Goal: Task Accomplishment & Management: Complete application form

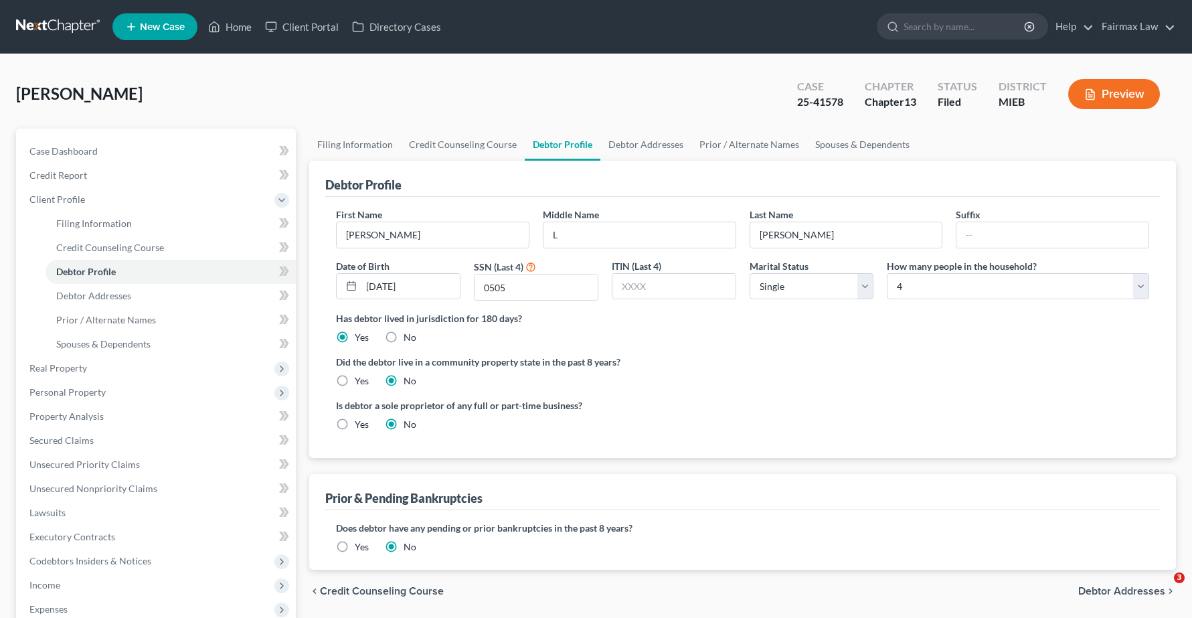
select select "0"
select select "3"
click at [60, 373] on span "Real Property" at bounding box center [157, 368] width 277 height 24
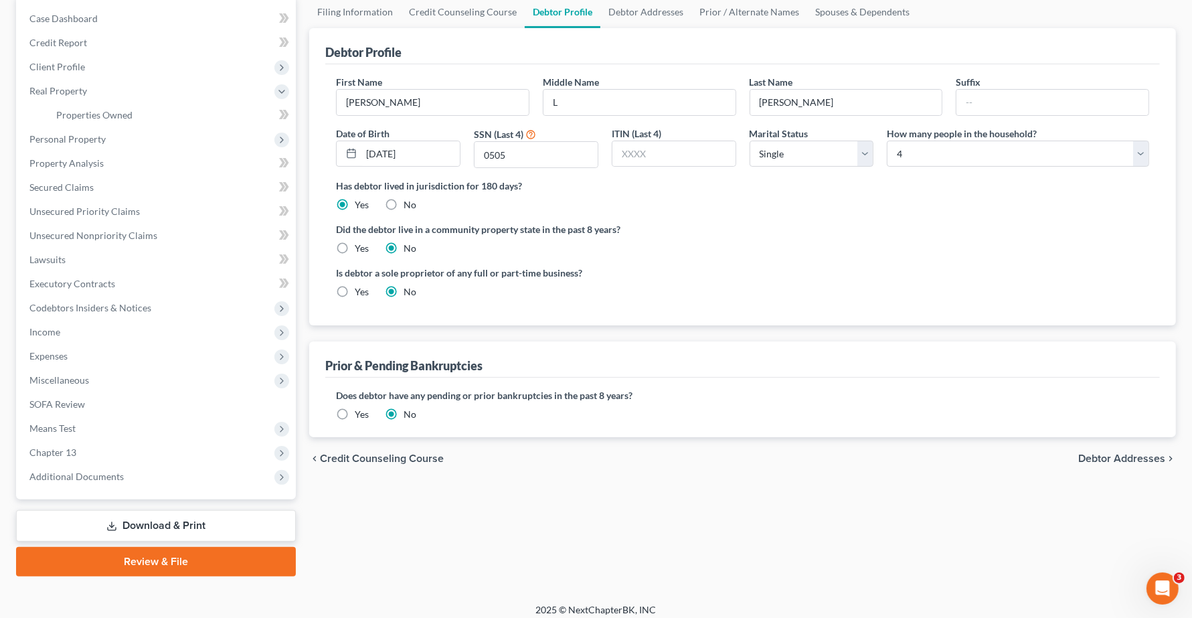
scroll to position [141, 0]
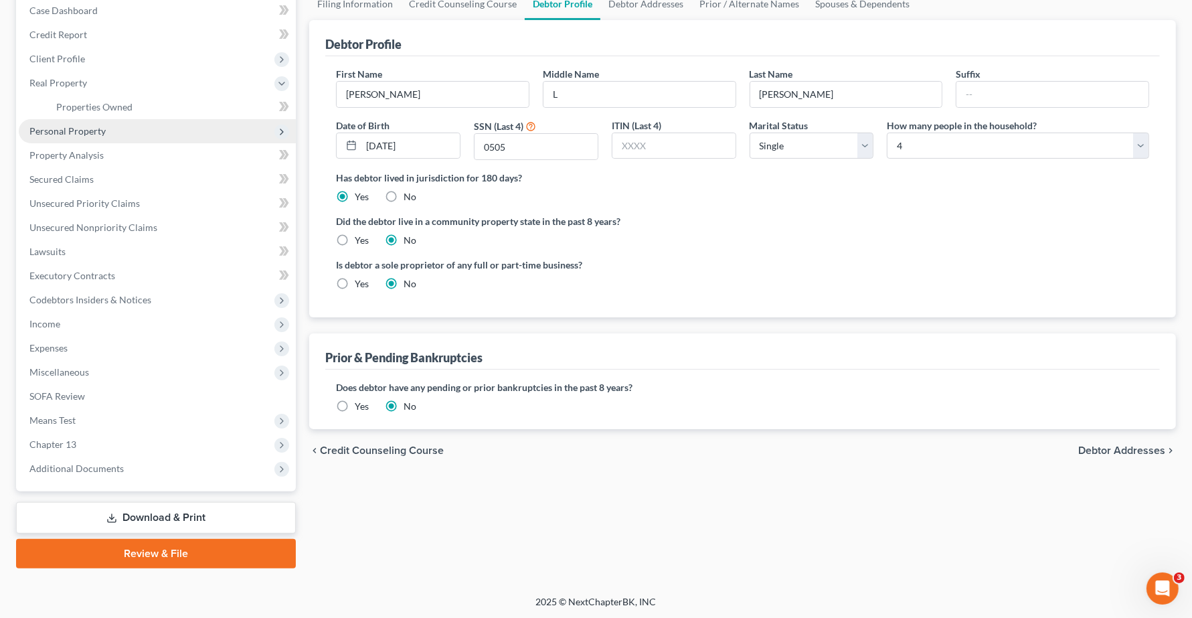
click at [61, 132] on span "Personal Property" at bounding box center [67, 130] width 76 height 11
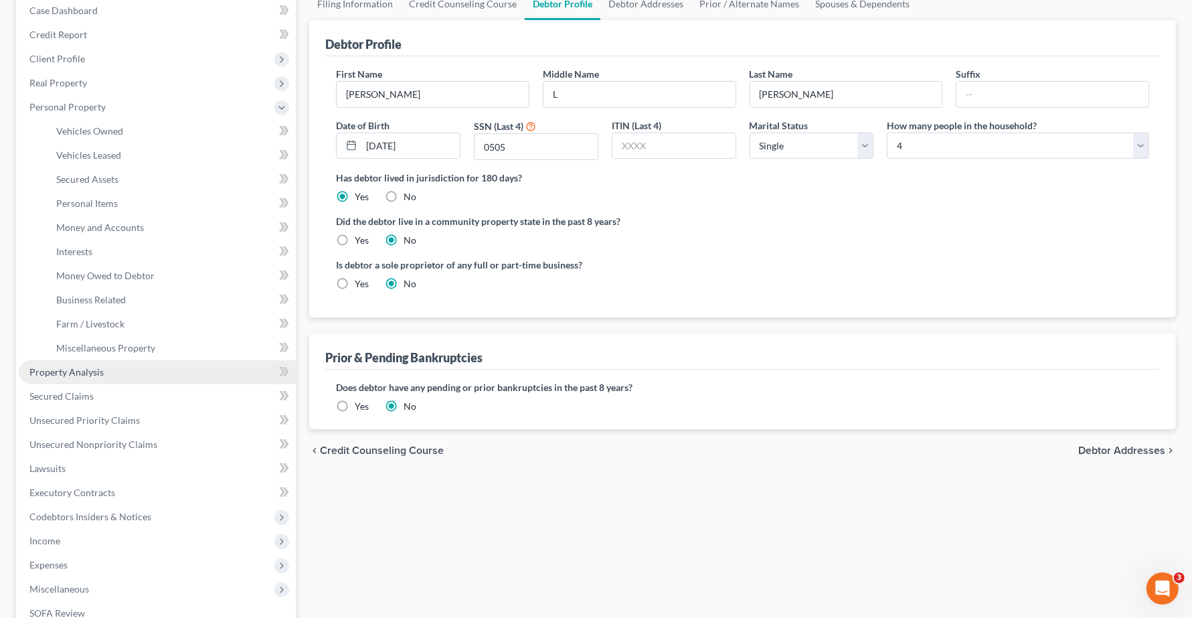
click at [69, 366] on span "Property Analysis" at bounding box center [66, 371] width 74 height 11
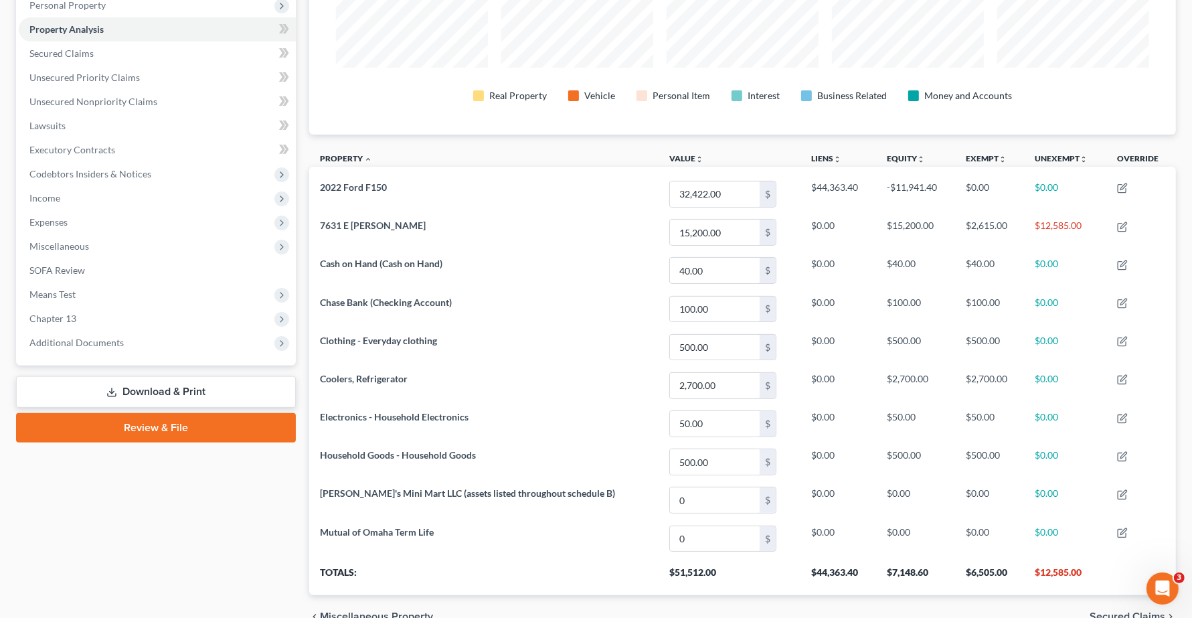
scroll to position [251, 0]
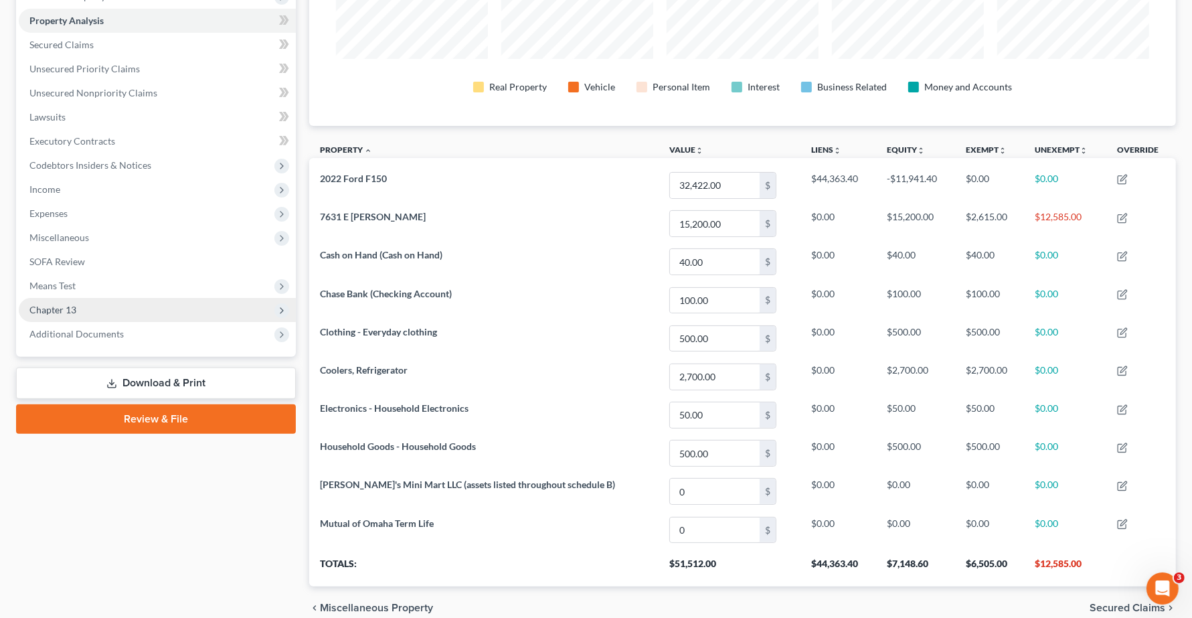
click at [48, 311] on span "Chapter 13" at bounding box center [52, 309] width 47 height 11
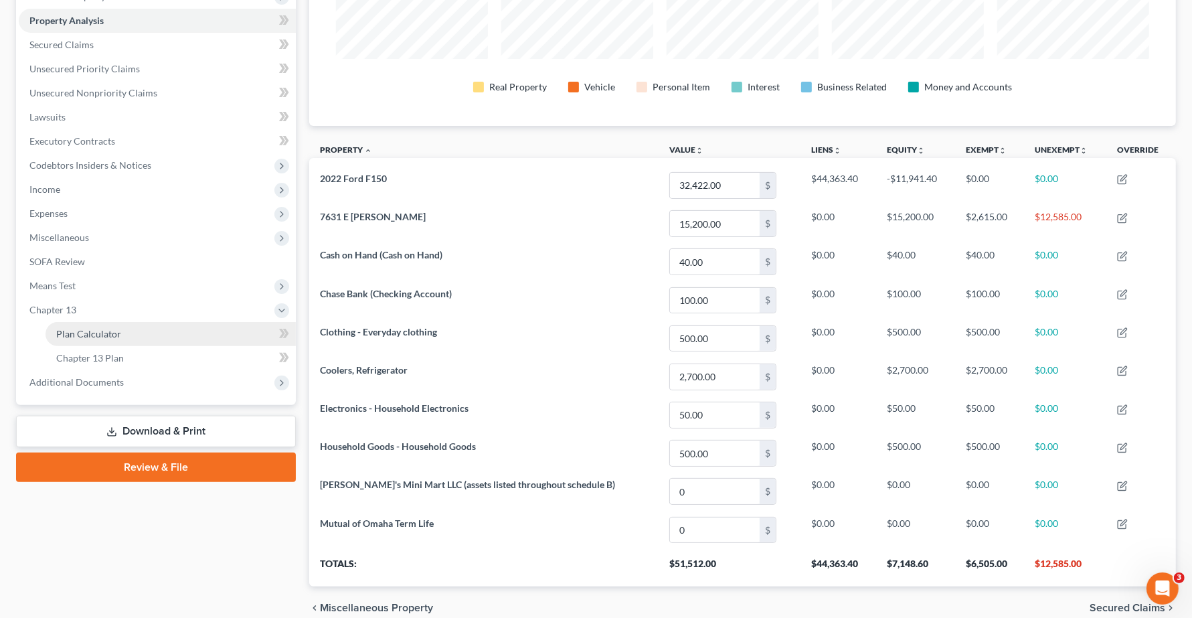
click at [94, 332] on span "Plan Calculator" at bounding box center [88, 333] width 65 height 11
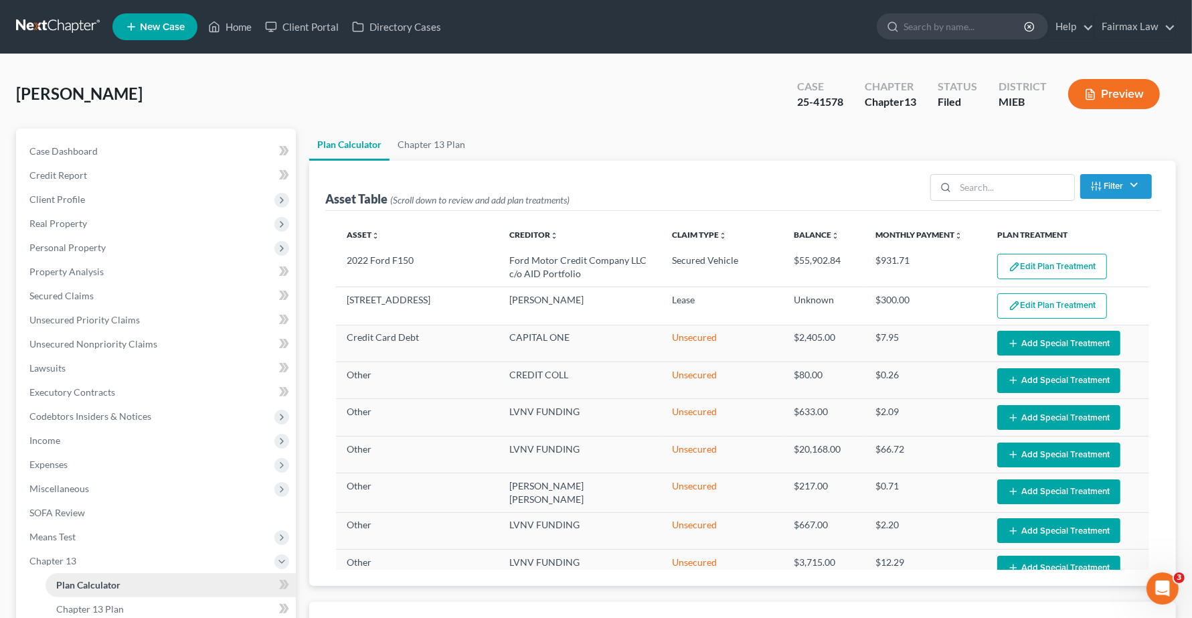
select select "59"
click at [232, 24] on link "Home" at bounding box center [229, 27] width 57 height 24
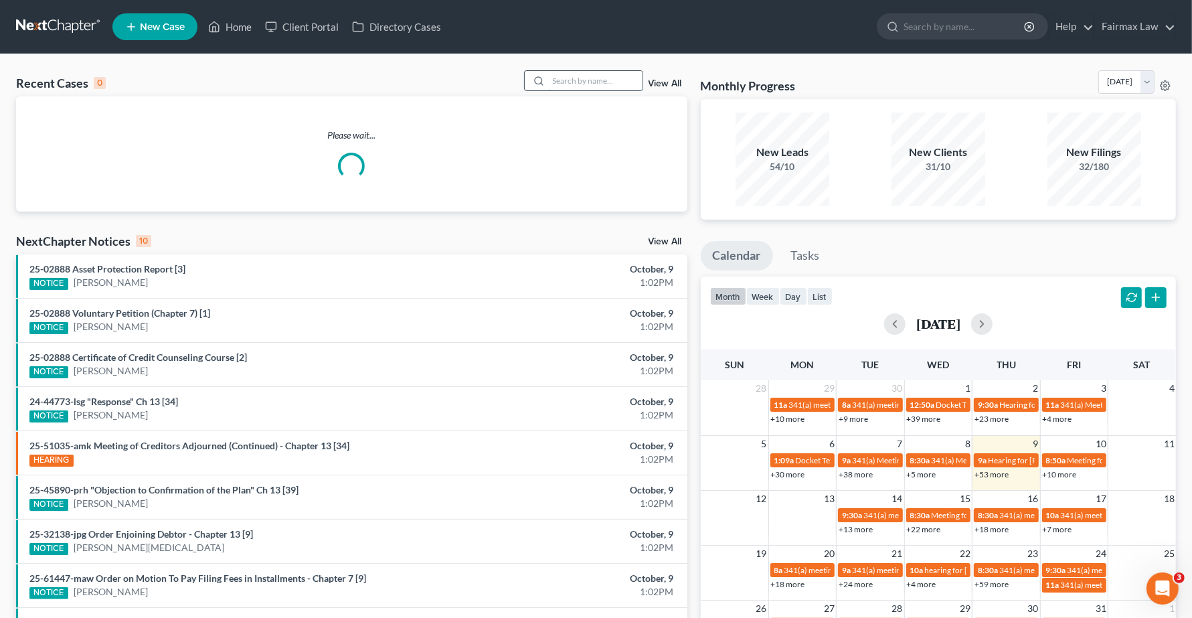
click at [579, 82] on input "search" at bounding box center [596, 80] width 94 height 19
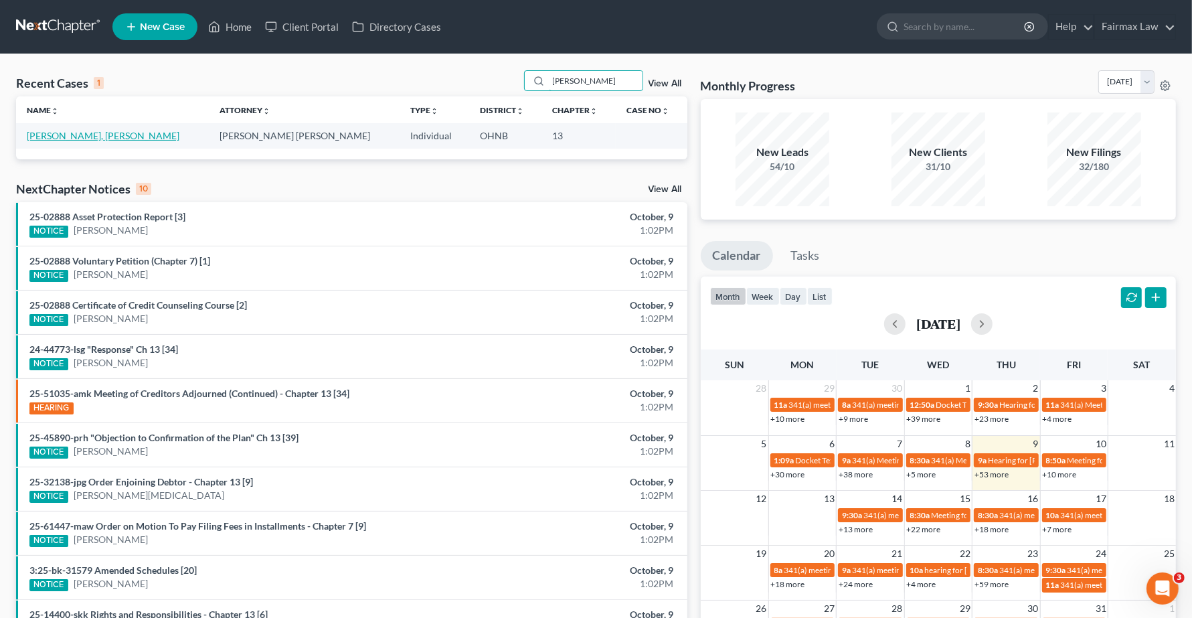
type input "eric elie"
click at [43, 136] on link "[PERSON_NAME], [PERSON_NAME]" at bounding box center [103, 135] width 153 height 11
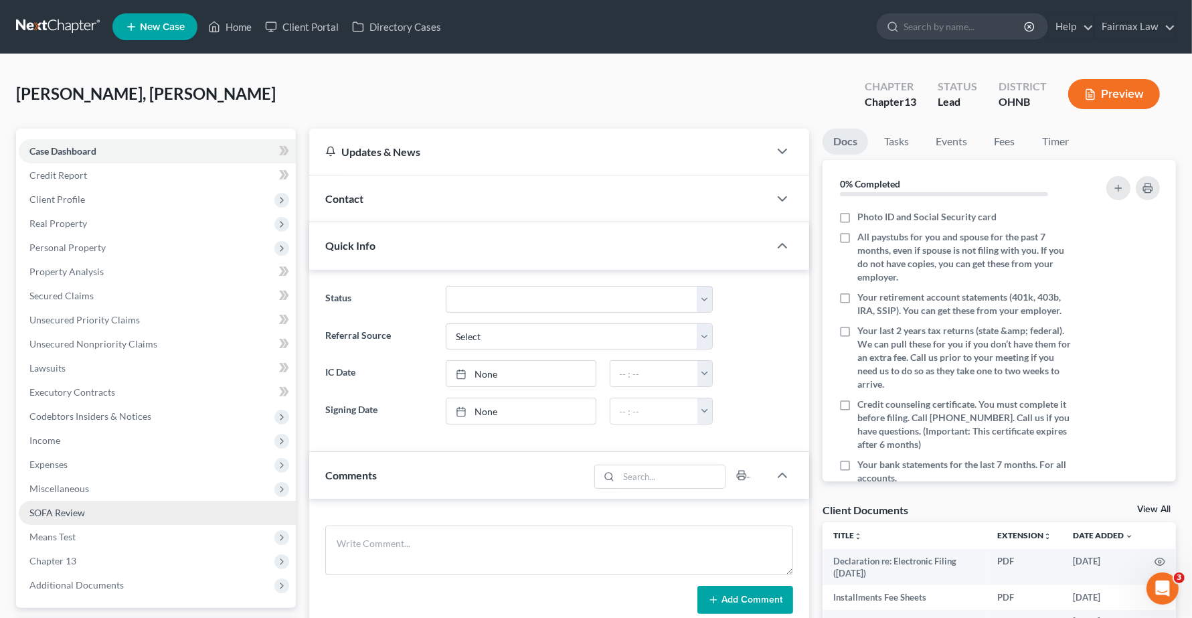
click at [54, 514] on span "SOFA Review" at bounding box center [57, 511] width 56 height 11
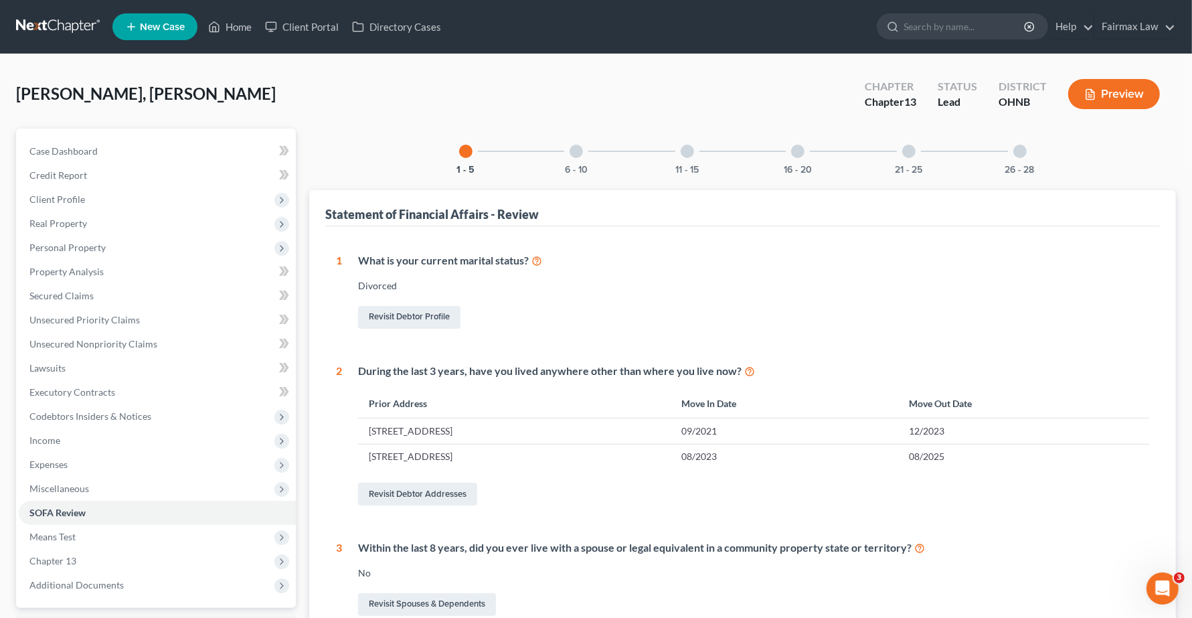
click at [575, 151] on div at bounding box center [575, 151] width 13 height 13
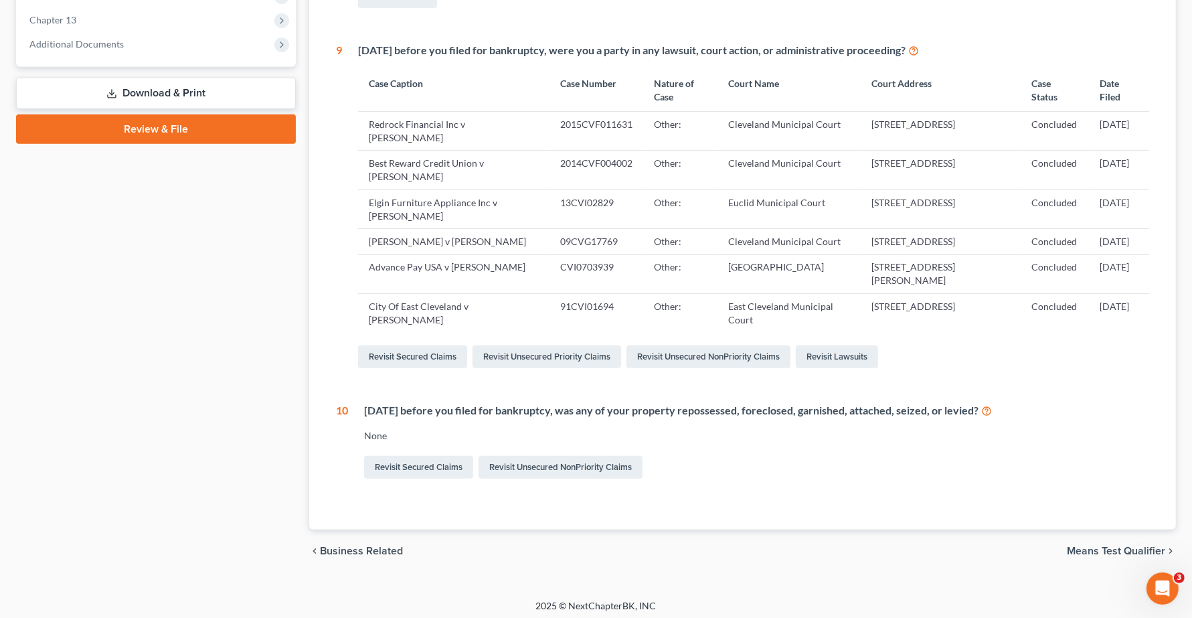
scroll to position [559, 0]
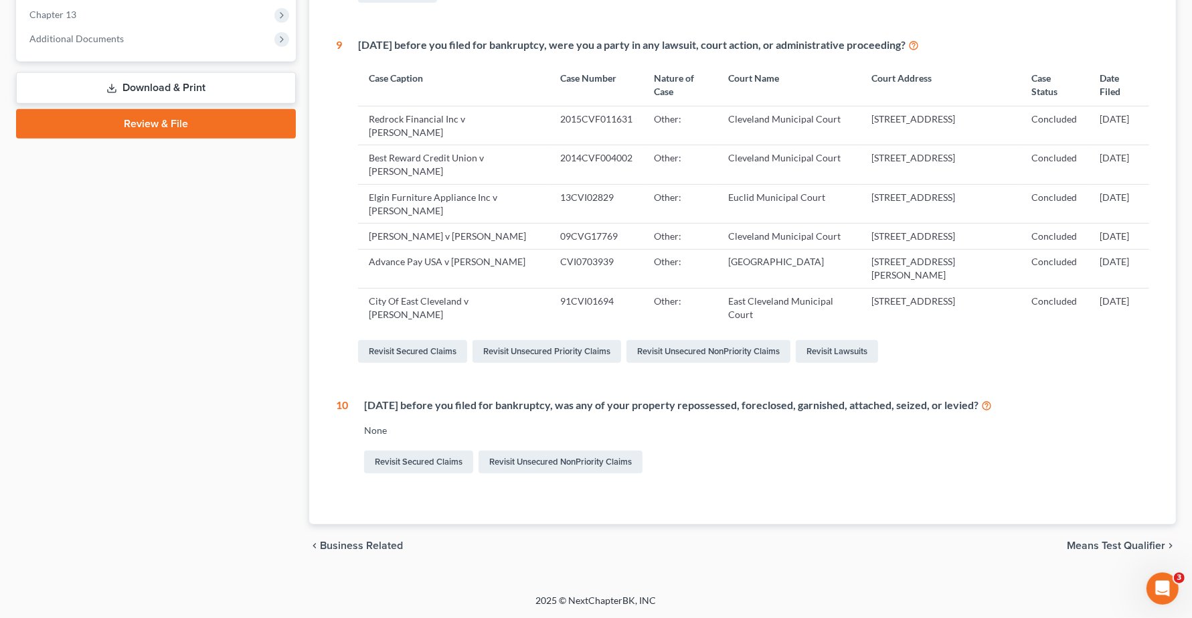
click at [1098, 541] on span "Means Test Qualifier" at bounding box center [1116, 545] width 98 height 11
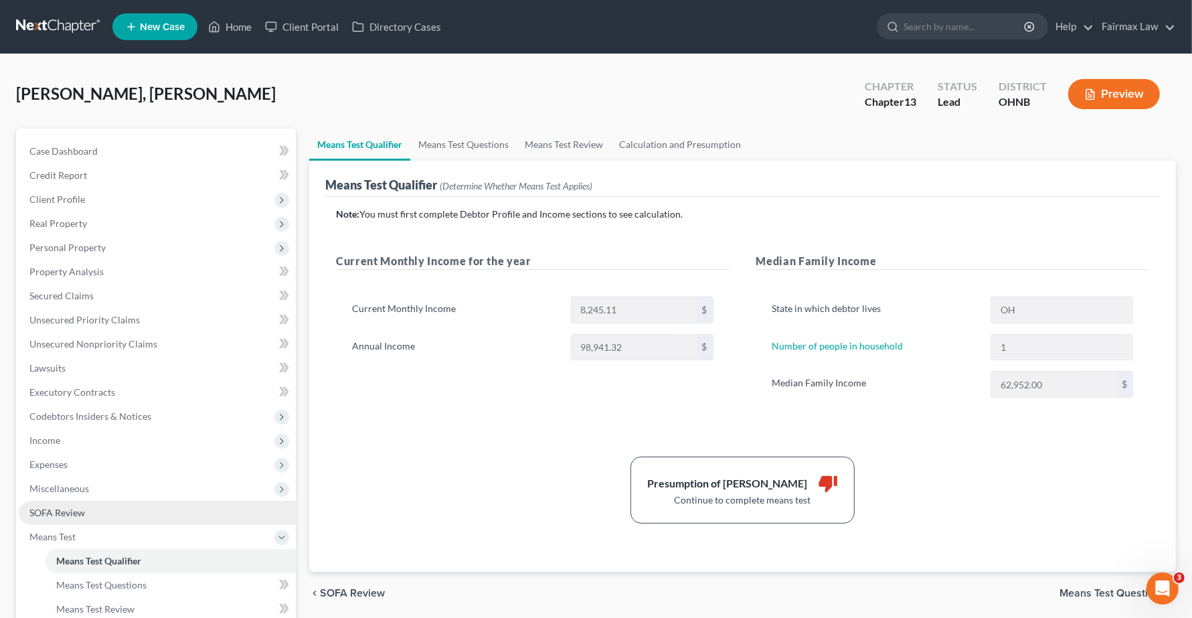
click at [62, 511] on span "SOFA Review" at bounding box center [57, 511] width 56 height 11
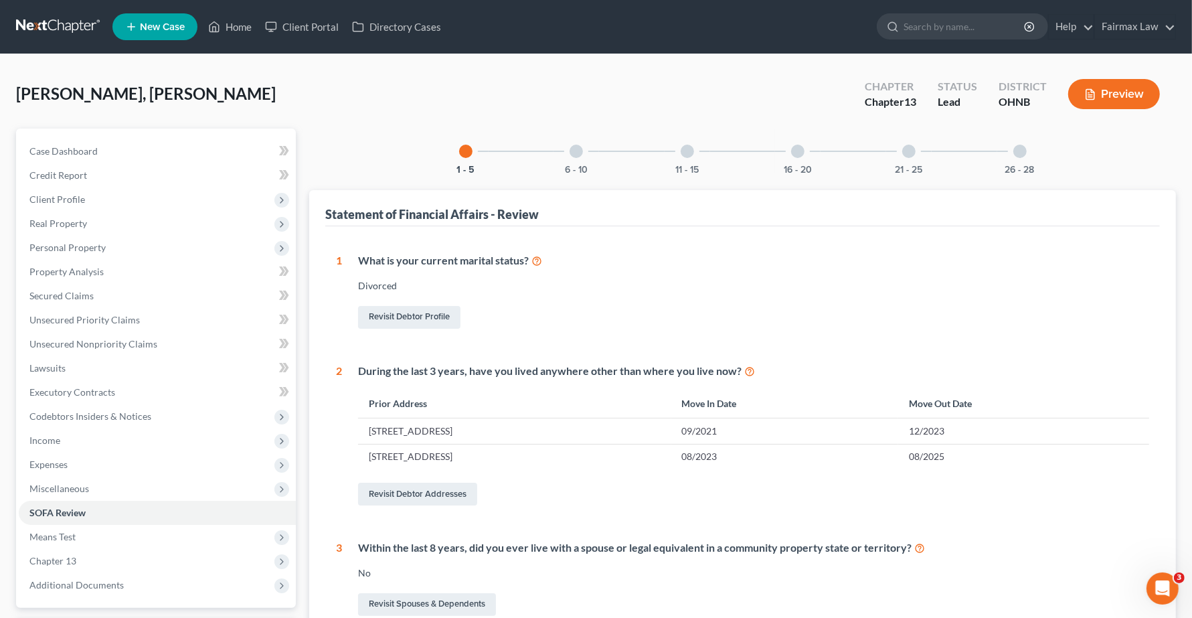
click at [687, 152] on div at bounding box center [686, 151] width 13 height 13
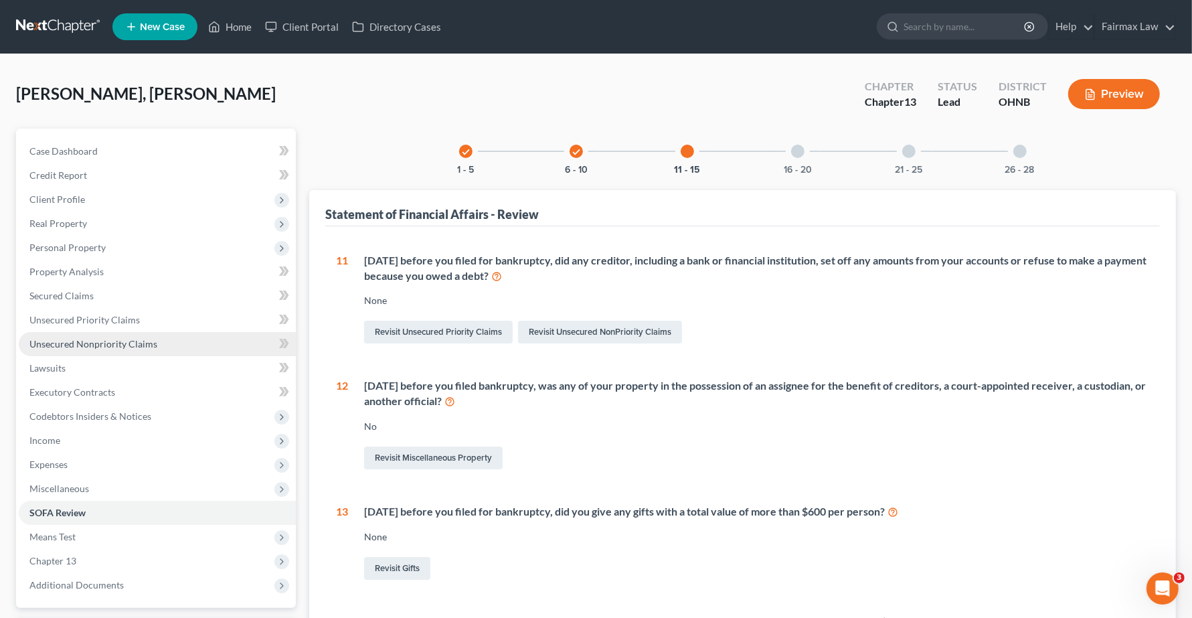
click at [43, 345] on span "Unsecured Nonpriority Claims" at bounding box center [93, 343] width 128 height 11
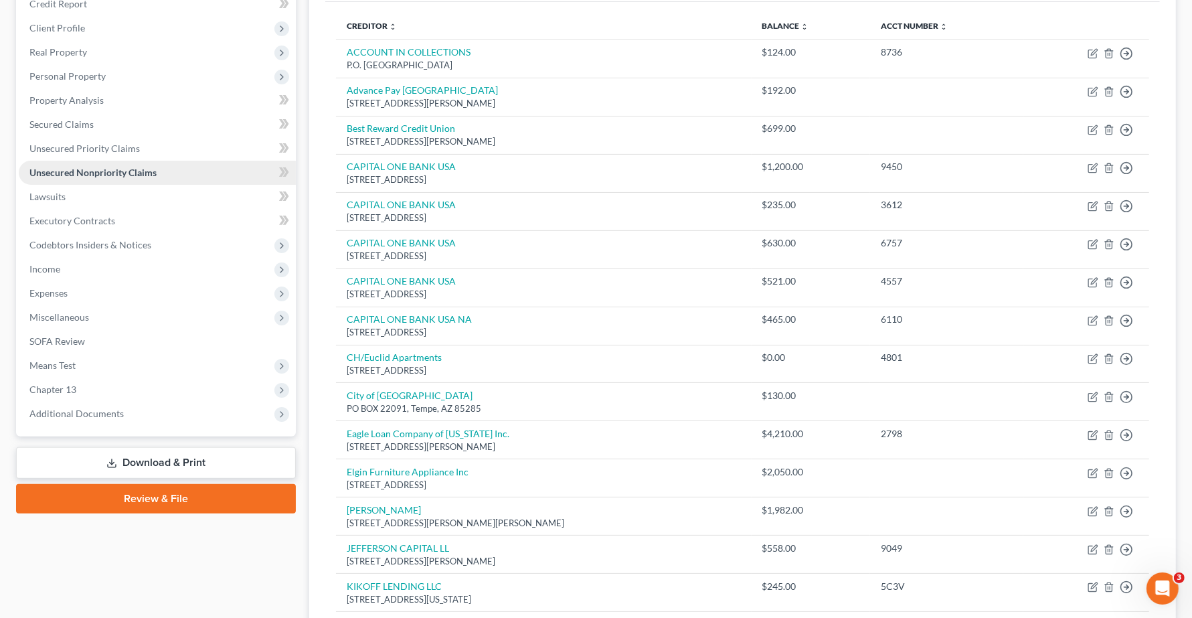
scroll to position [167, 0]
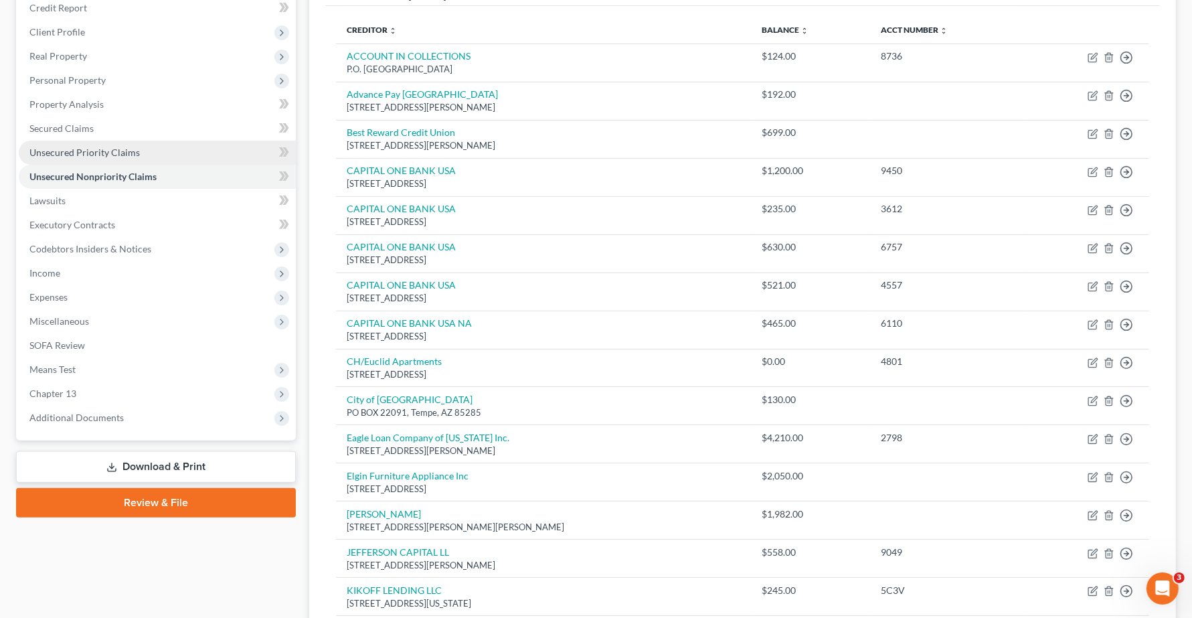
click at [87, 143] on link "Unsecured Priority Claims" at bounding box center [157, 153] width 277 height 24
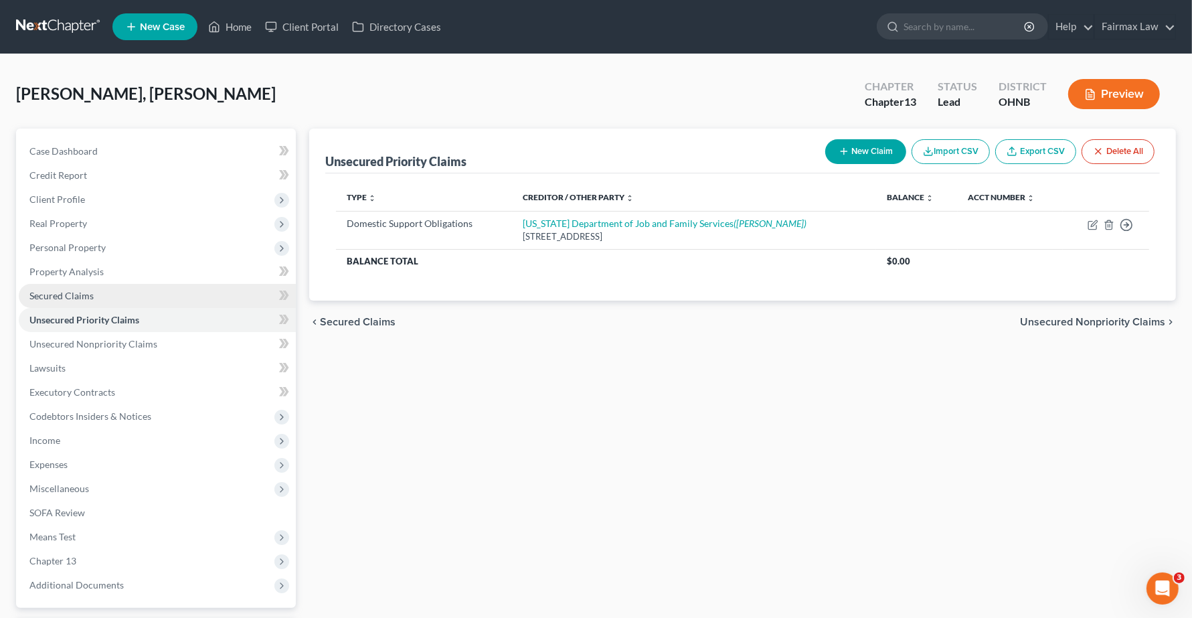
click at [76, 295] on span "Secured Claims" at bounding box center [61, 295] width 64 height 11
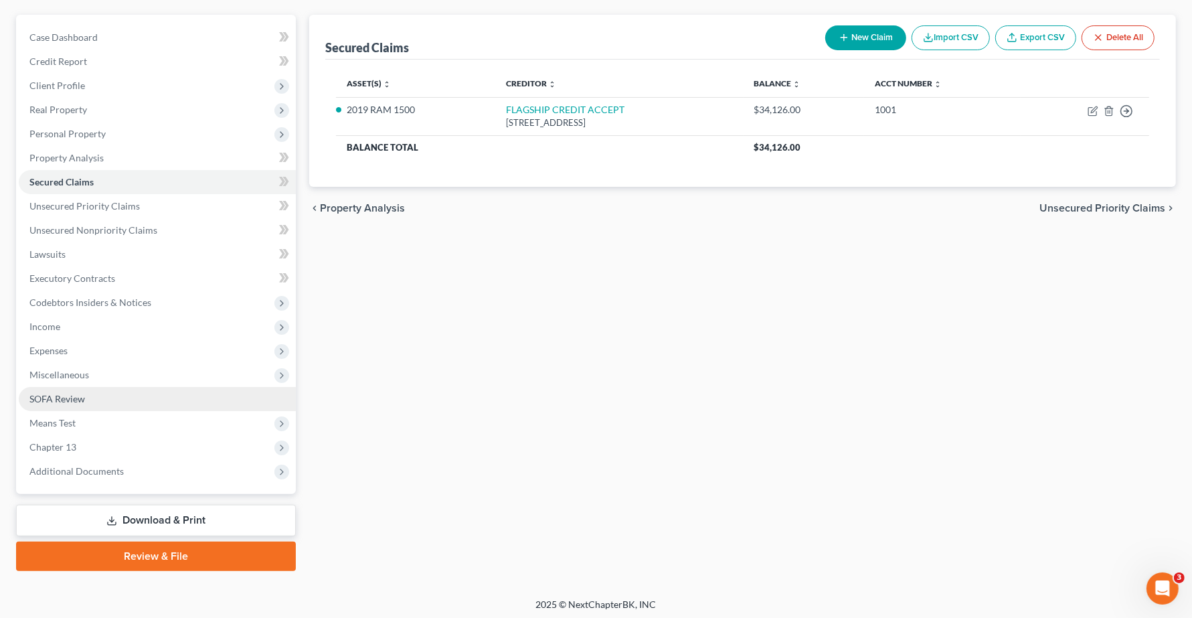
scroll to position [116, 0]
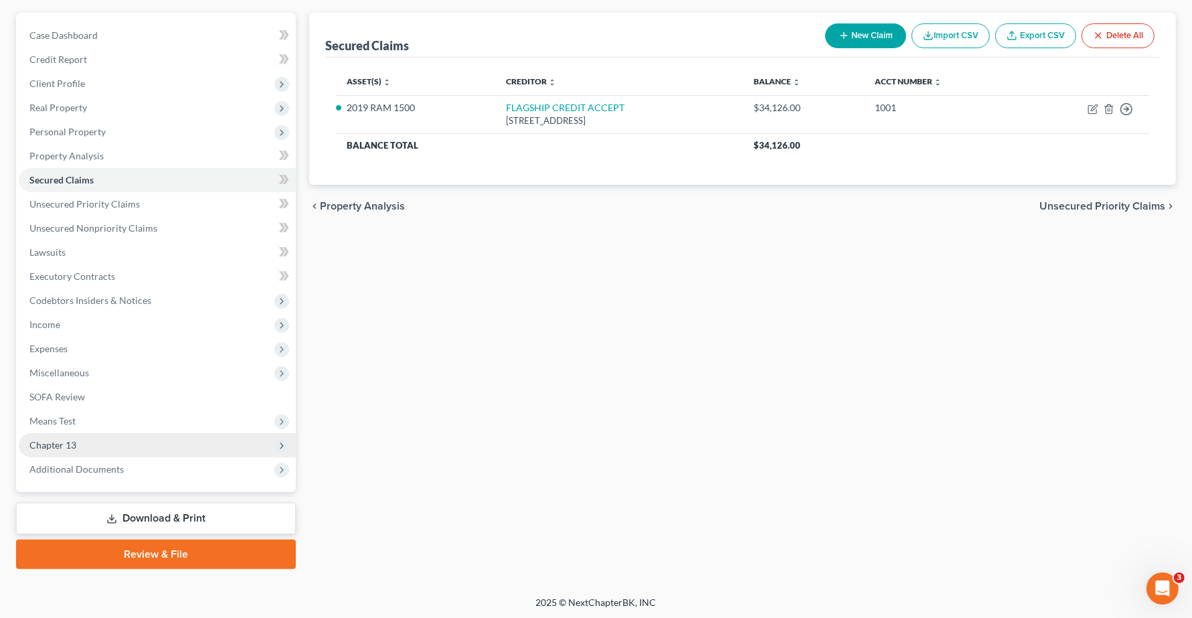
drag, startPoint x: 39, startPoint y: 442, endPoint x: 58, endPoint y: 445, distance: 19.6
click at [39, 442] on span "Chapter 13" at bounding box center [52, 444] width 47 height 11
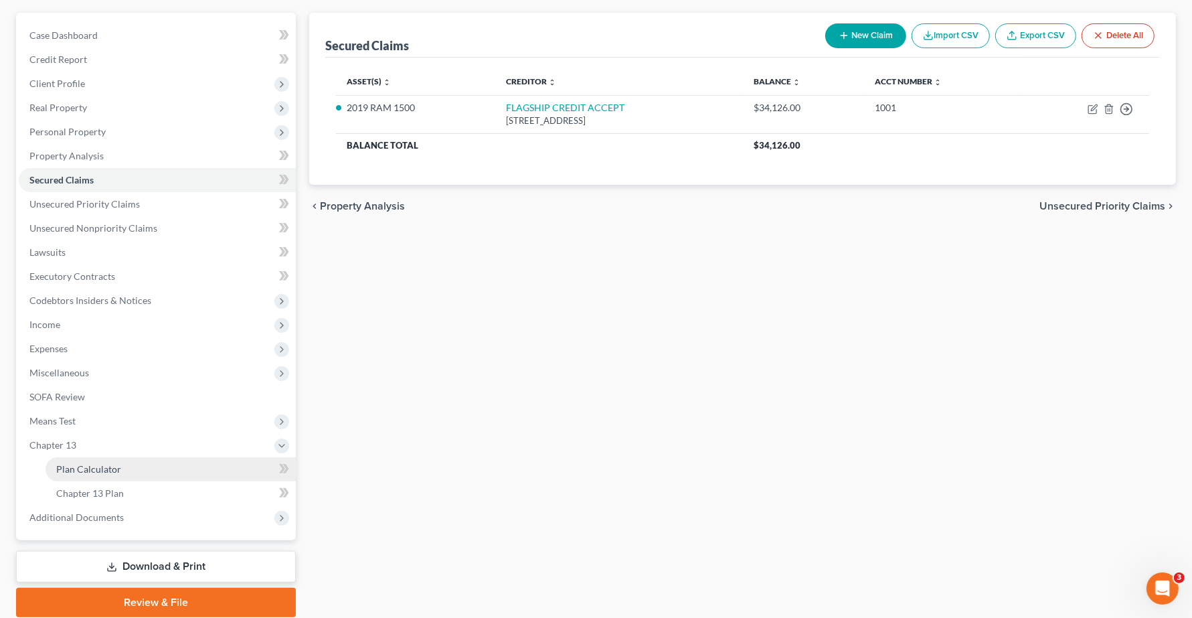
click at [99, 466] on span "Plan Calculator" at bounding box center [88, 468] width 65 height 11
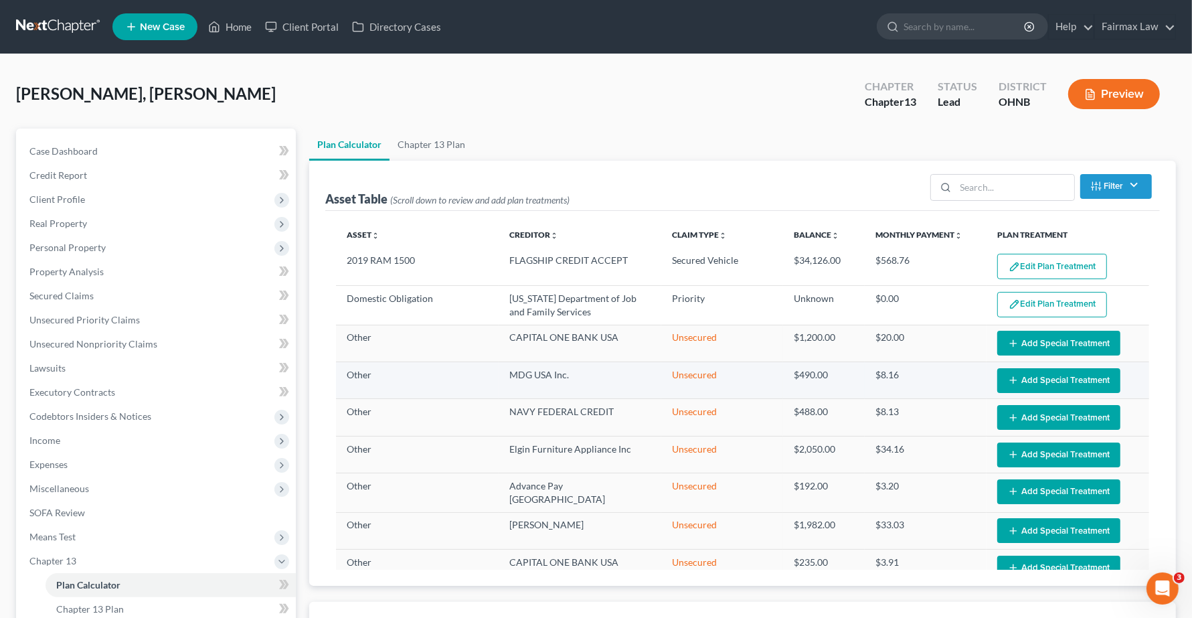
select select "59"
click at [1046, 266] on button "Edit Plan Treatment" at bounding box center [1052, 266] width 110 height 25
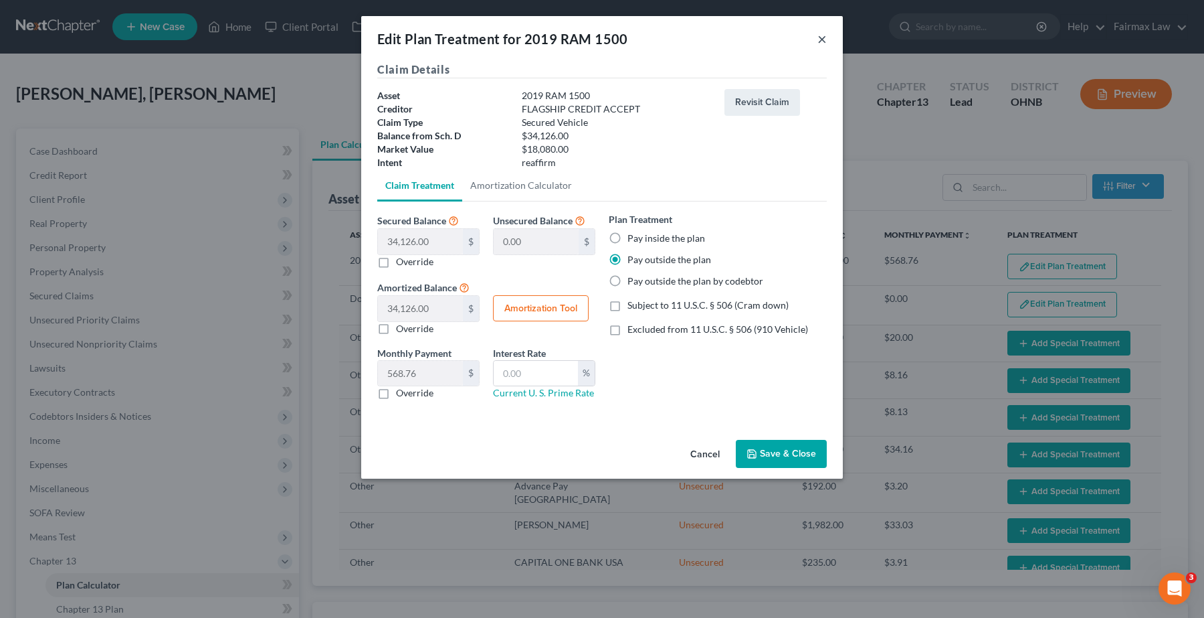
click at [821, 35] on button "×" at bounding box center [822, 39] width 9 height 16
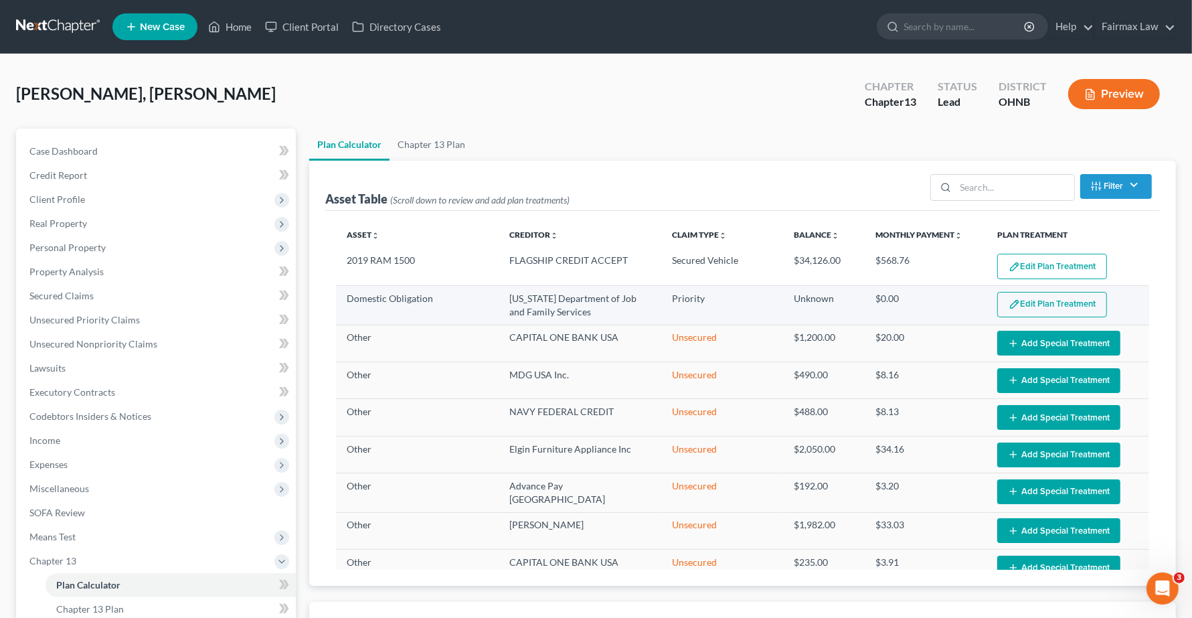
click at [1049, 304] on button "Edit Plan Treatment" at bounding box center [1052, 304] width 110 height 25
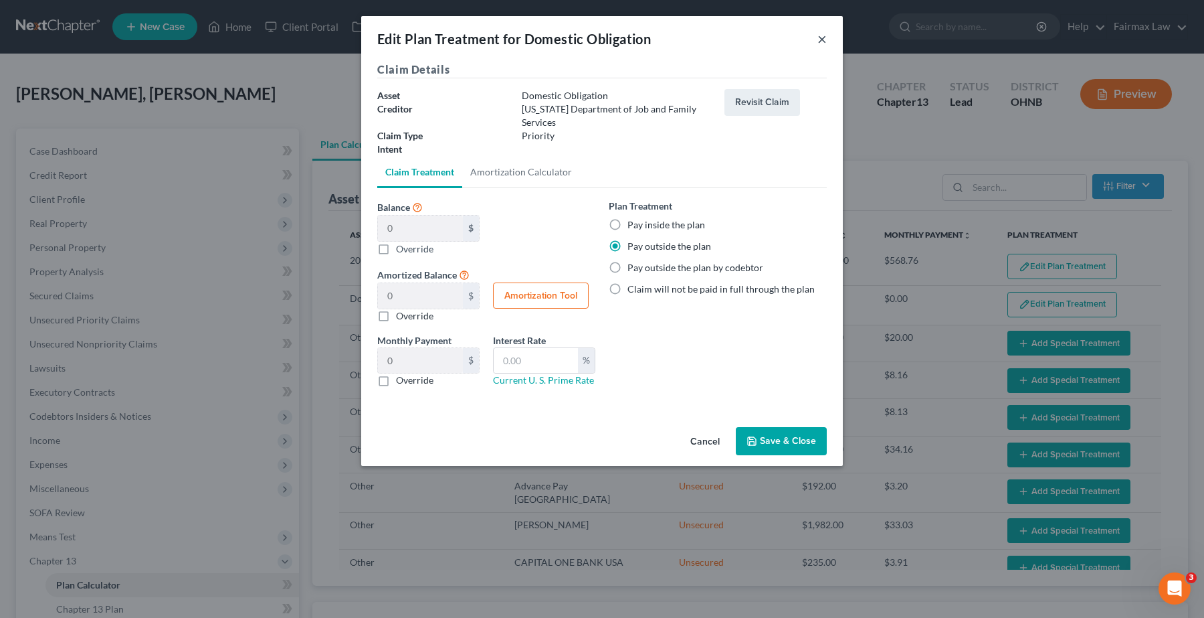
click at [820, 41] on button "×" at bounding box center [822, 39] width 9 height 16
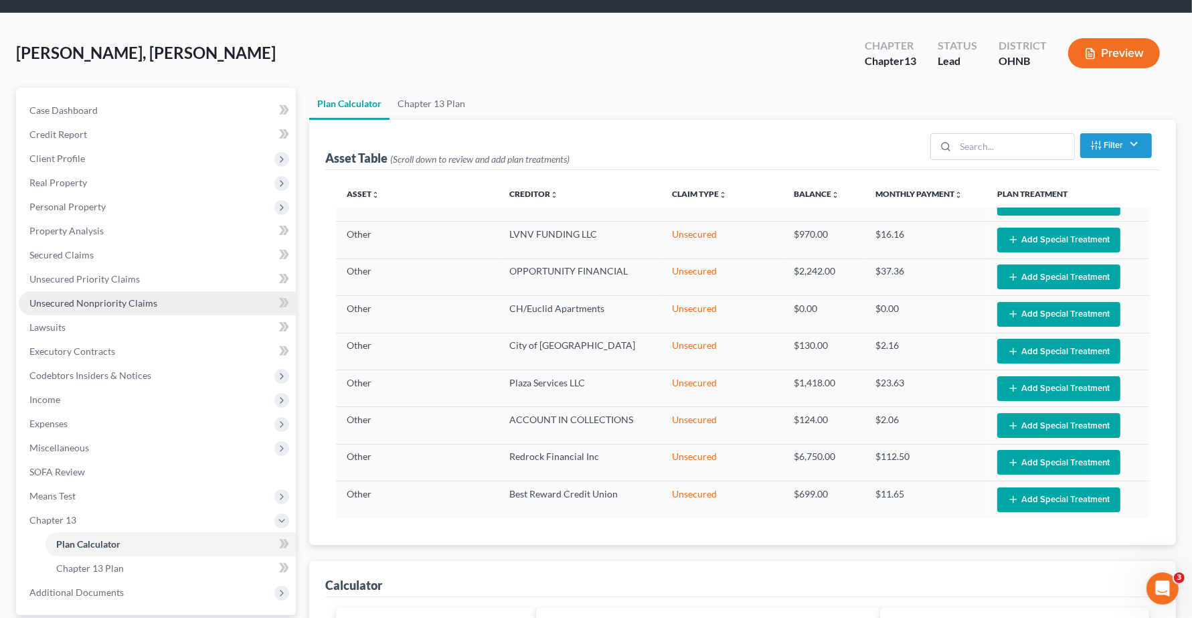
scroll to position [19, 0]
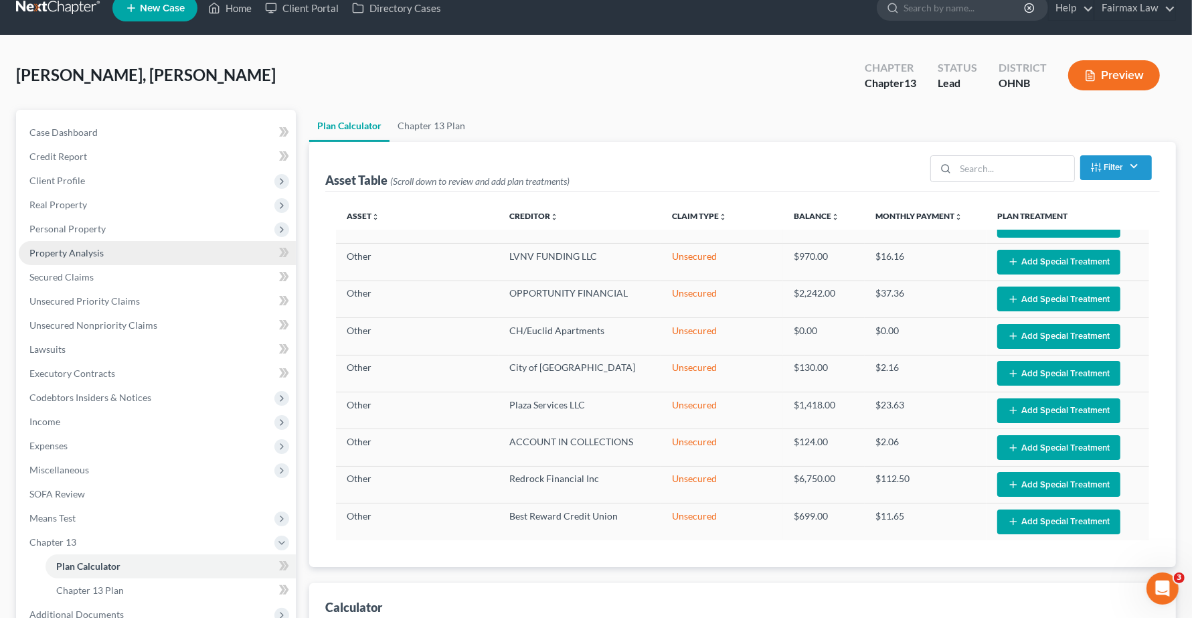
click at [51, 251] on span "Property Analysis" at bounding box center [66, 252] width 74 height 11
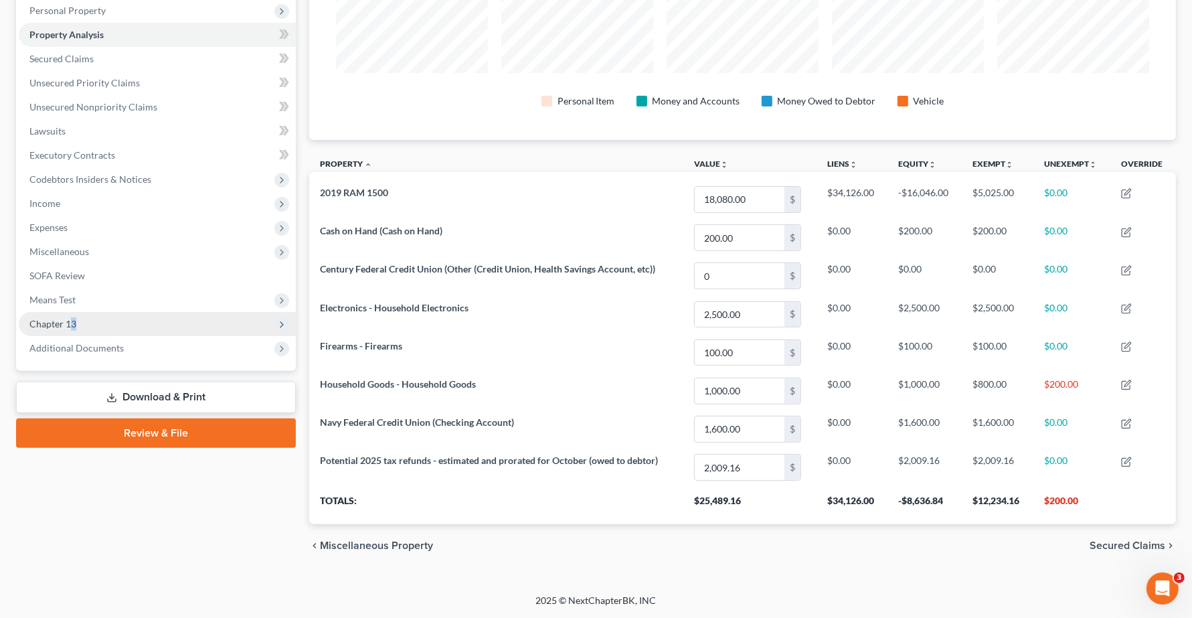
click at [74, 329] on span "Chapter 13" at bounding box center [157, 324] width 277 height 24
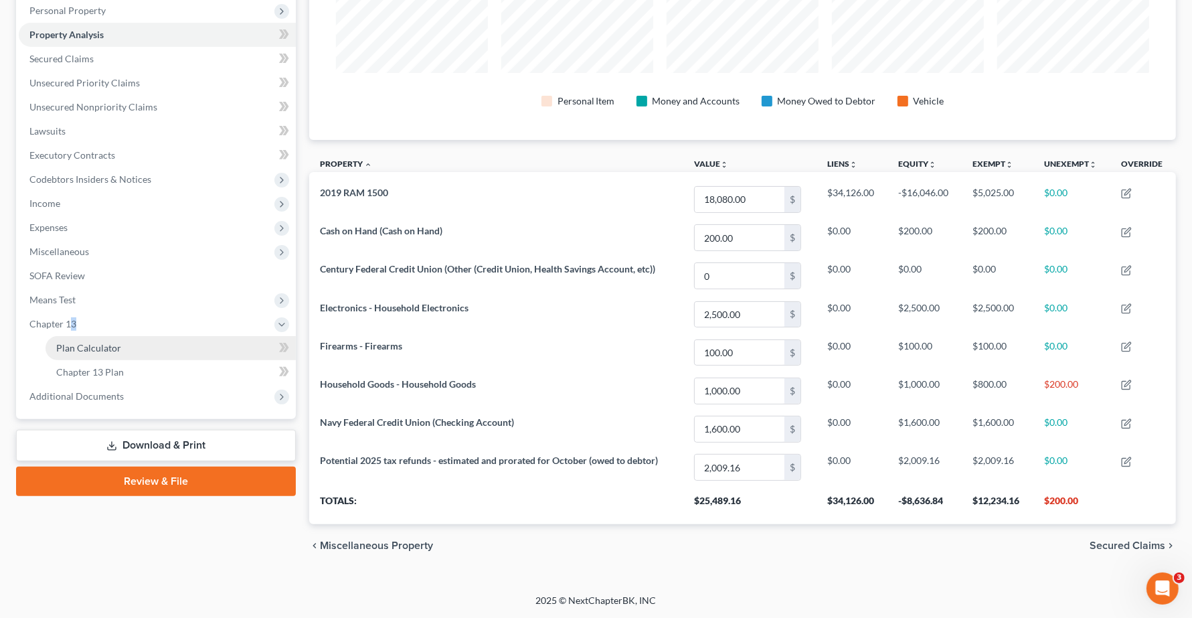
click at [81, 347] on span "Plan Calculator" at bounding box center [88, 347] width 65 height 11
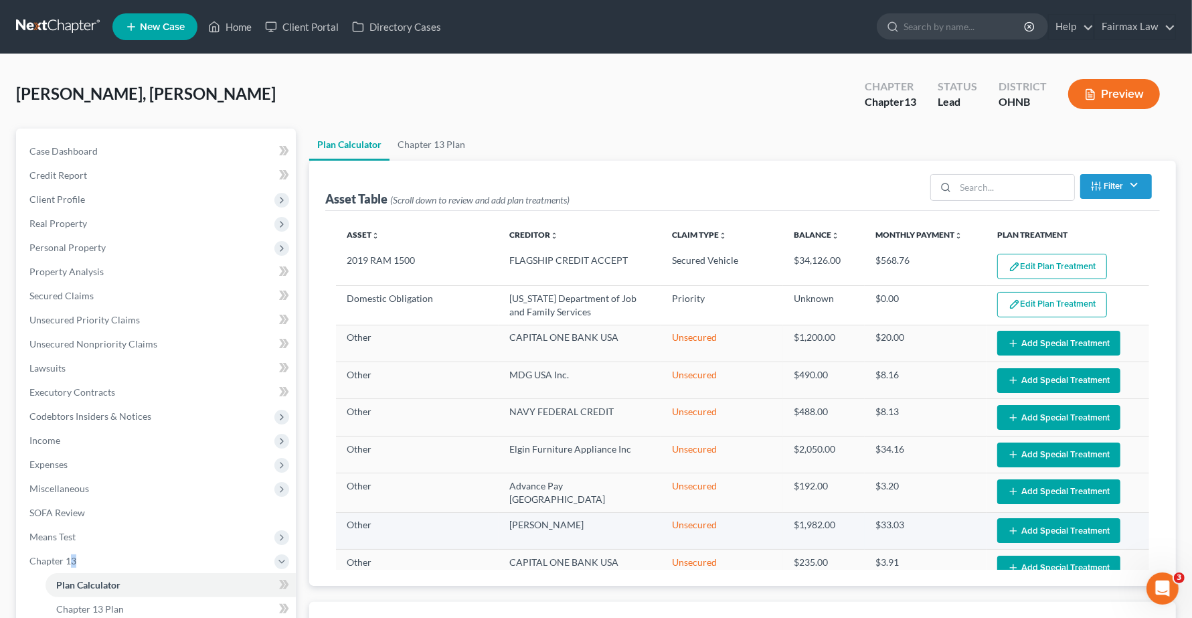
select select "59"
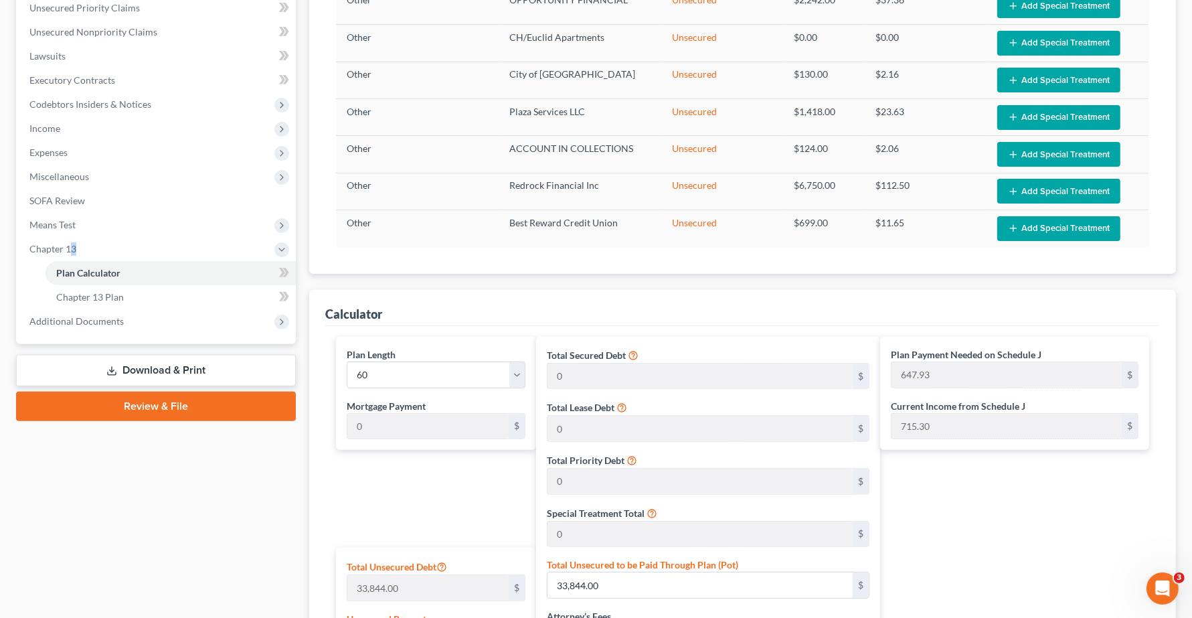
scroll to position [270, 0]
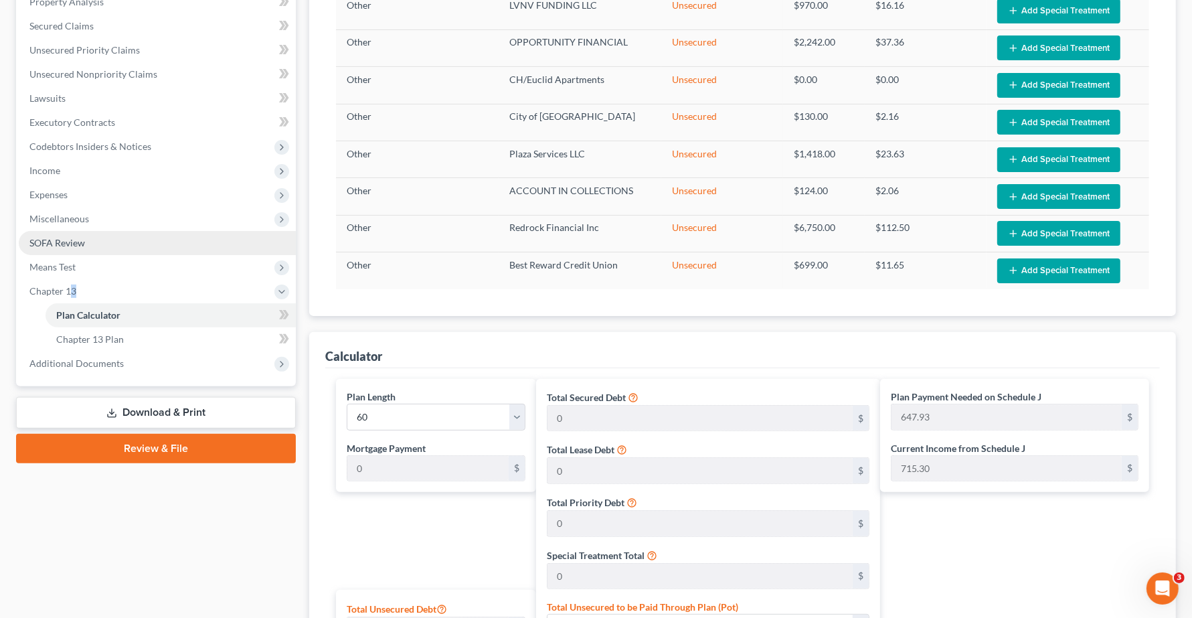
click at [52, 243] on span "SOFA Review" at bounding box center [57, 242] width 56 height 11
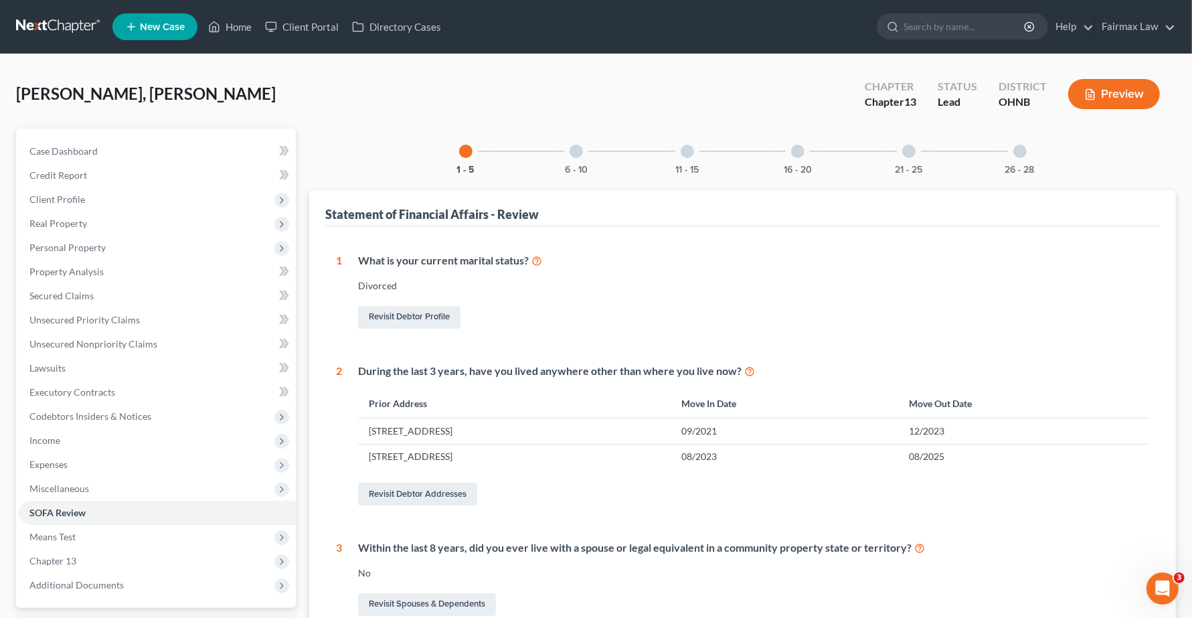
click at [583, 152] on div "6 - 10" at bounding box center [575, 150] width 45 height 45
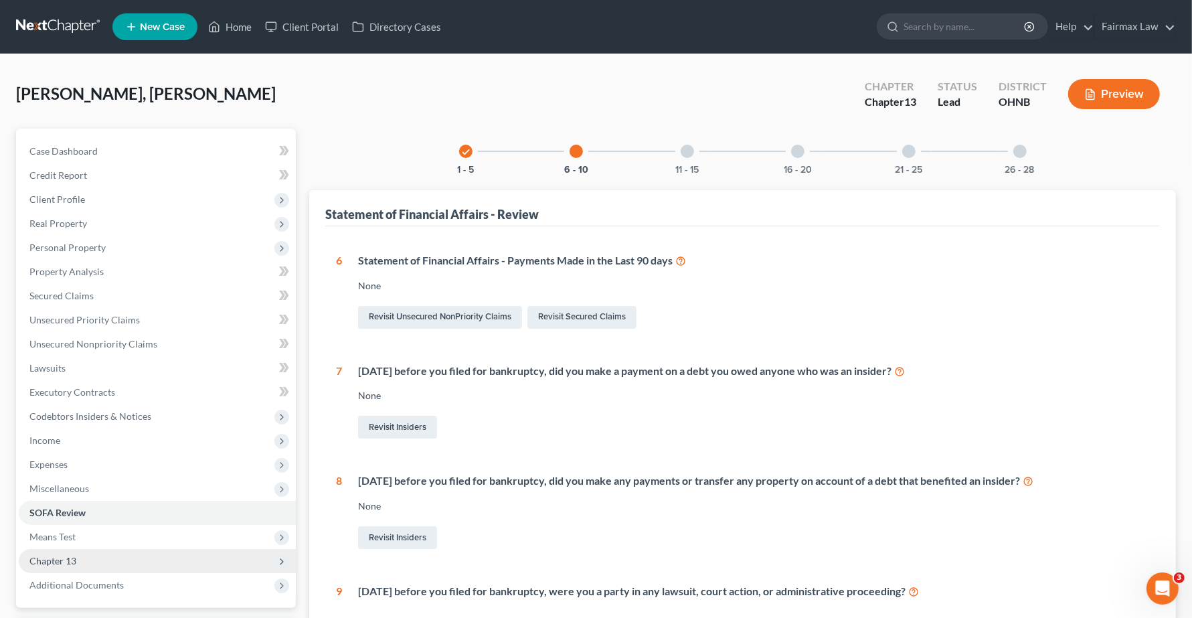
click at [58, 559] on span "Chapter 13" at bounding box center [52, 560] width 47 height 11
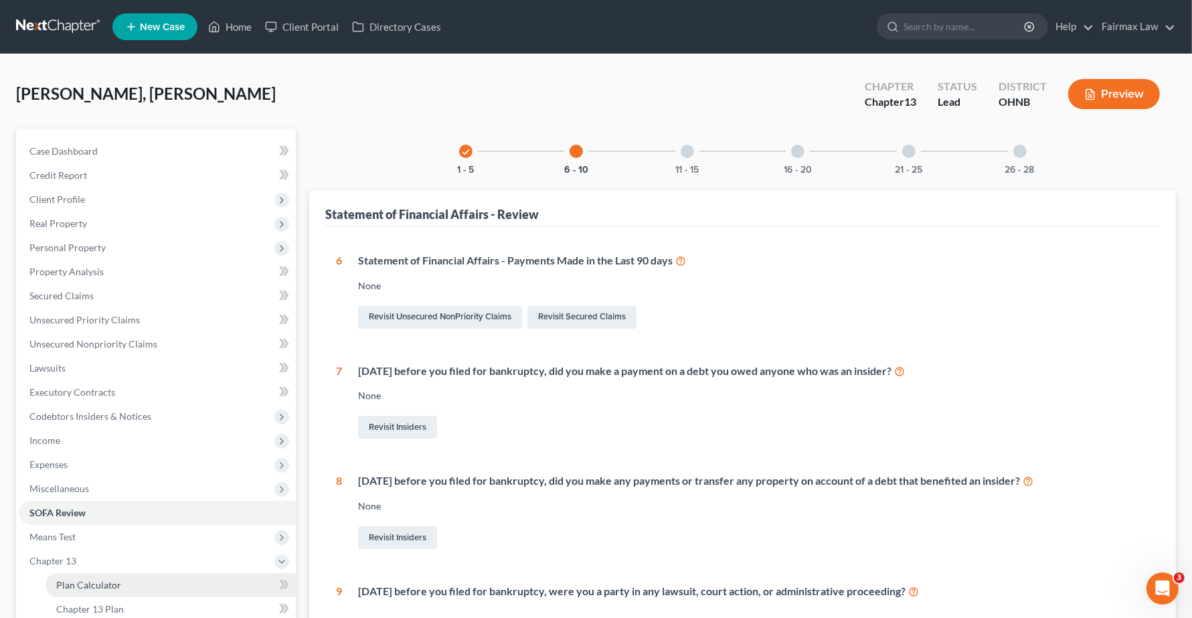
click at [108, 582] on span "Plan Calculator" at bounding box center [88, 584] width 65 height 11
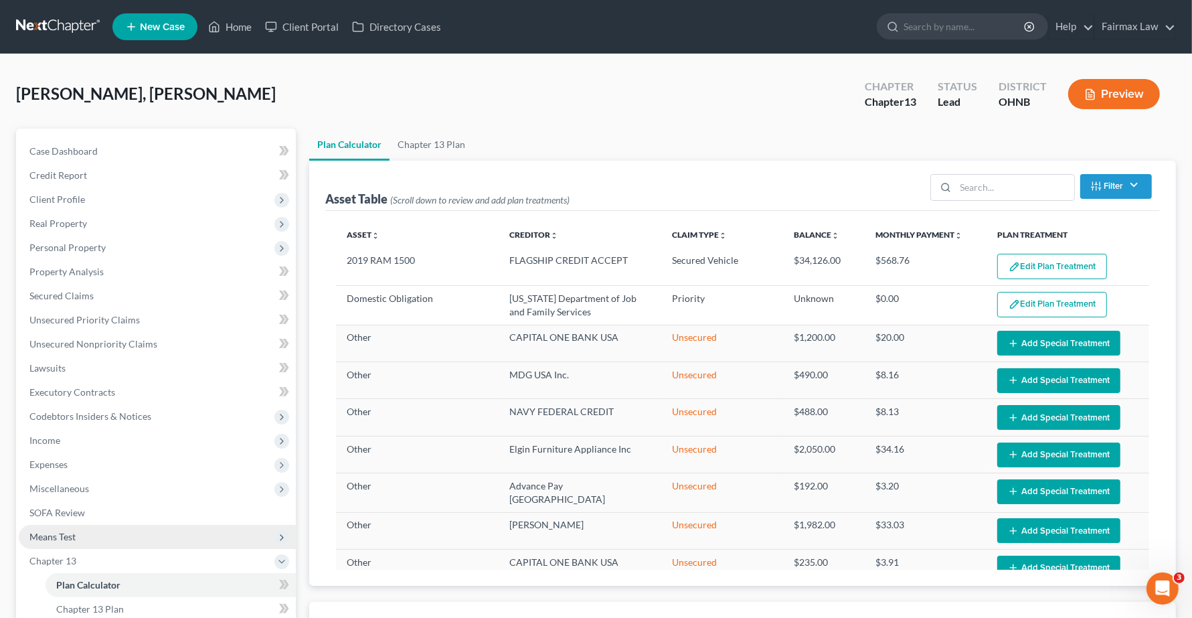
select select "59"
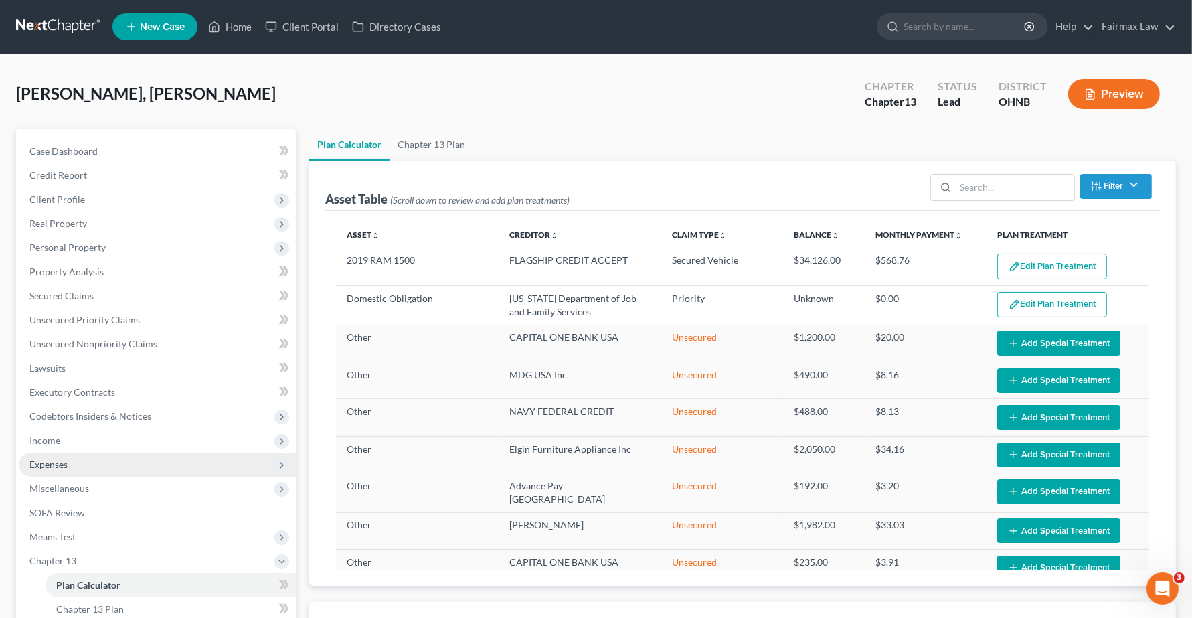
click at [41, 463] on span "Expenses" at bounding box center [48, 463] width 38 height 11
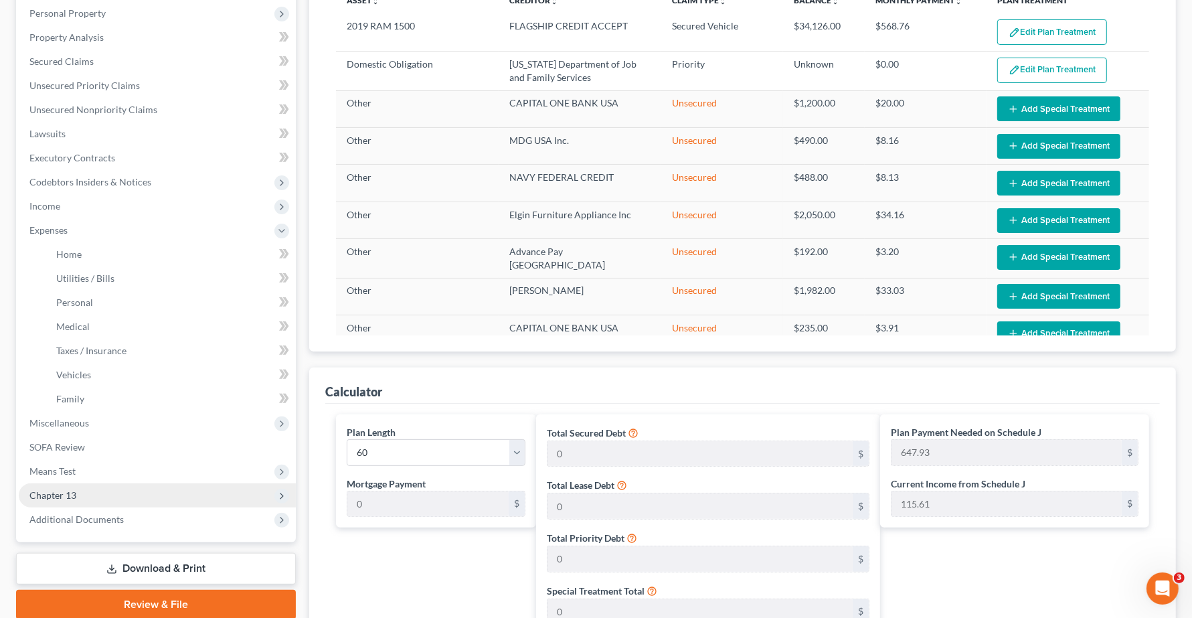
scroll to position [251, 0]
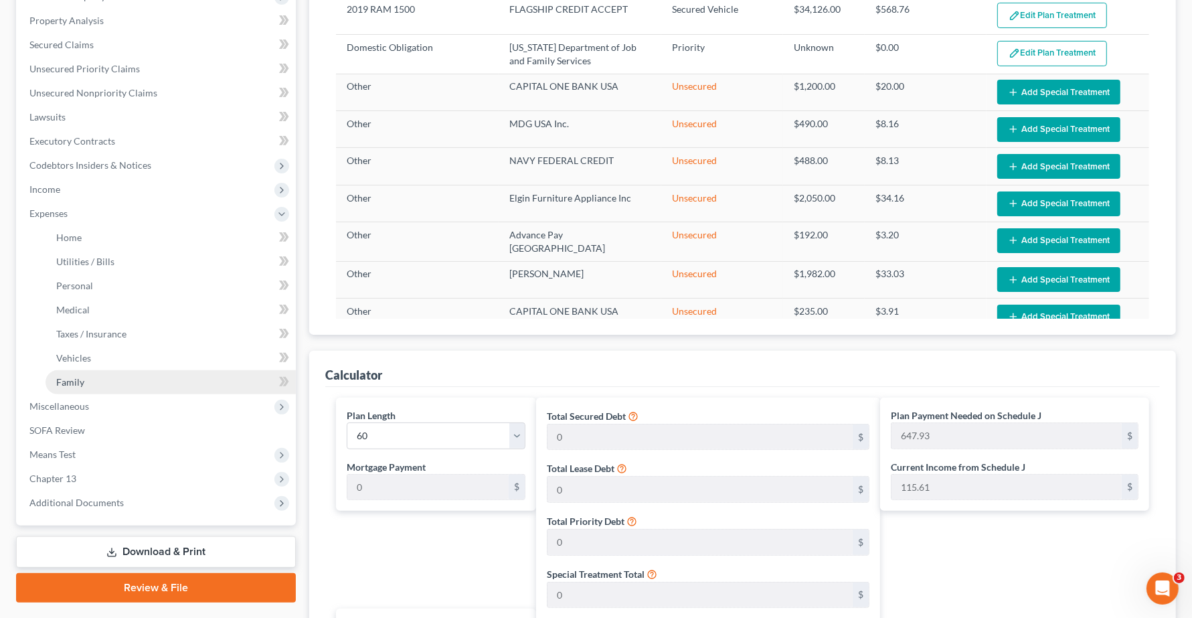
click at [62, 376] on span "Family" at bounding box center [70, 381] width 28 height 11
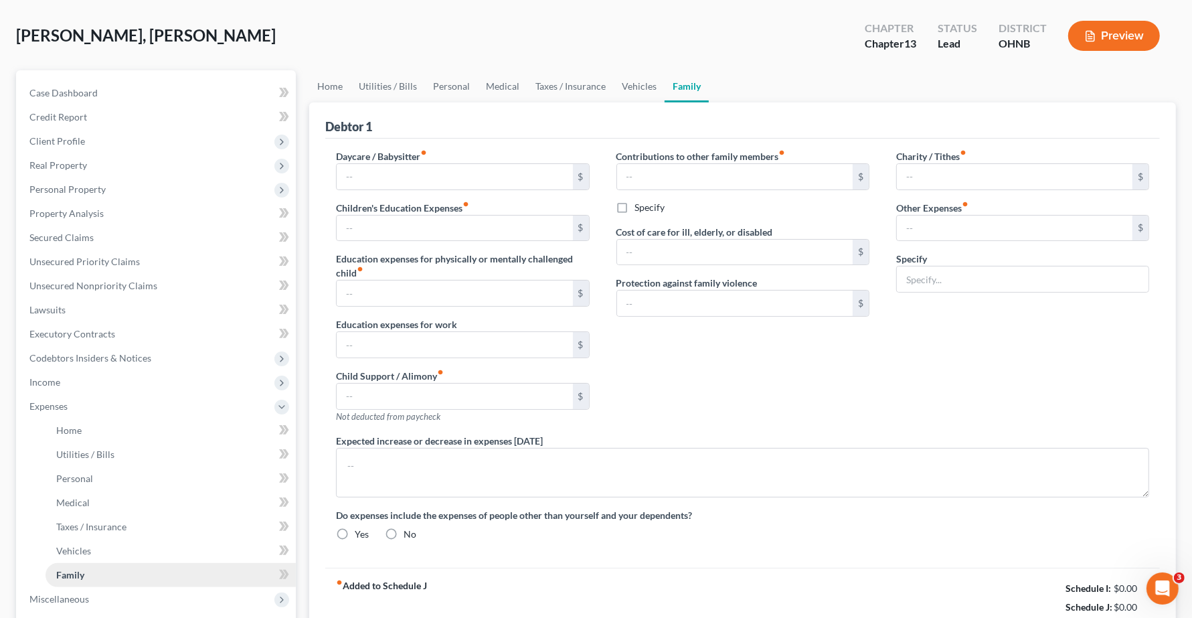
type input "0.00"
type input "544.00"
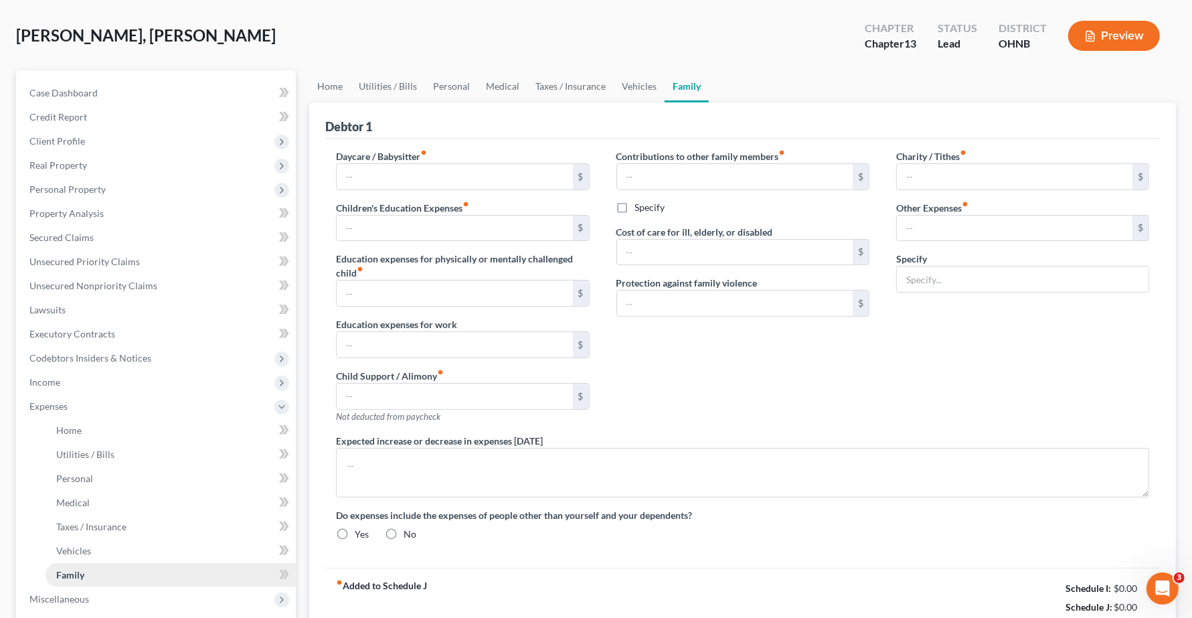
type input "0.00"
radio input "true"
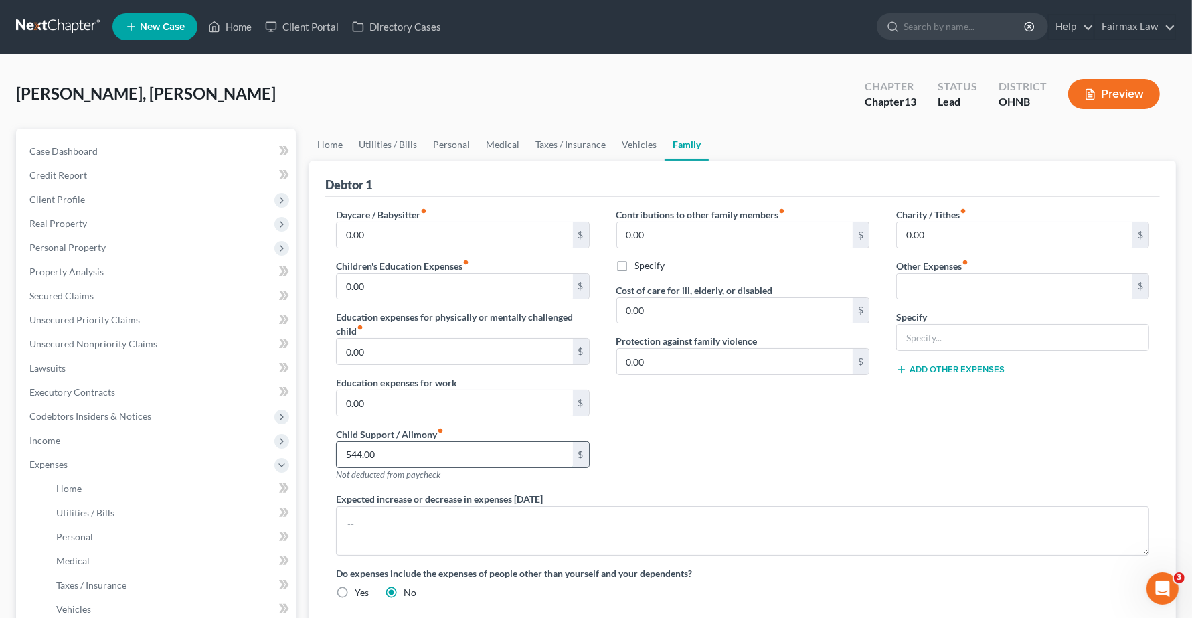
click at [442, 456] on input "544.00" at bounding box center [455, 454] width 236 height 25
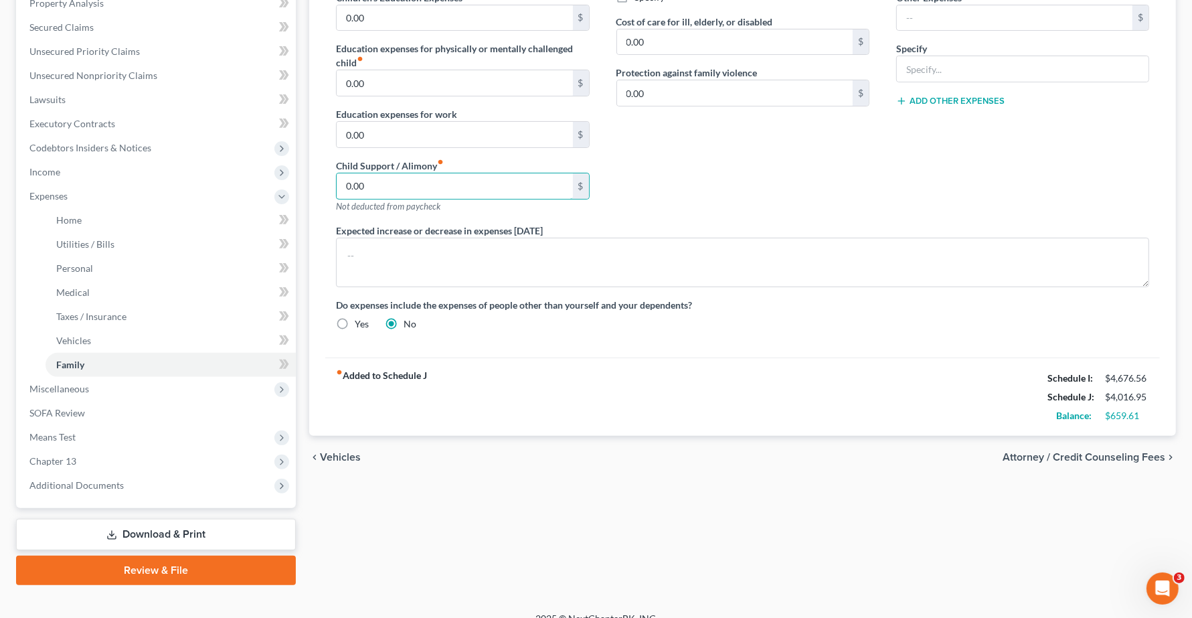
scroll to position [285, 0]
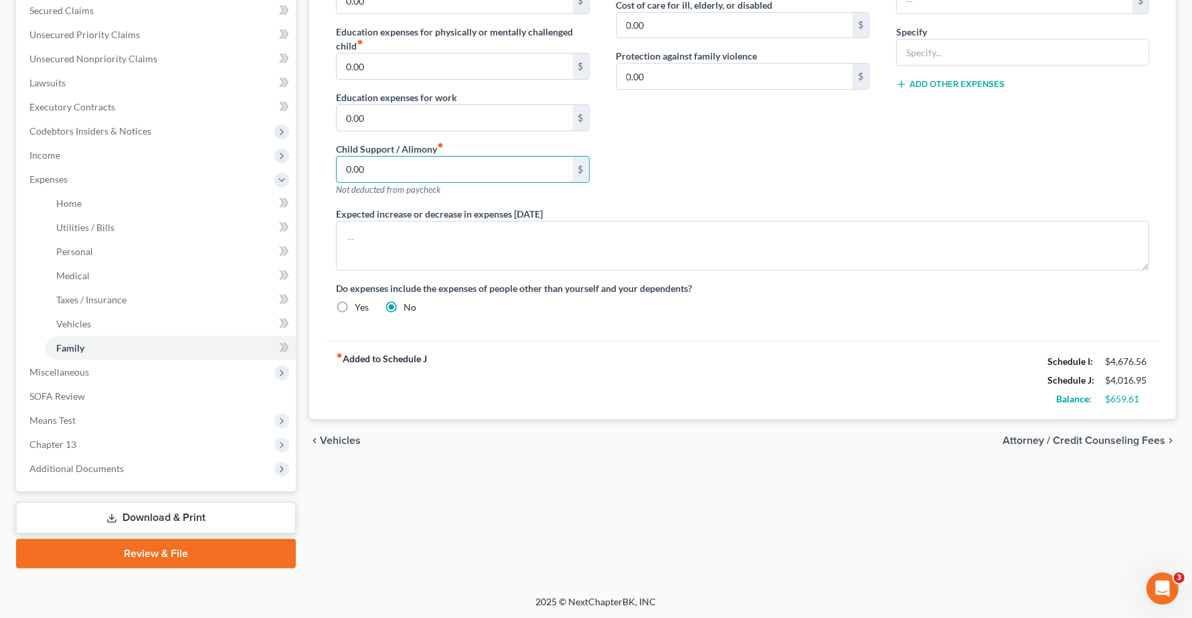
type input "0.00"
click at [838, 360] on div "fiber_manual_record Added to Schedule J Schedule I: $4,676.56 Schedule J: $4,01…" at bounding box center [742, 380] width 834 height 78
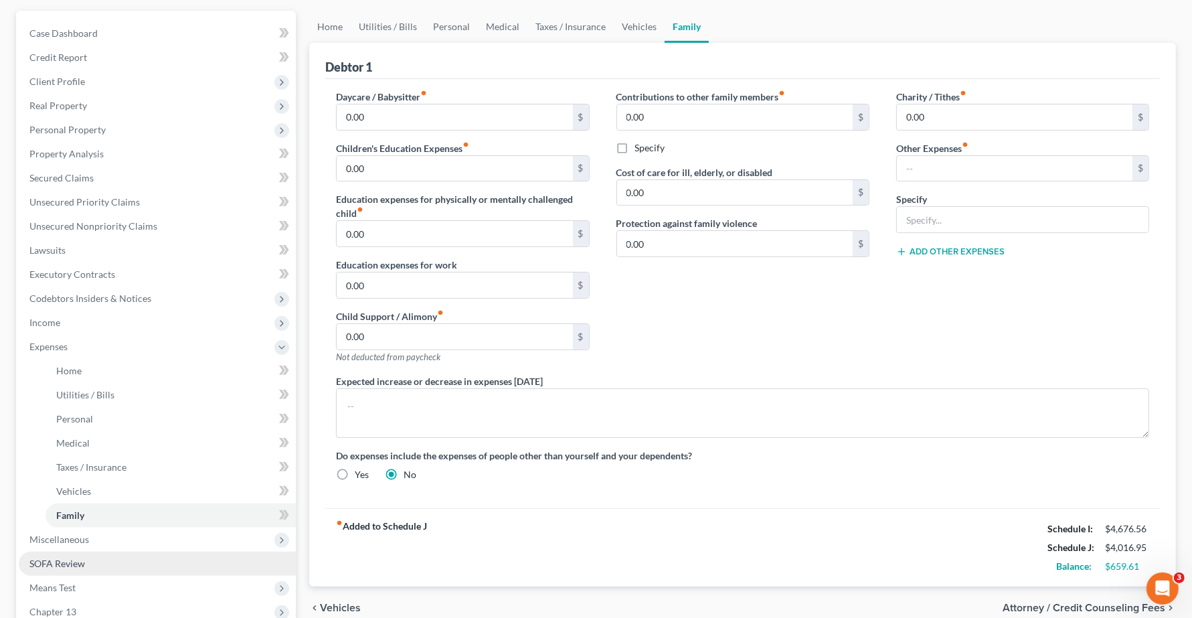
scroll to position [201, 0]
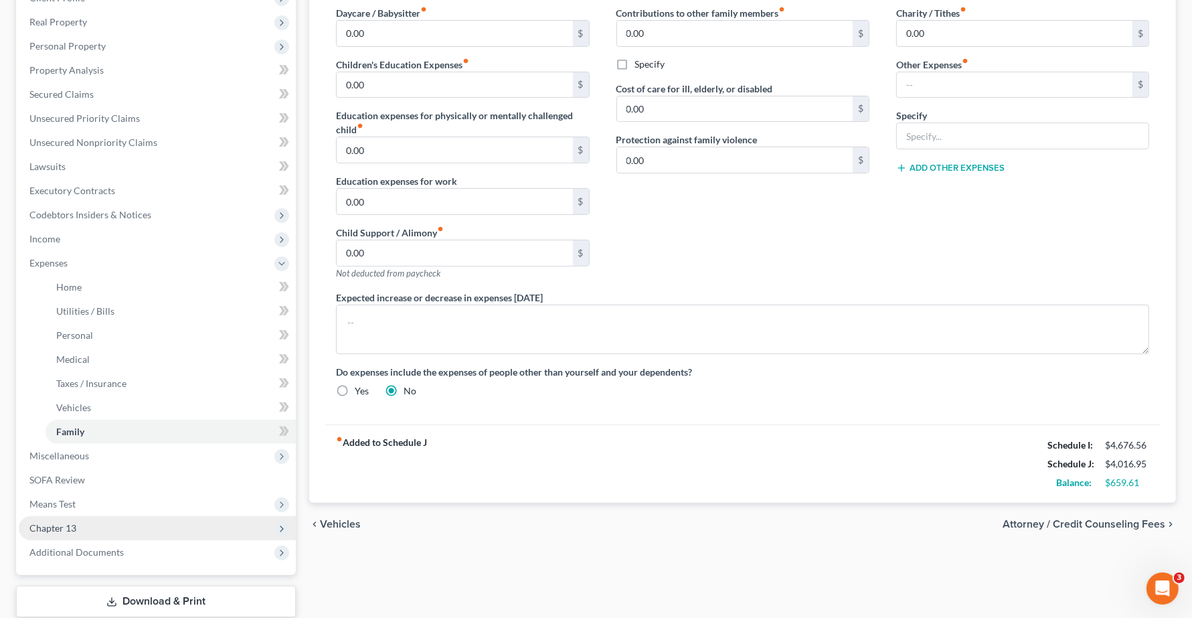
click at [75, 529] on span "Chapter 13" at bounding box center [52, 527] width 47 height 11
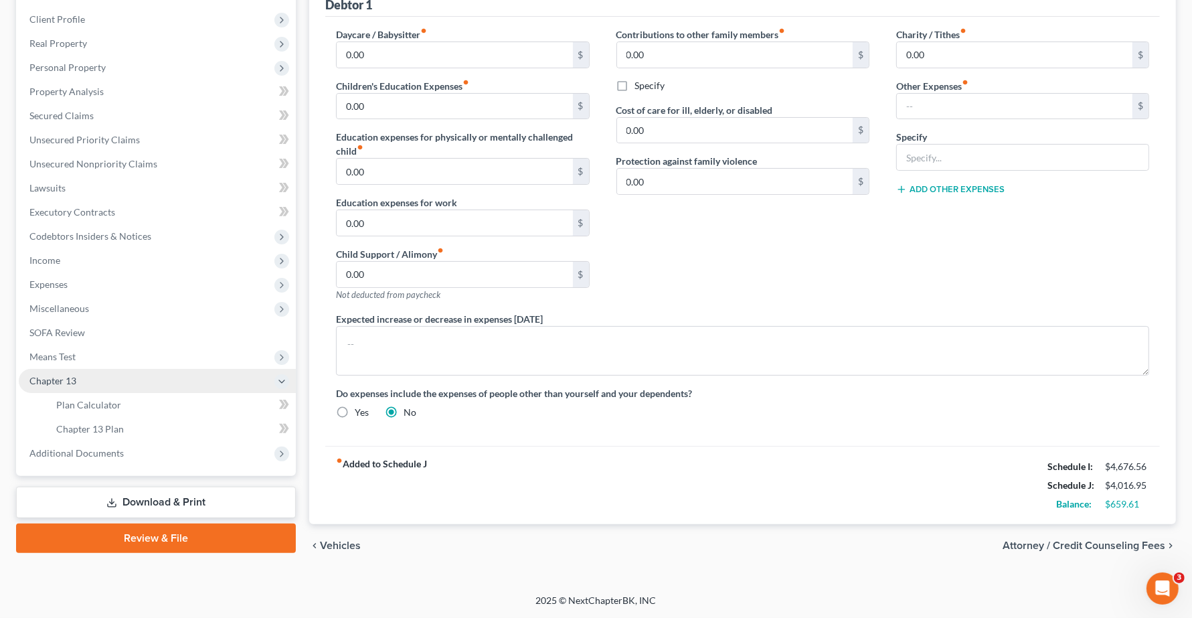
scroll to position [181, 0]
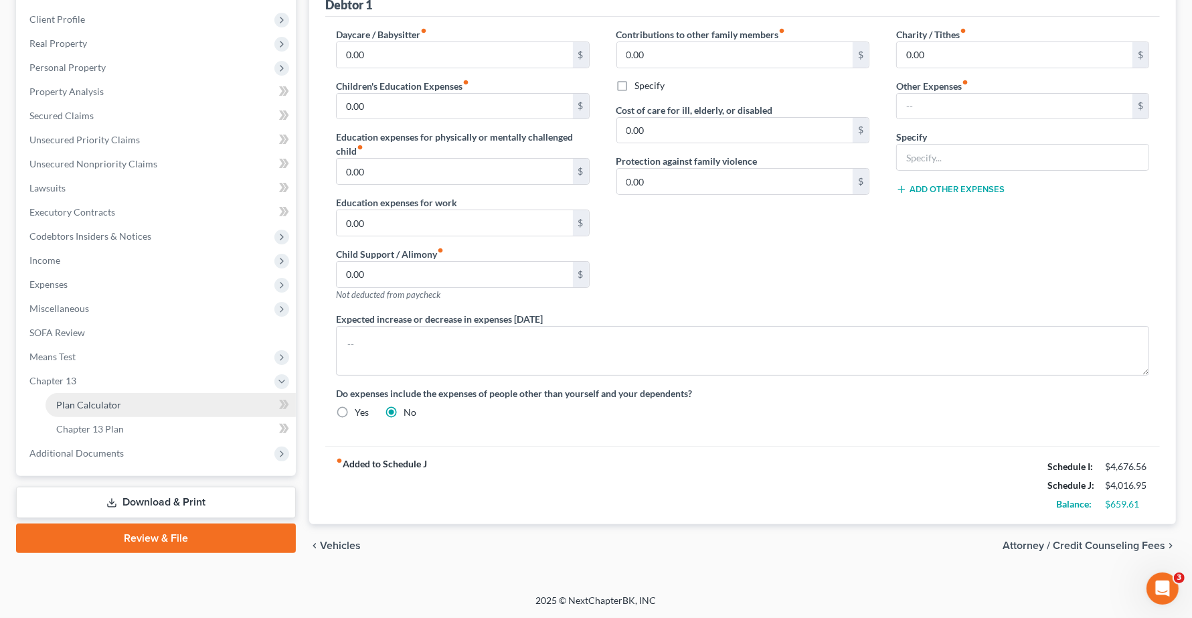
click at [95, 399] on span "Plan Calculator" at bounding box center [88, 404] width 65 height 11
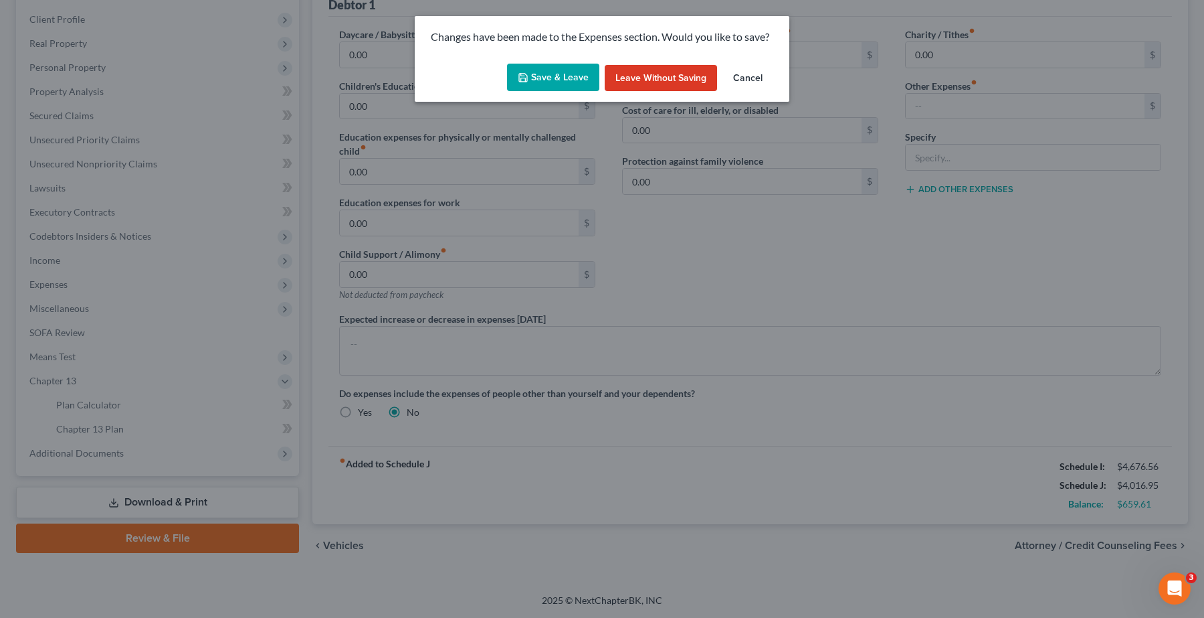
click at [541, 79] on button "Save & Leave" at bounding box center [553, 78] width 92 height 28
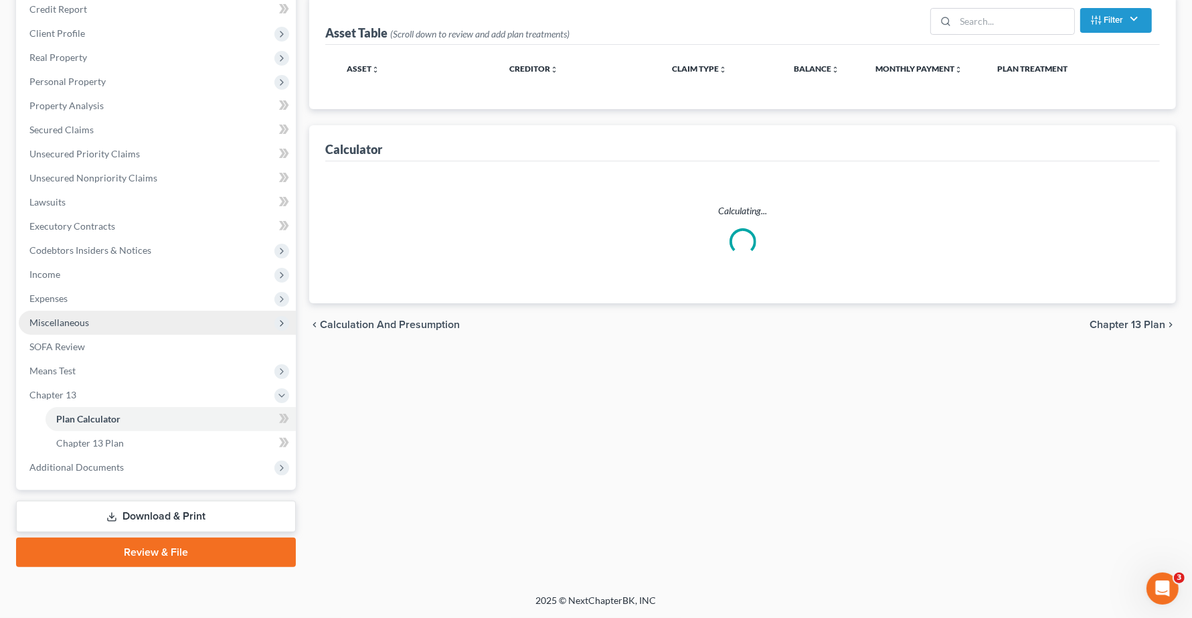
select select "59"
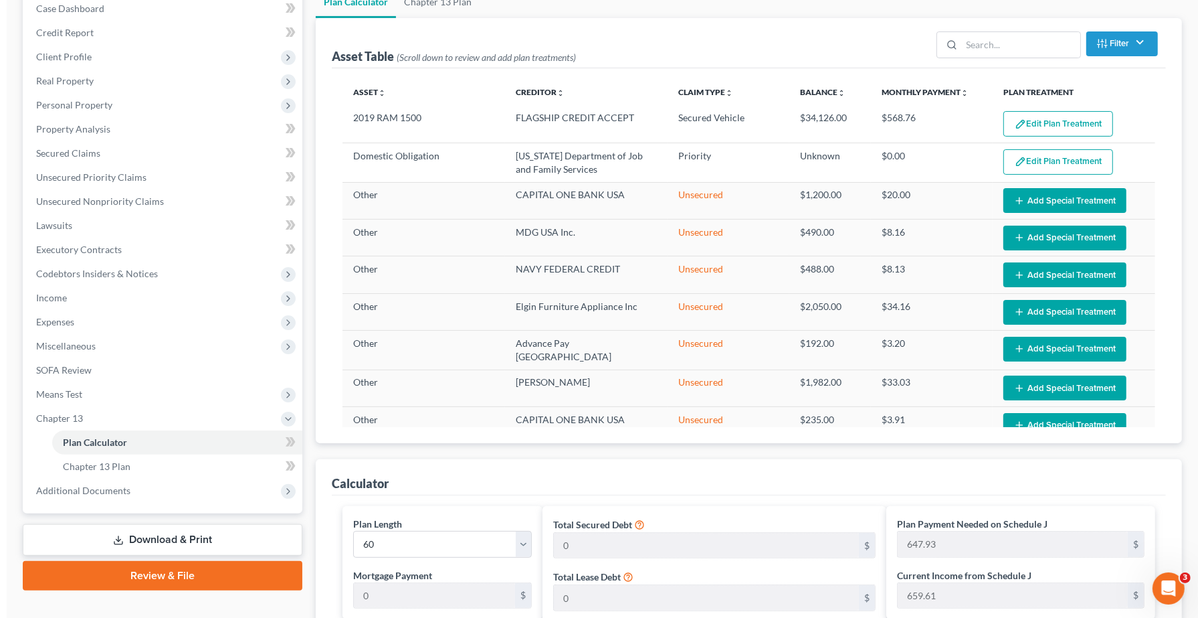
scroll to position [102, 0]
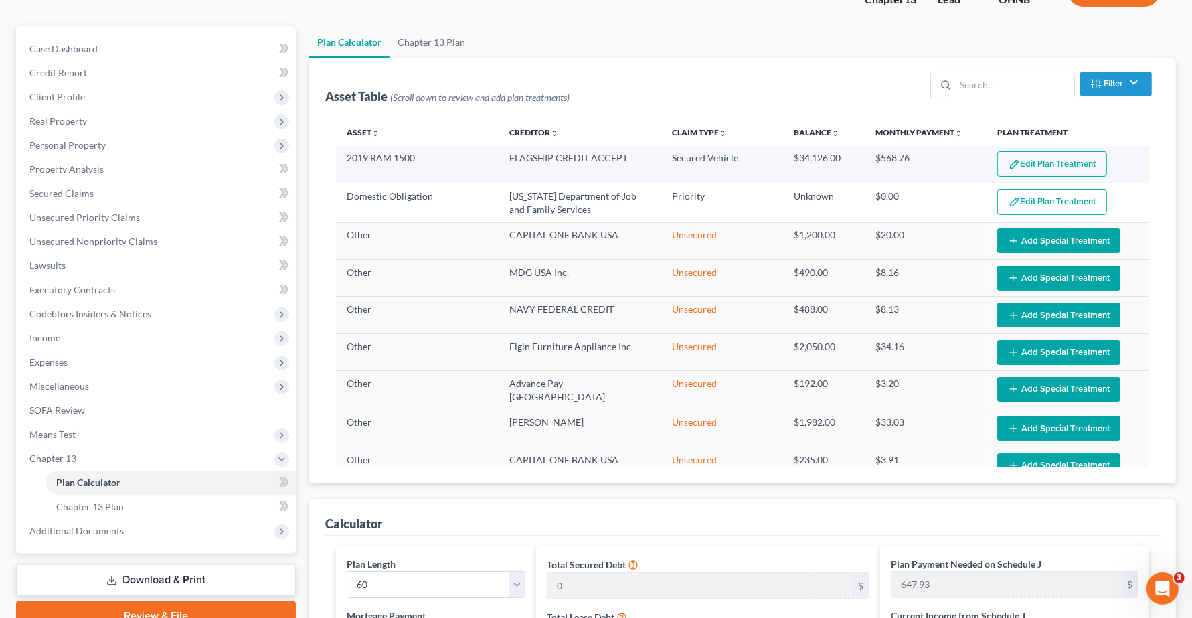
click at [1014, 162] on button "Edit Plan Treatment" at bounding box center [1052, 163] width 110 height 25
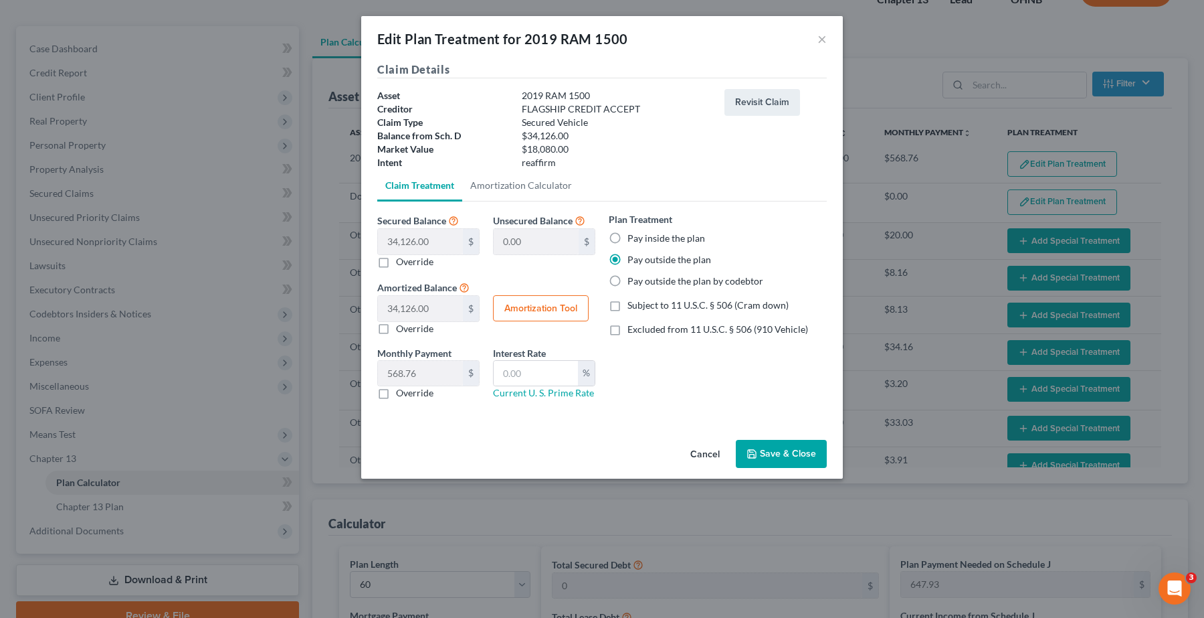
click at [628, 236] on label "Pay inside the plan" at bounding box center [667, 238] width 78 height 13
click at [633, 236] on input "Pay inside the plan" at bounding box center [637, 236] width 9 height 9
radio input "true"
click at [525, 308] on button "Amortization Tool" at bounding box center [541, 308] width 96 height 27
type input "34,126.00"
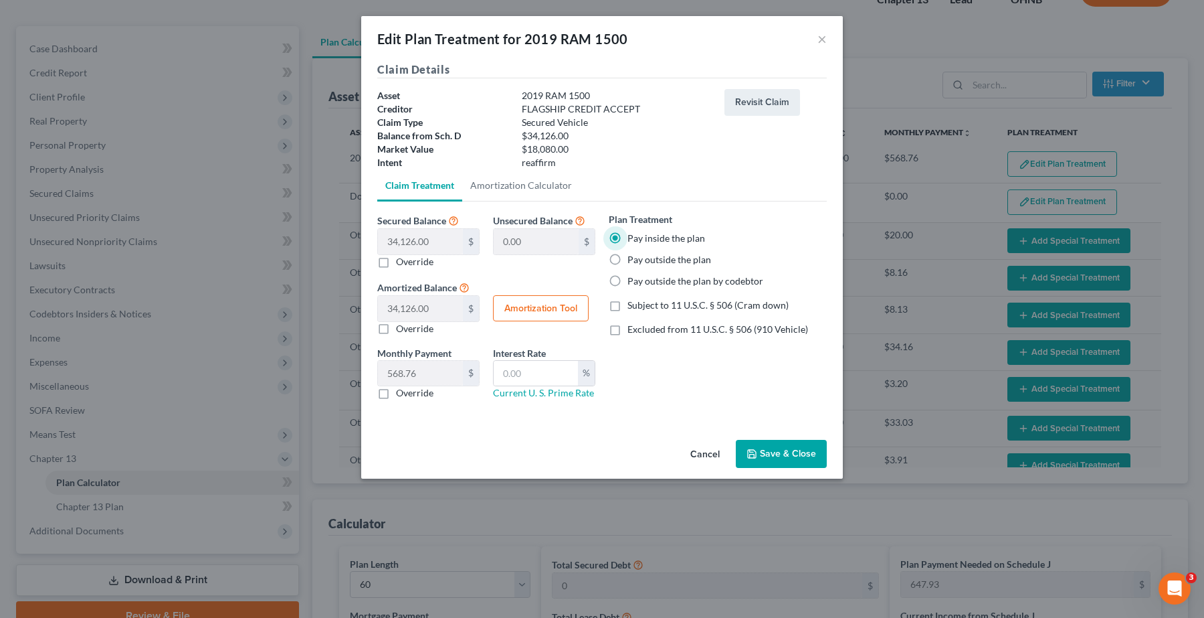
type input "60"
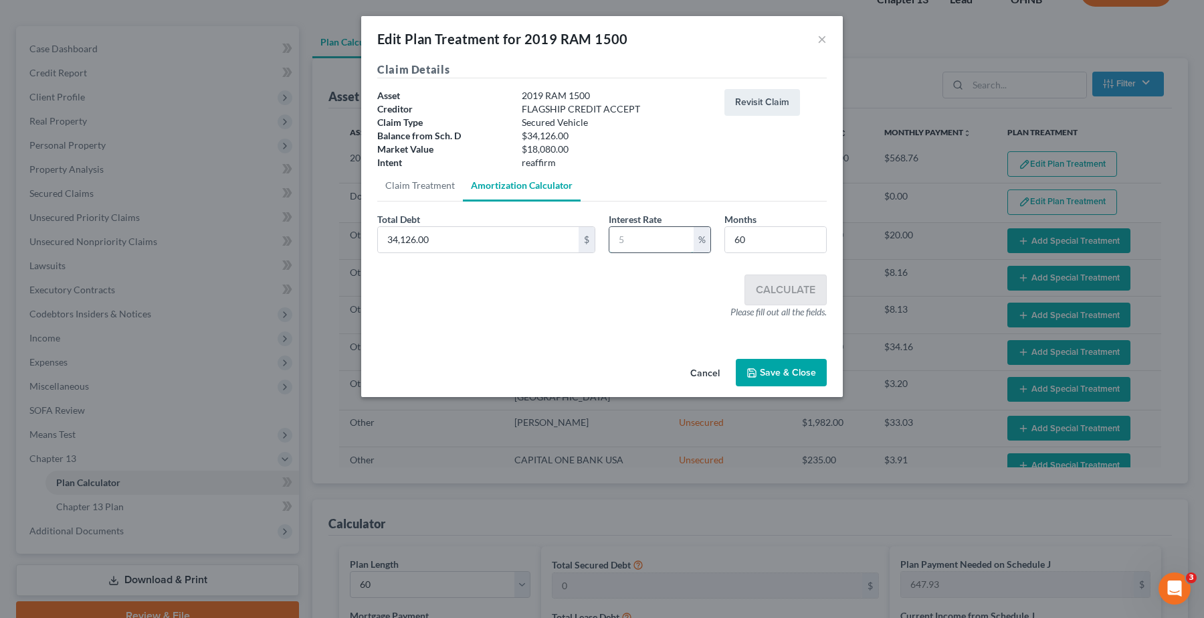
click at [679, 244] on input "text" at bounding box center [652, 239] width 84 height 25
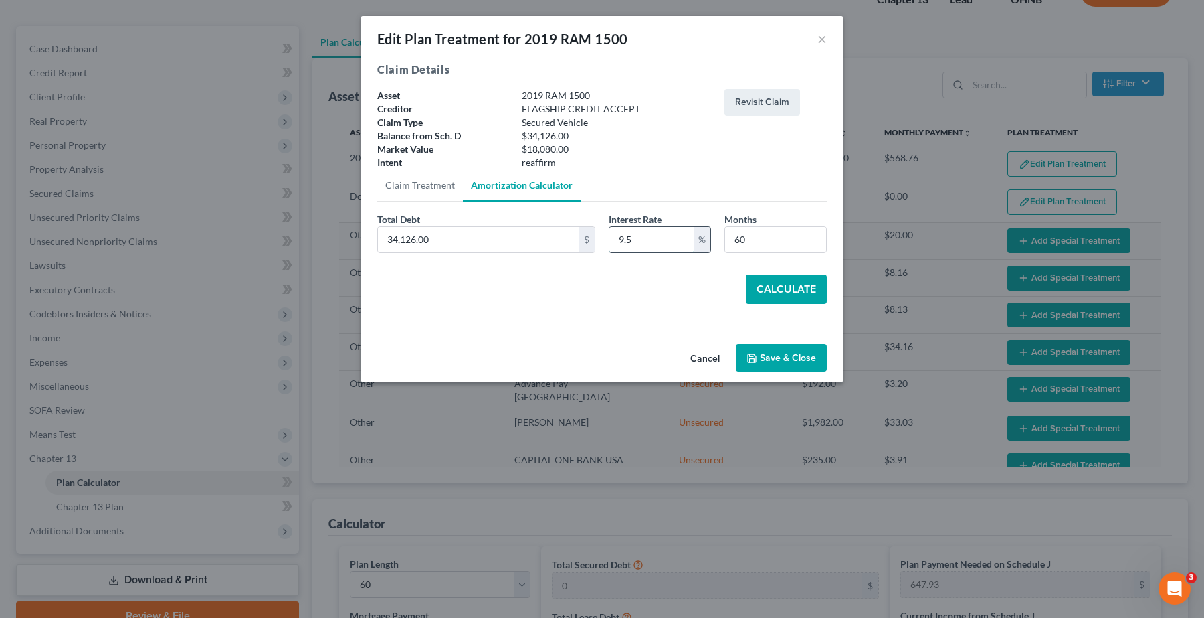
type input "9.5"
click at [810, 280] on button "Calculate" at bounding box center [786, 288] width 81 height 29
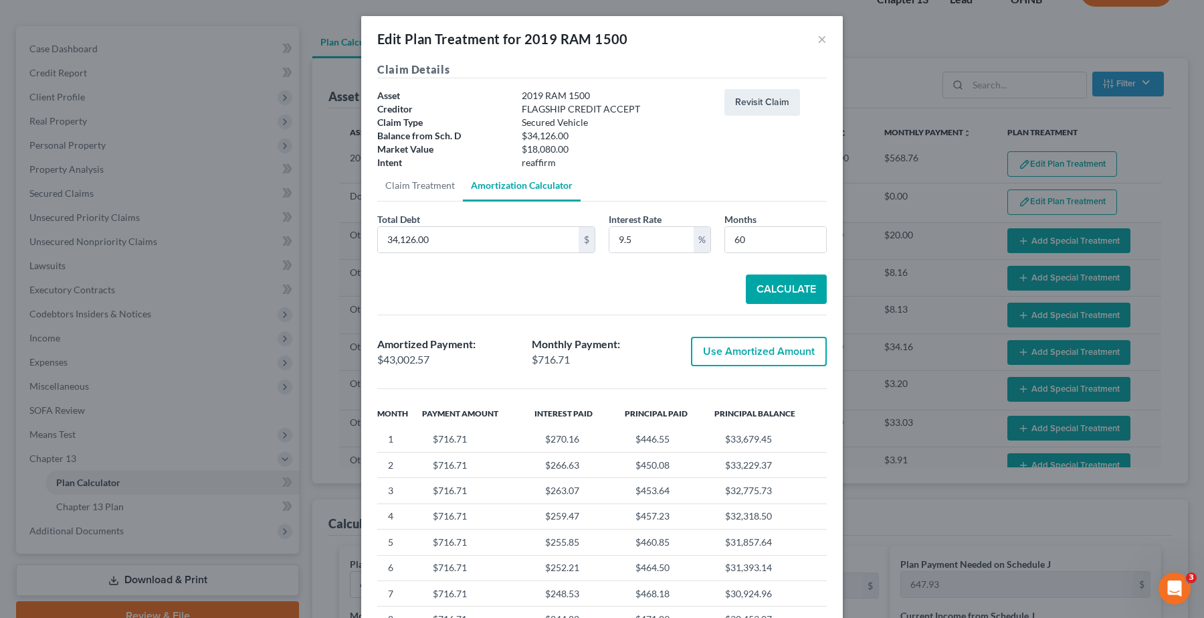
click at [761, 291] on button "Calculate" at bounding box center [786, 288] width 81 height 29
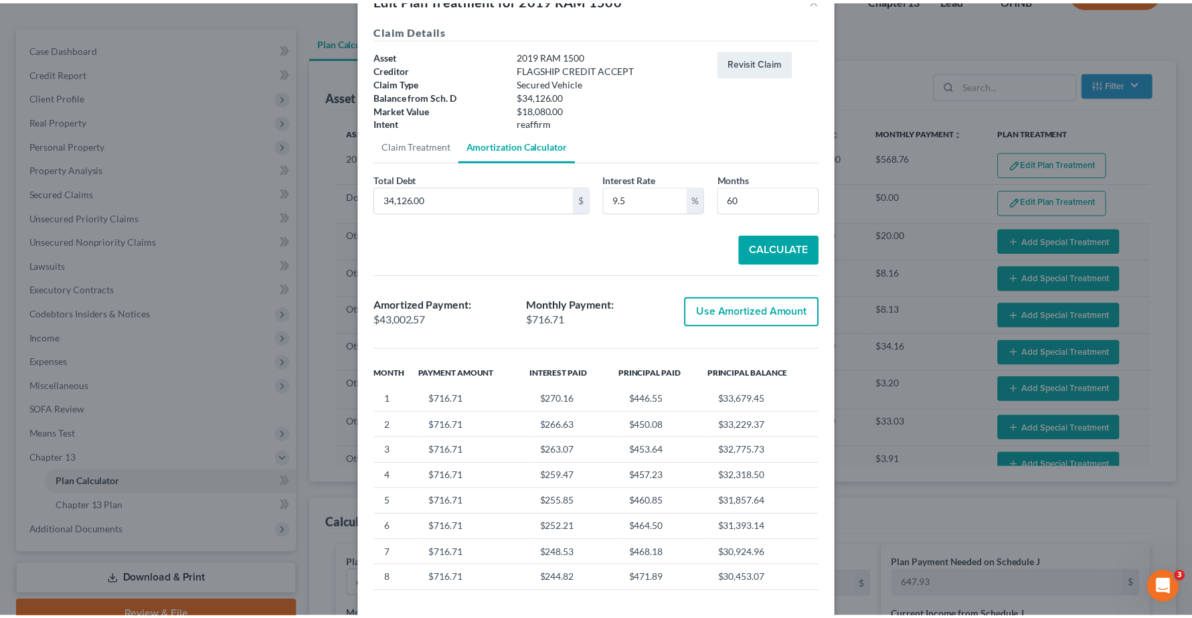
scroll to position [107, 0]
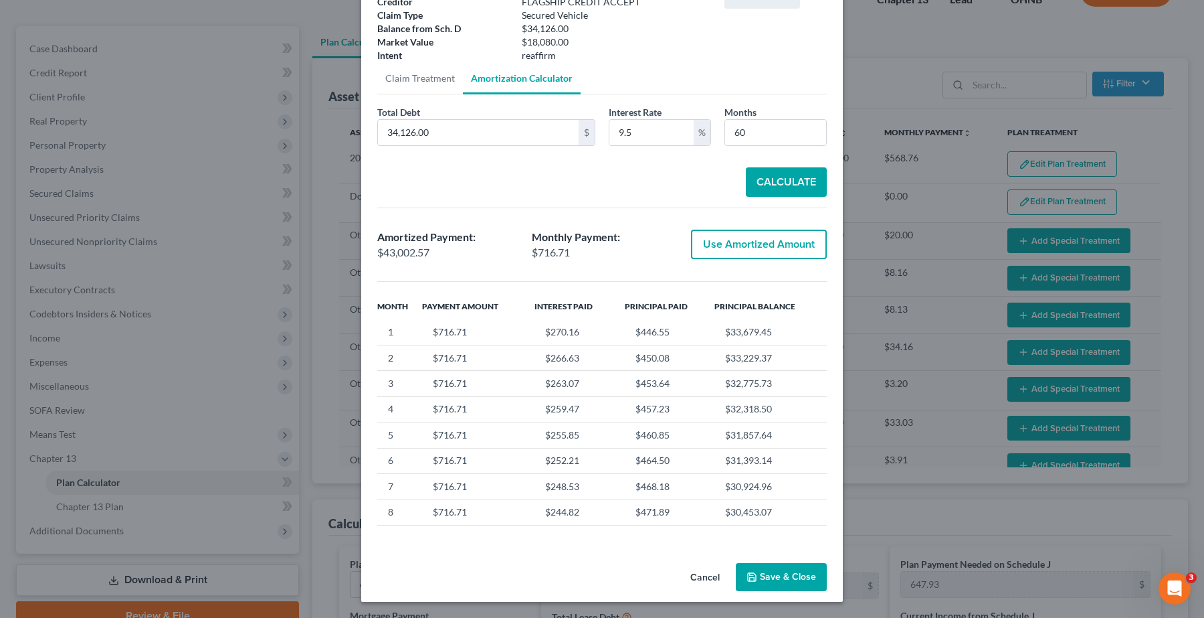
click at [791, 576] on button "Save & Close" at bounding box center [781, 577] width 91 height 28
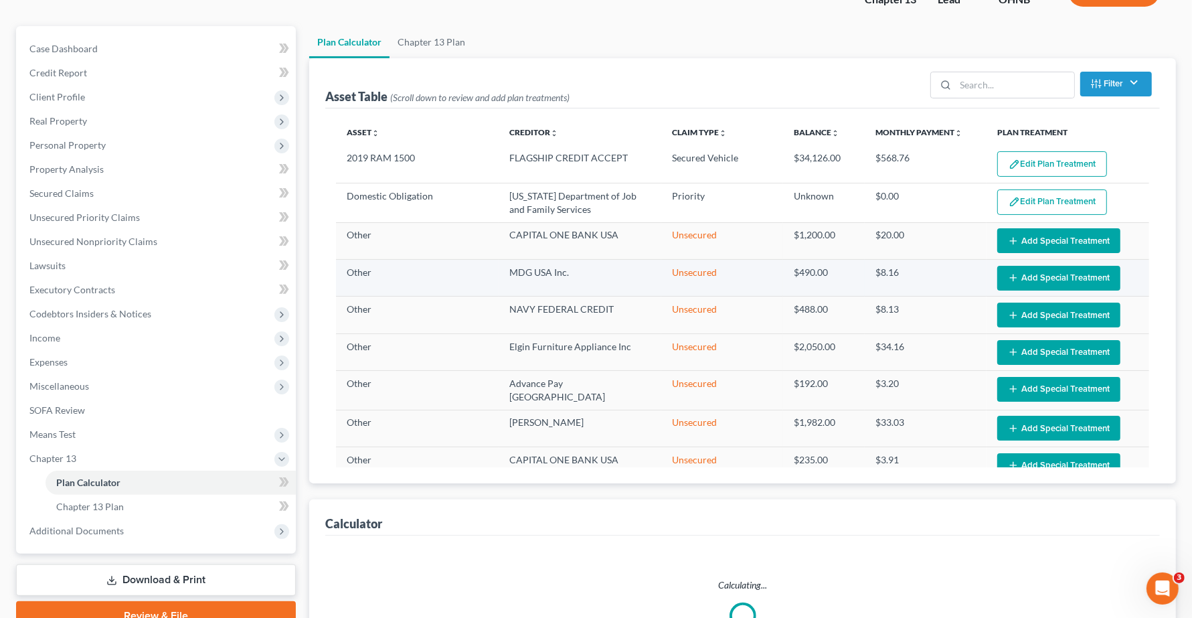
select select "59"
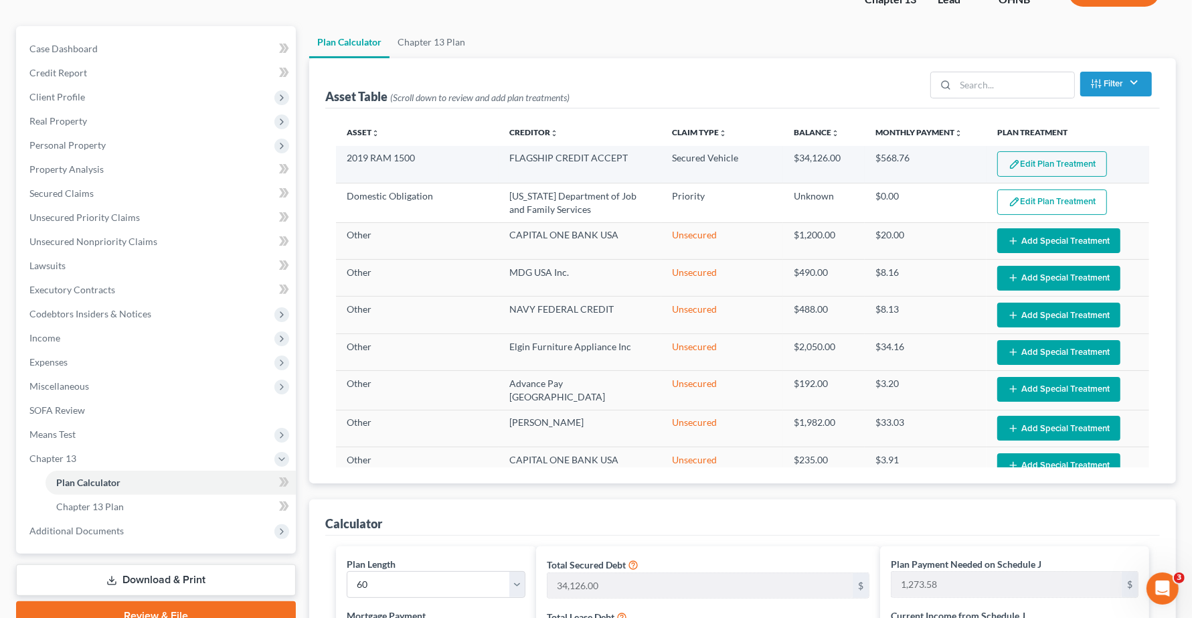
click at [1037, 165] on button "Edit Plan Treatment" at bounding box center [1052, 163] width 110 height 25
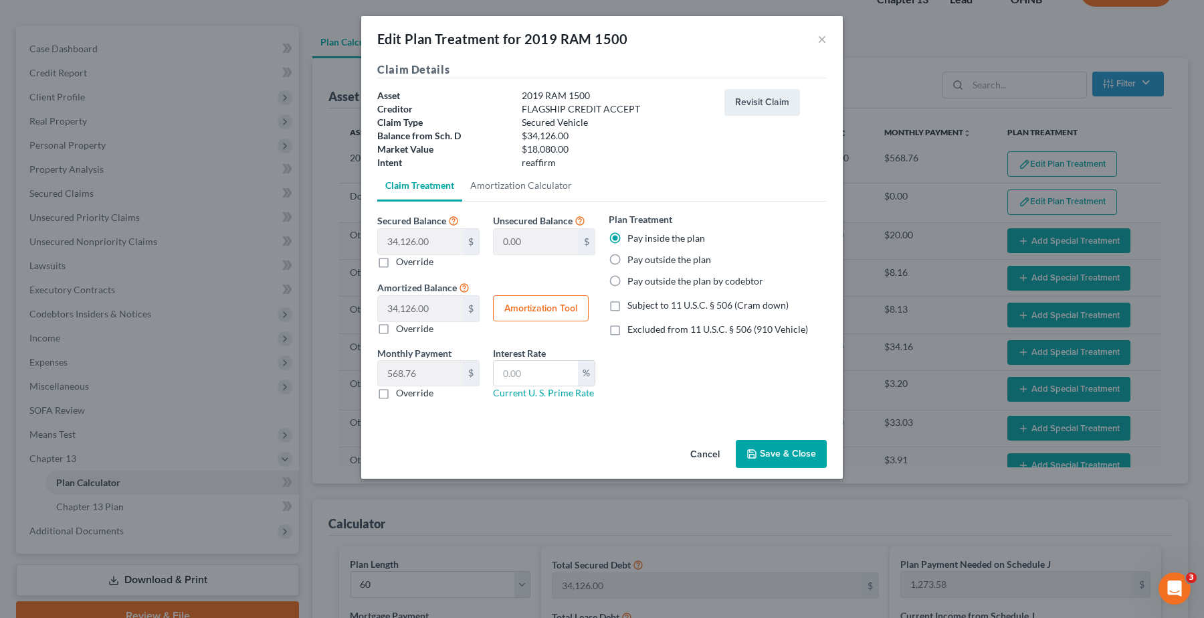
click at [628, 330] on label "Excluded from 11 U.S.C. § 506 (910 Vehicle)" at bounding box center [718, 328] width 181 height 13
click at [633, 330] on input "Excluded from 11 U.S.C. § 506 (910 Vehicle)" at bounding box center [637, 326] width 9 height 9
checkbox input "true"
click at [790, 456] on button "Save & Close" at bounding box center [781, 454] width 91 height 28
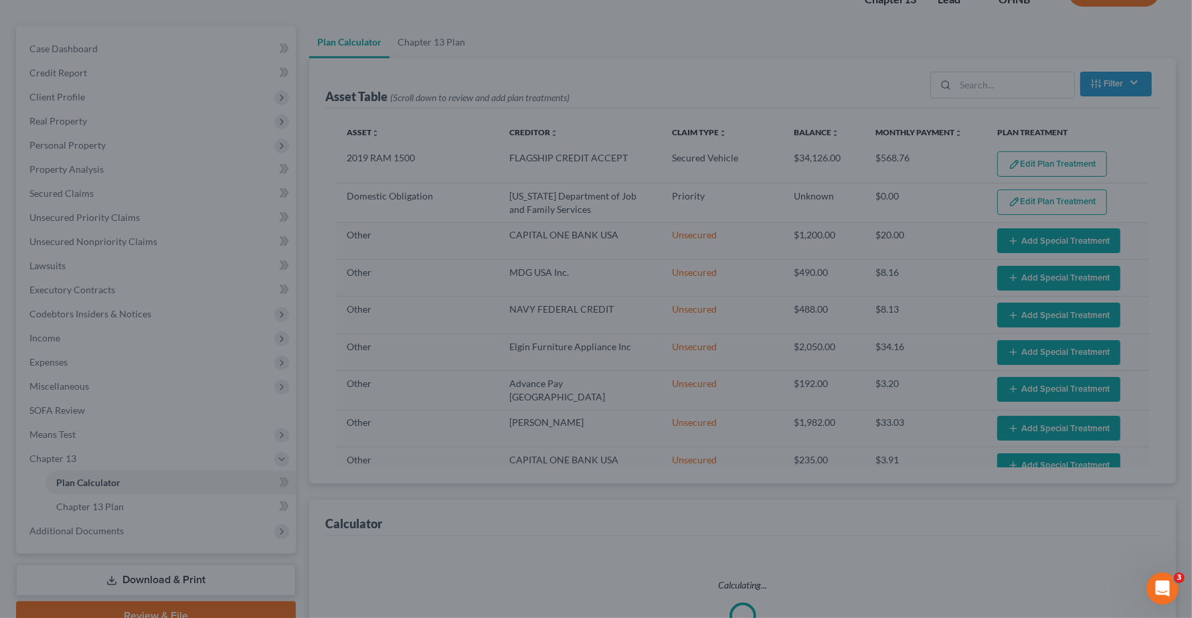
select select "59"
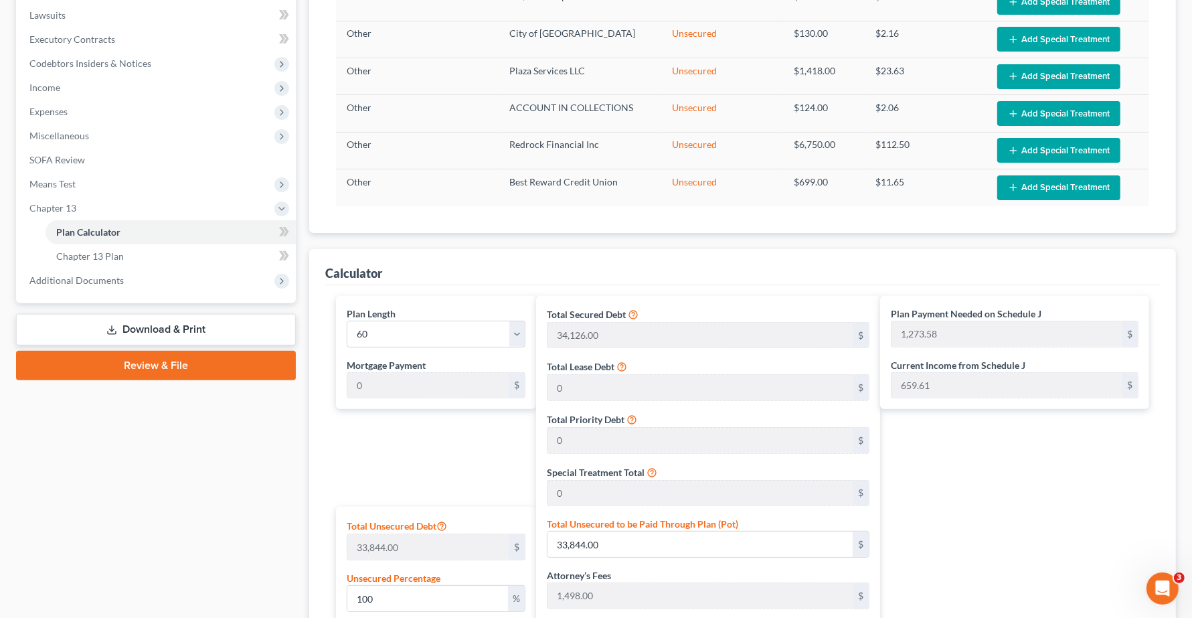
scroll to position [102, 0]
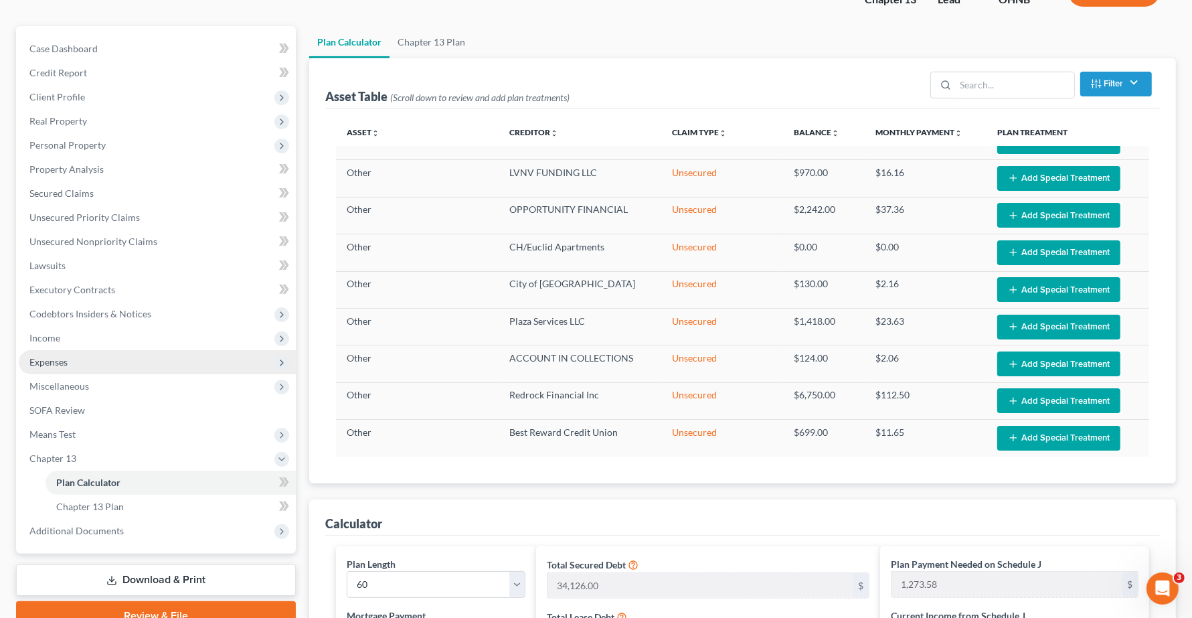
click at [79, 365] on span "Expenses" at bounding box center [157, 362] width 277 height 24
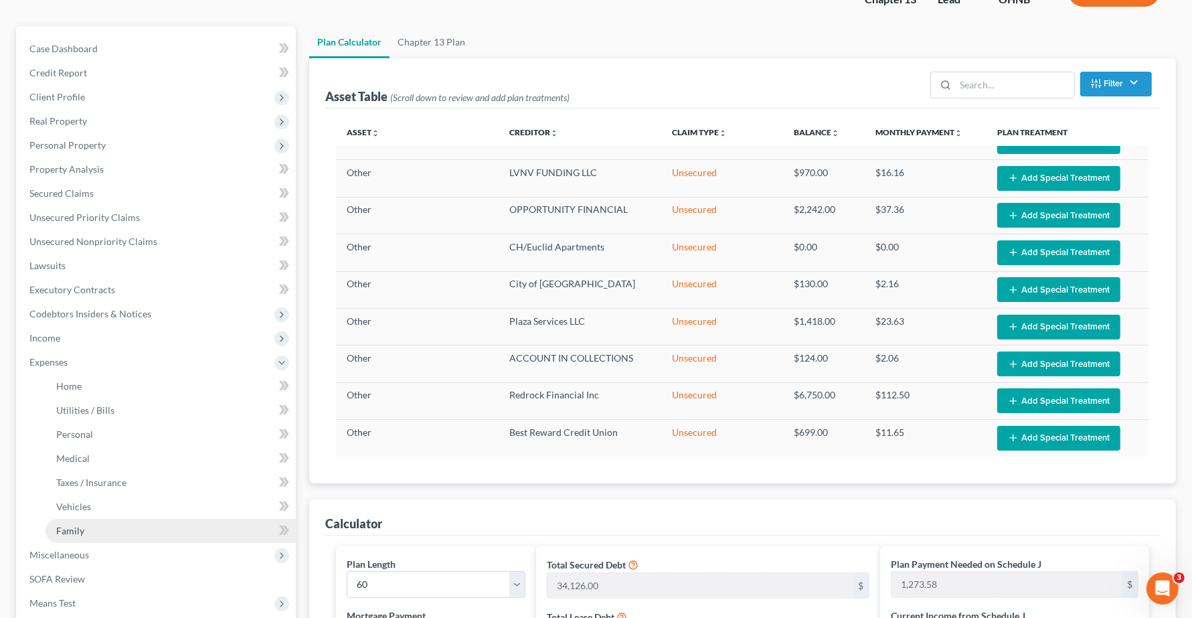
click at [91, 529] on link "Family" at bounding box center [170, 531] width 250 height 24
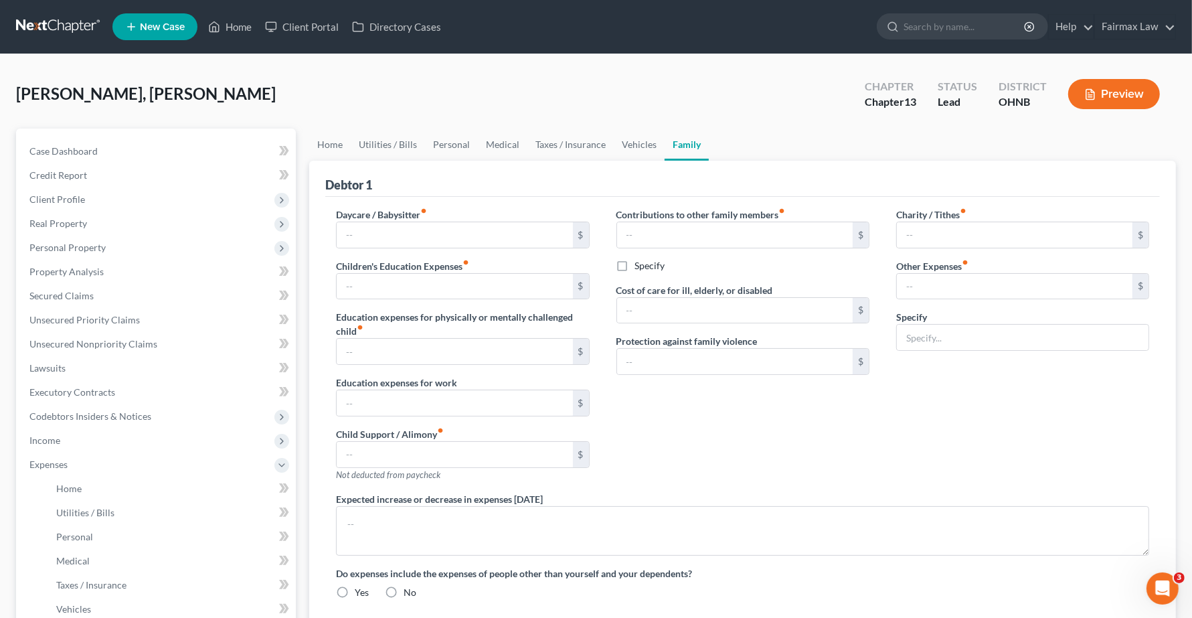
type input "0.00"
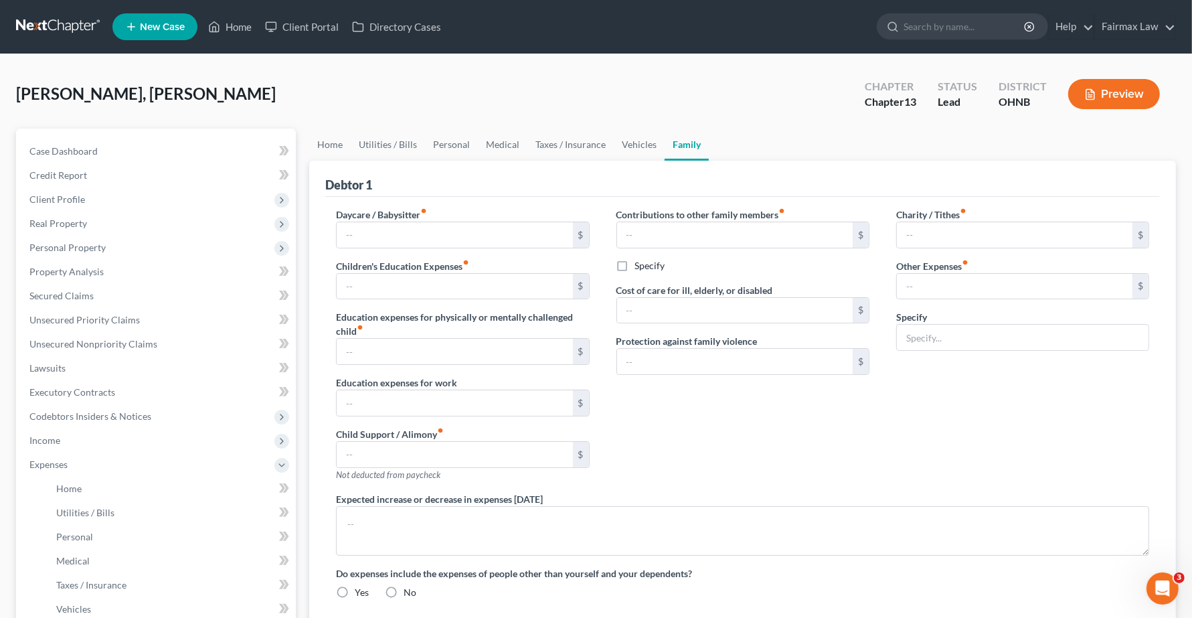
type input "0.00"
radio input "true"
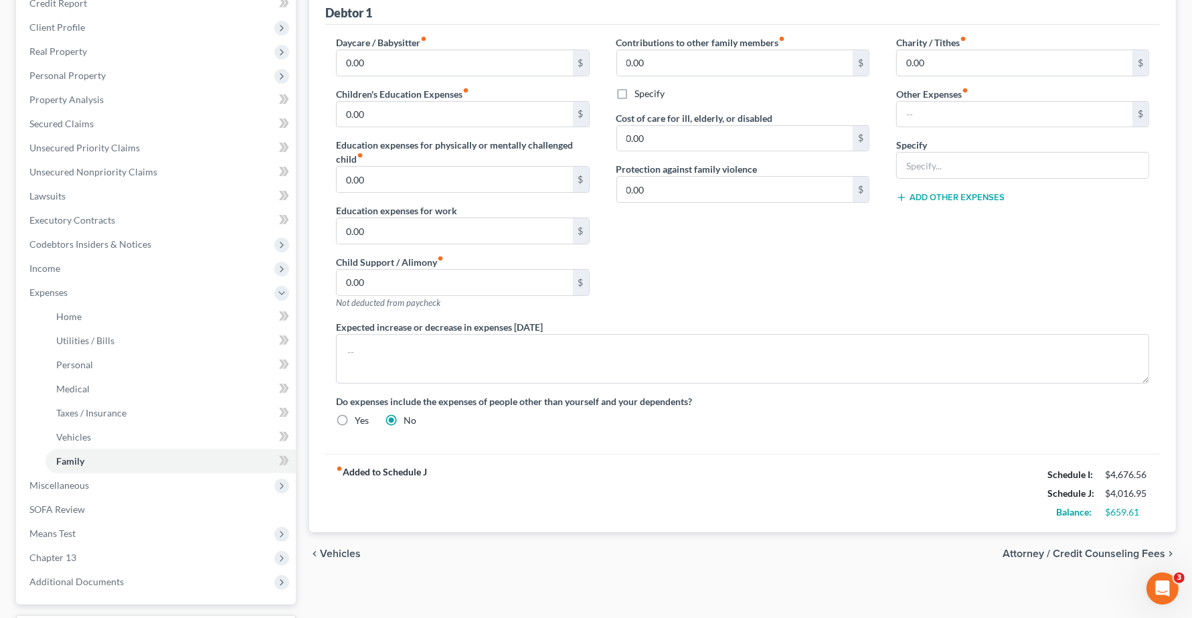
scroll to position [201, 0]
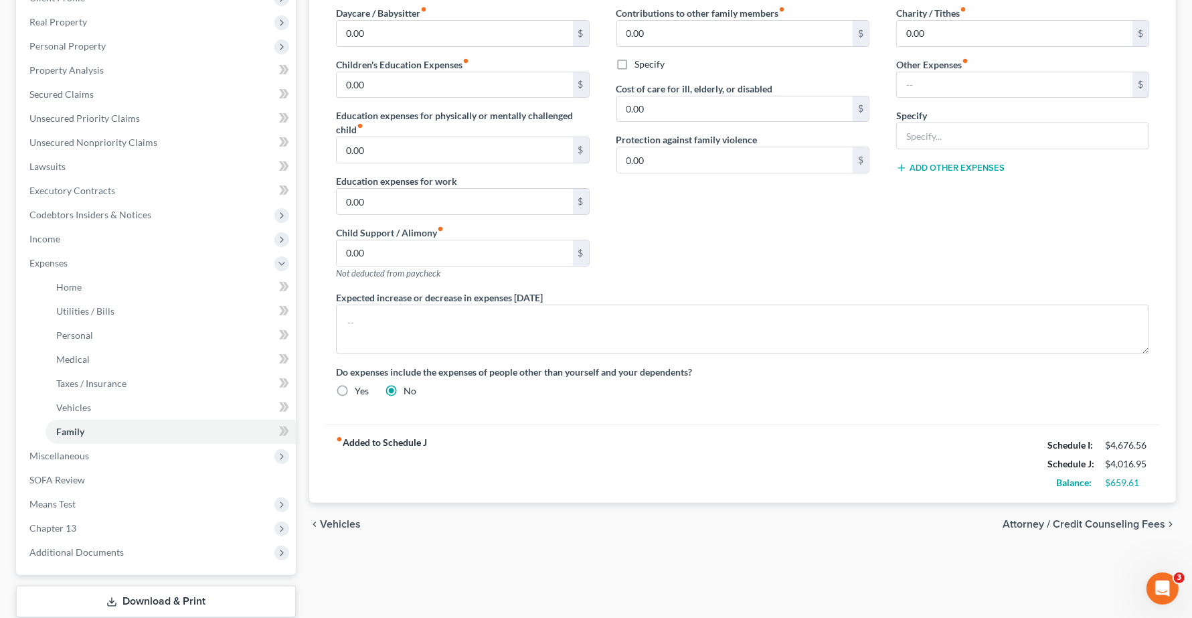
click at [339, 524] on span "Vehicles" at bounding box center [340, 524] width 41 height 11
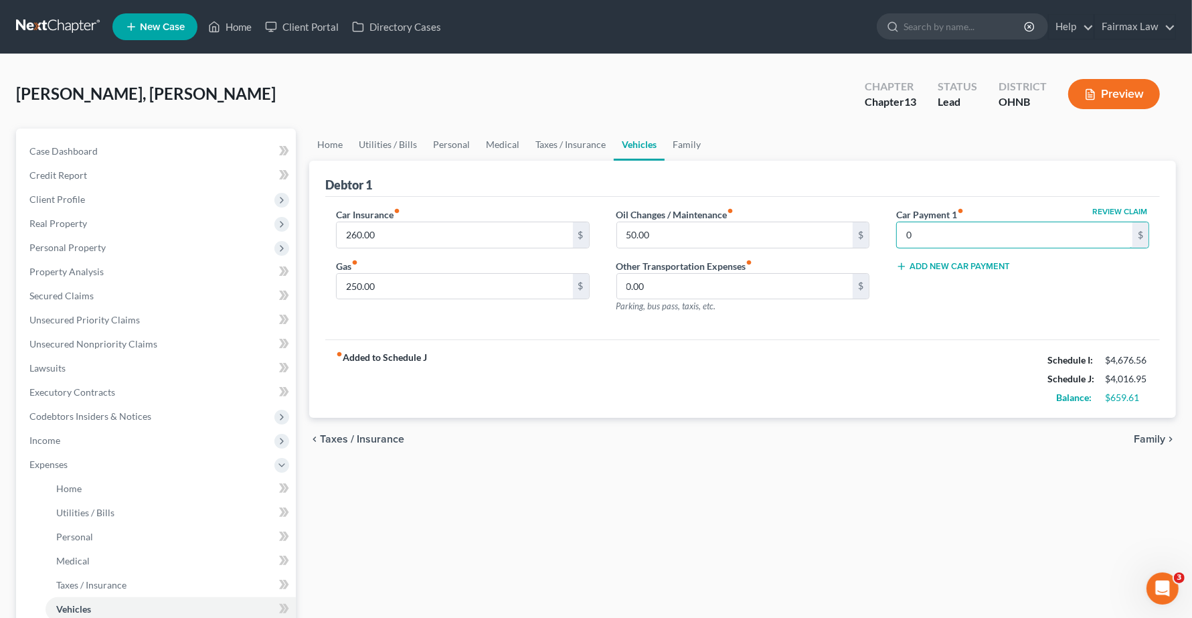
type input "0"
drag, startPoint x: 915, startPoint y: 385, endPoint x: 901, endPoint y: 376, distance: 16.9
click at [914, 385] on div "fiber_manual_record Added to Schedule J Schedule I: $4,676.56 Schedule J: $3,10…" at bounding box center [742, 378] width 834 height 78
click at [333, 443] on span "Taxes / Insurance" at bounding box center [362, 439] width 84 height 11
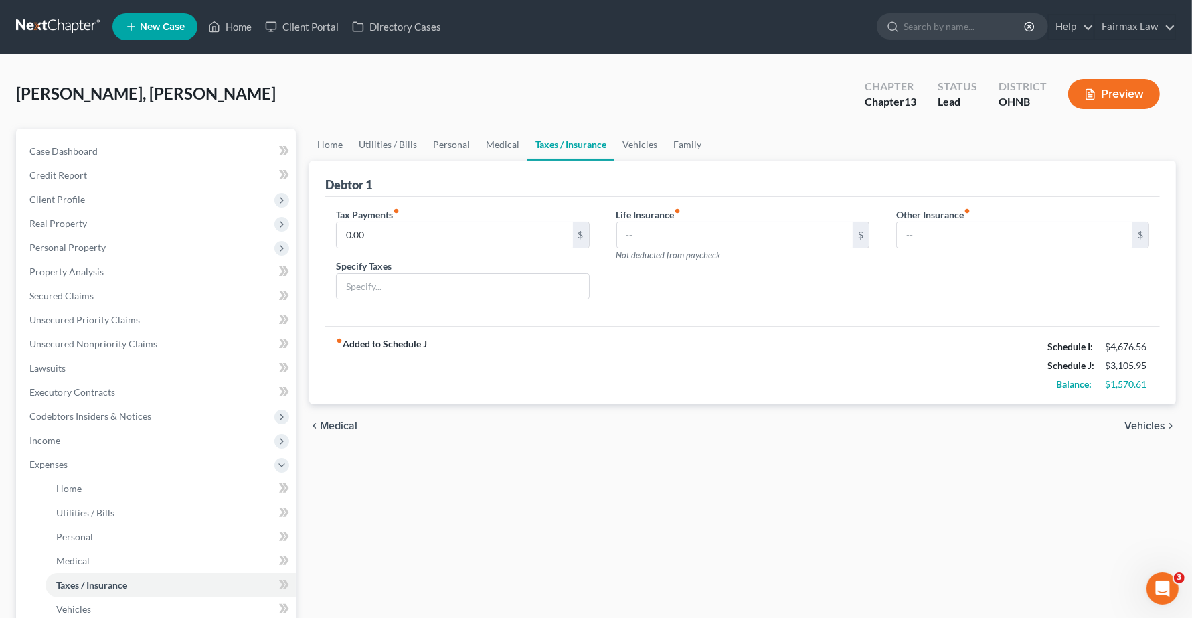
click at [328, 427] on span "Medical" at bounding box center [338, 425] width 37 height 11
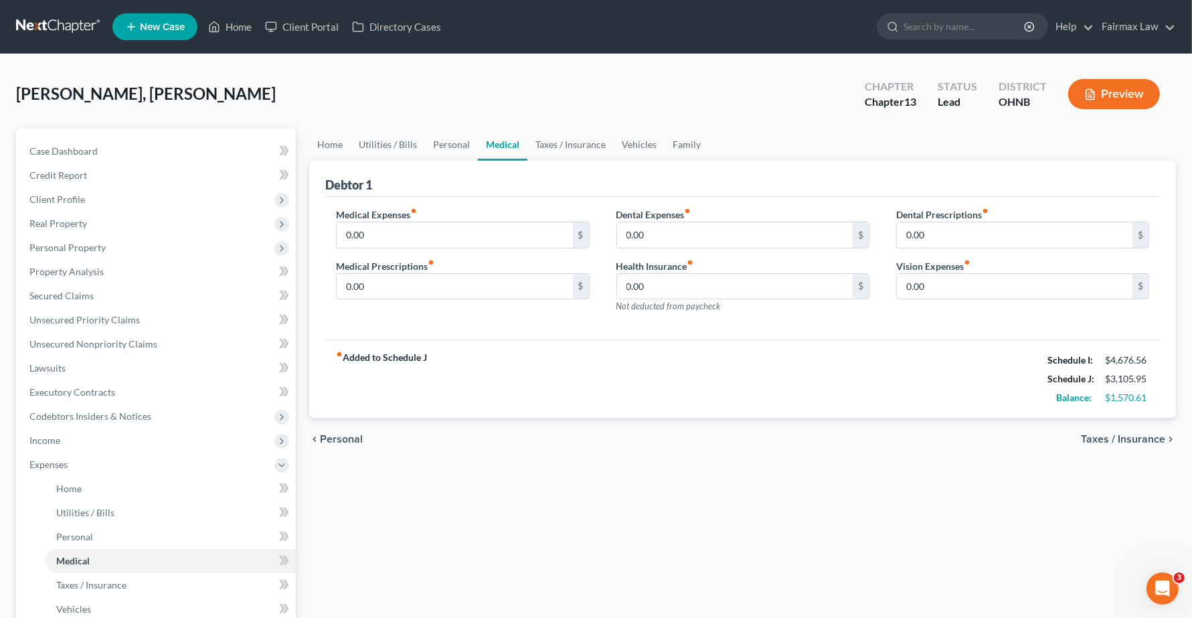
click at [332, 444] on span "Personal" at bounding box center [341, 439] width 43 height 11
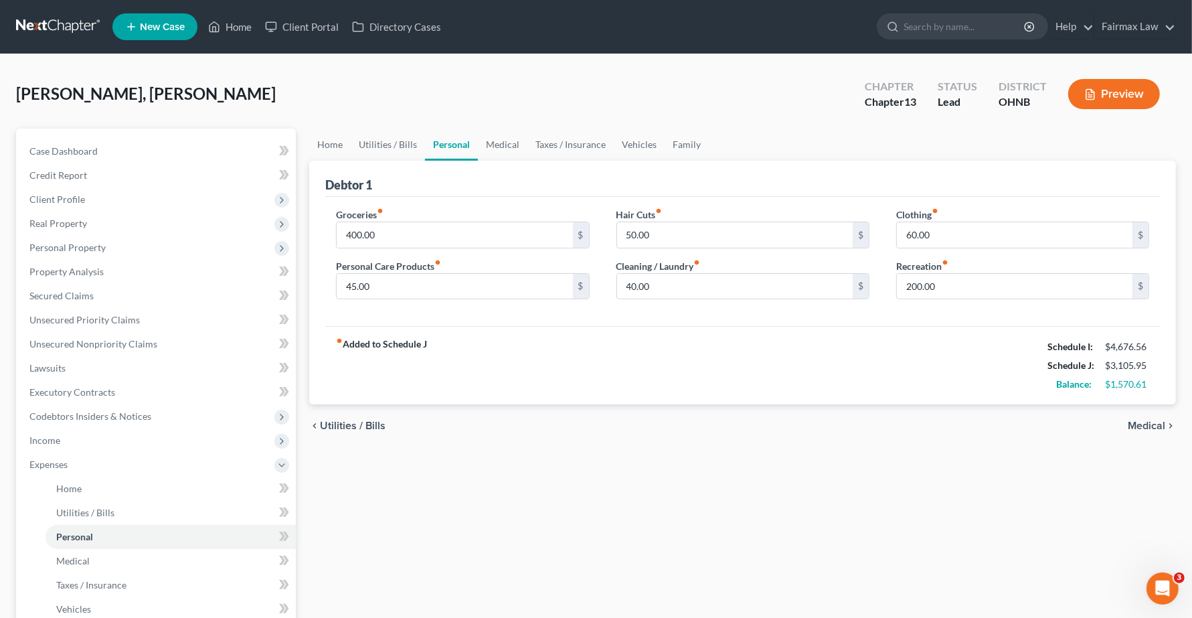
click at [359, 420] on span "Utilities / Bills" at bounding box center [353, 425] width 66 height 11
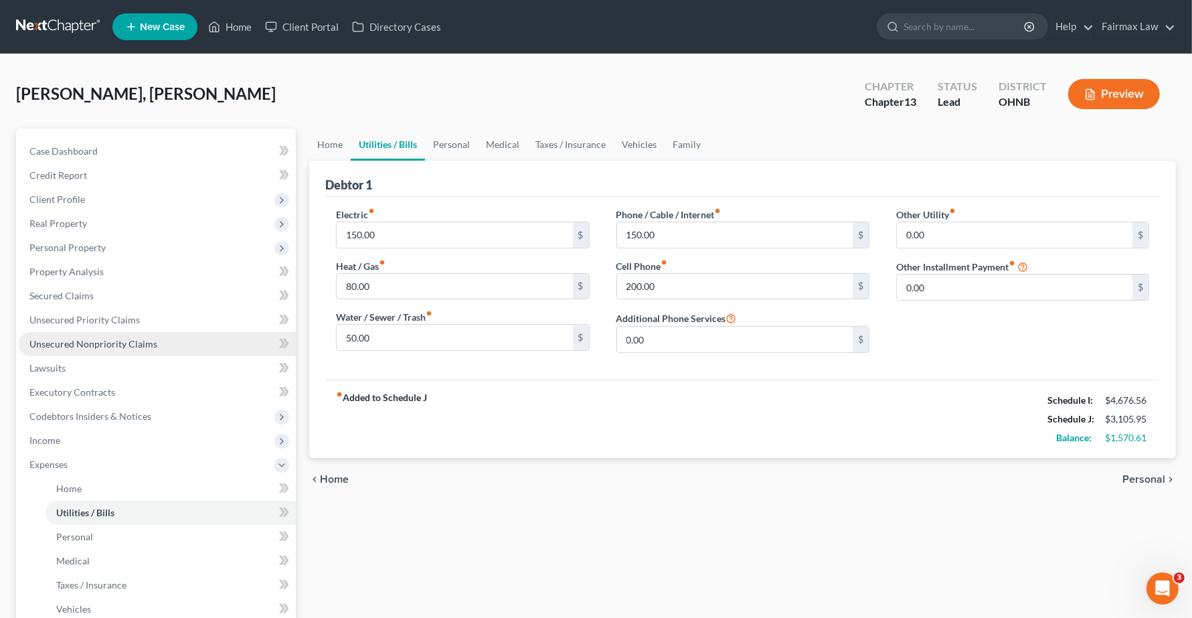
click at [74, 342] on span "Unsecured Nonpriority Claims" at bounding box center [93, 343] width 128 height 11
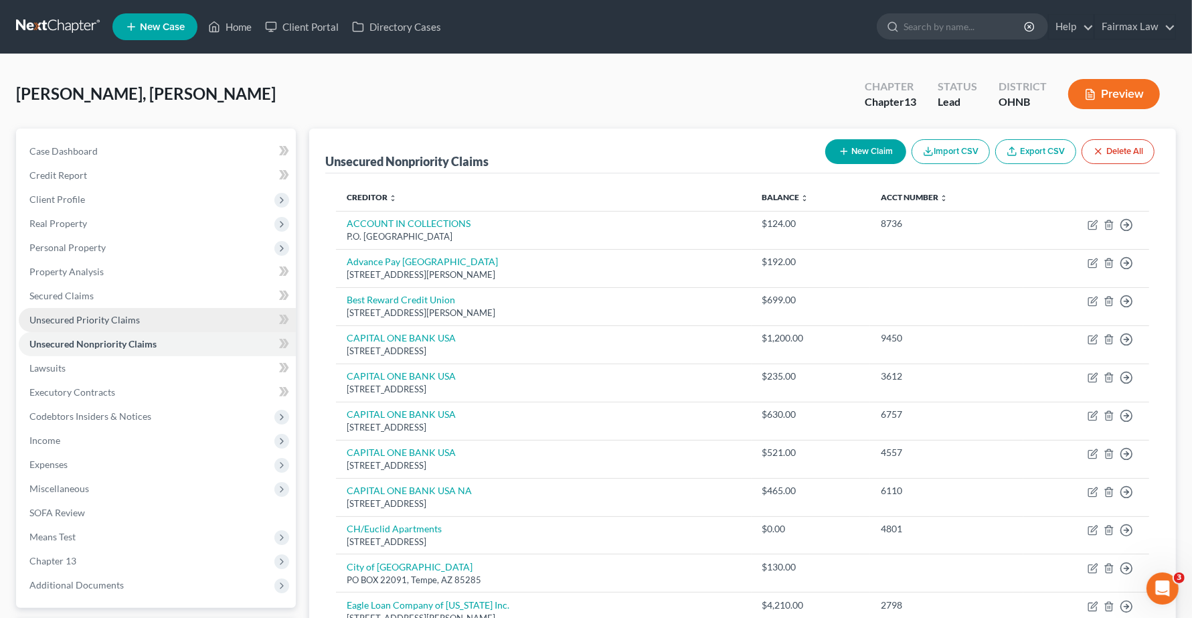
click at [81, 320] on span "Unsecured Priority Claims" at bounding box center [84, 319] width 110 height 11
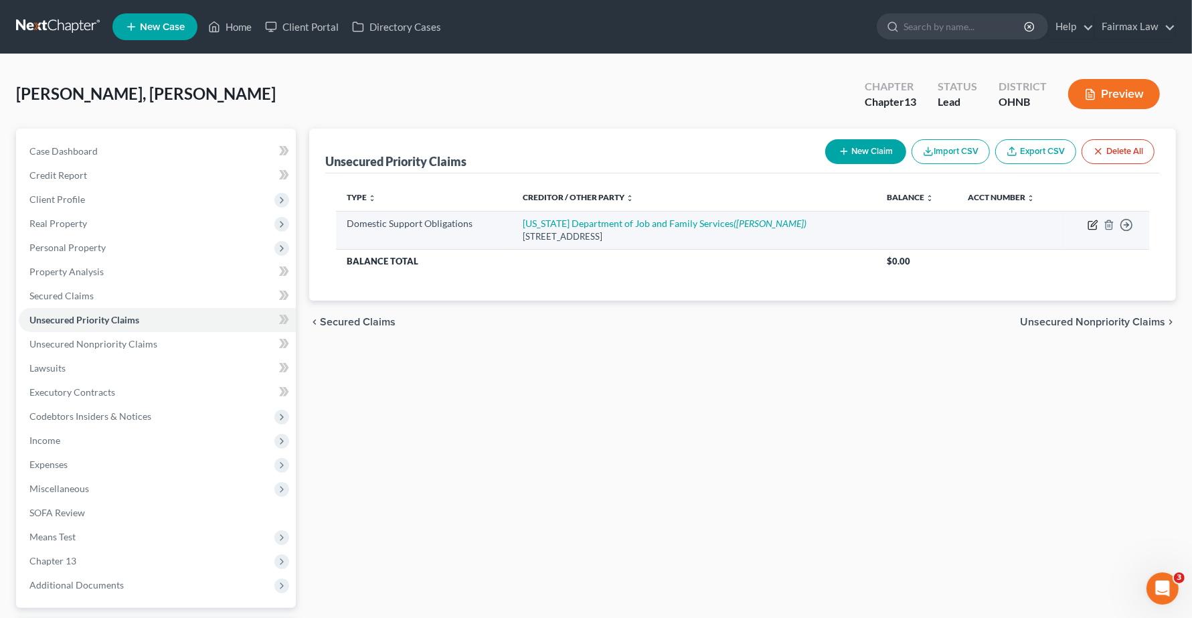
click at [1093, 225] on icon "button" at bounding box center [1094, 223] width 6 height 6
select select "36"
select select "0"
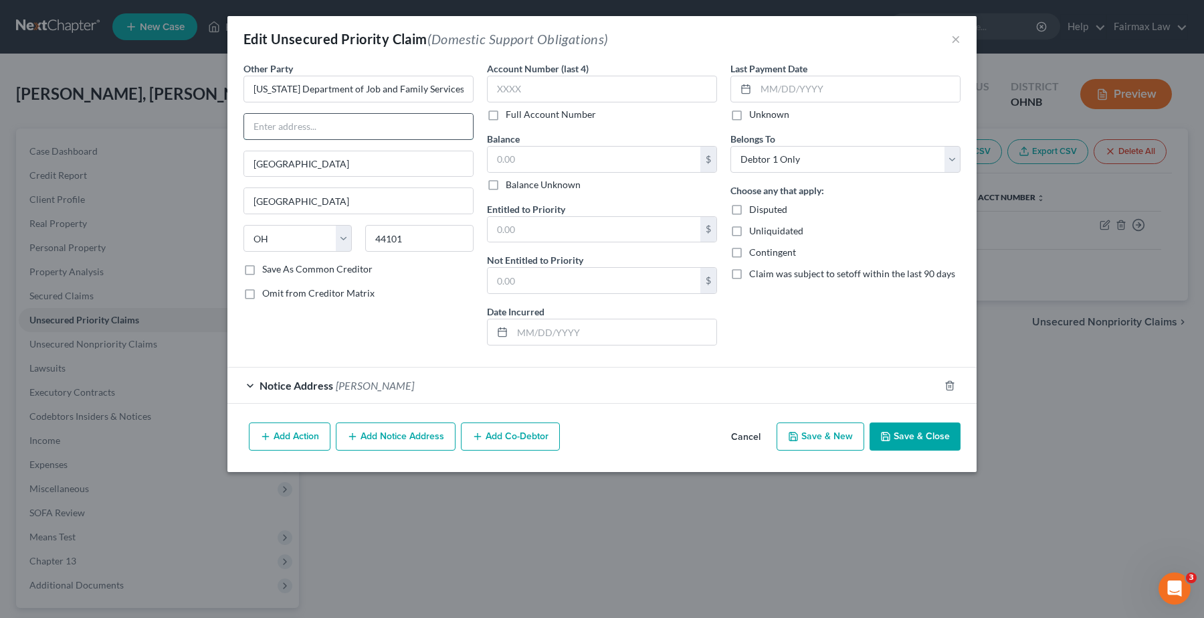
click at [345, 122] on input "text" at bounding box center [358, 126] width 229 height 25
type input "for [PERSON_NAME]"
click at [268, 433] on icon "button" at bounding box center [265, 436] width 11 height 11
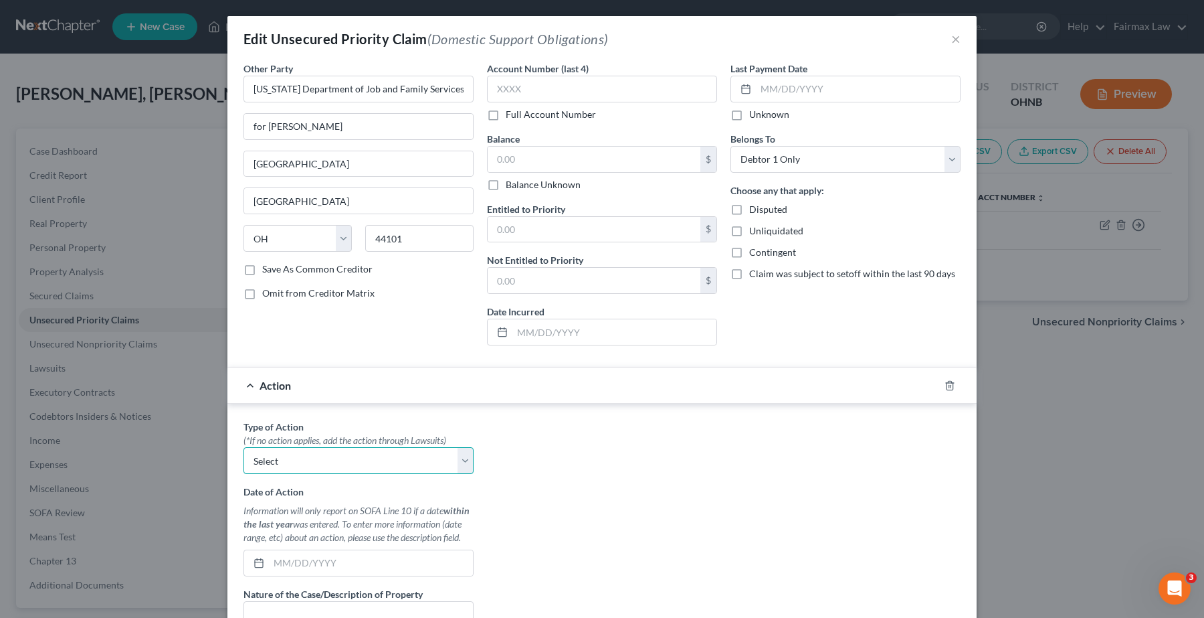
click at [319, 452] on select "Select Repossession Garnishment Foreclosure Personal Injury Attached, Seized, O…" at bounding box center [359, 460] width 230 height 27
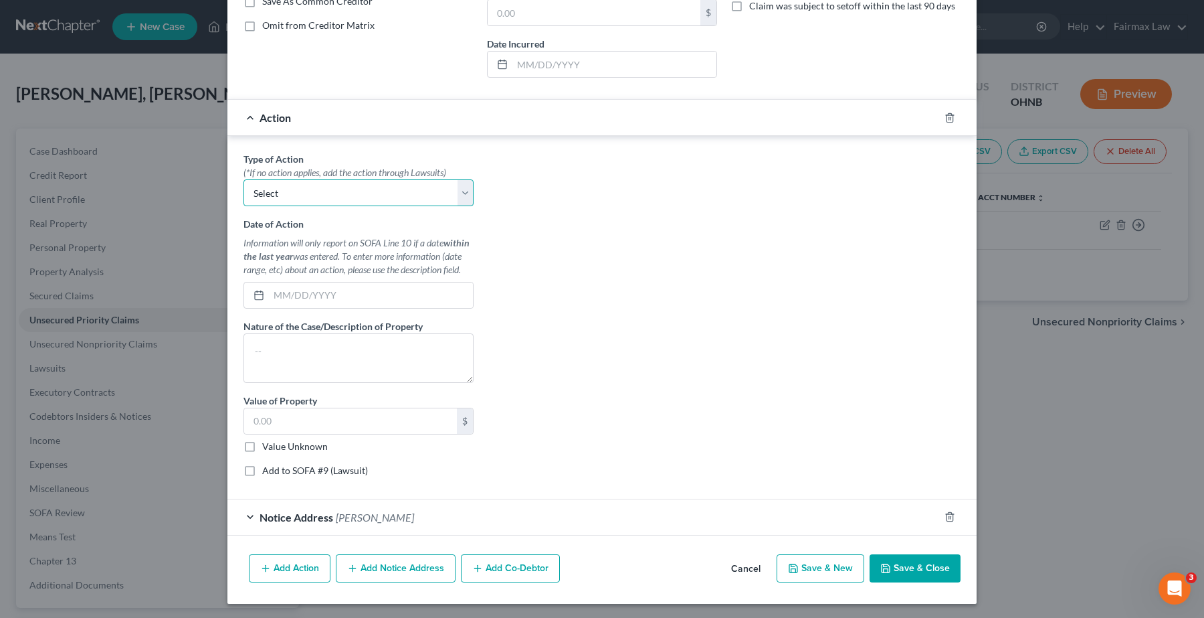
scroll to position [272, 0]
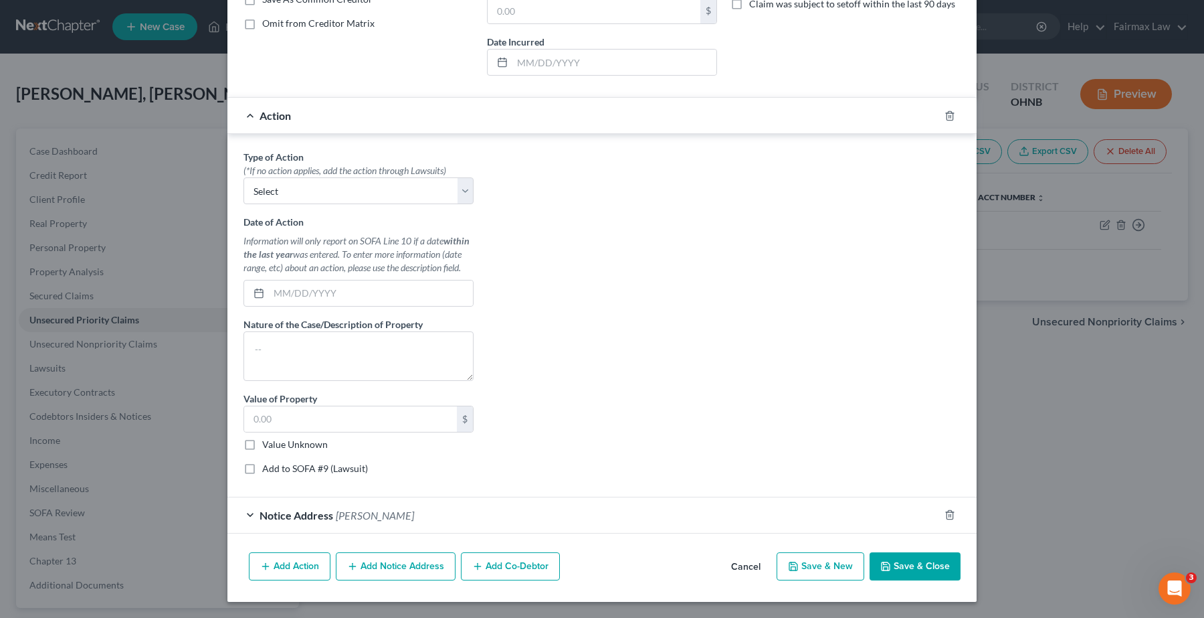
click at [939, 115] on div at bounding box center [957, 115] width 37 height 21
click at [947, 118] on icon "button" at bounding box center [950, 115] width 6 height 9
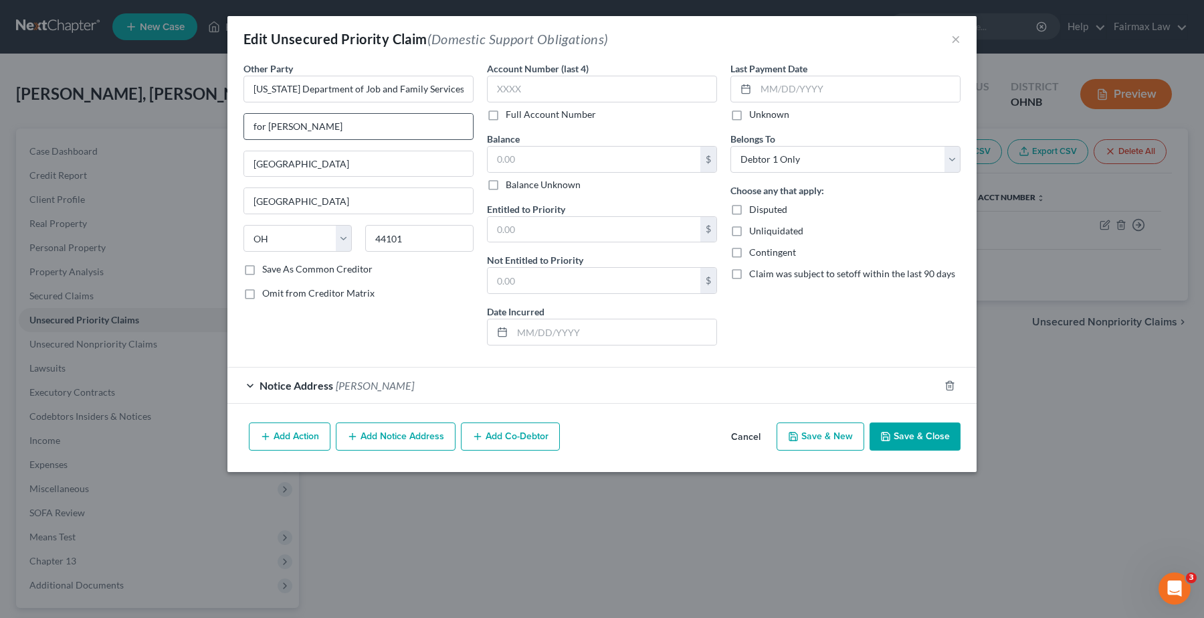
scroll to position [0, 0]
click at [378, 445] on button "Add Notice Address" at bounding box center [396, 436] width 120 height 28
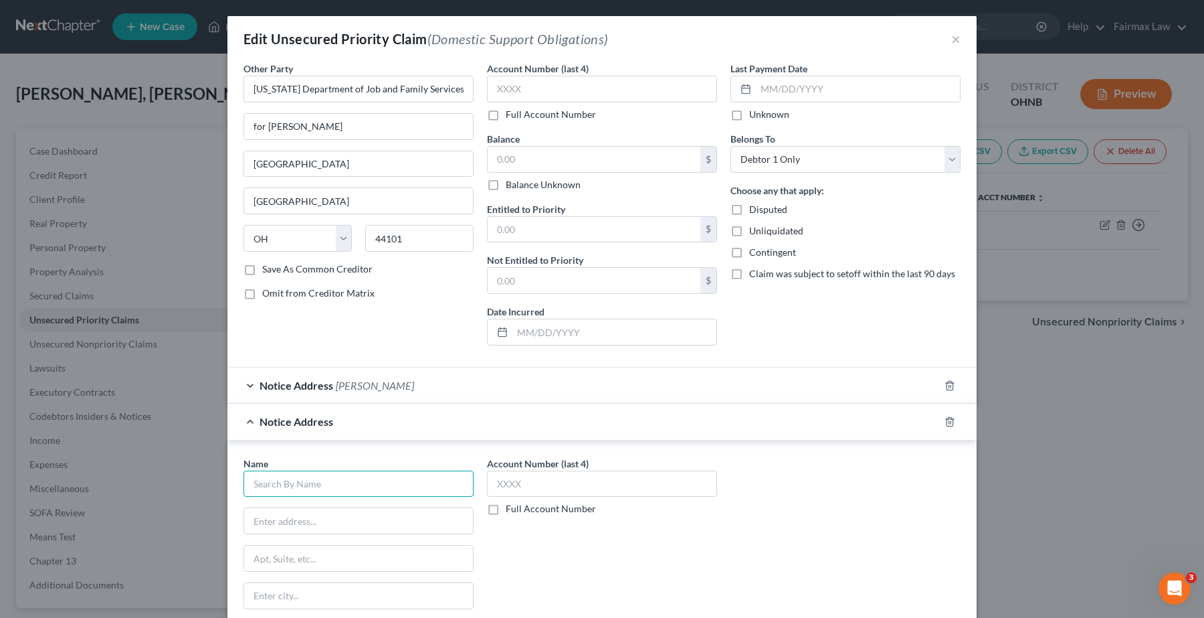
click at [306, 485] on input "text" at bounding box center [359, 483] width 230 height 27
type input "O"
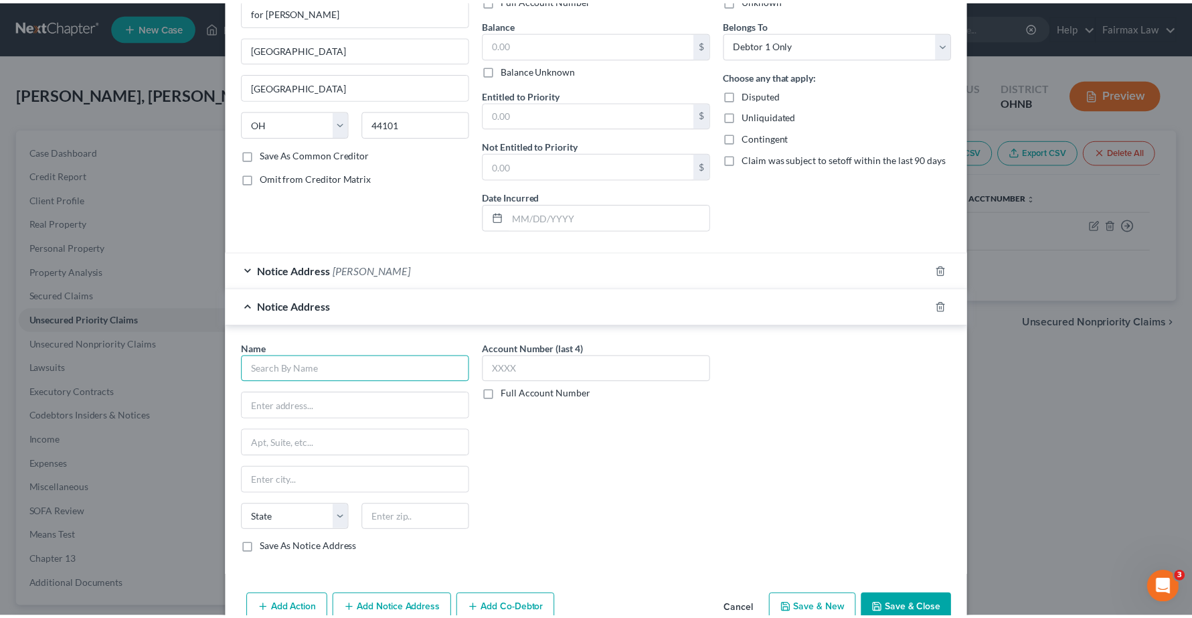
scroll to position [161, 0]
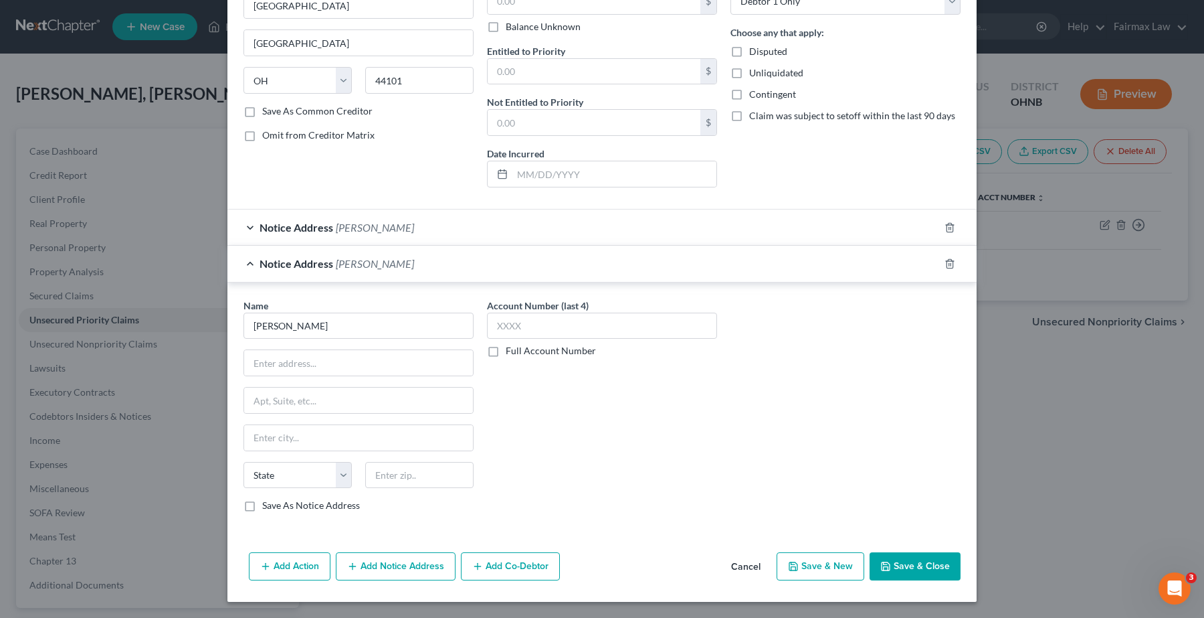
type input "[PERSON_NAME]"
click at [366, 359] on input "text" at bounding box center [358, 362] width 229 height 25
type input "[STREET_ADDRESS][PERSON_NAME]"
type input "[GEOGRAPHIC_DATA]"
select select "36"
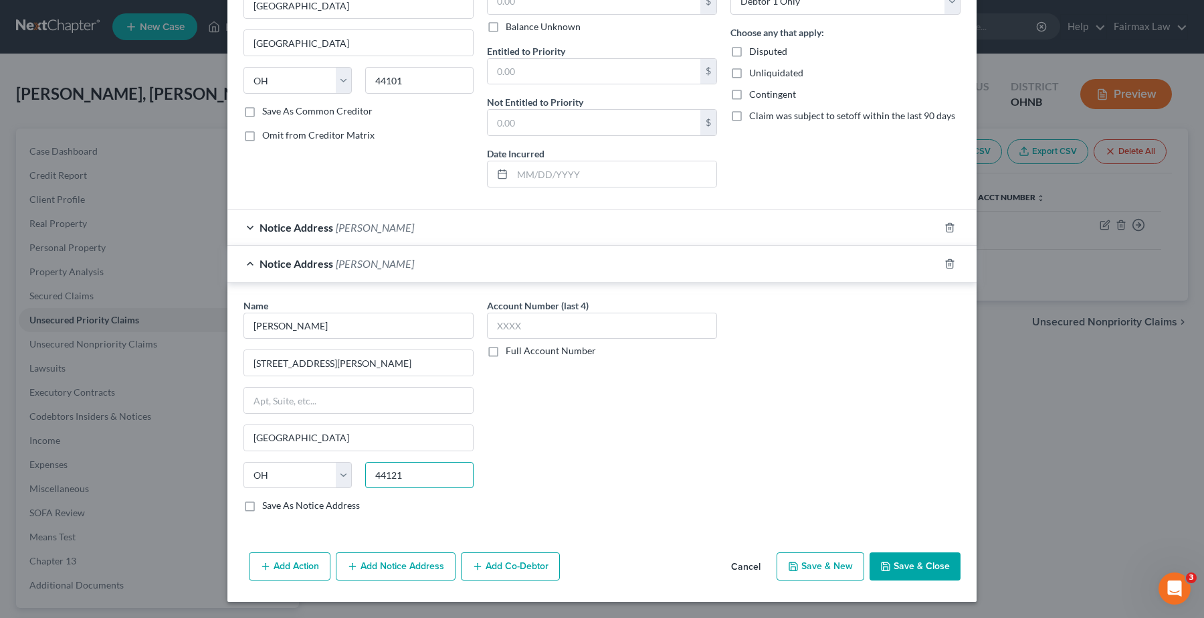
type input "44121"
click at [925, 560] on button "Save & Close" at bounding box center [915, 566] width 91 height 28
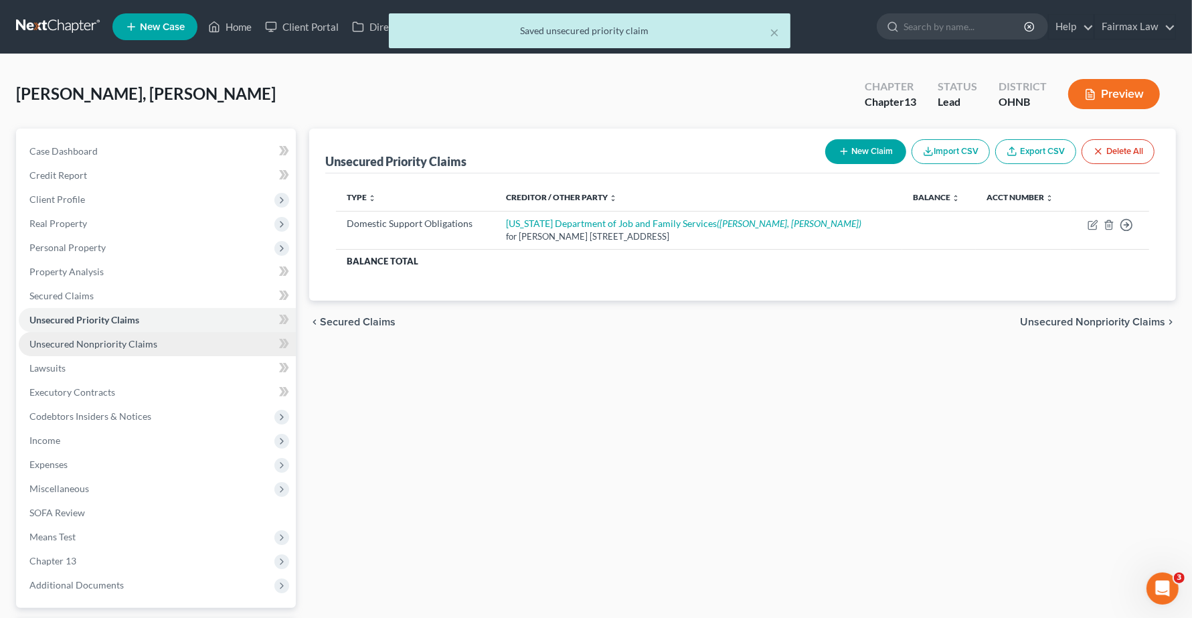
click at [92, 342] on span "Unsecured Nonpriority Claims" at bounding box center [93, 343] width 128 height 11
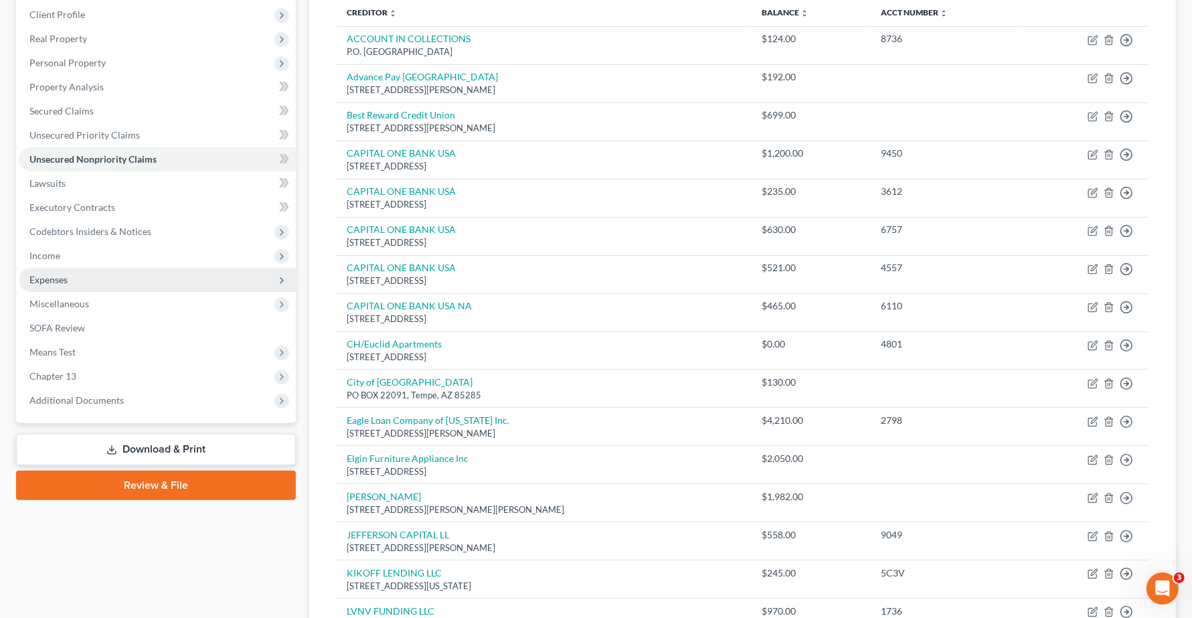
scroll to position [162, 0]
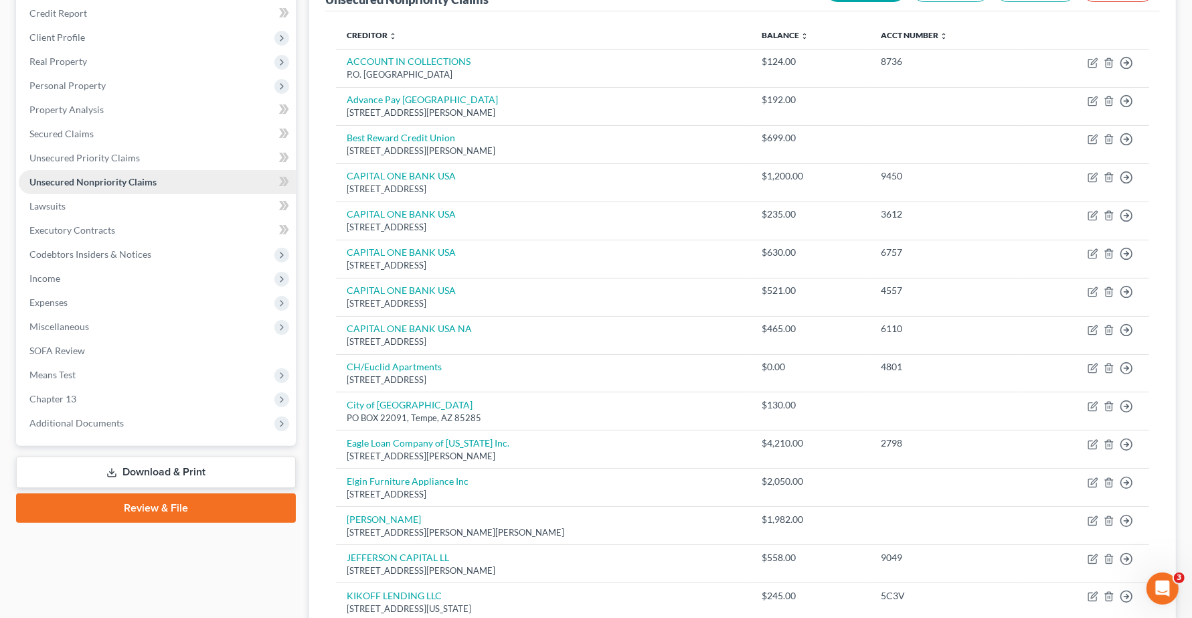
click at [44, 187] on link "Unsecured Nonpriority Claims" at bounding box center [157, 182] width 277 height 24
click at [48, 304] on span "Expenses" at bounding box center [48, 301] width 38 height 11
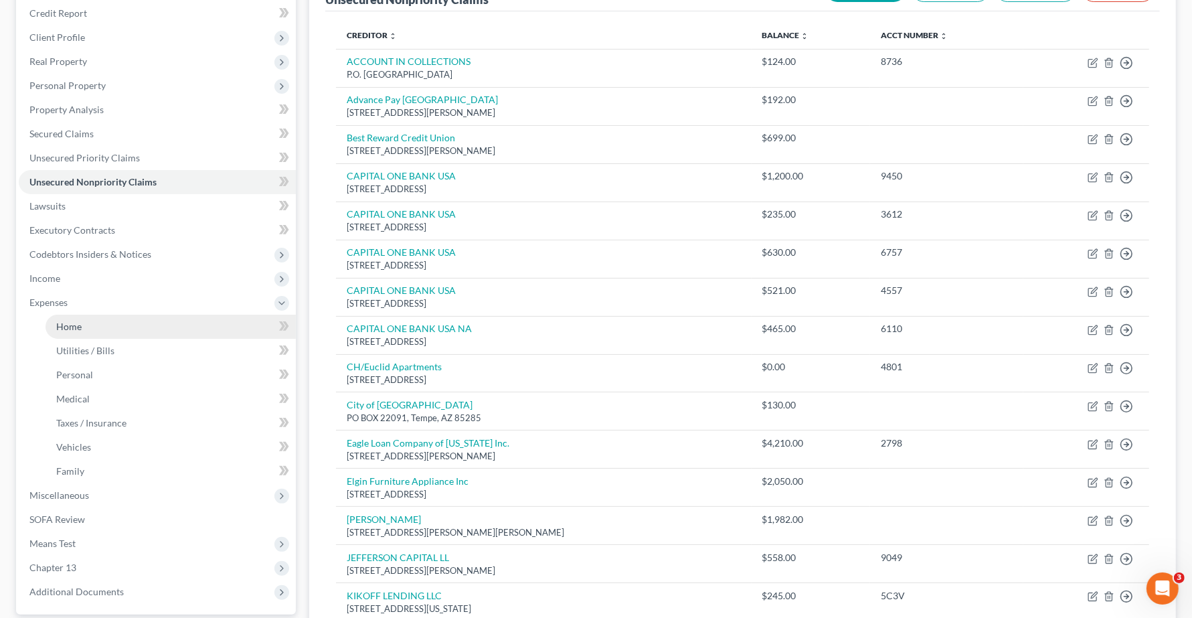
click at [62, 323] on span "Home" at bounding box center [68, 325] width 25 height 11
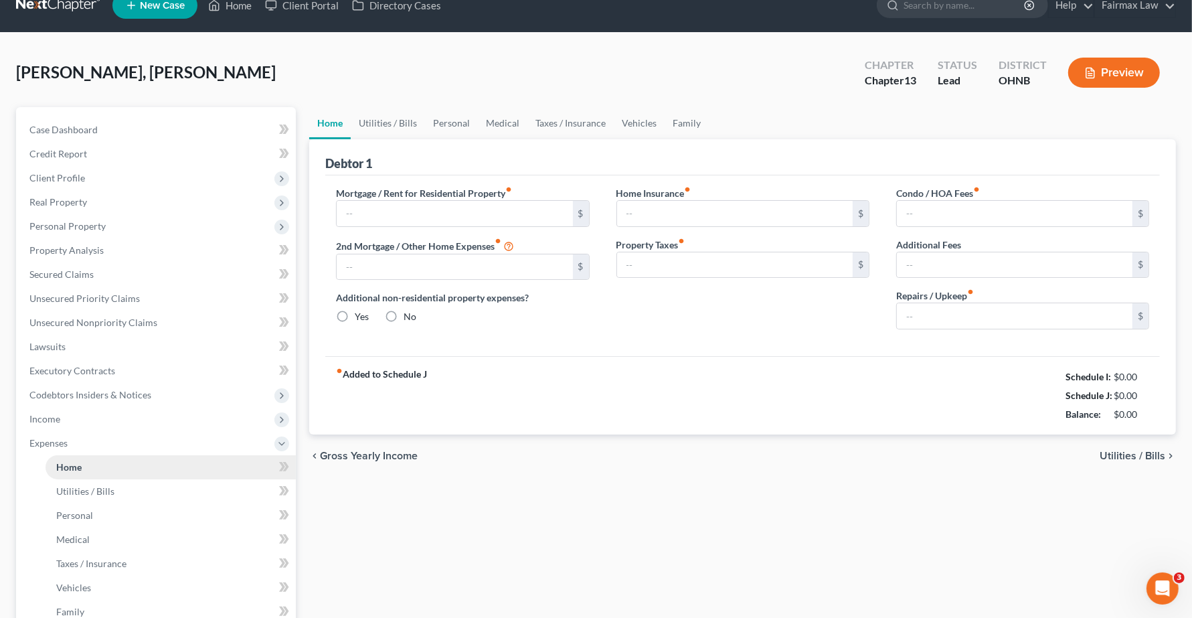
scroll to position [1, 0]
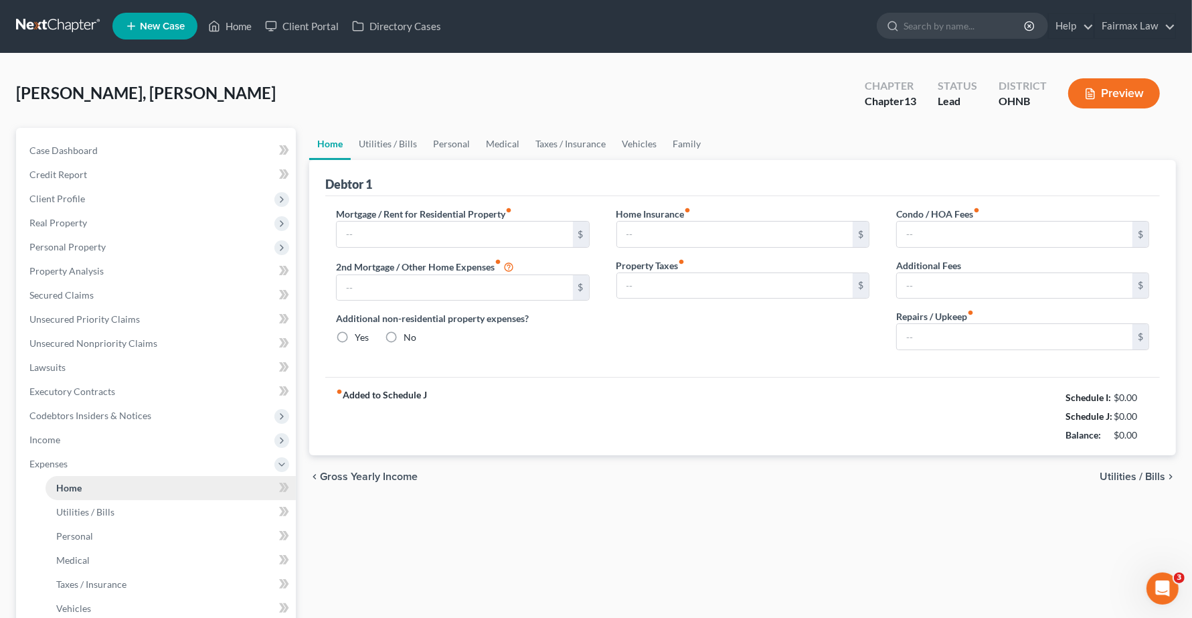
type input "1,095.95"
type input "0.00"
radio input "true"
type input "25.00"
type input "0.00"
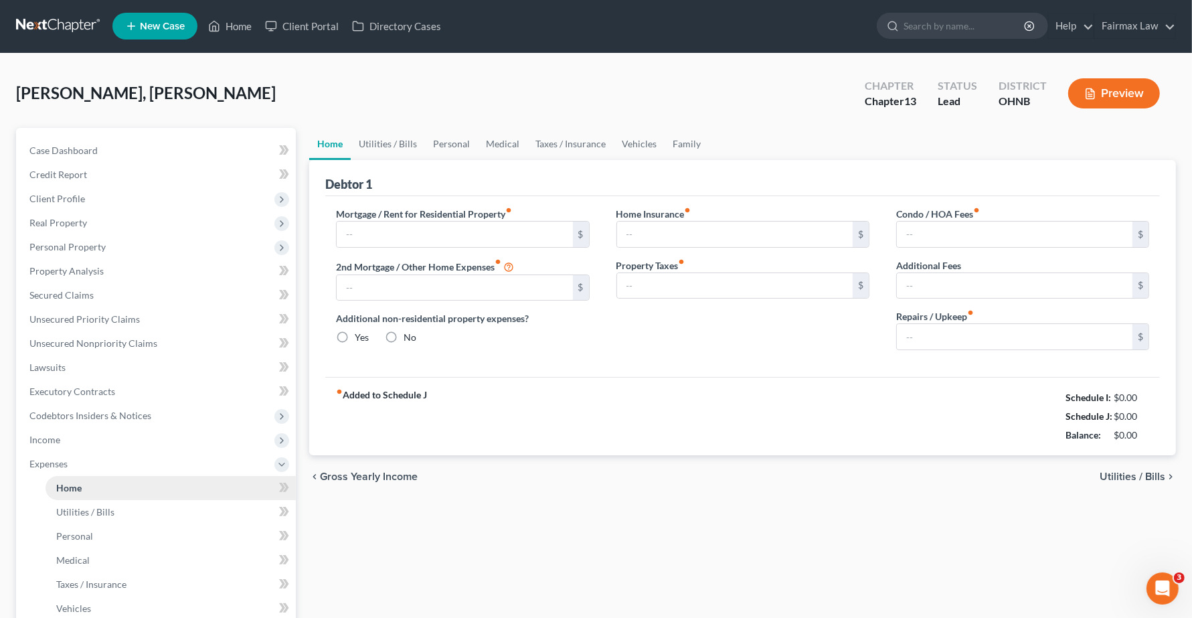
type input "0.00"
click at [945, 346] on input "0.00" at bounding box center [1015, 337] width 236 height 25
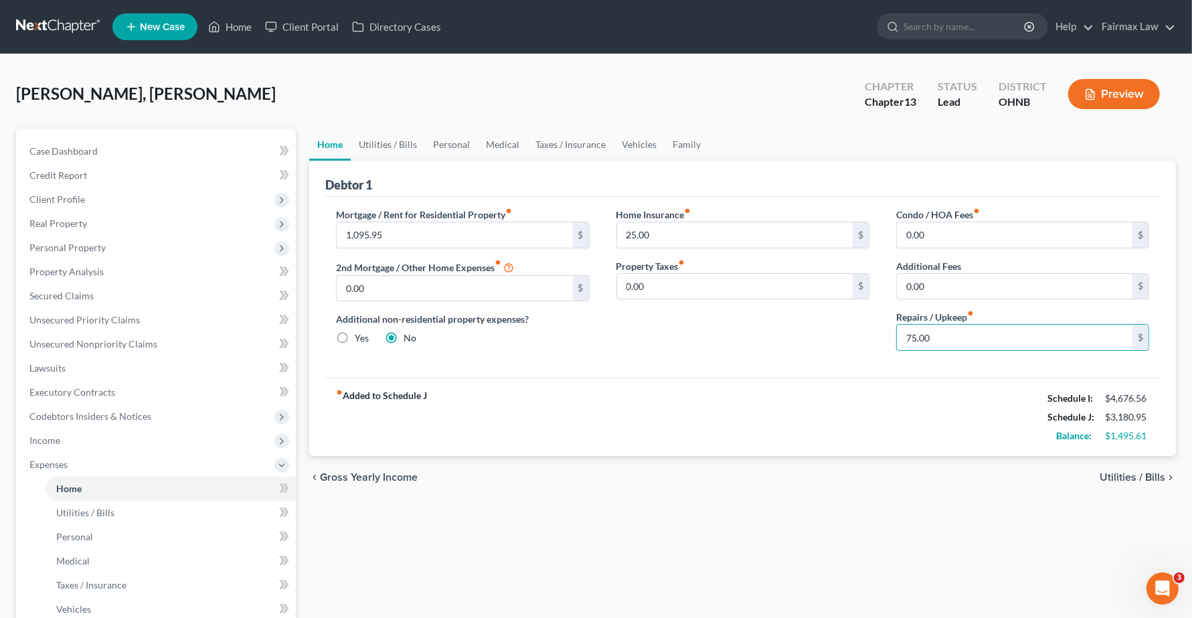
type input "75.00"
click at [1116, 478] on span "Utilities / Bills" at bounding box center [1132, 477] width 66 height 11
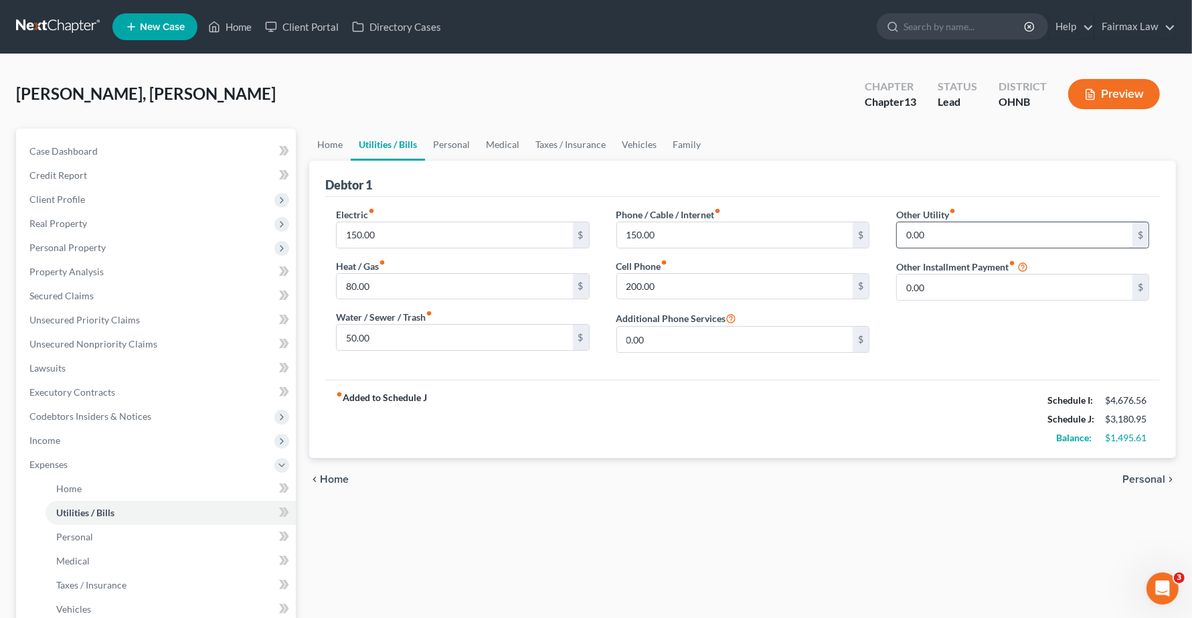
click at [903, 235] on input "0.00" at bounding box center [1015, 234] width 236 height 25
type input "45.00"
click at [1149, 474] on span "Personal" at bounding box center [1143, 479] width 43 height 11
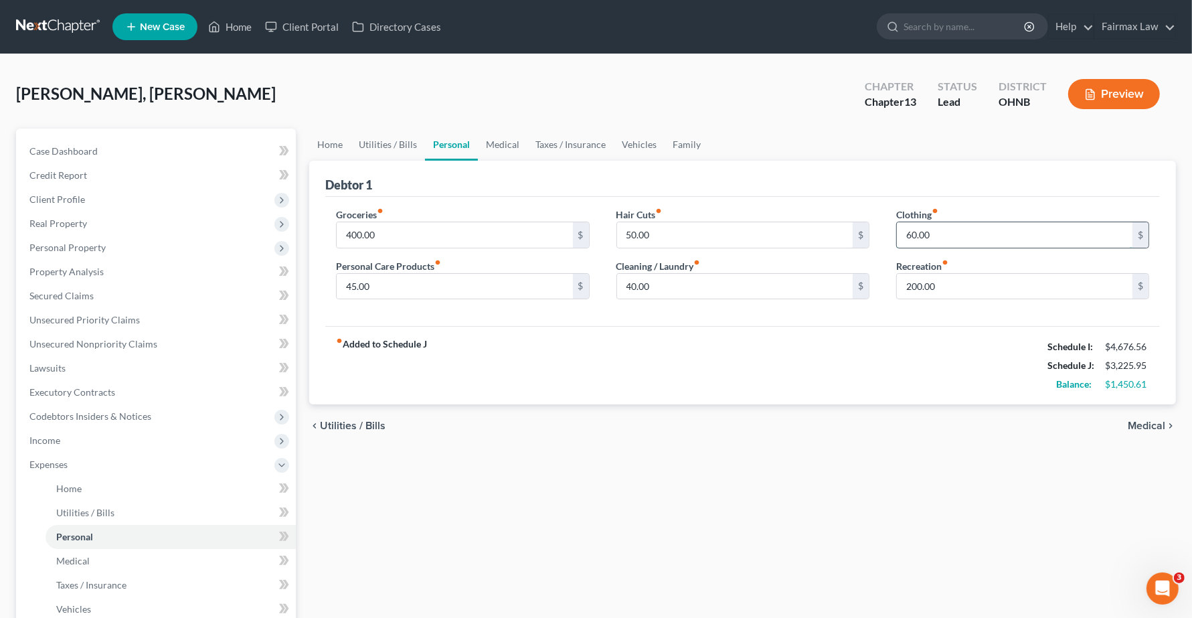
click at [941, 236] on input "60.00" at bounding box center [1015, 234] width 236 height 25
type input "85.00"
click at [1135, 423] on span "Medical" at bounding box center [1145, 425] width 37 height 11
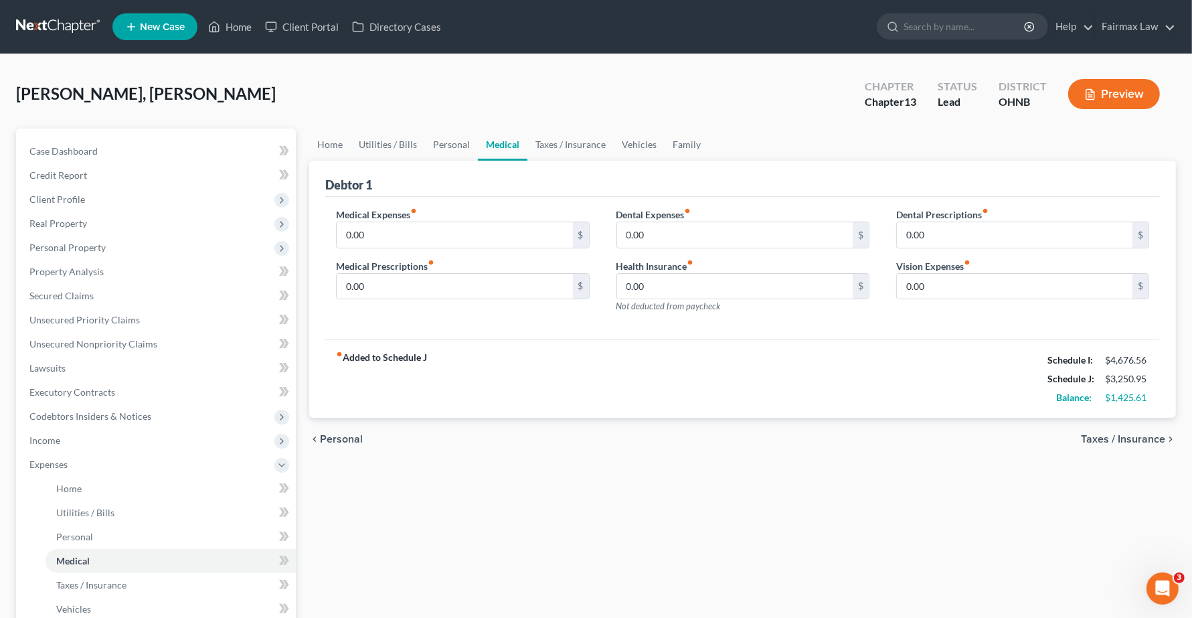
click at [1142, 434] on span "Taxes / Insurance" at bounding box center [1123, 439] width 84 height 11
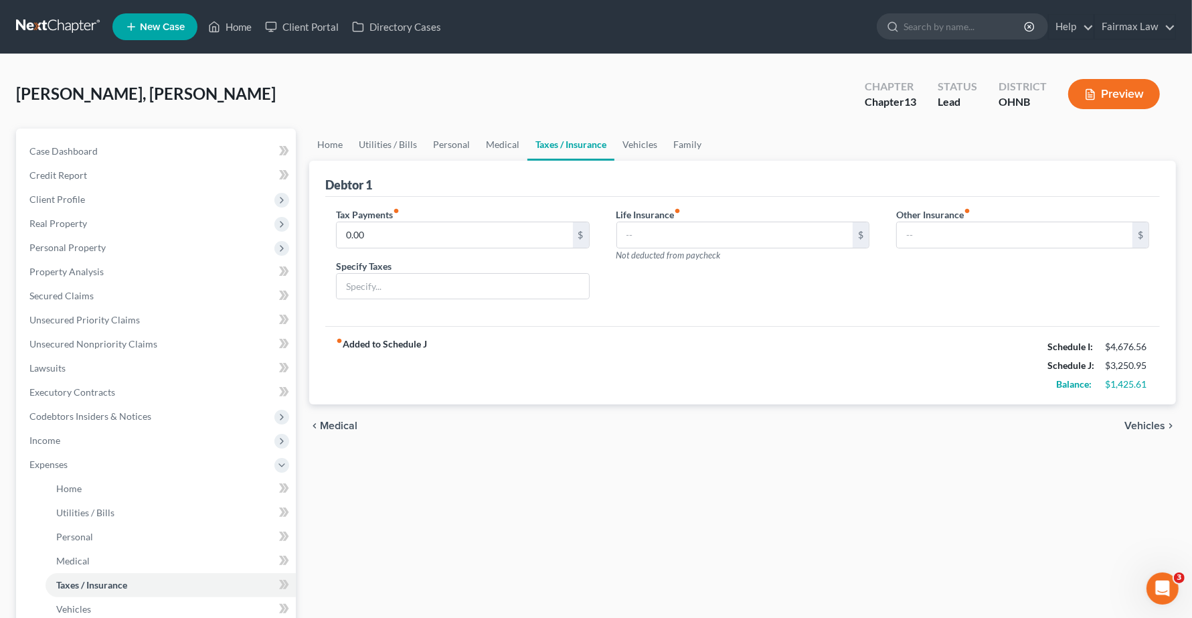
click at [1149, 424] on span "Vehicles" at bounding box center [1144, 425] width 41 height 11
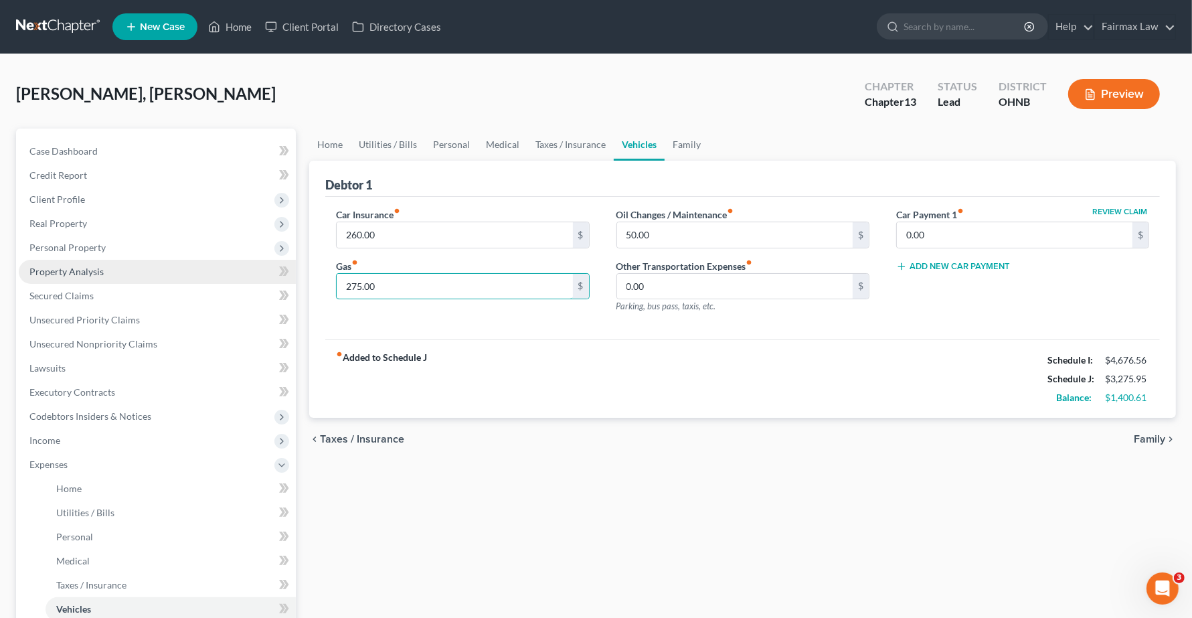
type input "275.00"
click at [1149, 444] on span "Family" at bounding box center [1148, 439] width 31 height 11
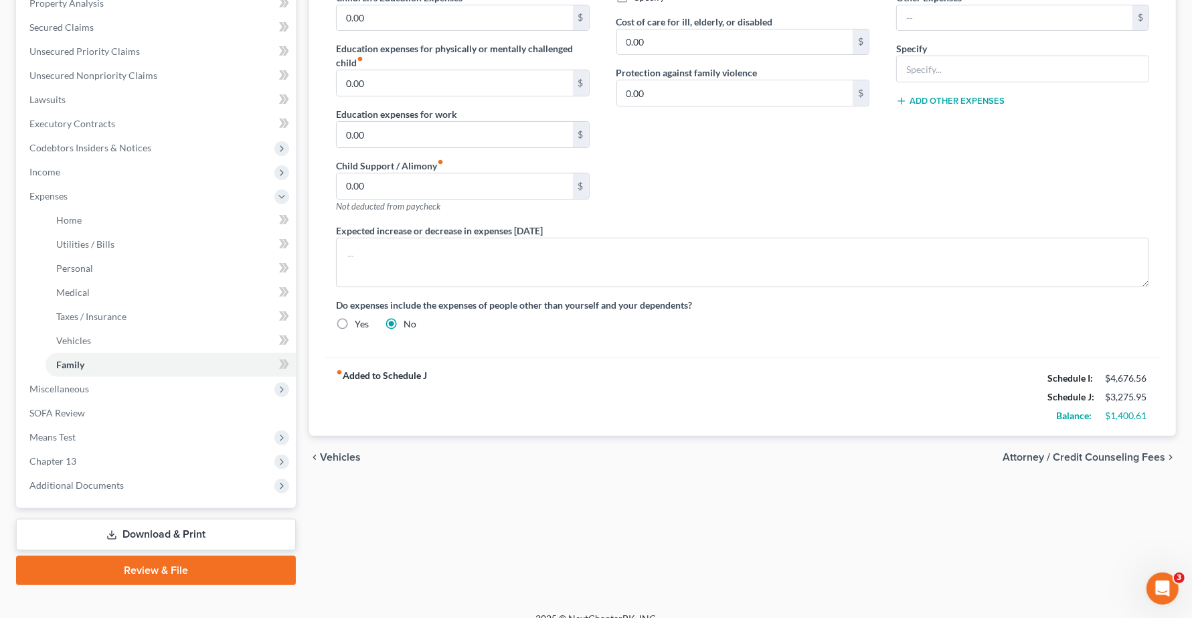
scroll to position [285, 0]
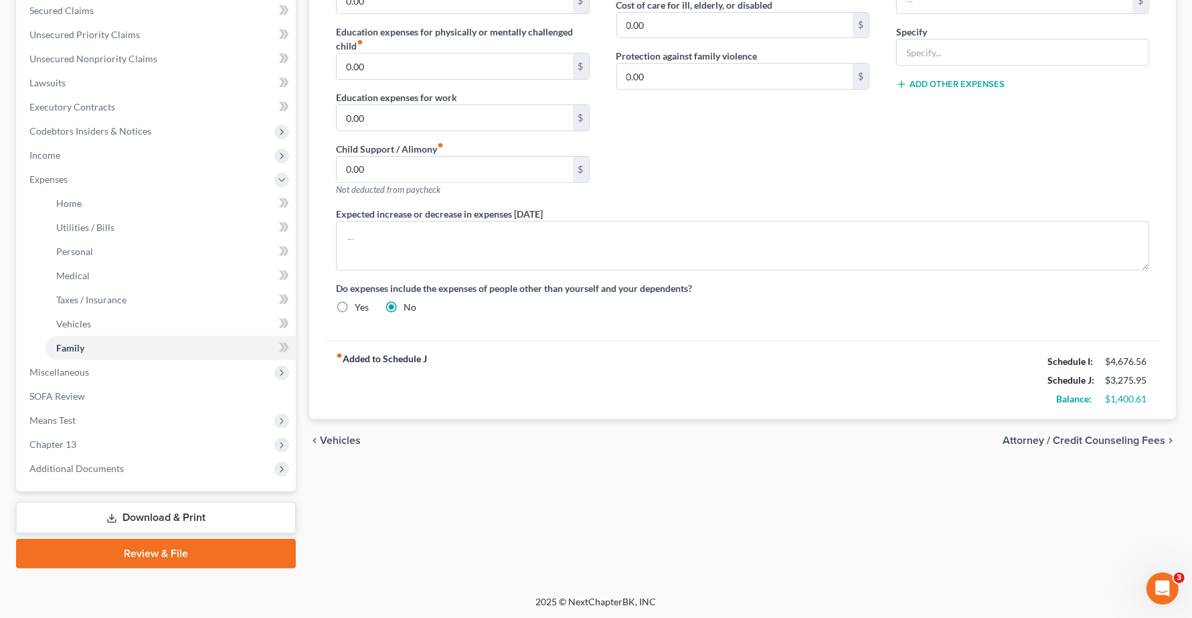
click at [330, 438] on span "Vehicles" at bounding box center [340, 440] width 41 height 11
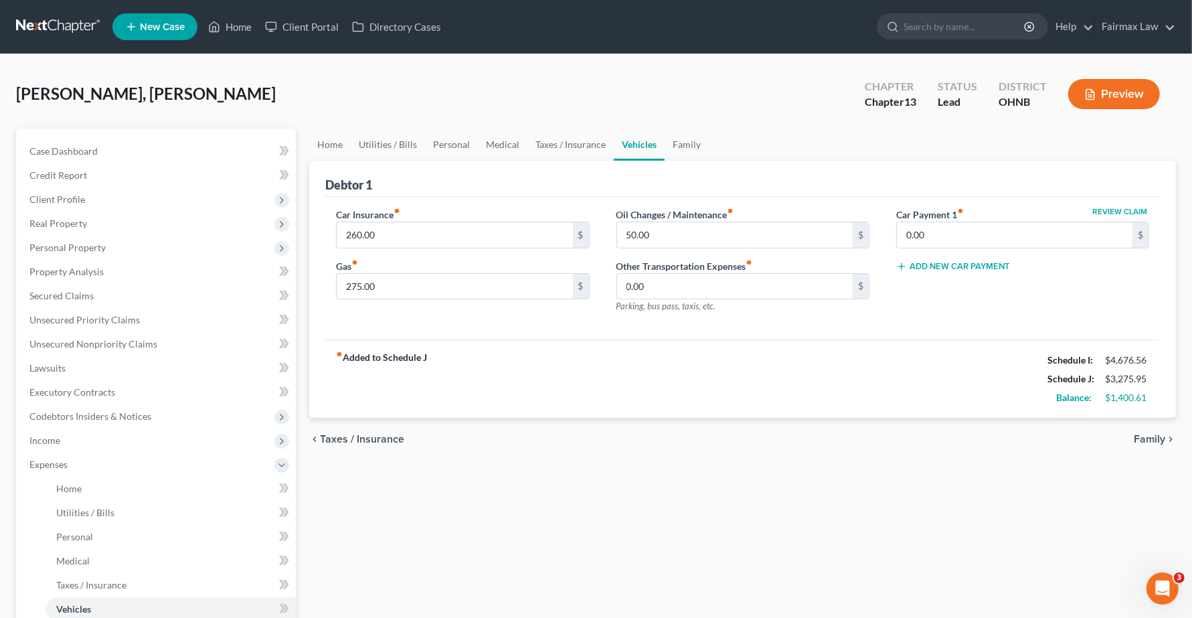
click at [333, 437] on span "Taxes / Insurance" at bounding box center [362, 439] width 84 height 11
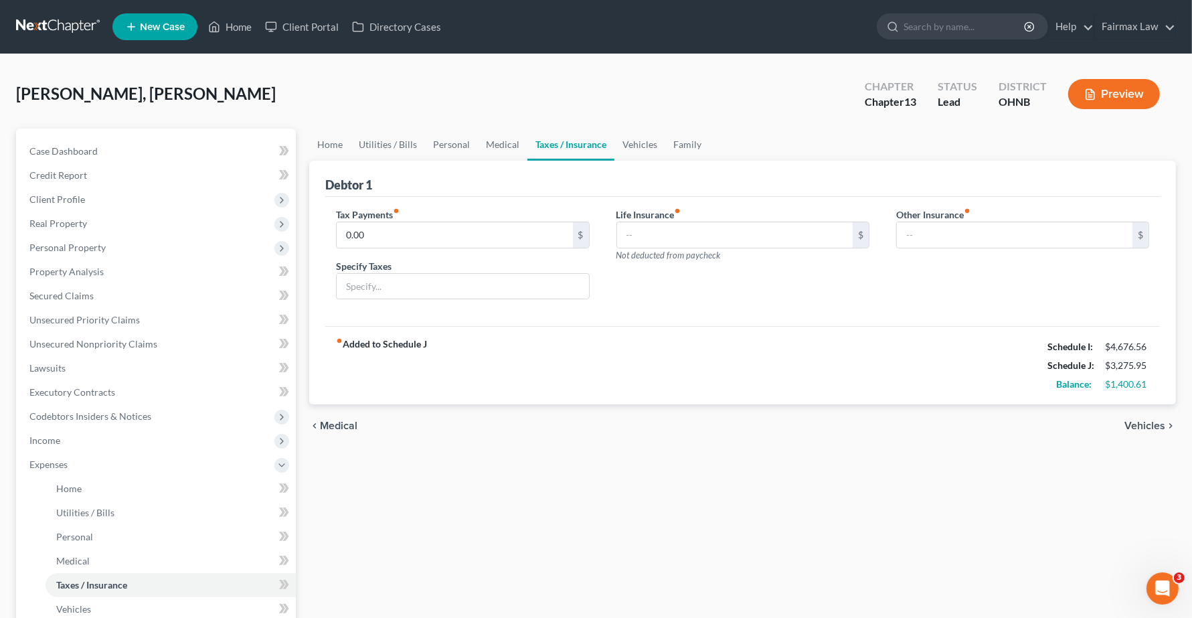
click at [339, 420] on span "Medical" at bounding box center [338, 425] width 37 height 11
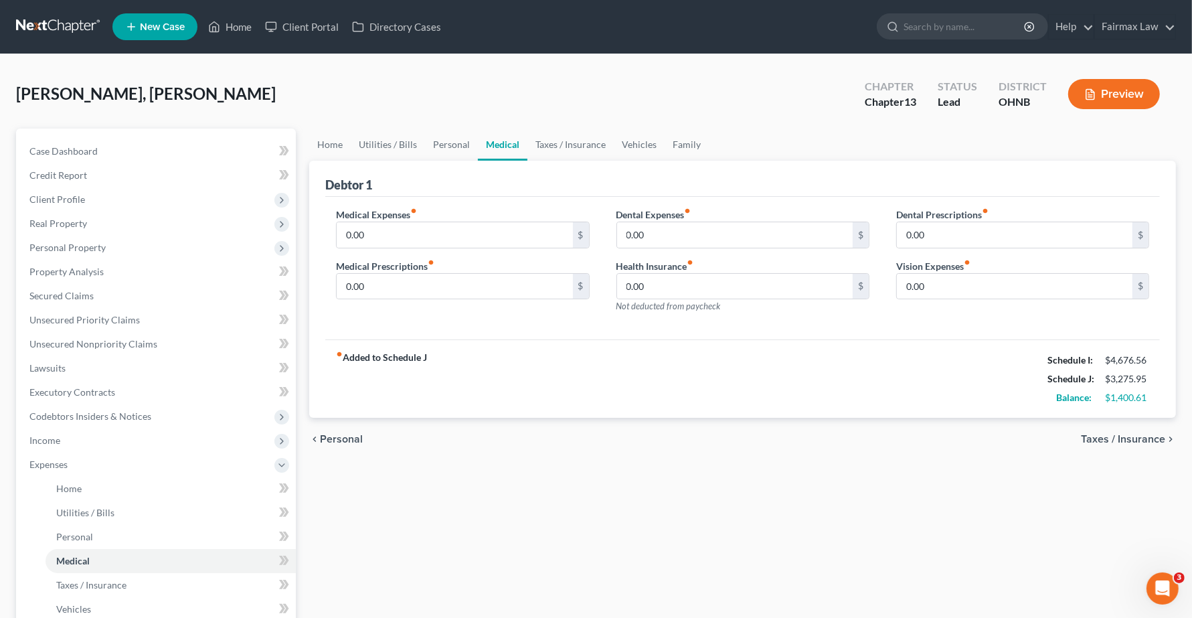
click at [341, 438] on span "Personal" at bounding box center [341, 439] width 43 height 11
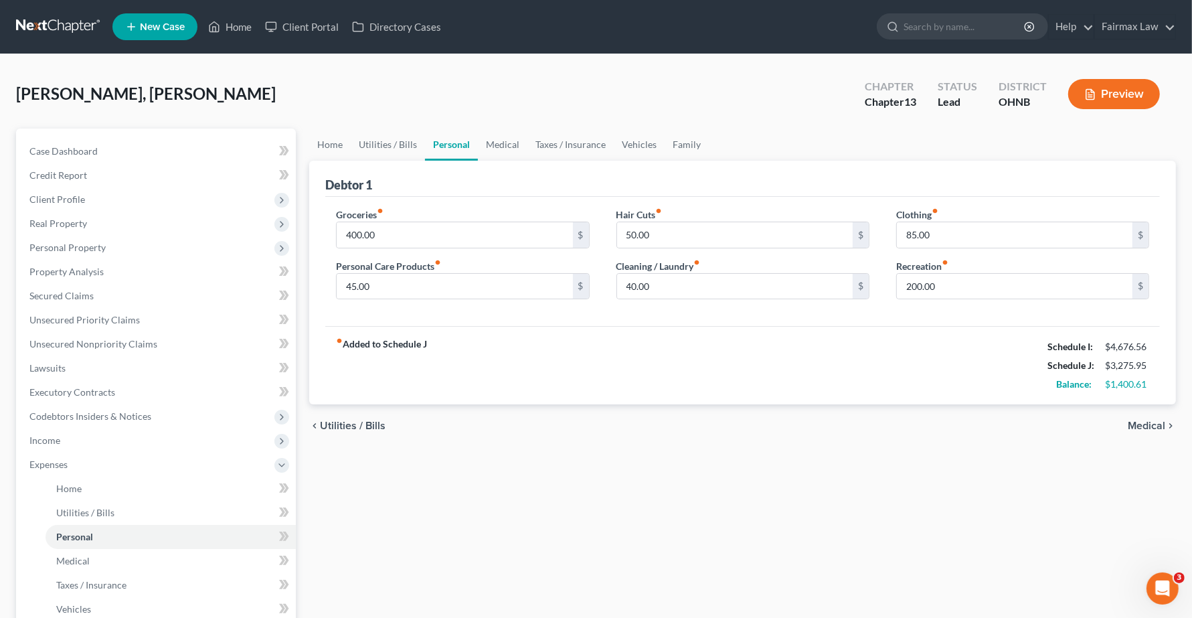
click at [349, 426] on span "Utilities / Bills" at bounding box center [353, 425] width 66 height 11
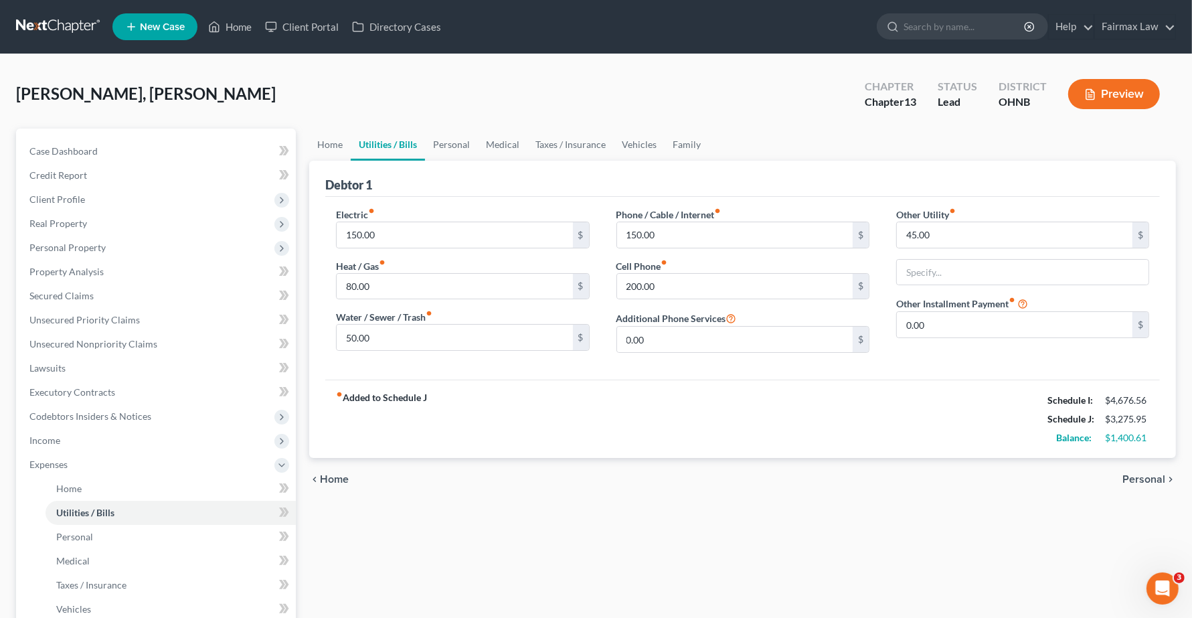
click at [1141, 478] on span "Personal" at bounding box center [1143, 479] width 43 height 11
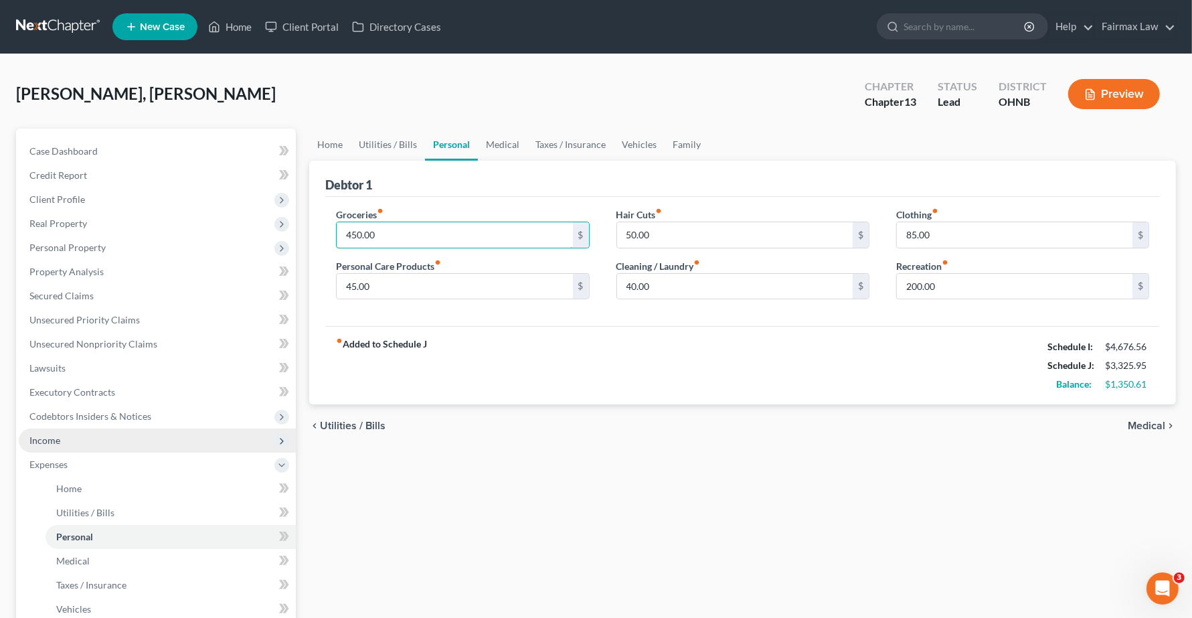
type input "450.00"
drag, startPoint x: 195, startPoint y: 433, endPoint x: 521, endPoint y: 386, distance: 328.5
click at [204, 433] on span "Income" at bounding box center [157, 440] width 277 height 24
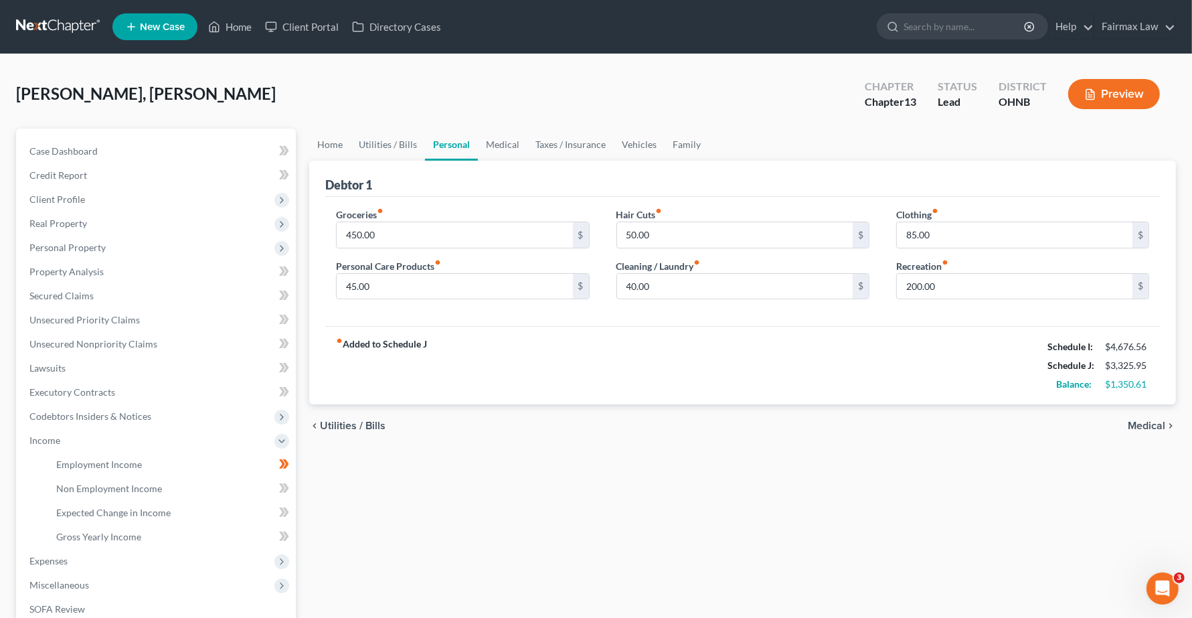
click at [351, 424] on span "Utilities / Bills" at bounding box center [353, 425] width 66 height 11
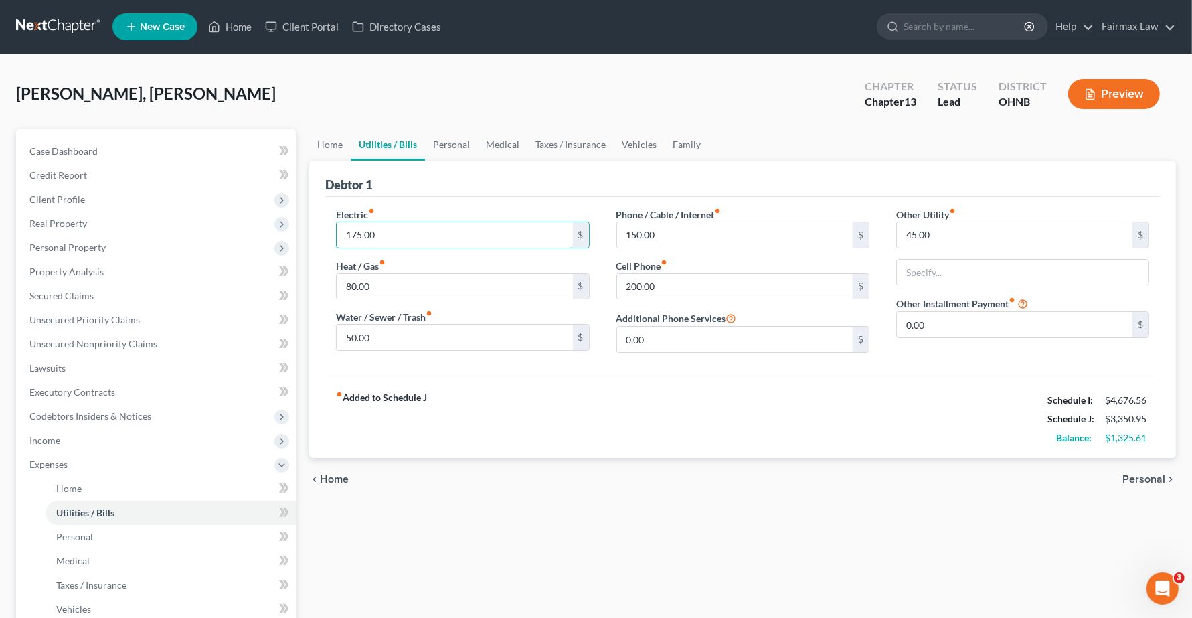
type input "175.00"
click at [328, 477] on span "Home" at bounding box center [334, 479] width 29 height 11
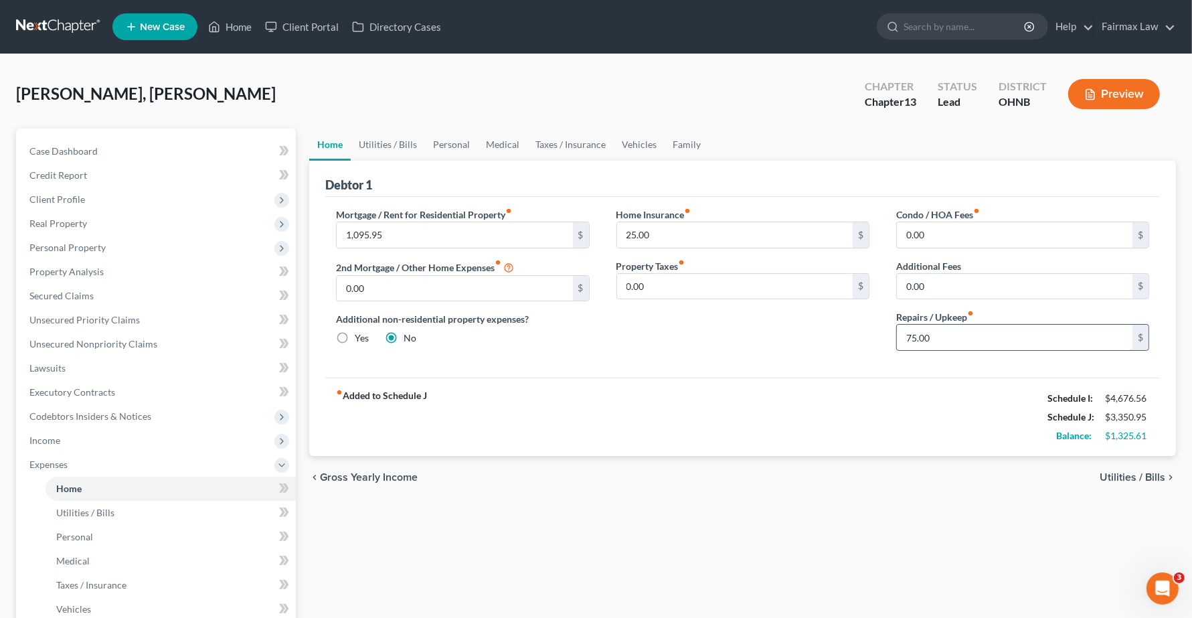
click at [947, 339] on input "75.00" at bounding box center [1015, 337] width 236 height 25
type input "1,100.00"
type input "80.00"
click at [1144, 480] on span "Utilities / Bills" at bounding box center [1132, 477] width 66 height 11
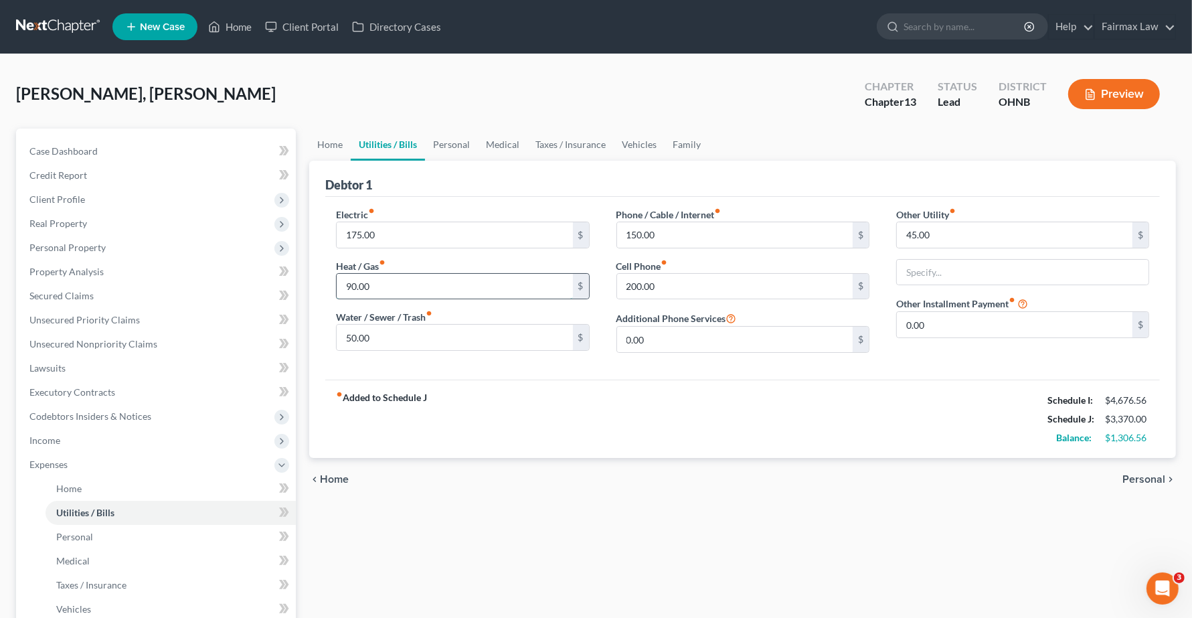
type input "90.00"
type input "60.00"
click at [1137, 478] on span "Personal" at bounding box center [1143, 479] width 43 height 11
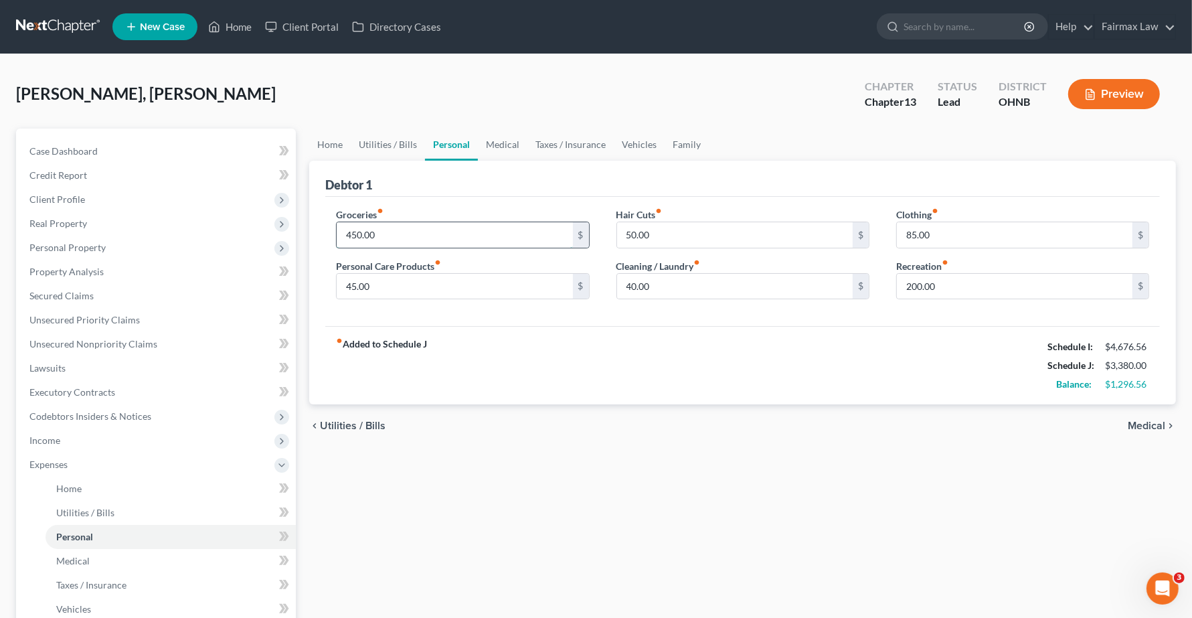
click at [416, 235] on input "450.00" at bounding box center [455, 234] width 236 height 25
type input "450.56"
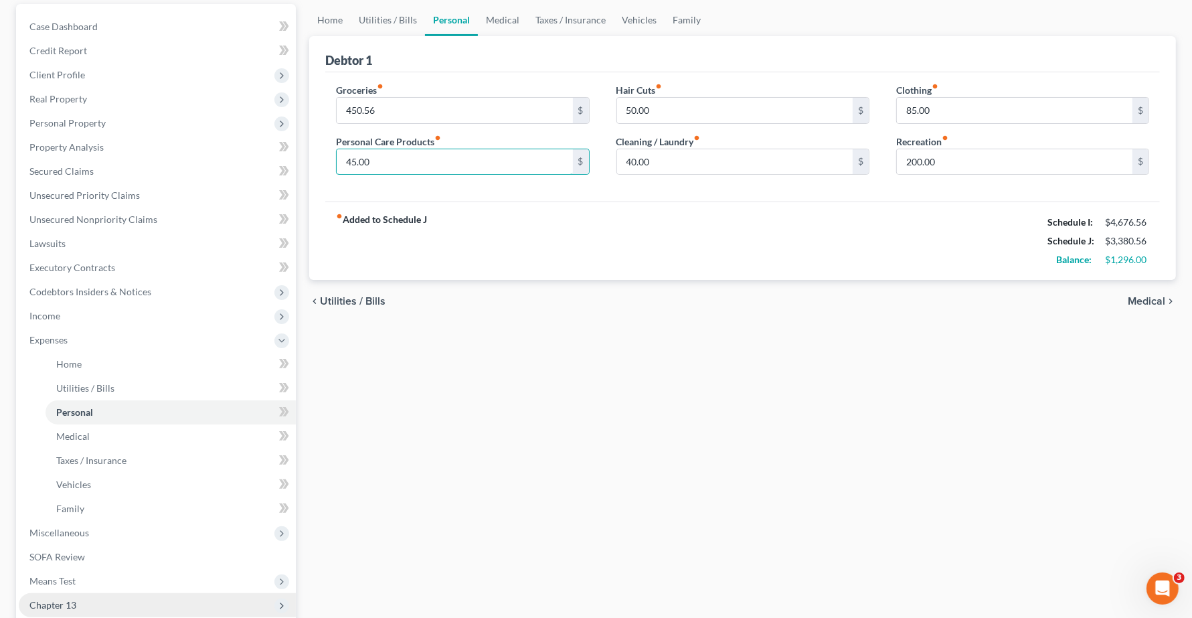
scroll to position [251, 0]
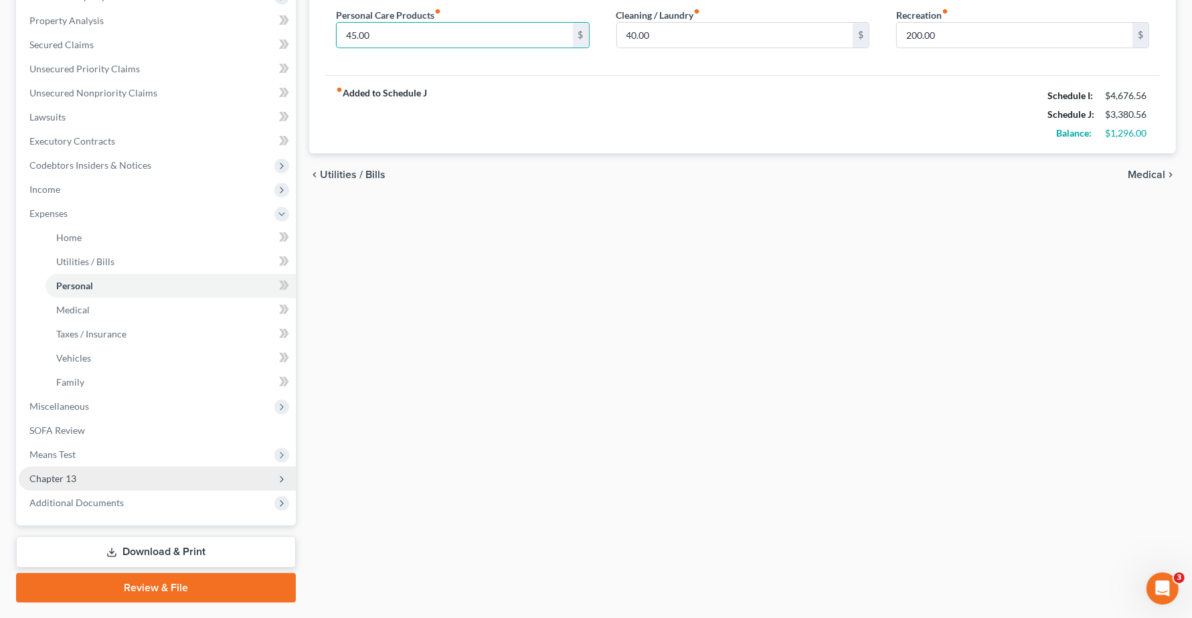
click at [65, 482] on span "Chapter 13" at bounding box center [157, 478] width 277 height 24
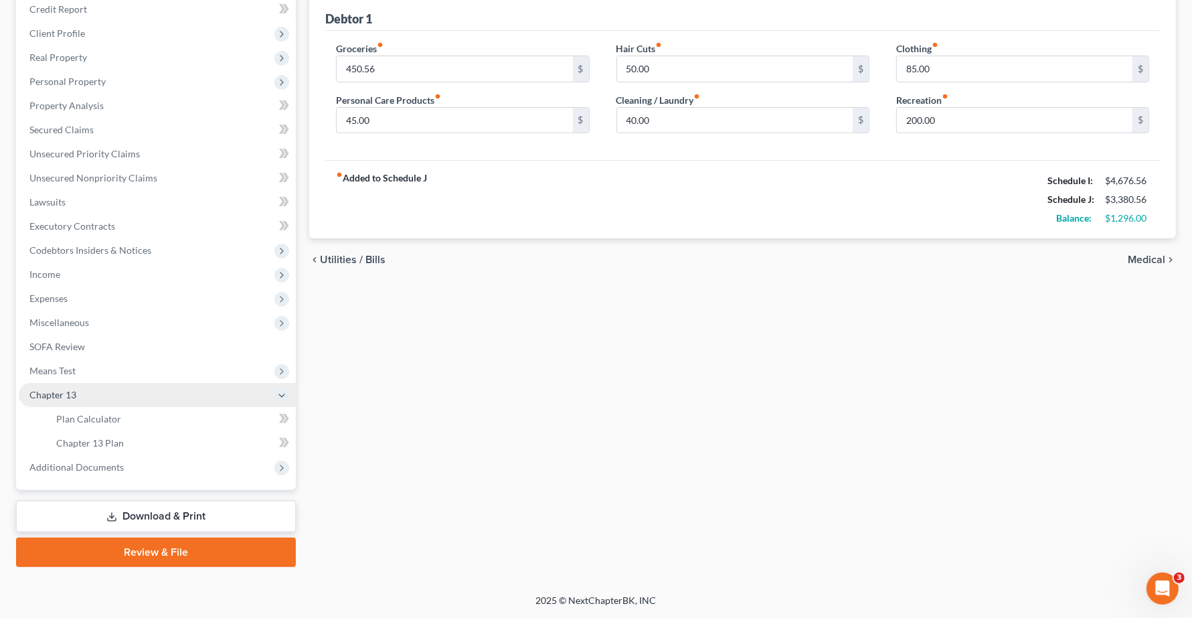
scroll to position [165, 0]
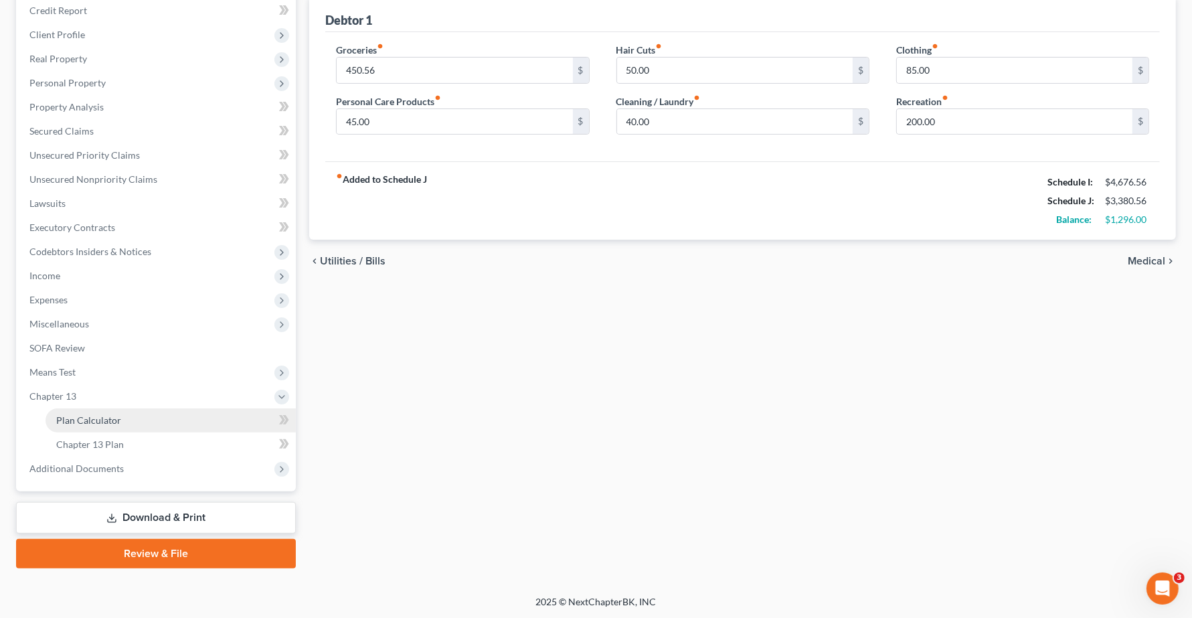
click at [114, 426] on link "Plan Calculator" at bounding box center [170, 420] width 250 height 24
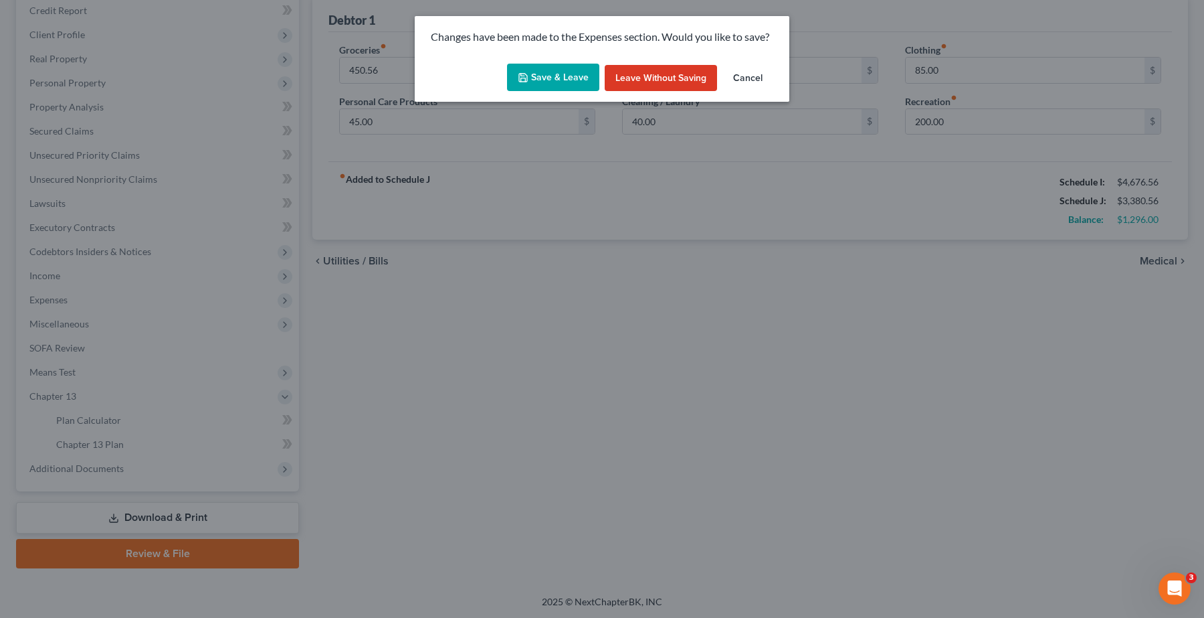
click at [556, 81] on button "Save & Leave" at bounding box center [553, 78] width 92 height 28
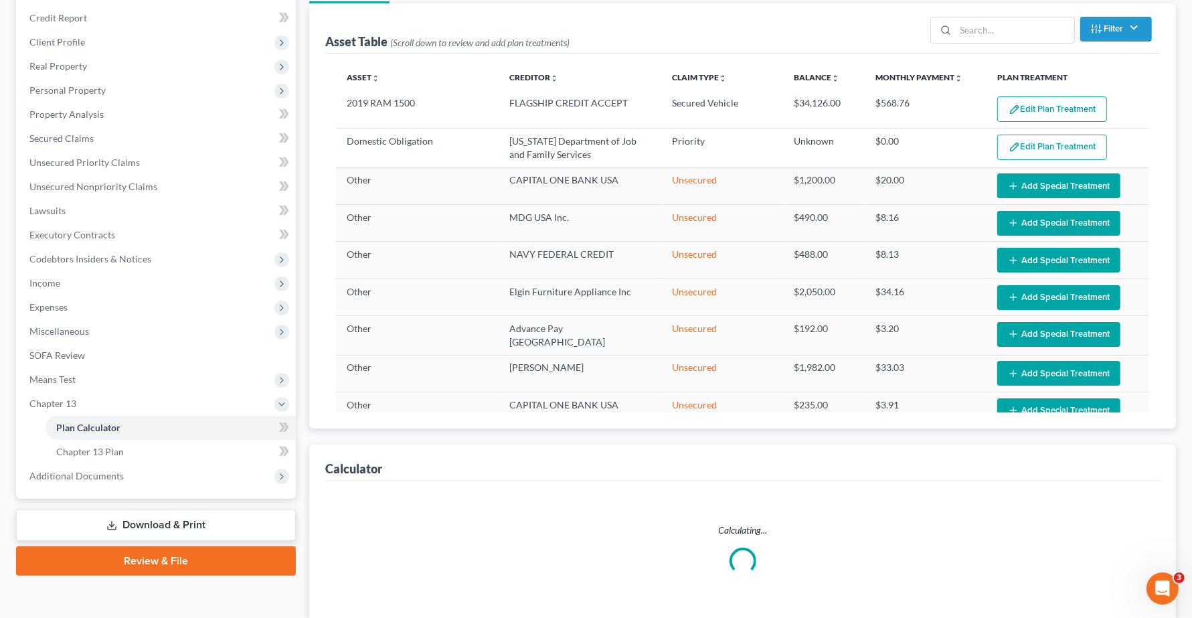
scroll to position [165, 0]
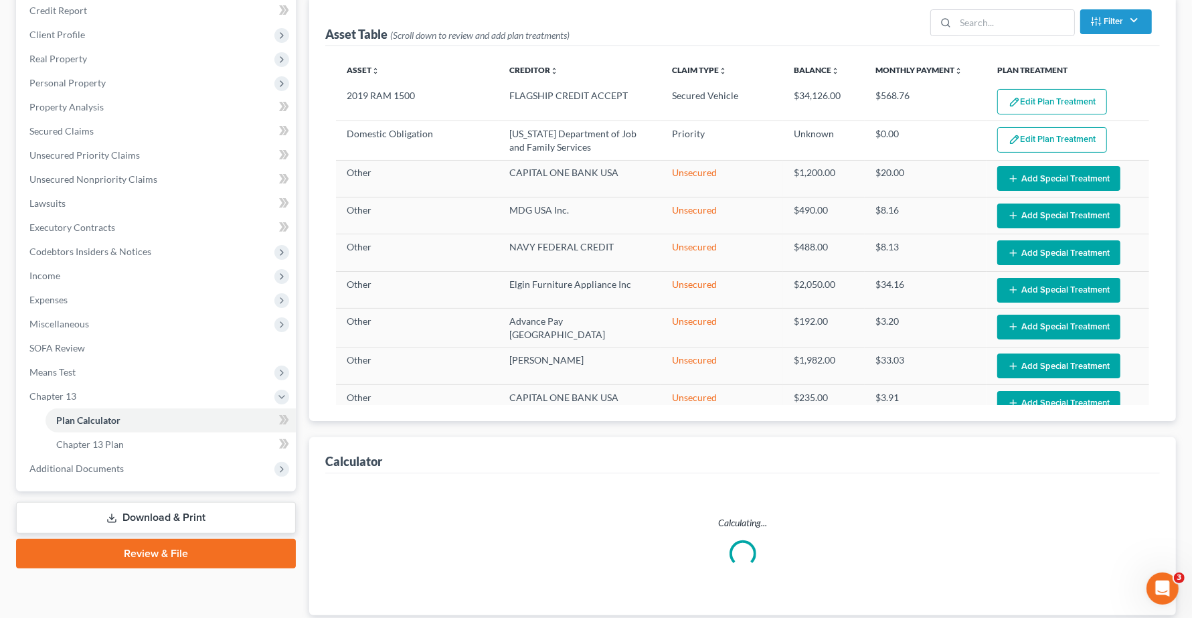
select select "59"
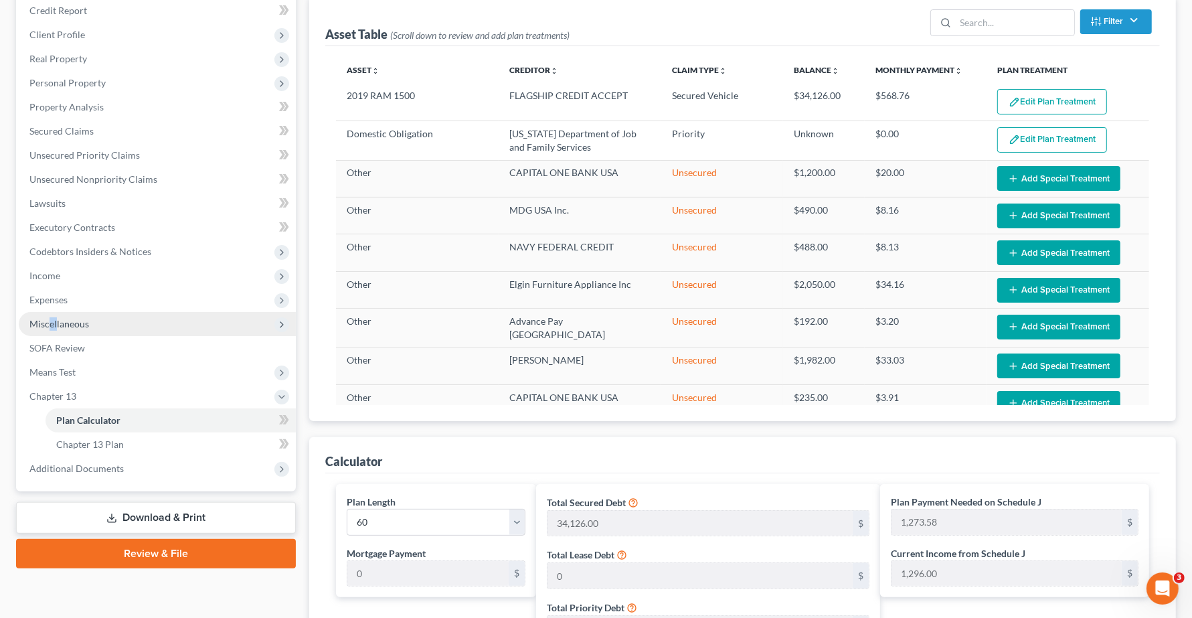
click at [57, 321] on span "Miscellaneous" at bounding box center [59, 323] width 60 height 11
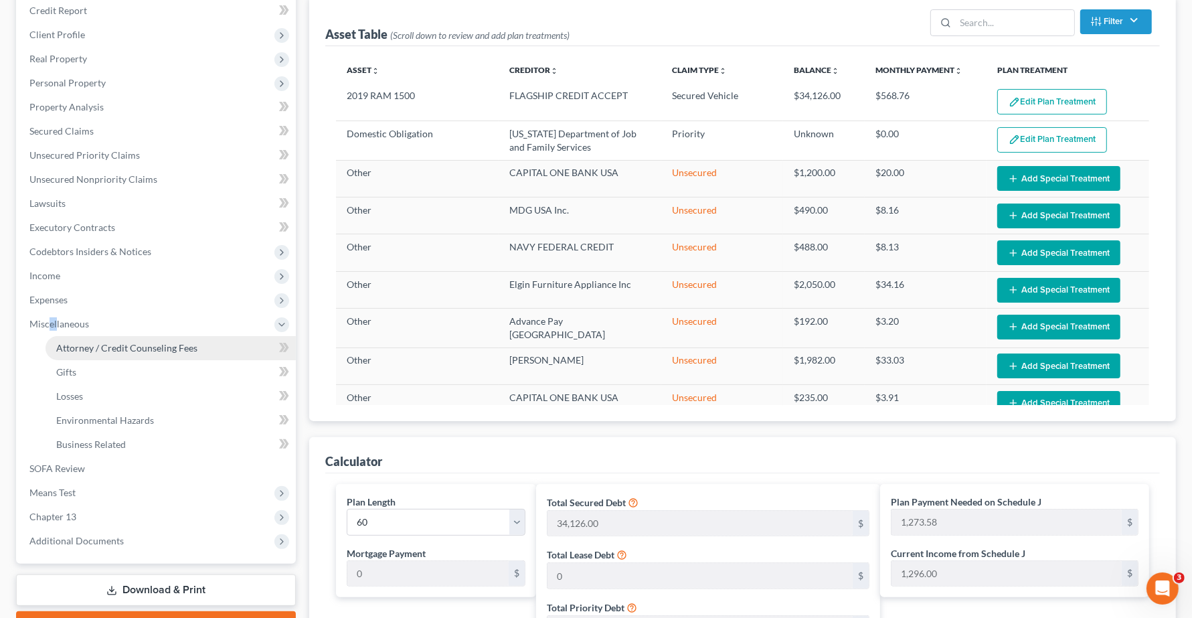
click at [89, 347] on span "Attorney / Credit Counseling Fees" at bounding box center [126, 347] width 141 height 11
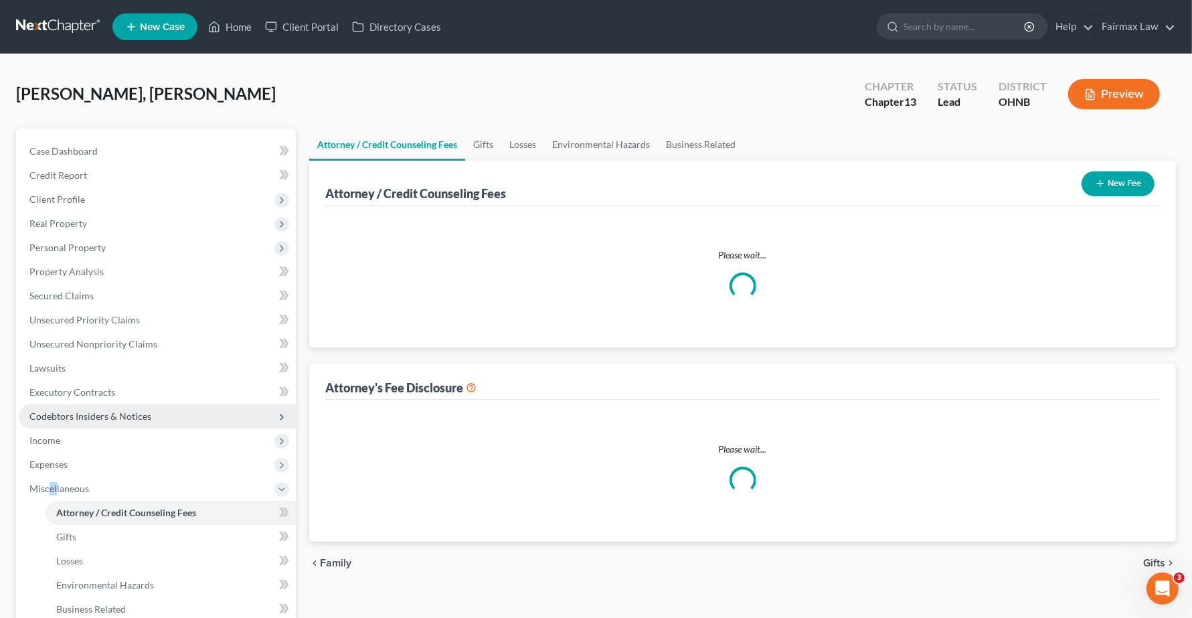
select select "1"
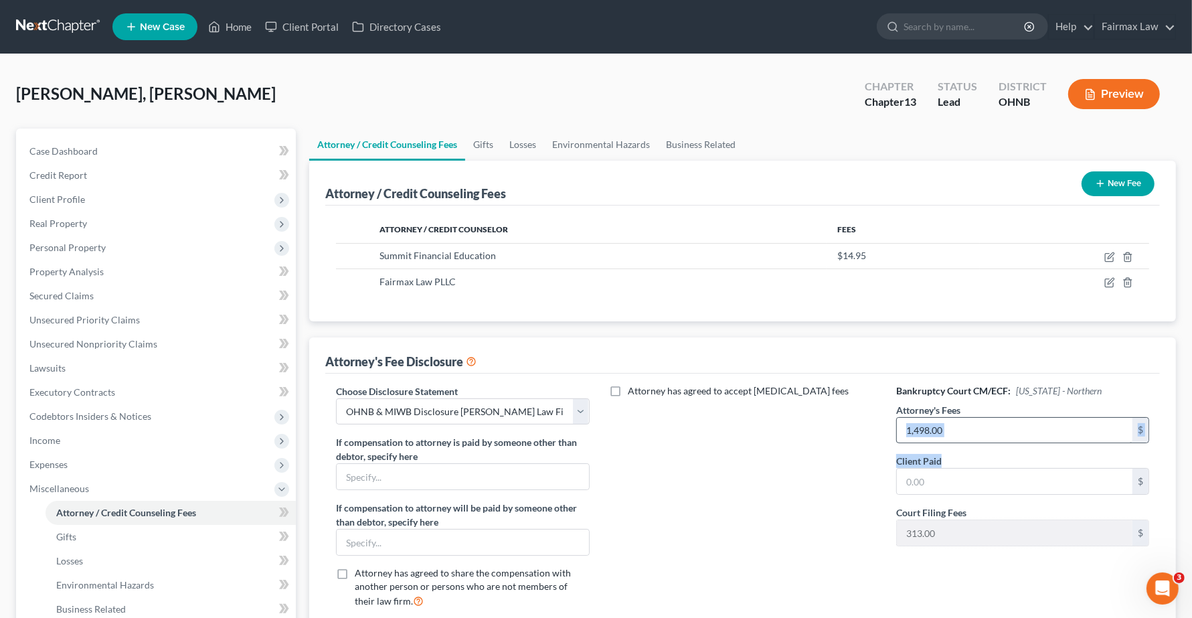
drag, startPoint x: 990, startPoint y: 450, endPoint x: 949, endPoint y: 432, distance: 45.2
click at [947, 436] on div "Bankruptcy Court CM/ECF: Ohio - Northern Attorney's Fees 1,498.00 $ Client Paid…" at bounding box center [1023, 501] width 280 height 235
type input "2"
type input "4"
type input "4,500.00"
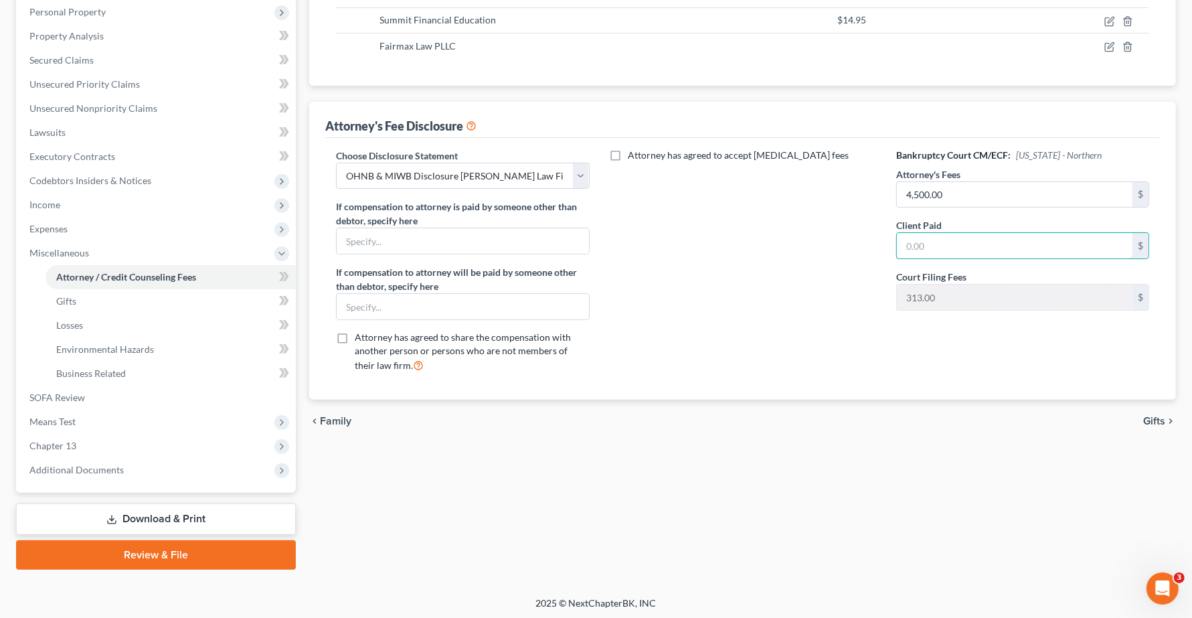
scroll to position [236, 0]
click at [68, 444] on span "Chapter 13" at bounding box center [52, 444] width 47 height 11
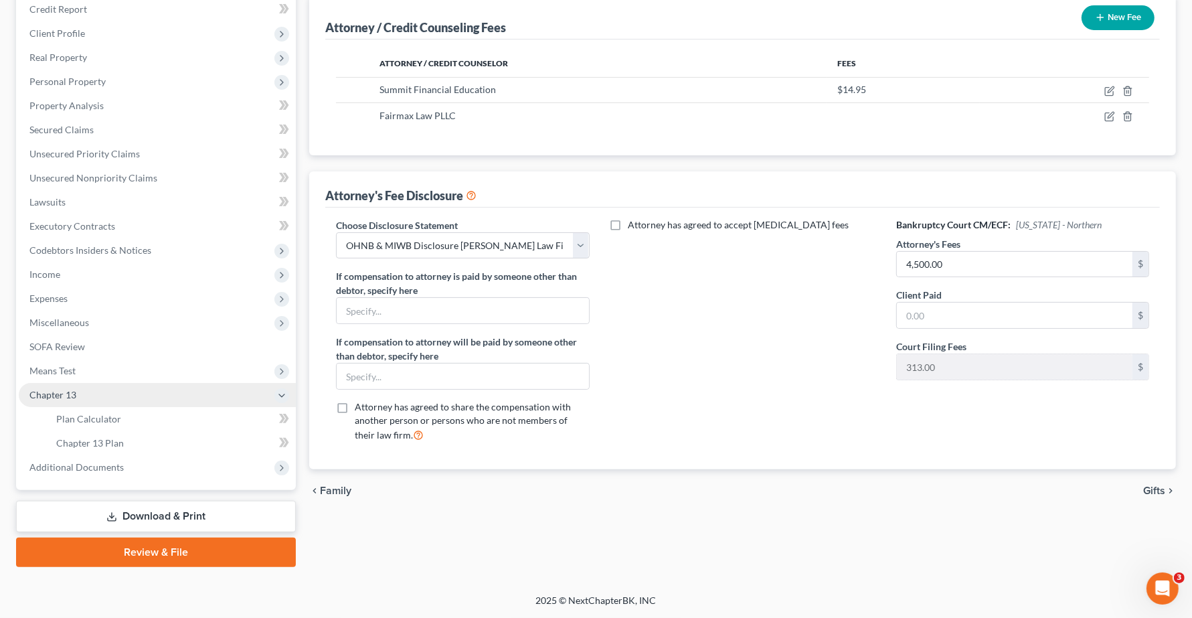
scroll to position [165, 0]
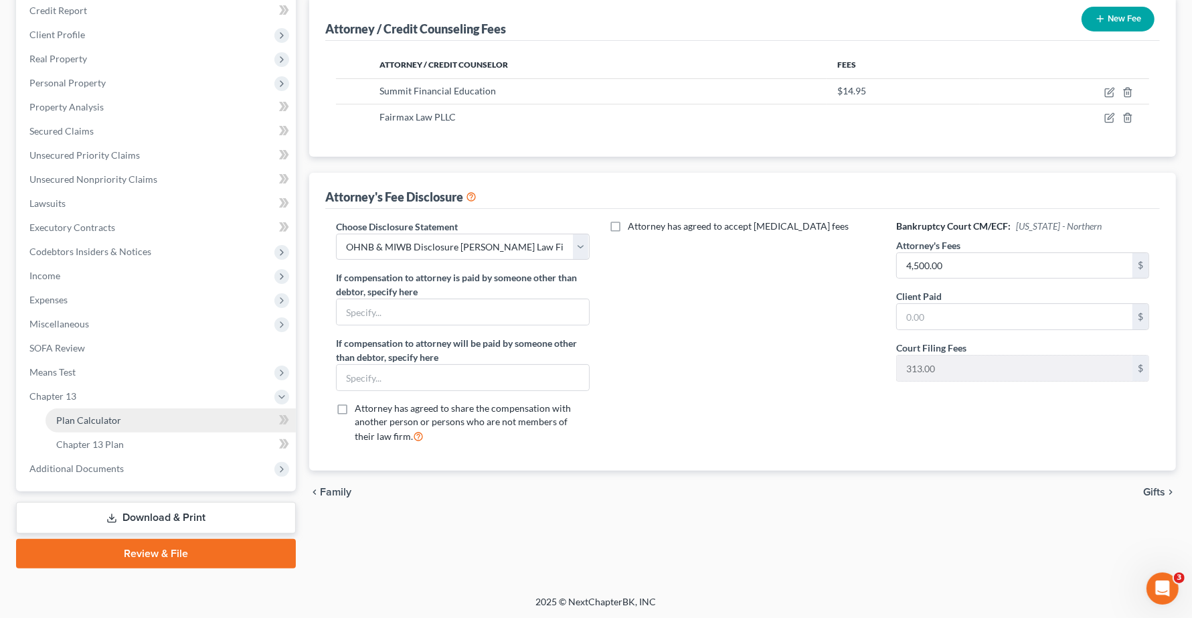
click at [86, 424] on link "Plan Calculator" at bounding box center [170, 420] width 250 height 24
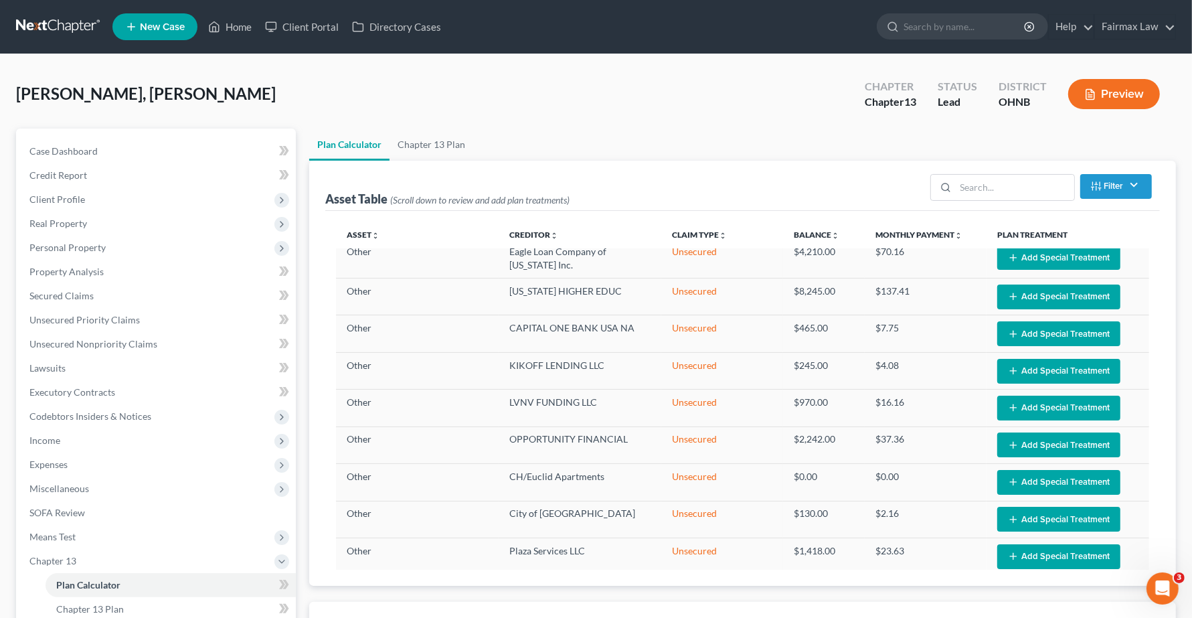
select select "59"
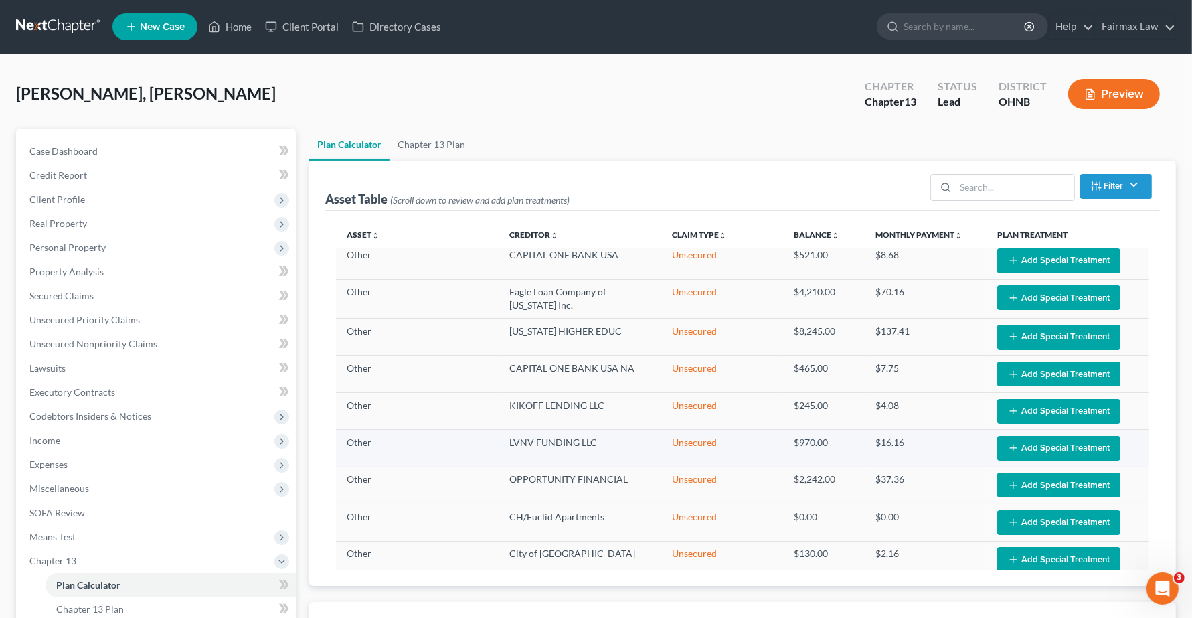
select select "59"
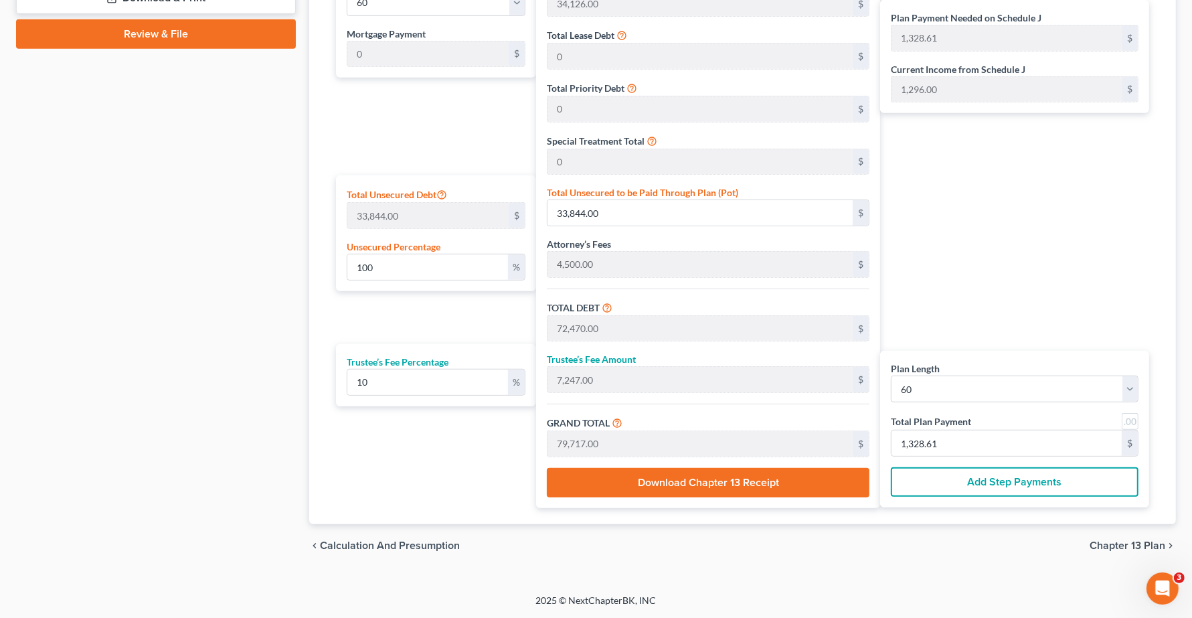
scroll to position [688, 0]
type input "0"
type input "54.54"
type input "5.45"
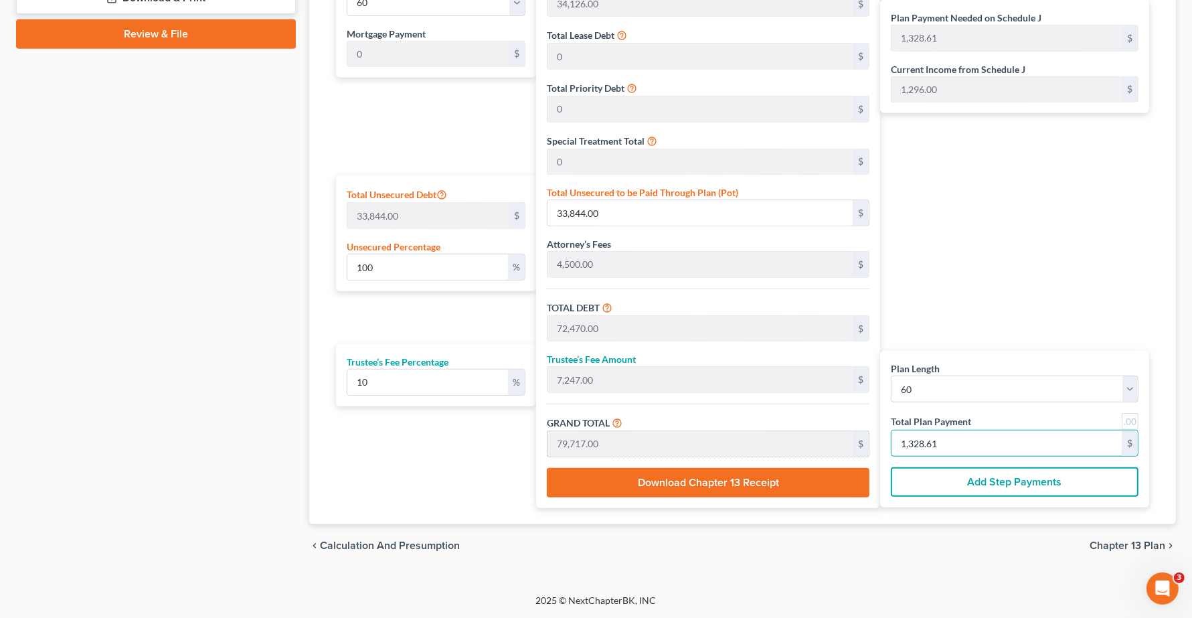
type input "60.00"
type input "1"
type input "709.09"
type input "70.90"
type input "780.00"
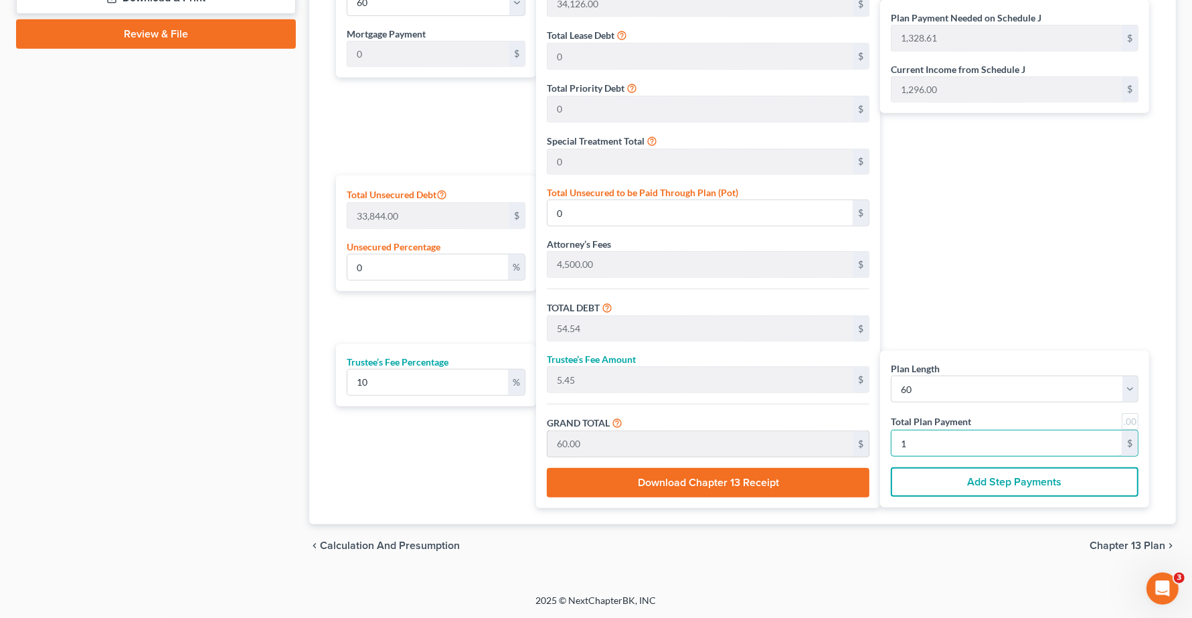
type input "13"
type input "7,200.00"
type input "720.00"
type input "7,920.00"
type input "132"
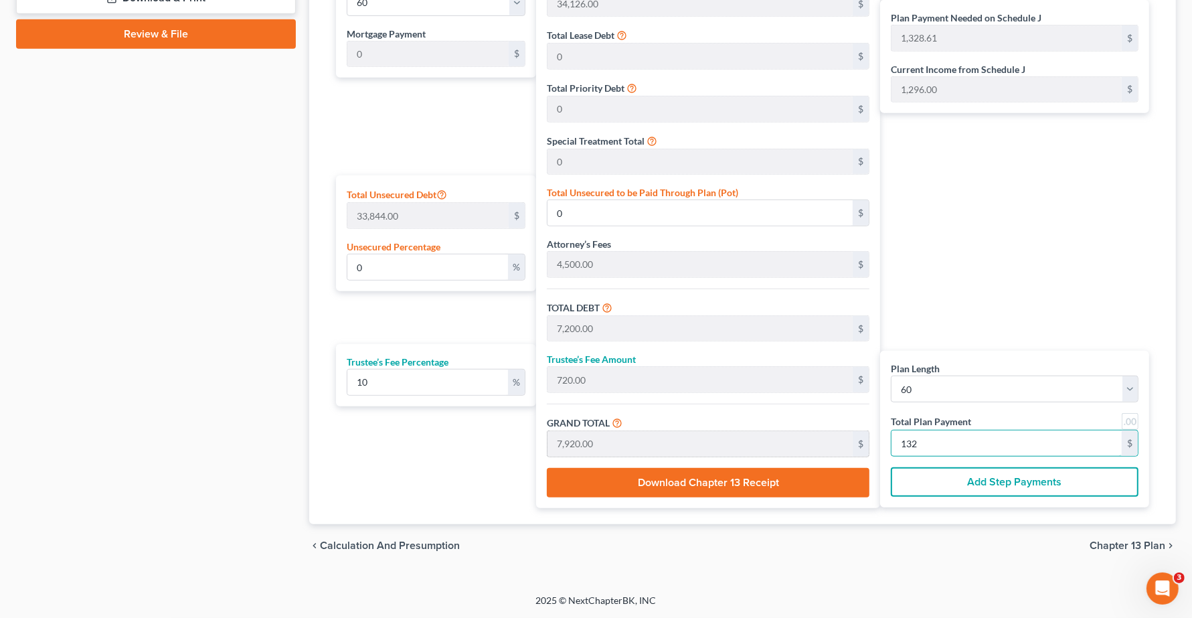
type input "100.06"
type input "33,864.90"
type input "72,490.90"
type input "7,249.09"
type input "79,740.00"
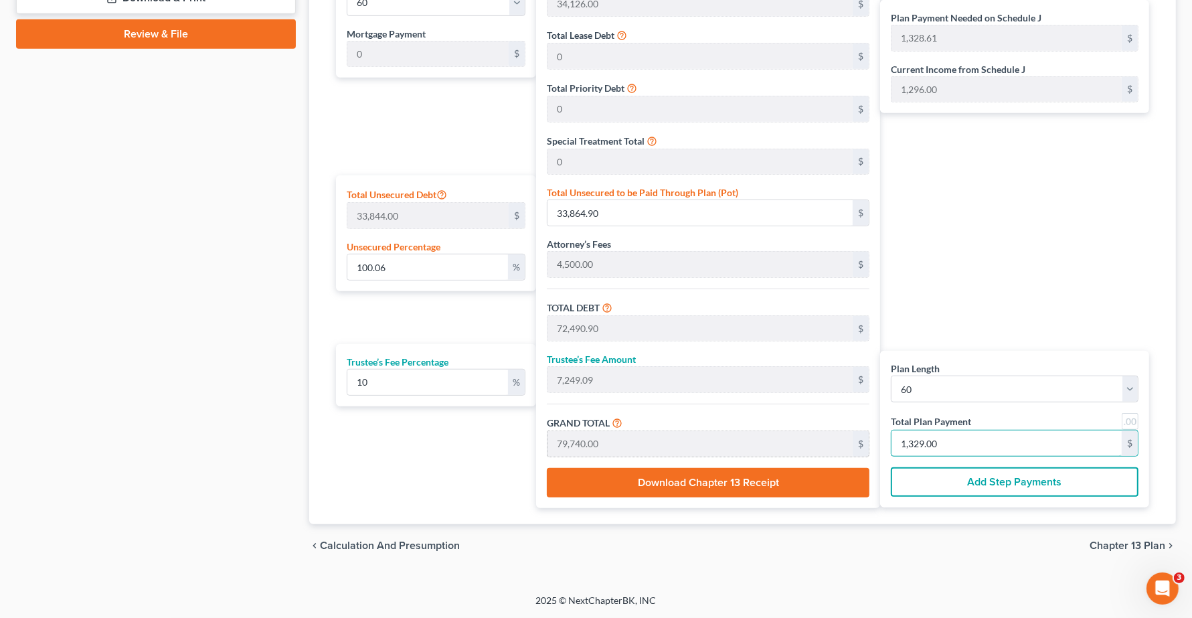
type input "1,329.00"
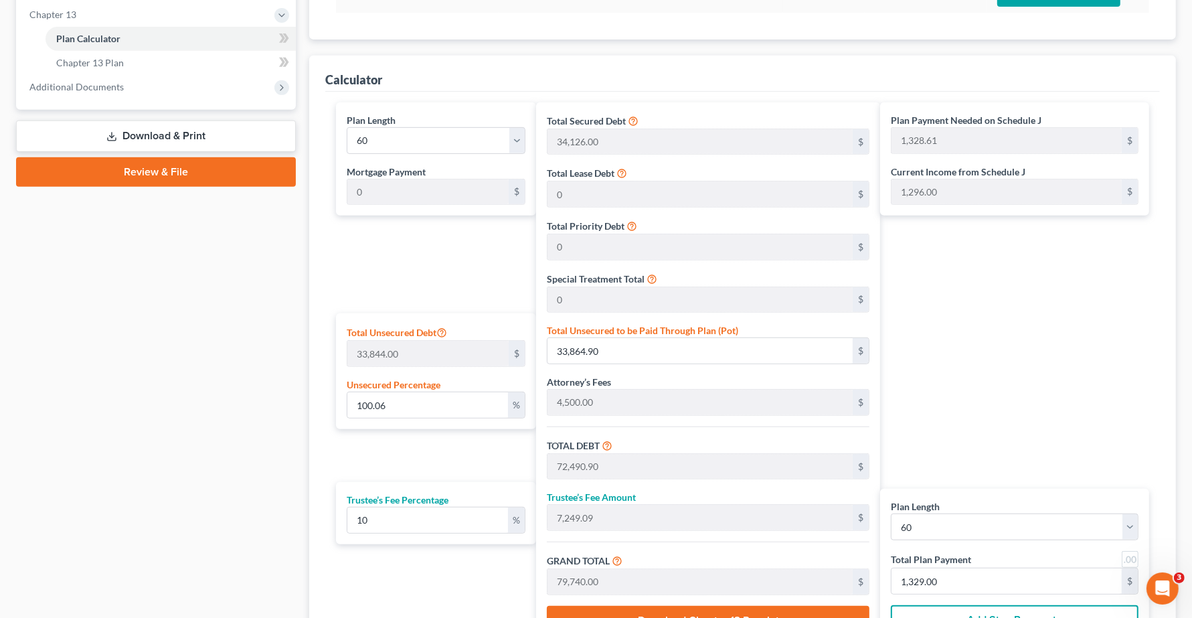
scroll to position [186, 0]
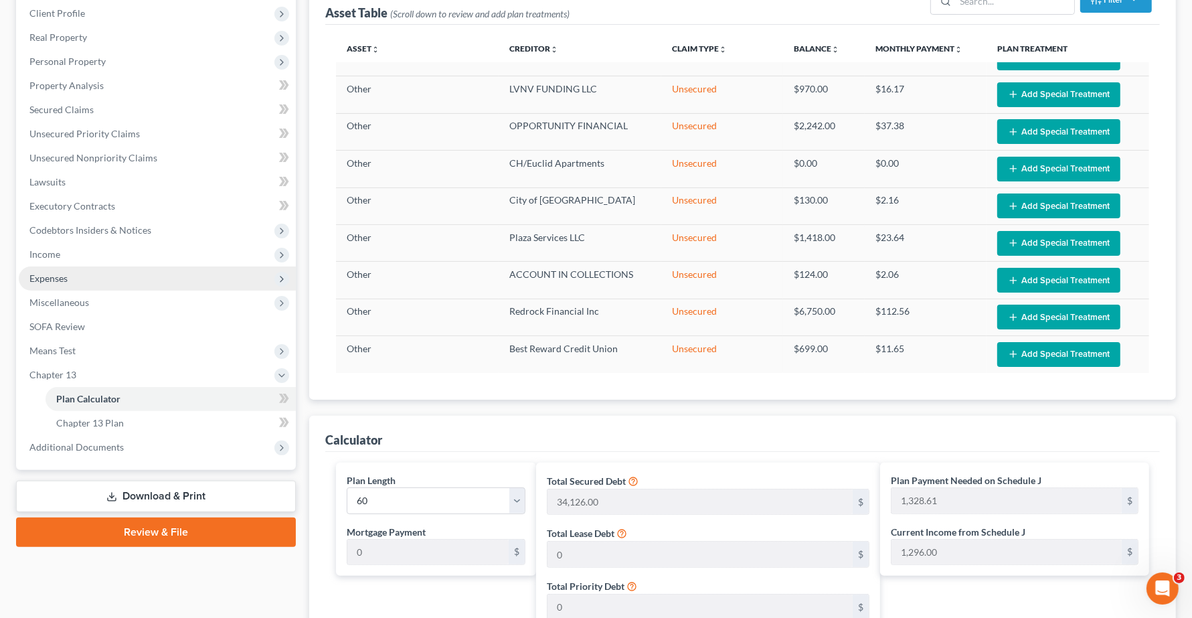
click at [50, 272] on span "Expenses" at bounding box center [48, 277] width 38 height 11
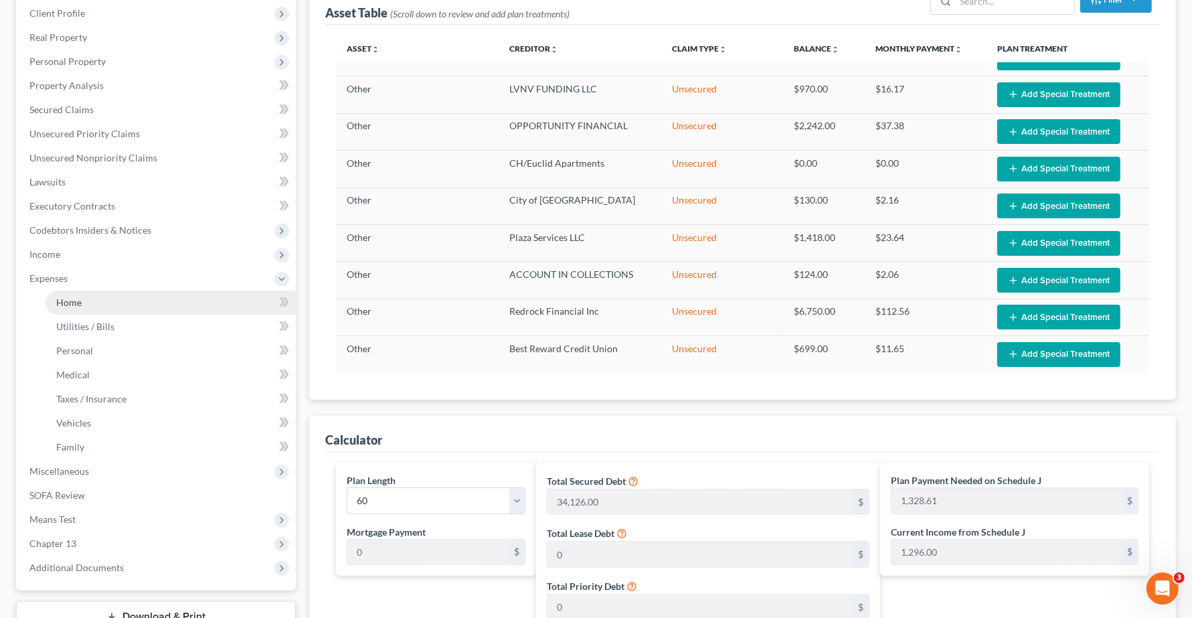
click at [72, 302] on span "Home" at bounding box center [68, 301] width 25 height 11
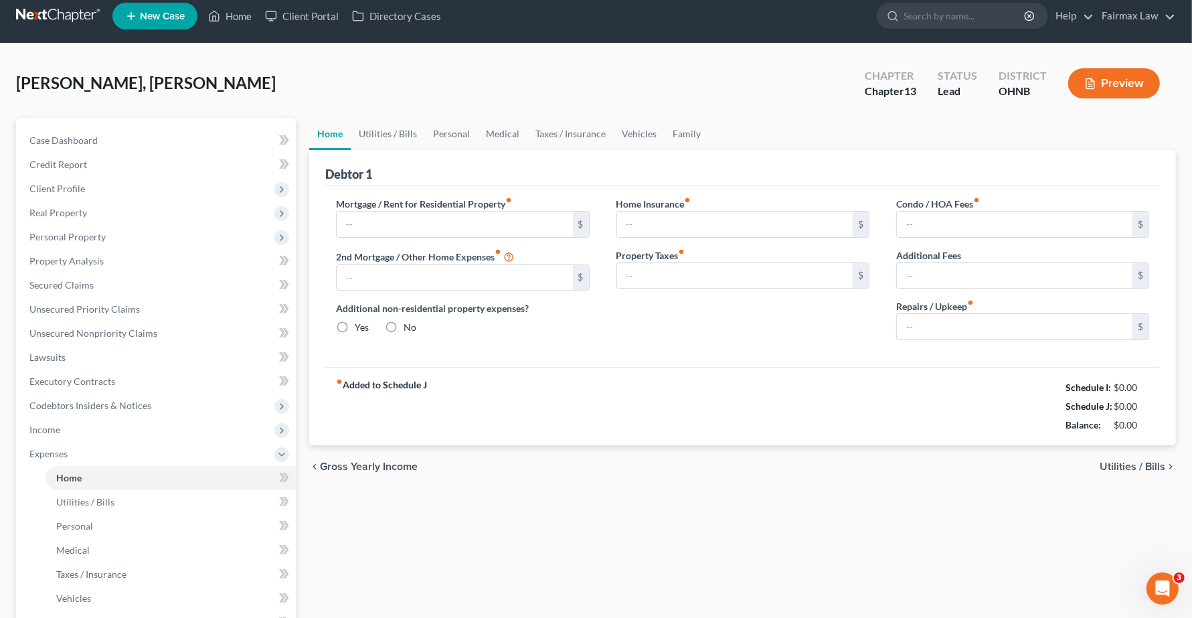
type input "1,100.00"
type input "0.00"
radio input "true"
type input "25.00"
type input "0.00"
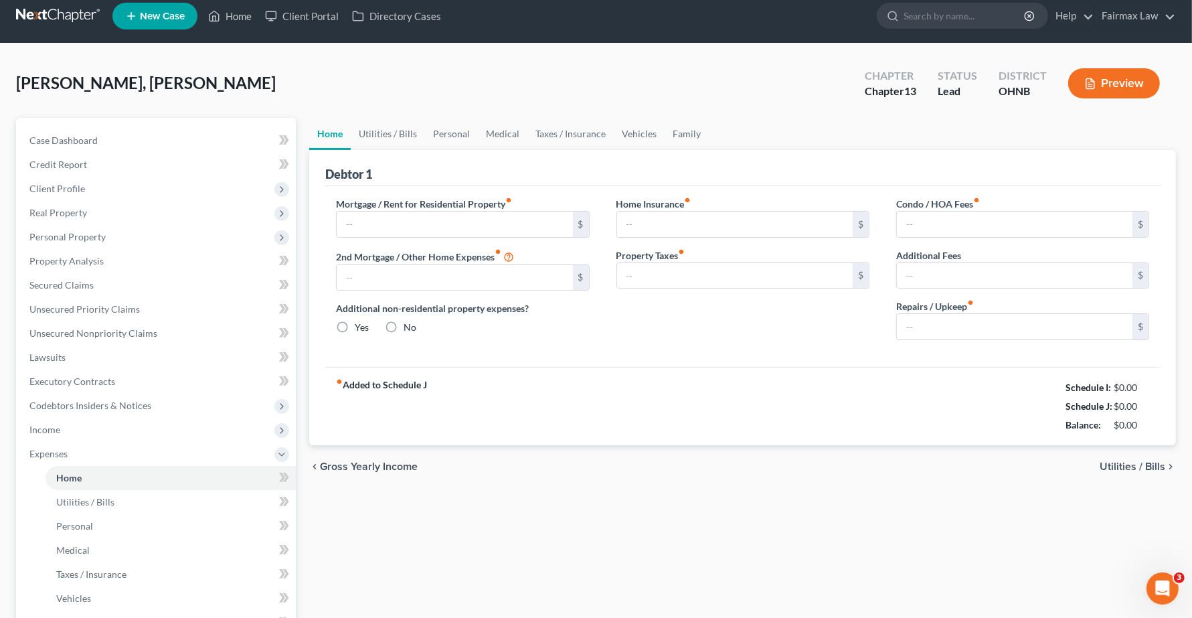
type input "0.00"
type input "80.00"
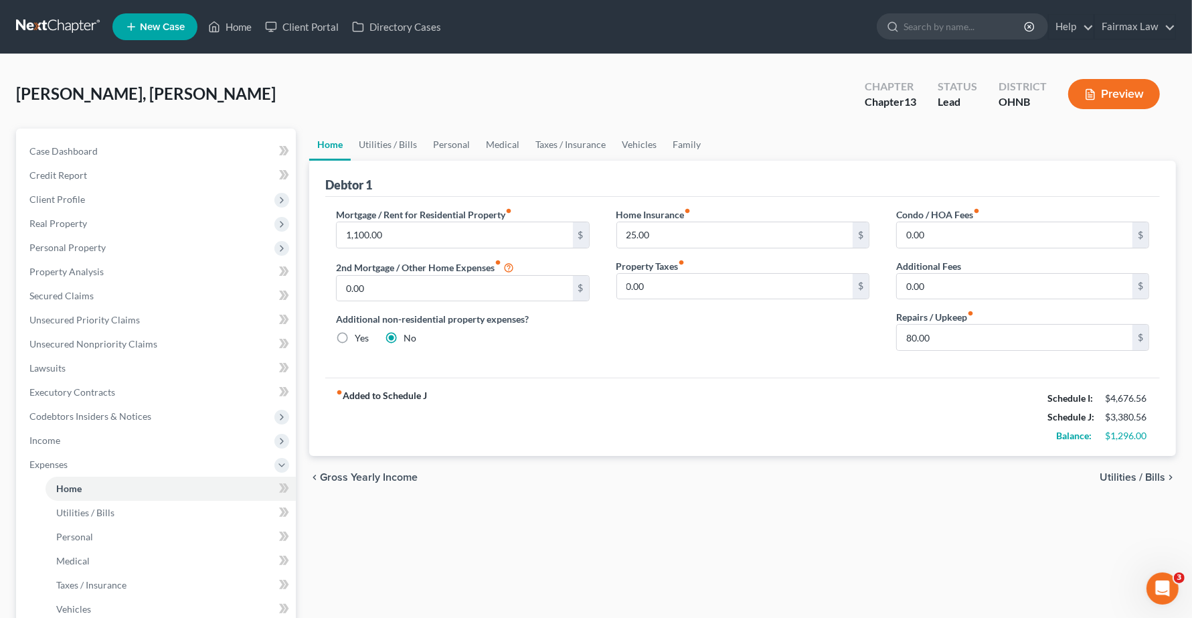
click at [1127, 480] on span "Utilities / Bills" at bounding box center [1132, 477] width 66 height 11
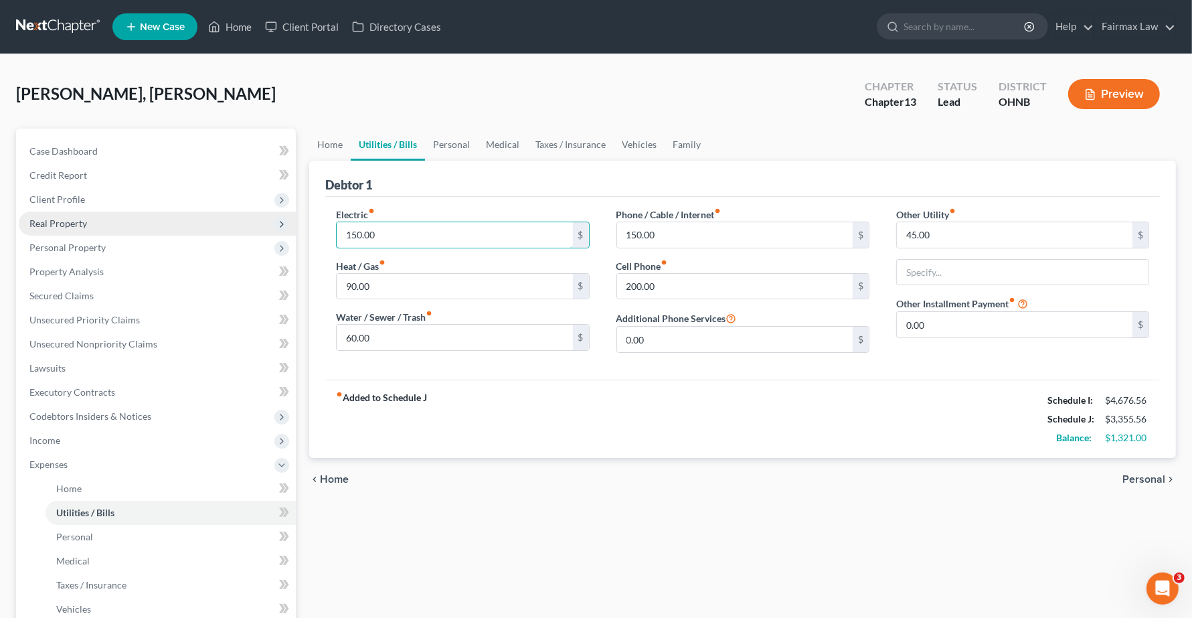
type input "150.00"
click at [855, 452] on div "fiber_manual_record Added to Schedule J Schedule I: $4,676.56 Schedule J: $3,35…" at bounding box center [742, 418] width 834 height 78
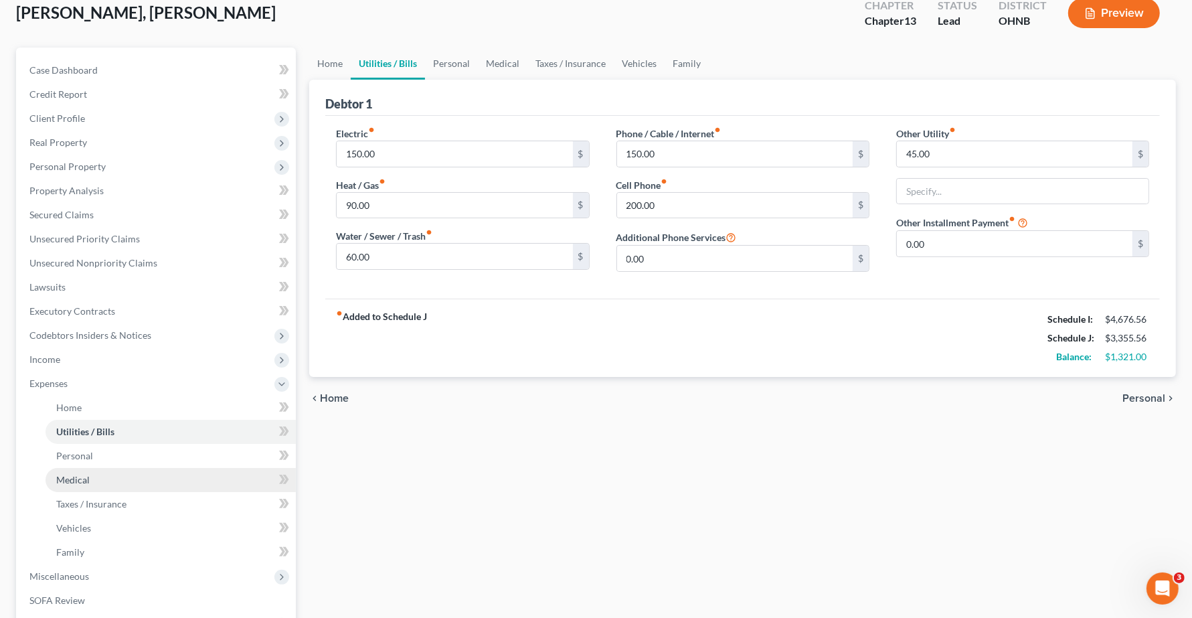
scroll to position [251, 0]
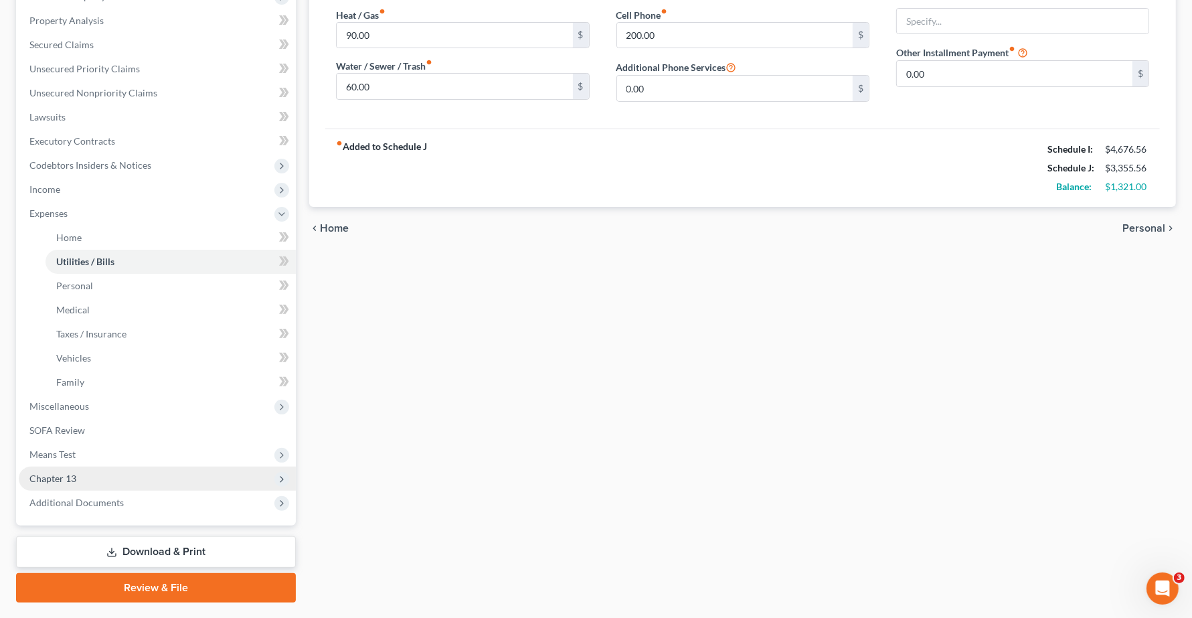
click at [66, 476] on span "Chapter 13" at bounding box center [52, 477] width 47 height 11
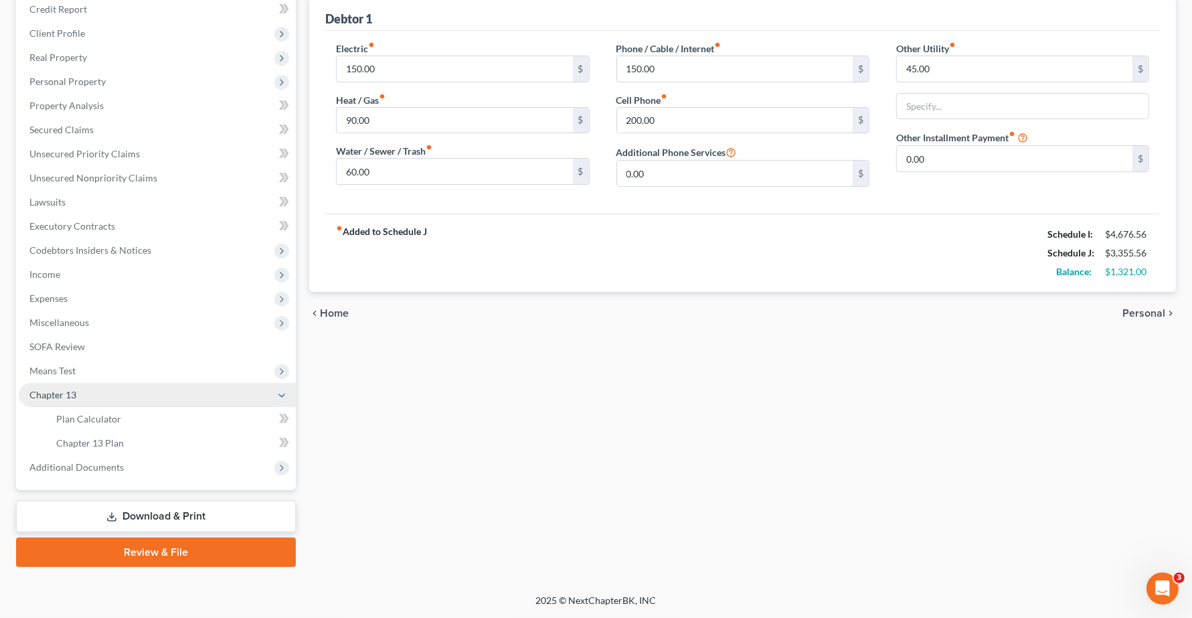
scroll to position [165, 0]
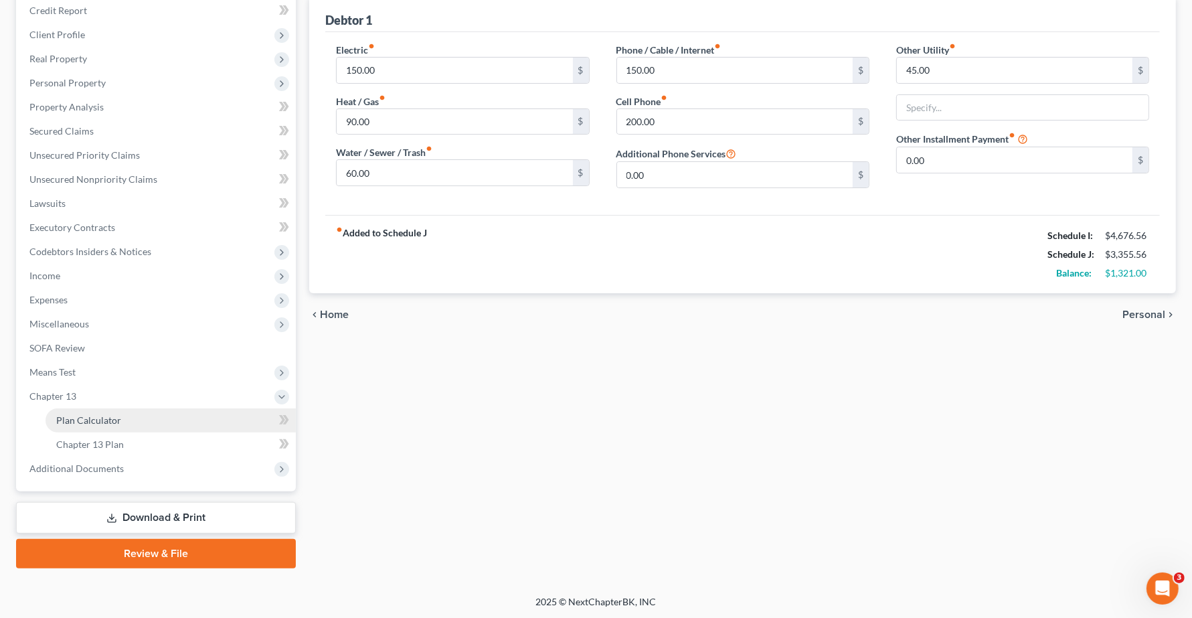
click at [77, 426] on link "Plan Calculator" at bounding box center [170, 420] width 250 height 24
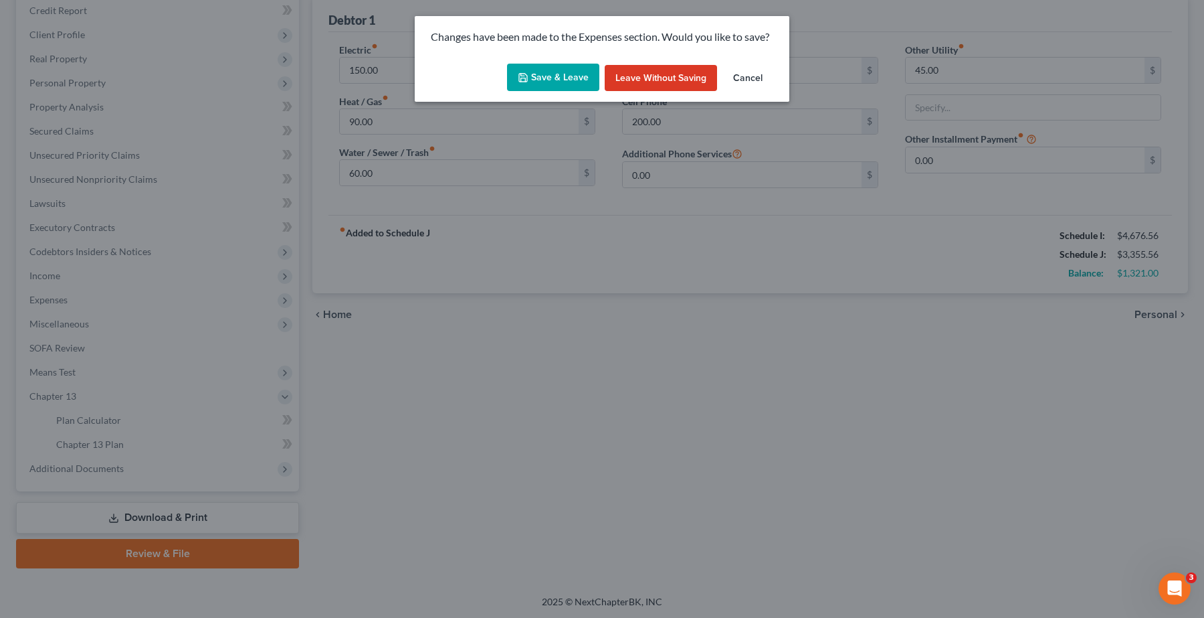
click at [537, 74] on button "Save & Leave" at bounding box center [553, 78] width 92 height 28
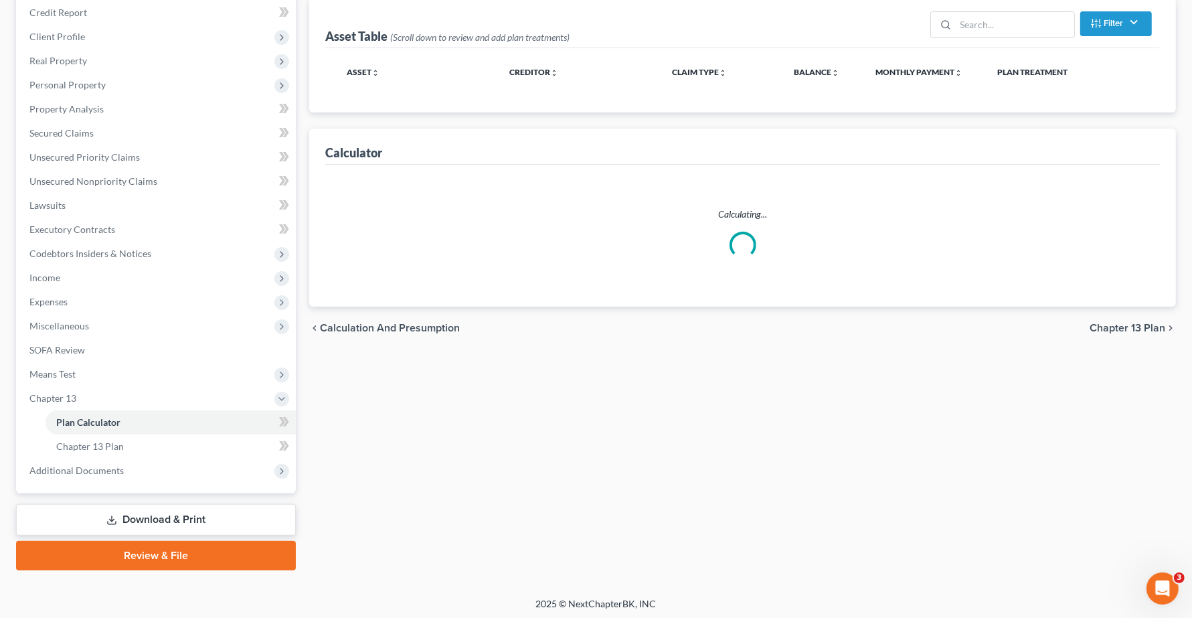
scroll to position [165, 0]
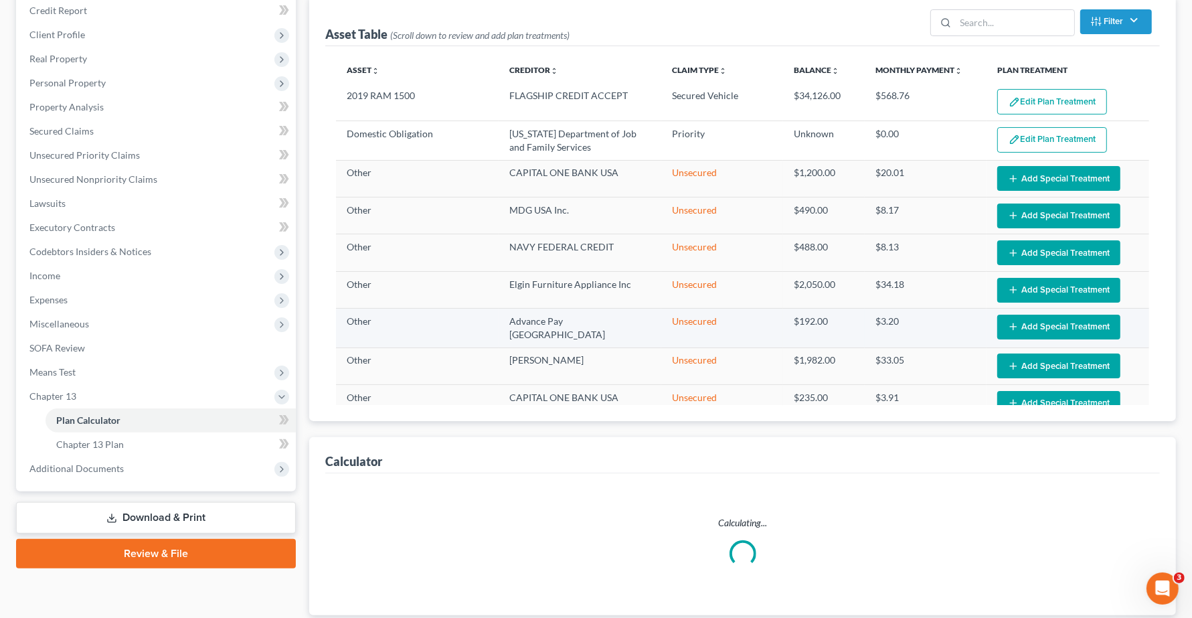
select select "59"
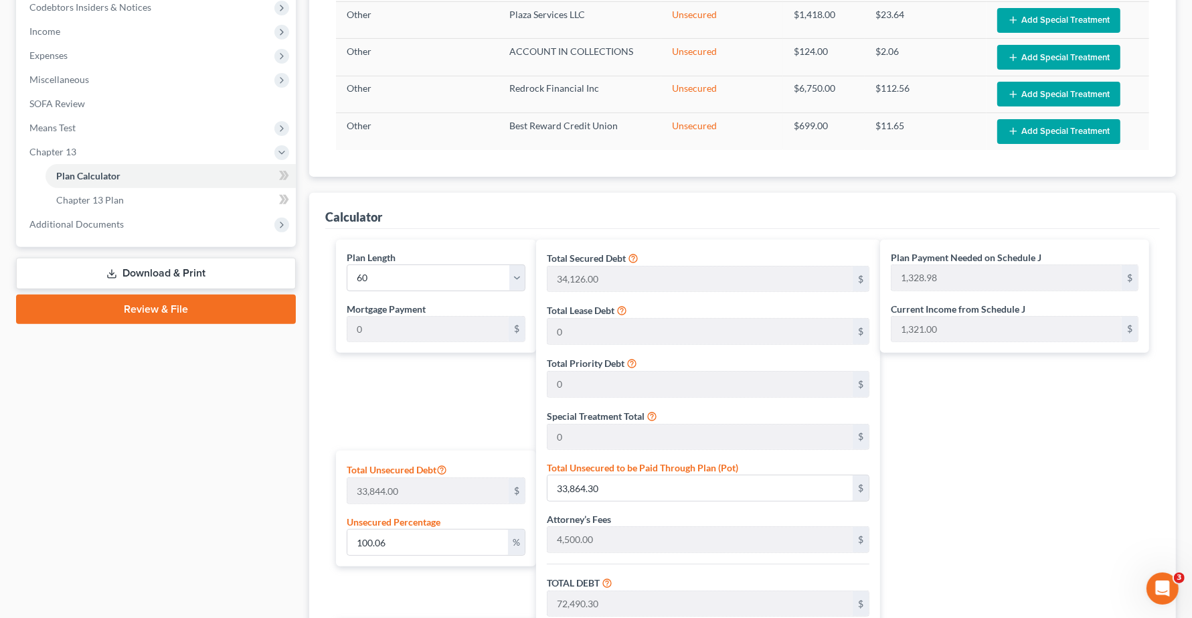
scroll to position [666, 0]
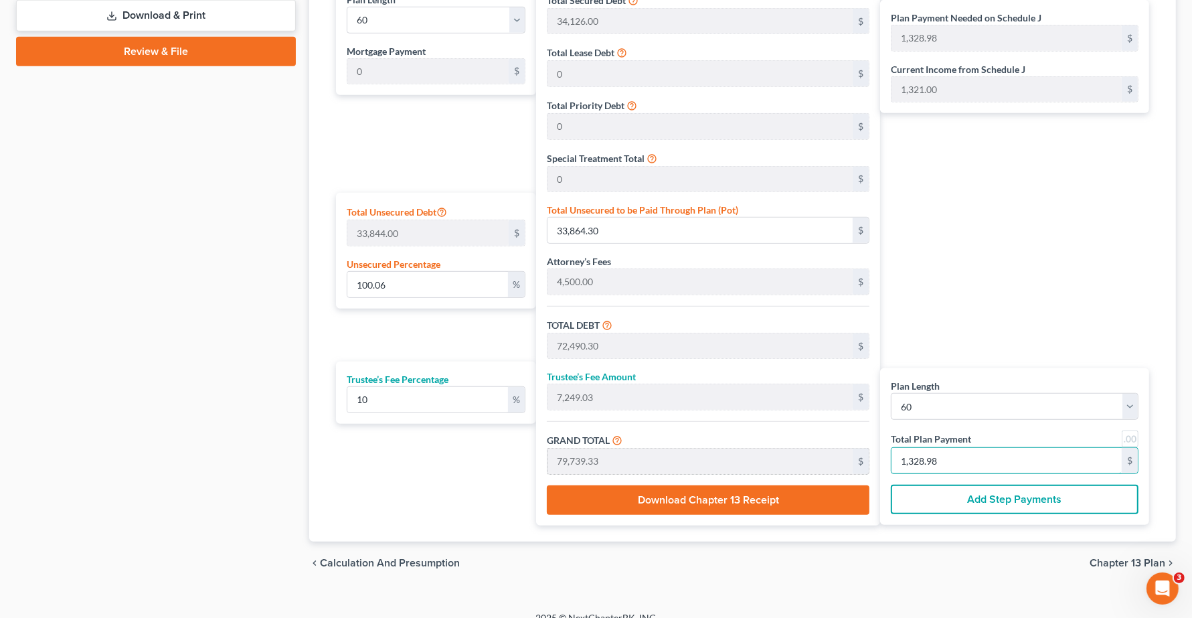
type input "0"
type input "54.54"
type input "5.45"
type input "60.00"
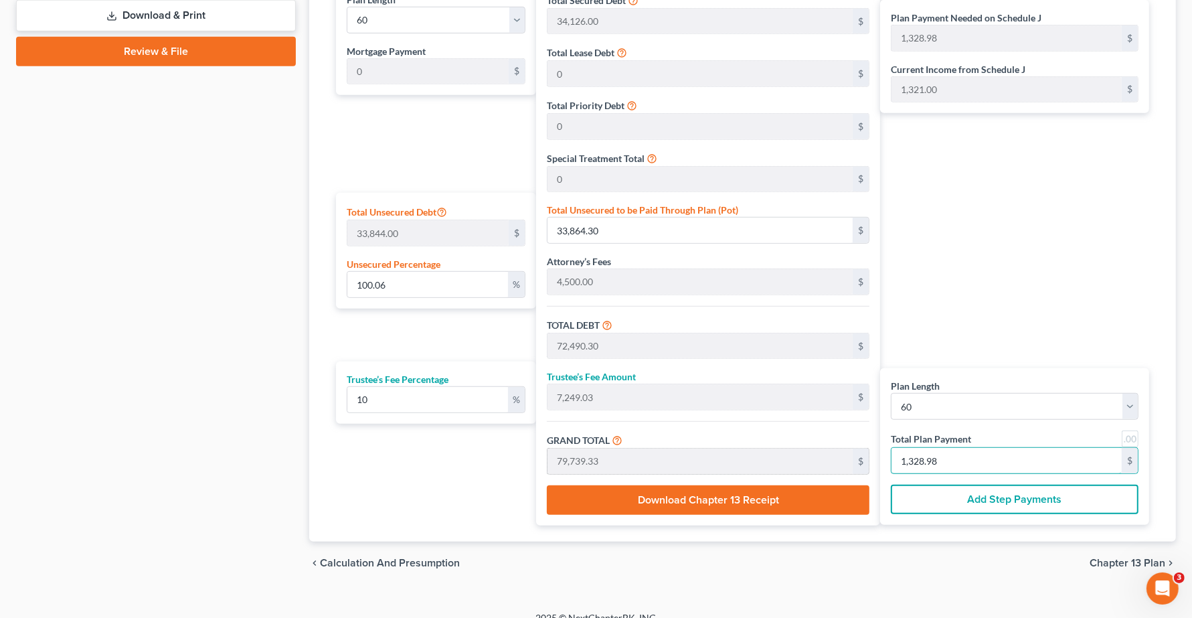
type input "1"
type input "709.09"
type input "70.90"
type input "780.00"
type input "13"
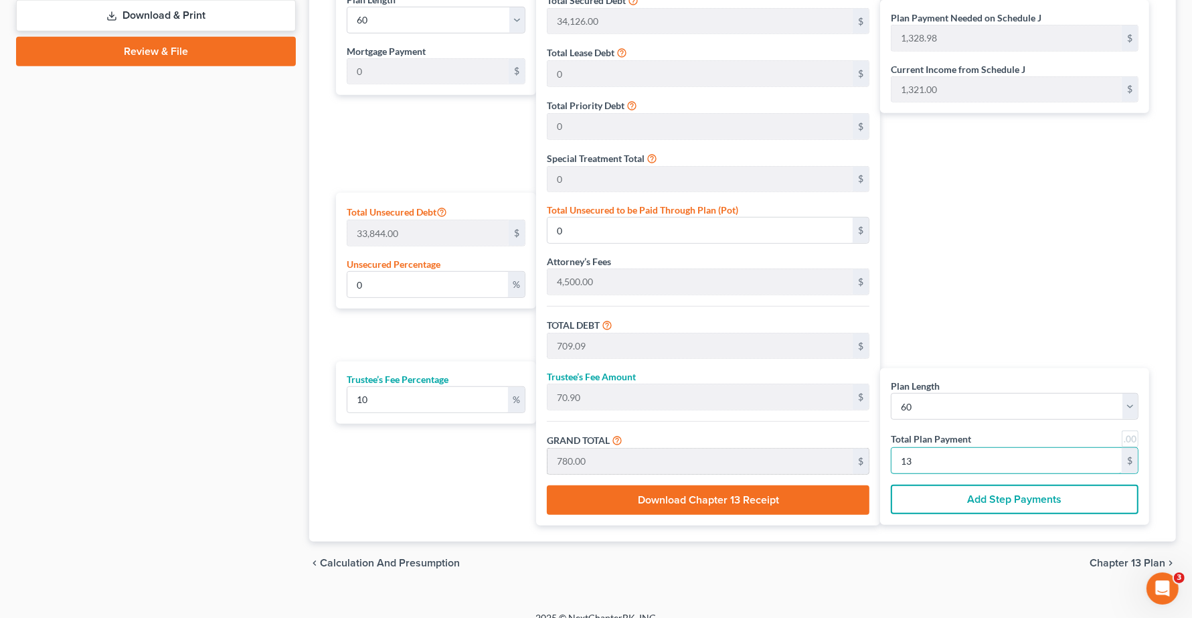
type input "7,200.00"
type input "720.00"
type input "7,920.00"
type input "132"
type input "98.77"
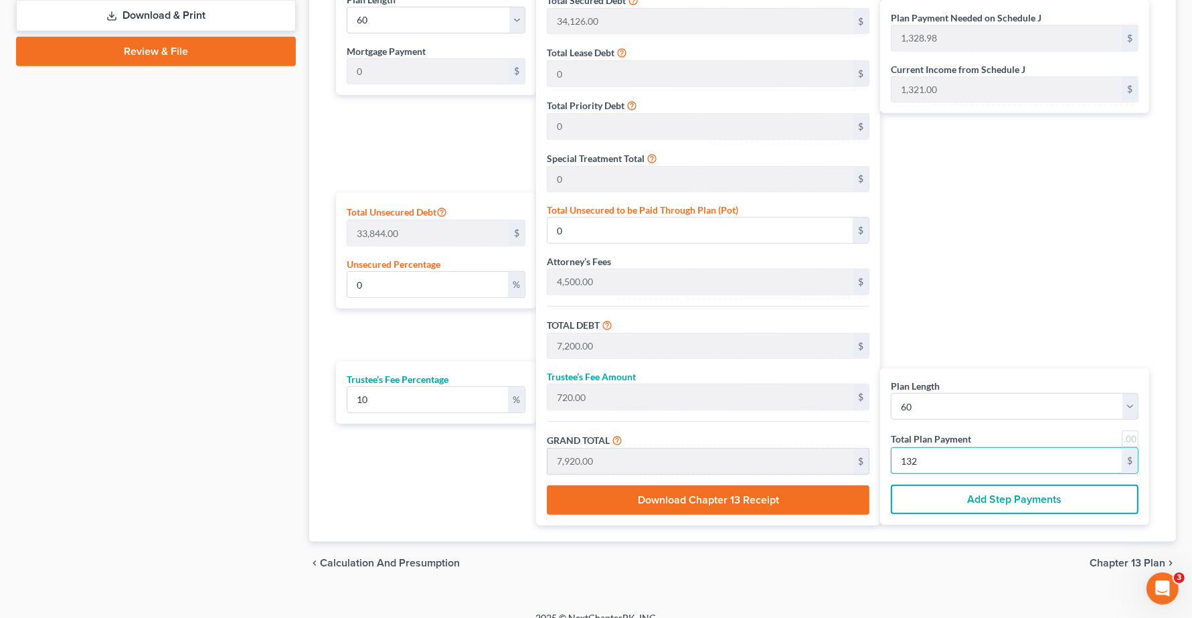
type input "33,428.54"
type input "72,054.54"
type input "7,205.45"
type input "79,260.00"
type input "1,321.00"
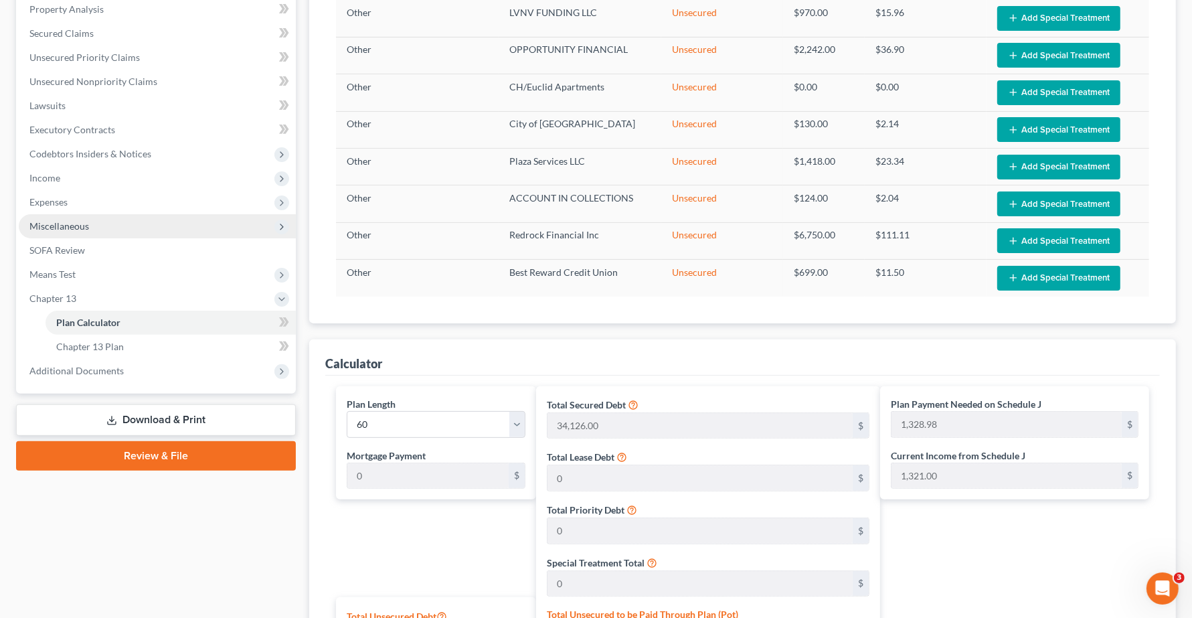
scroll to position [248, 0]
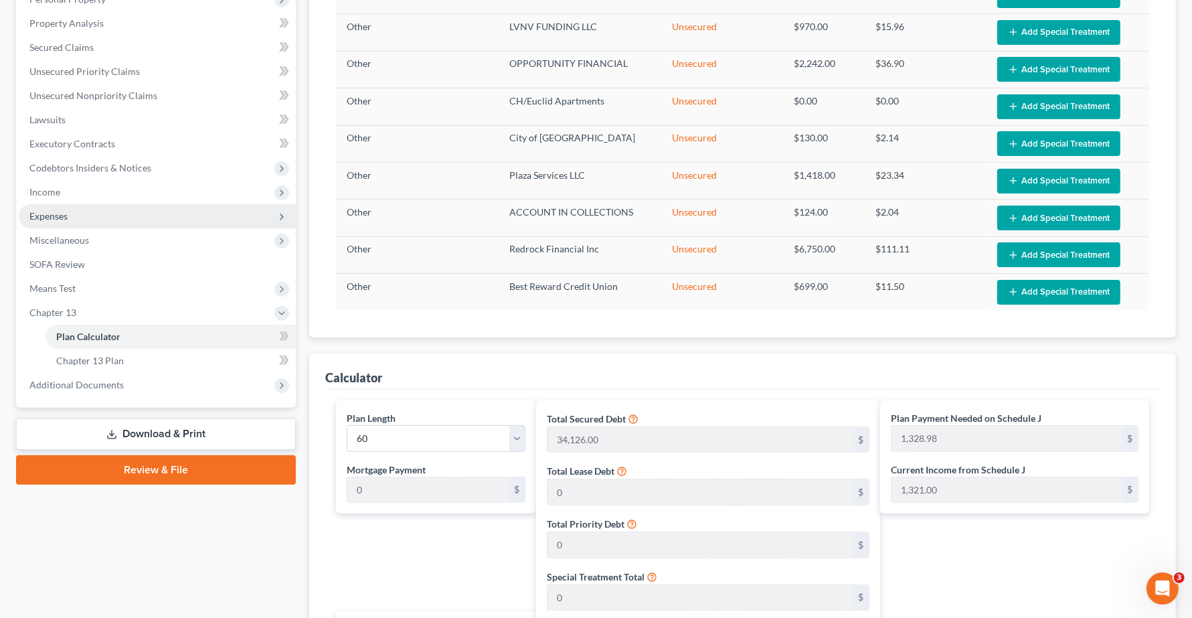
click at [52, 216] on span "Expenses" at bounding box center [48, 215] width 38 height 11
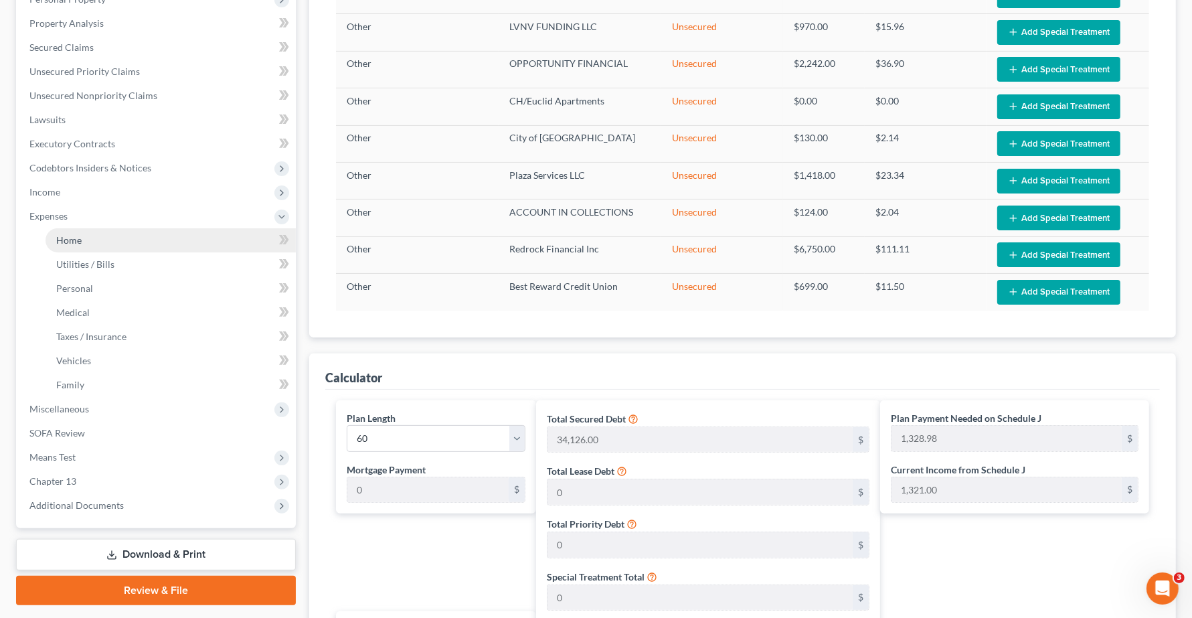
click at [72, 234] on span "Home" at bounding box center [68, 239] width 25 height 11
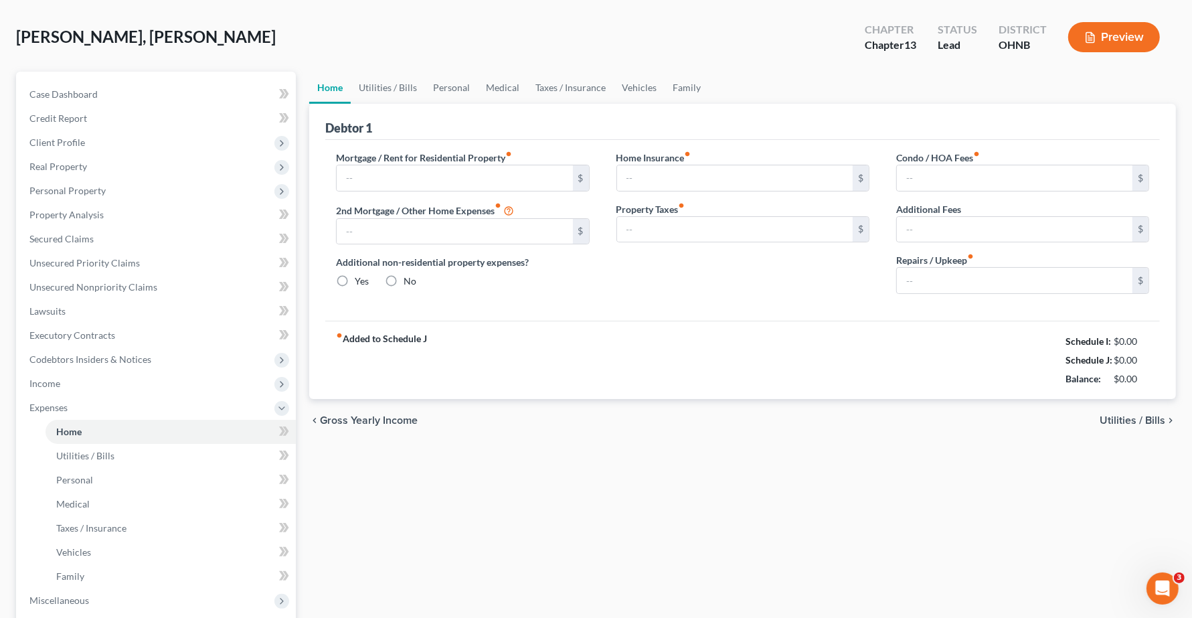
type input "1,100.00"
type input "0.00"
radio input "true"
type input "25.00"
type input "0.00"
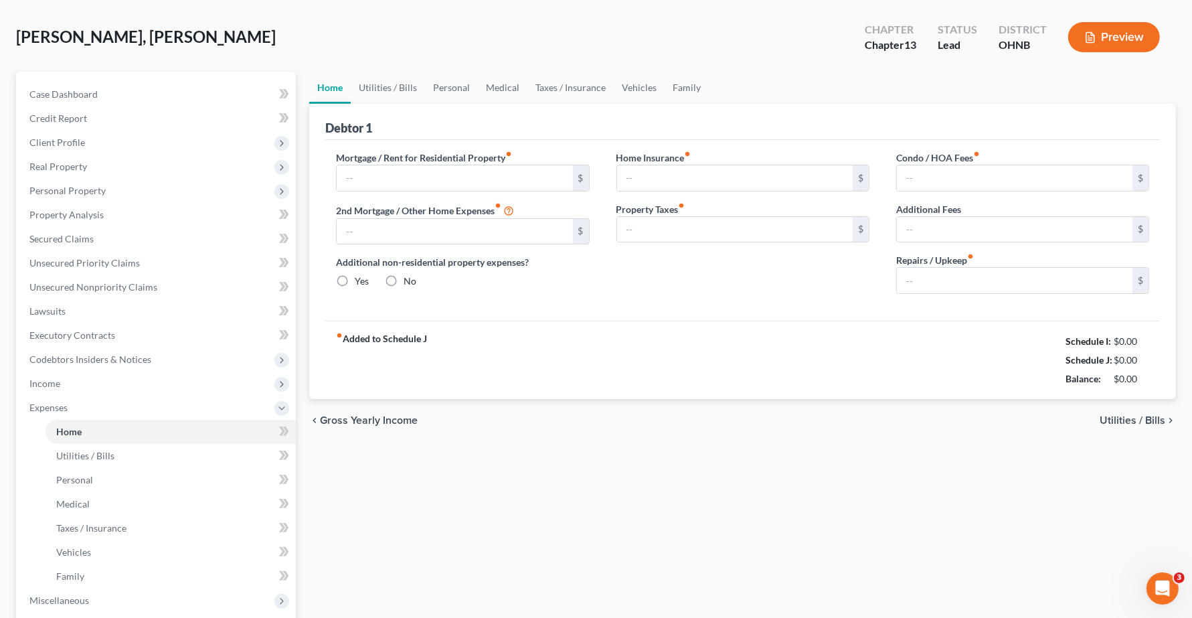
type input "0.00"
type input "80.00"
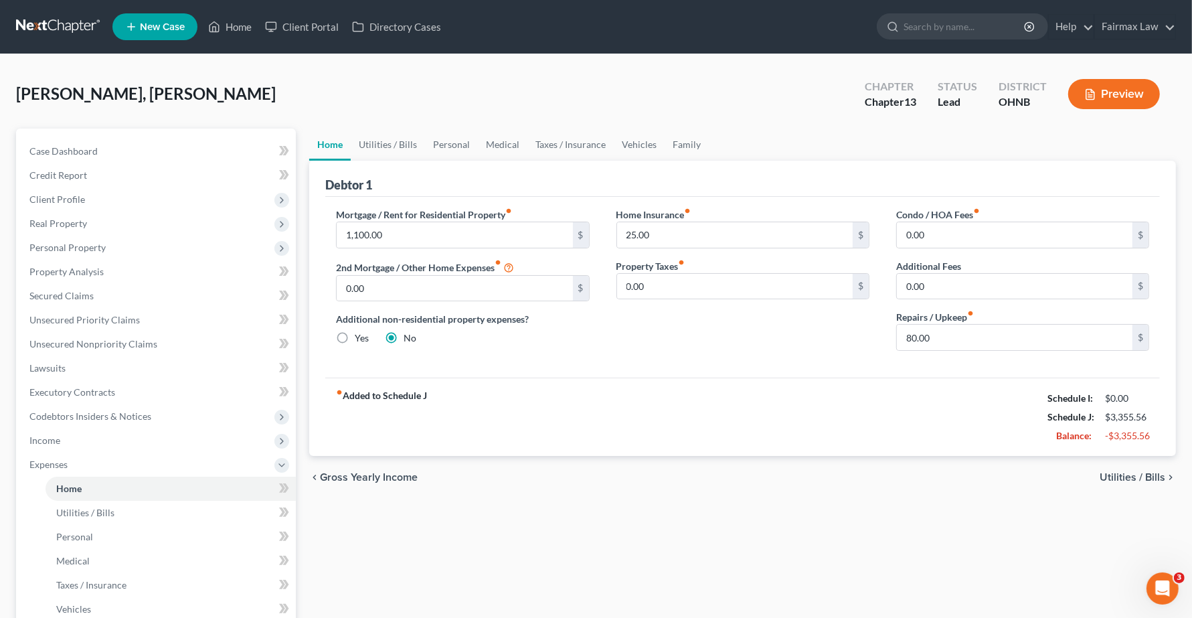
click at [739, 416] on div "fiber_manual_record Added to Schedule J Schedule I: $0.00 Schedule J: $3,355.56…" at bounding box center [742, 416] width 834 height 78
click at [54, 445] on span "Income" at bounding box center [157, 440] width 277 height 24
click at [82, 492] on span "Non Employment Income" at bounding box center [109, 487] width 106 height 11
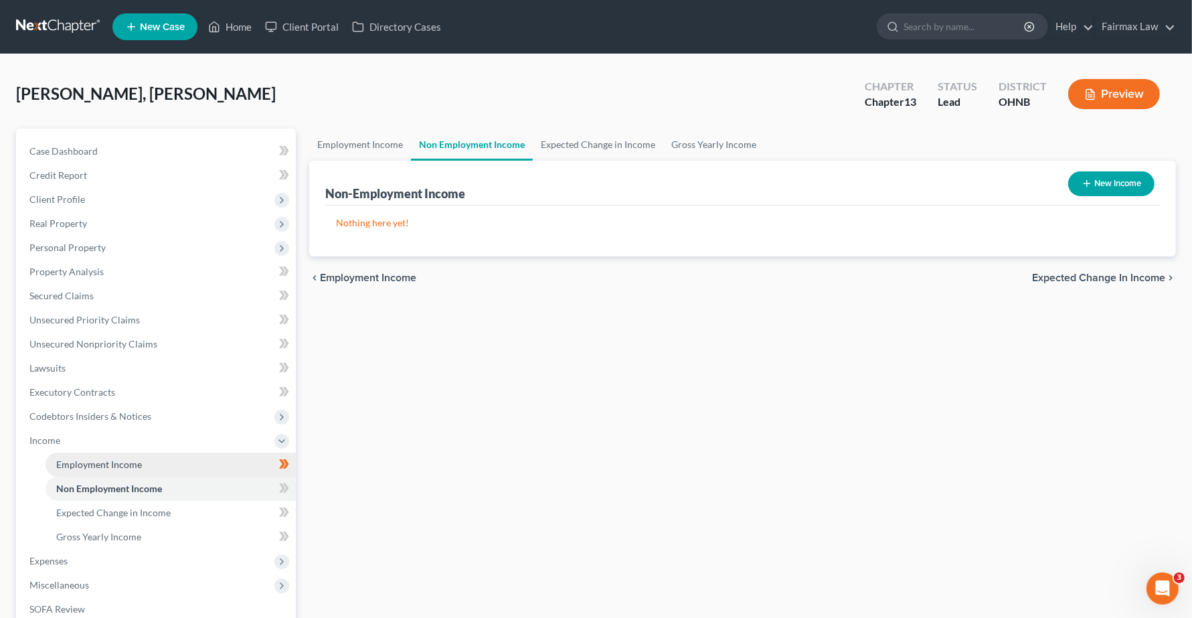
click at [84, 467] on span "Employment Income" at bounding box center [99, 463] width 86 height 11
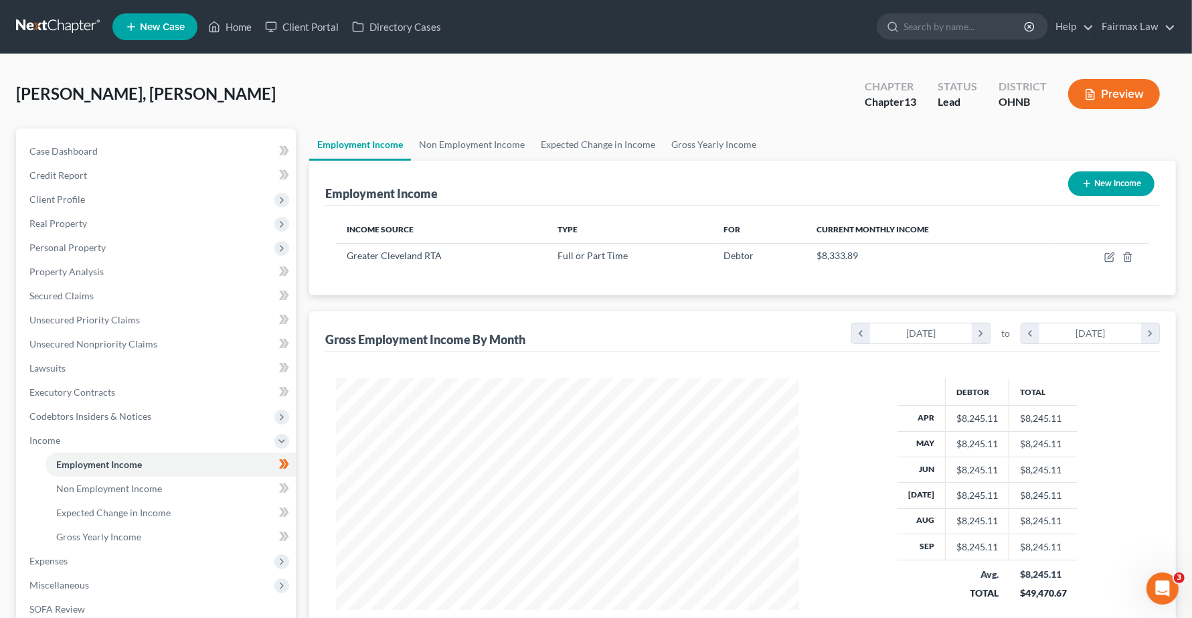
scroll to position [241, 489]
click at [50, 556] on span "Expenses" at bounding box center [48, 560] width 38 height 11
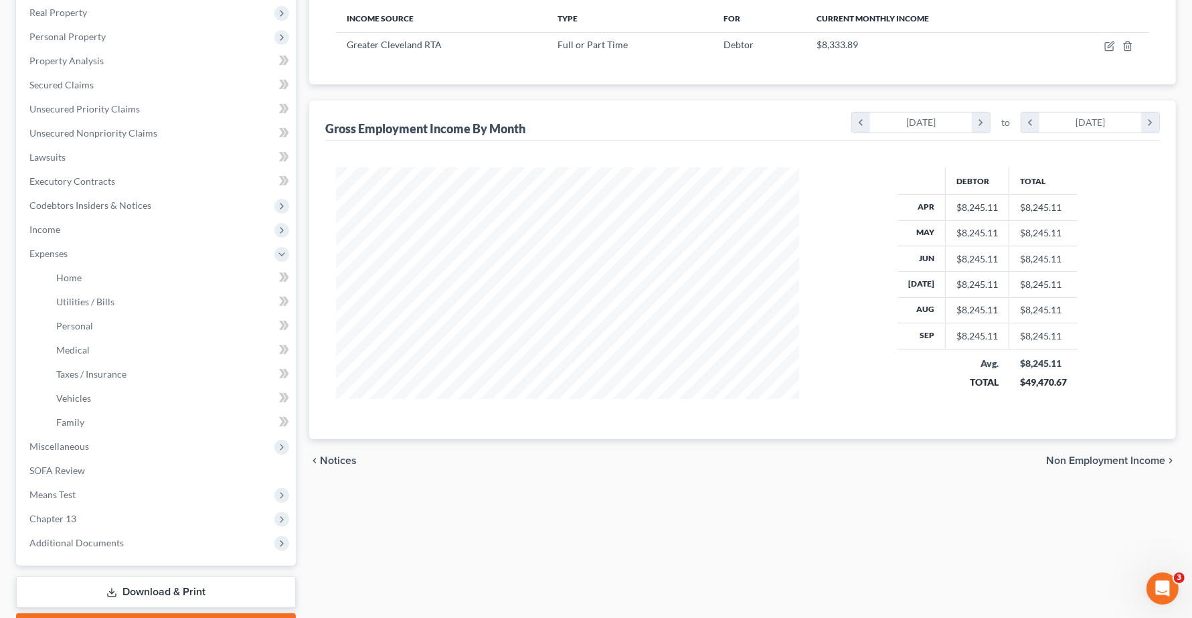
scroll to position [251, 0]
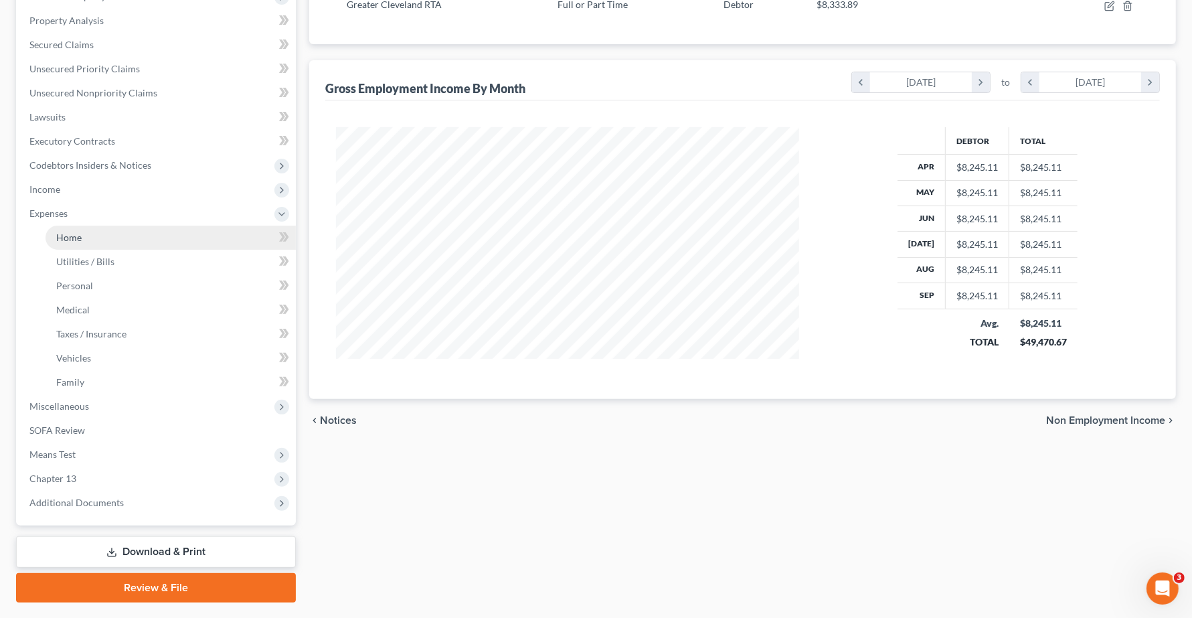
click at [70, 238] on span "Home" at bounding box center [68, 237] width 25 height 11
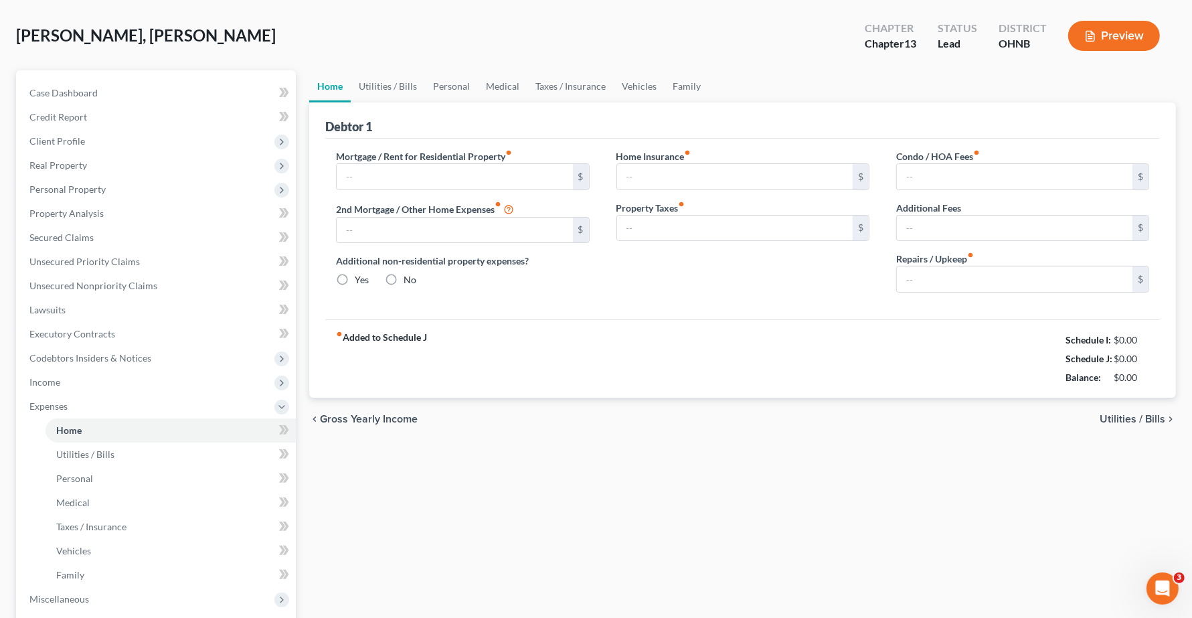
scroll to position [15, 0]
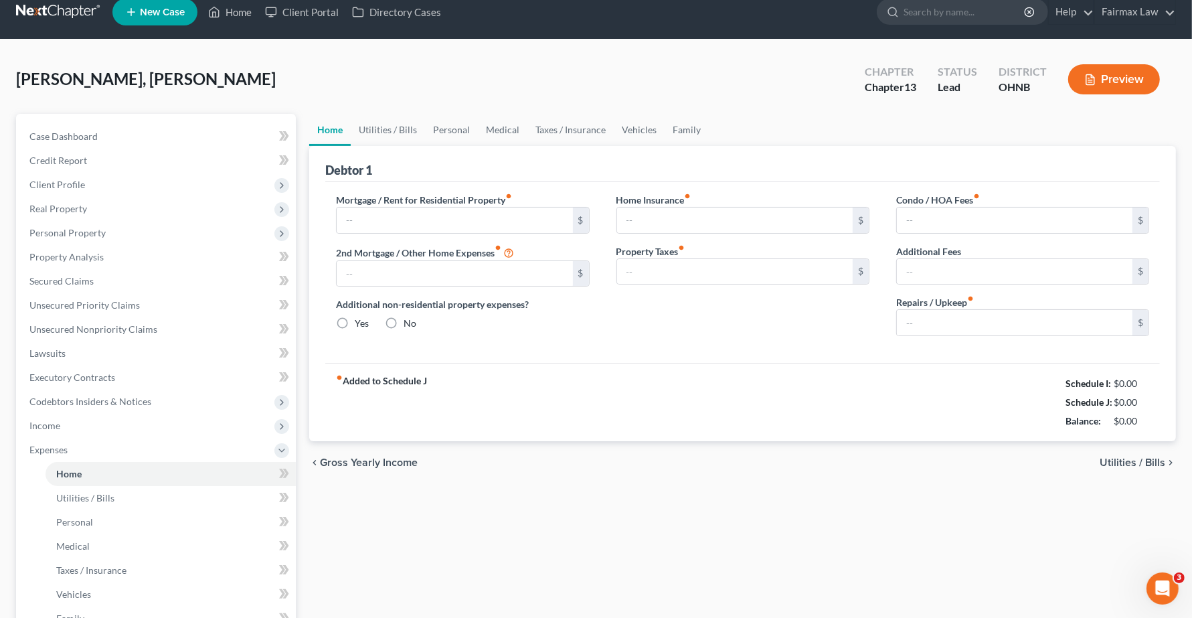
type input "1,100.00"
type input "0.00"
radio input "true"
type input "25.00"
type input "0.00"
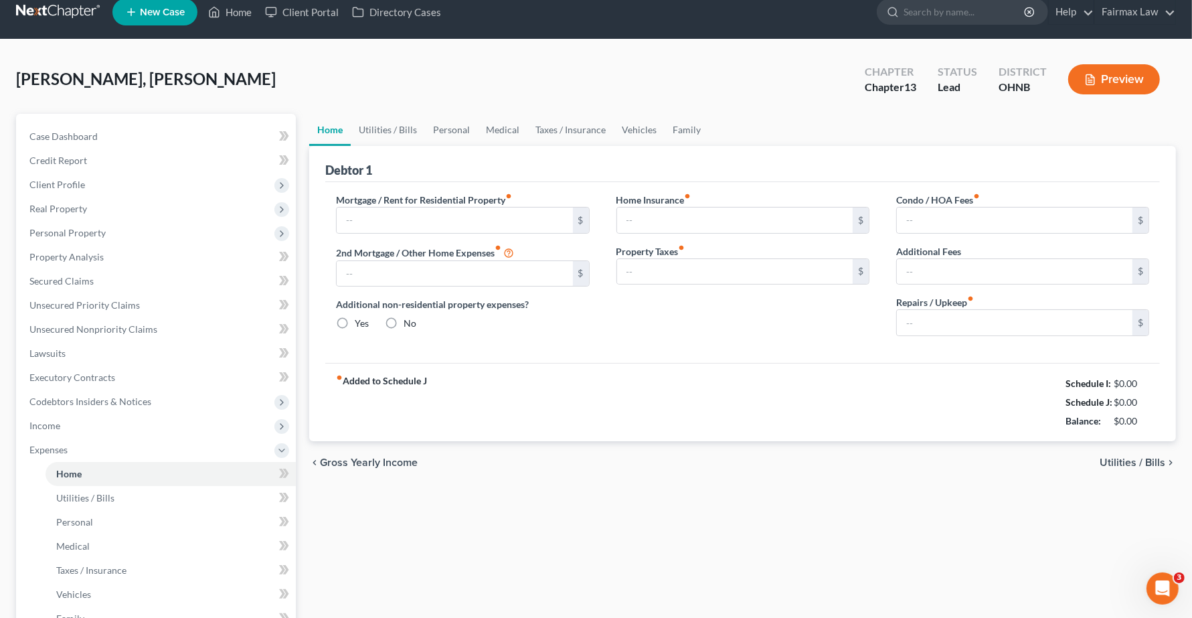
type input "0.00"
type input "80.00"
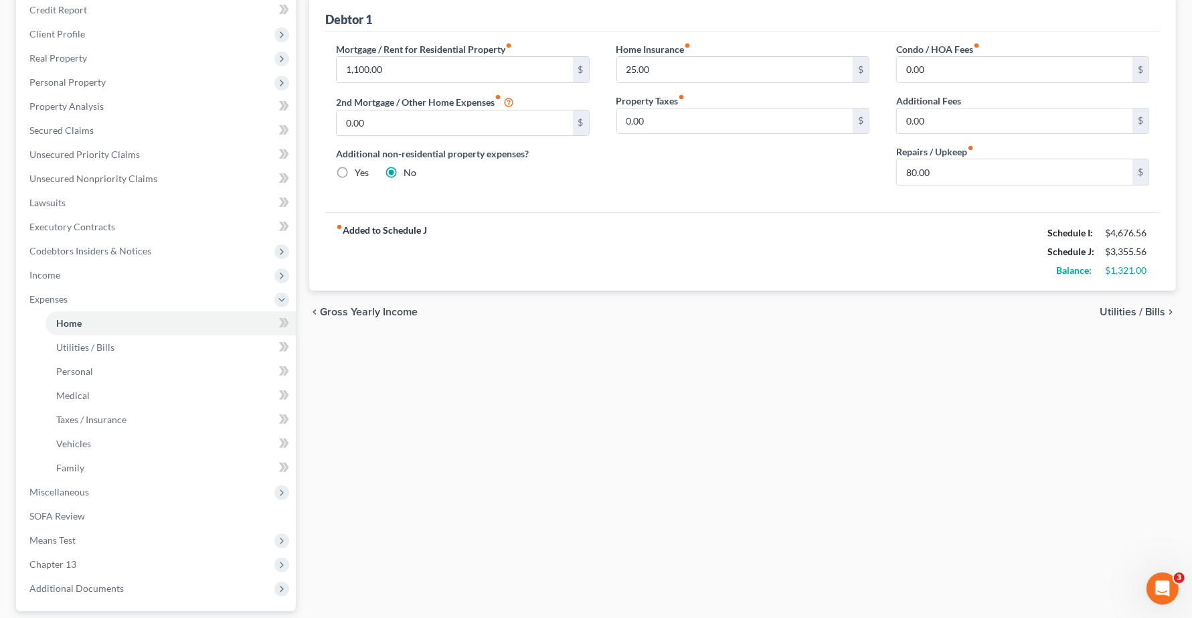
scroll to position [285, 0]
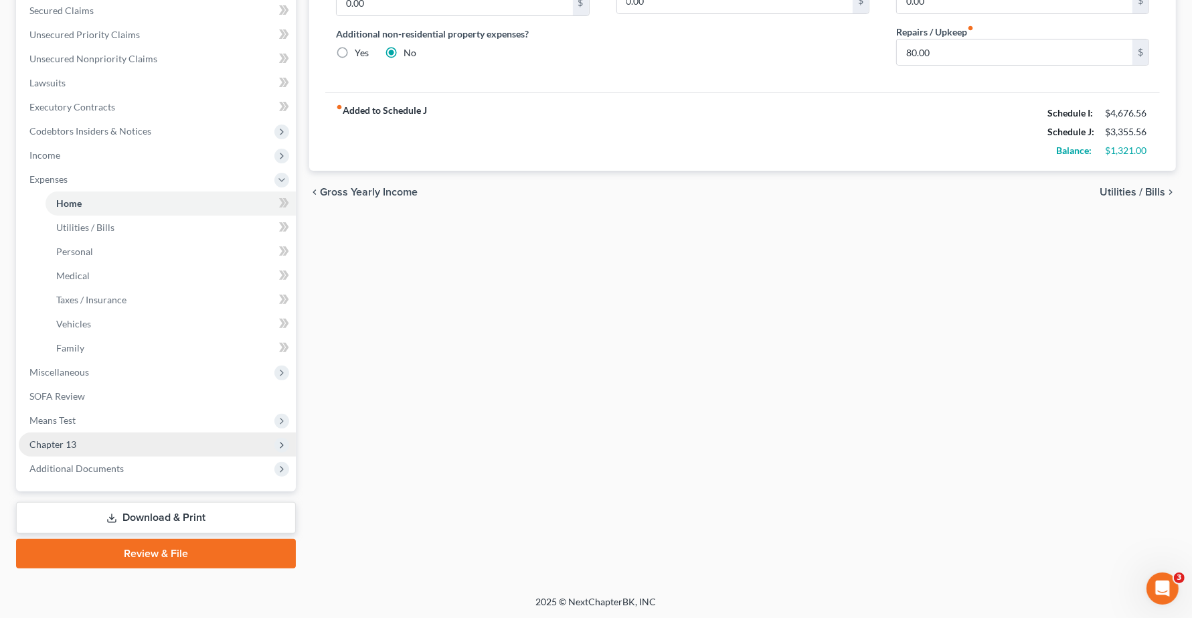
click at [29, 446] on span "Chapter 13" at bounding box center [52, 443] width 47 height 11
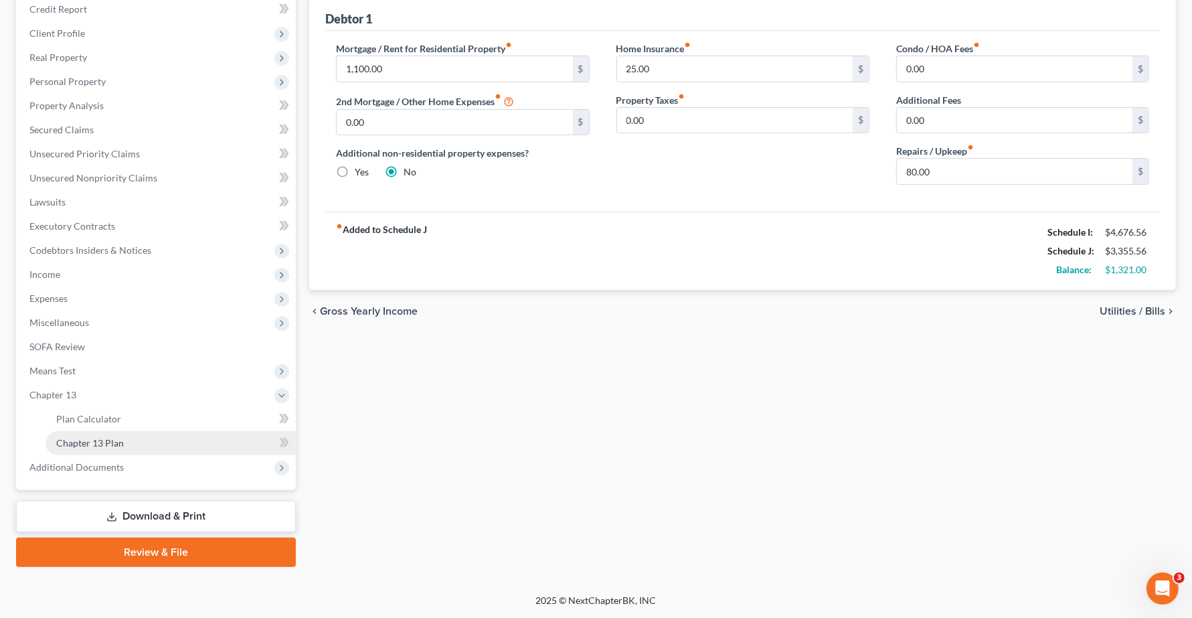
scroll to position [165, 0]
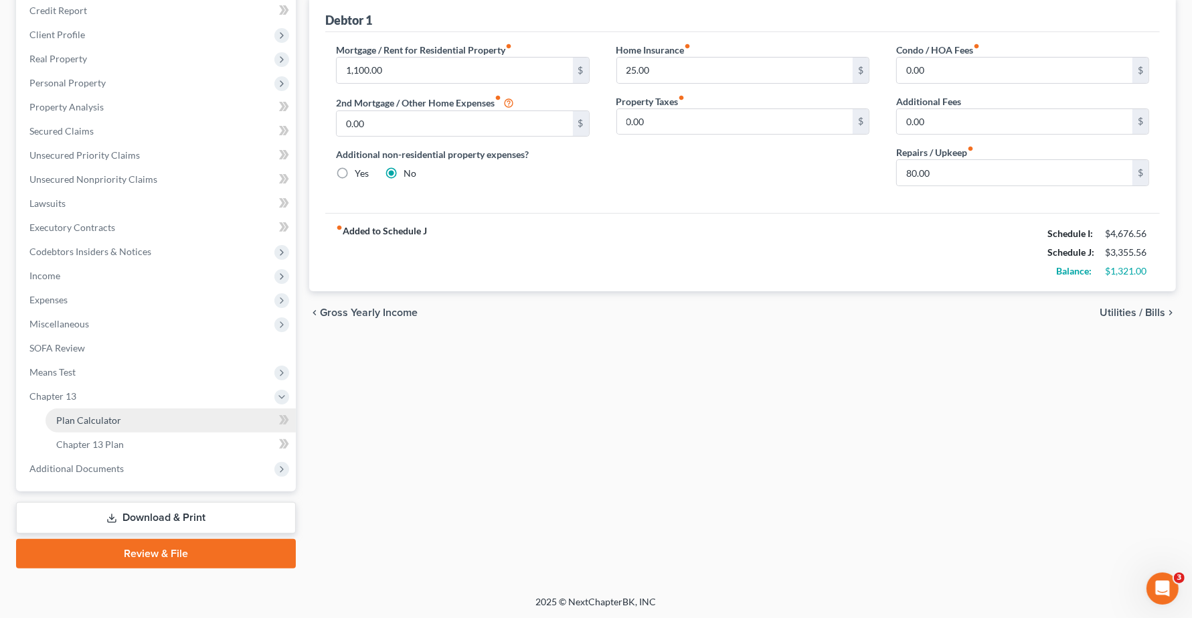
click at [77, 417] on span "Plan Calculator" at bounding box center [88, 419] width 65 height 11
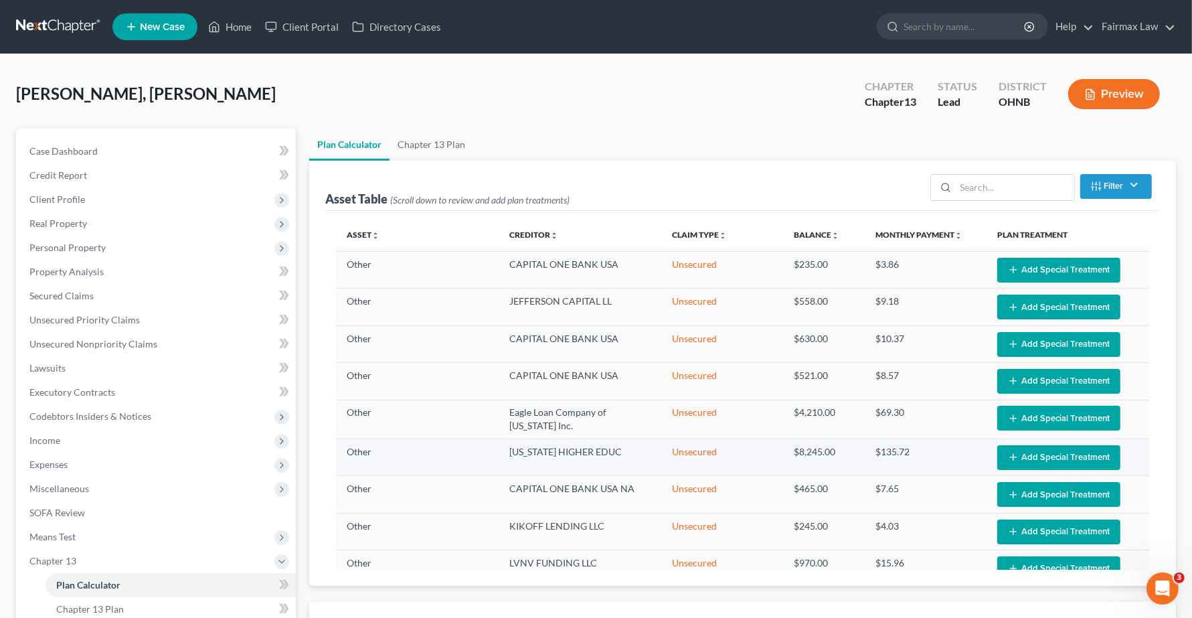
select select "59"
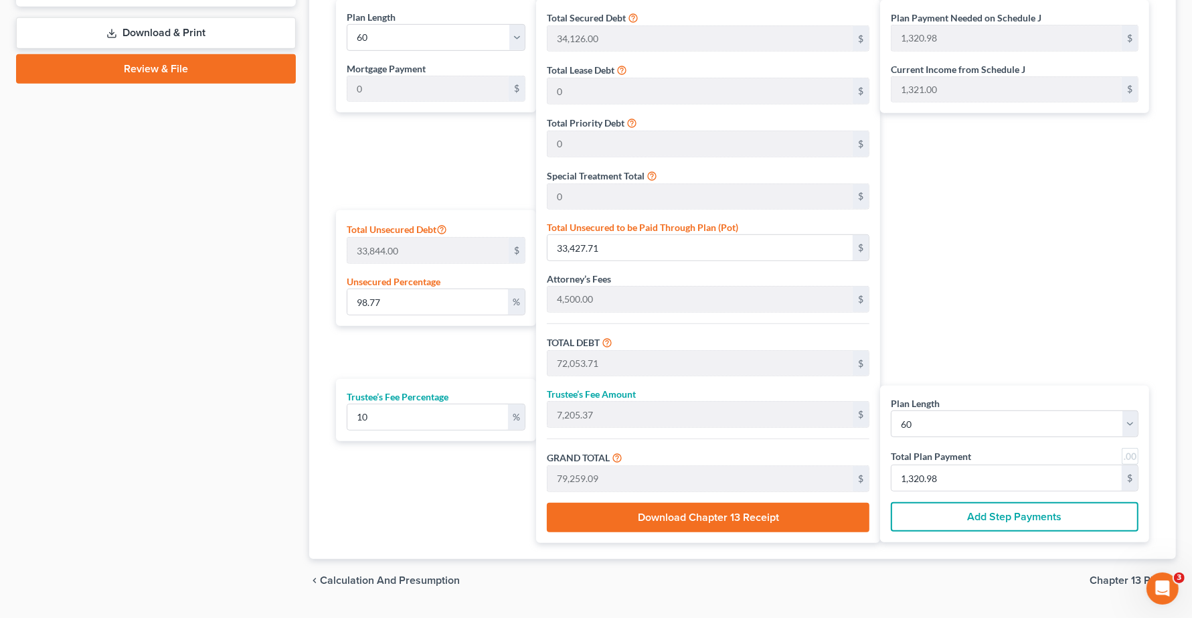
scroll to position [688, 0]
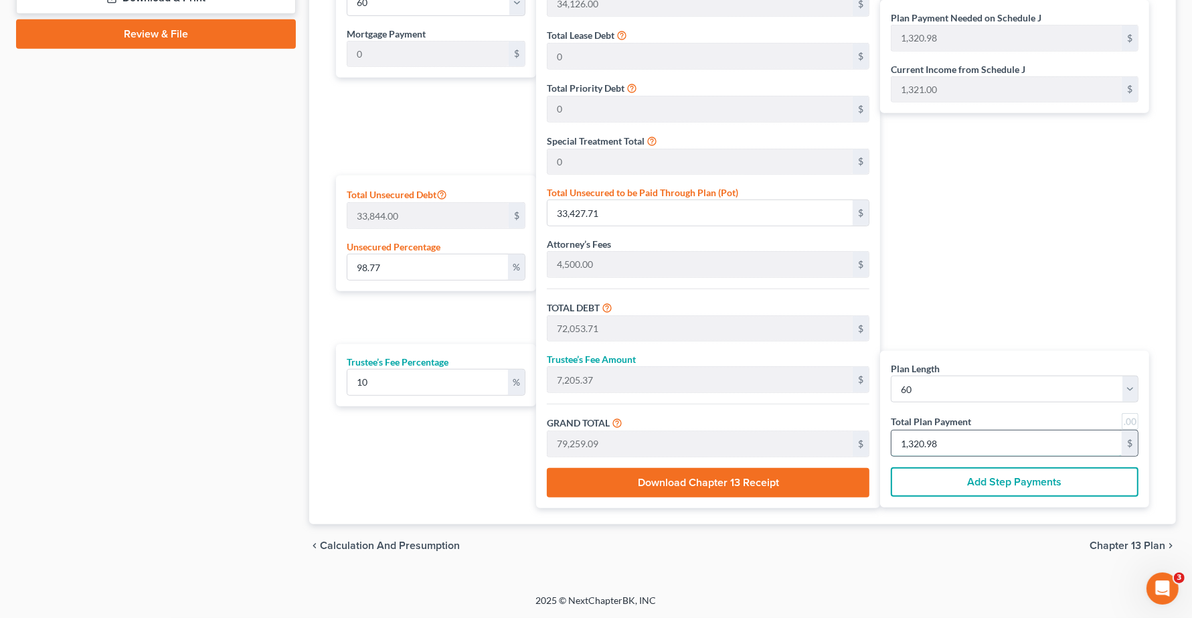
click at [961, 446] on input "1,320.98" at bounding box center [1006, 442] width 230 height 25
type input "0"
type input "54.54"
type input "5.45"
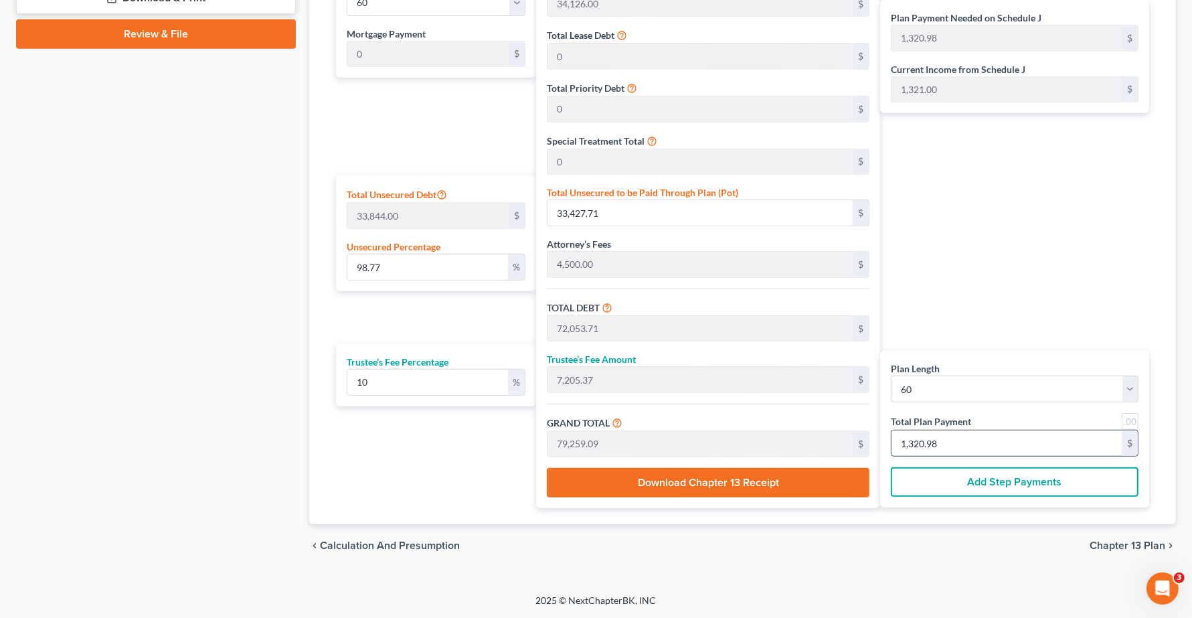
type input "60.00"
type input "1"
type input "709.09"
type input "70.90"
type input "780.00"
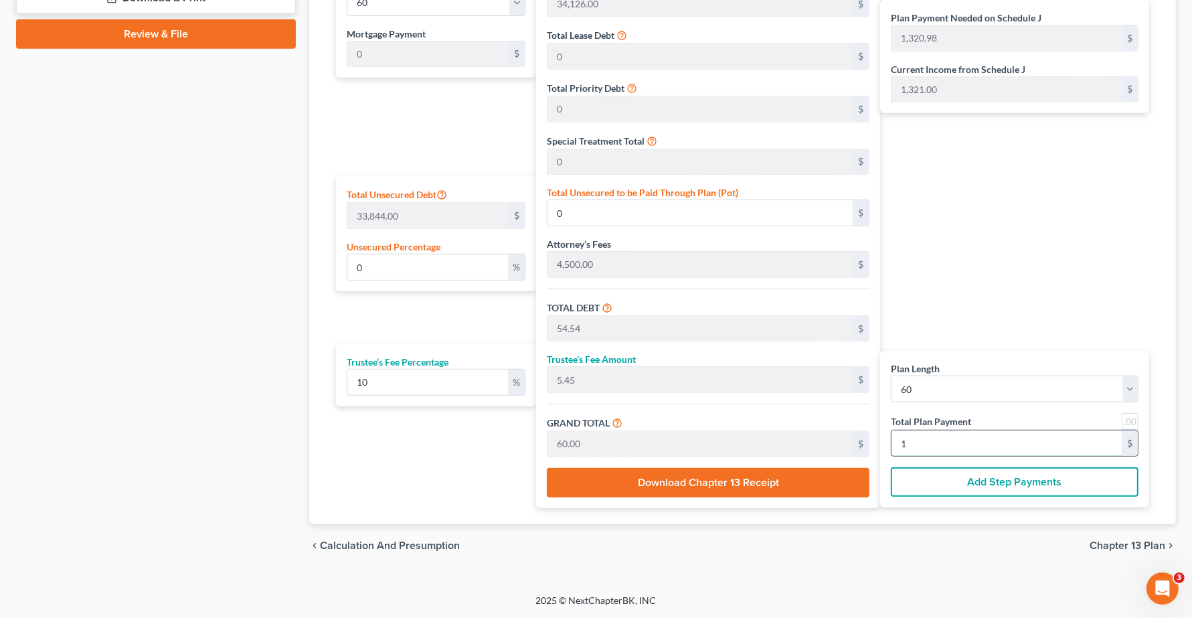
type input "13"
type input "7,200.00"
type input "720.00"
type input "7,920.00"
type input "132"
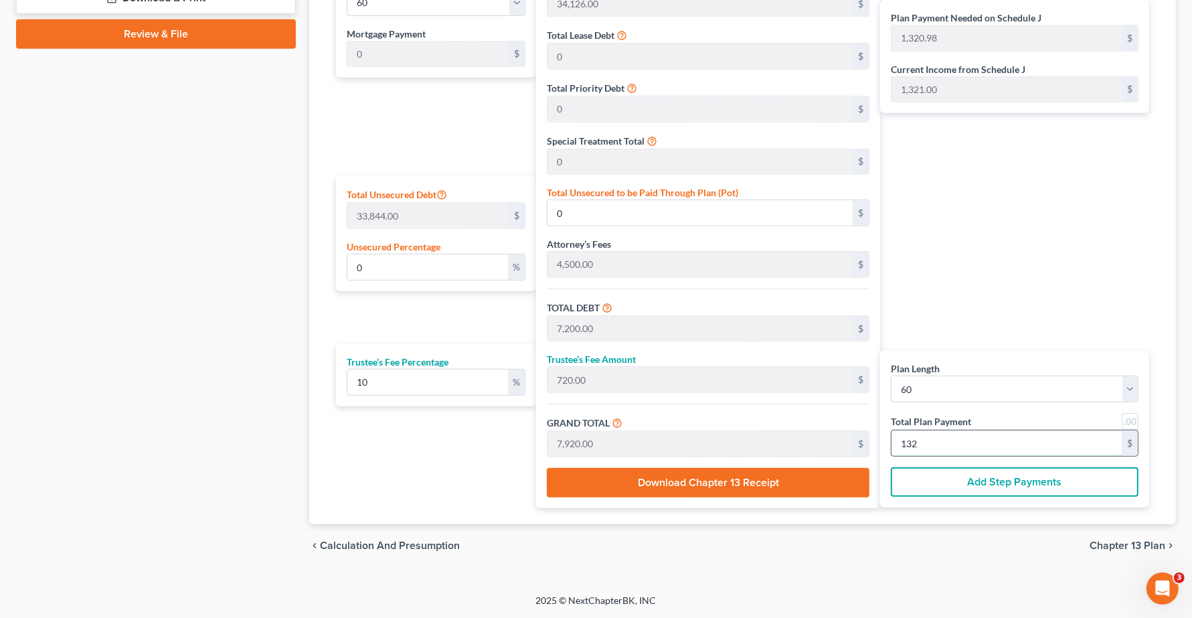
type input "98.77"
type input "33,428.54"
type input "72,054.54"
type input "7,205.45"
type input "79,260.00"
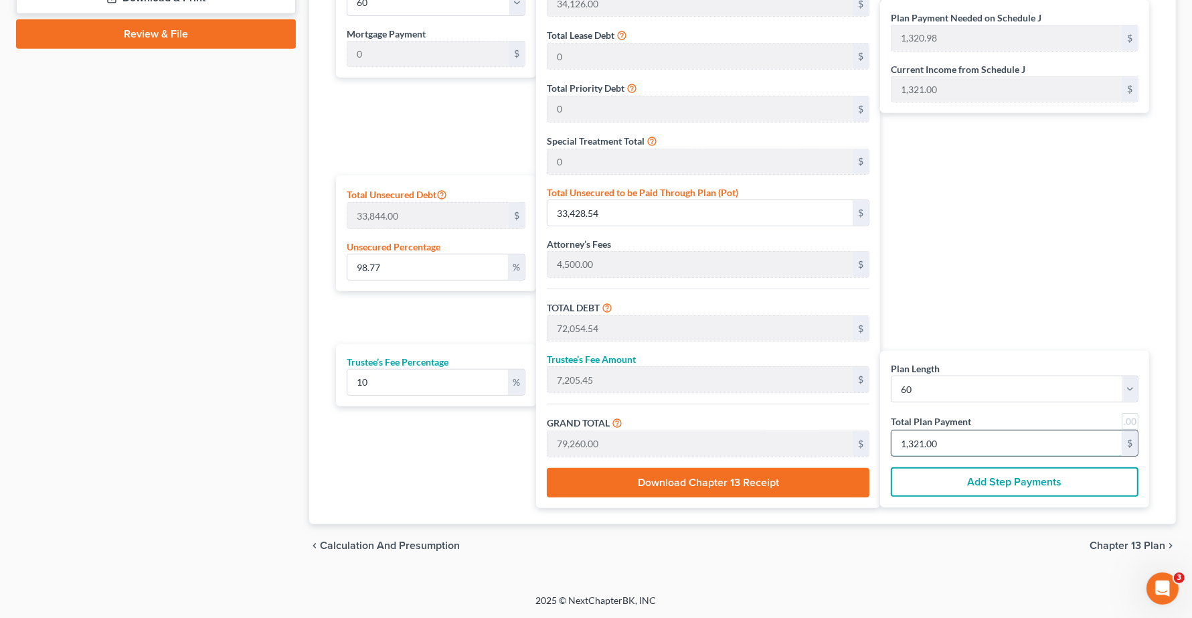
type input "1,321.00"
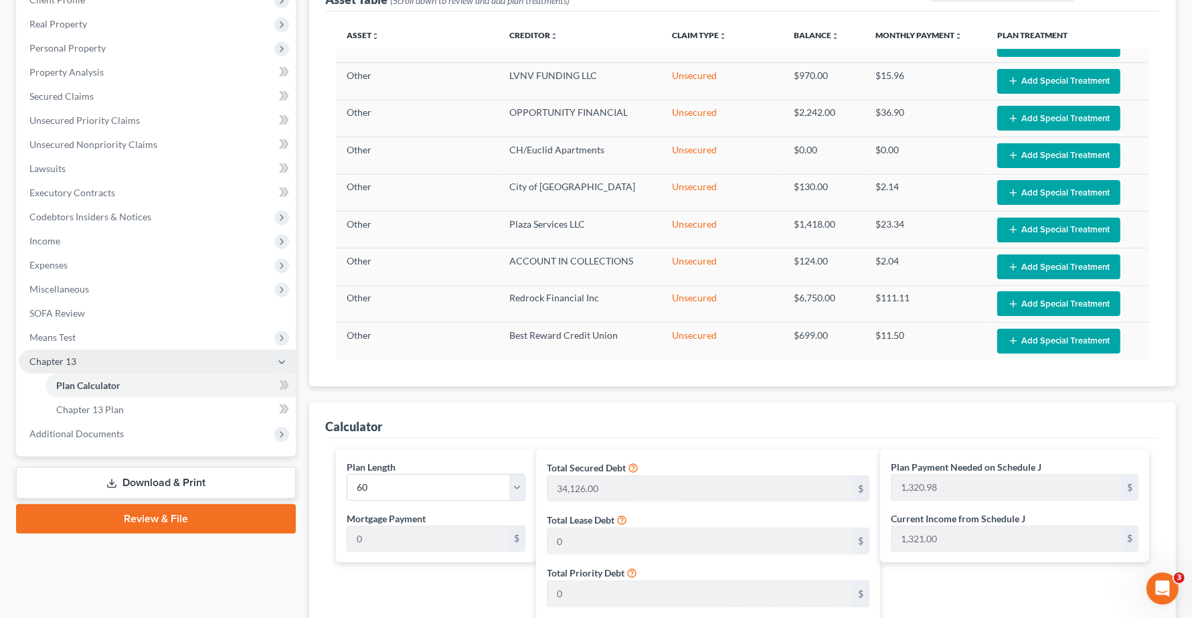
scroll to position [186, 0]
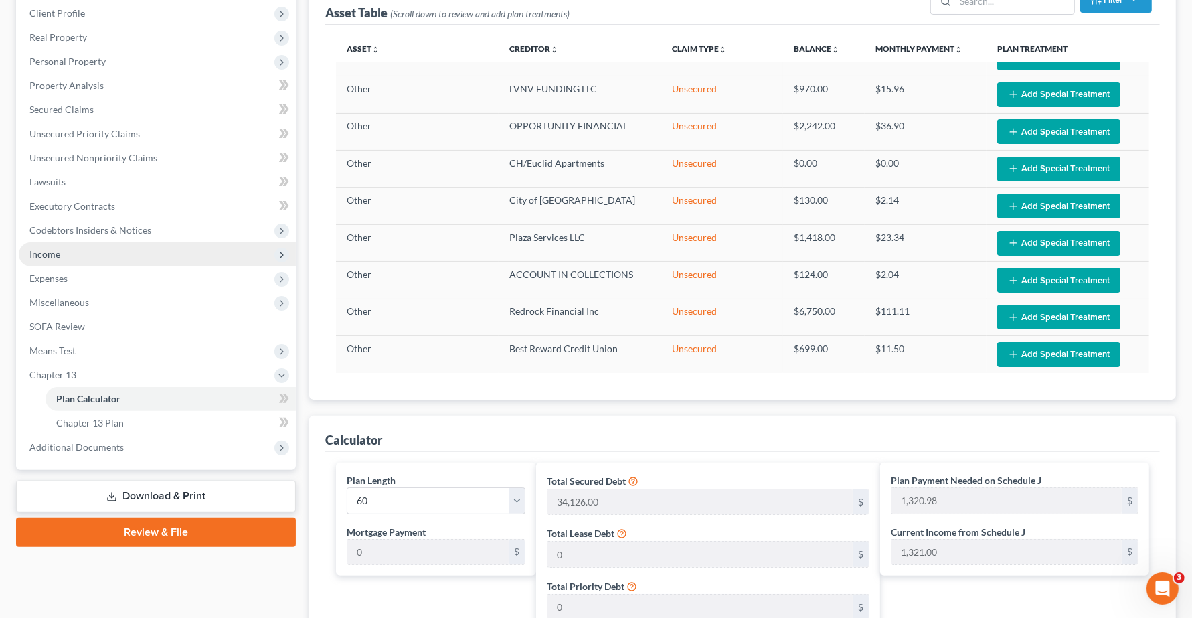
click at [50, 258] on span "Income" at bounding box center [44, 253] width 31 height 11
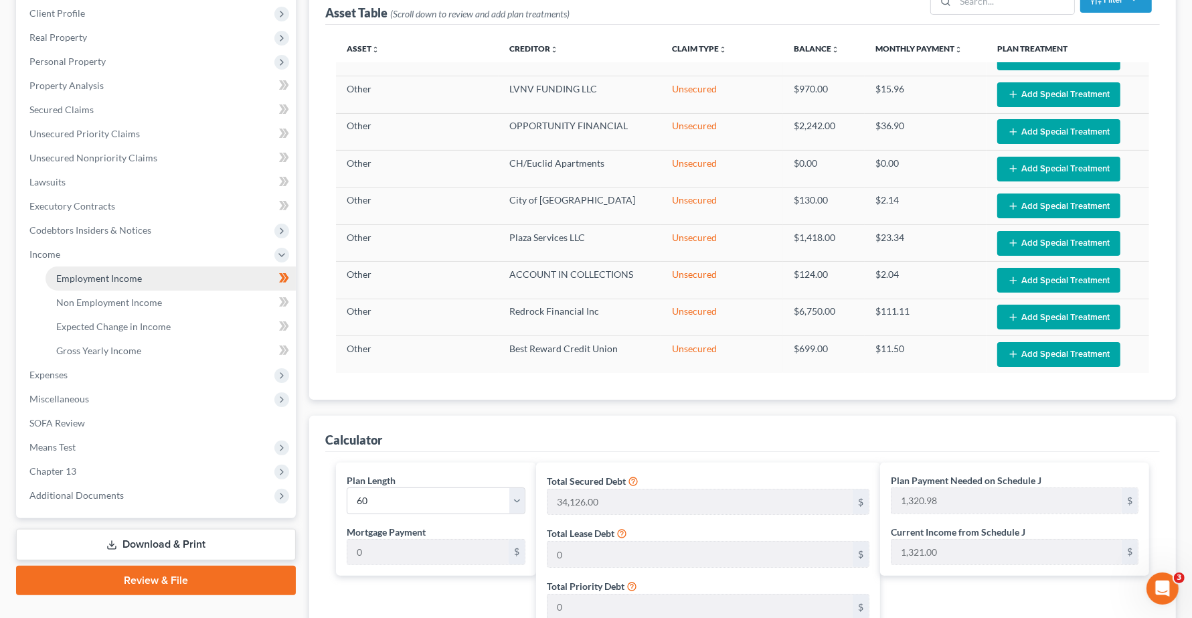
click at [68, 276] on span "Employment Income" at bounding box center [99, 277] width 86 height 11
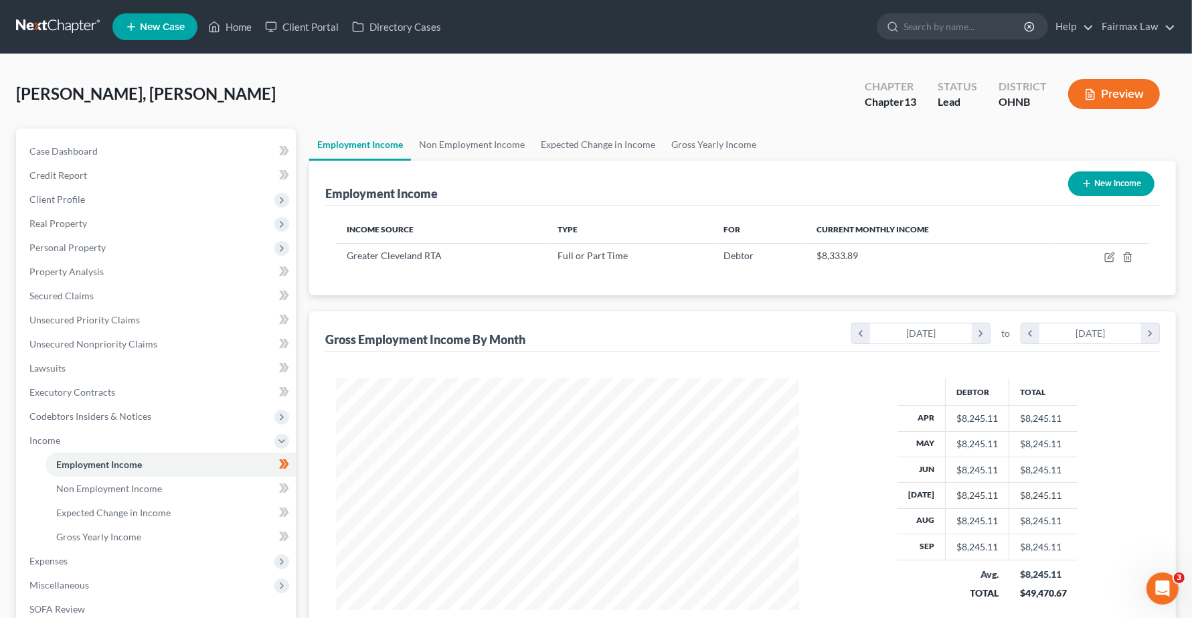
scroll to position [241, 489]
click at [59, 561] on span "Expenses" at bounding box center [48, 560] width 38 height 11
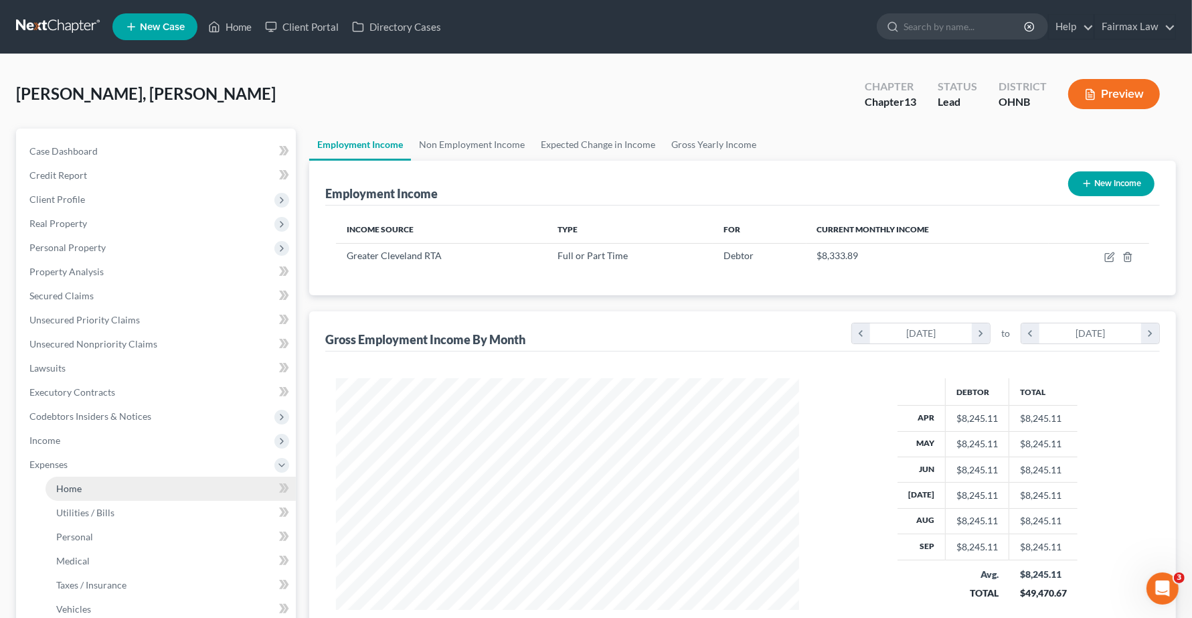
click at [71, 486] on span "Home" at bounding box center [68, 487] width 25 height 11
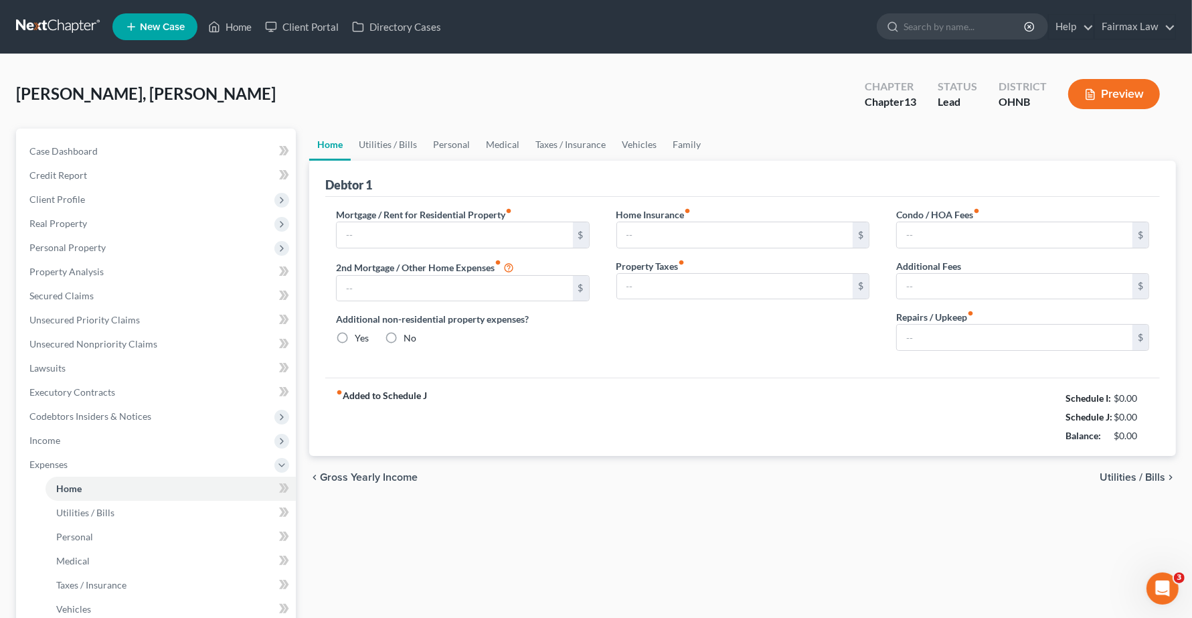
type input "1,100.00"
type input "0.00"
radio input "true"
type input "25.00"
type input "0.00"
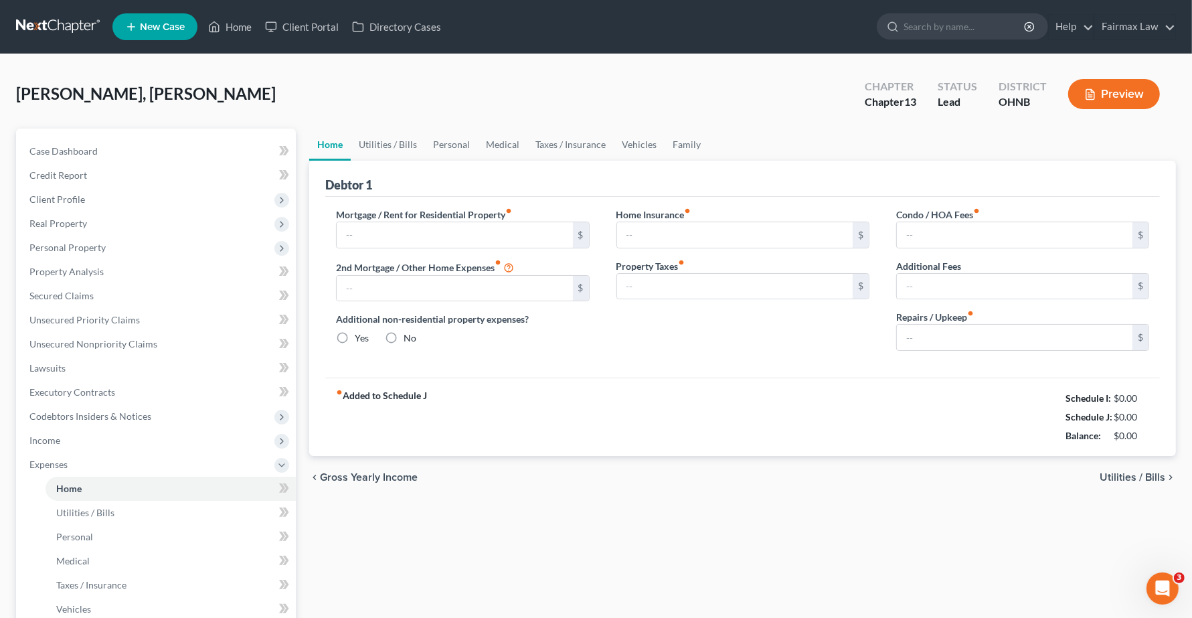
type input "0.00"
type input "80.00"
click at [65, 493] on link "Home" at bounding box center [170, 488] width 250 height 24
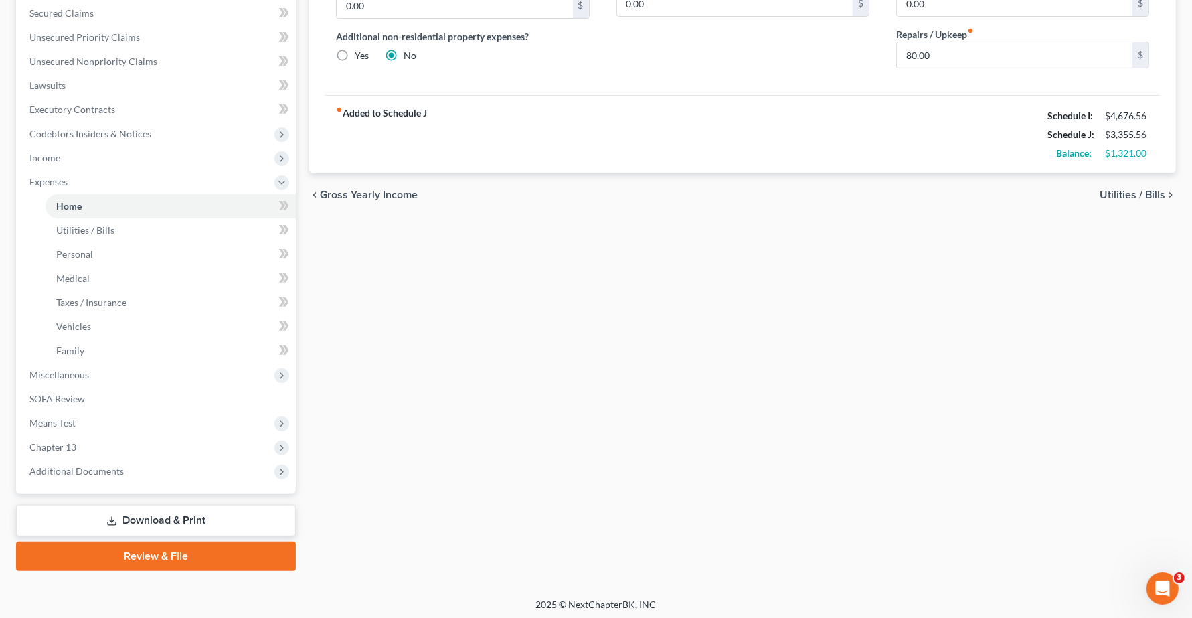
scroll to position [285, 0]
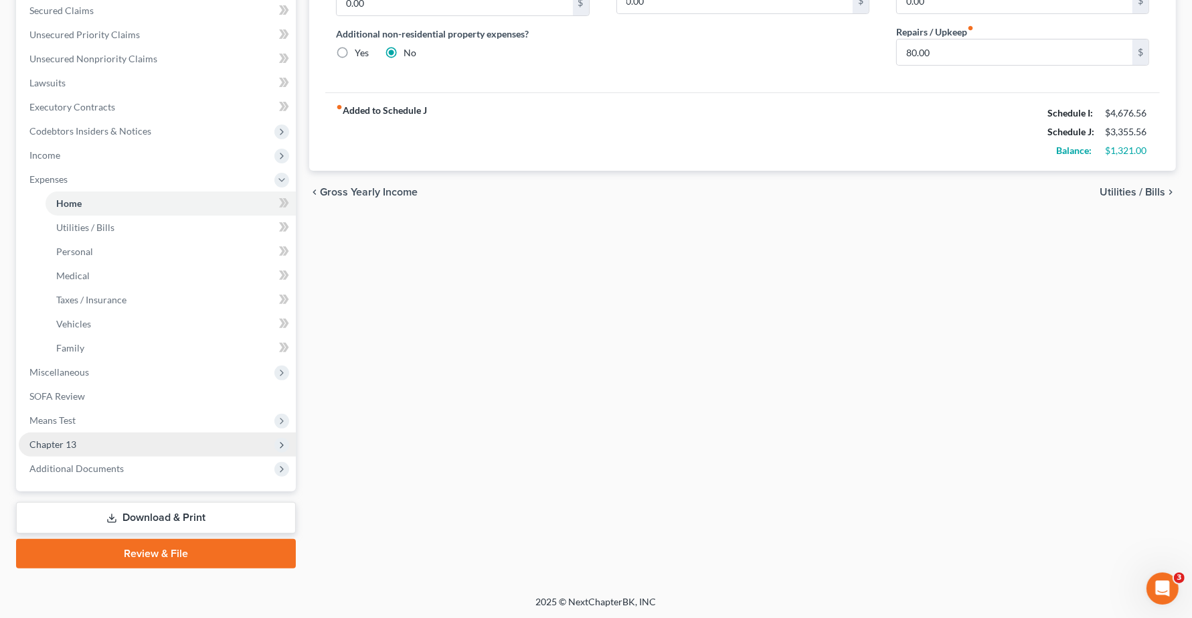
click at [25, 445] on span "Chapter 13" at bounding box center [157, 444] width 277 height 24
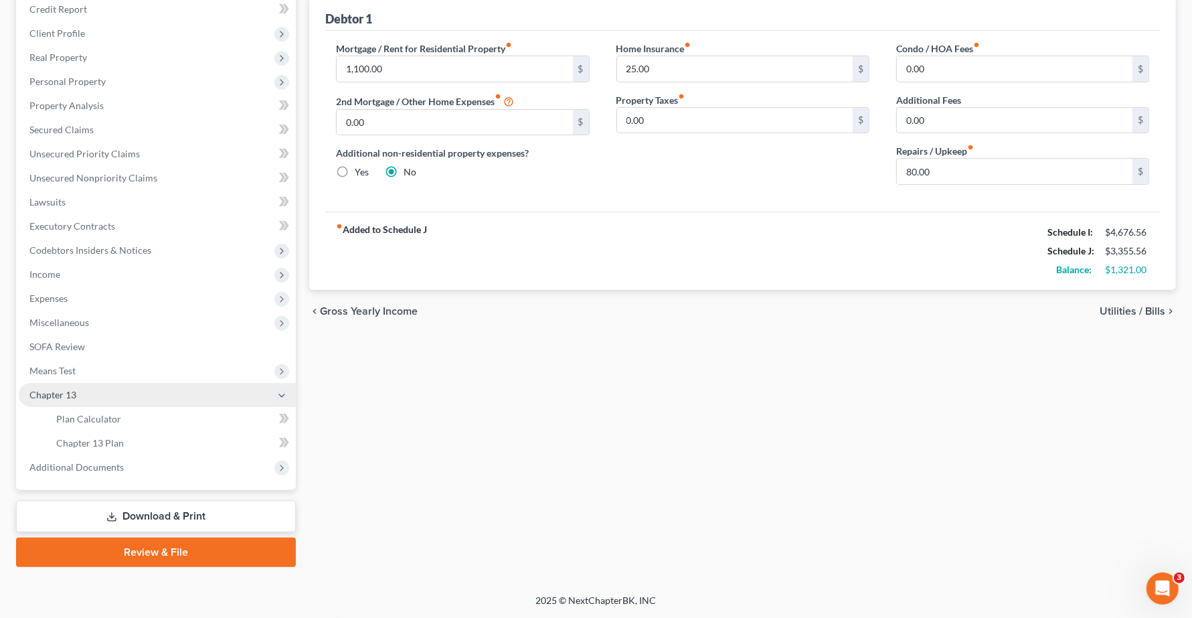
scroll to position [165, 0]
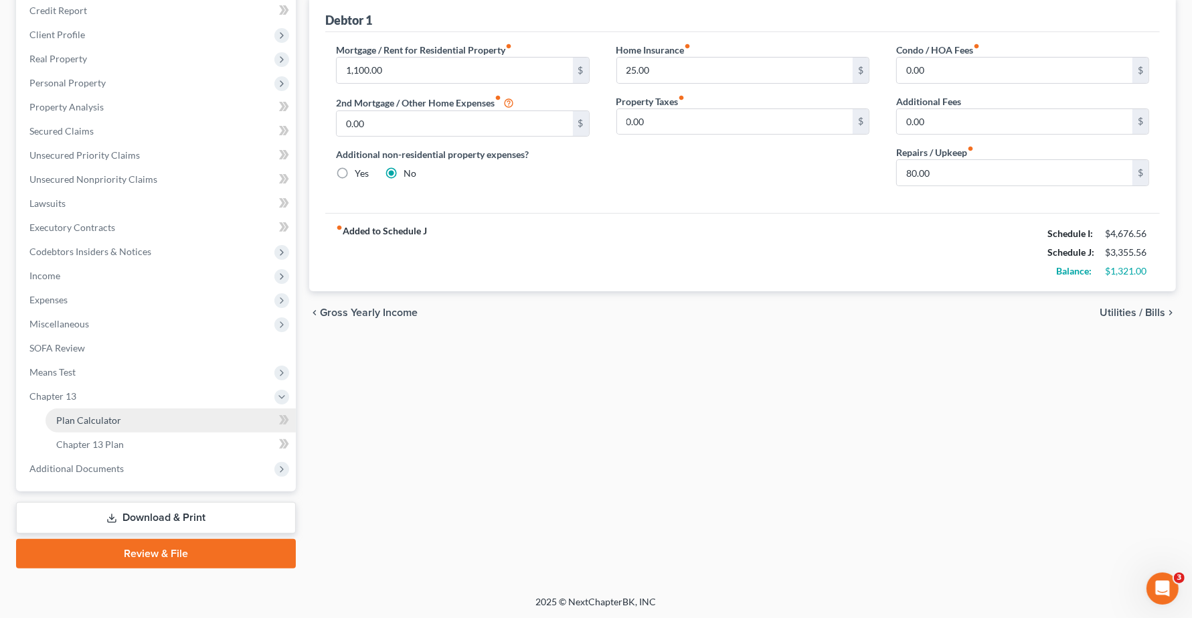
click at [118, 420] on span "Plan Calculator" at bounding box center [88, 419] width 65 height 11
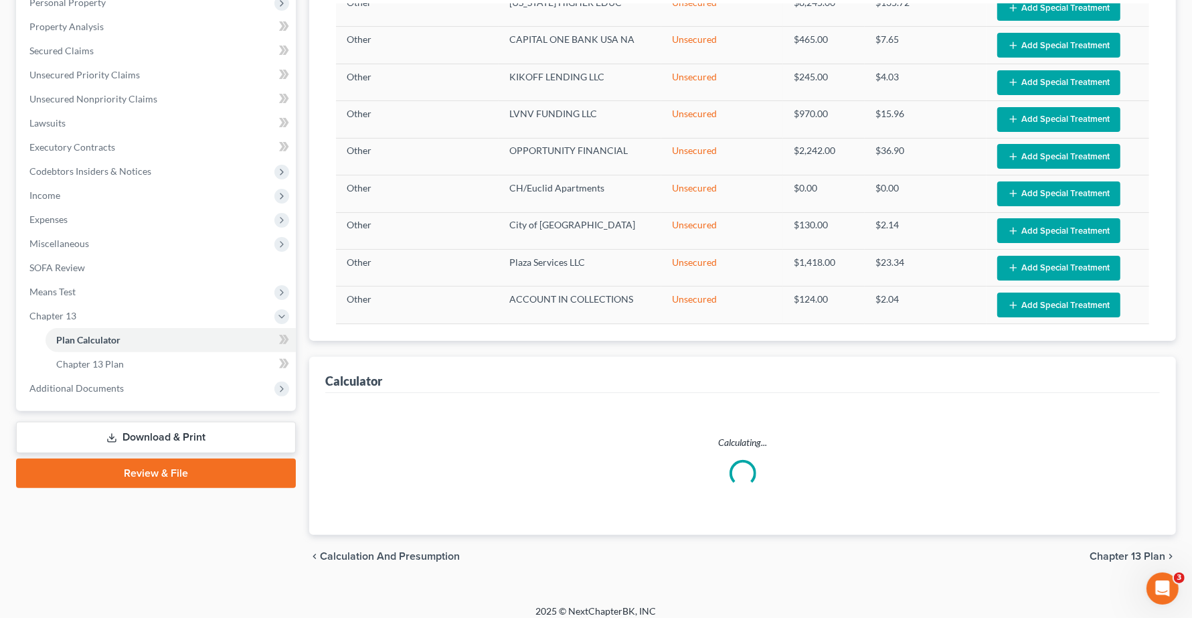
scroll to position [254, 0]
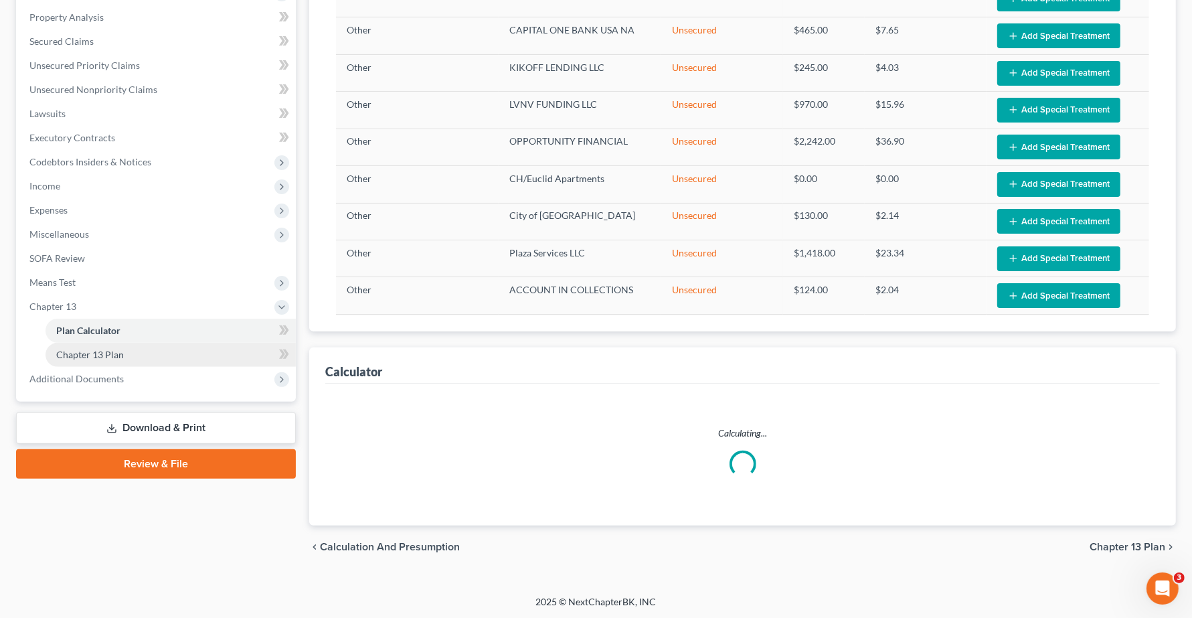
select select "59"
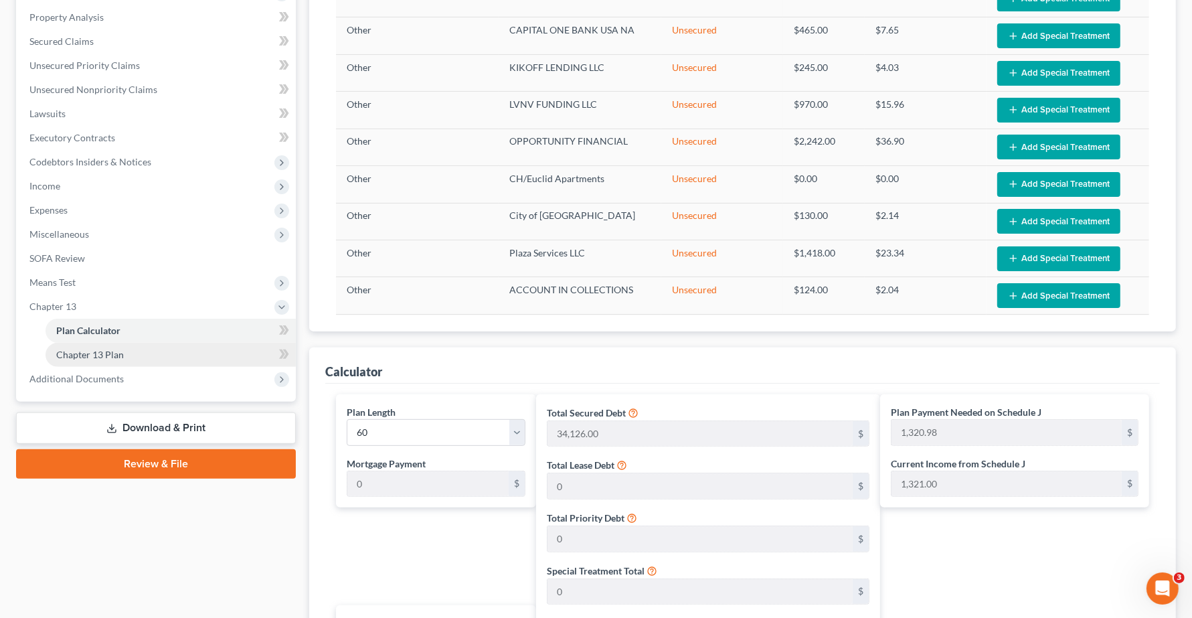
click at [92, 356] on span "Chapter 13 Plan" at bounding box center [90, 354] width 68 height 11
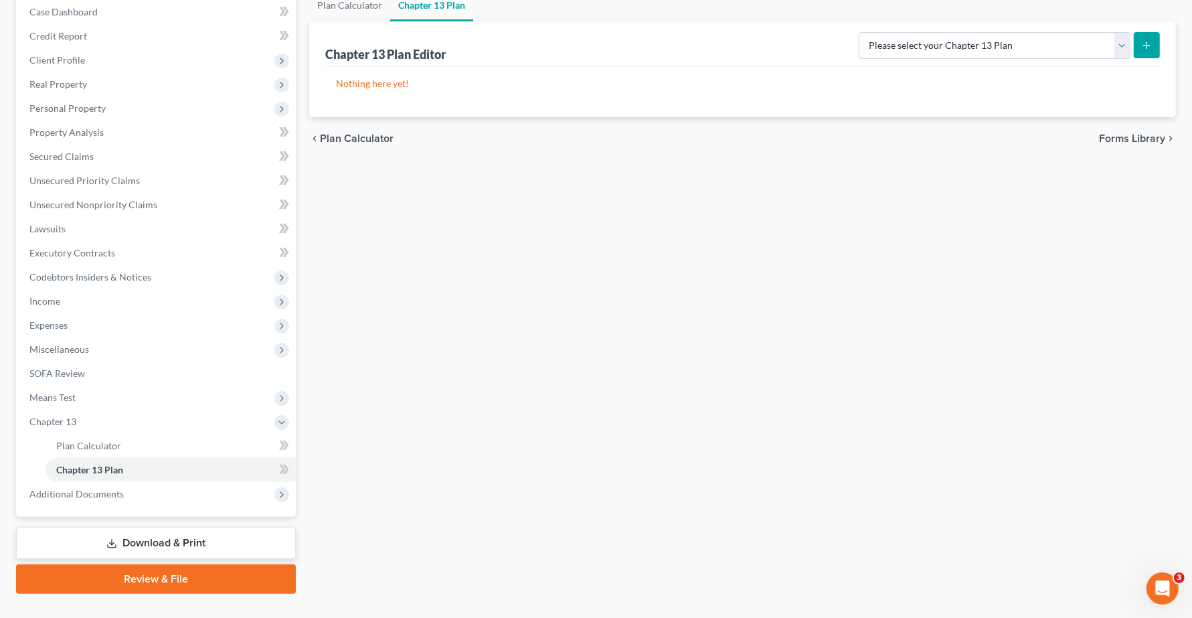
scroll to position [165, 0]
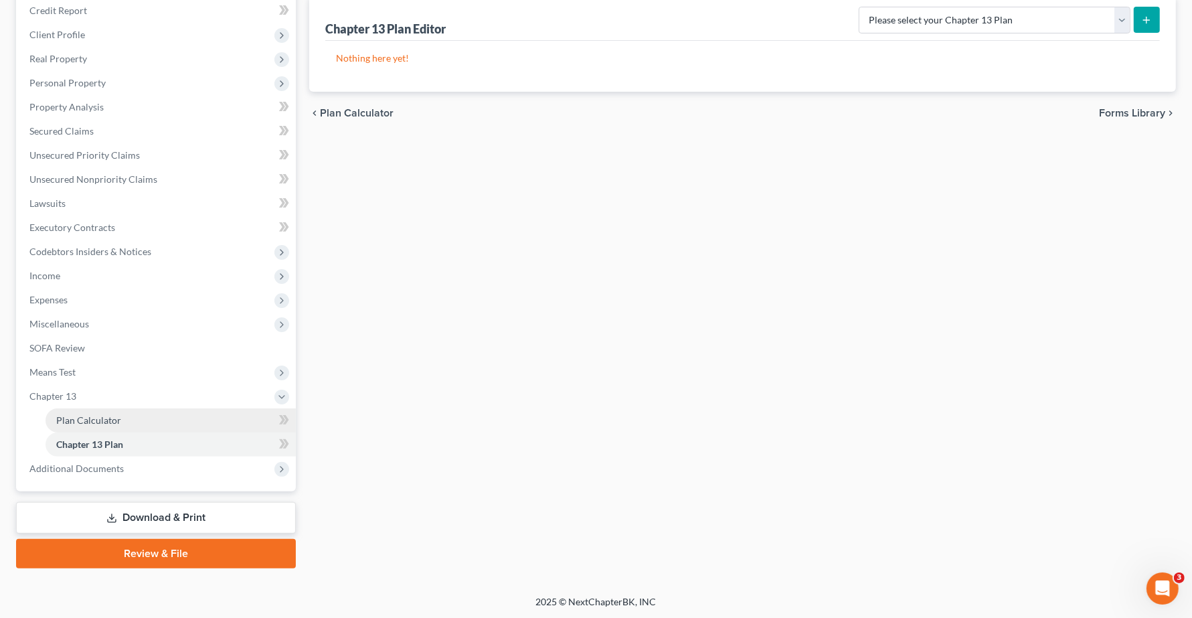
click at [74, 422] on span "Plan Calculator" at bounding box center [88, 419] width 65 height 11
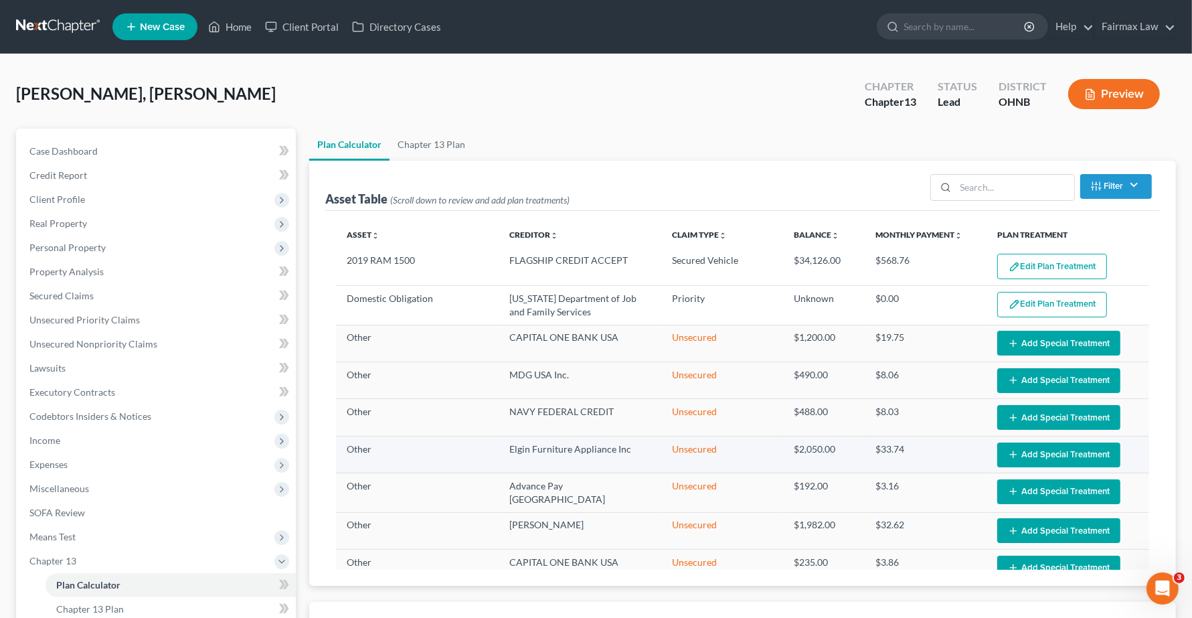
select select "59"
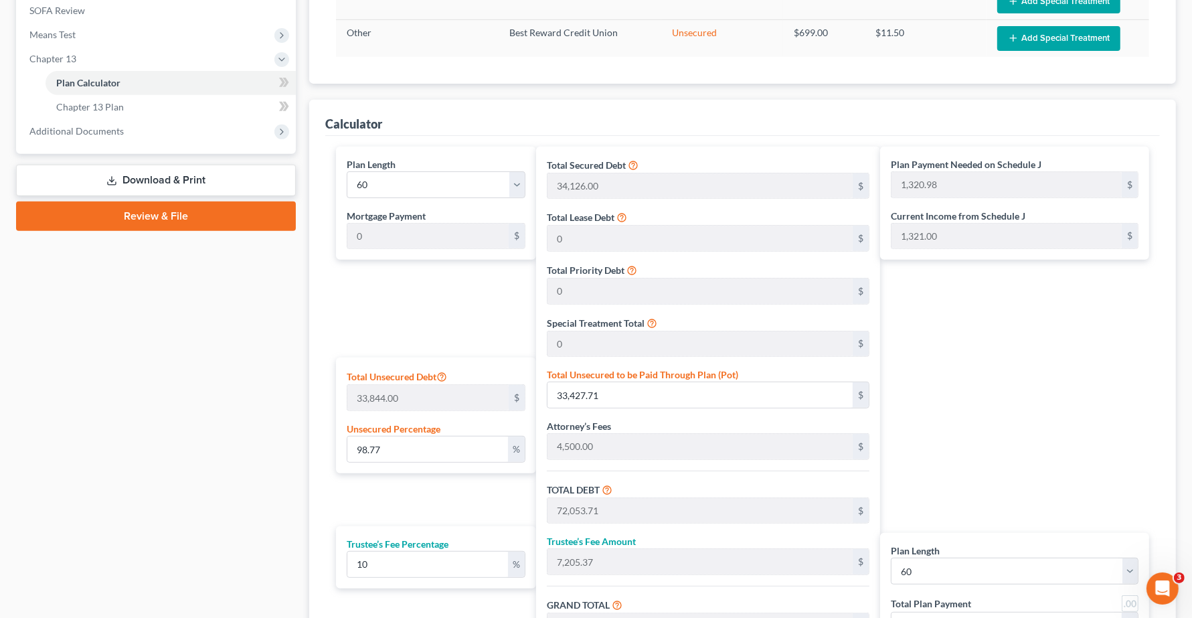
scroll to position [688, 0]
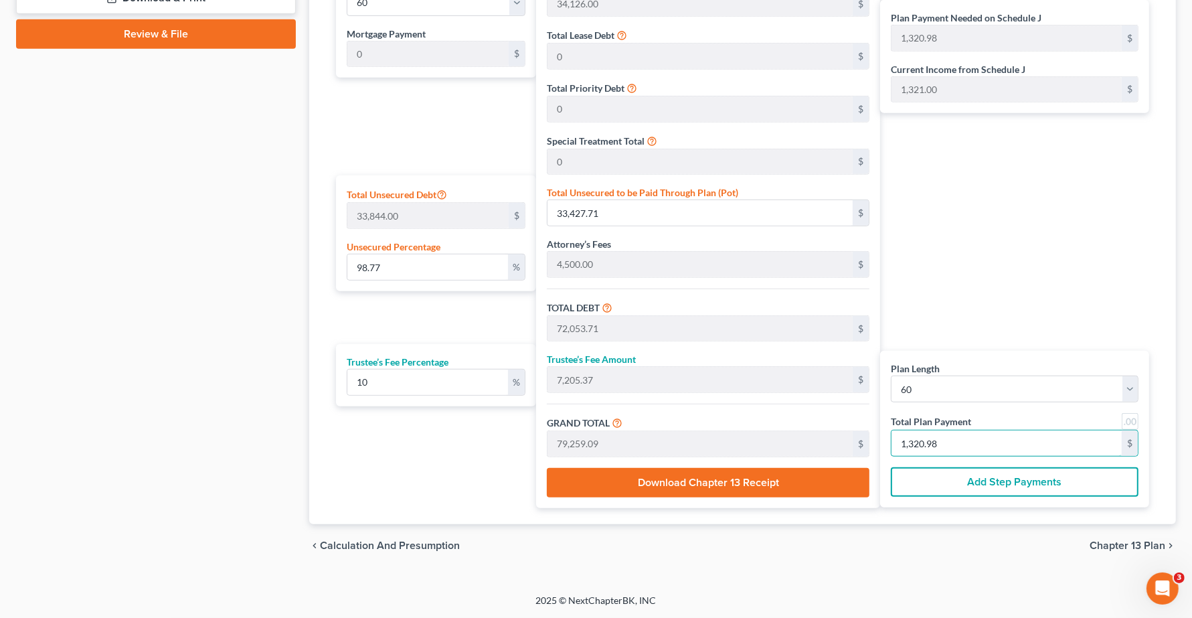
type input "0"
type input "54.54"
type input "5.45"
type input "60.00"
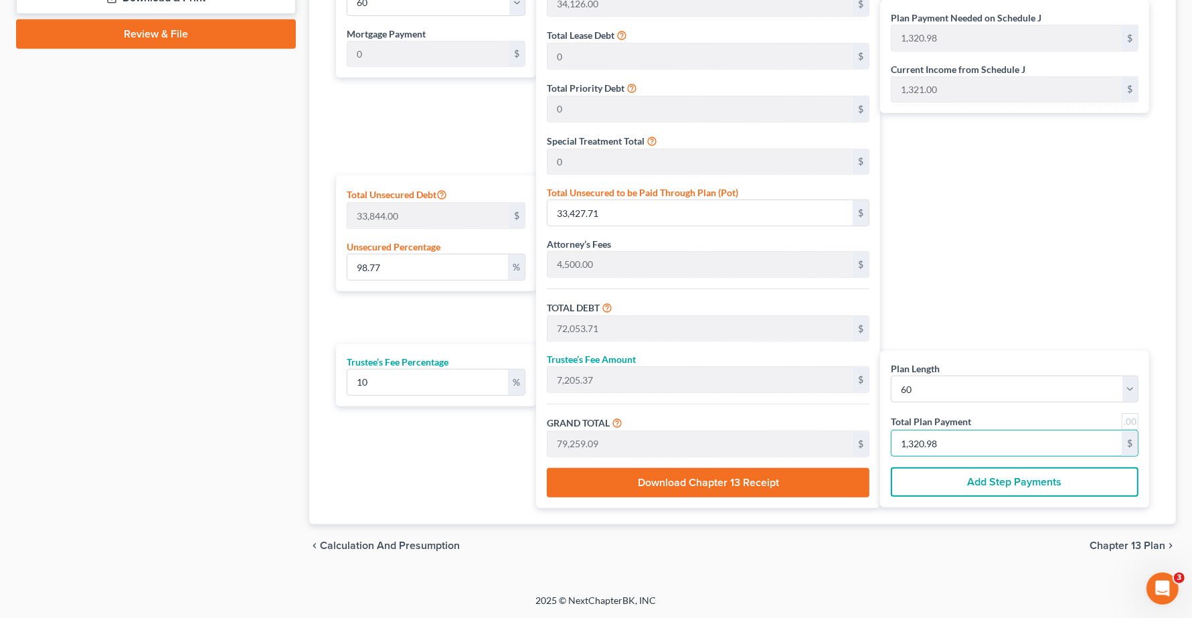
type input "1"
type input "709.09"
type input "70.90"
type input "780.00"
type input "13"
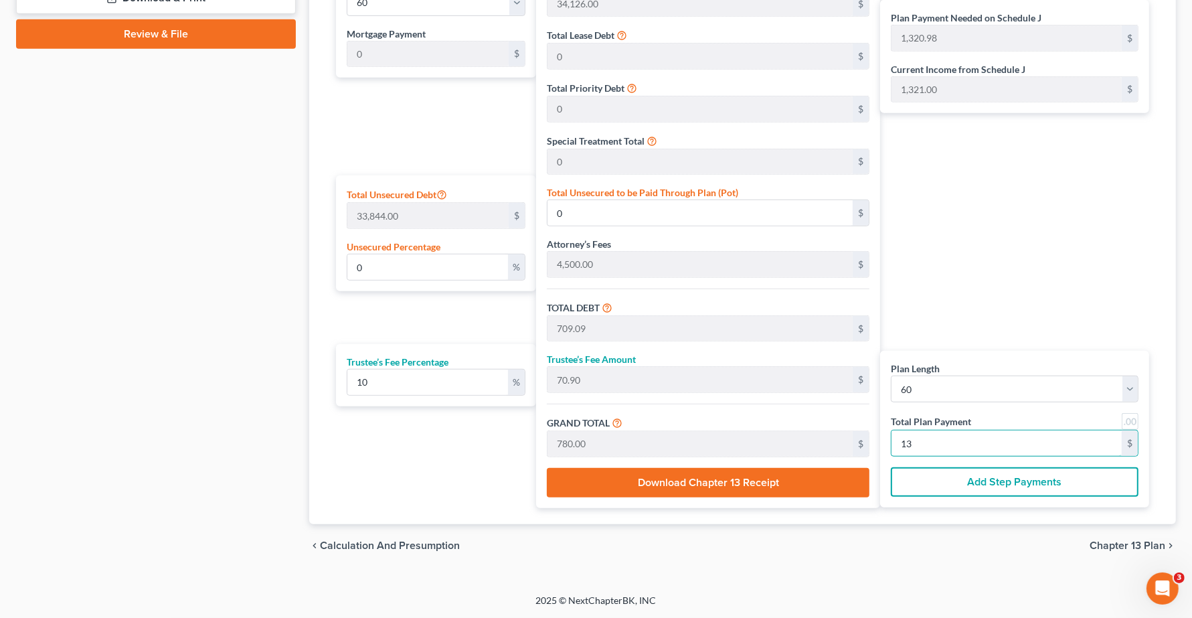
type input "7,200.00"
type input "720.00"
type input "7,920.00"
type input "132"
type input "98.77"
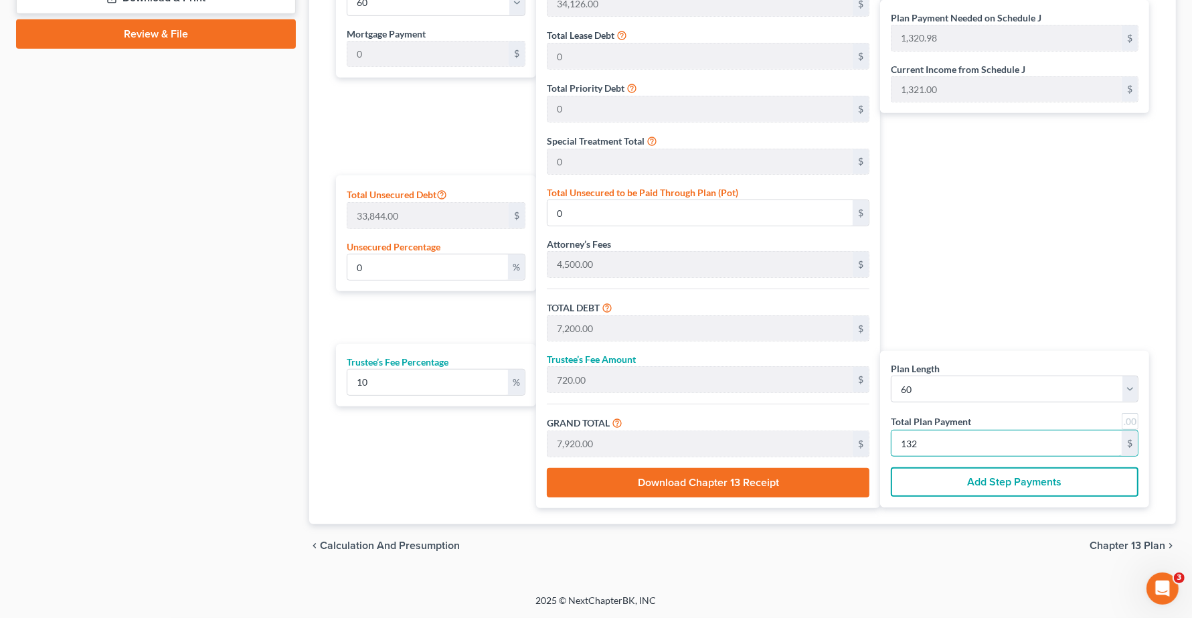
type input "33,428.54"
type input "72,054.54"
type input "7,205.45"
type input "79,260.00"
type input "1,321.00"
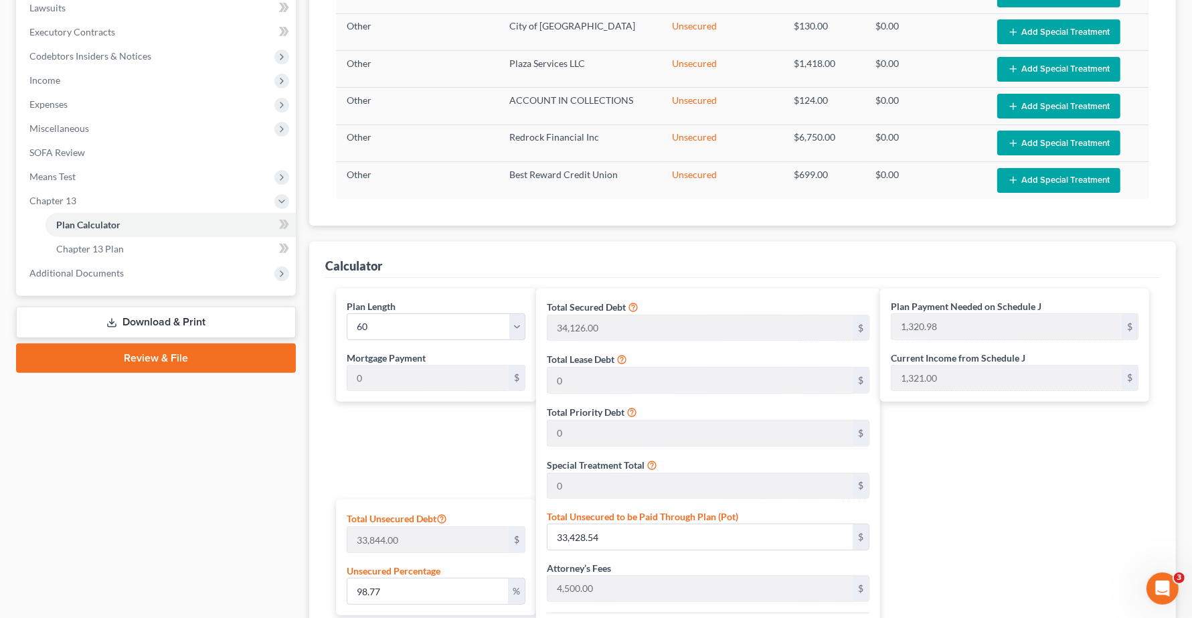
scroll to position [353, 0]
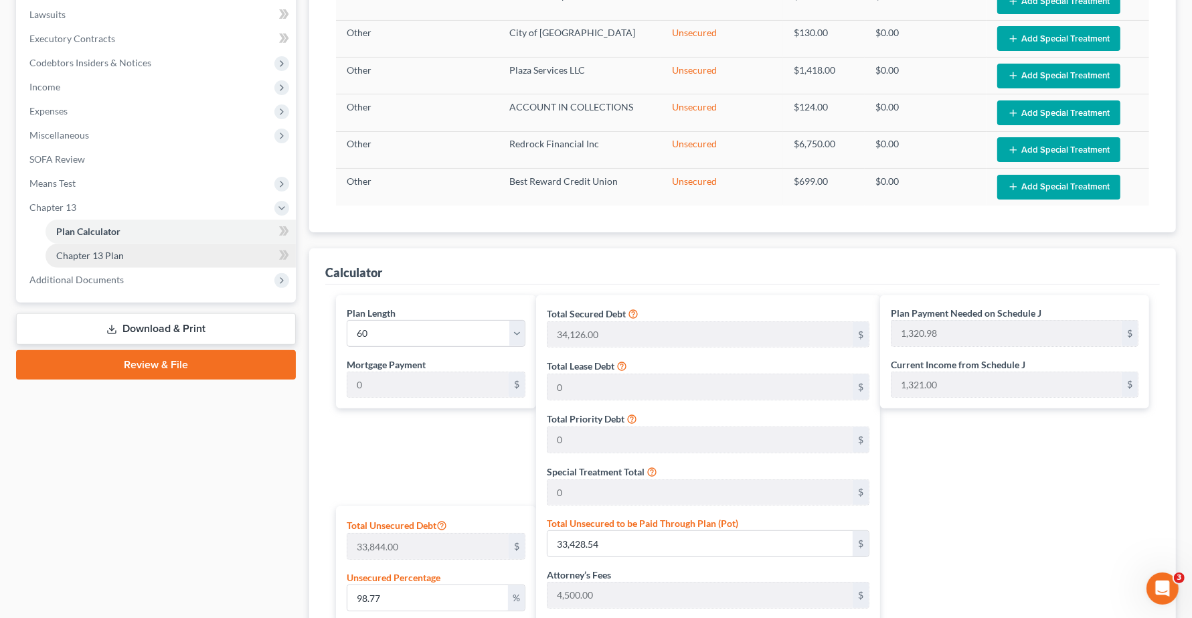
click at [89, 251] on span "Chapter 13 Plan" at bounding box center [90, 255] width 68 height 11
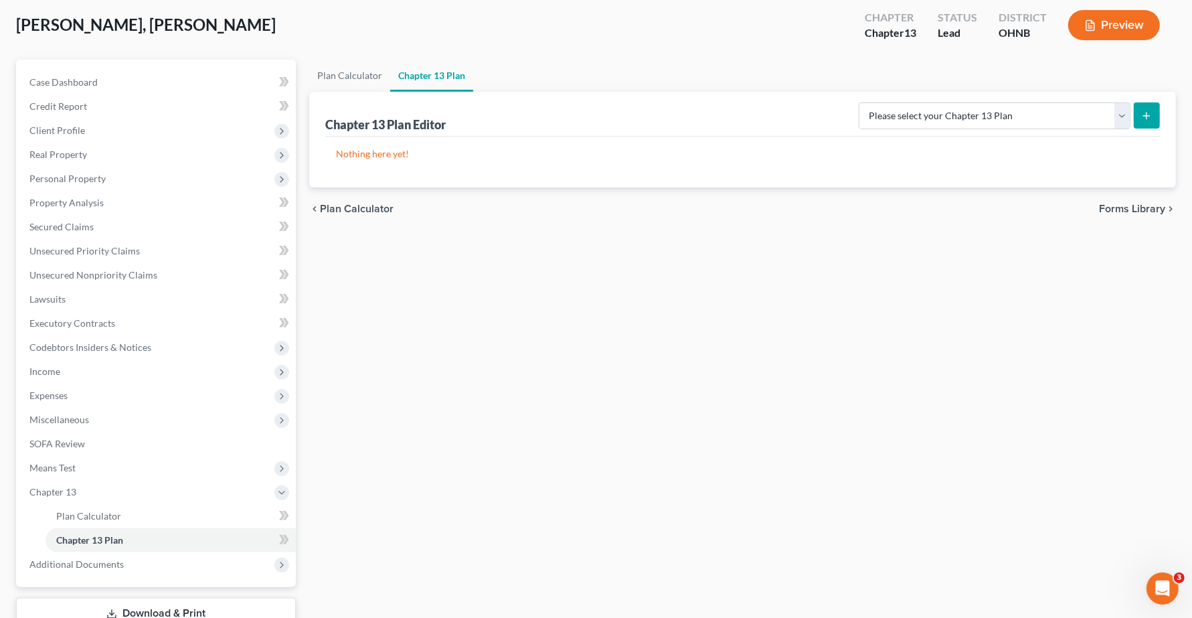
scroll to position [165, 0]
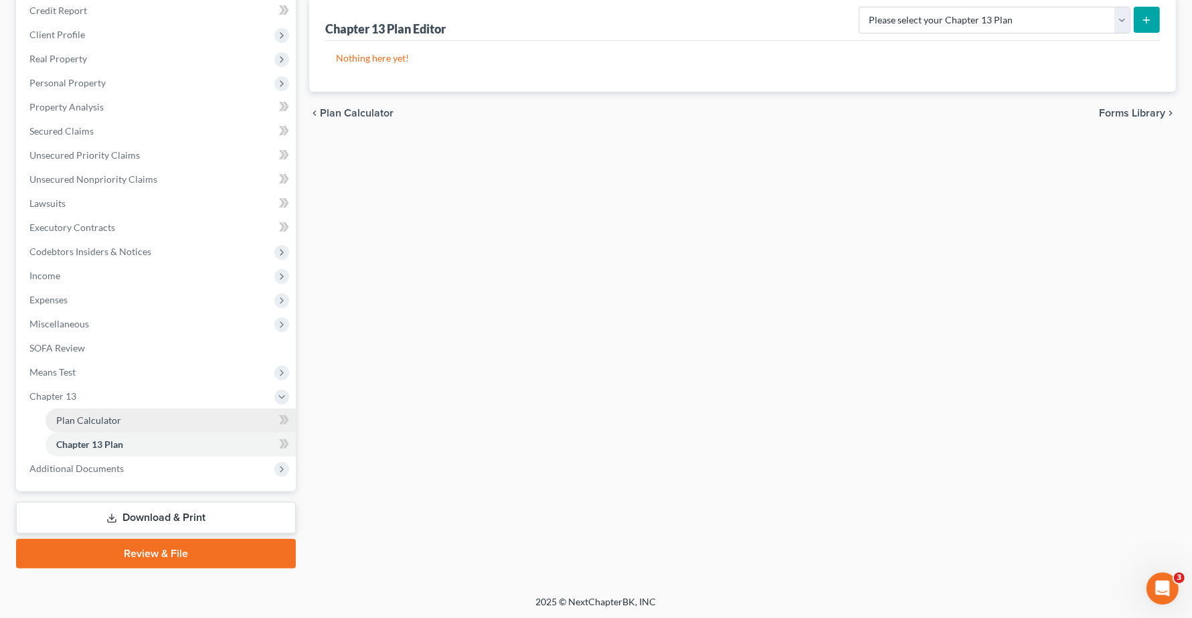
click at [87, 415] on span "Plan Calculator" at bounding box center [88, 419] width 65 height 11
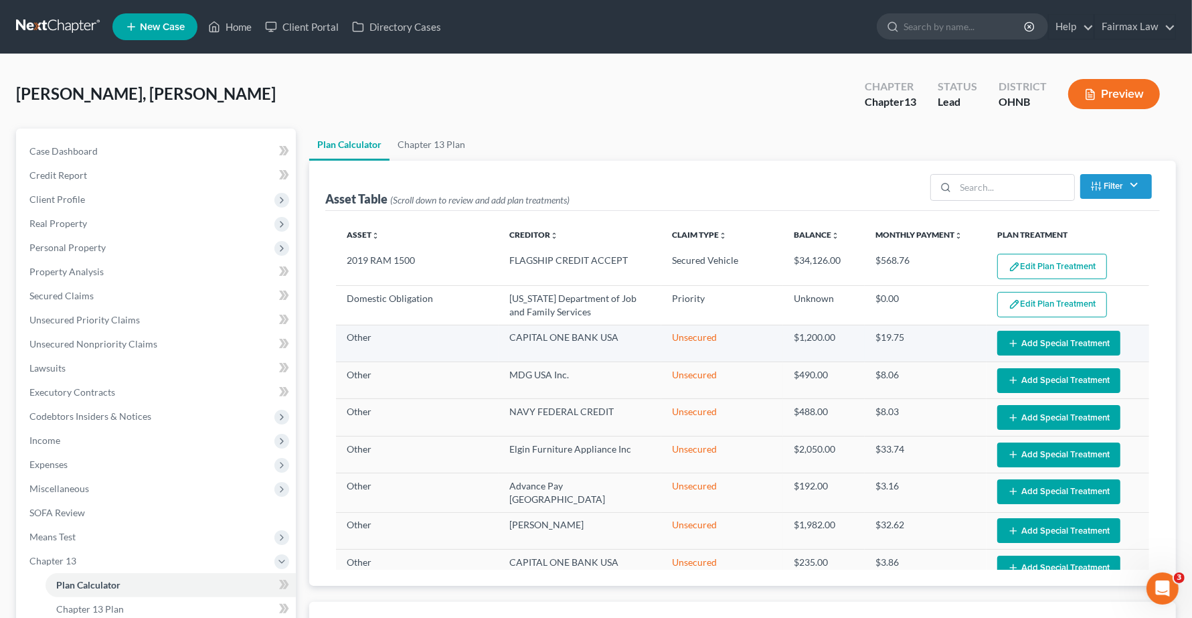
select select "59"
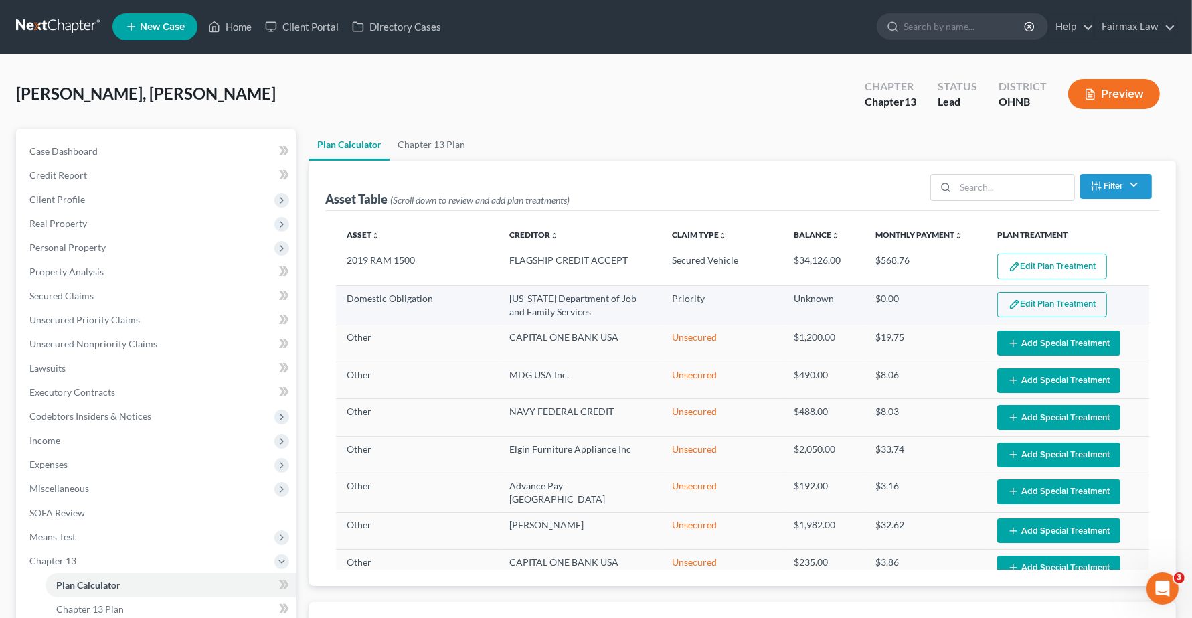
click at [1029, 305] on button "Edit Plan Treatment" at bounding box center [1052, 304] width 110 height 25
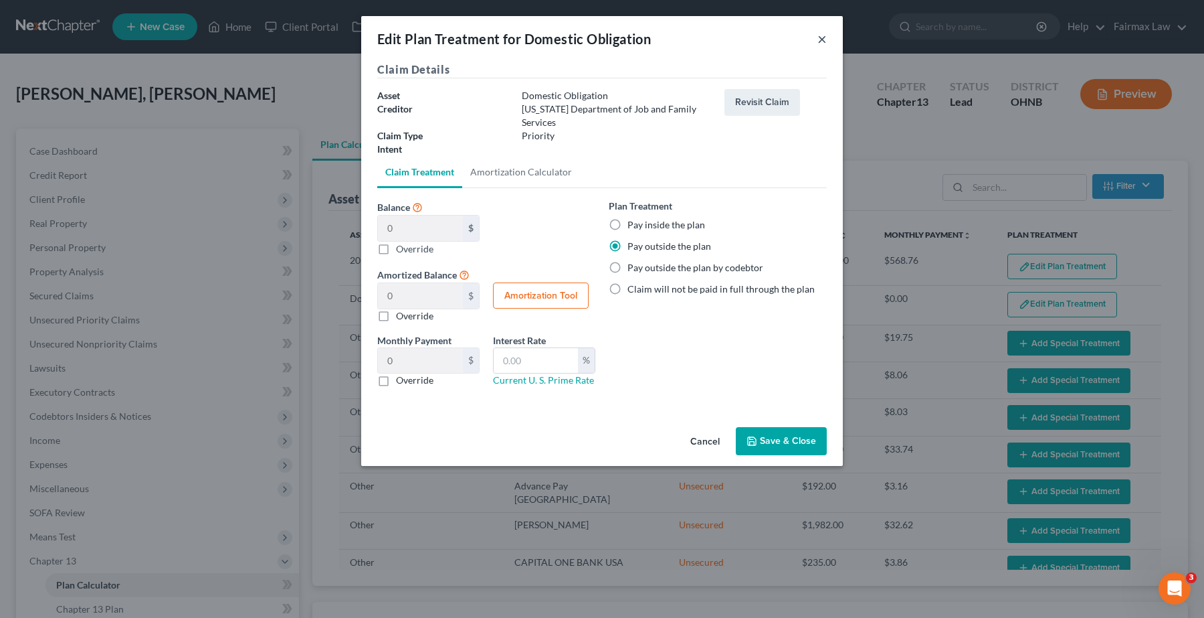
click at [818, 39] on button "×" at bounding box center [822, 39] width 9 height 16
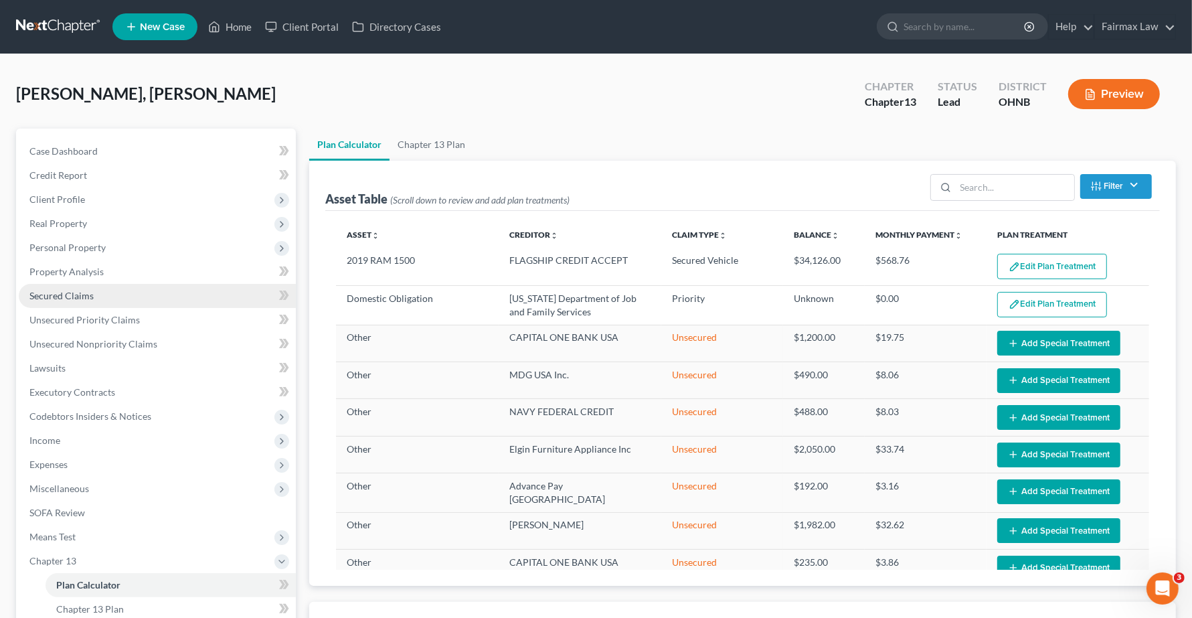
click at [74, 298] on span "Secured Claims" at bounding box center [61, 295] width 64 height 11
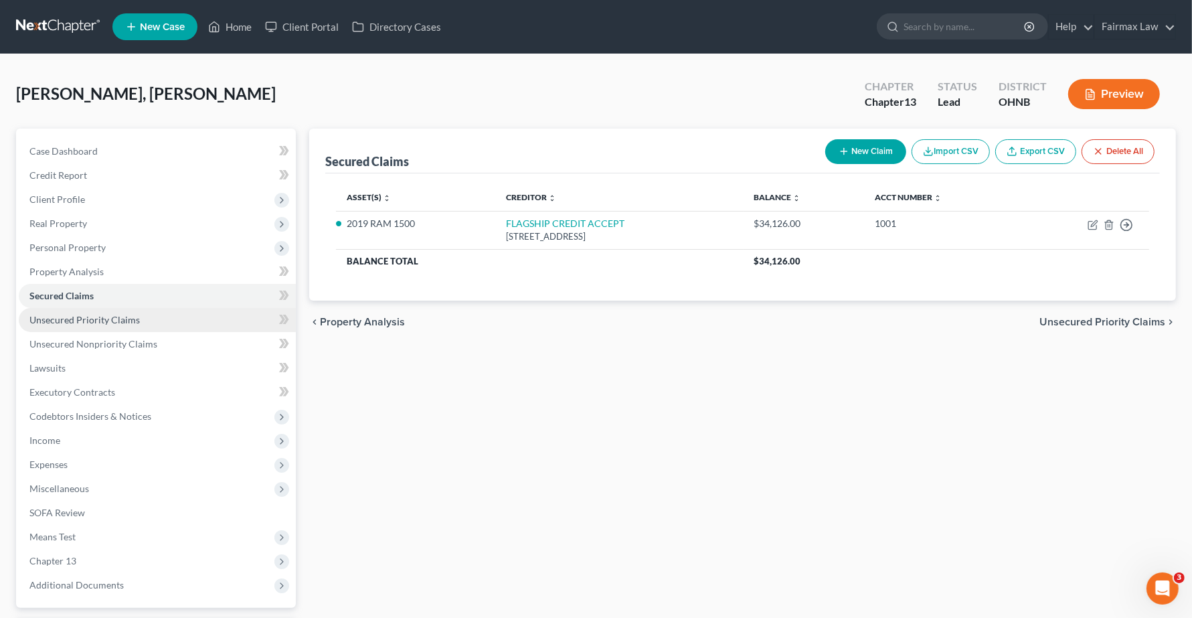
click at [71, 322] on span "Unsecured Priority Claims" at bounding box center [84, 319] width 110 height 11
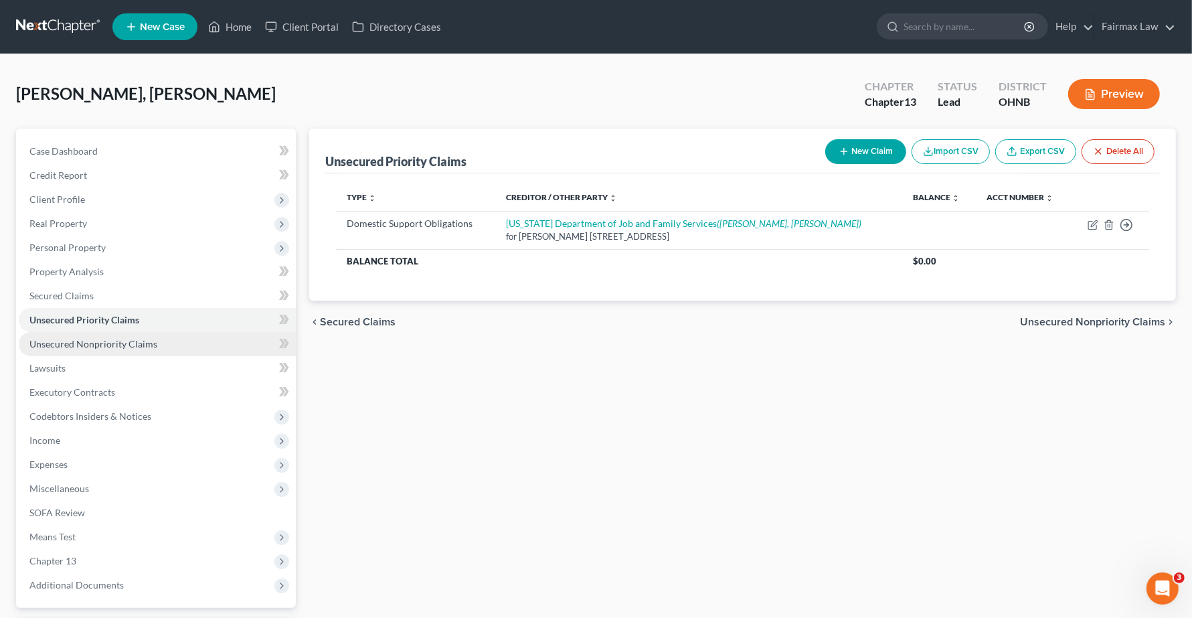
click at [69, 342] on span "Unsecured Nonpriority Claims" at bounding box center [93, 343] width 128 height 11
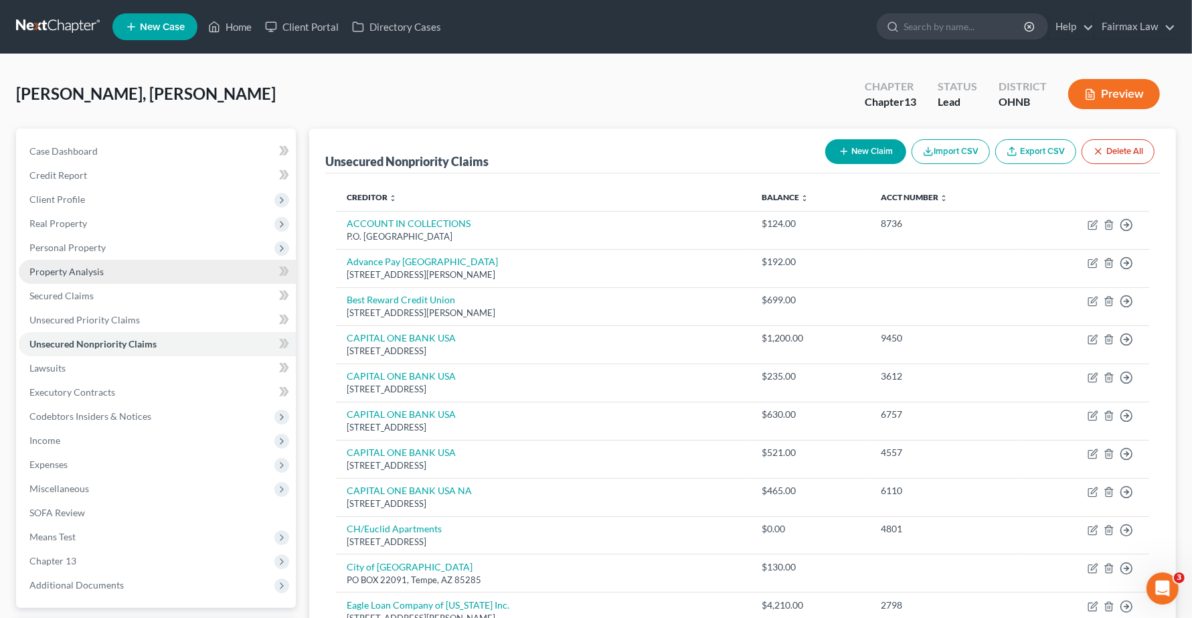
click at [74, 268] on span "Property Analysis" at bounding box center [66, 271] width 74 height 11
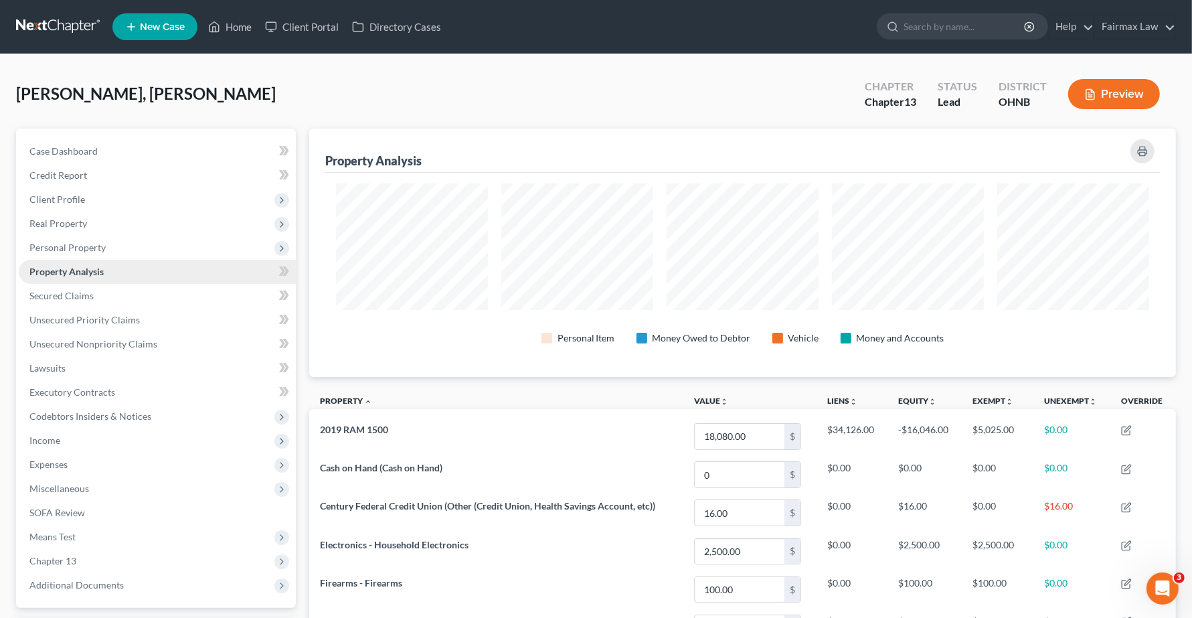
scroll to position [248, 866]
click at [72, 299] on span "Secured Claims" at bounding box center [61, 295] width 64 height 11
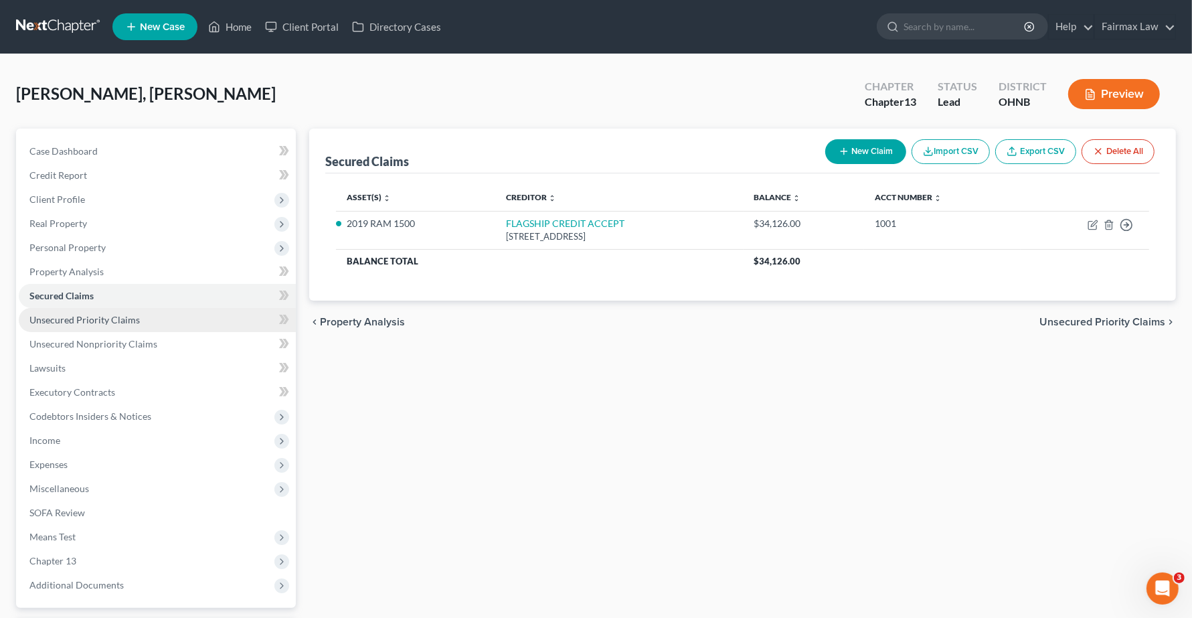
click at [71, 316] on span "Unsecured Priority Claims" at bounding box center [84, 319] width 110 height 11
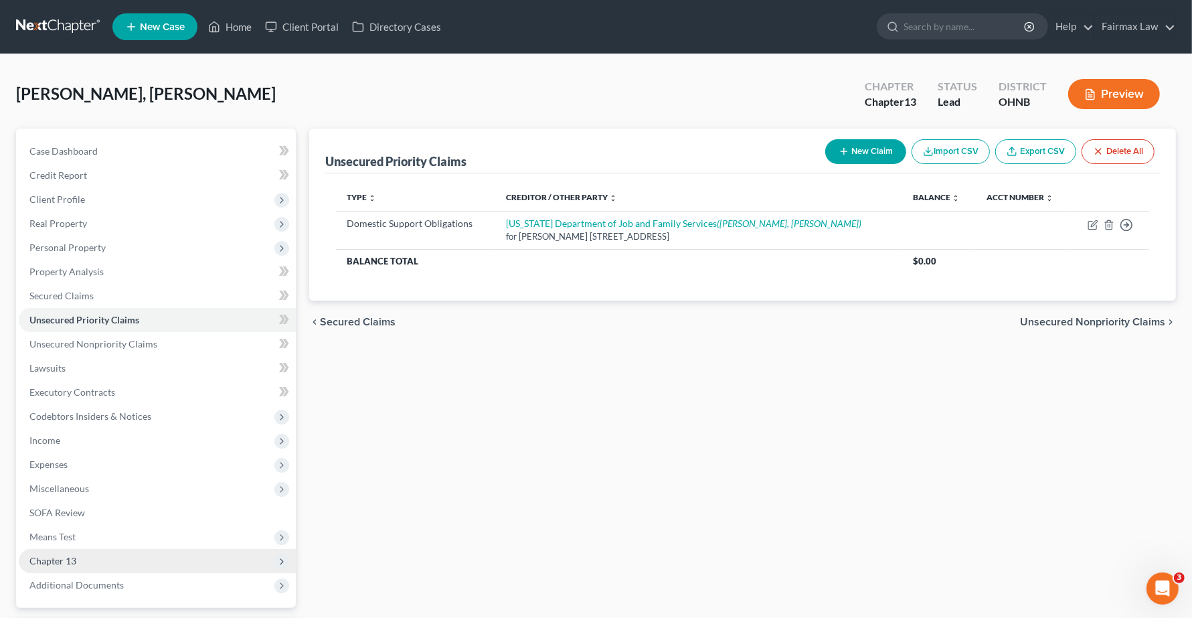
click at [70, 559] on span "Chapter 13" at bounding box center [52, 560] width 47 height 11
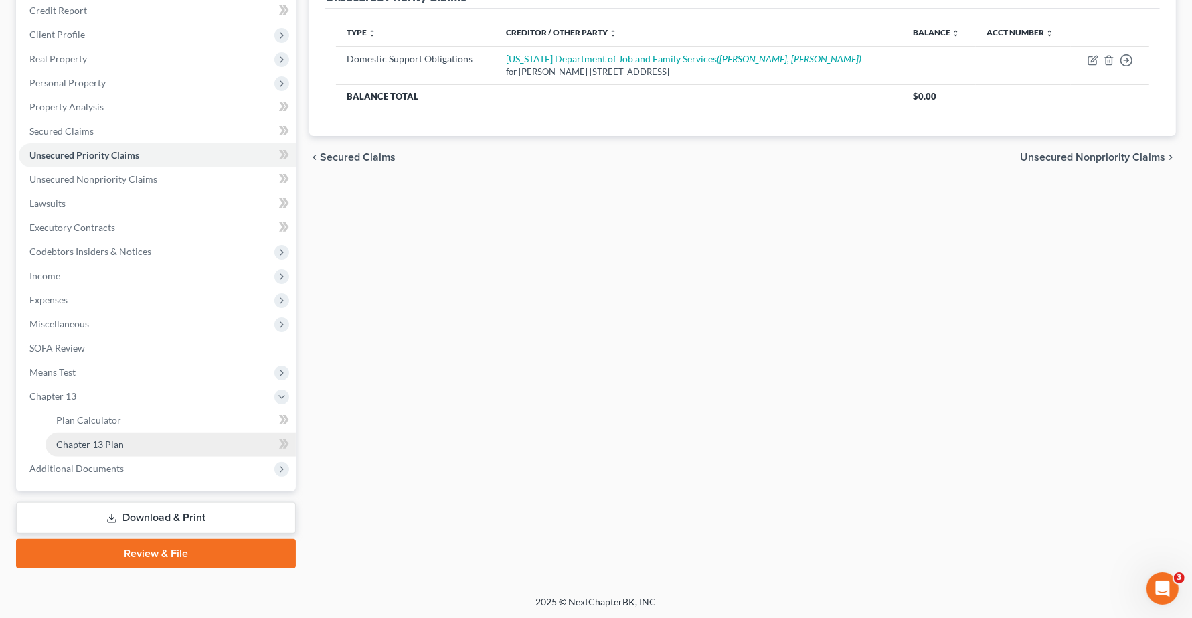
click at [99, 445] on span "Chapter 13 Plan" at bounding box center [90, 443] width 68 height 11
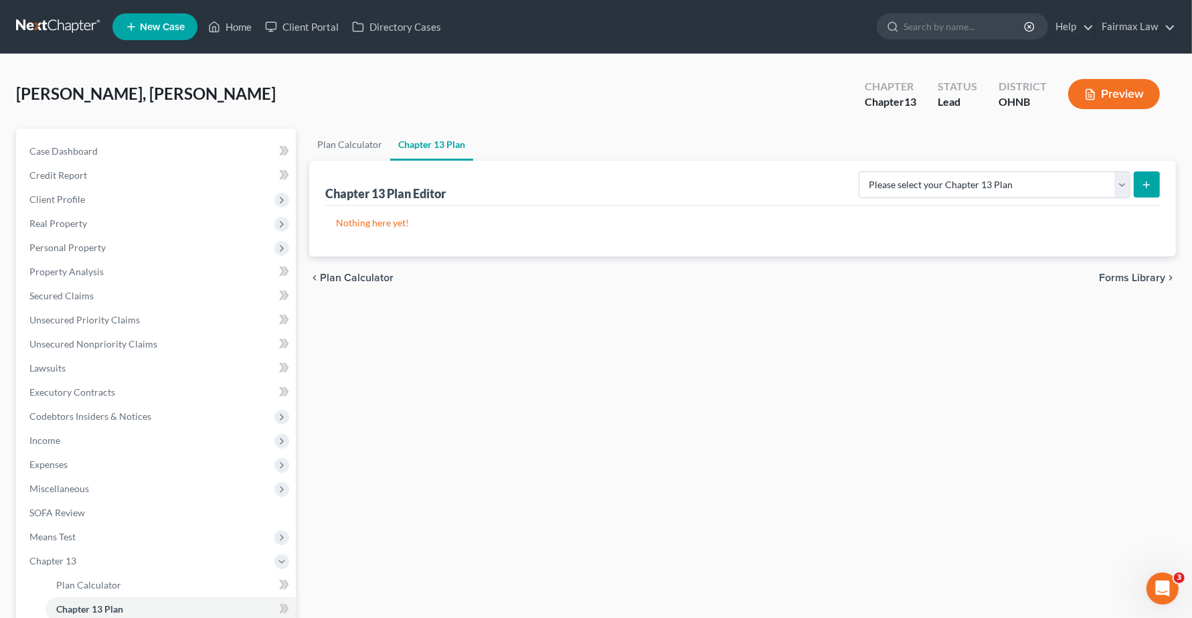
click at [1154, 186] on button "submit" at bounding box center [1146, 184] width 26 height 26
click at [1125, 186] on select "Please select your Chapter 13 Plan National Form Plan - Official Form 113 North…" at bounding box center [994, 184] width 272 height 27
select select "0"
click at [937, 171] on select "Please select your Chapter 13 Plan National Form Plan - Official Form 113 North…" at bounding box center [994, 184] width 272 height 27
click at [1141, 187] on icon "submit" at bounding box center [1146, 184] width 11 height 11
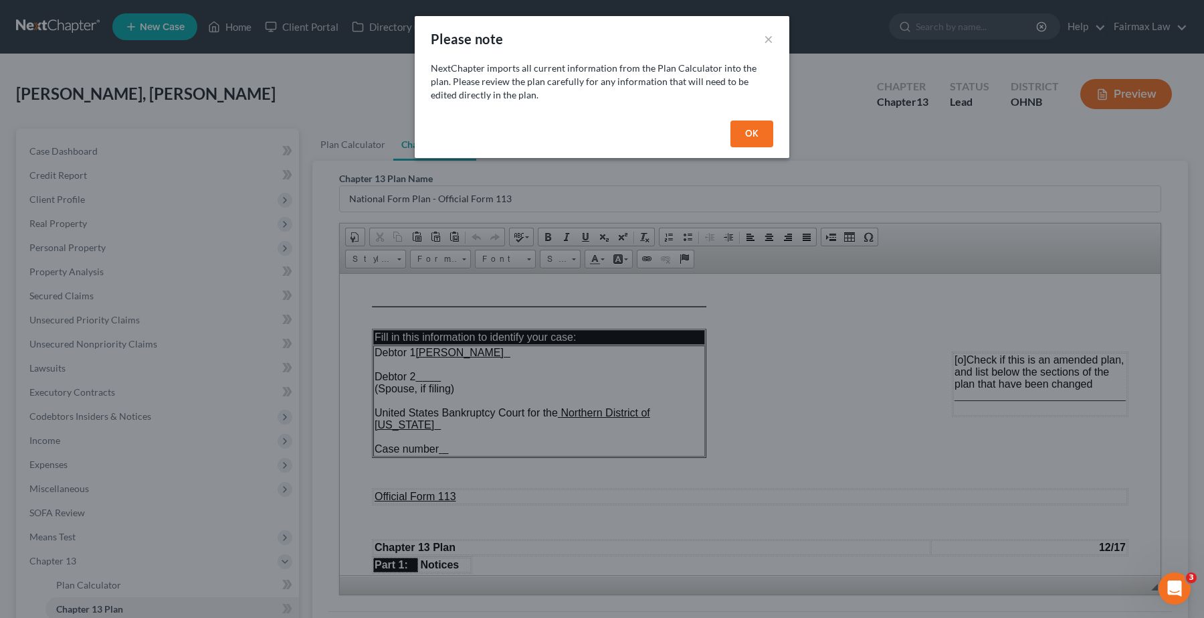
click at [756, 144] on button "OK" at bounding box center [752, 133] width 43 height 27
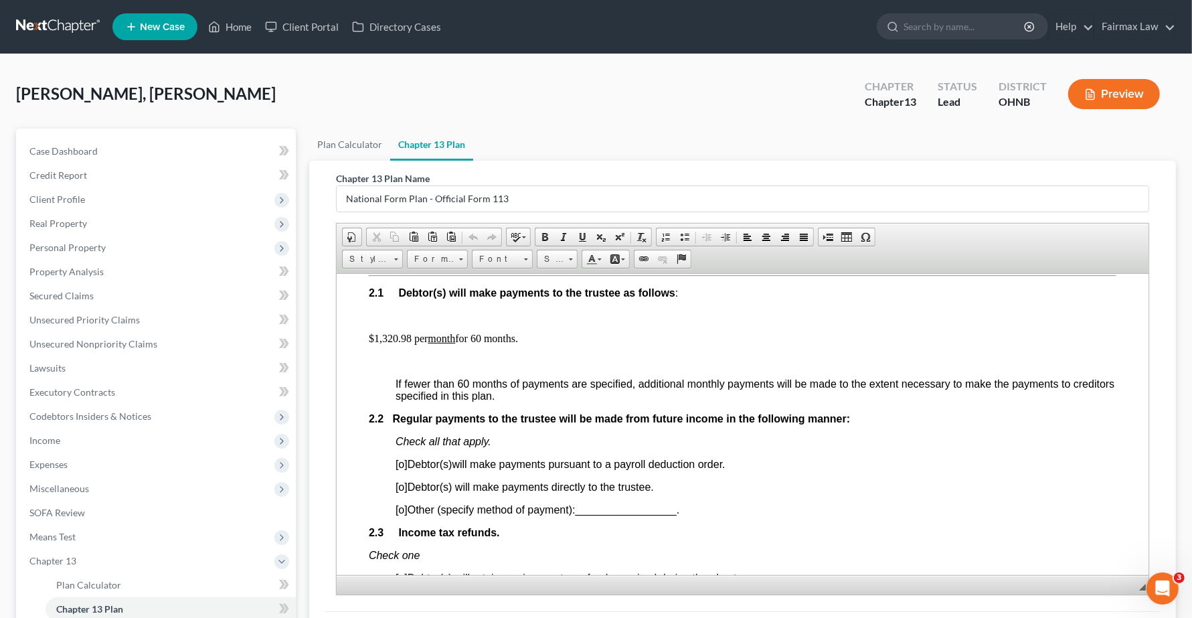
scroll to position [753, 0]
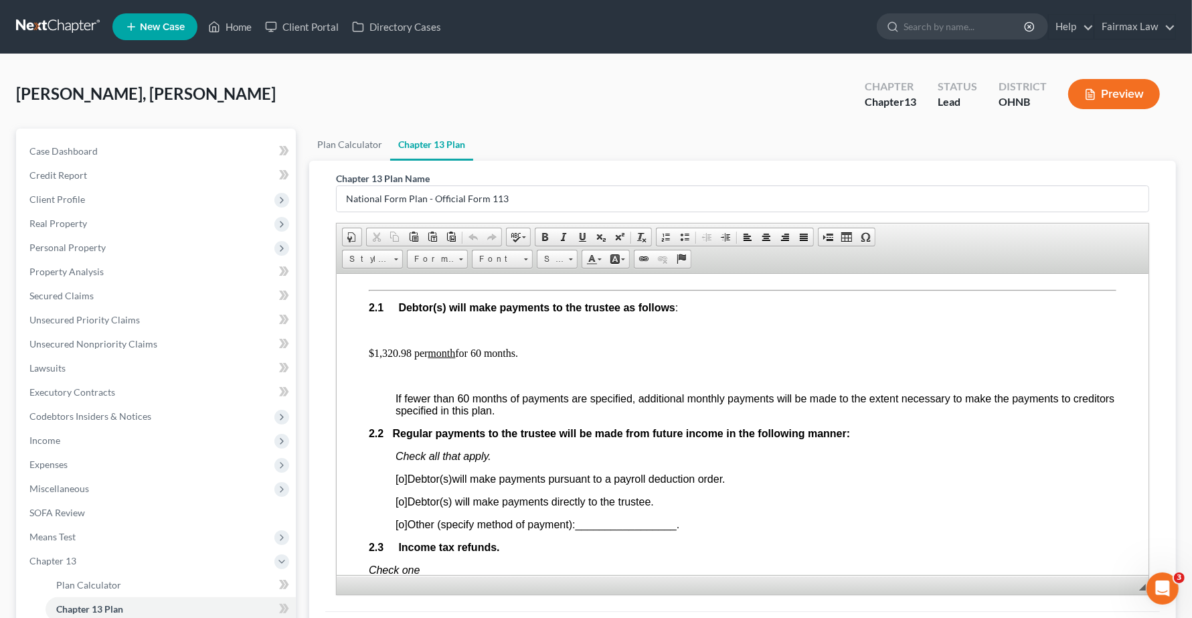
click at [392, 359] on p "$1,320.98 per month for 60 months." at bounding box center [742, 353] width 747 height 12
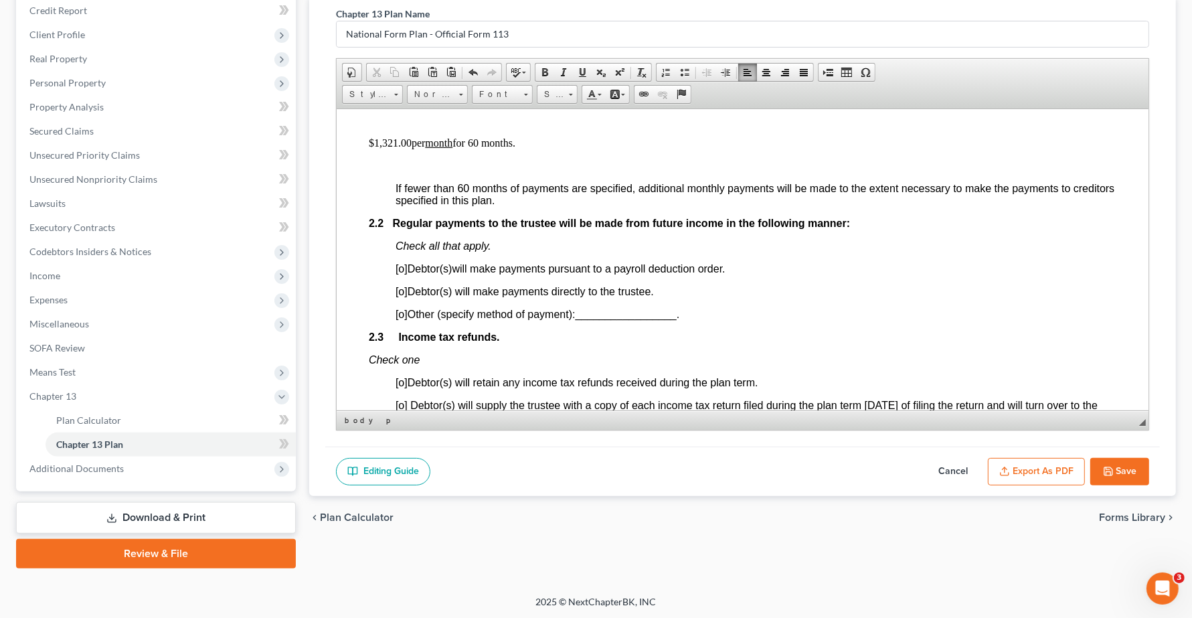
scroll to position [836, 0]
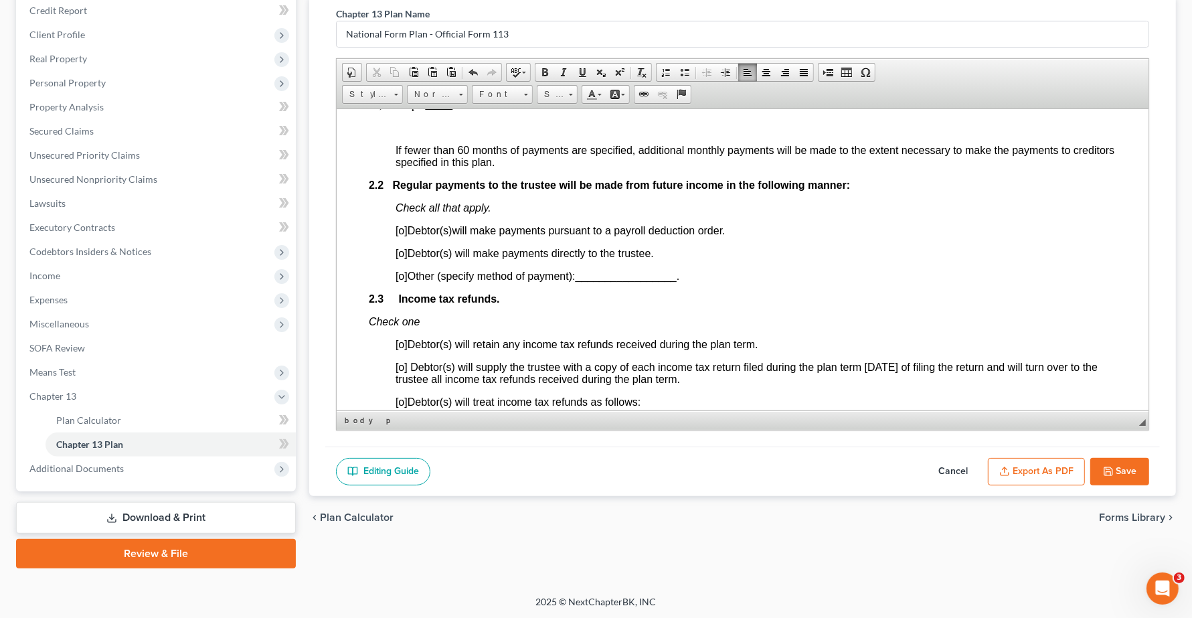
click at [402, 236] on span "[o]" at bounding box center [401, 229] width 12 height 11
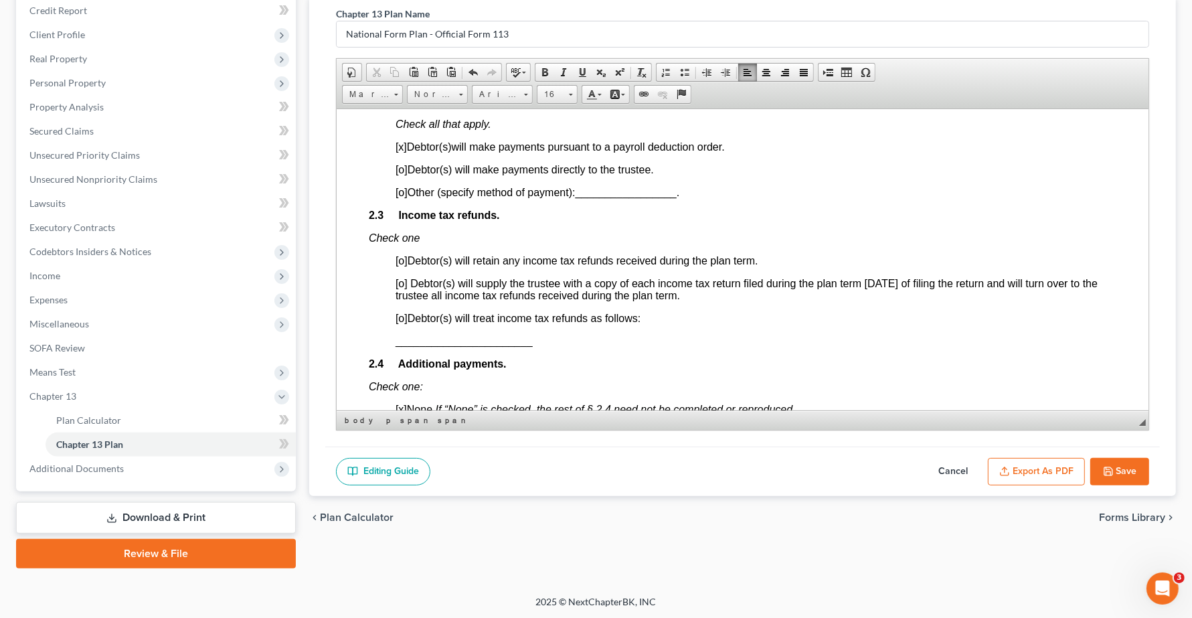
scroll to position [1004, 0]
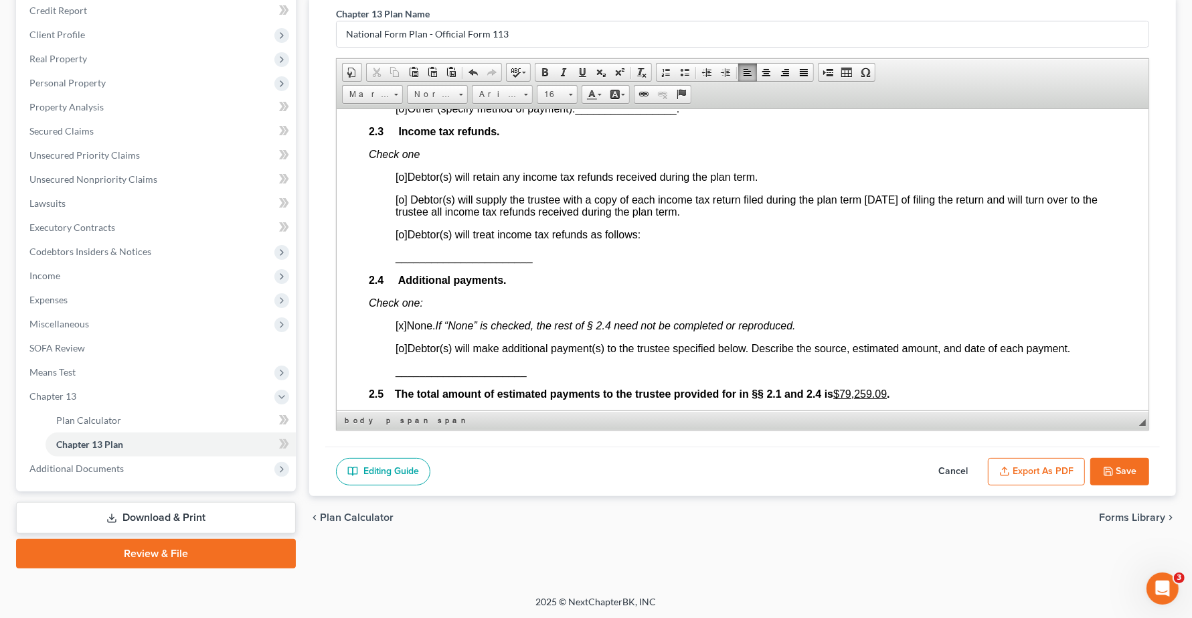
click at [403, 240] on span "[o]" at bounding box center [401, 233] width 12 height 11
drag, startPoint x: 393, startPoint y: 282, endPoint x: 581, endPoint y: 282, distance: 187.3
drag, startPoint x: 395, startPoint y: 284, endPoint x: 486, endPoint y: 285, distance: 90.3
click at [486, 263] on p "per OCP" at bounding box center [755, 257] width 721 height 12
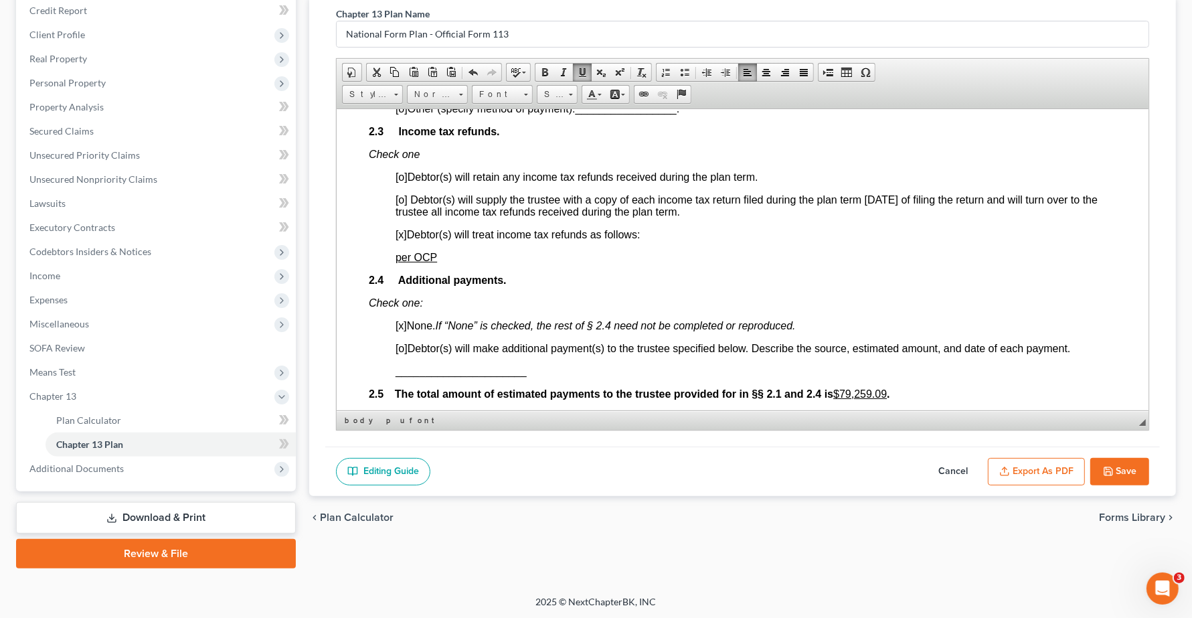
click at [551, 286] on p "2.4 Additional payments." at bounding box center [742, 280] width 747 height 12
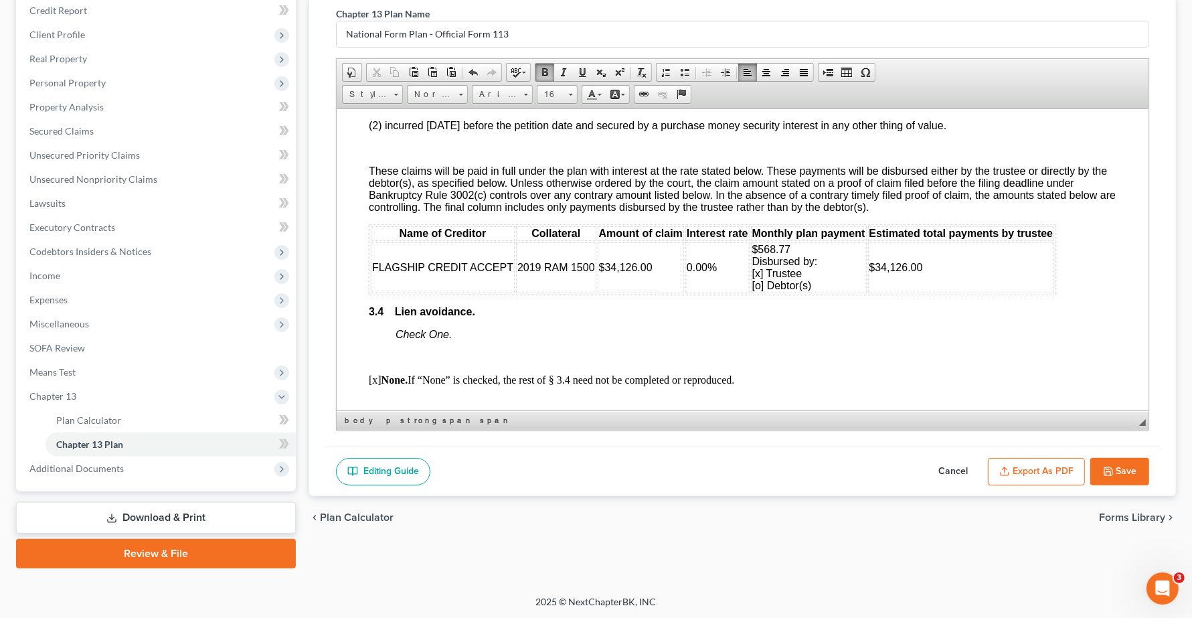
scroll to position [1756, 0]
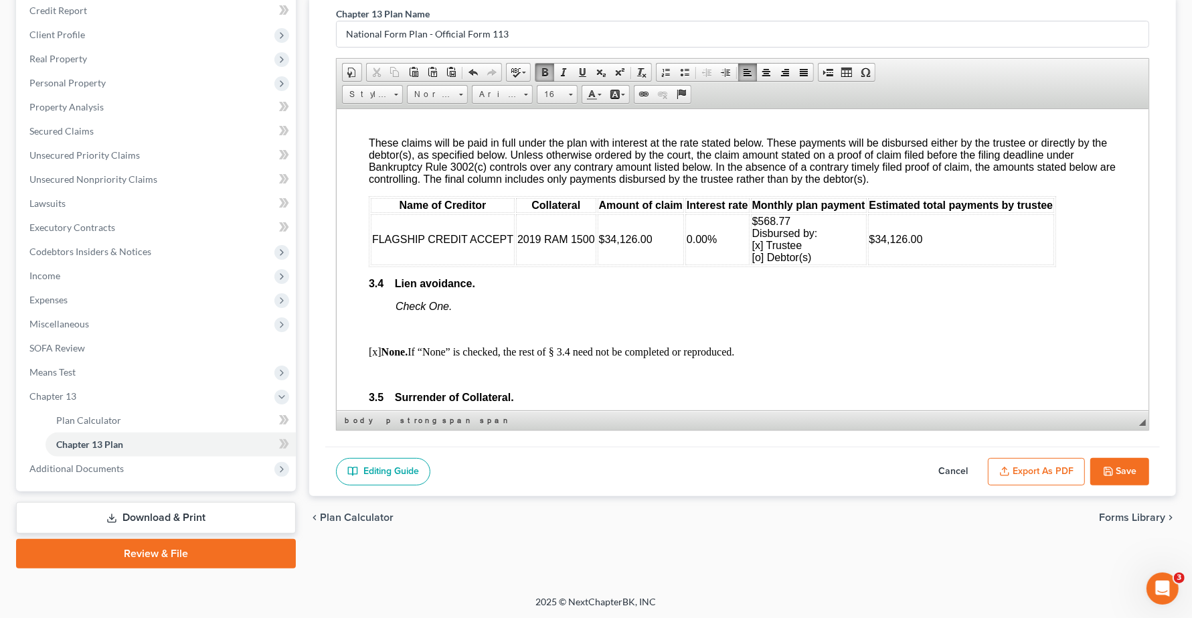
click at [730, 264] on td "0.00%" at bounding box center [717, 238] width 64 height 51
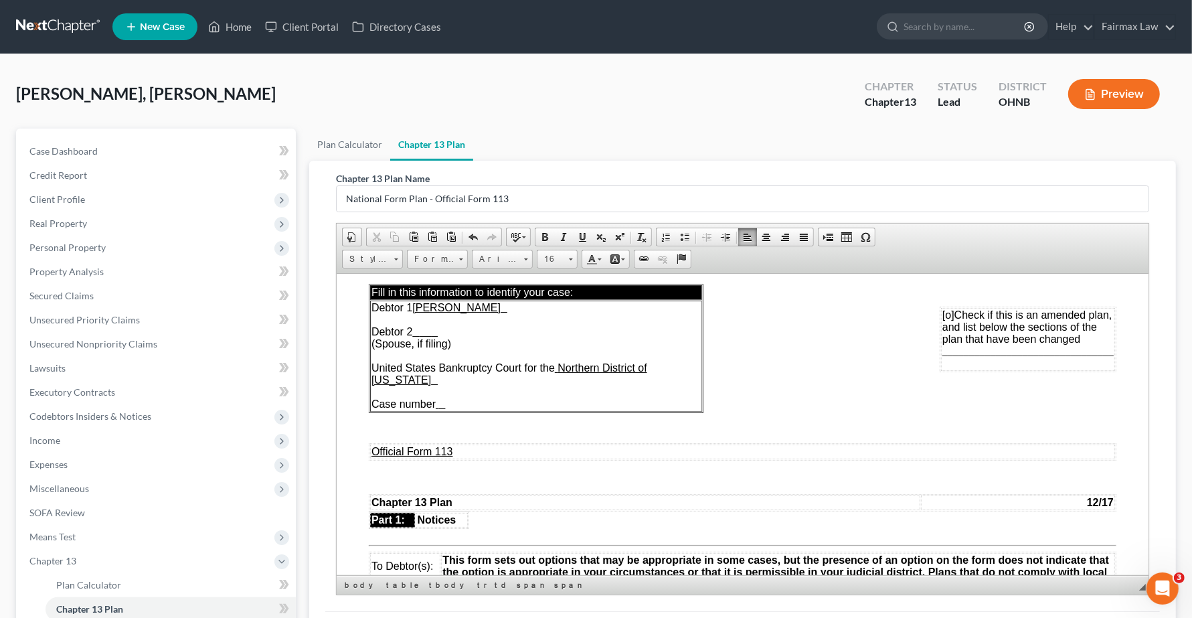
scroll to position [84, 0]
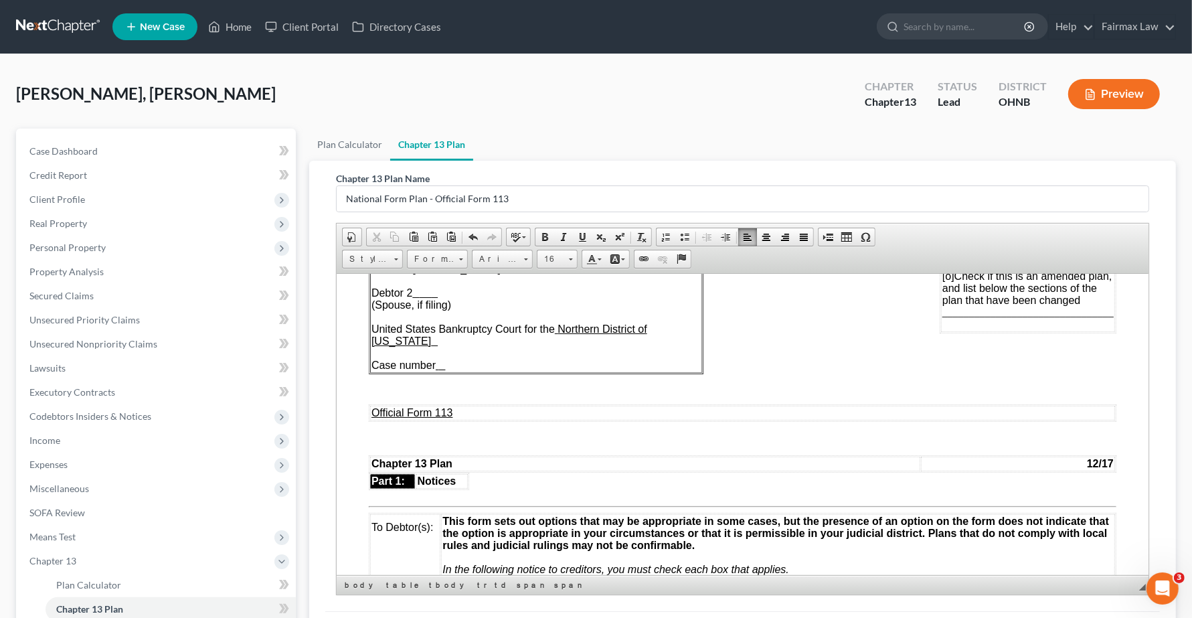
click at [1101, 100] on button "Preview" at bounding box center [1114, 94] width 92 height 30
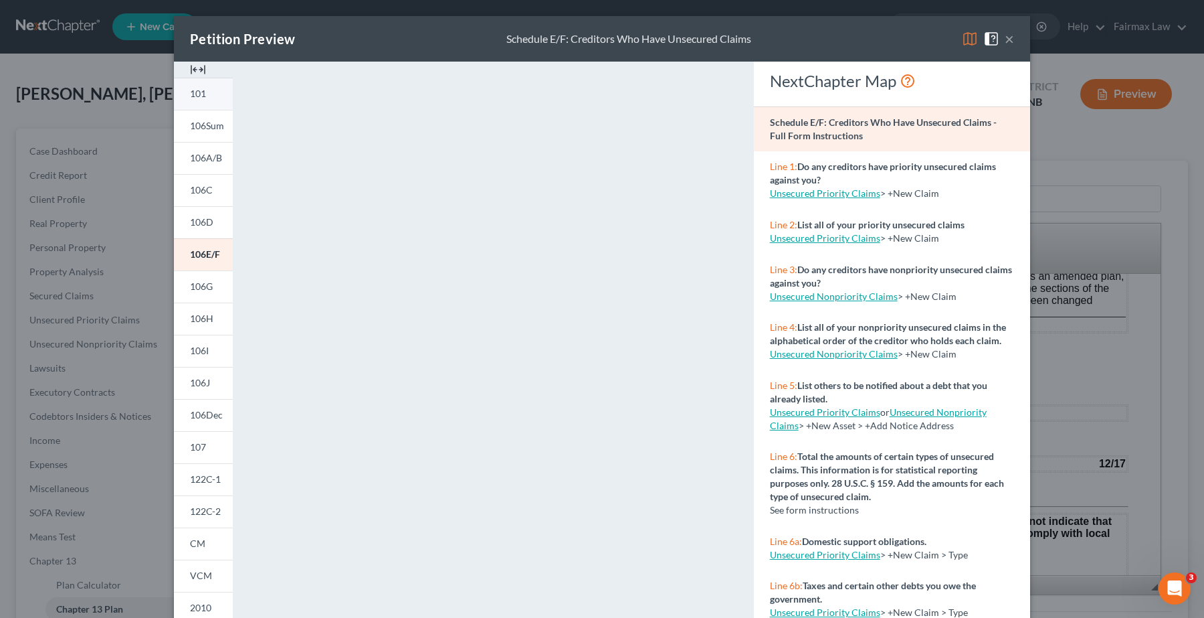
click at [193, 92] on span "101" at bounding box center [198, 93] width 16 height 11
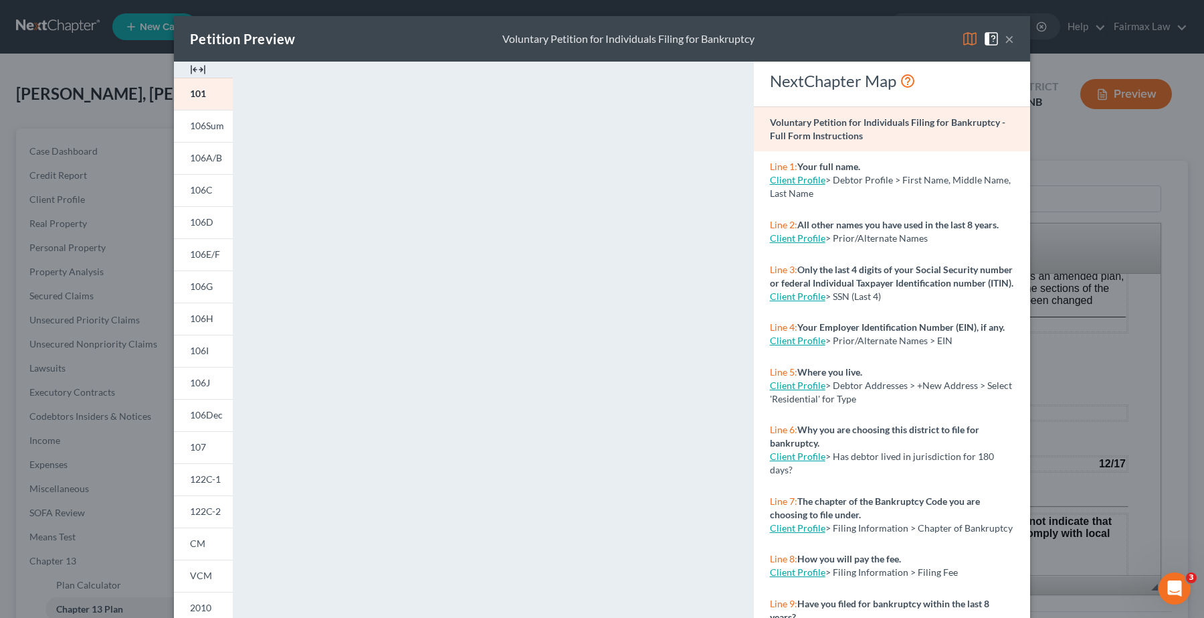
click at [1005, 41] on button "×" at bounding box center [1009, 39] width 9 height 16
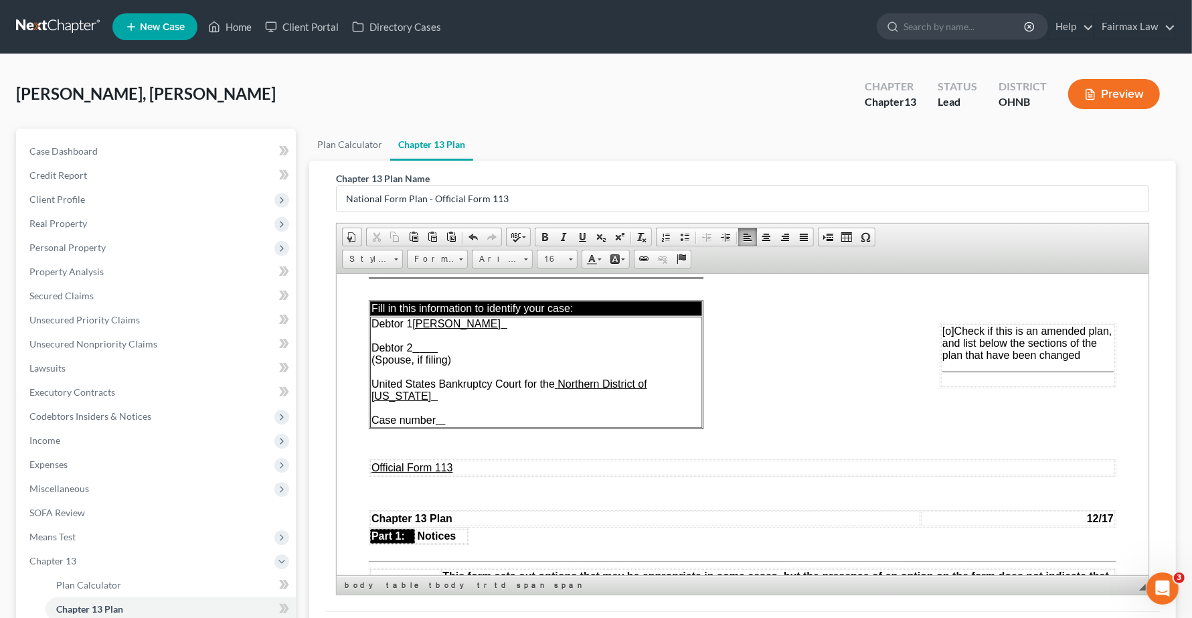
scroll to position [0, 0]
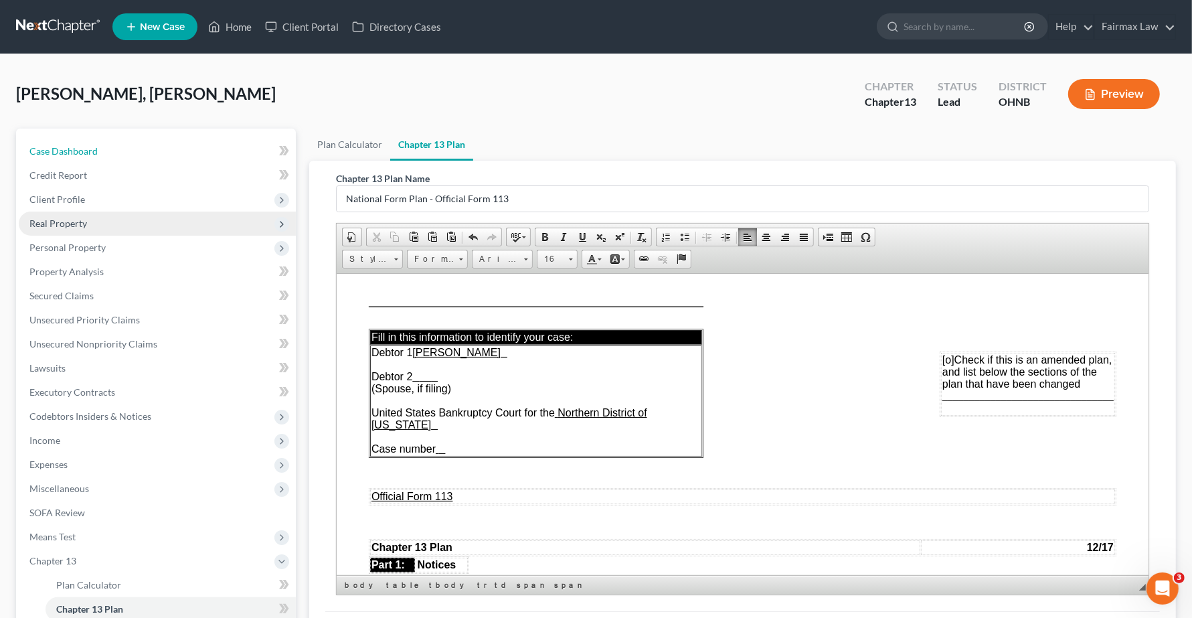
drag, startPoint x: 50, startPoint y: 153, endPoint x: 90, endPoint y: 224, distance: 82.1
click at [51, 152] on span "Case Dashboard" at bounding box center [63, 150] width 68 height 11
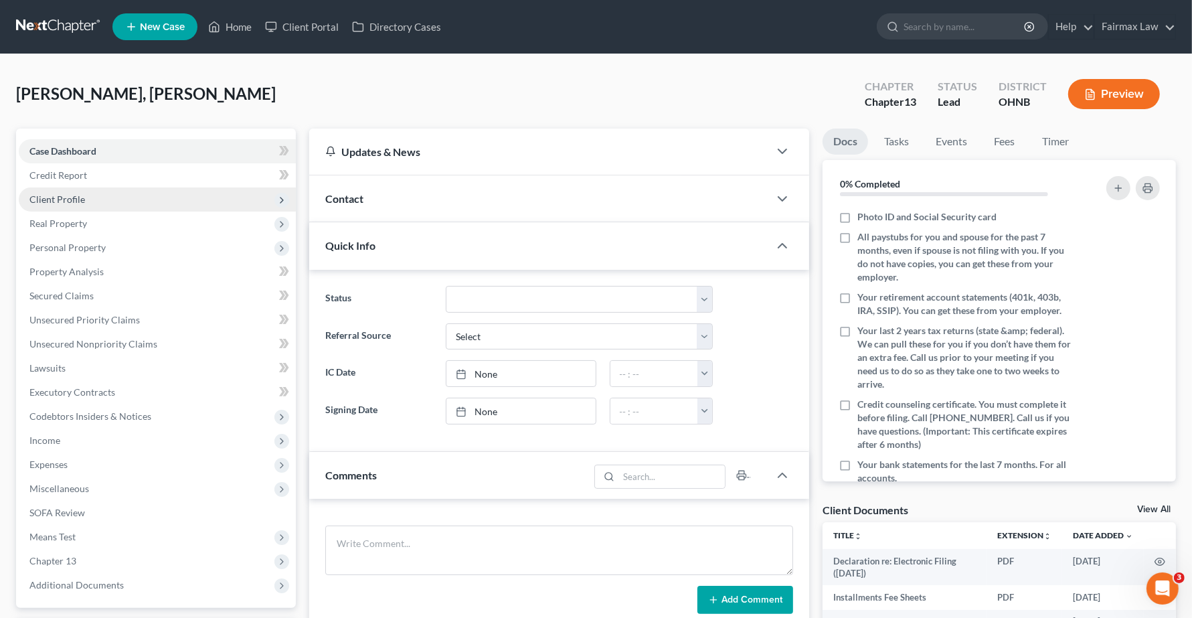
click at [62, 201] on span "Client Profile" at bounding box center [57, 198] width 56 height 11
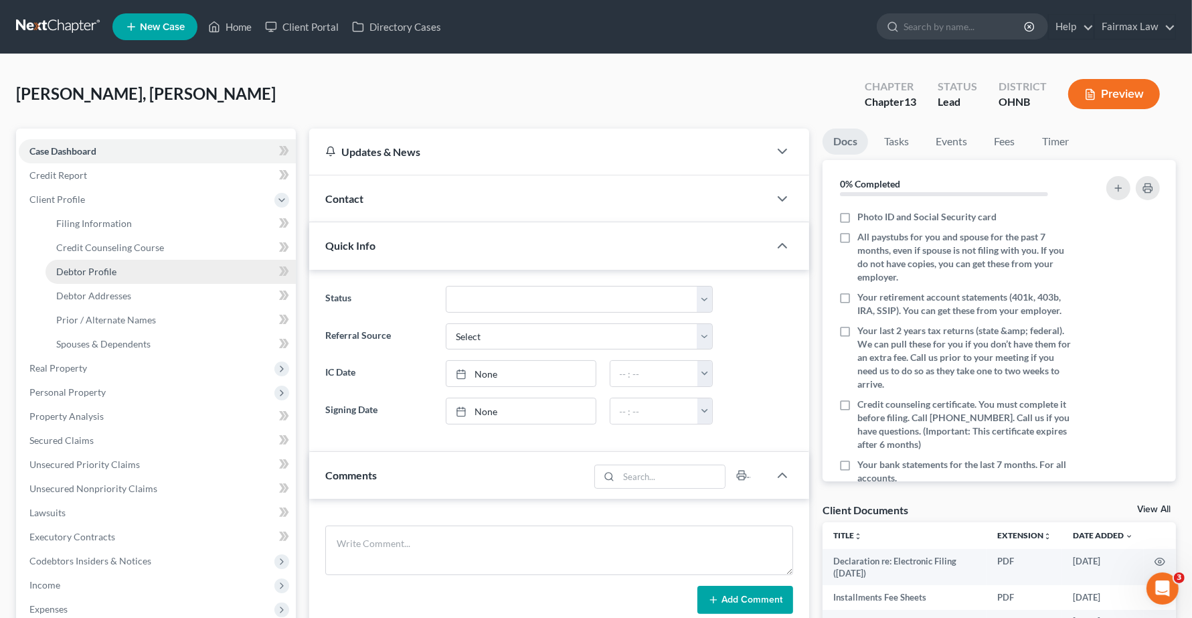
drag, startPoint x: 85, startPoint y: 266, endPoint x: 108, endPoint y: 266, distance: 23.4
click at [86, 266] on span "Debtor Profile" at bounding box center [86, 271] width 60 height 11
select select "3"
select select "0"
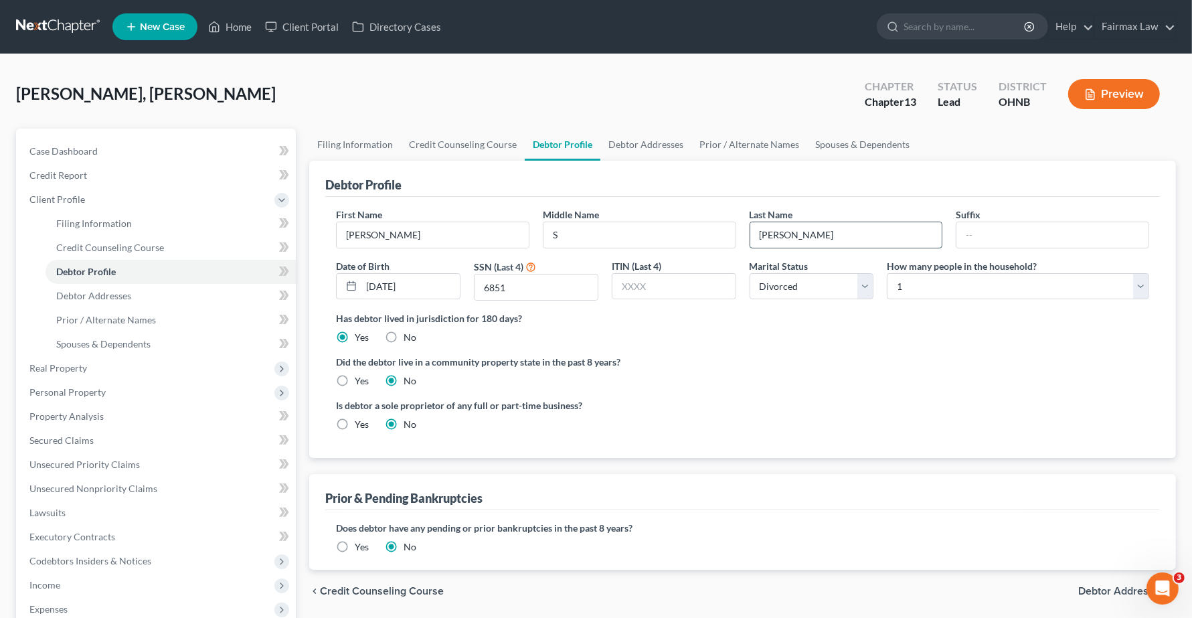
click at [812, 229] on input "[PERSON_NAME]" at bounding box center [846, 234] width 192 height 25
type input "Elie"
click at [1084, 227] on input "text" at bounding box center [1052, 234] width 192 height 25
type input "Jr."
click at [1105, 98] on button "Preview" at bounding box center [1114, 94] width 92 height 30
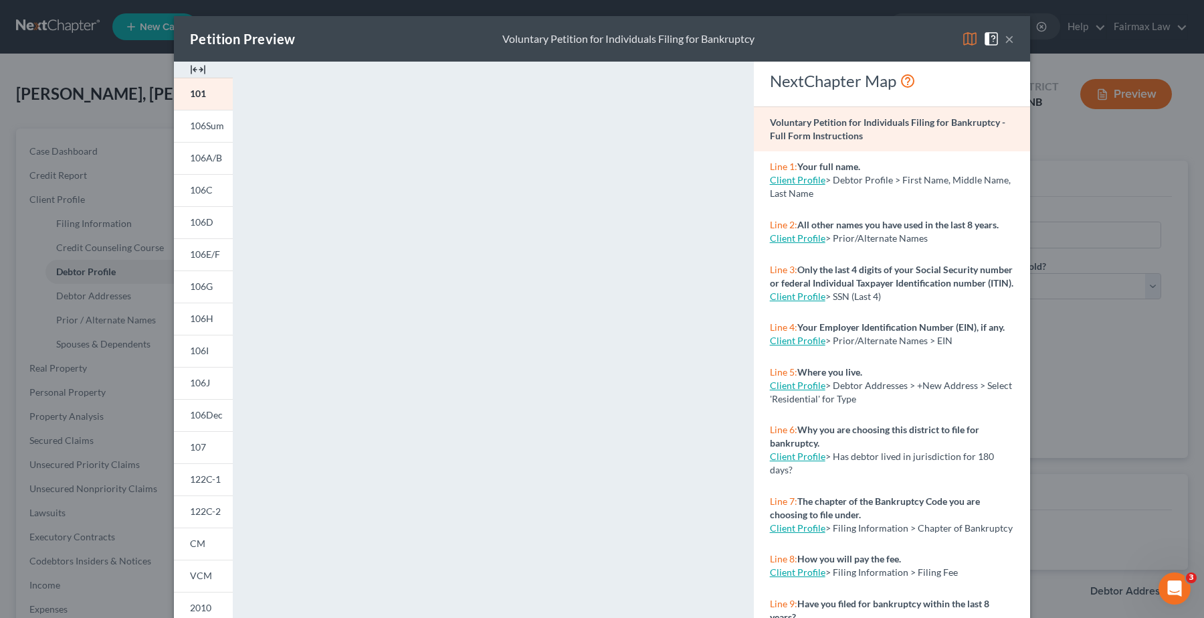
click at [1005, 37] on button "×" at bounding box center [1009, 39] width 9 height 16
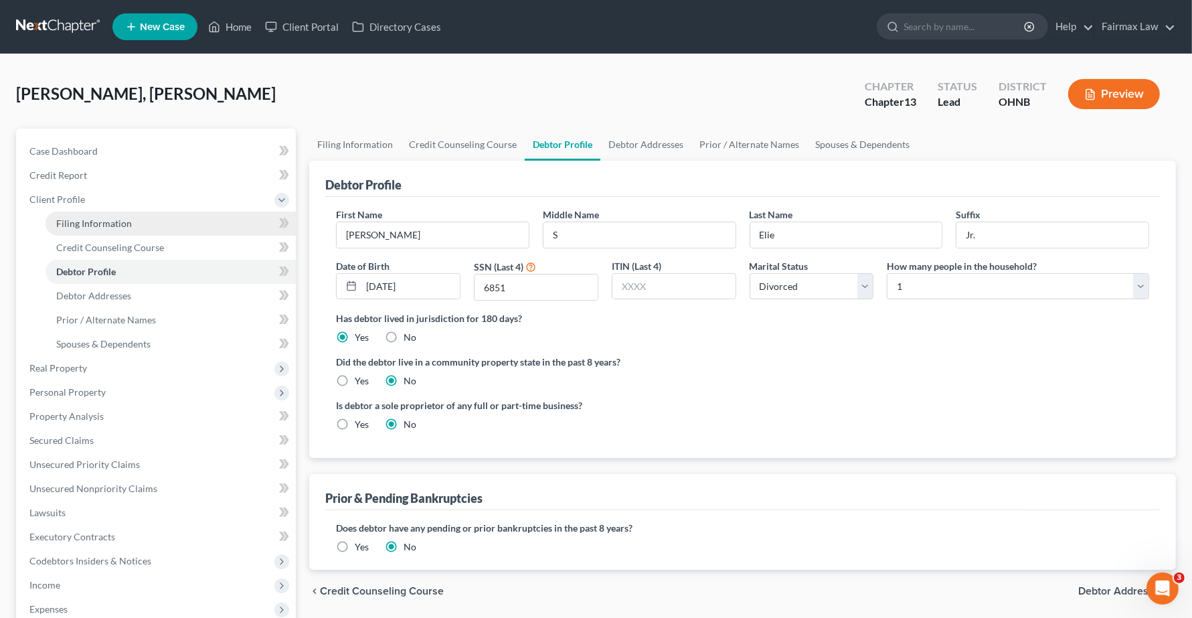
click at [89, 225] on span "Filing Information" at bounding box center [94, 222] width 76 height 11
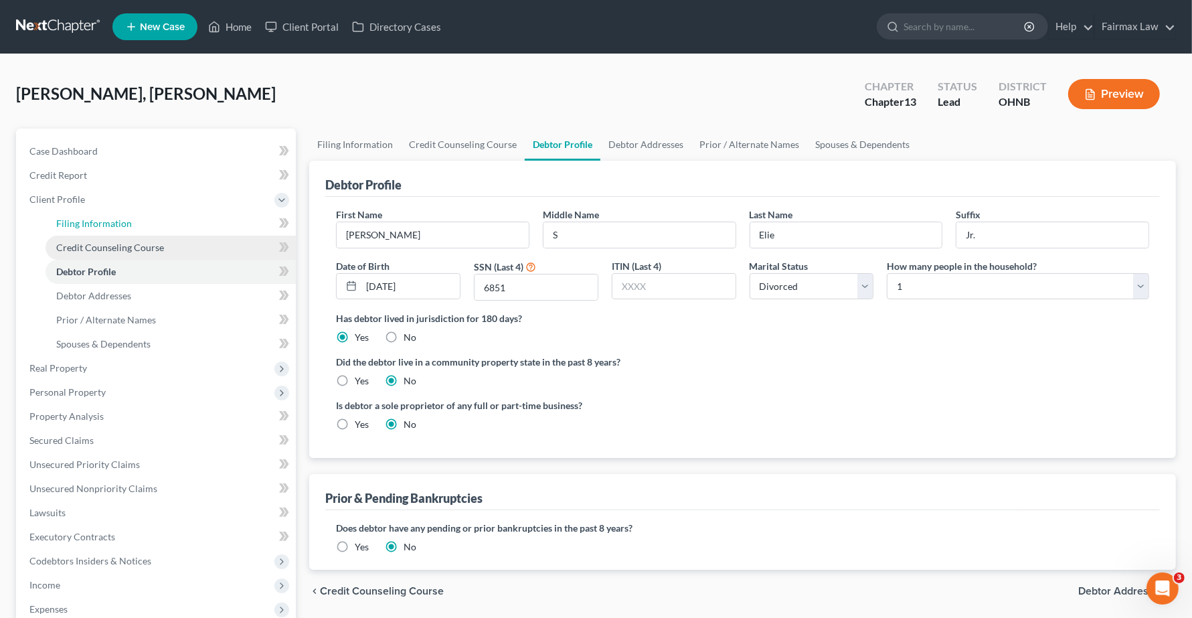
select select "1"
select select "0"
select select "3"
select select "0"
select select "36"
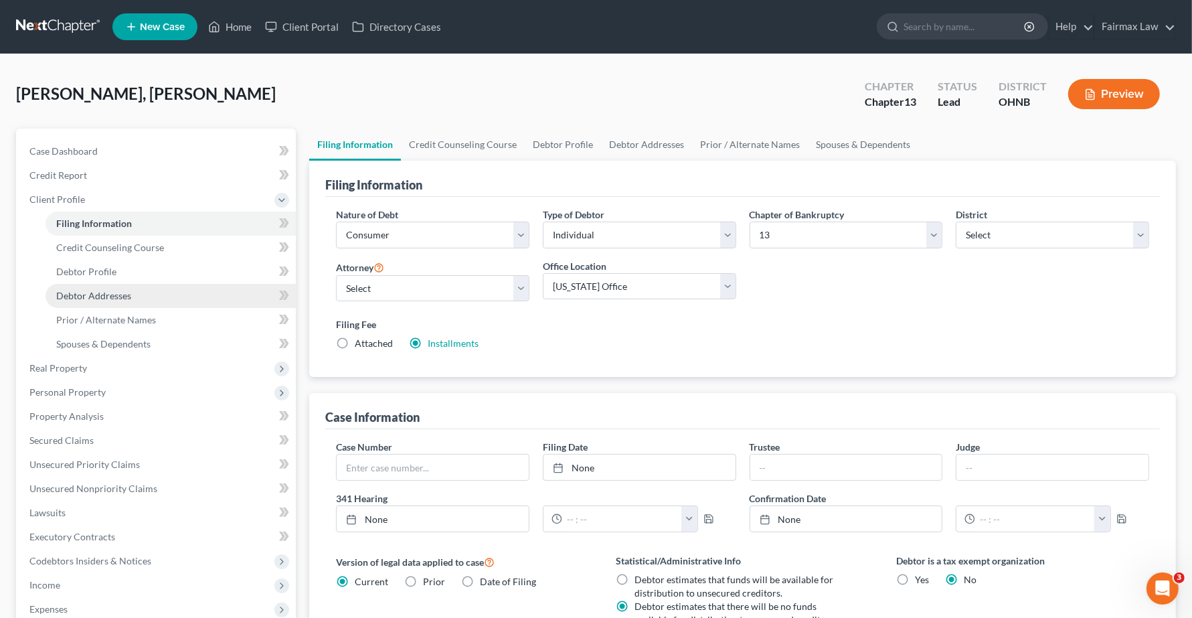
click at [92, 291] on span "Debtor Addresses" at bounding box center [93, 295] width 75 height 11
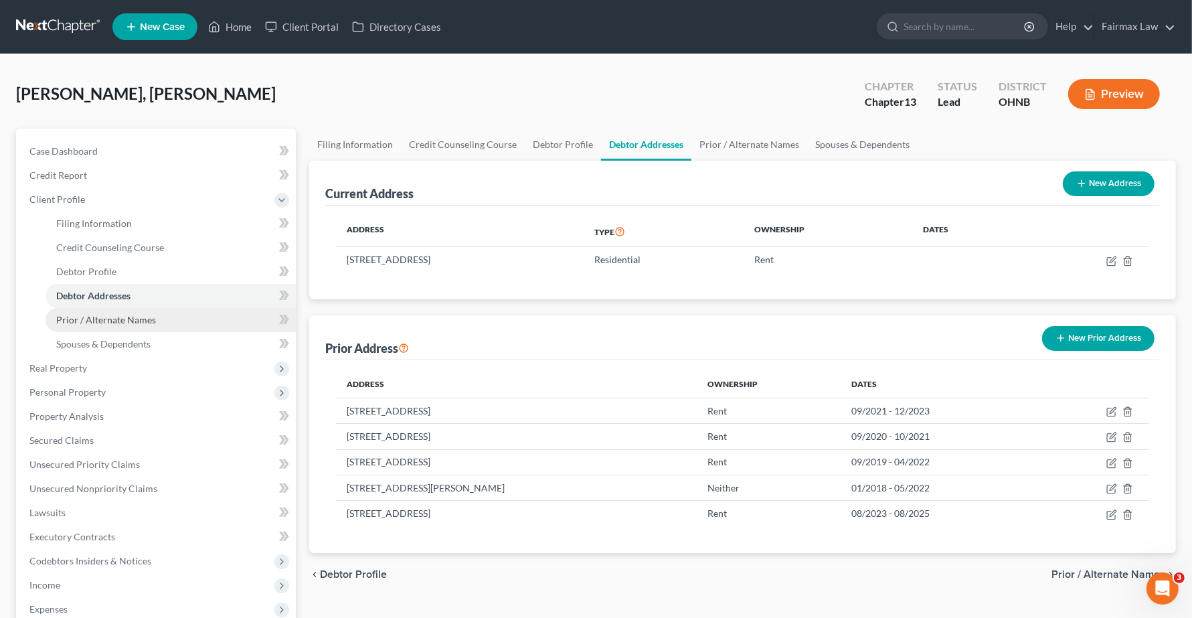
click at [92, 326] on link "Prior / Alternate Names" at bounding box center [170, 320] width 250 height 24
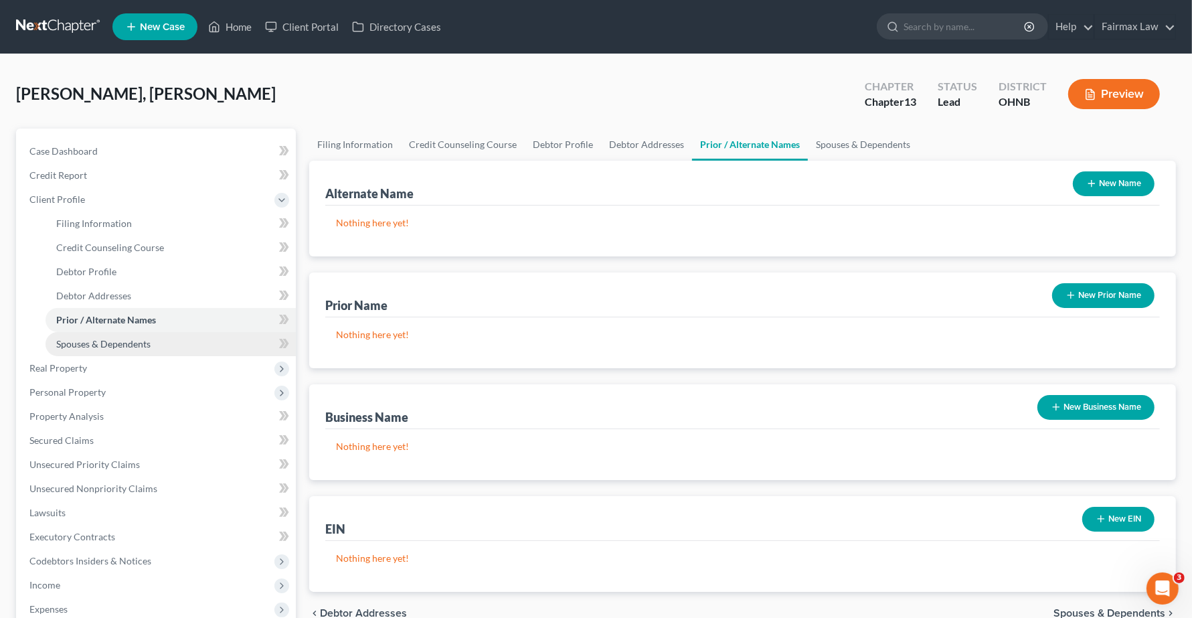
click at [99, 348] on span "Spouses & Dependents" at bounding box center [103, 343] width 94 height 11
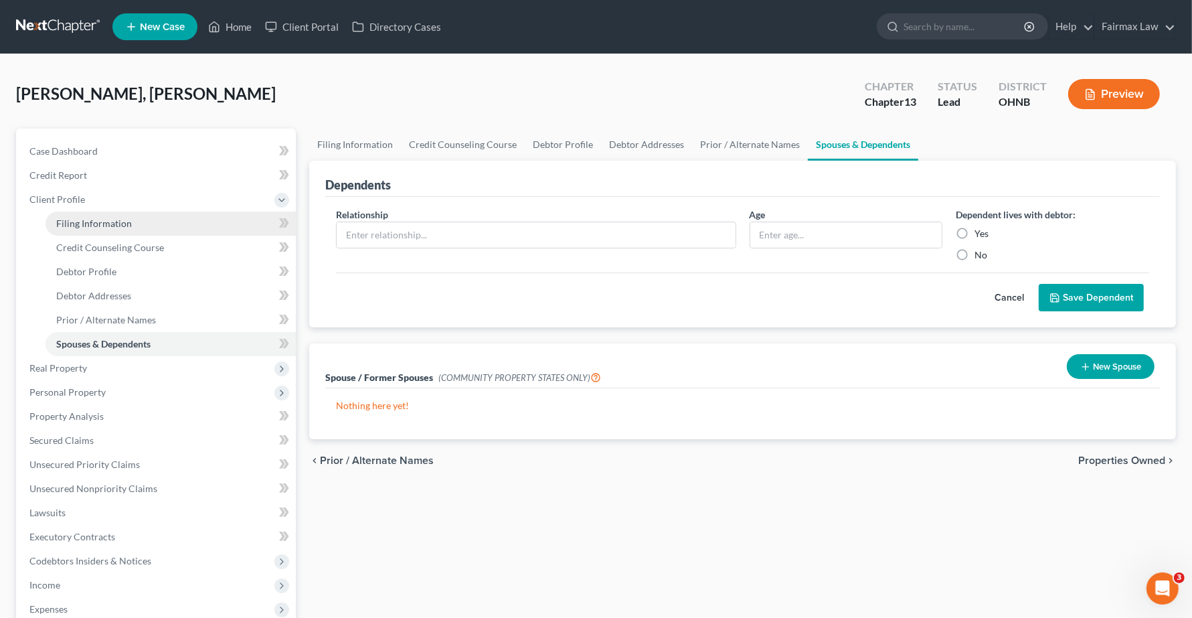
click at [88, 229] on link "Filing Information" at bounding box center [170, 223] width 250 height 24
select select "1"
select select "0"
select select "3"
select select "61"
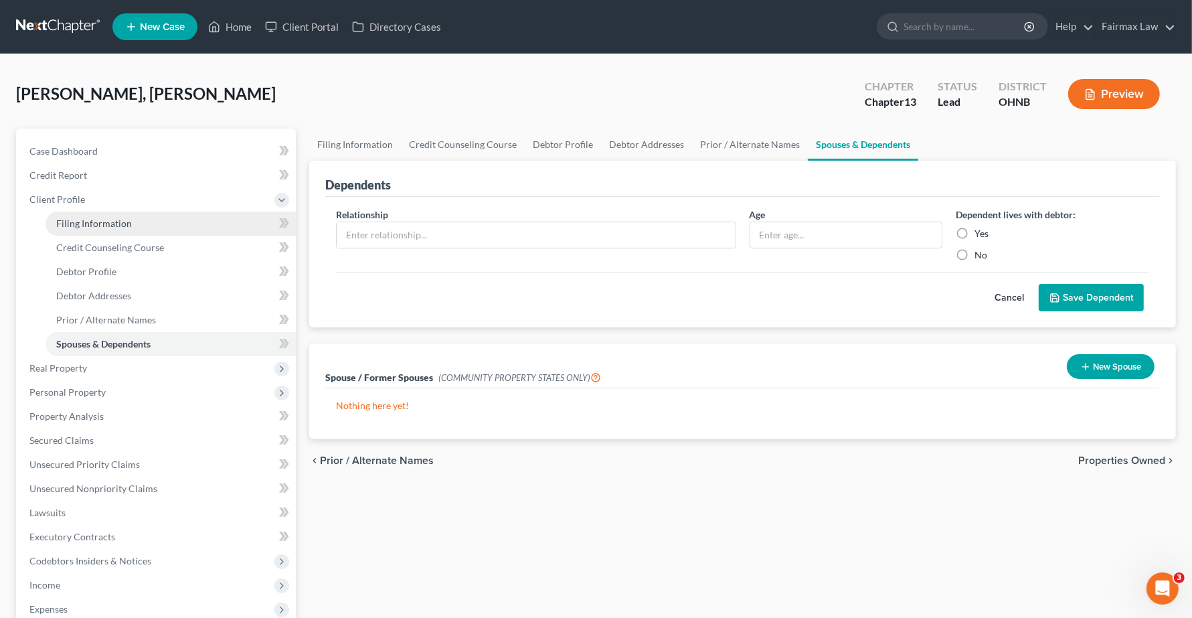
select select "11"
select select "0"
select select "36"
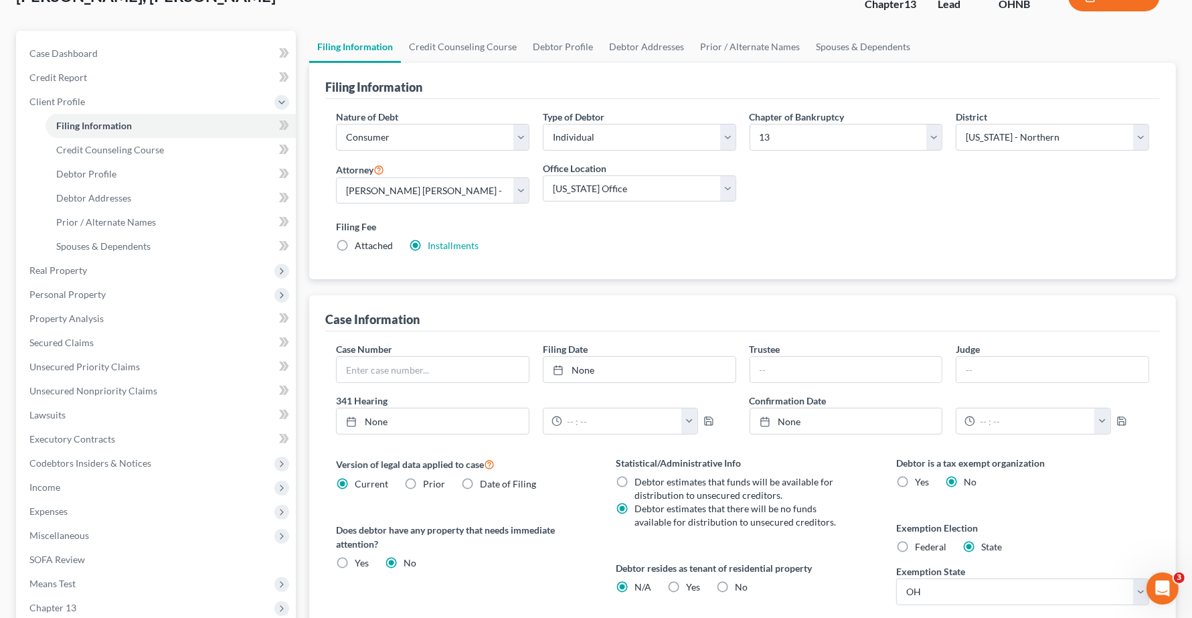
scroll to position [97, 0]
click at [116, 152] on span "Credit Counseling Course" at bounding box center [110, 150] width 108 height 11
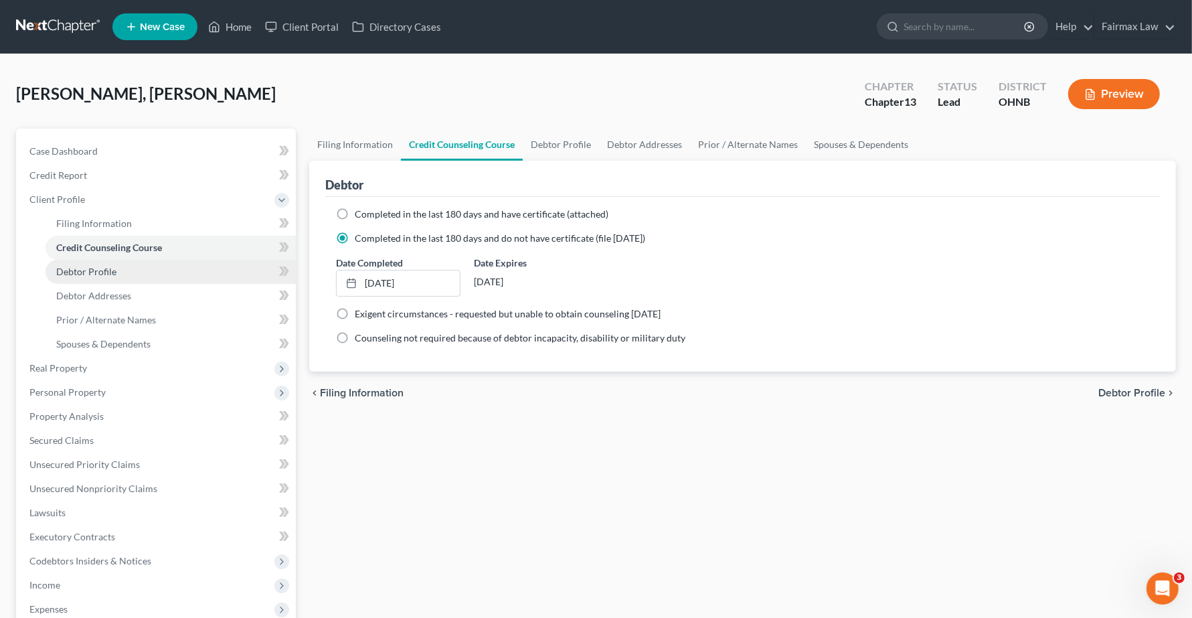
click at [98, 276] on link "Debtor Profile" at bounding box center [170, 272] width 250 height 24
select select "3"
select select "0"
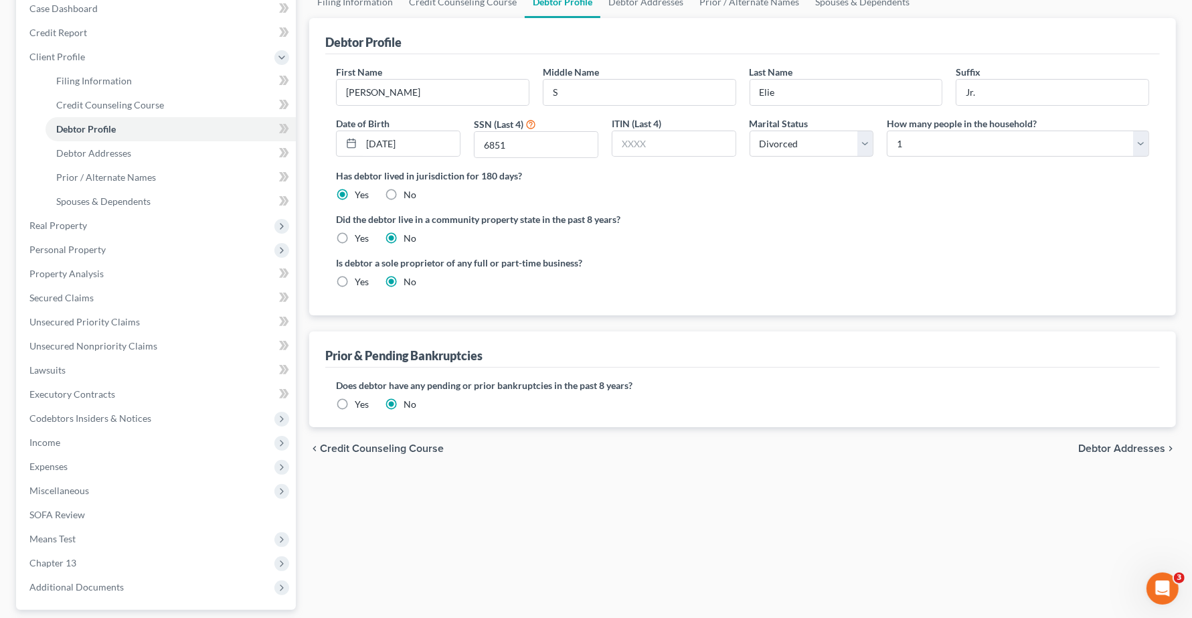
scroll to position [167, 0]
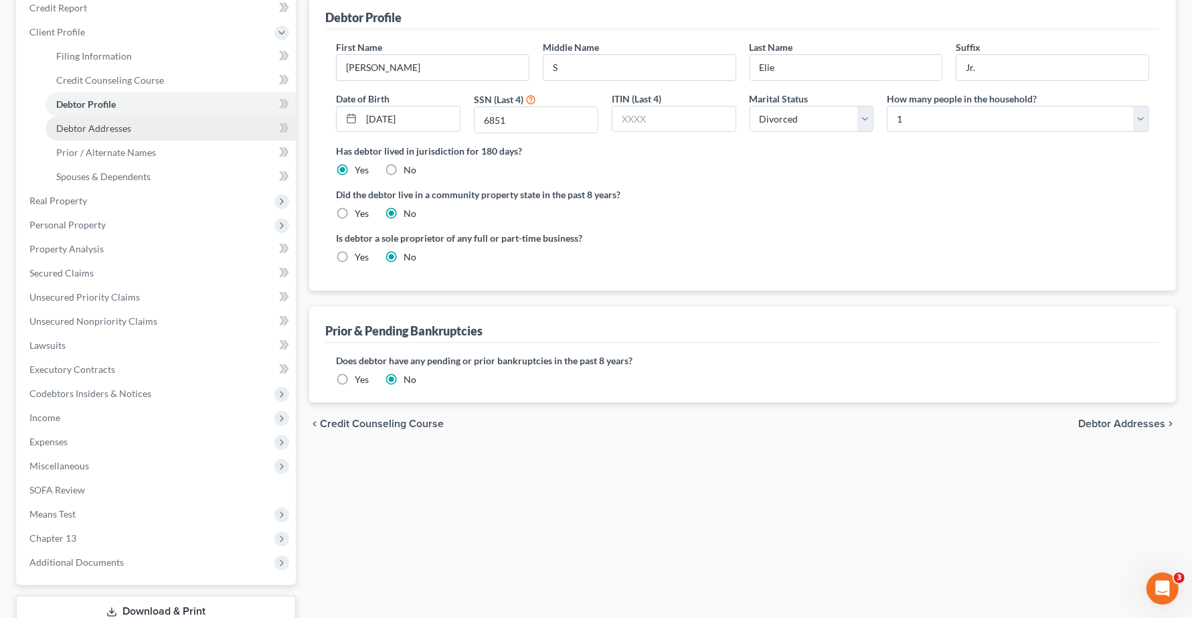
click at [116, 124] on span "Debtor Addresses" at bounding box center [93, 127] width 75 height 11
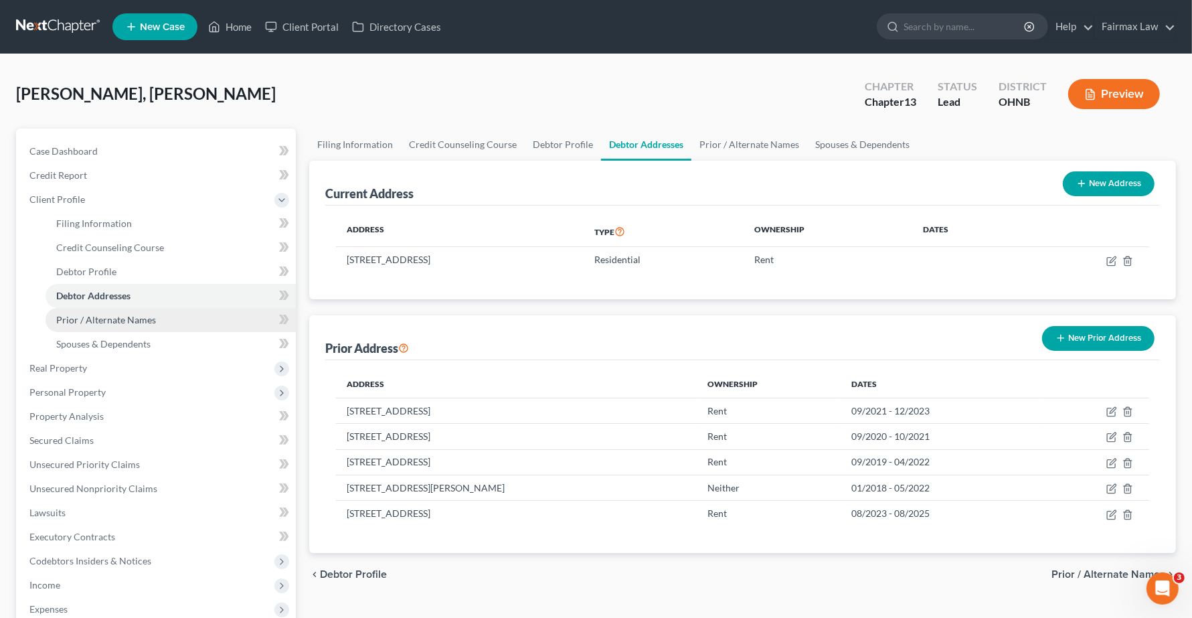
click at [95, 325] on link "Prior / Alternate Names" at bounding box center [170, 320] width 250 height 24
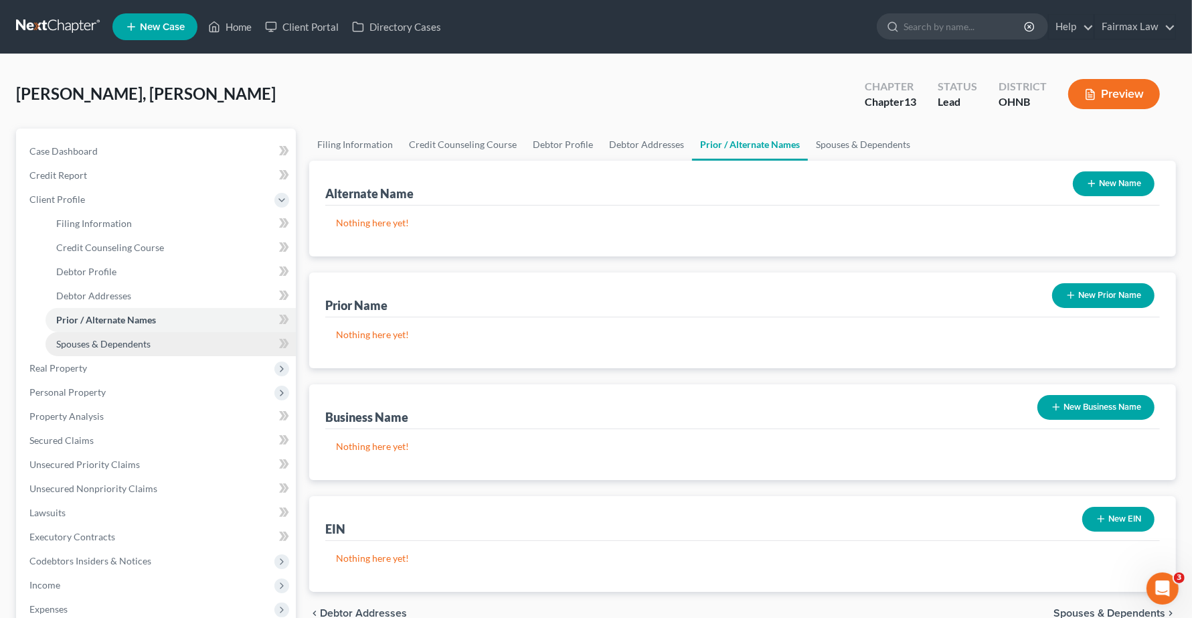
click at [98, 346] on span "Spouses & Dependents" at bounding box center [103, 343] width 94 height 11
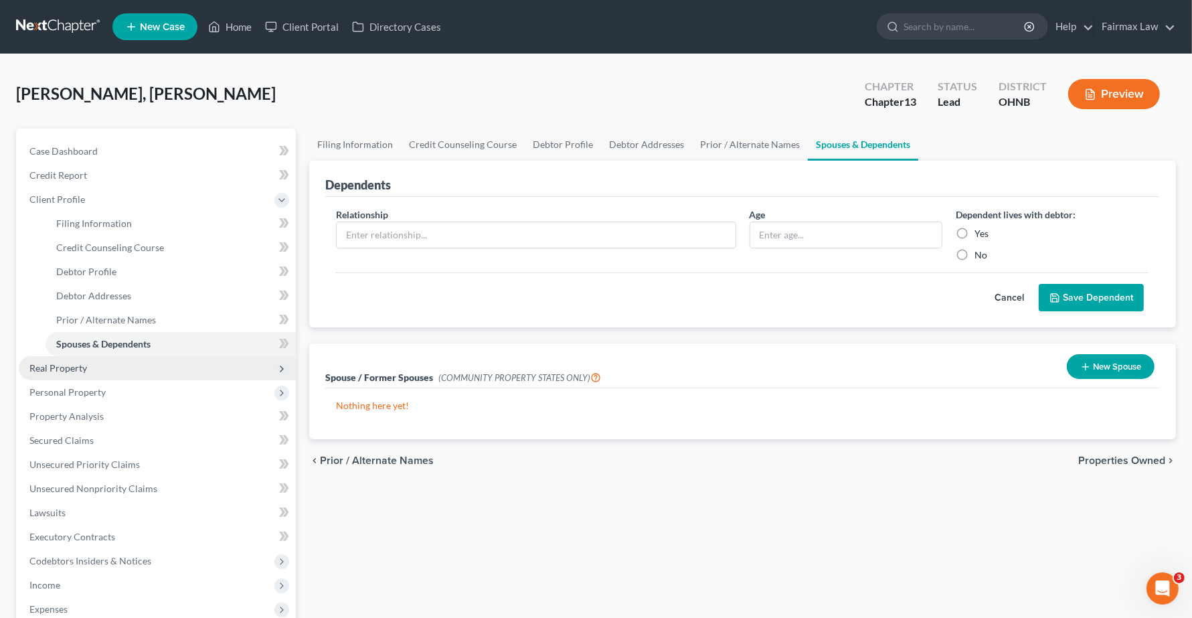
click at [71, 369] on span "Real Property" at bounding box center [58, 367] width 58 height 11
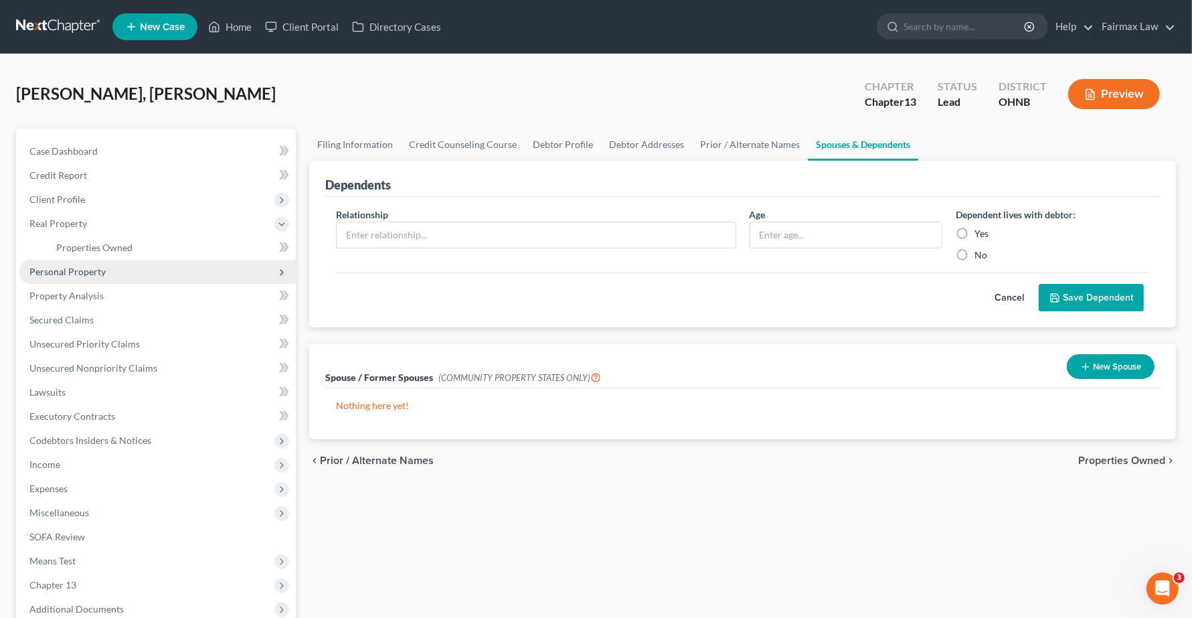
click at [80, 279] on span "Personal Property" at bounding box center [157, 272] width 277 height 24
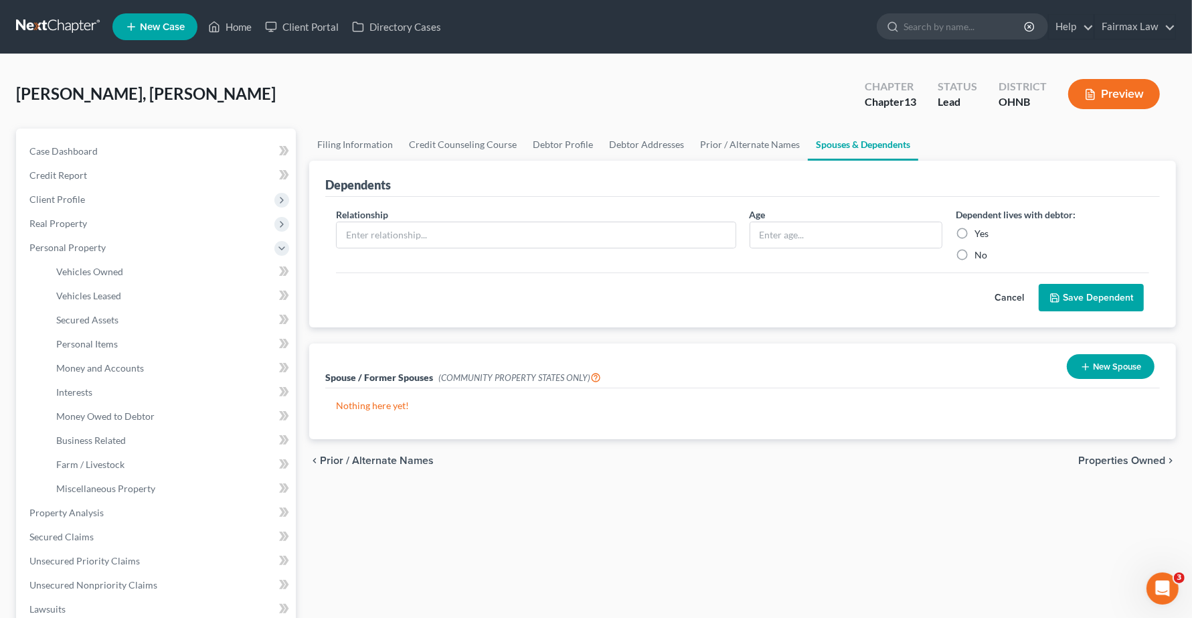
click at [1095, 99] on icon "button" at bounding box center [1090, 94] width 12 height 12
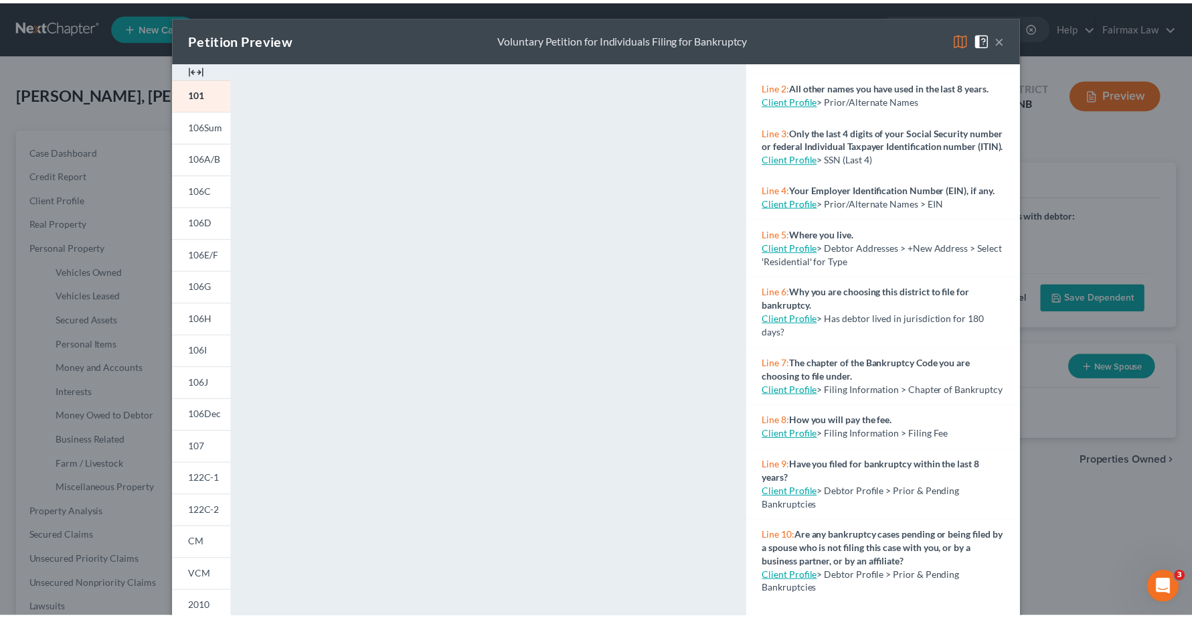
scroll to position [167, 0]
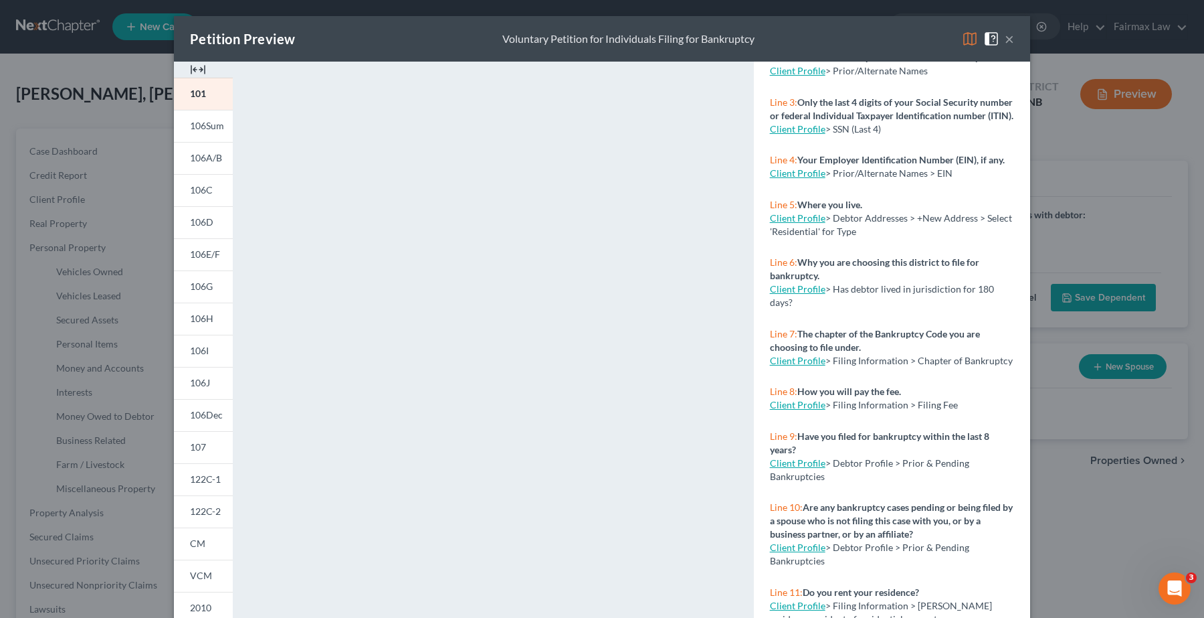
click at [800, 410] on link "Client Profile" at bounding box center [798, 404] width 56 height 11
select select "1"
select select "0"
select select "3"
select select "61"
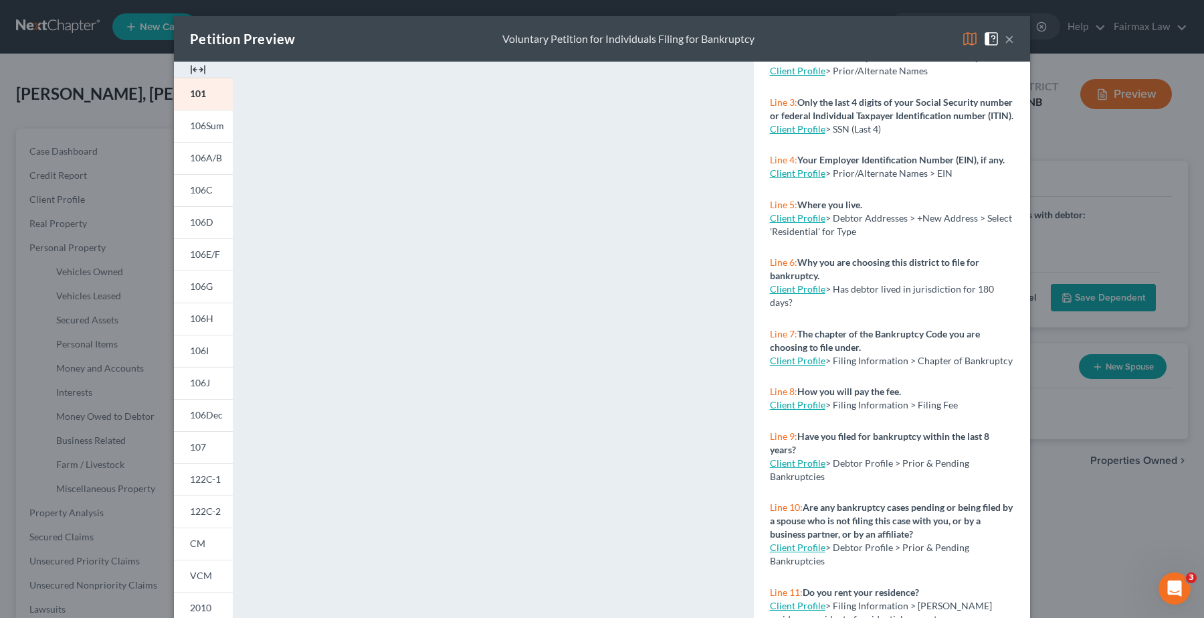
select select "11"
select select "0"
select select "36"
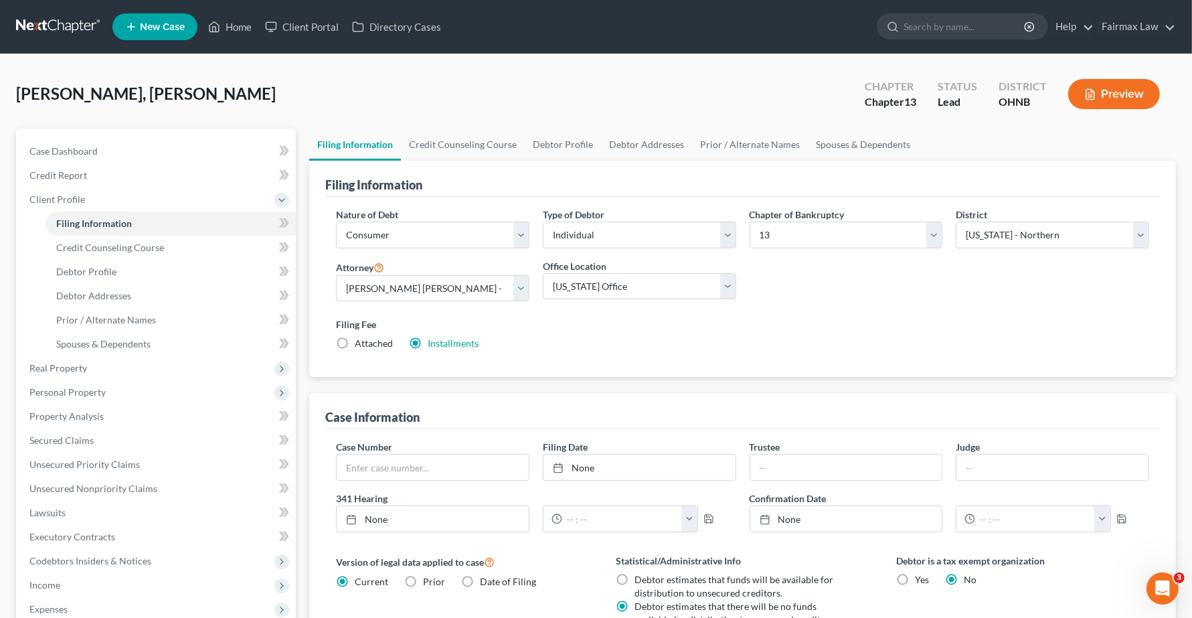
select select "1"
select select "0"
select select "3"
select select "61"
select select "11"
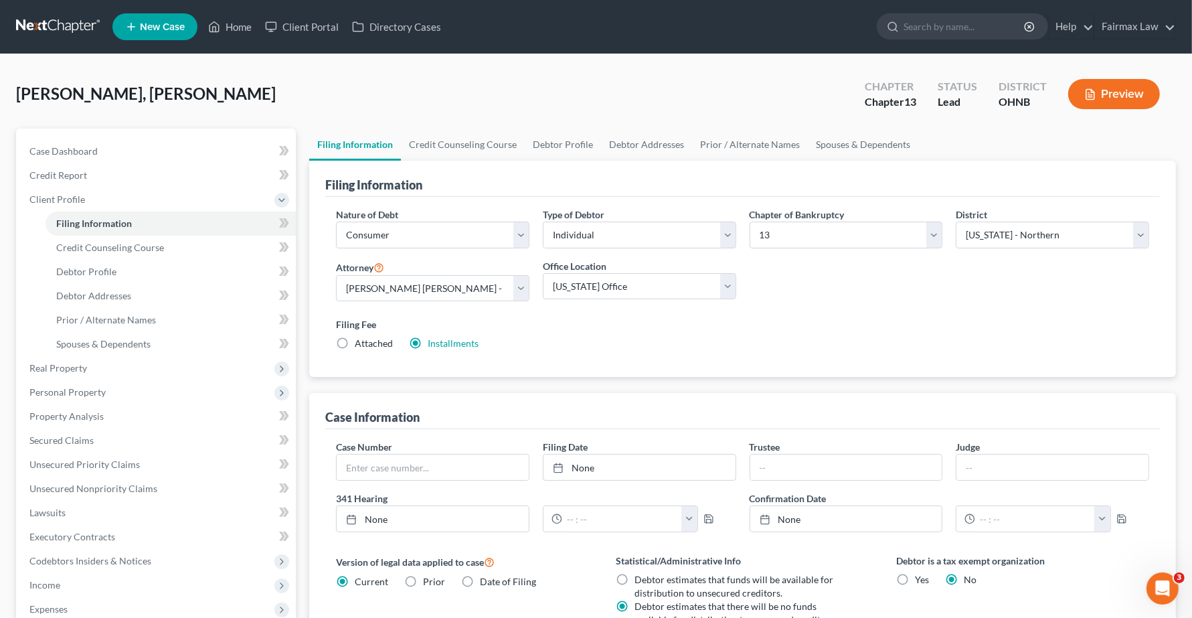
select select "0"
select select "36"
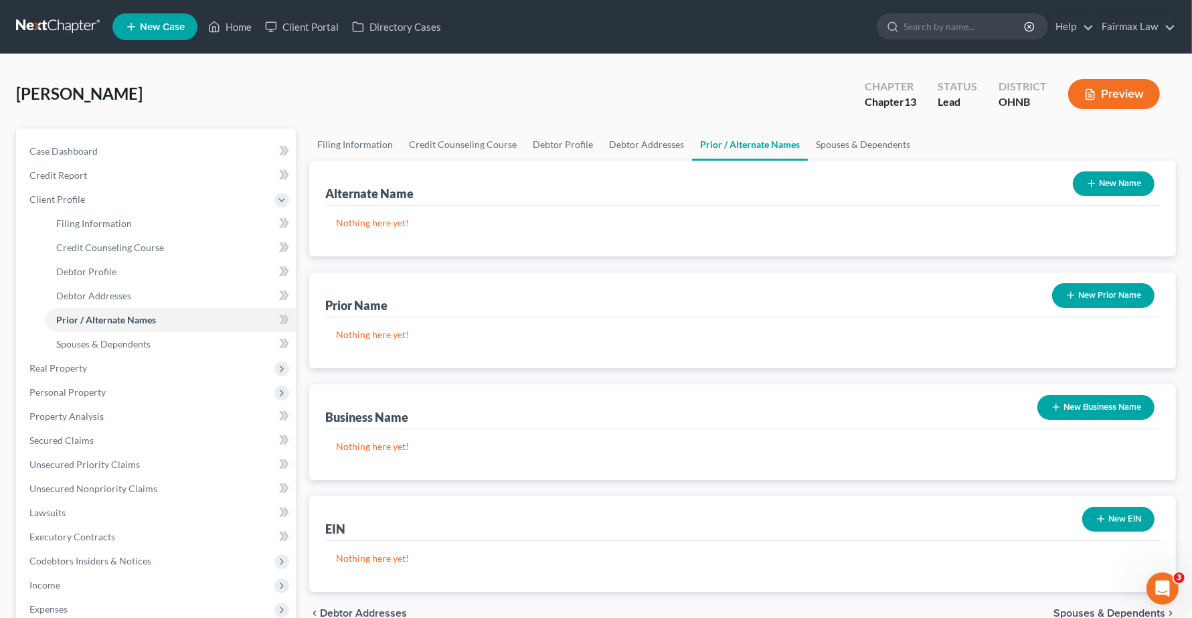
click at [1127, 92] on button "Preview" at bounding box center [1114, 94] width 92 height 30
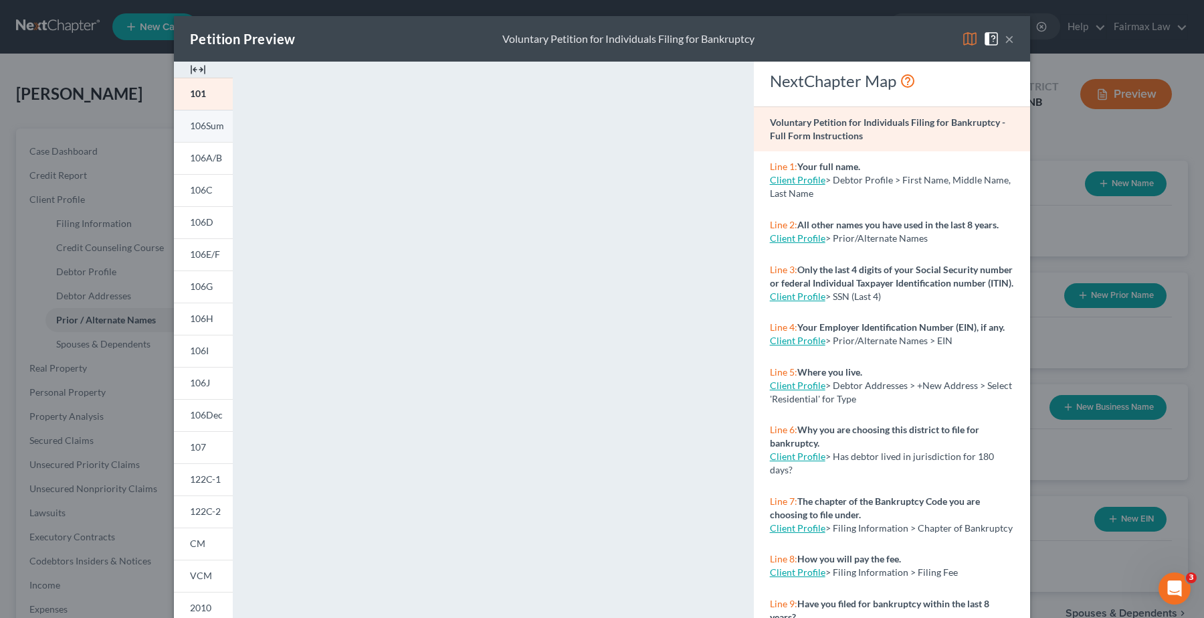
click at [199, 122] on span "106Sum" at bounding box center [207, 125] width 34 height 11
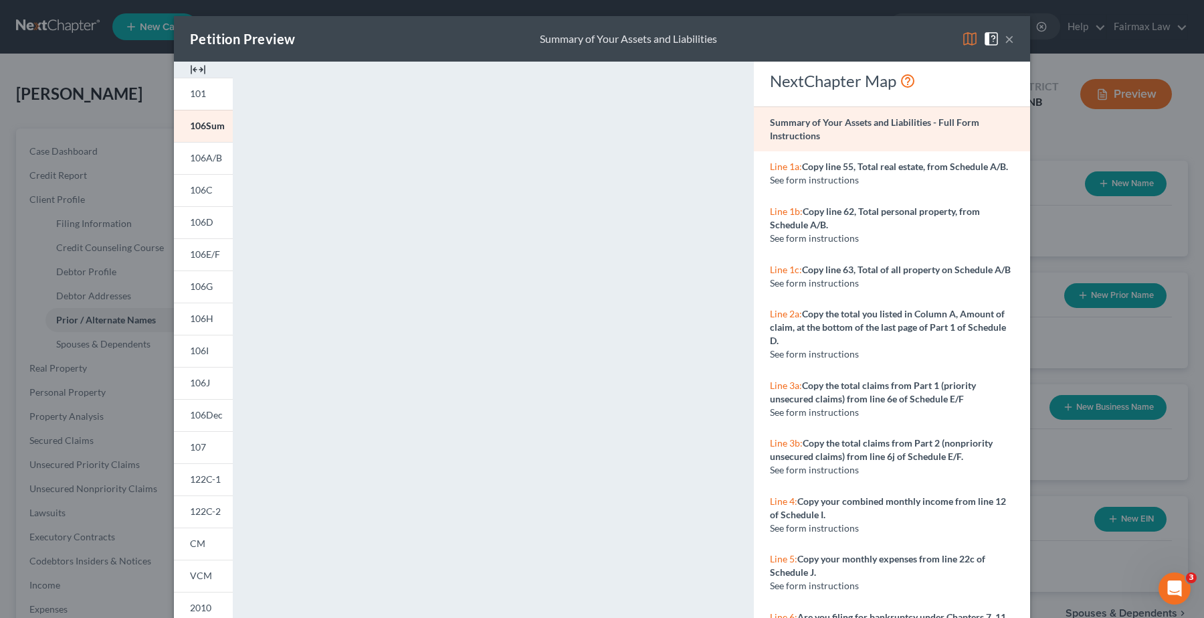
click at [1005, 44] on button "×" at bounding box center [1009, 39] width 9 height 16
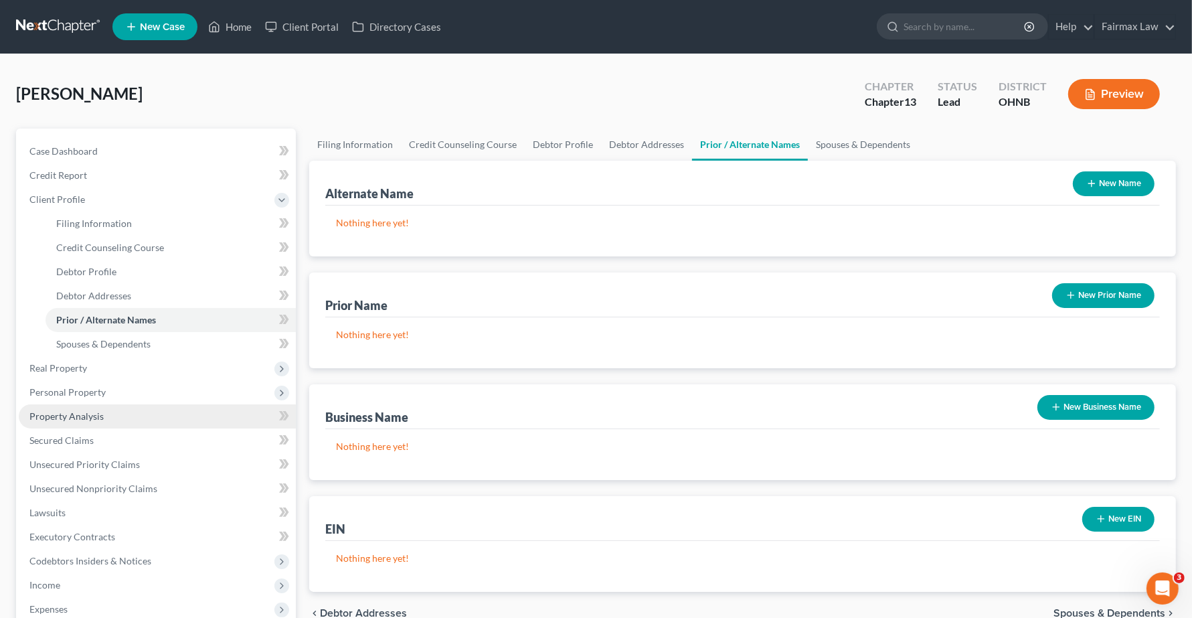
click at [22, 415] on link "Property Analysis" at bounding box center [157, 416] width 277 height 24
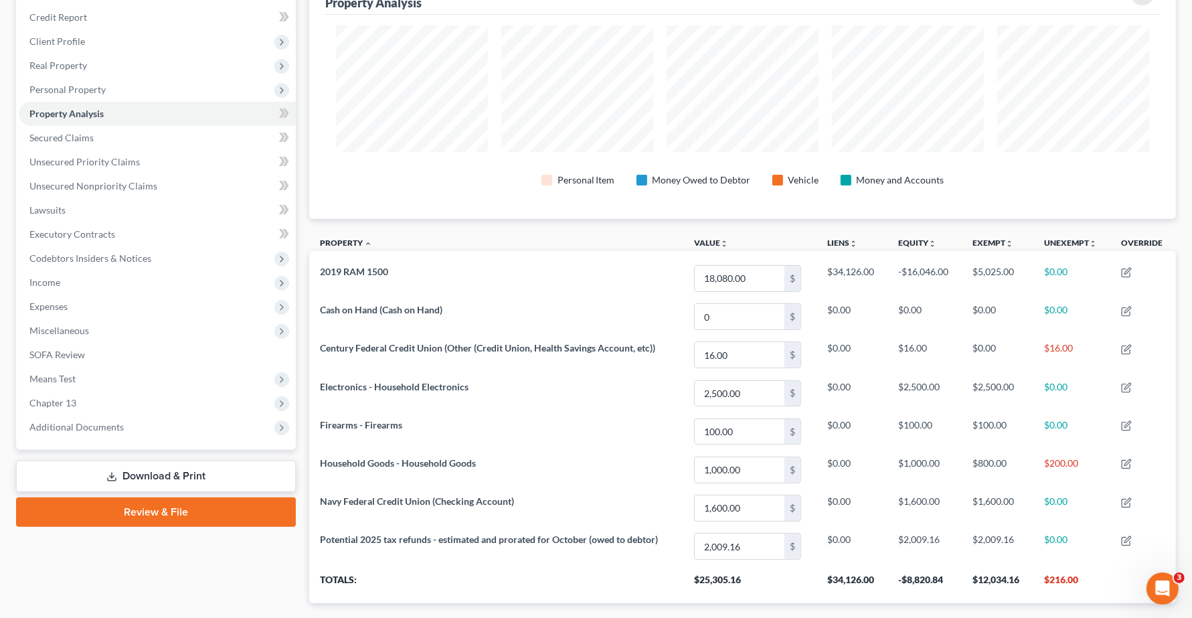
scroll to position [167, 0]
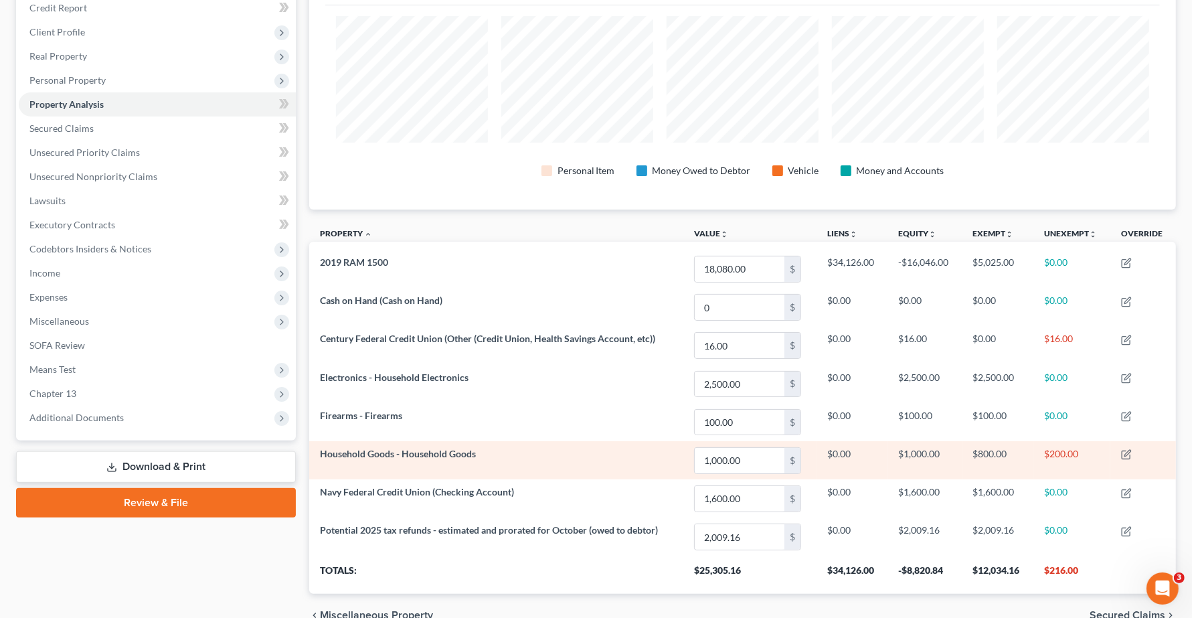
click at [377, 458] on span "Household Goods - Household Goods" at bounding box center [398, 453] width 156 height 11
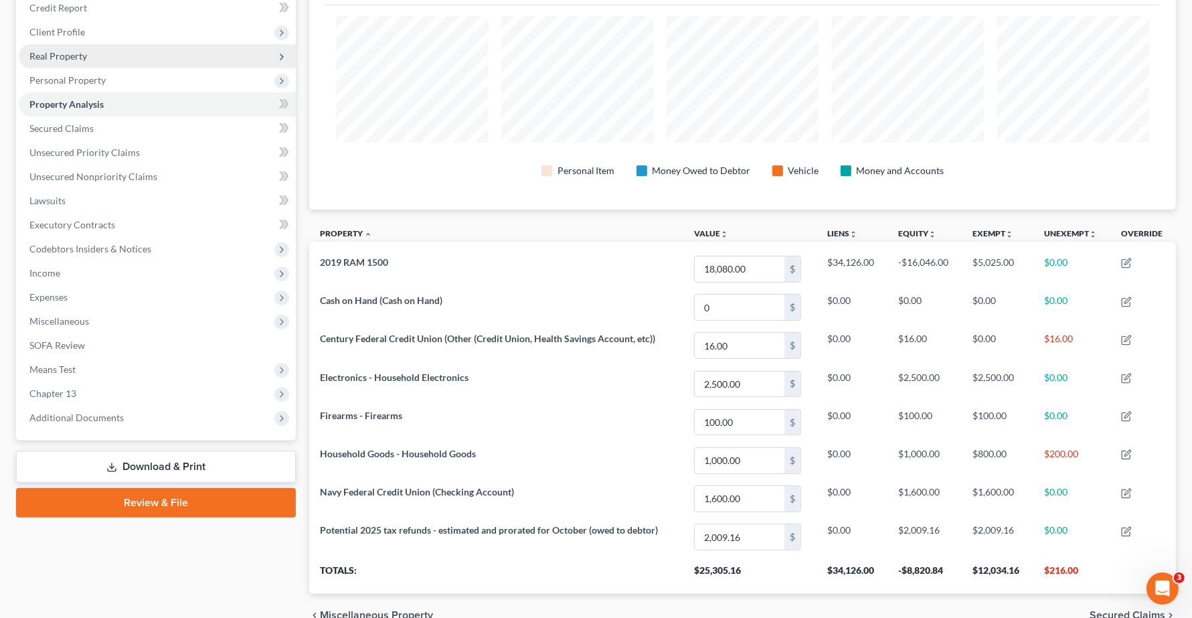
click at [84, 58] on span "Real Property" at bounding box center [58, 55] width 58 height 11
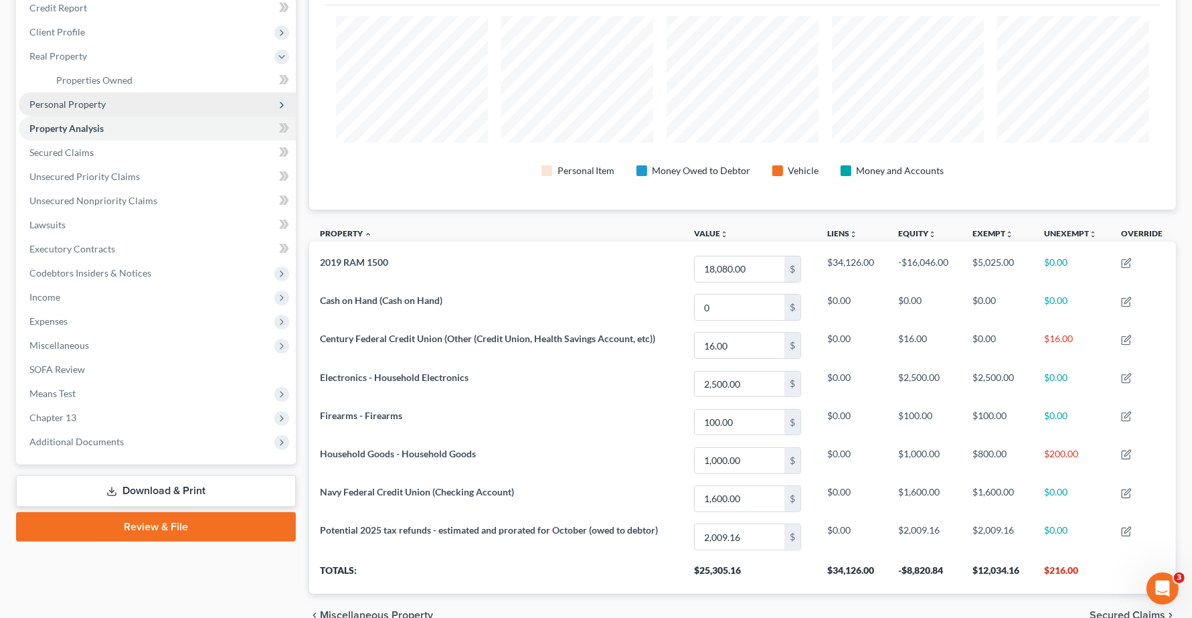
click at [84, 105] on span "Personal Property" at bounding box center [67, 103] width 76 height 11
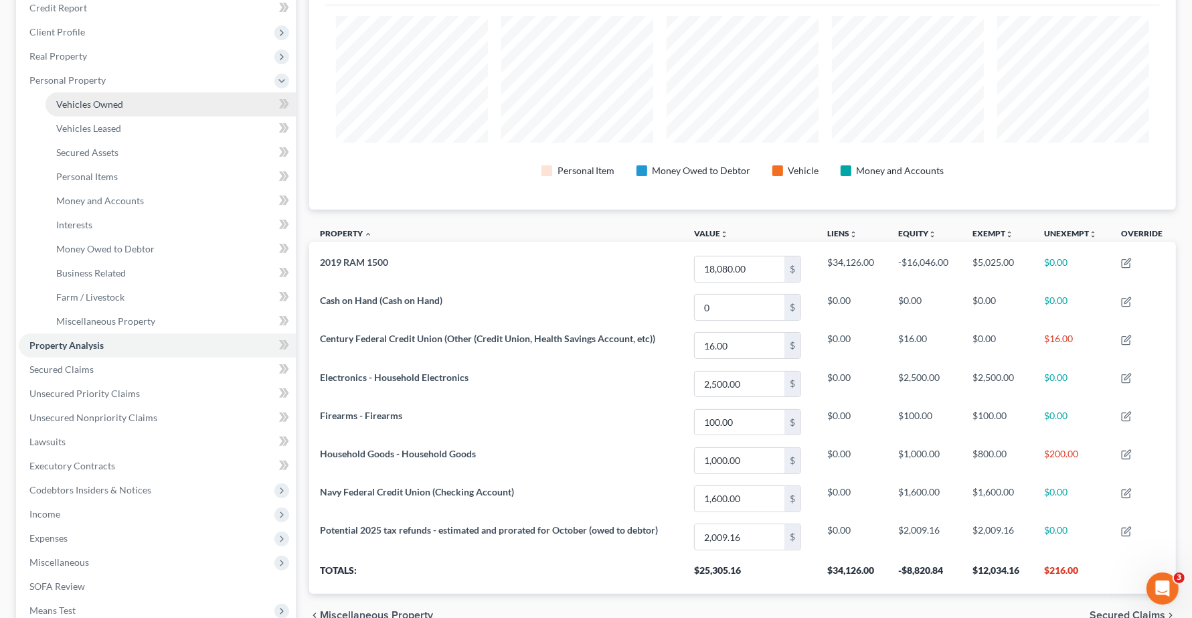
click at [95, 108] on span "Vehicles Owned" at bounding box center [89, 103] width 67 height 11
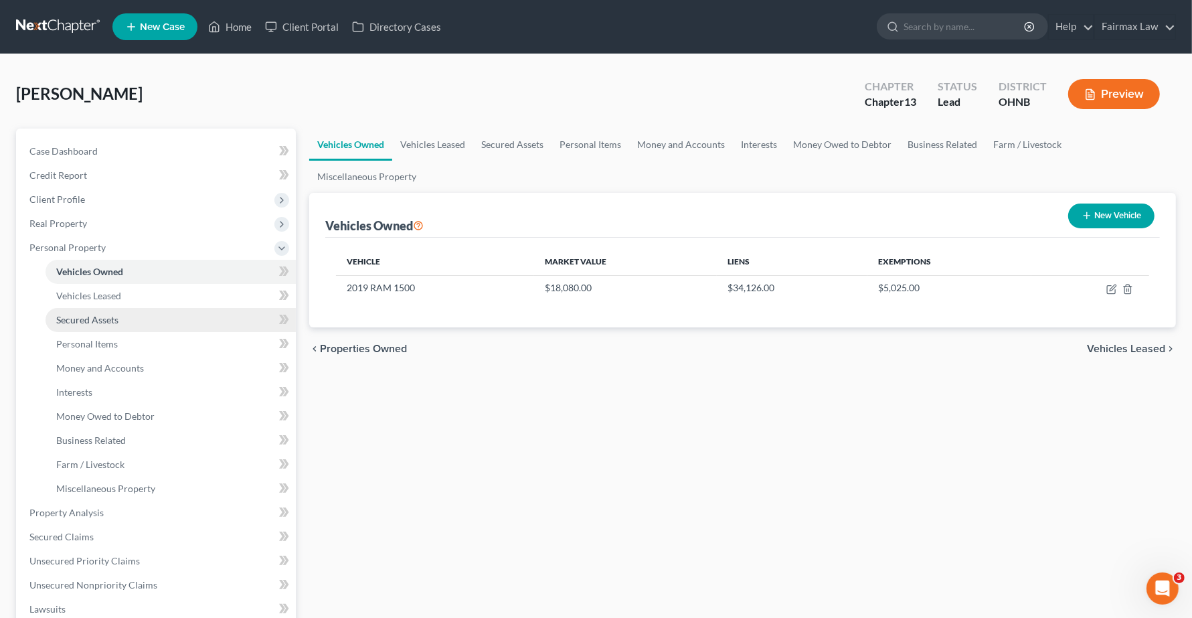
click at [101, 318] on span "Secured Assets" at bounding box center [87, 319] width 62 height 11
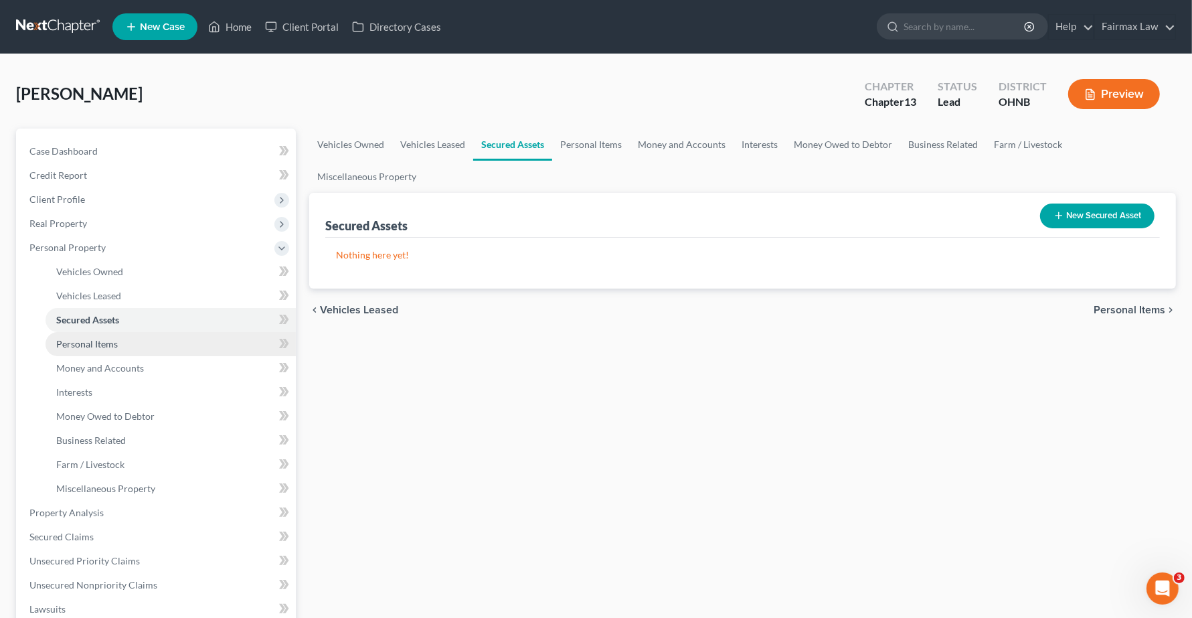
click at [104, 343] on span "Personal Items" at bounding box center [87, 343] width 62 height 11
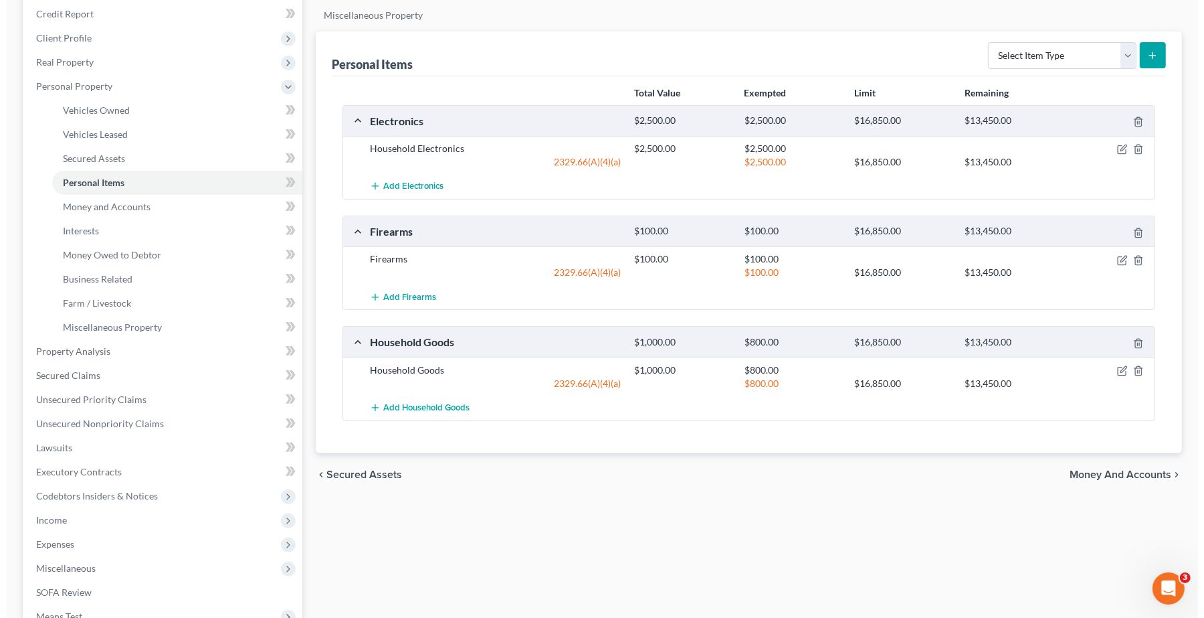
scroll to position [167, 0]
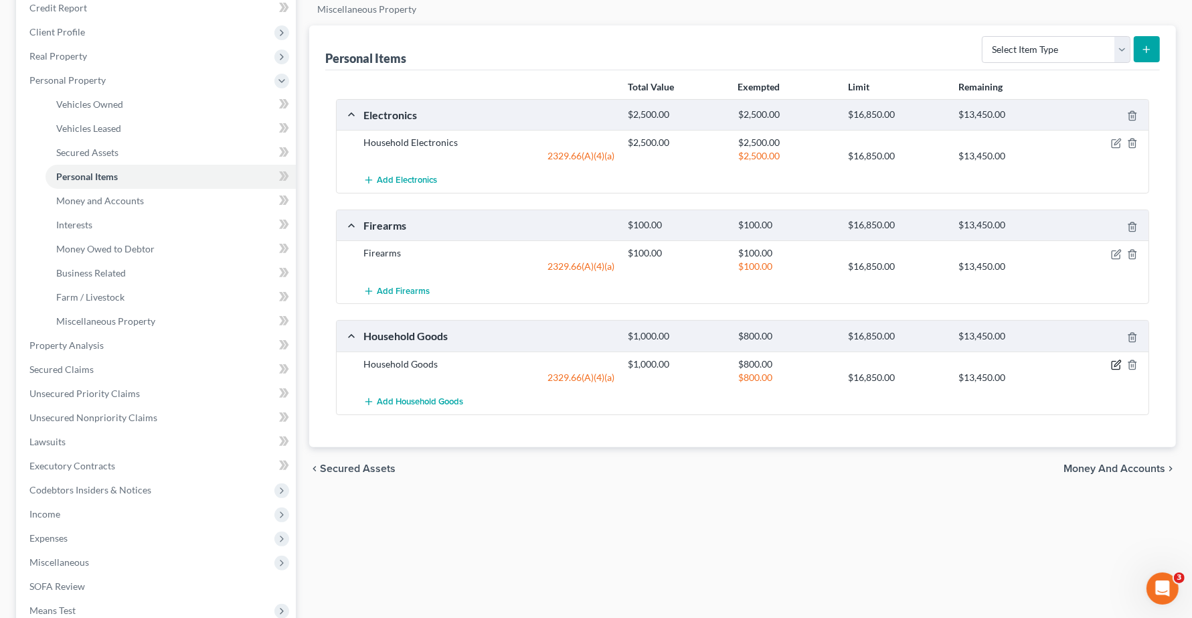
click at [1116, 363] on icon "button" at bounding box center [1117, 363] width 6 height 6
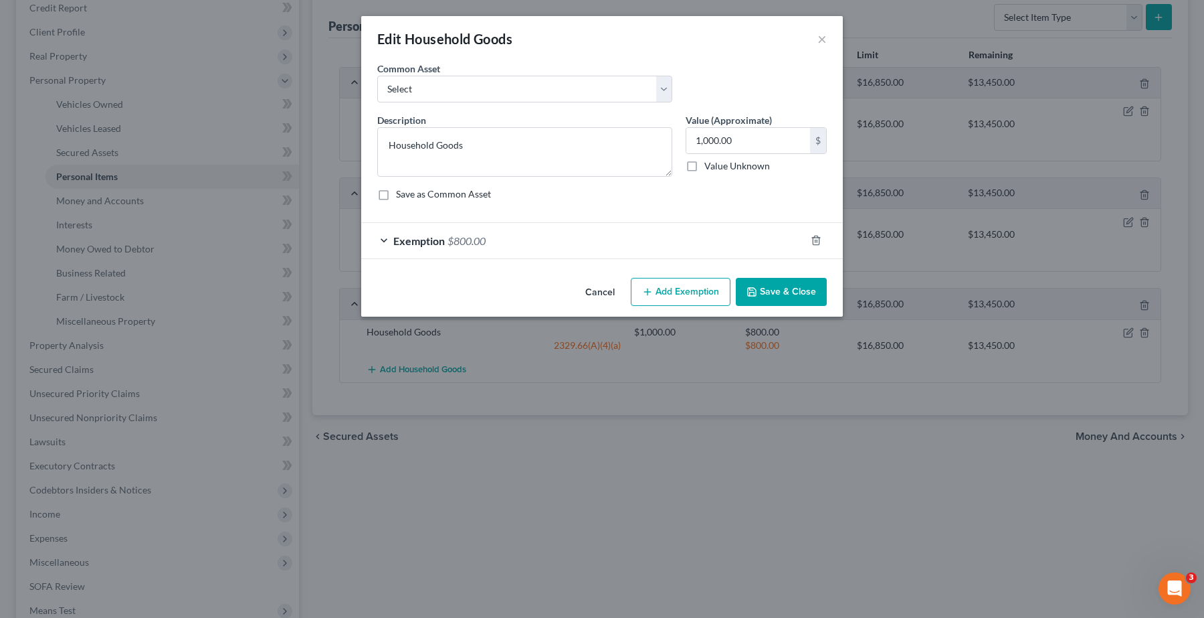
click at [417, 236] on span "Exemption" at bounding box center [419, 240] width 52 height 13
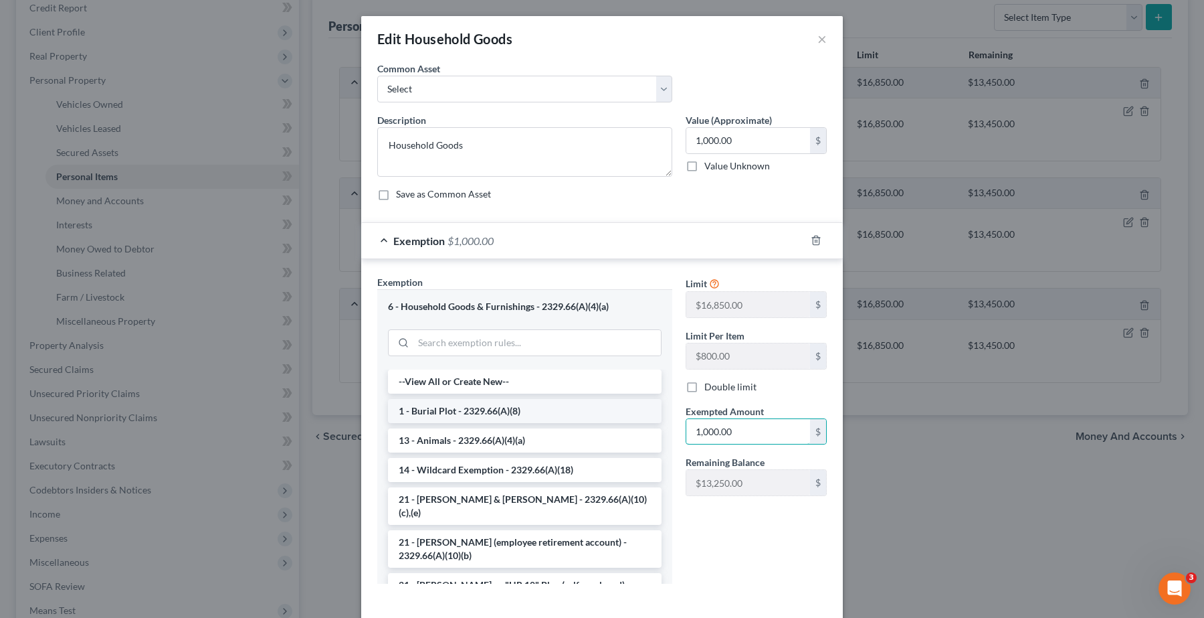
type input "1,000.00"
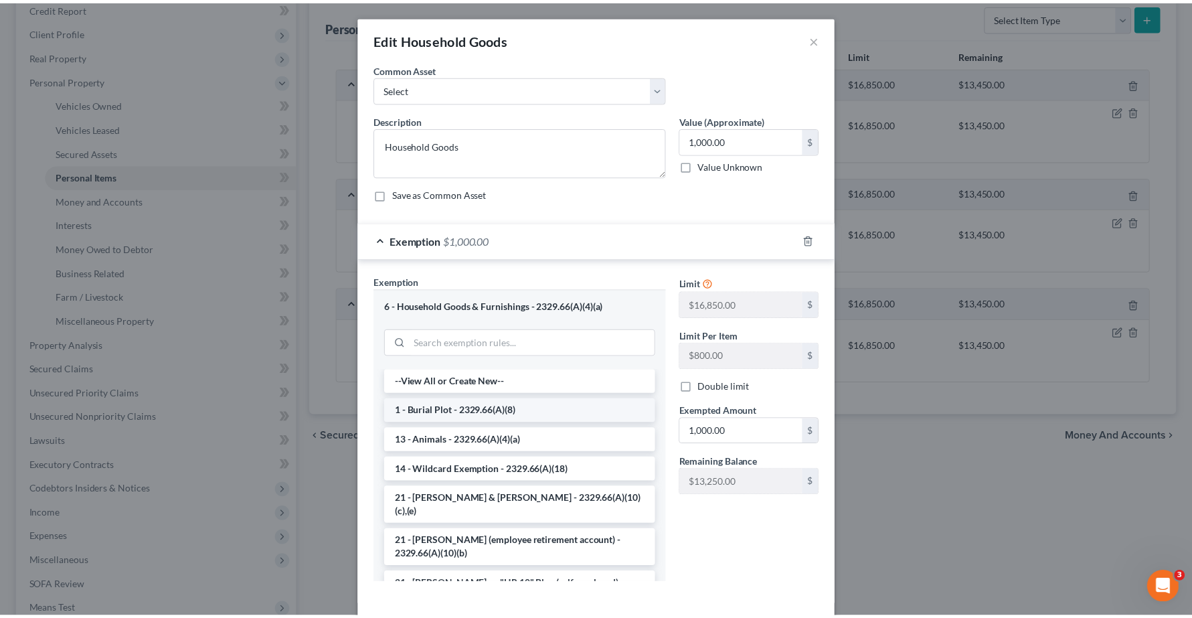
scroll to position [62, 0]
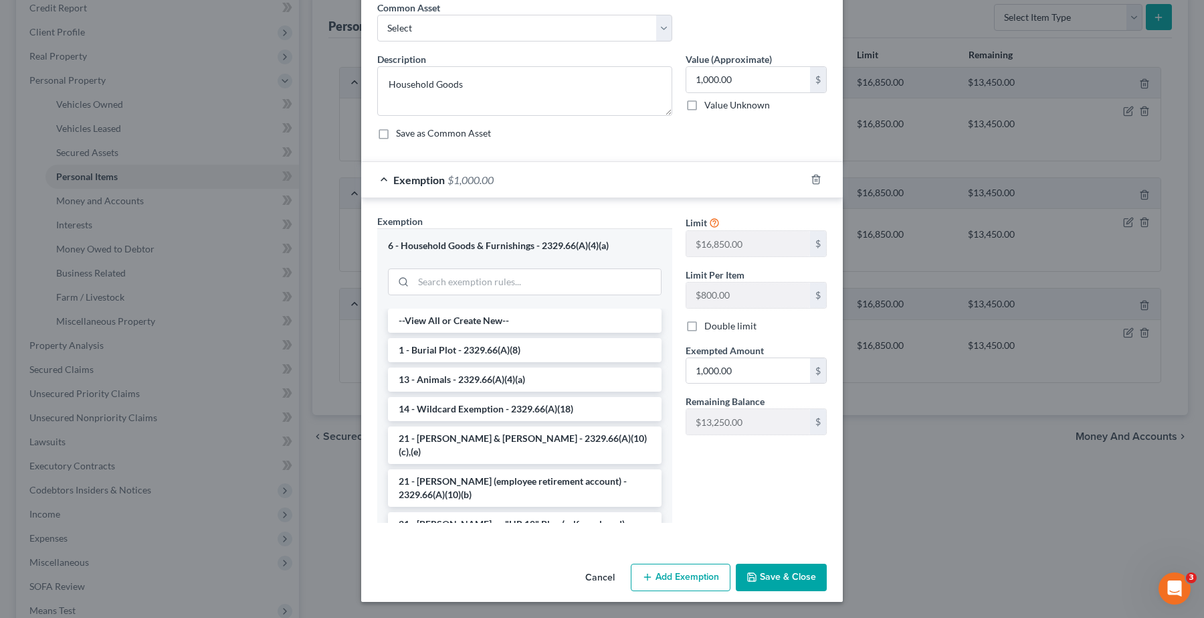
click at [798, 565] on button "Save & Close" at bounding box center [781, 577] width 91 height 28
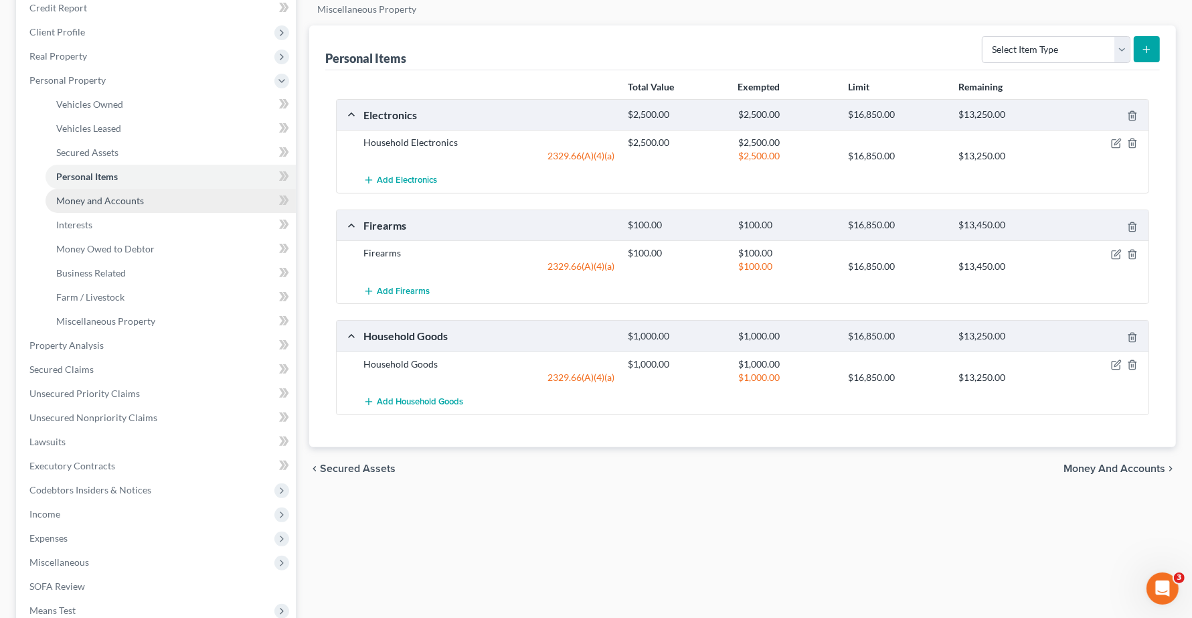
click at [102, 195] on span "Money and Accounts" at bounding box center [100, 200] width 88 height 11
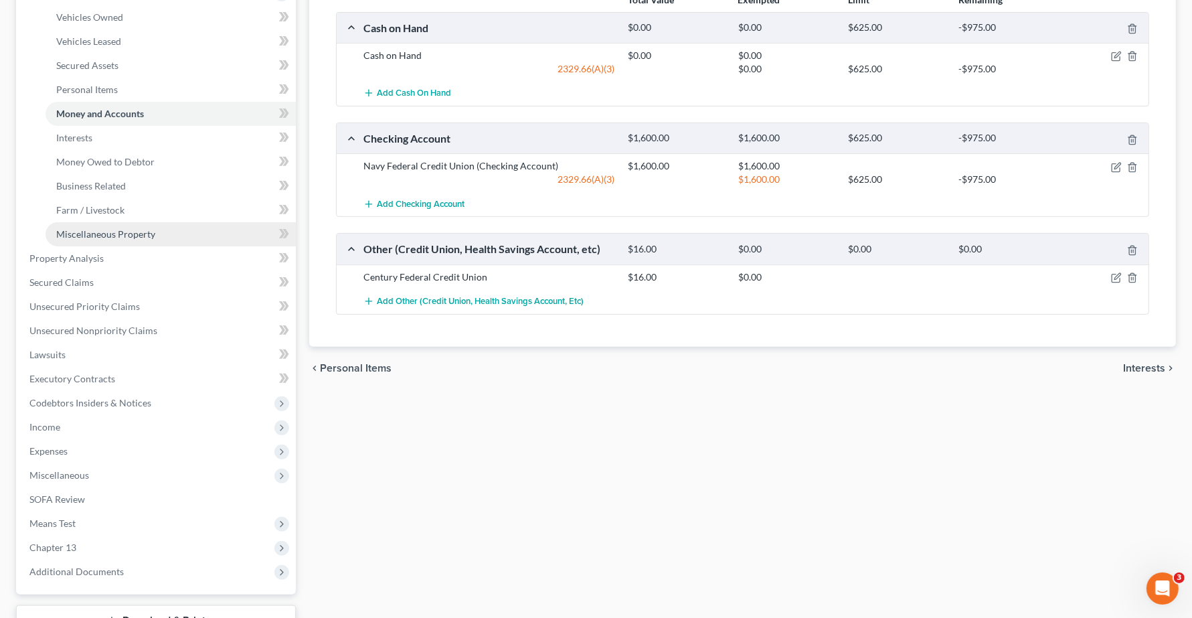
scroll to position [106, 0]
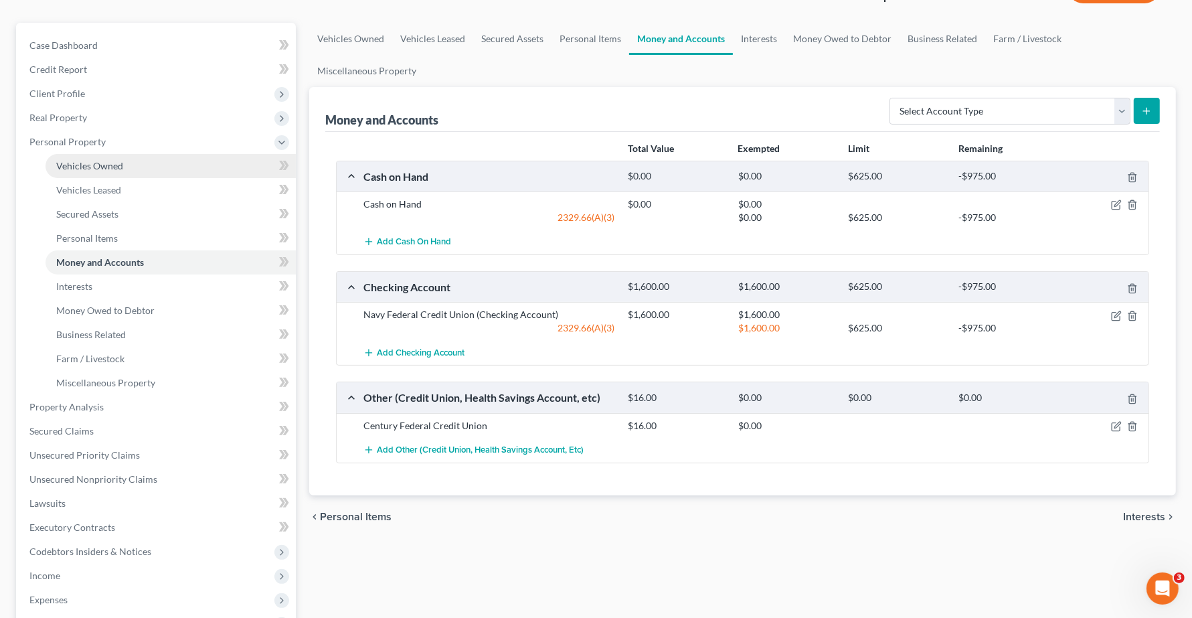
click at [89, 169] on link "Vehicles Owned" at bounding box center [170, 166] width 250 height 24
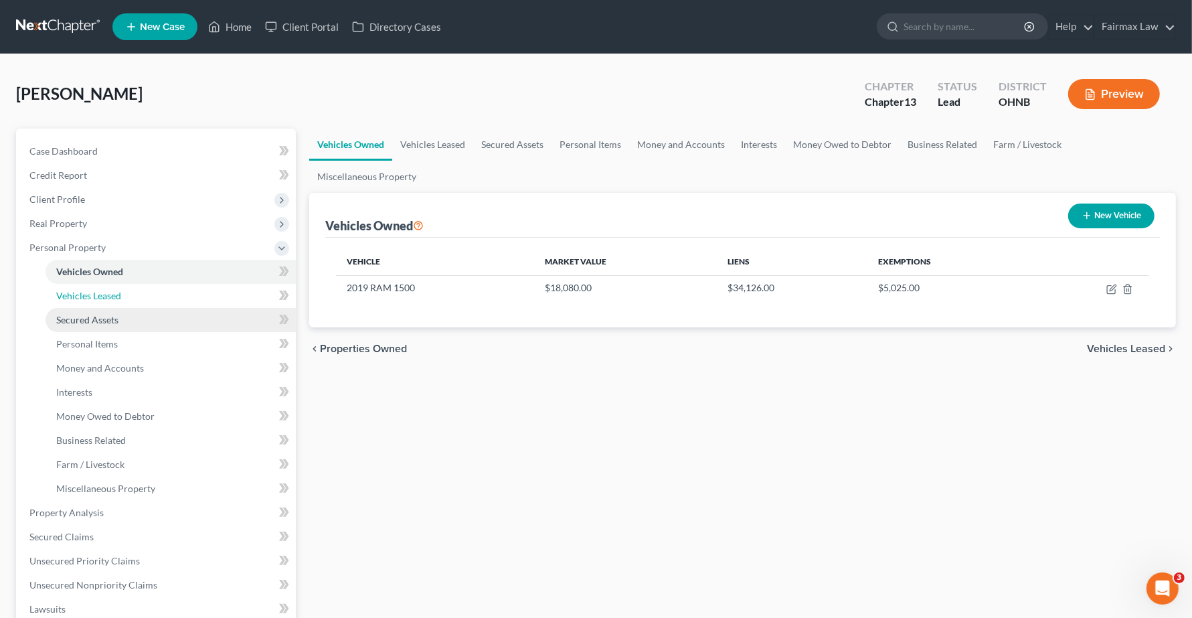
click at [99, 306] on ul "Vehicles Owned Vehicles Leased Machinery and Vehicles Office Related" at bounding box center [157, 380] width 277 height 241
click at [104, 322] on span "Secured Assets" at bounding box center [87, 319] width 62 height 11
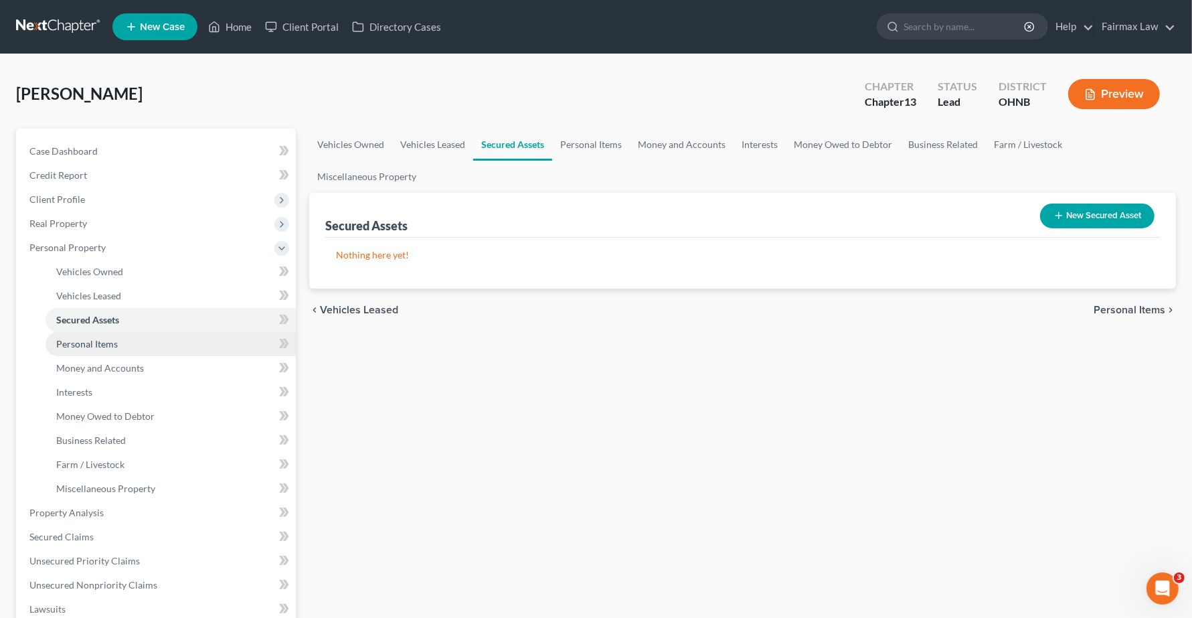
click at [102, 345] on span "Personal Items" at bounding box center [87, 343] width 62 height 11
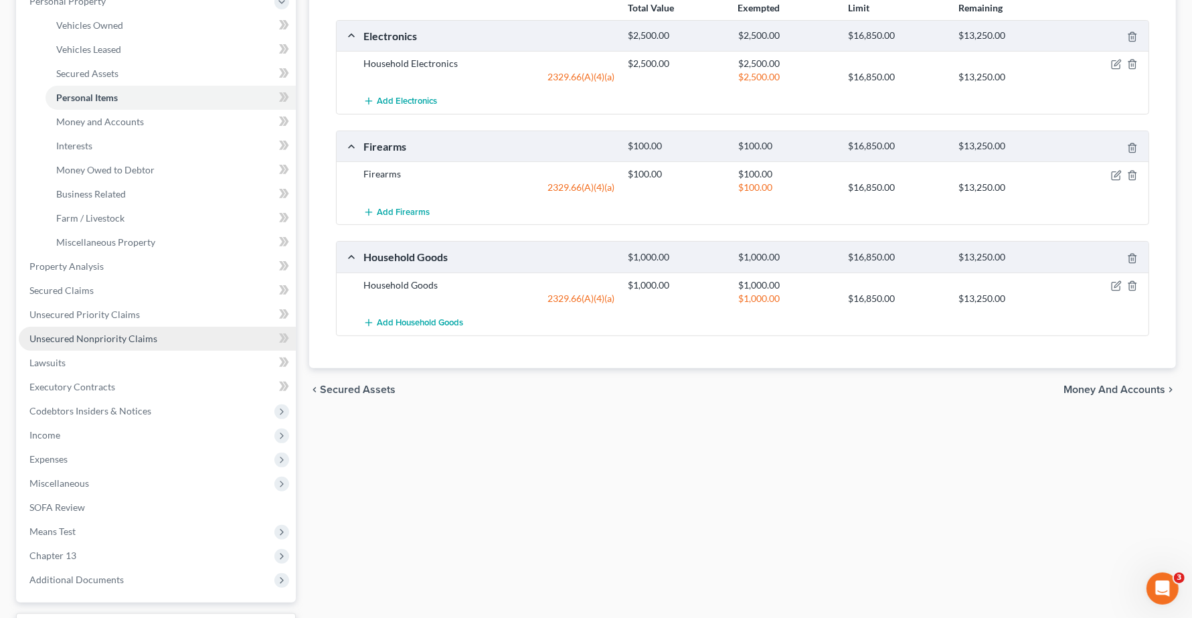
scroll to position [189, 0]
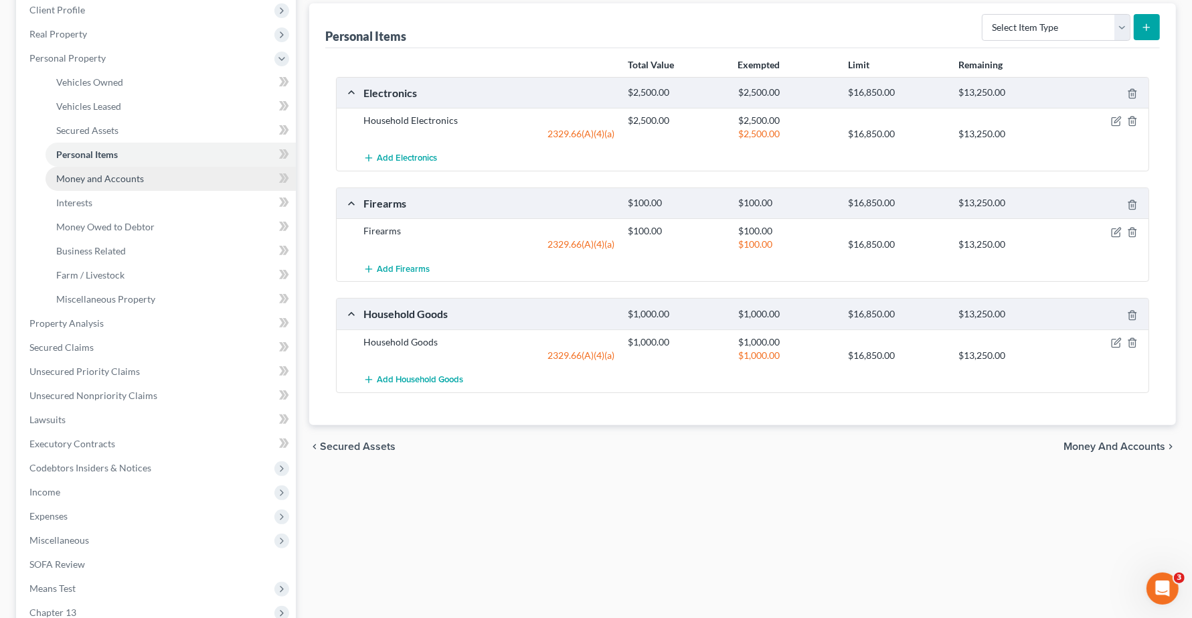
click at [94, 179] on span "Money and Accounts" at bounding box center [100, 178] width 88 height 11
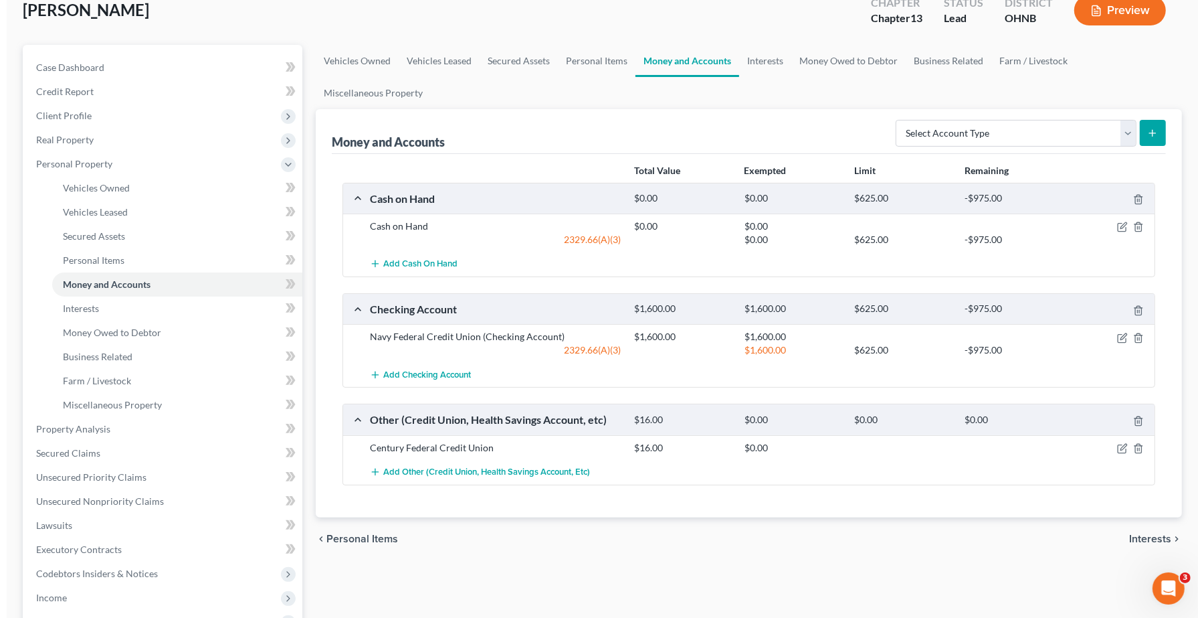
scroll to position [167, 0]
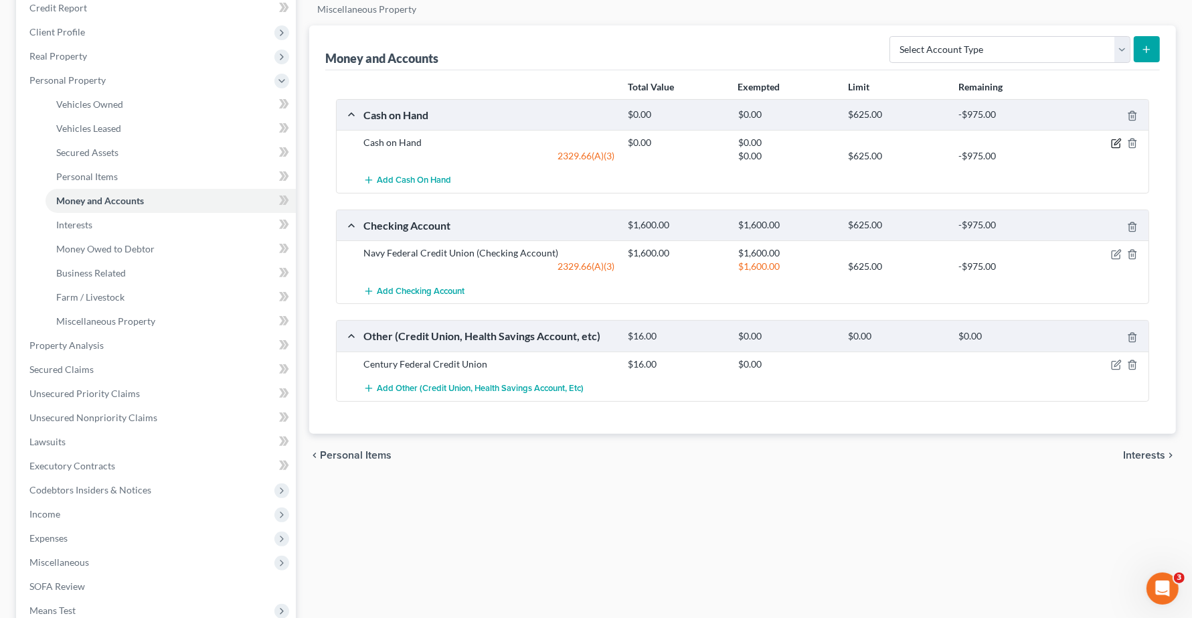
click at [1113, 142] on icon "button" at bounding box center [1116, 143] width 11 height 11
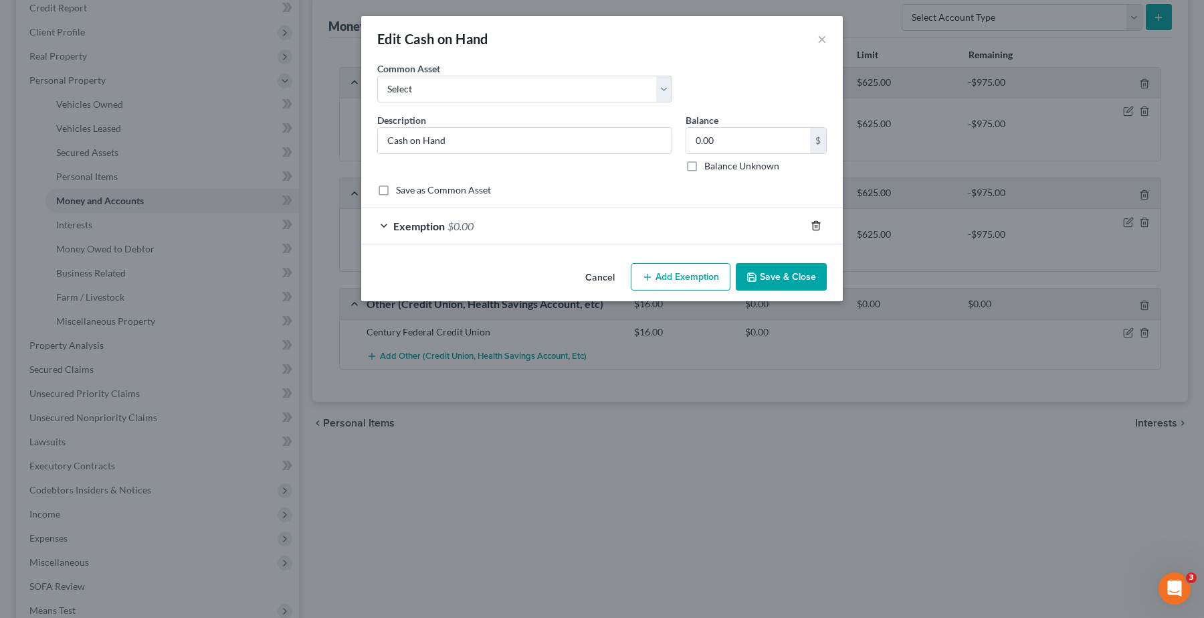
click at [816, 228] on line "button" at bounding box center [816, 226] width 0 height 3
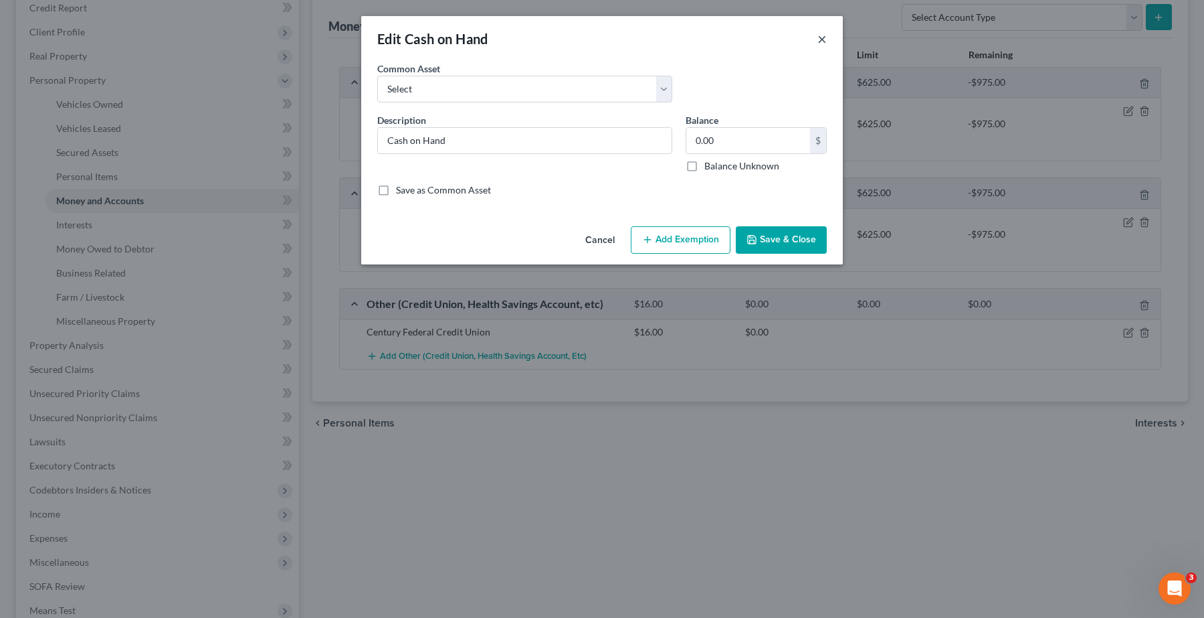
click at [822, 38] on button "×" at bounding box center [822, 39] width 9 height 16
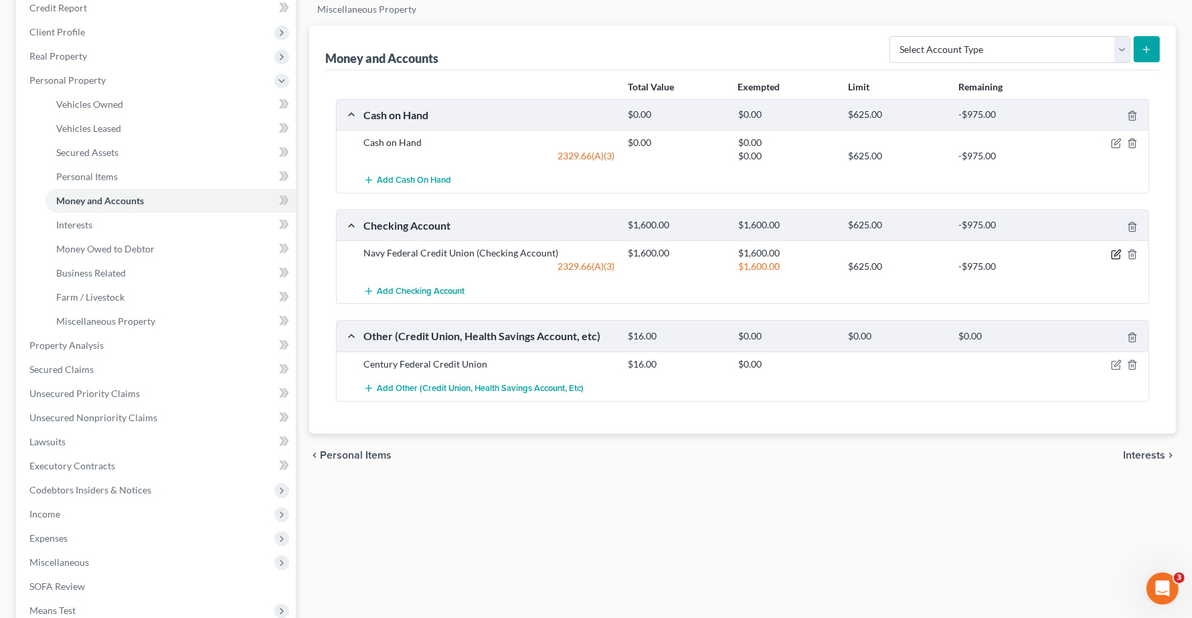
click at [1112, 254] on icon "button" at bounding box center [1116, 254] width 11 height 11
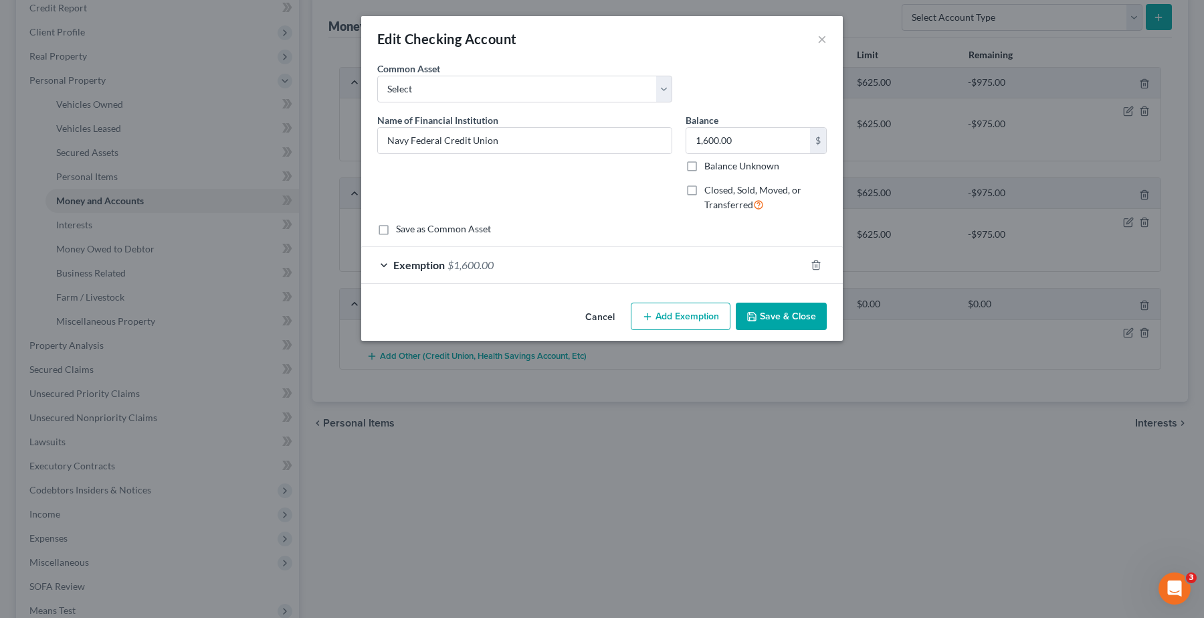
click at [399, 262] on span "Exemption" at bounding box center [419, 264] width 52 height 13
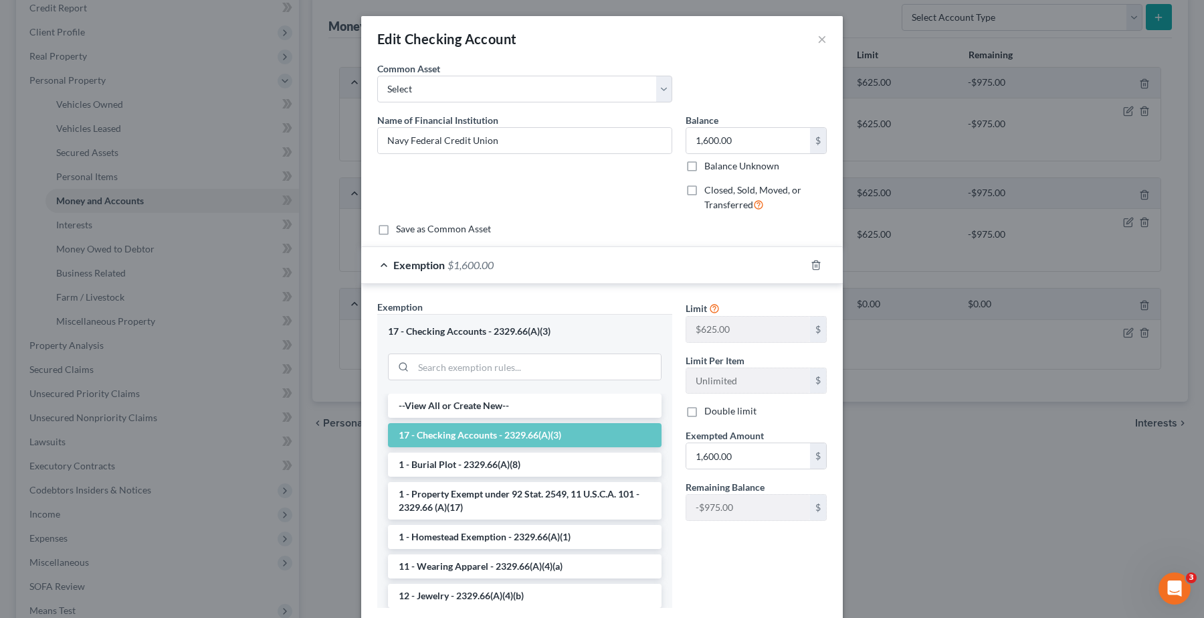
scroll to position [87, 0]
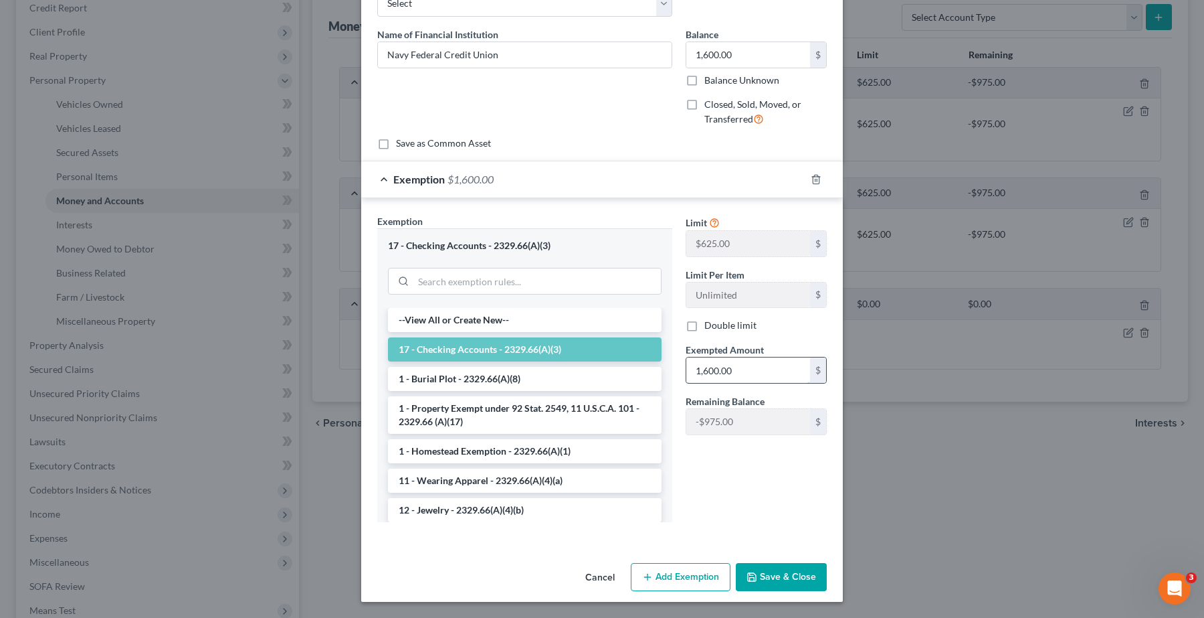
click at [764, 373] on input "1,600.00" at bounding box center [748, 369] width 124 height 25
type input "625.00"
click at [796, 466] on div "Limit $625.00 $ Limit Per Item Unlimited $ Double limit Exempted Amount * 625.0…" at bounding box center [756, 373] width 155 height 318
click at [663, 573] on button "Add Exemption" at bounding box center [681, 577] width 100 height 28
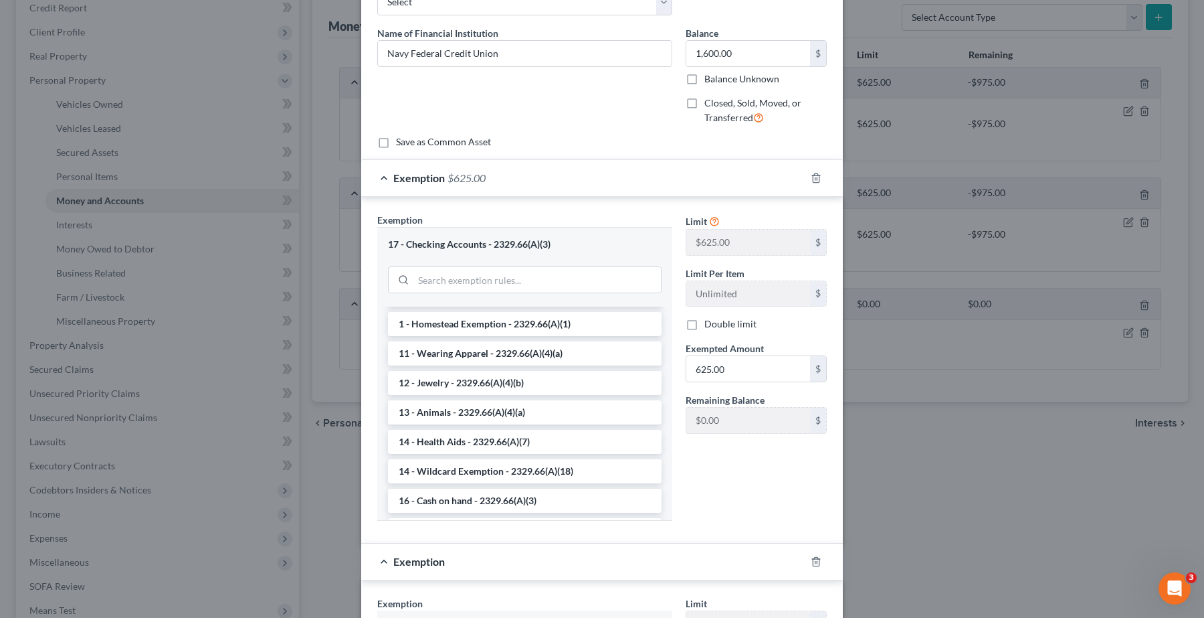
scroll to position [167, 0]
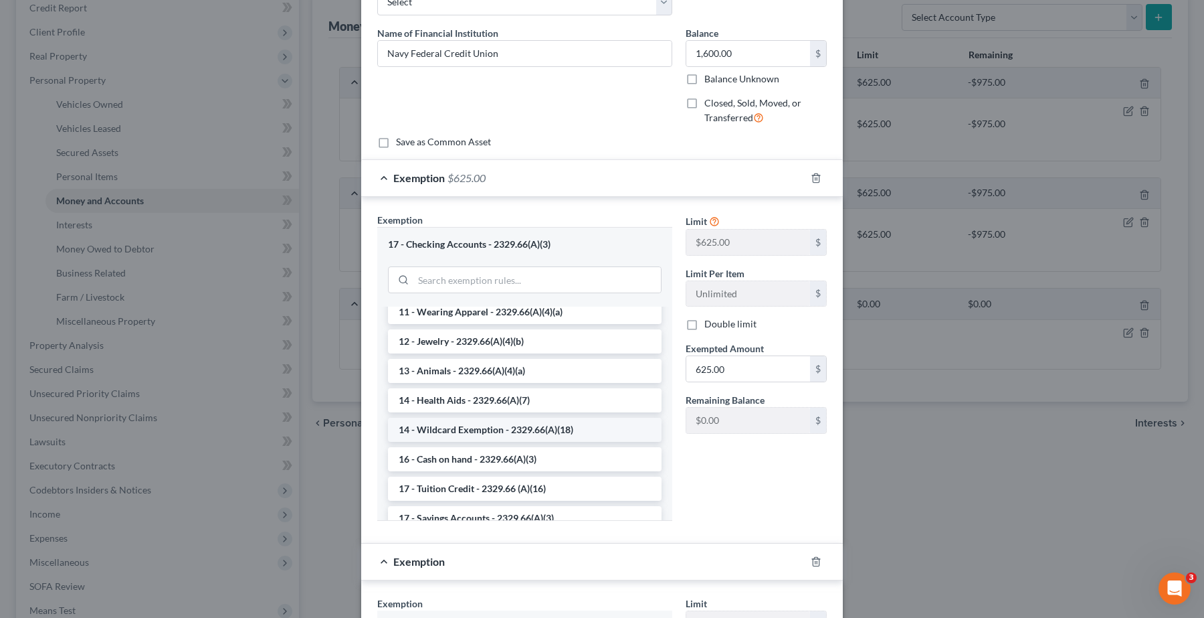
click at [517, 430] on li "14 - Wildcard Exemption - 2329.66(A)(18)" at bounding box center [525, 430] width 274 height 24
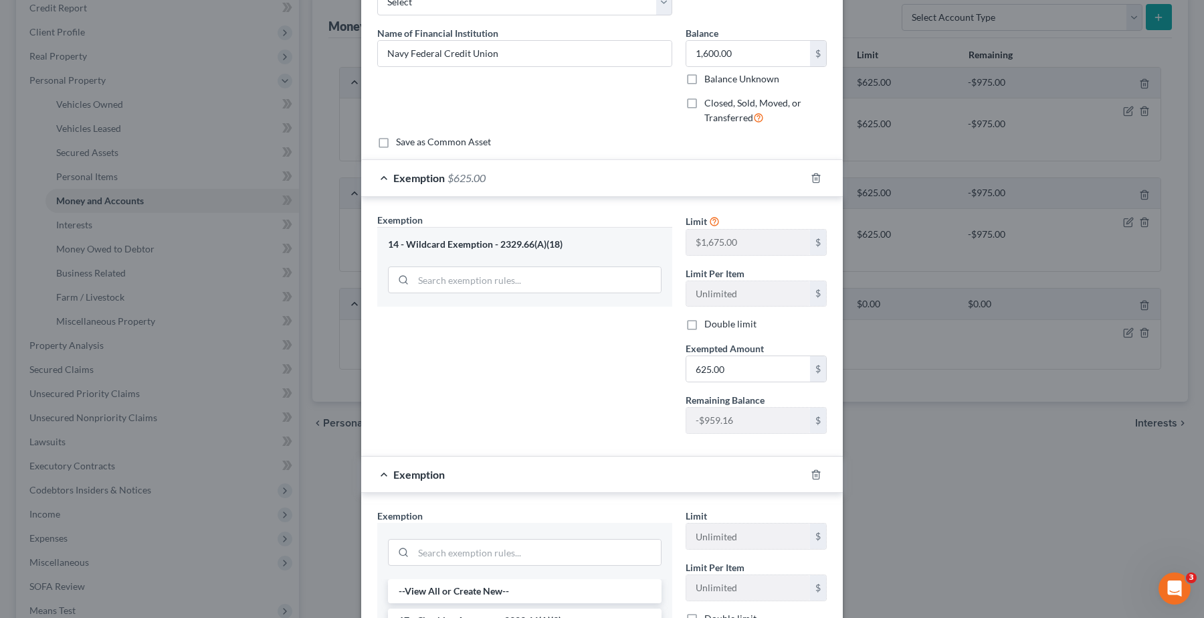
scroll to position [3, 0]
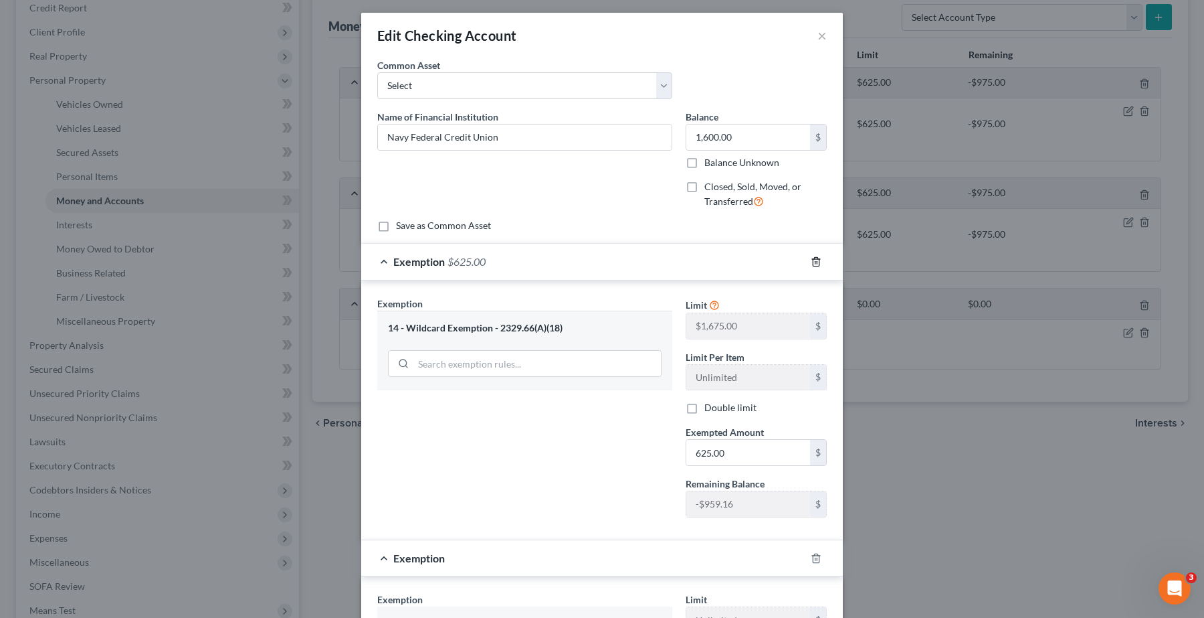
click at [811, 261] on icon "button" at bounding box center [816, 261] width 11 height 11
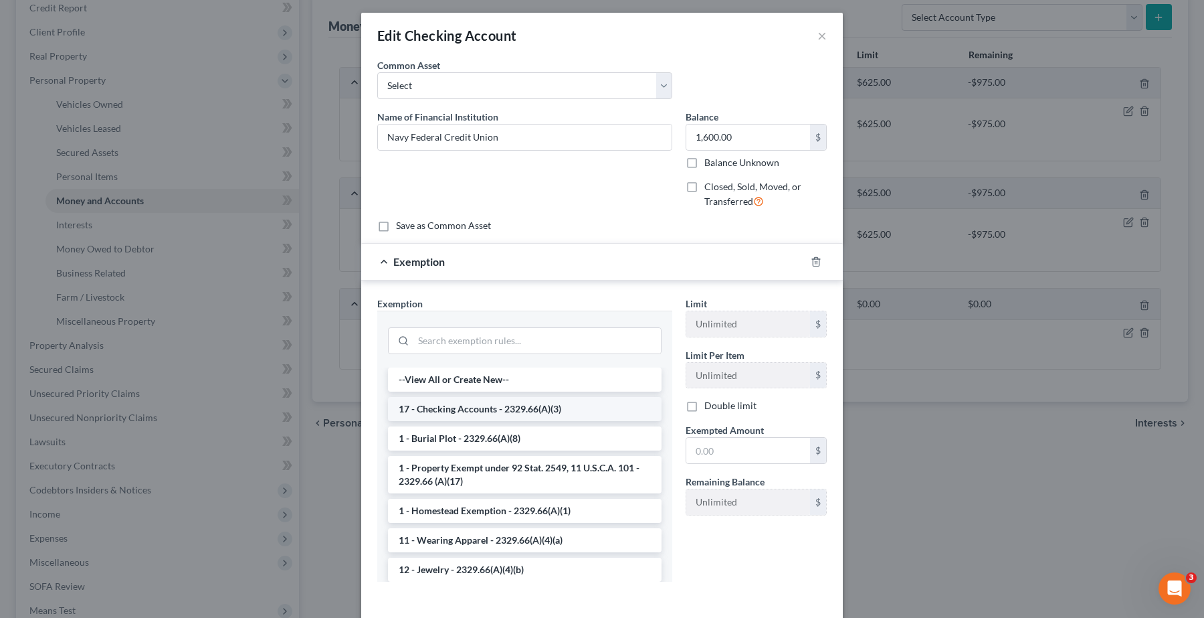
click at [509, 409] on li "17 - Checking Accounts - 2329.66(A)(3)" at bounding box center [525, 409] width 274 height 24
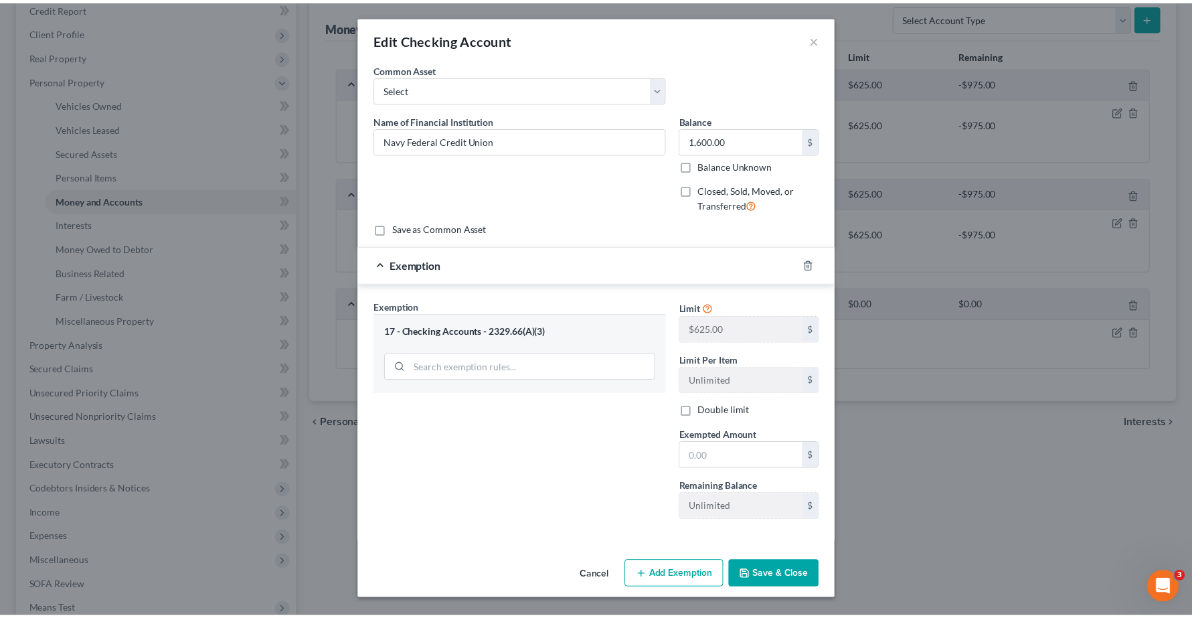
scroll to position [0, 0]
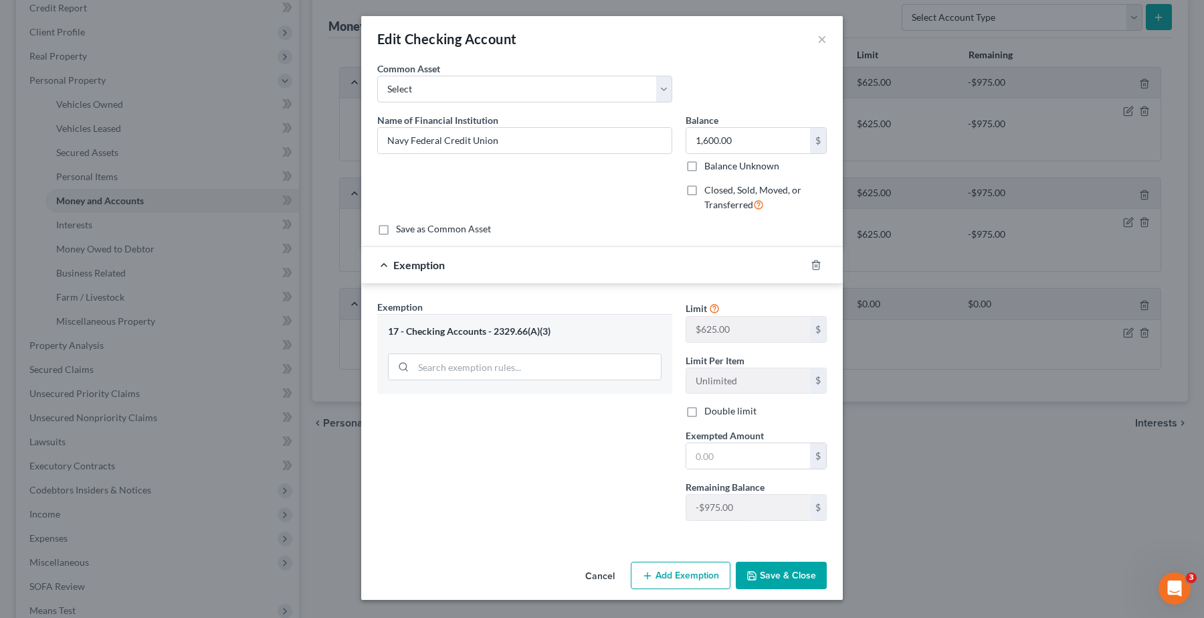
click at [543, 446] on div "Exemption Set must be selected for CA. Exemption * 17 - Checking Accounts - 232…" at bounding box center [525, 416] width 308 height 232
click at [716, 456] on input "text" at bounding box center [748, 455] width 124 height 25
type input "625.00"
click at [771, 575] on button "Save & Close" at bounding box center [781, 575] width 91 height 28
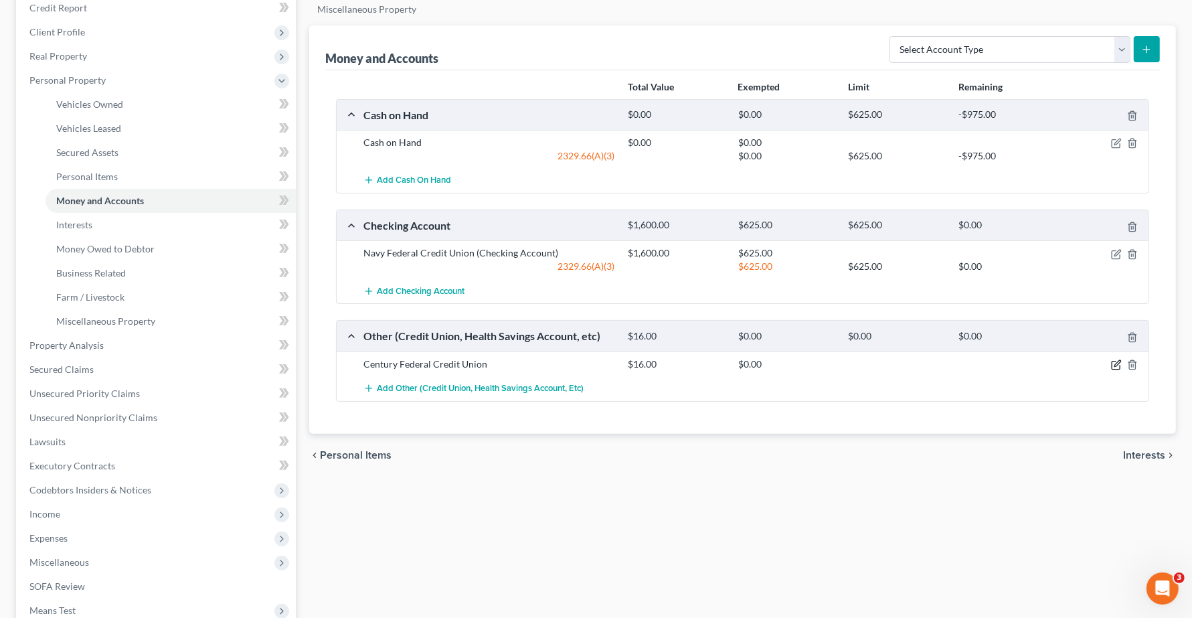
click at [1115, 370] on icon "button" at bounding box center [1116, 364] width 11 height 11
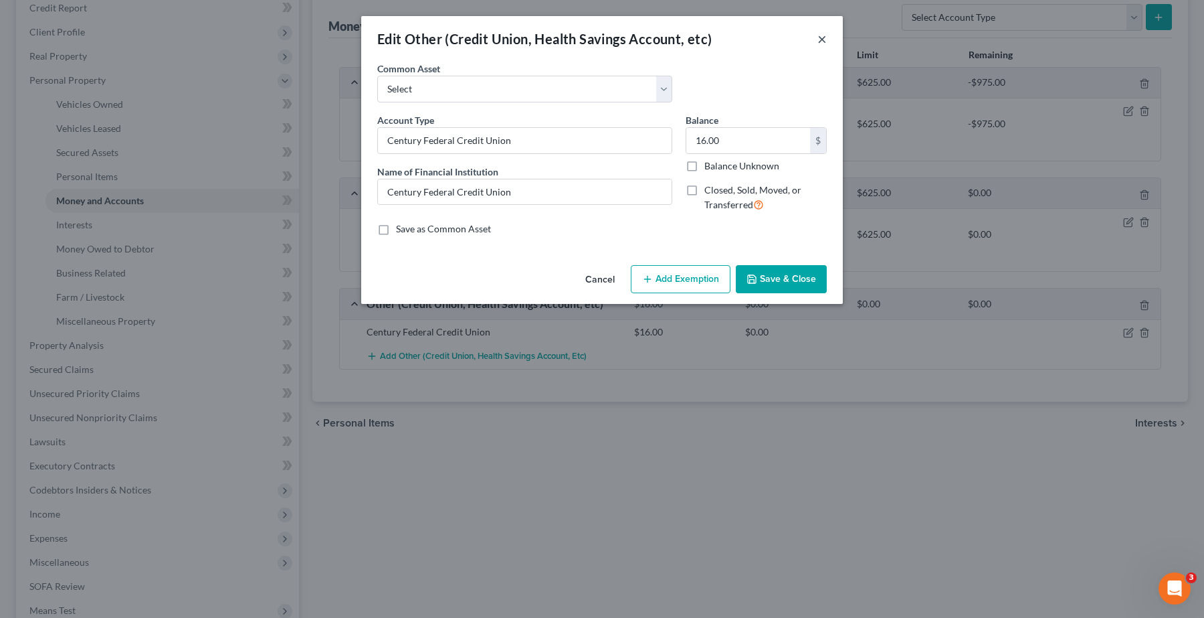
click at [826, 38] on button "×" at bounding box center [822, 39] width 9 height 16
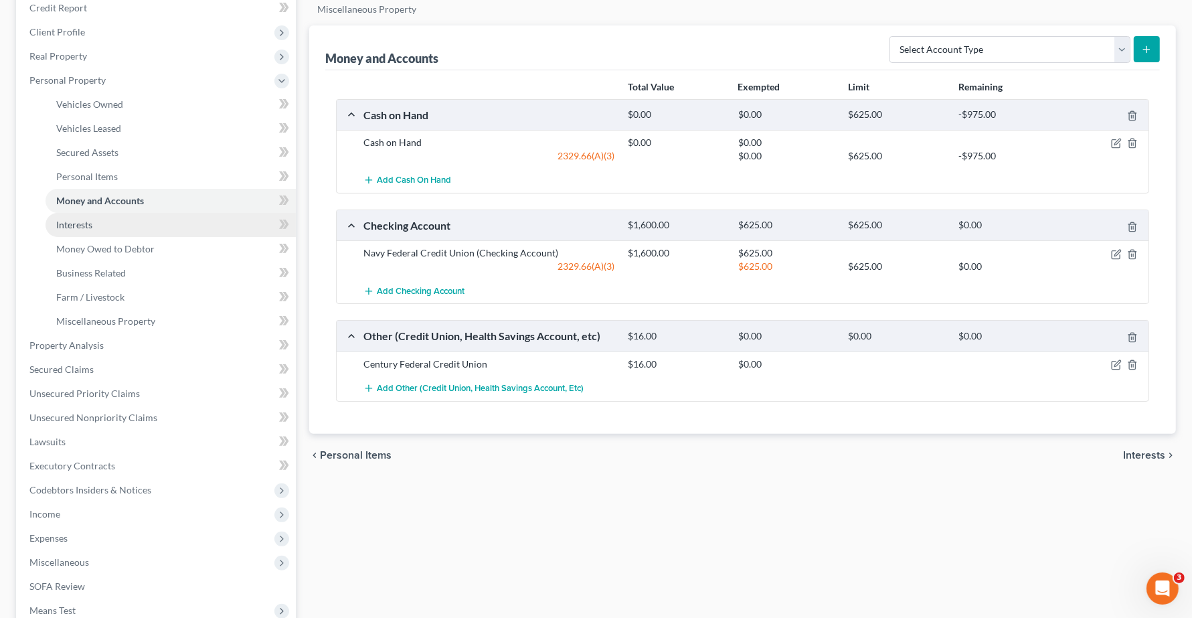
click at [66, 227] on span "Interests" at bounding box center [74, 224] width 36 height 11
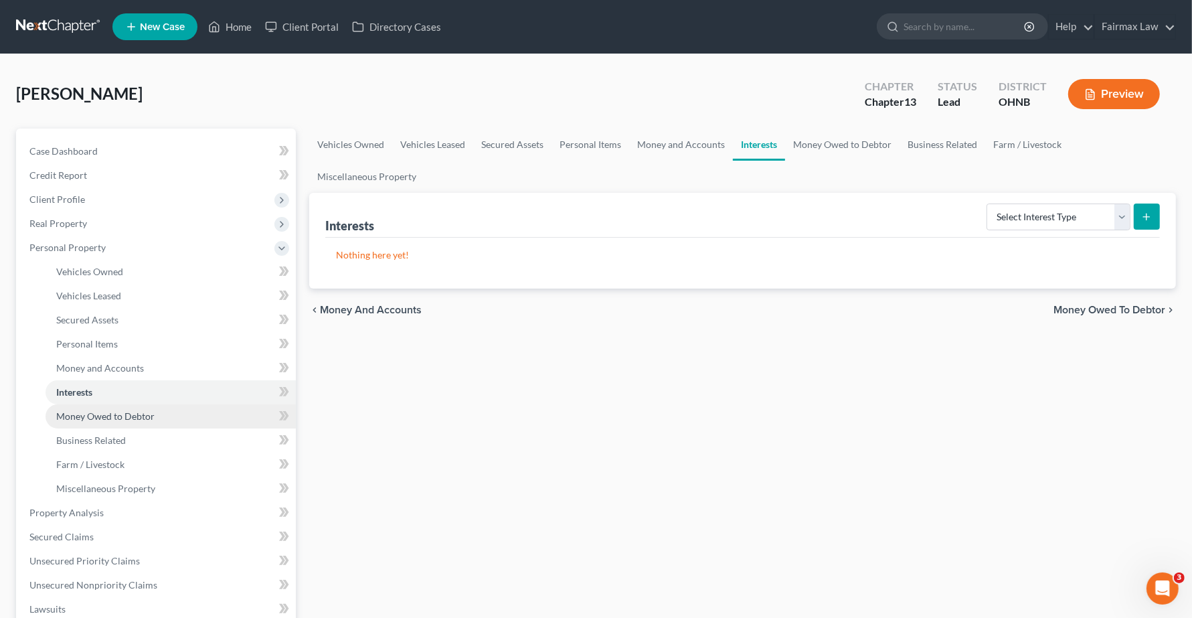
click at [88, 418] on span "Money Owed to Debtor" at bounding box center [105, 415] width 98 height 11
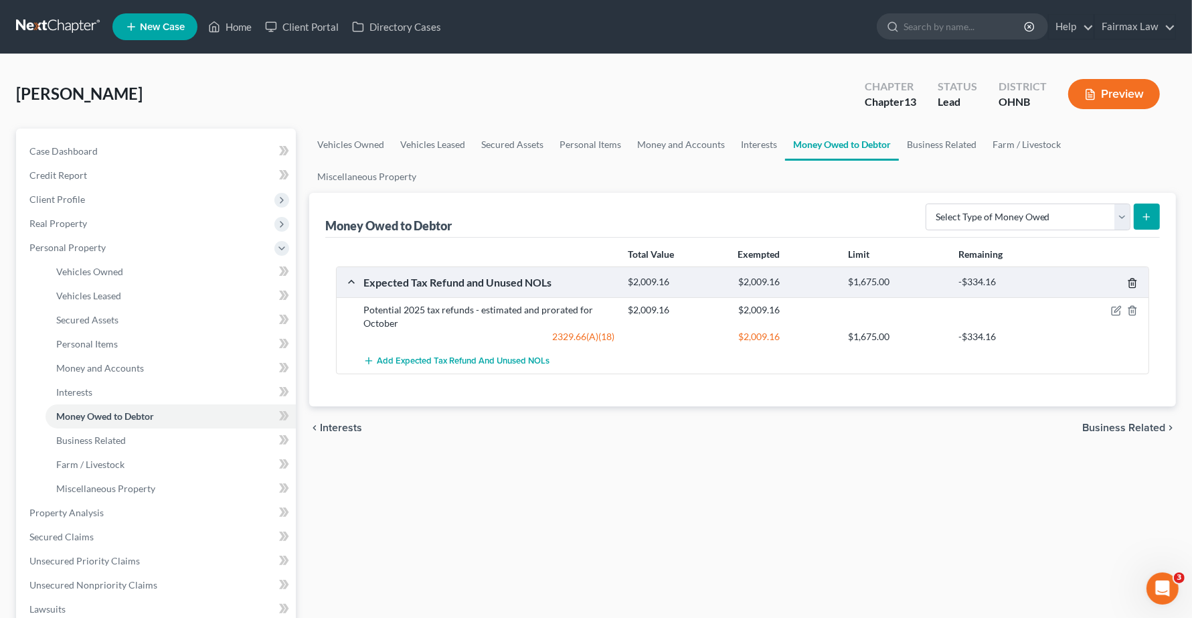
click at [1134, 284] on icon "button" at bounding box center [1132, 283] width 11 height 11
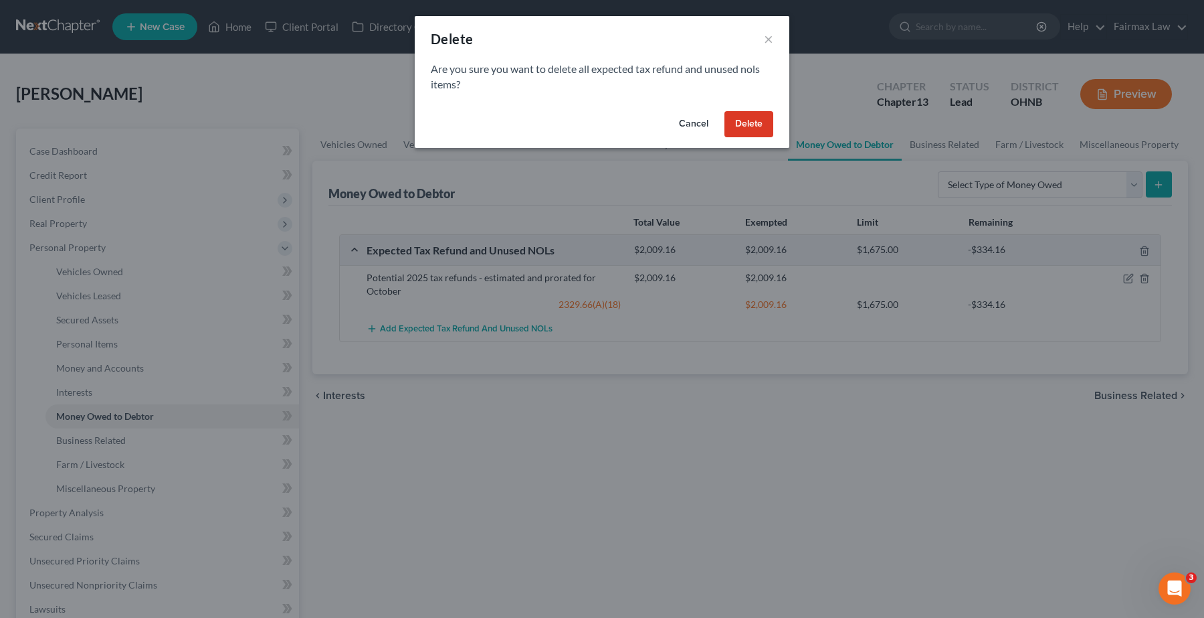
click at [753, 125] on button "Delete" at bounding box center [749, 124] width 49 height 27
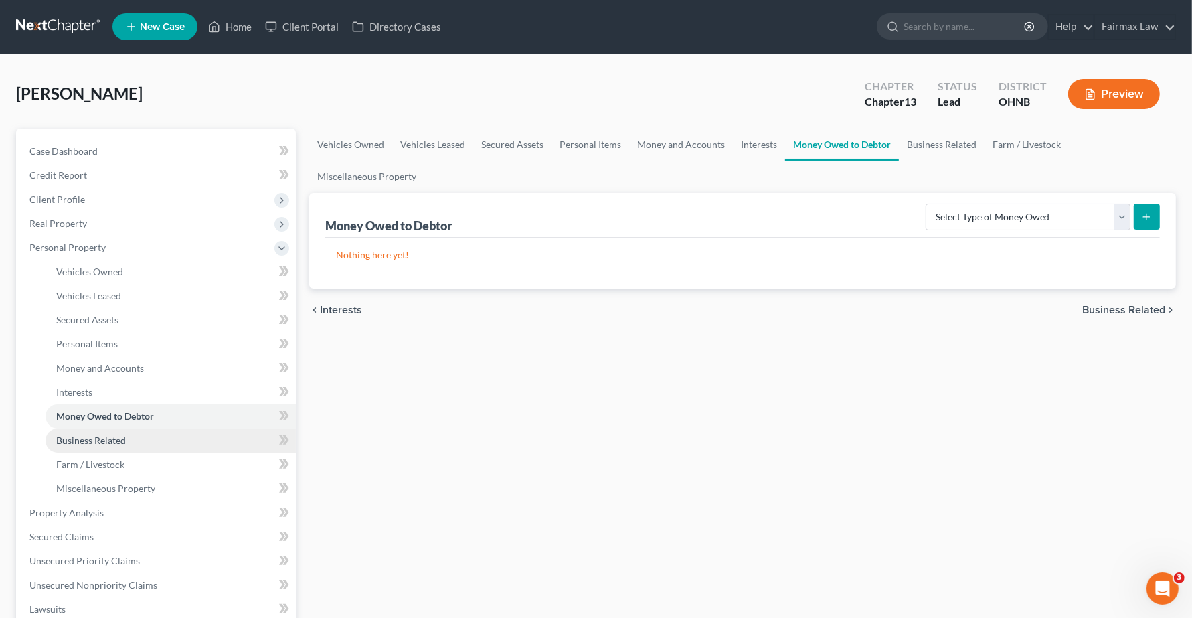
click at [112, 440] on span "Business Related" at bounding box center [91, 439] width 70 height 11
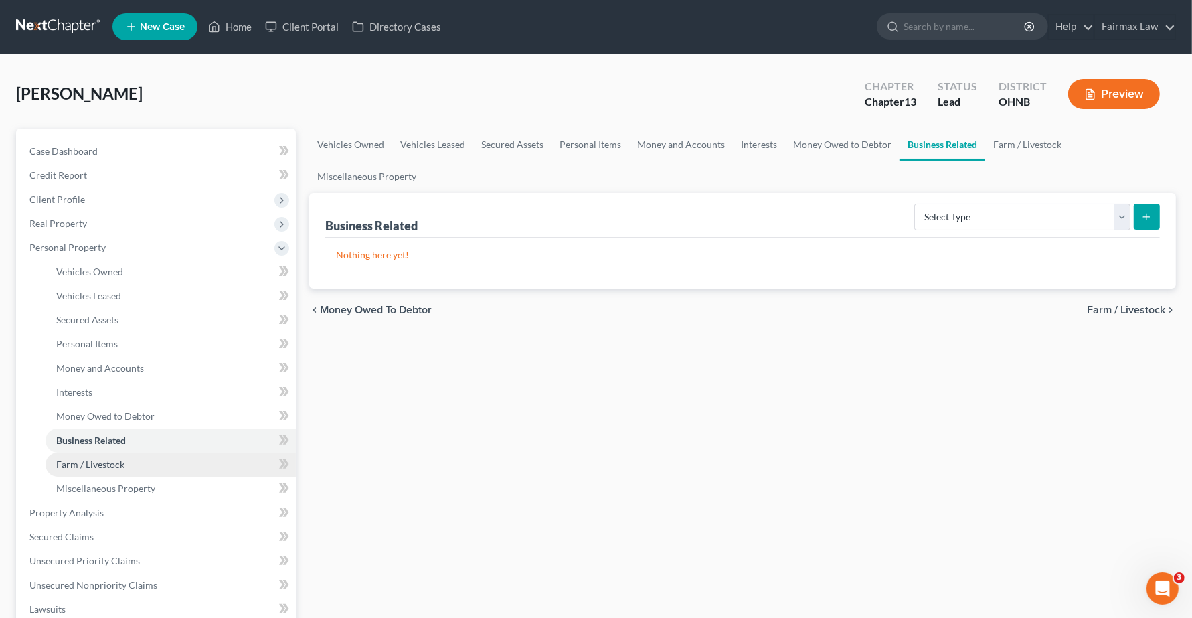
click at [114, 466] on span "Farm / Livestock" at bounding box center [90, 463] width 68 height 11
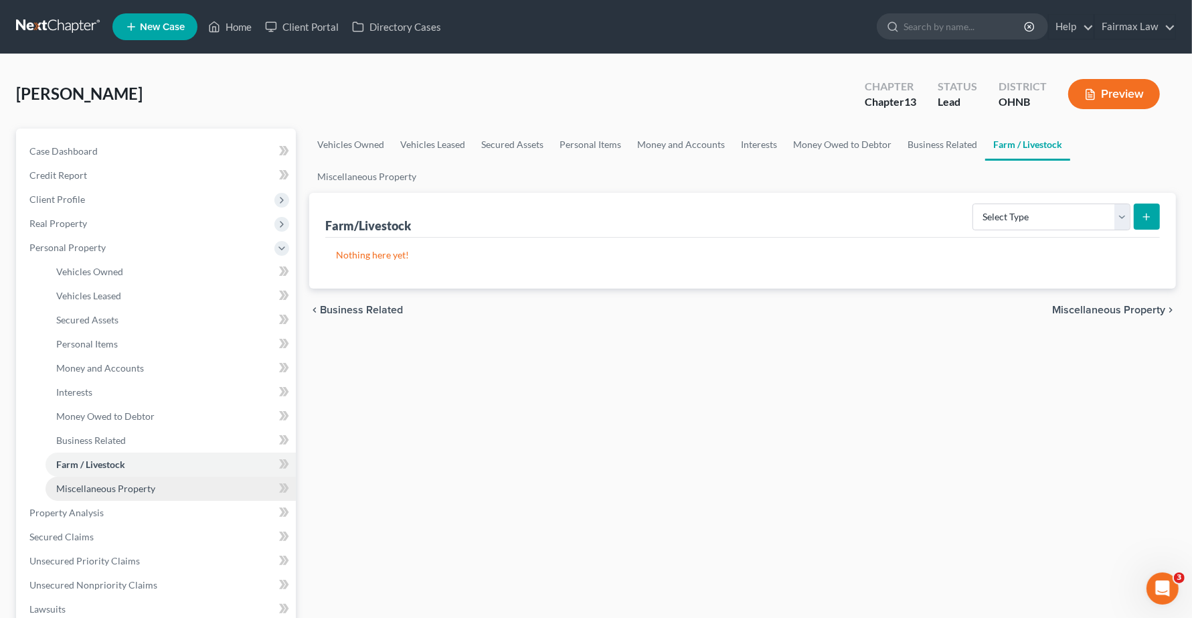
click at [128, 486] on span "Miscellaneous Property" at bounding box center [105, 487] width 99 height 11
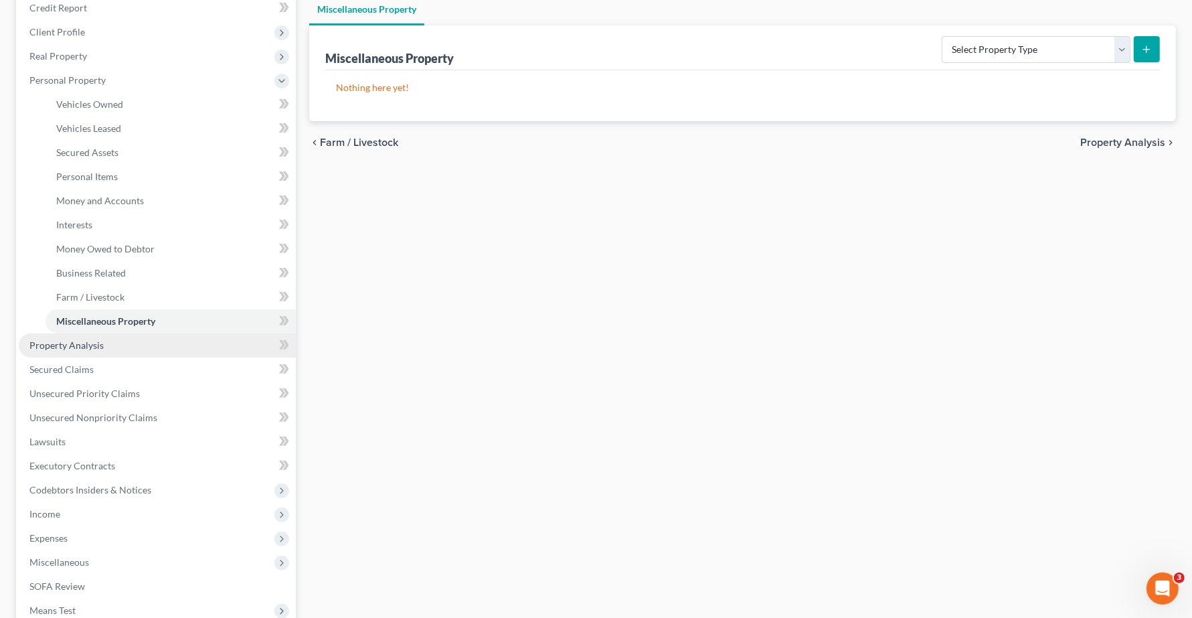
click at [55, 345] on span "Property Analysis" at bounding box center [66, 344] width 74 height 11
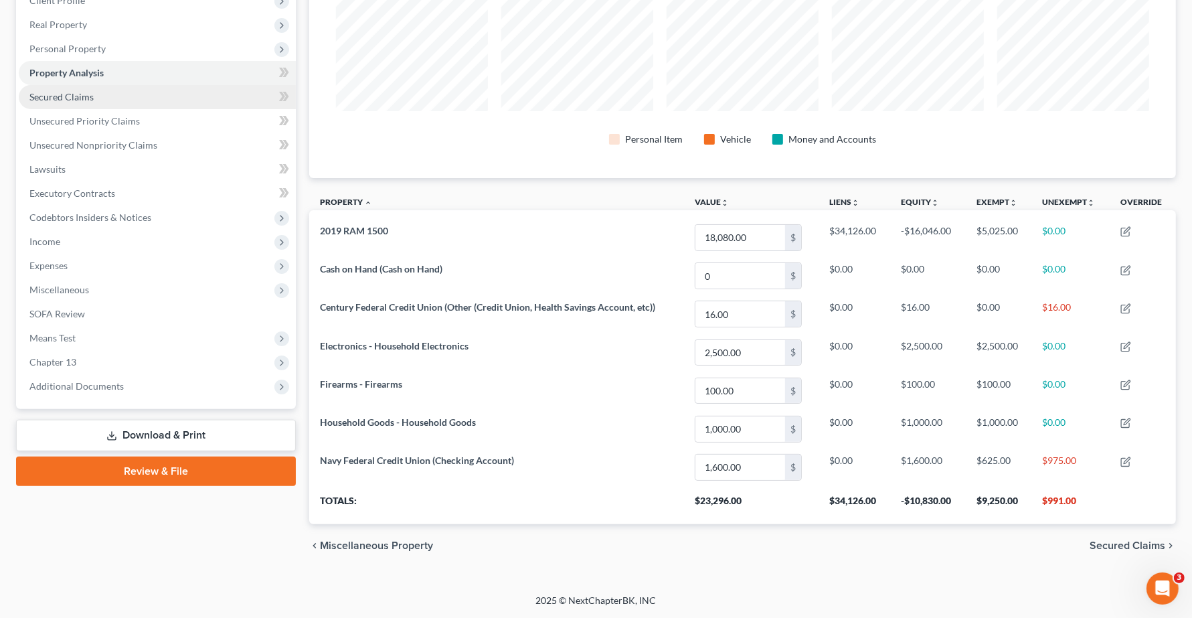
click at [81, 97] on span "Secured Claims" at bounding box center [61, 96] width 64 height 11
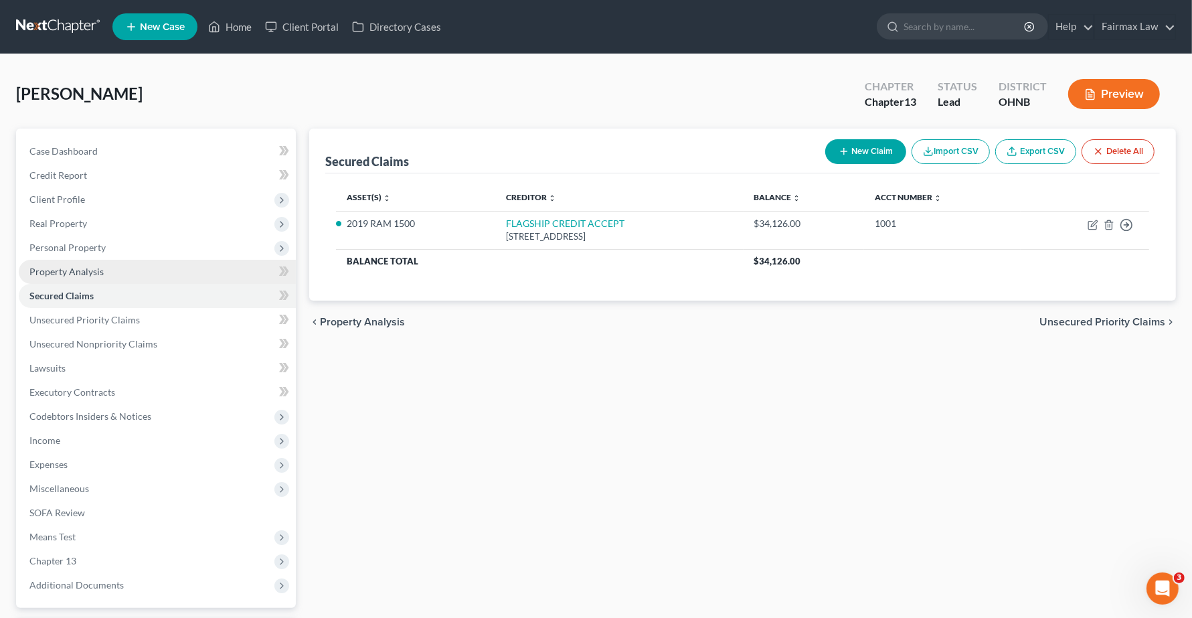
click at [77, 272] on span "Property Analysis" at bounding box center [66, 271] width 74 height 11
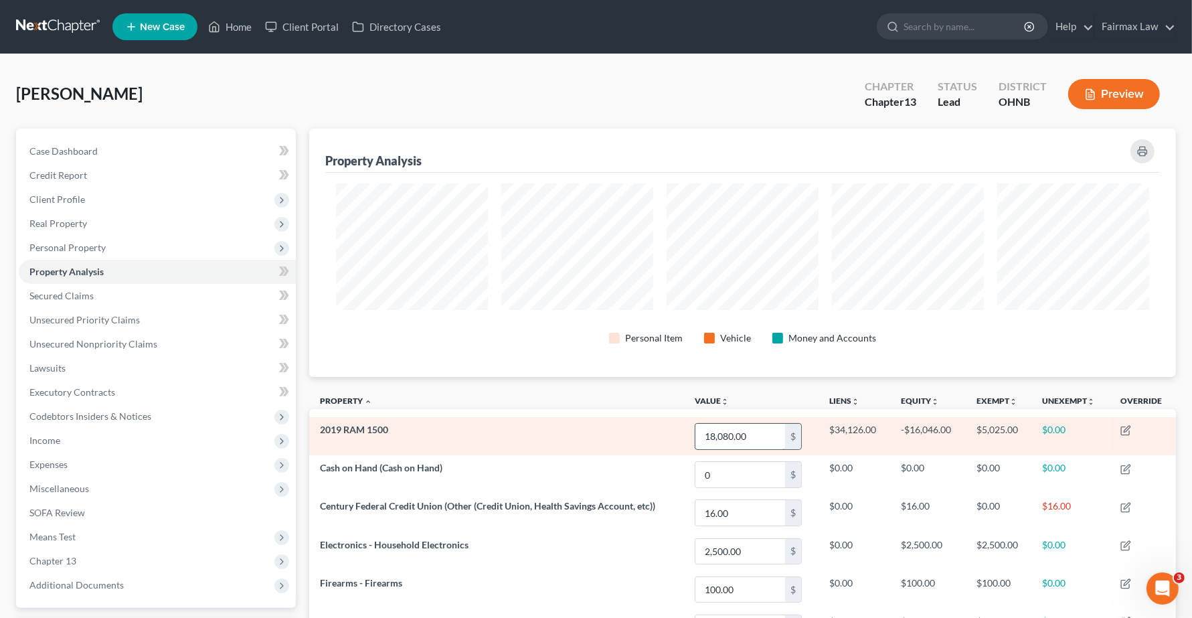
scroll to position [248, 866]
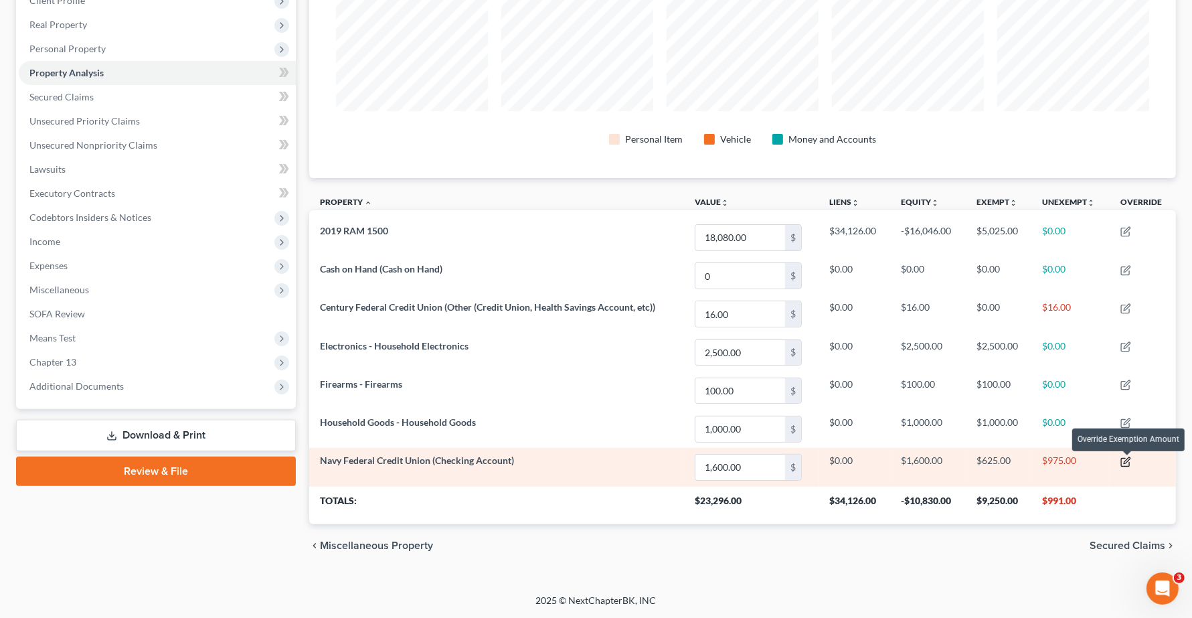
click at [1127, 463] on icon "button" at bounding box center [1127, 460] width 6 height 6
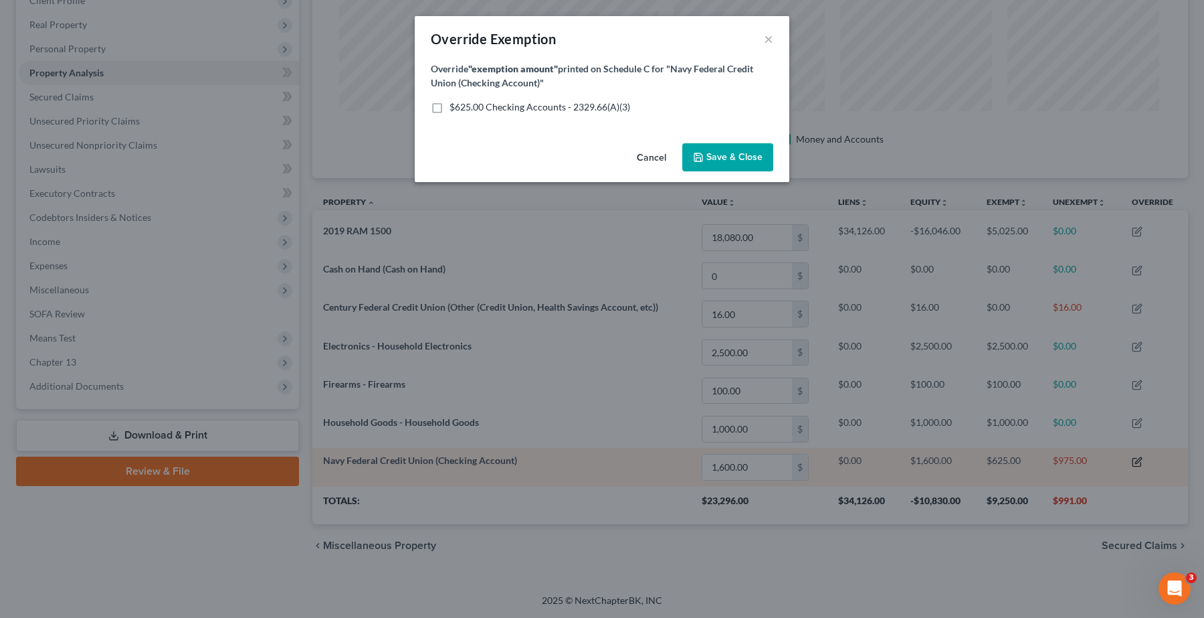
scroll to position [668830, 668204]
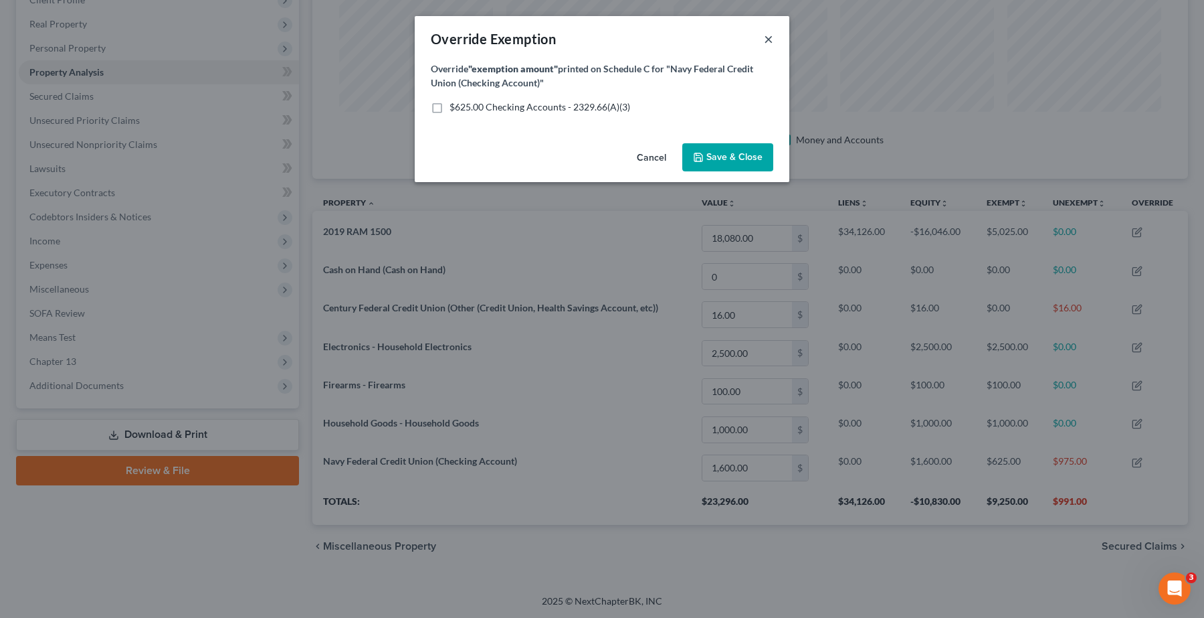
click at [769, 33] on button "×" at bounding box center [768, 39] width 9 height 16
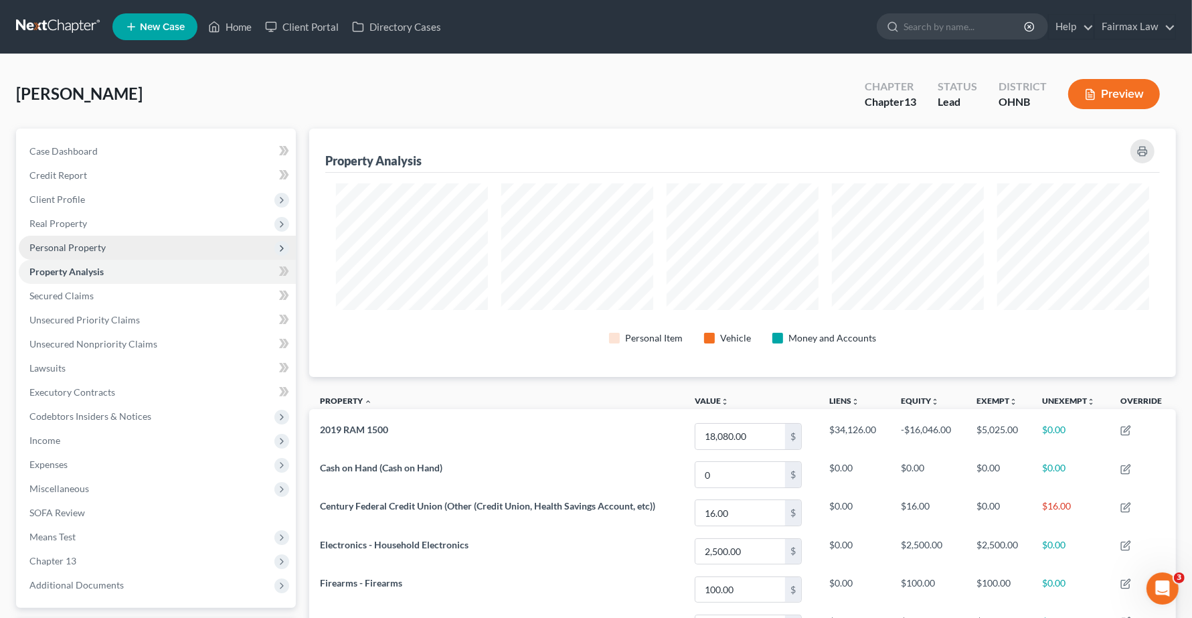
click at [64, 246] on span "Personal Property" at bounding box center [67, 247] width 76 height 11
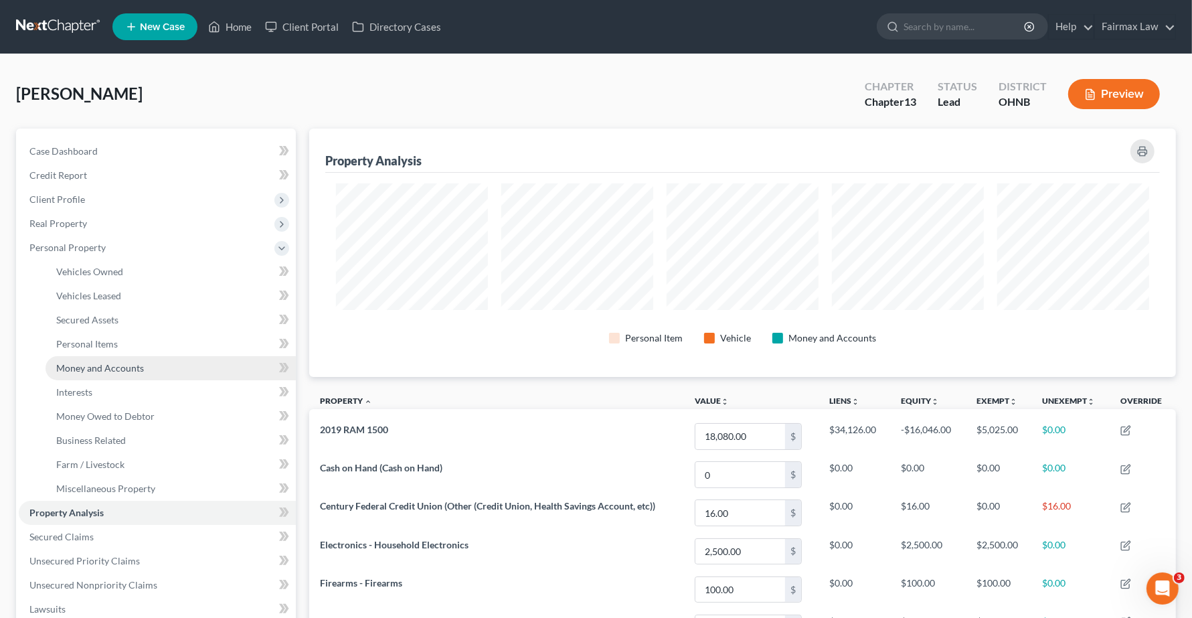
click at [71, 376] on link "Money and Accounts" at bounding box center [170, 368] width 250 height 24
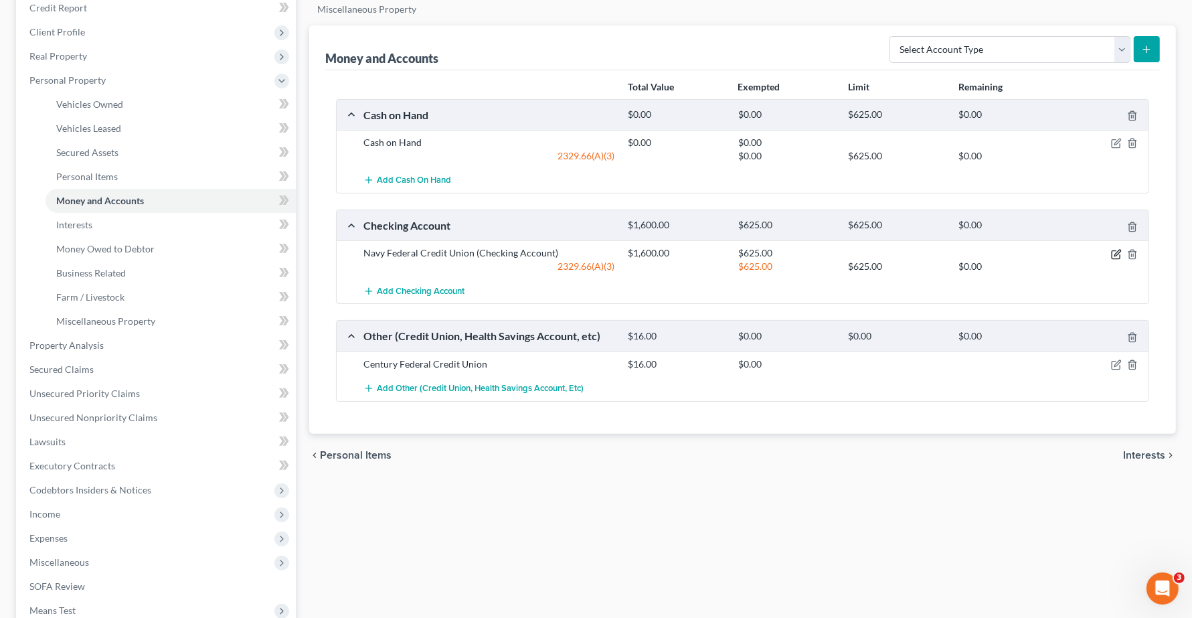
click at [1111, 256] on icon "button" at bounding box center [1116, 254] width 11 height 11
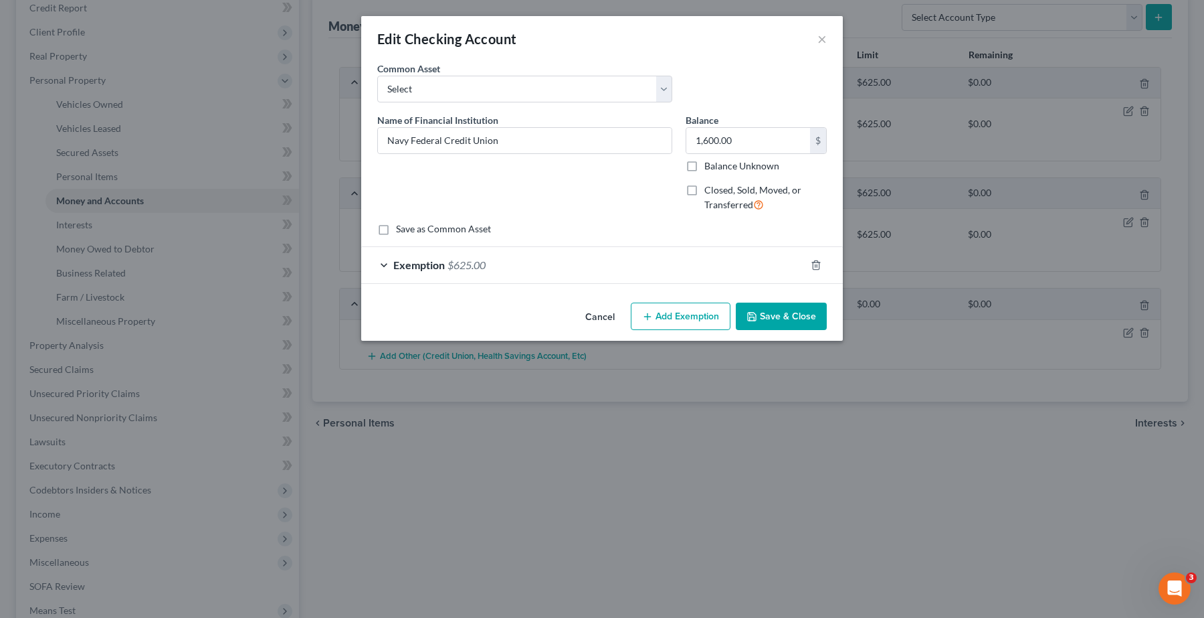
click at [393, 270] on span "Exemption" at bounding box center [419, 264] width 52 height 13
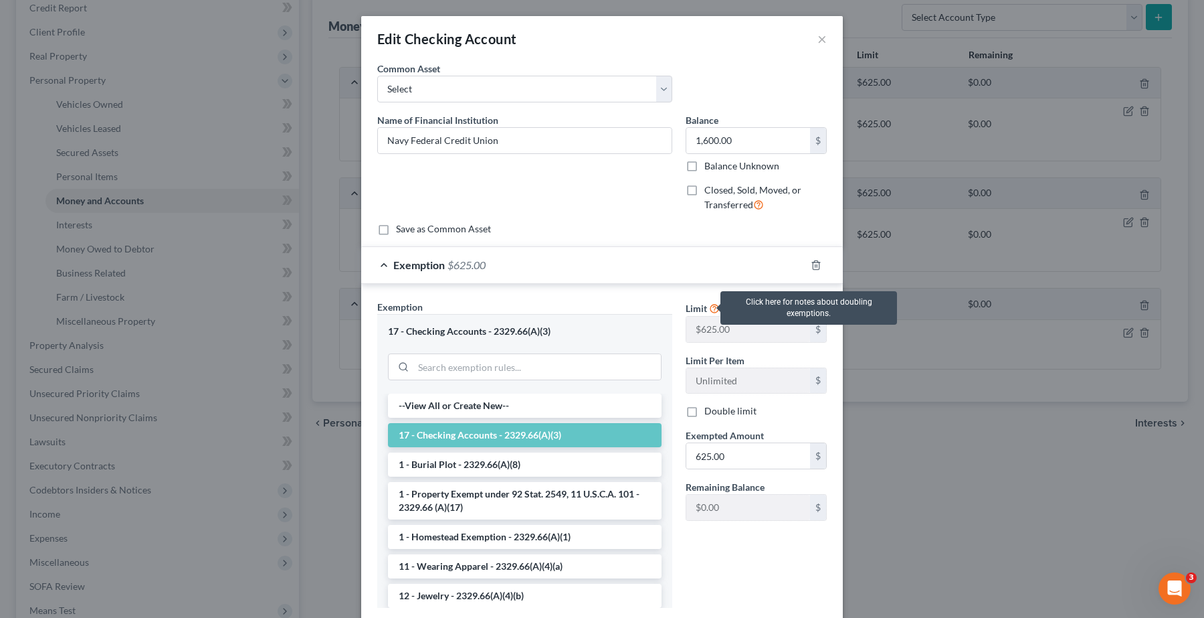
click at [711, 309] on icon at bounding box center [714, 307] width 11 height 13
click at [709, 309] on icon at bounding box center [714, 307] width 11 height 13
click at [609, 248] on div "Exemption $625.00" at bounding box center [583, 264] width 444 height 35
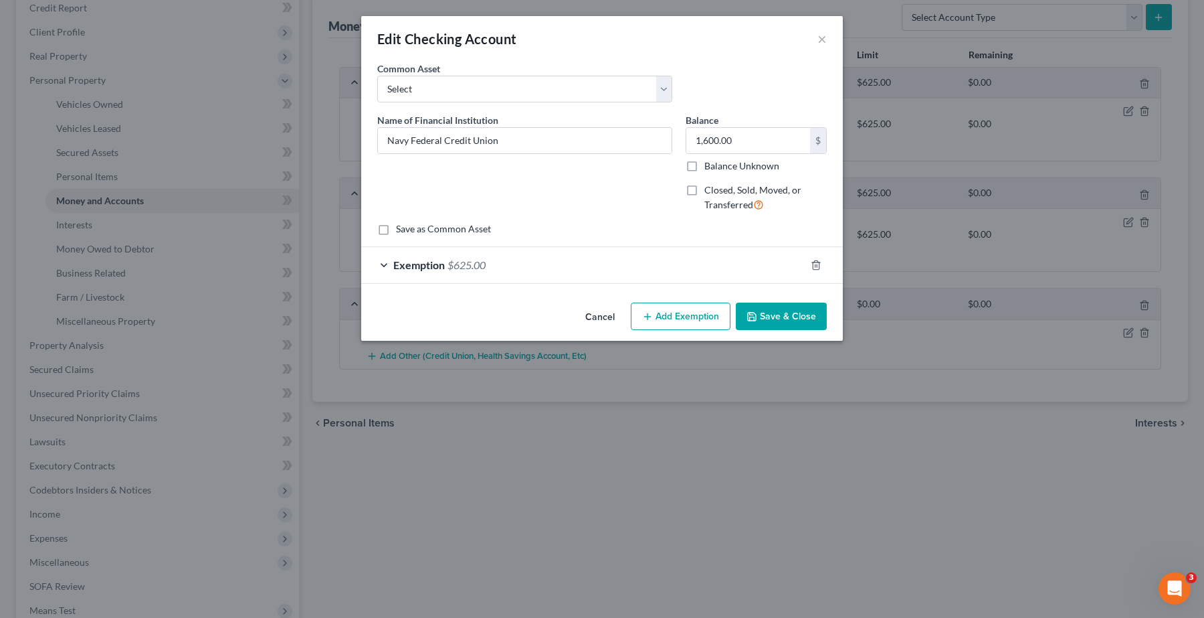
click at [449, 262] on span "$625.00" at bounding box center [467, 264] width 38 height 13
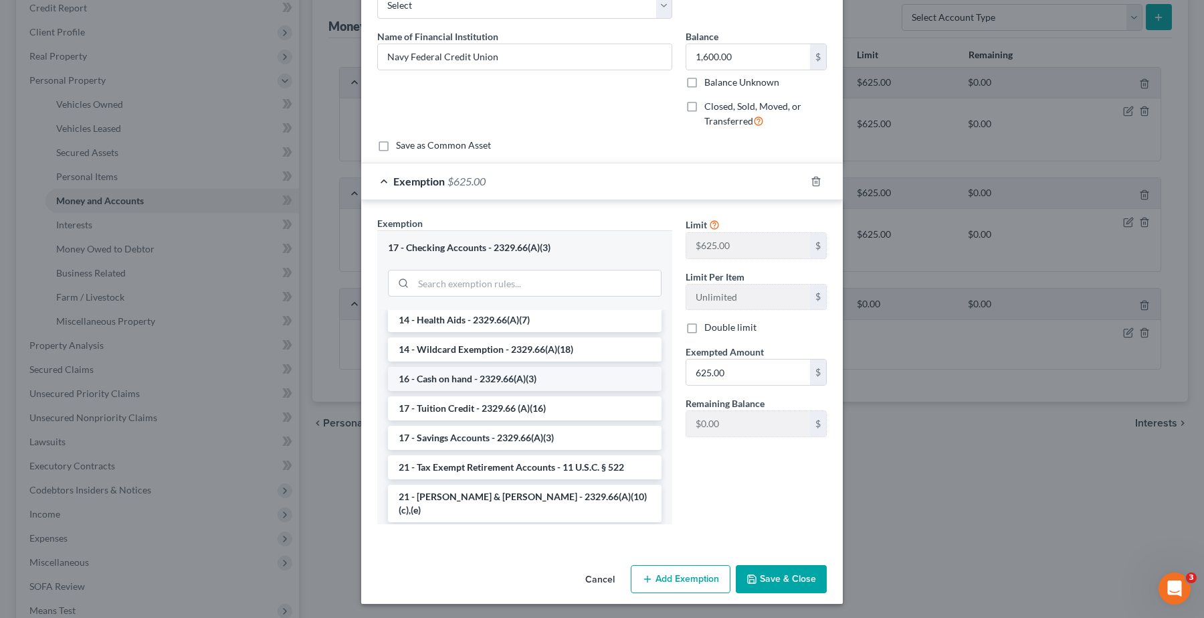
click at [529, 381] on li "16 - Cash on hand - 2329.66(A)(3)" at bounding box center [525, 379] width 274 height 24
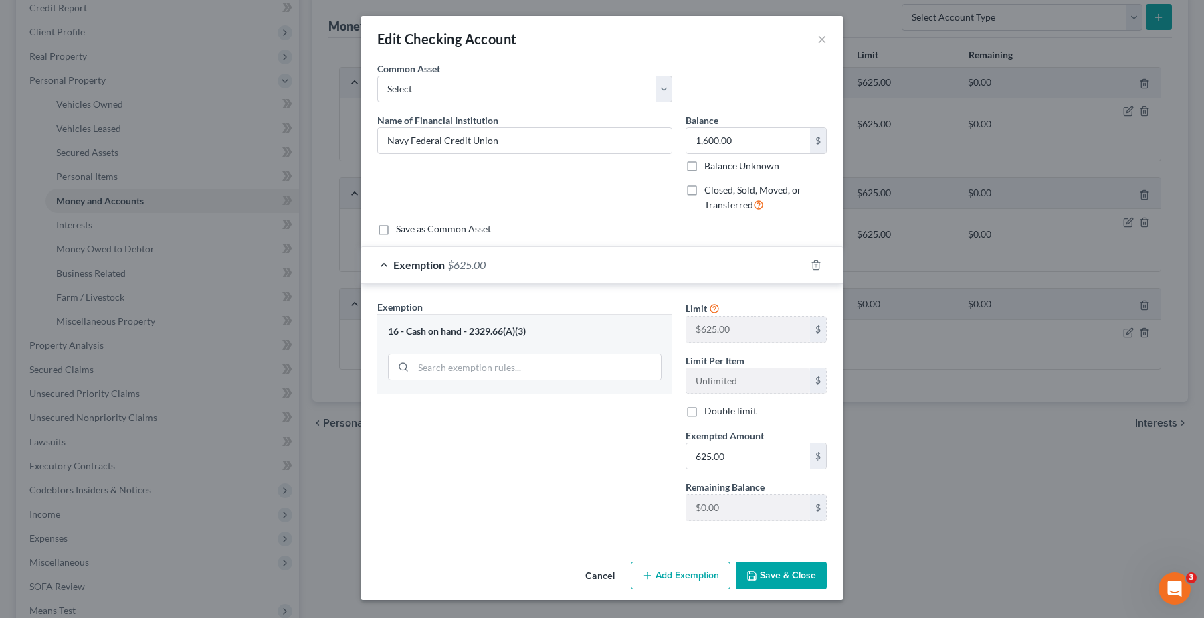
click at [490, 338] on div "16 - Cash on hand - 2329.66(A)(3)" at bounding box center [525, 331] width 274 height 13
click at [828, 39] on div "Edit Checking Account ×" at bounding box center [602, 38] width 482 height 45
click at [820, 39] on button "×" at bounding box center [822, 39] width 9 height 16
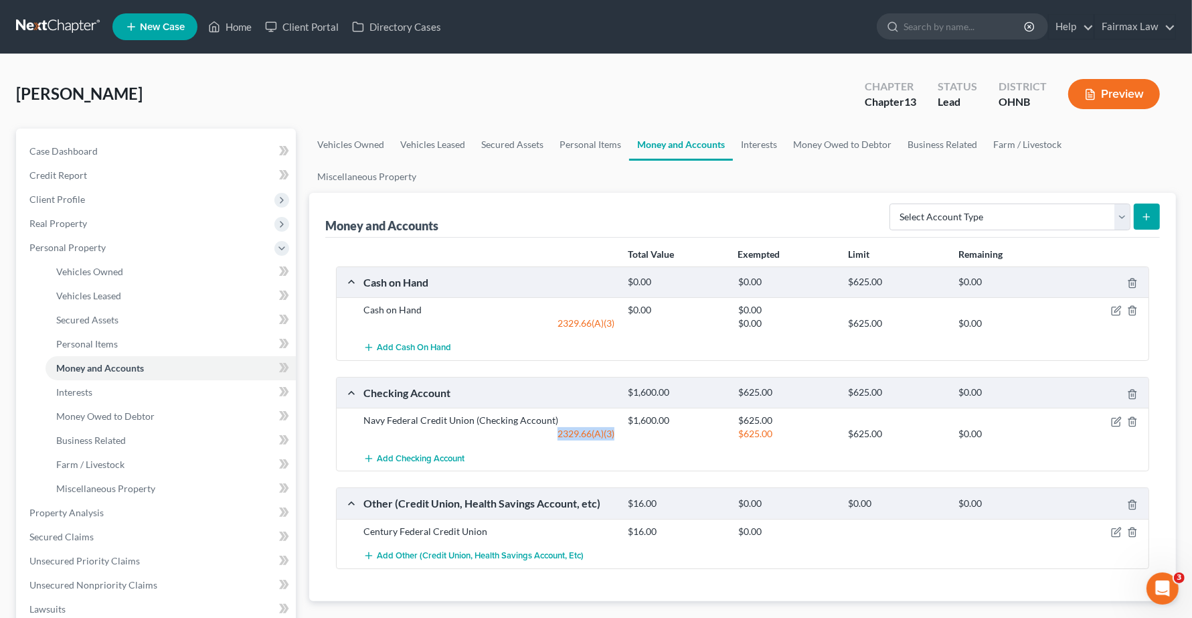
drag, startPoint x: 537, startPoint y: 439, endPoint x: 646, endPoint y: 438, distance: 109.1
click at [646, 438] on div "2329.66(A)(3) $625.00 $625.00 $0.00" at bounding box center [753, 433] width 793 height 13
copy div "2329.66(A)(3)"
click at [714, 450] on div "Add Checking Account" at bounding box center [753, 458] width 793 height 25
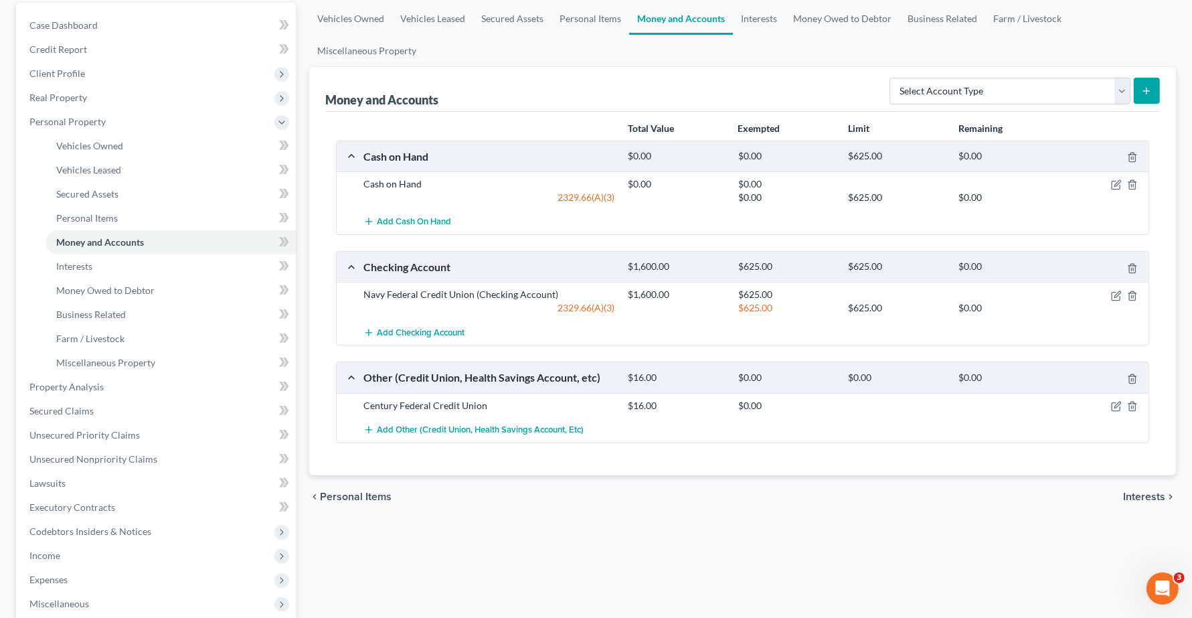
scroll to position [167, 0]
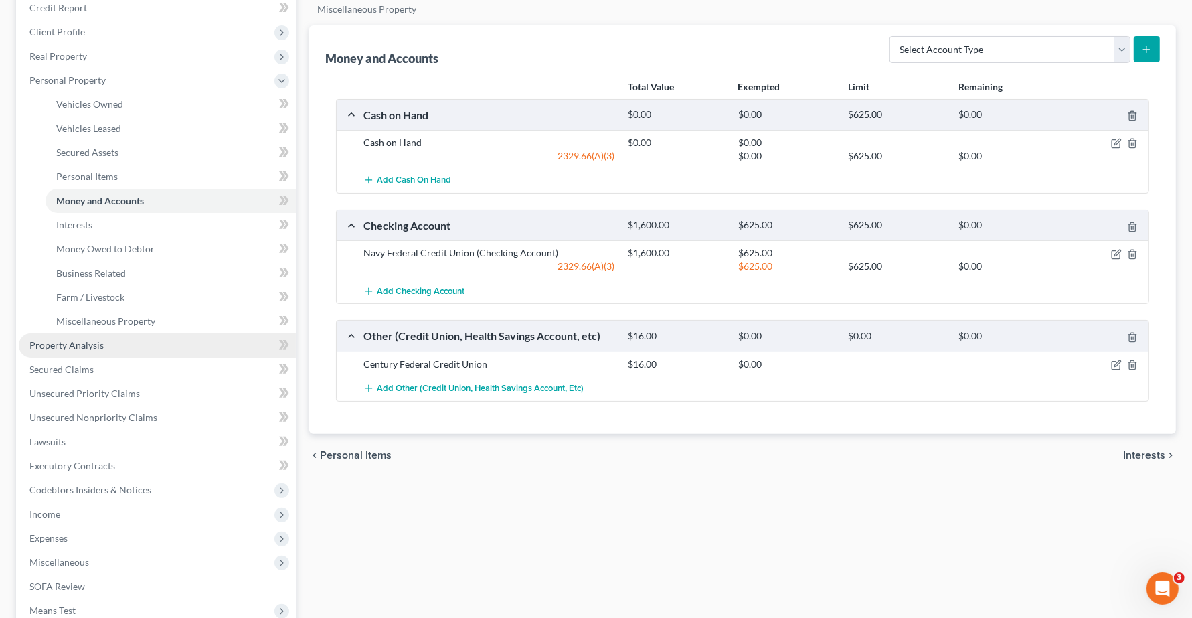
click at [51, 343] on span "Property Analysis" at bounding box center [66, 344] width 74 height 11
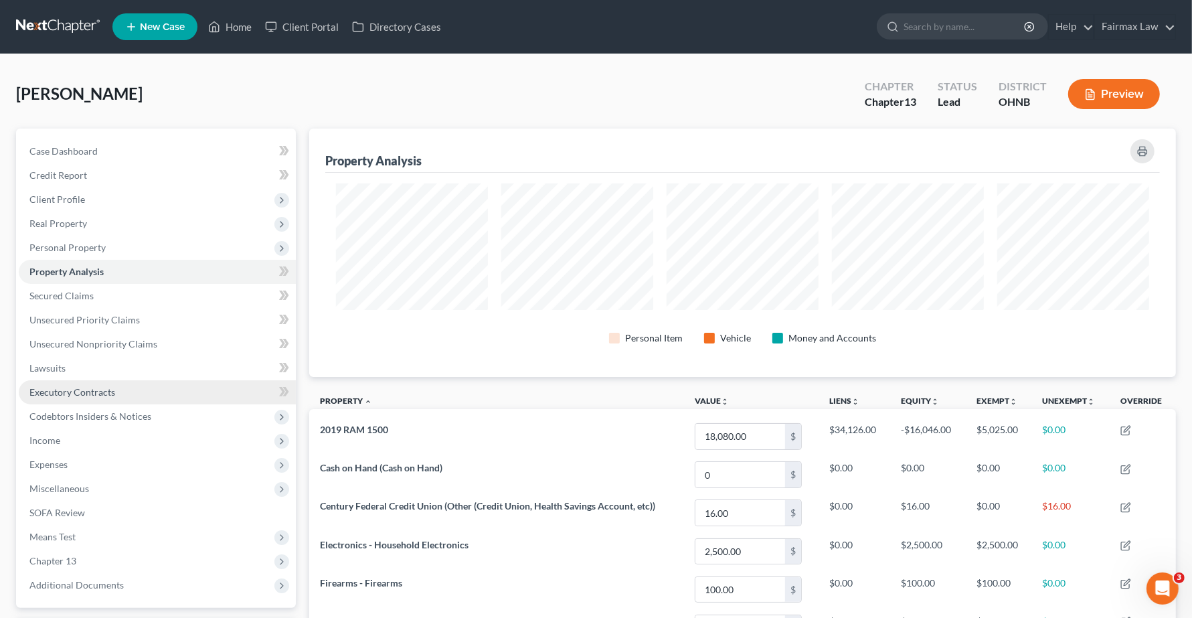
scroll to position [248, 866]
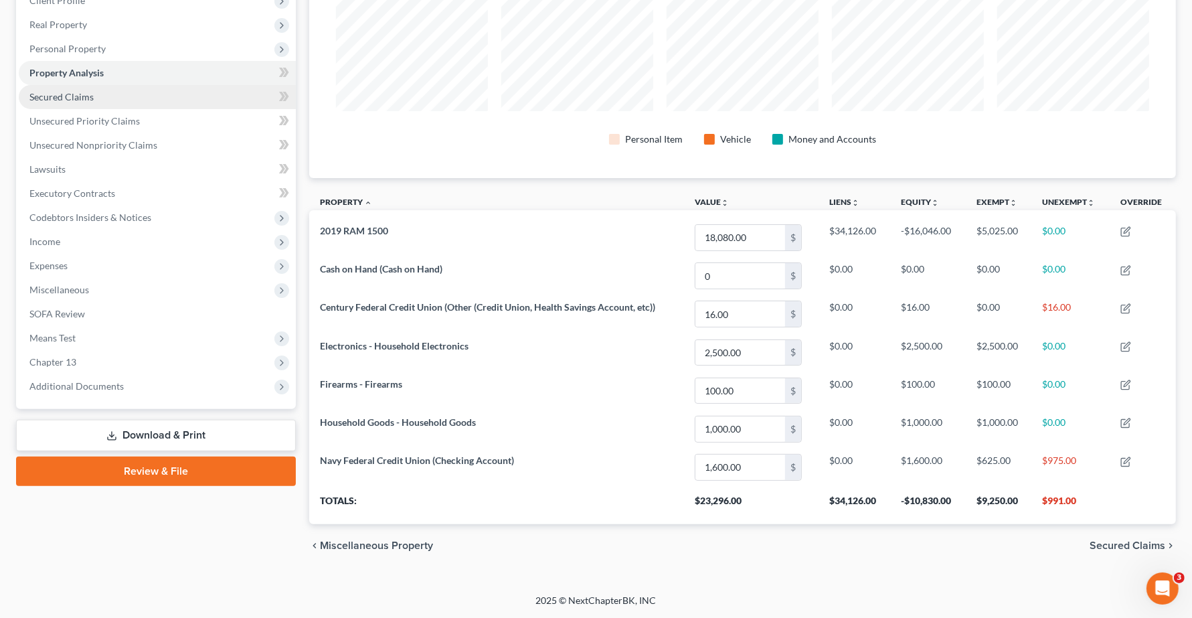
click at [79, 101] on link "Secured Claims" at bounding box center [157, 97] width 277 height 24
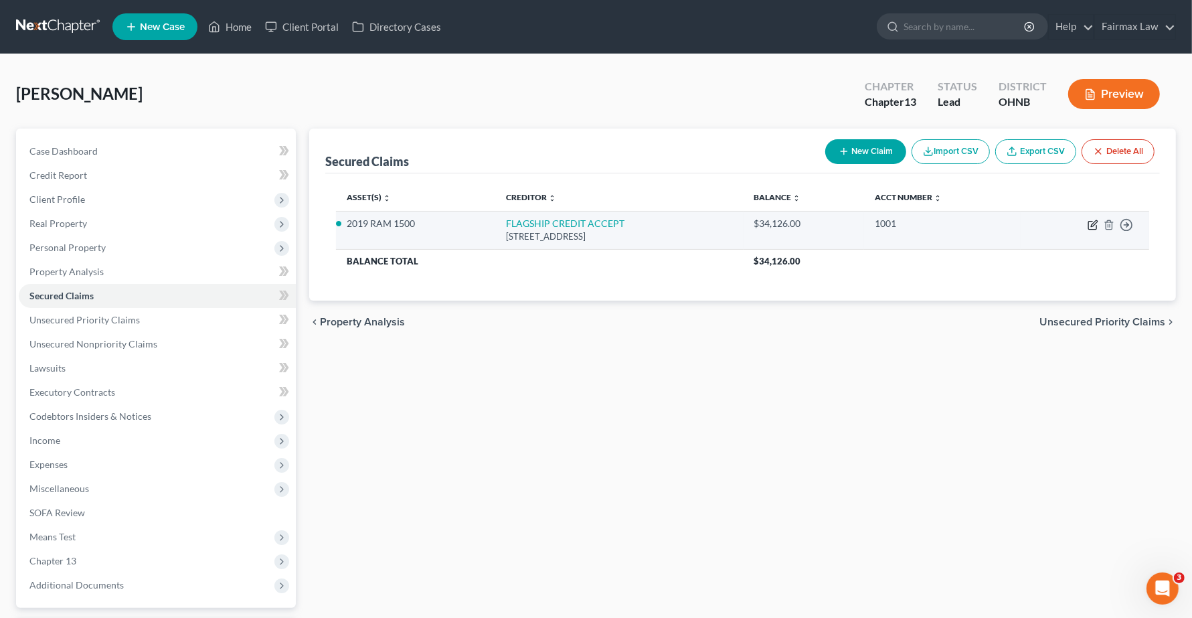
click at [1091, 226] on icon "button" at bounding box center [1092, 224] width 11 height 11
select select "45"
select select "2"
select select "0"
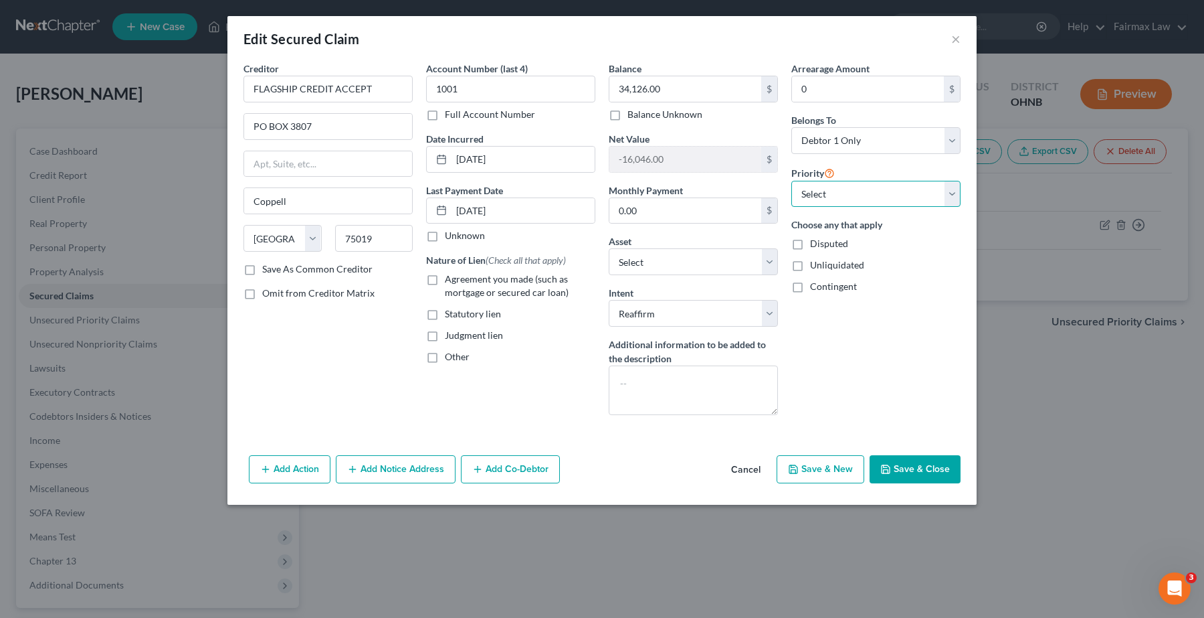
click at [843, 201] on select "Select 1st 2nd 3rd 4th 5th 6th 7th 8th 9th 10th 11th 12th 13th 14th 15th 16th 1…" at bounding box center [876, 194] width 169 height 27
select select "0"
click at [792, 181] on select "Select 1st 2nd 3rd 4th 5th 6th 7th 8th 9th 10th 11th 12th 13th 14th 15th 16th 1…" at bounding box center [876, 194] width 169 height 27
click at [445, 282] on label "Agreement you made (such as mortgage or secured car loan)" at bounding box center [520, 285] width 151 height 27
click at [450, 281] on input "Agreement you made (such as mortgage or secured car loan)" at bounding box center [454, 276] width 9 height 9
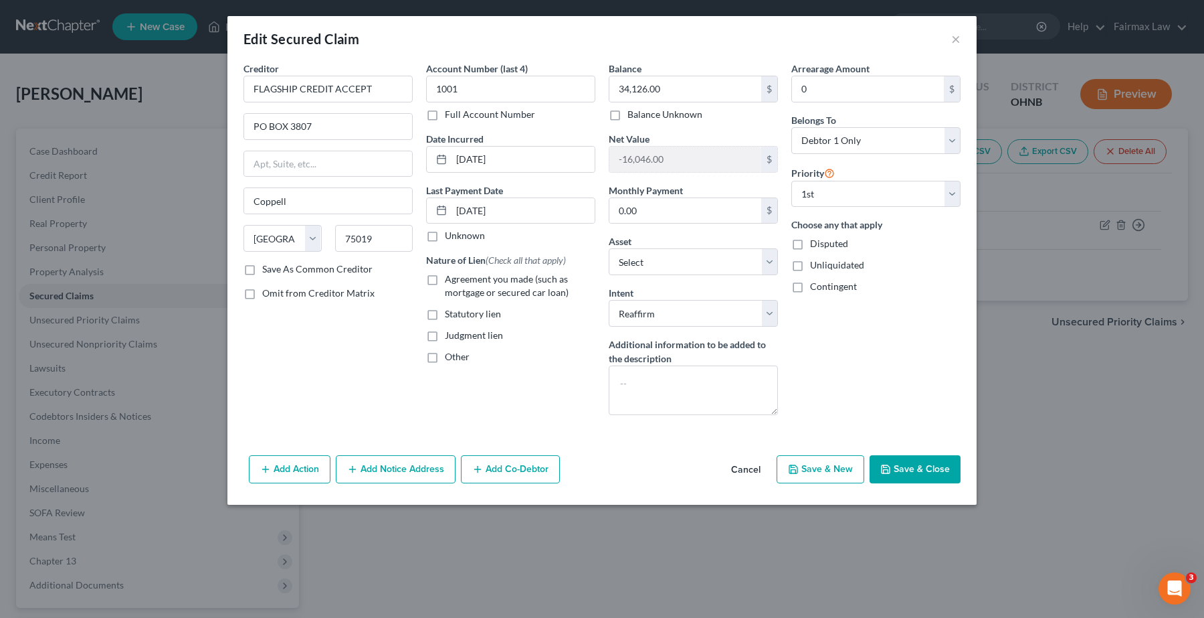
checkbox input "true"
click at [905, 463] on button "Save & Close" at bounding box center [915, 469] width 91 height 28
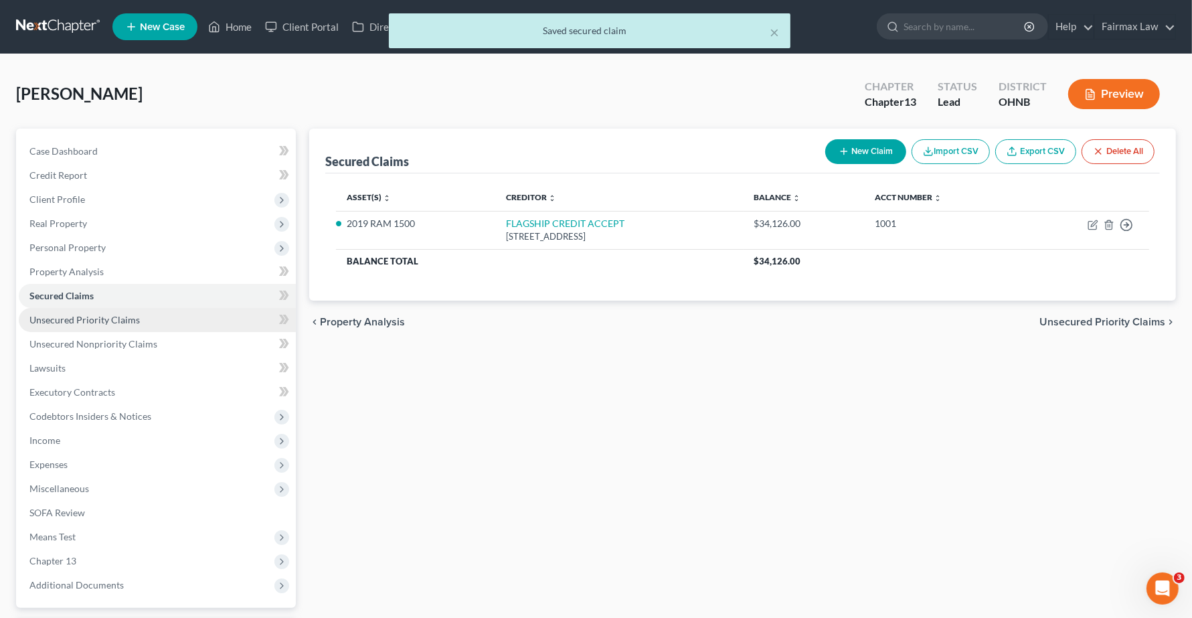
click at [57, 316] on span "Unsecured Priority Claims" at bounding box center [84, 319] width 110 height 11
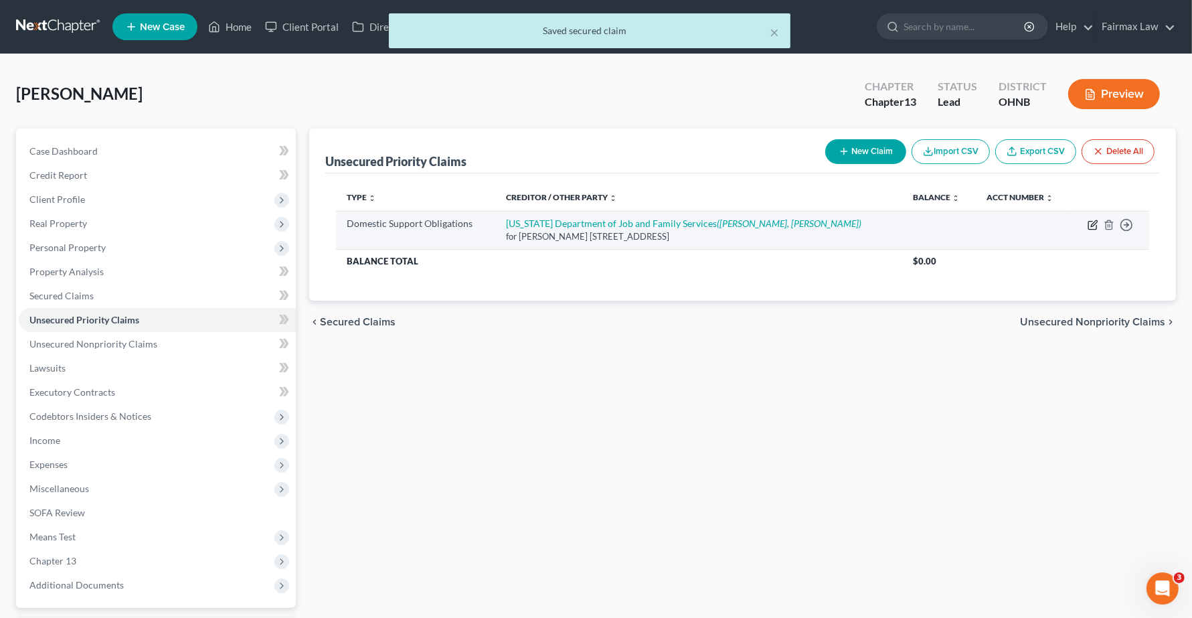
click at [1095, 223] on icon "button" at bounding box center [1092, 224] width 11 height 11
select select "36"
select select "0"
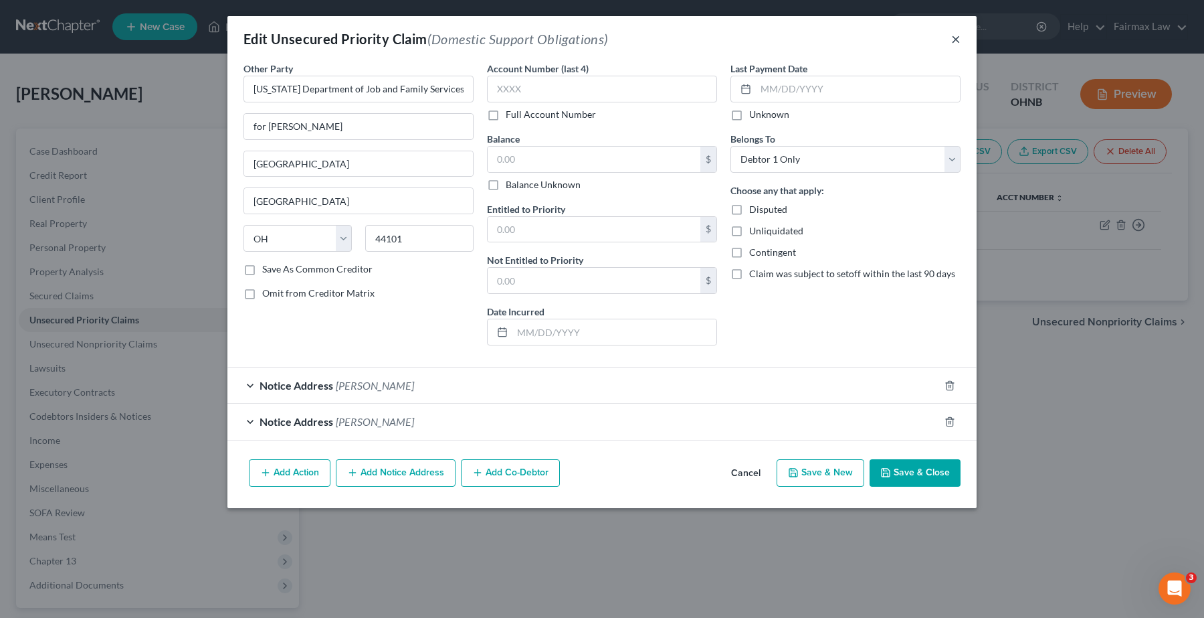
click at [955, 37] on button "×" at bounding box center [955, 39] width 9 height 16
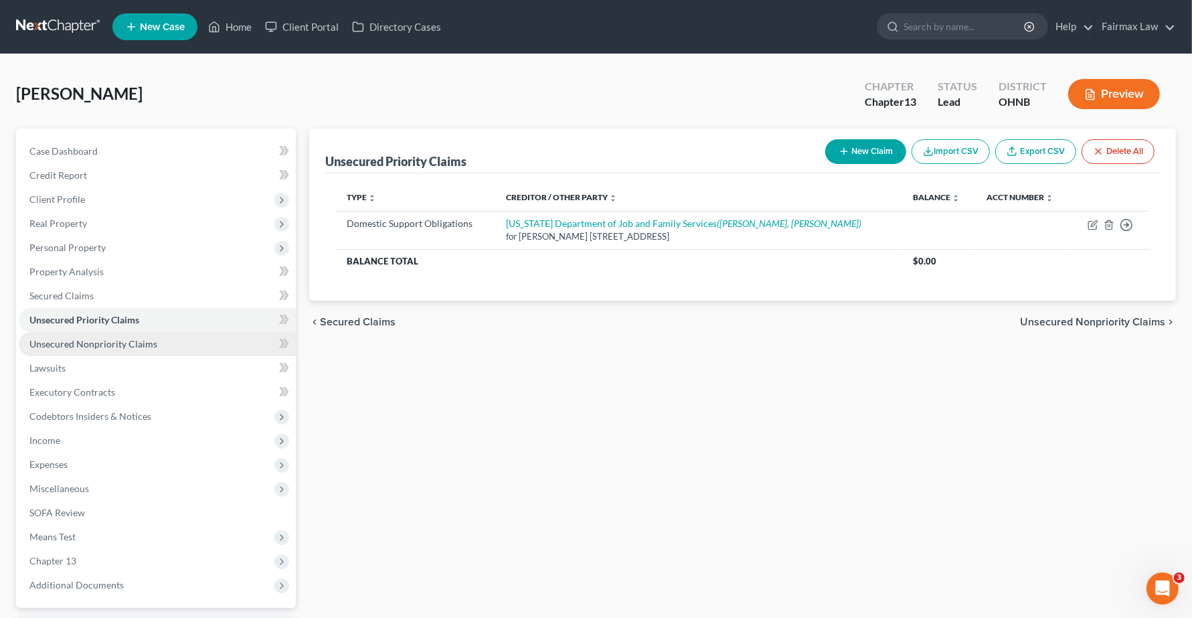
click at [68, 346] on span "Unsecured Nonpriority Claims" at bounding box center [93, 343] width 128 height 11
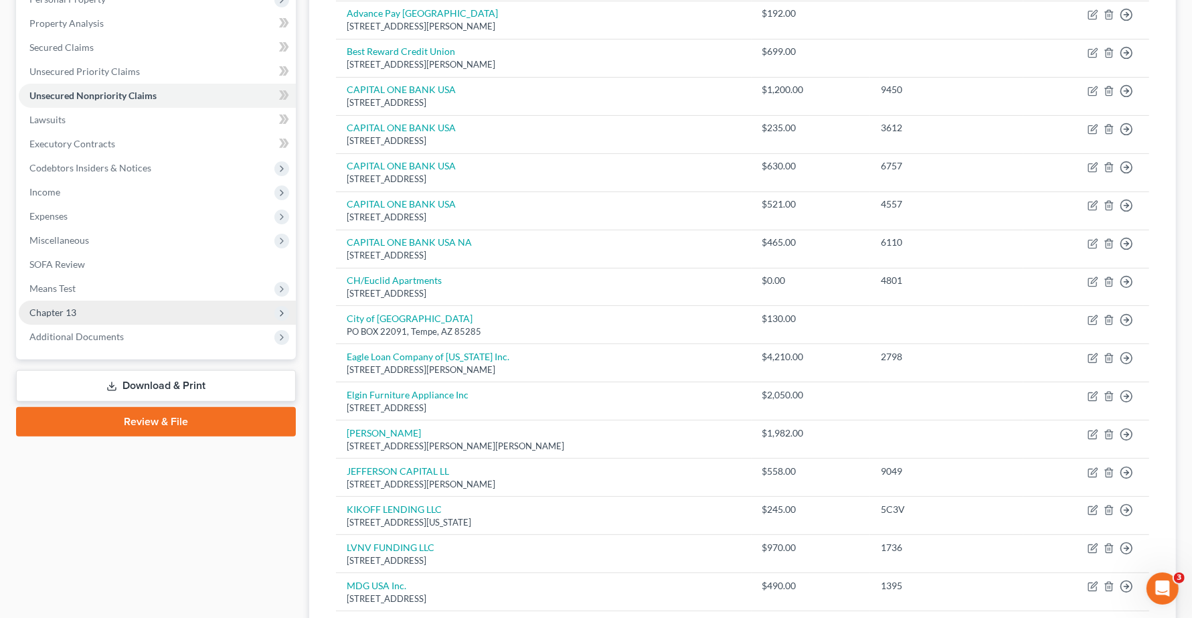
scroll to position [246, 0]
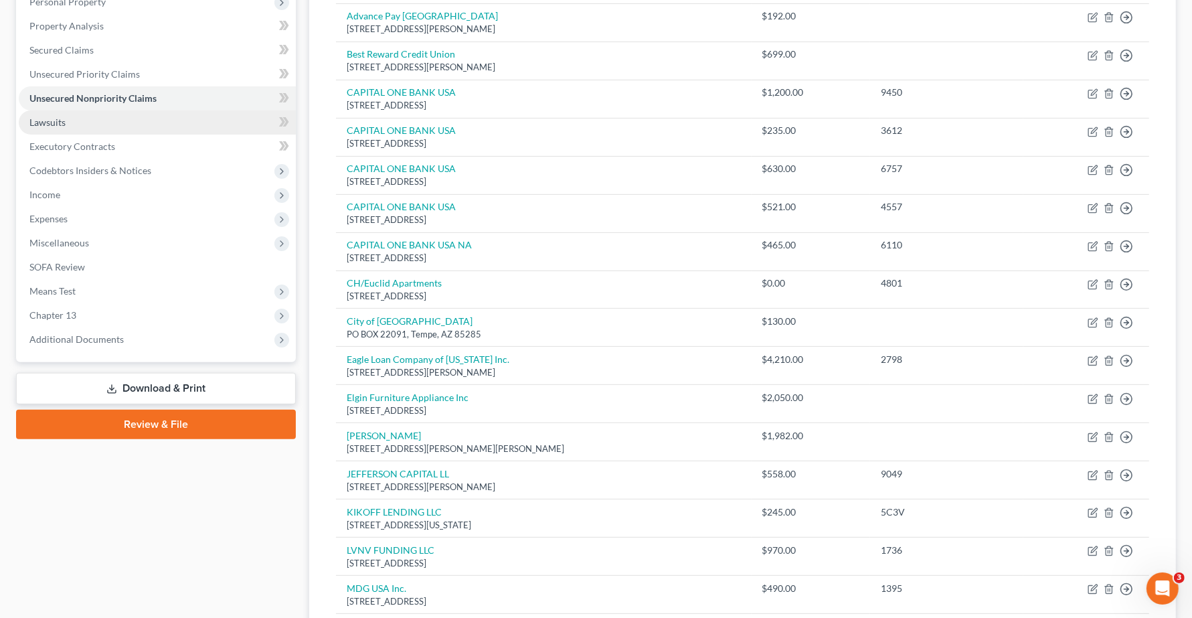
click at [54, 127] on link "Lawsuits" at bounding box center [157, 122] width 277 height 24
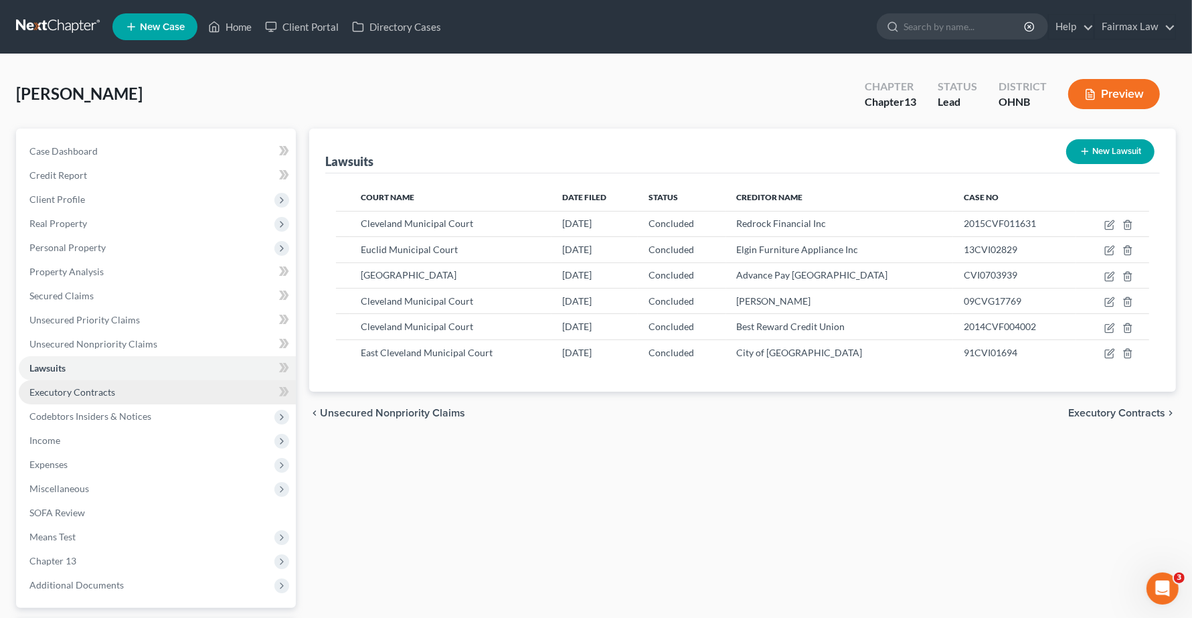
click at [56, 396] on link "Executory Contracts" at bounding box center [157, 392] width 277 height 24
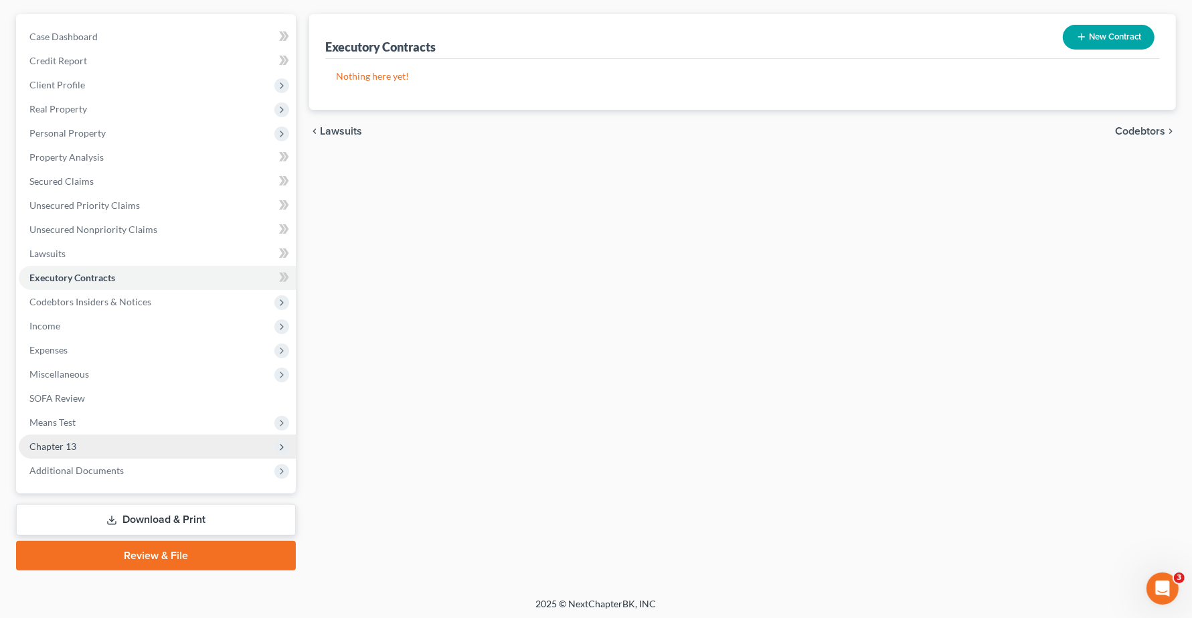
scroll to position [116, 0]
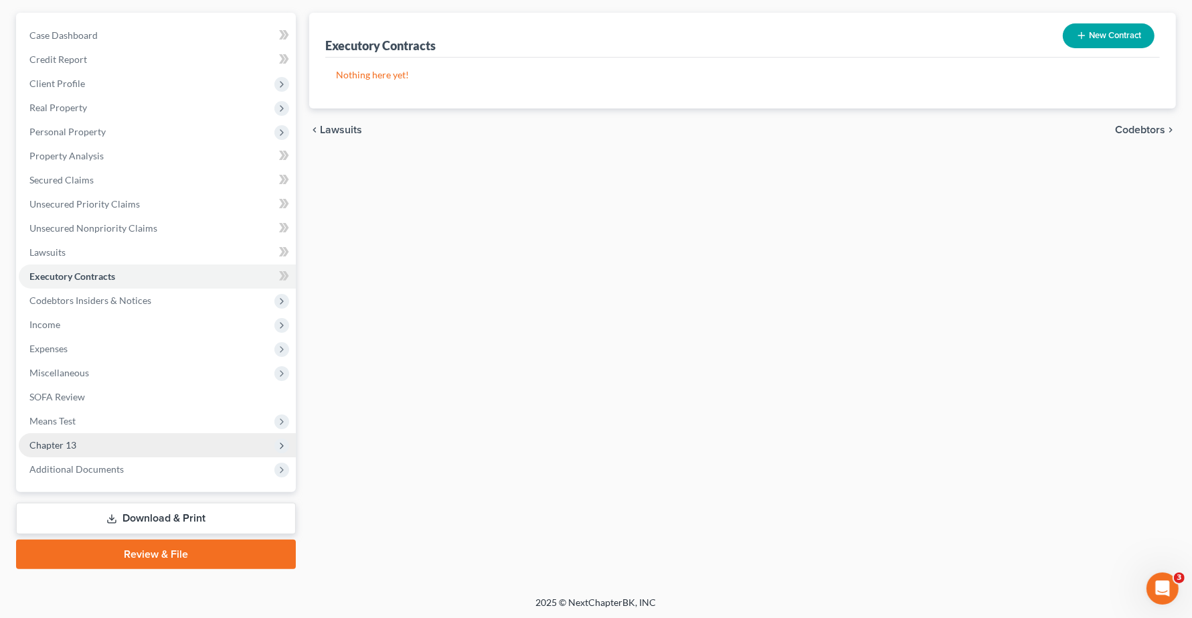
click at [84, 439] on span "Chapter 13" at bounding box center [157, 445] width 277 height 24
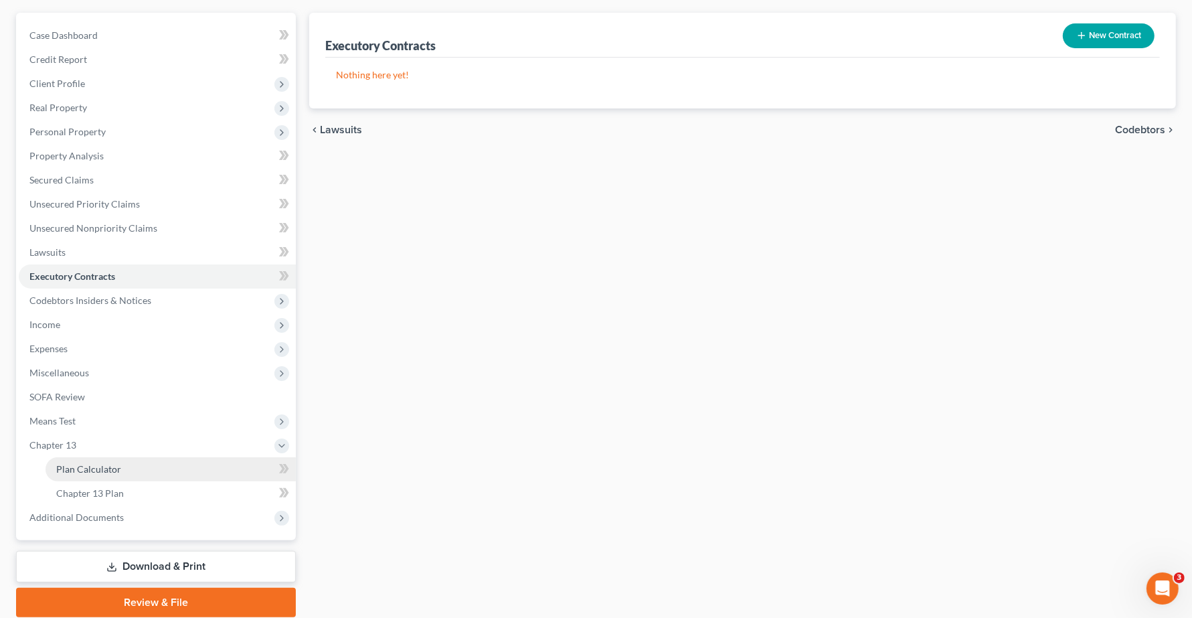
click at [92, 467] on span "Plan Calculator" at bounding box center [88, 468] width 65 height 11
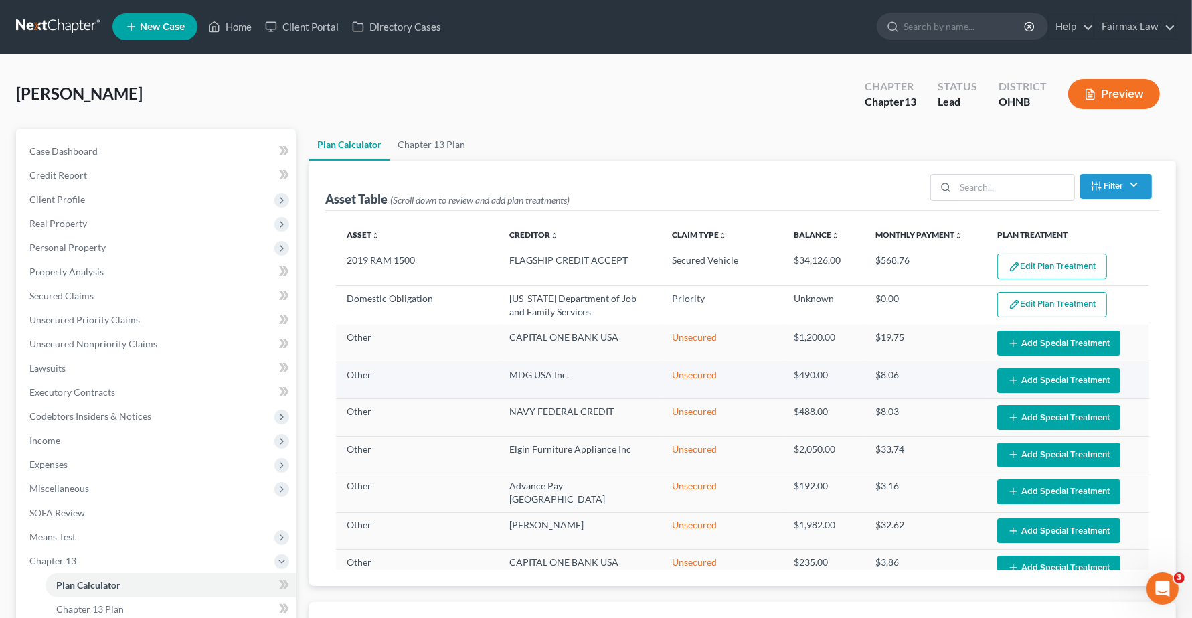
select select "59"
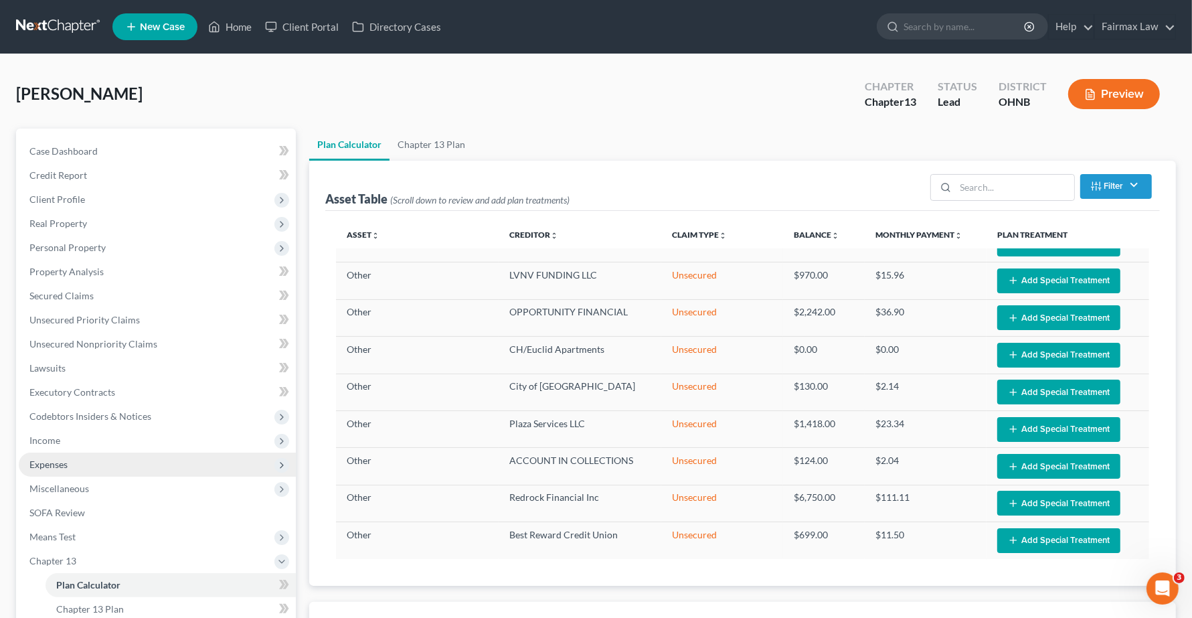
click at [47, 460] on span "Expenses" at bounding box center [48, 463] width 38 height 11
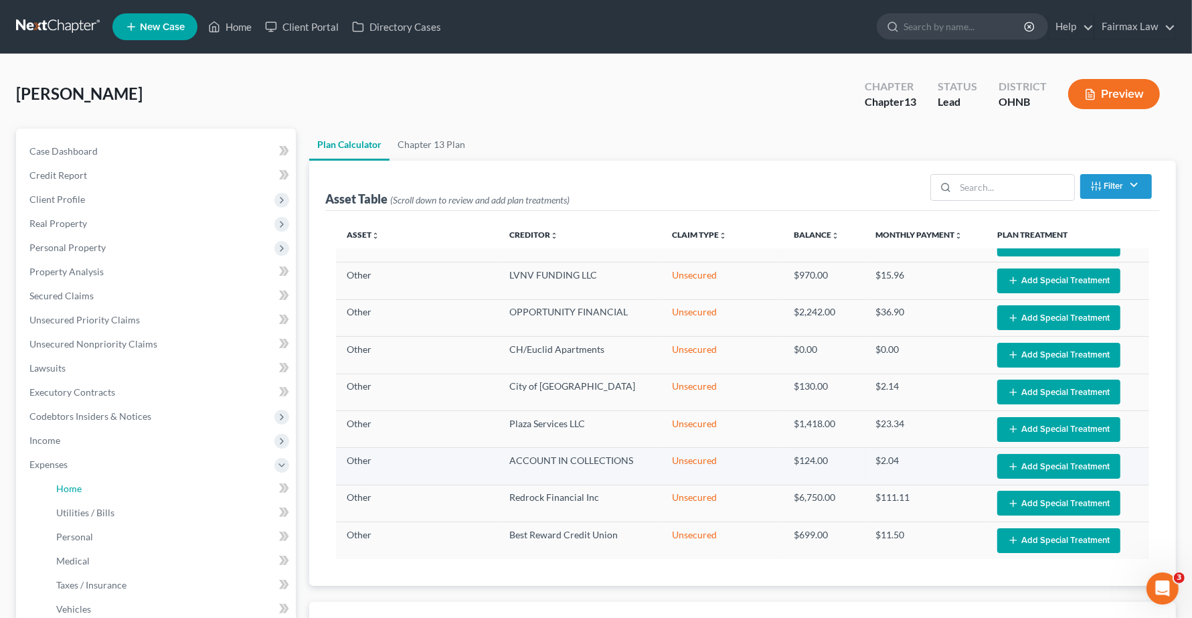
click at [81, 484] on link "Home" at bounding box center [170, 488] width 250 height 24
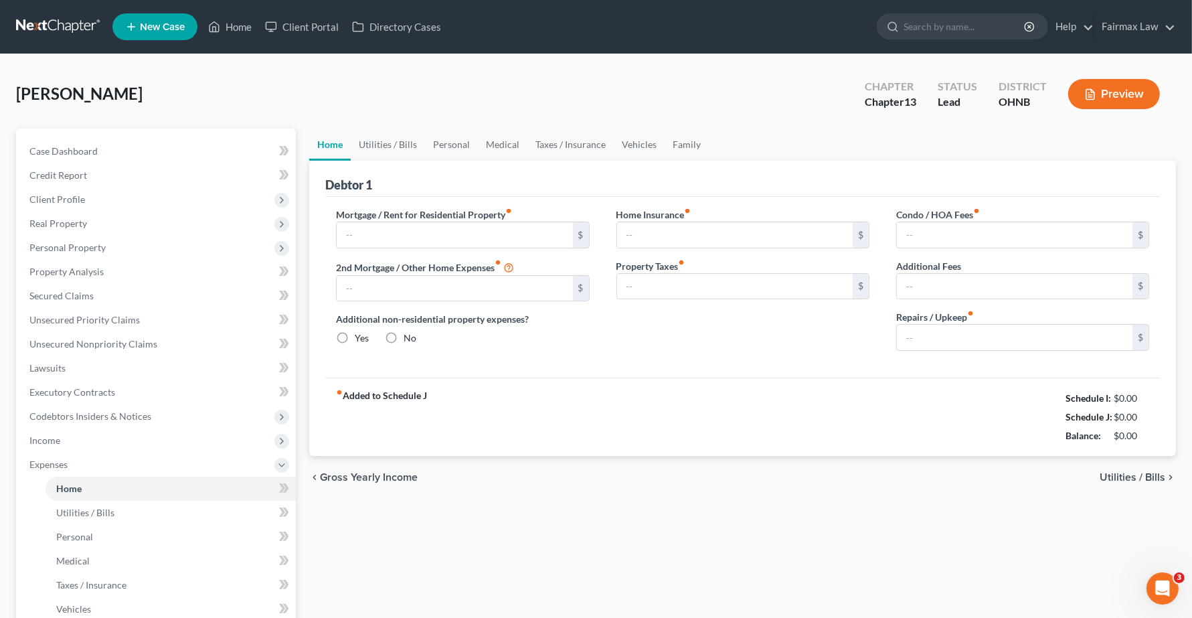
type input "1,100.00"
type input "0.00"
radio input "true"
type input "25.00"
type input "0.00"
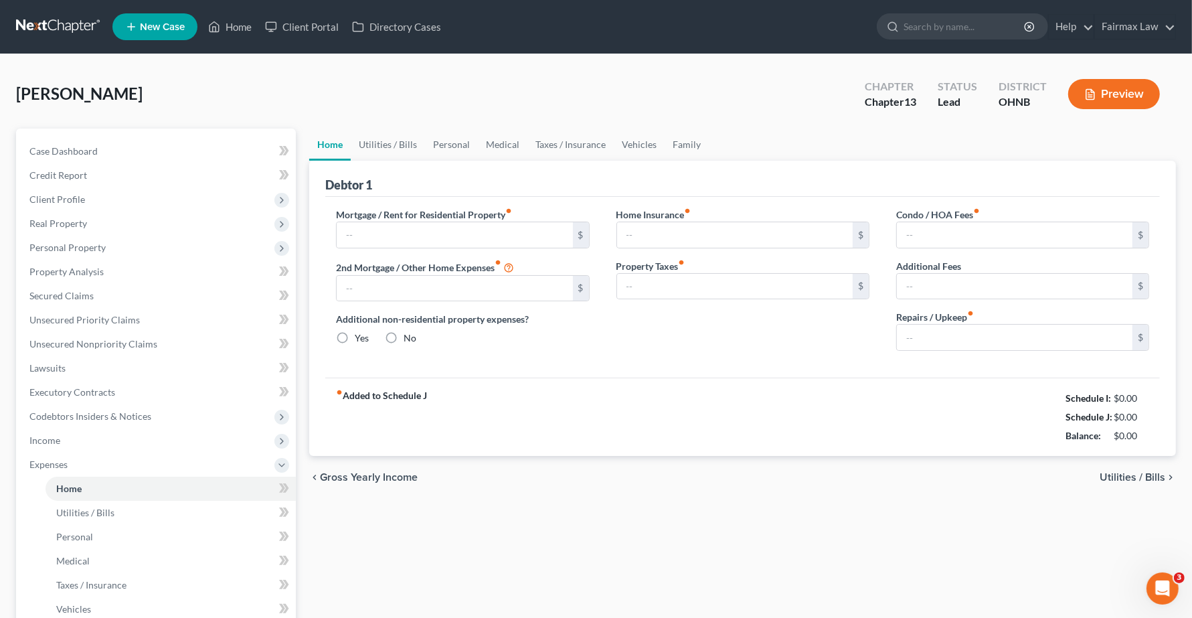
type input "0.00"
type input "80.00"
click at [1127, 480] on span "Utilities / Bills" at bounding box center [1132, 477] width 66 height 11
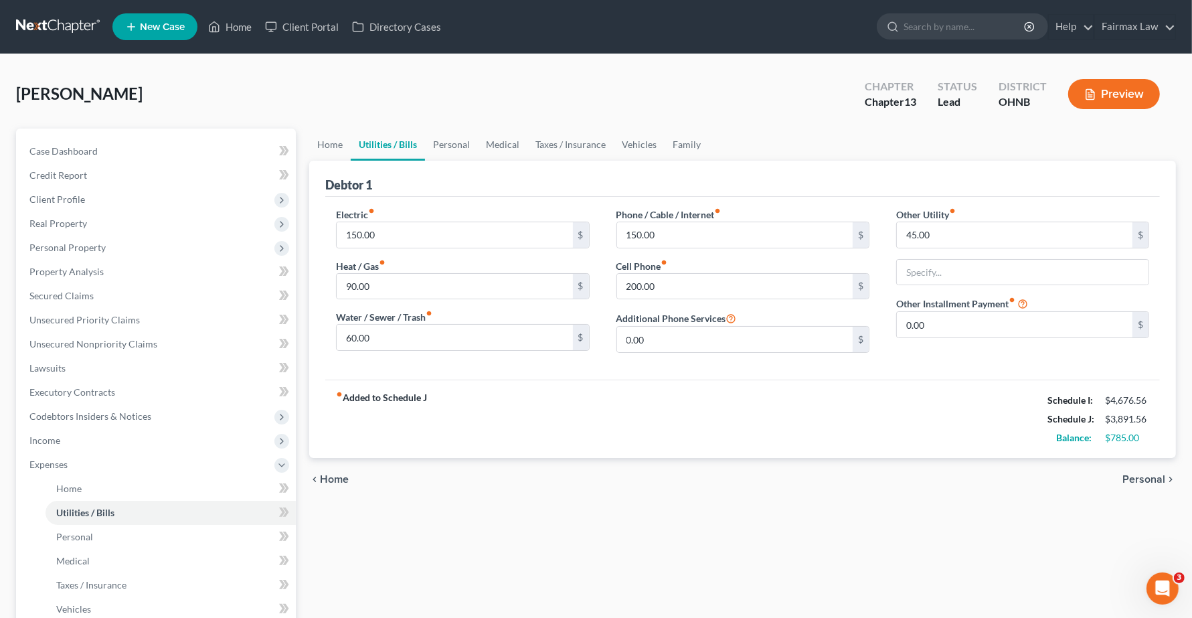
click at [1146, 479] on span "Personal" at bounding box center [1143, 479] width 43 height 11
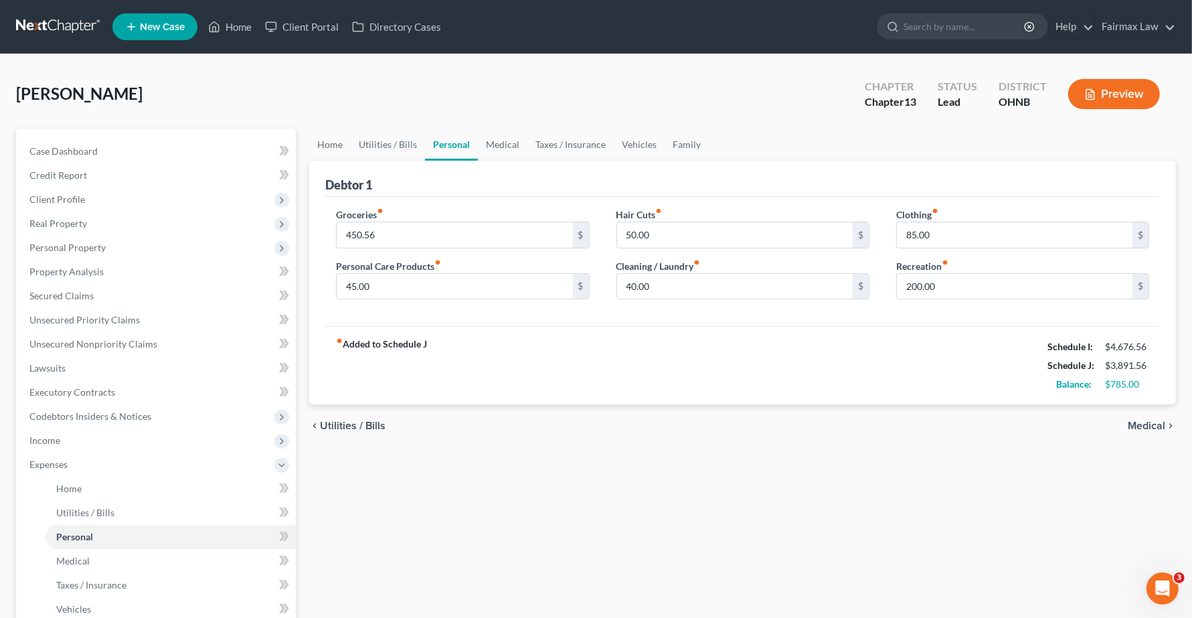
click at [1162, 423] on span "Medical" at bounding box center [1145, 425] width 37 height 11
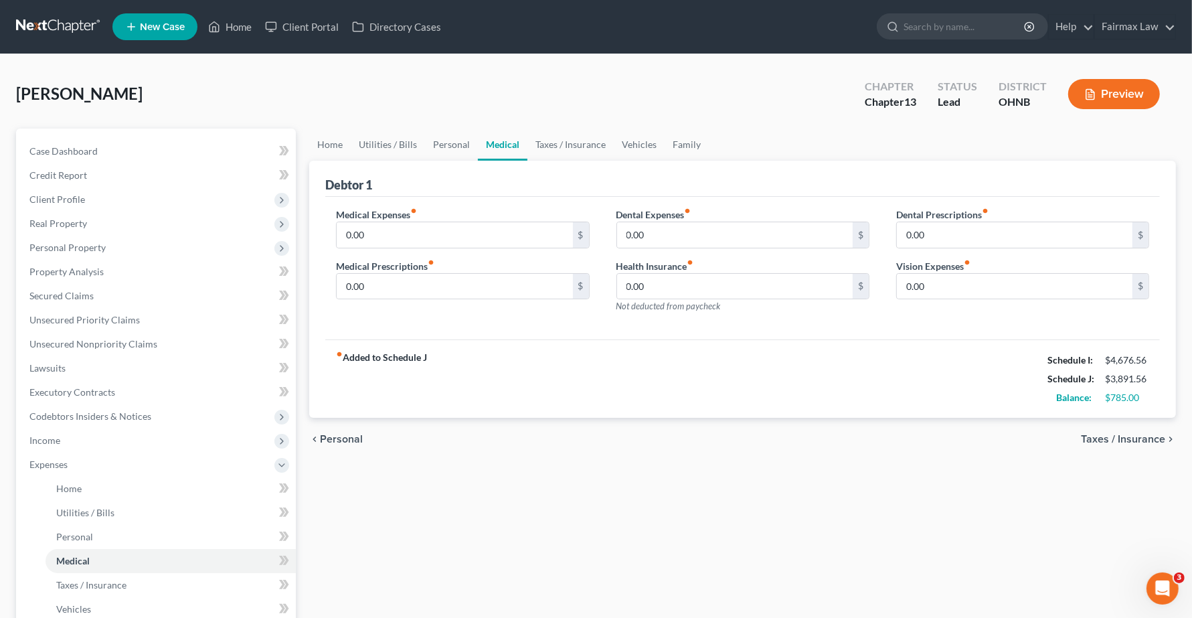
click at [1136, 440] on span "Taxes / Insurance" at bounding box center [1123, 439] width 84 height 11
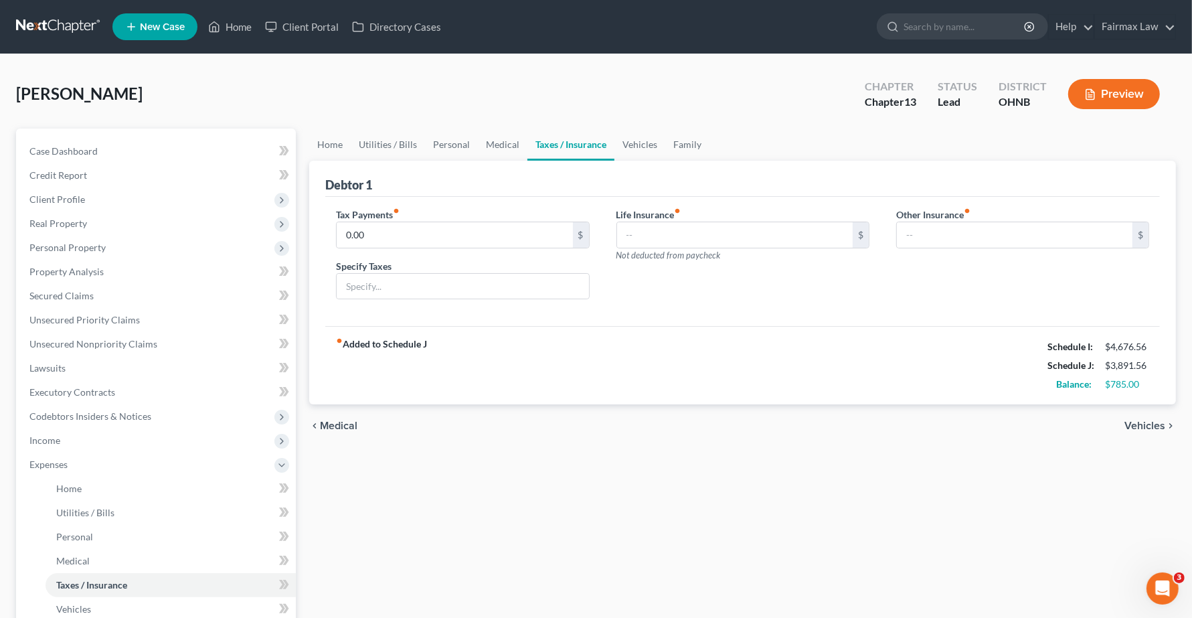
click at [1139, 426] on span "Vehicles" at bounding box center [1144, 425] width 41 height 11
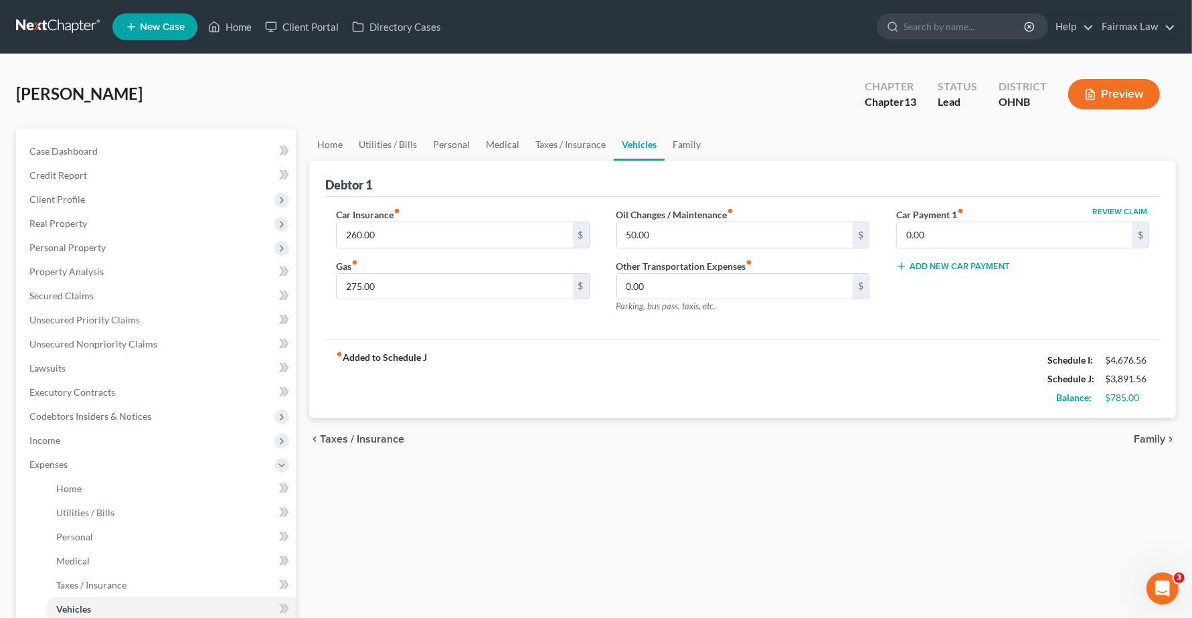
click at [815, 460] on div "chevron_left Taxes / Insurance Family chevron_right" at bounding box center [742, 439] width 866 height 43
click at [39, 442] on span "Income" at bounding box center [44, 439] width 31 height 11
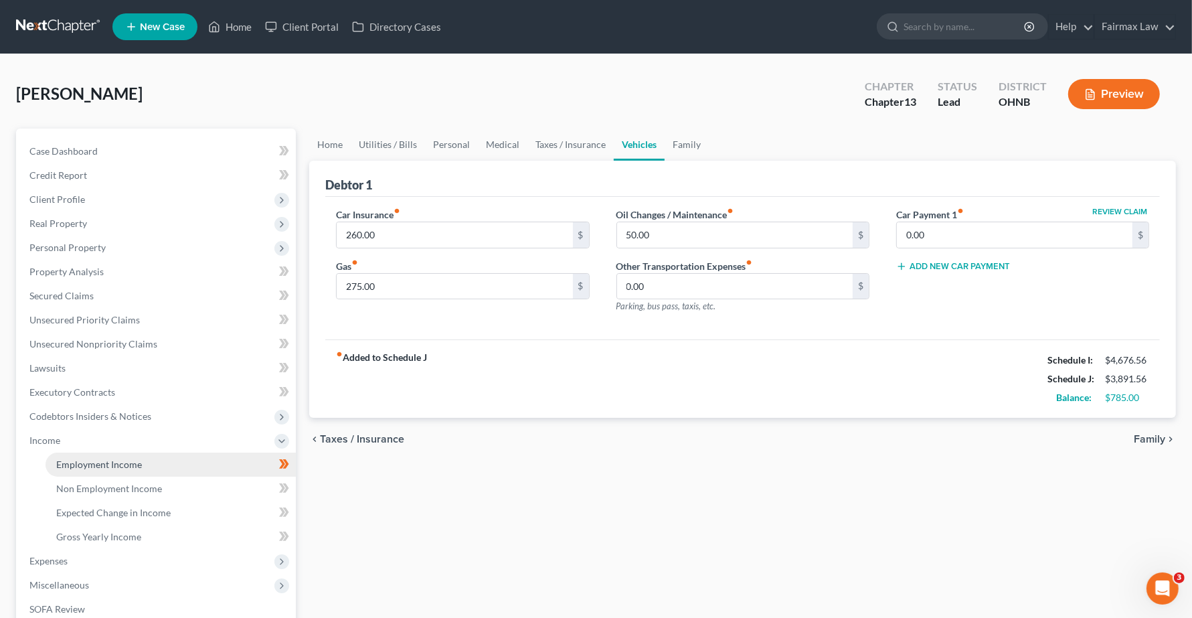
click at [66, 463] on span "Employment Income" at bounding box center [99, 463] width 86 height 11
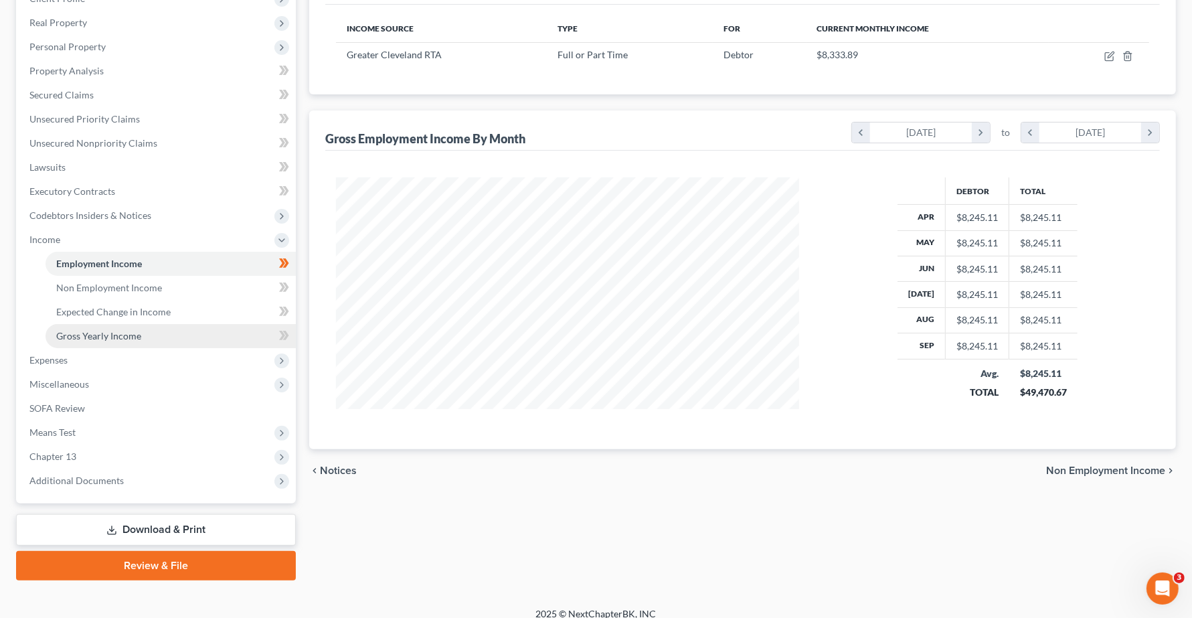
scroll to position [212, 0]
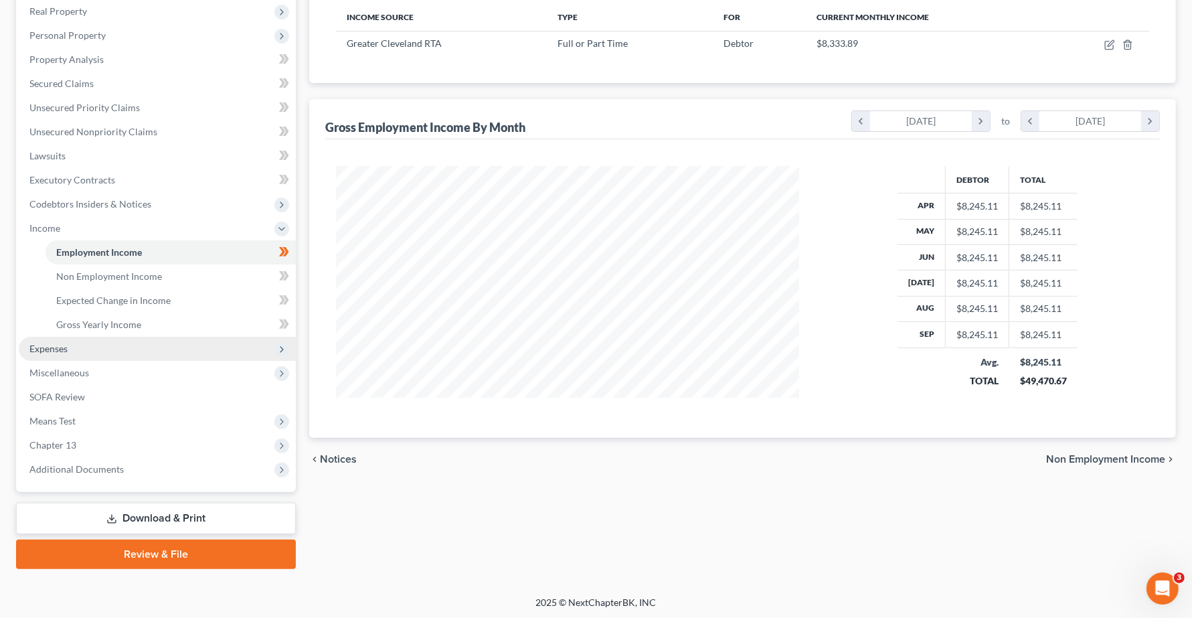
click at [70, 349] on span "Expenses" at bounding box center [157, 349] width 277 height 24
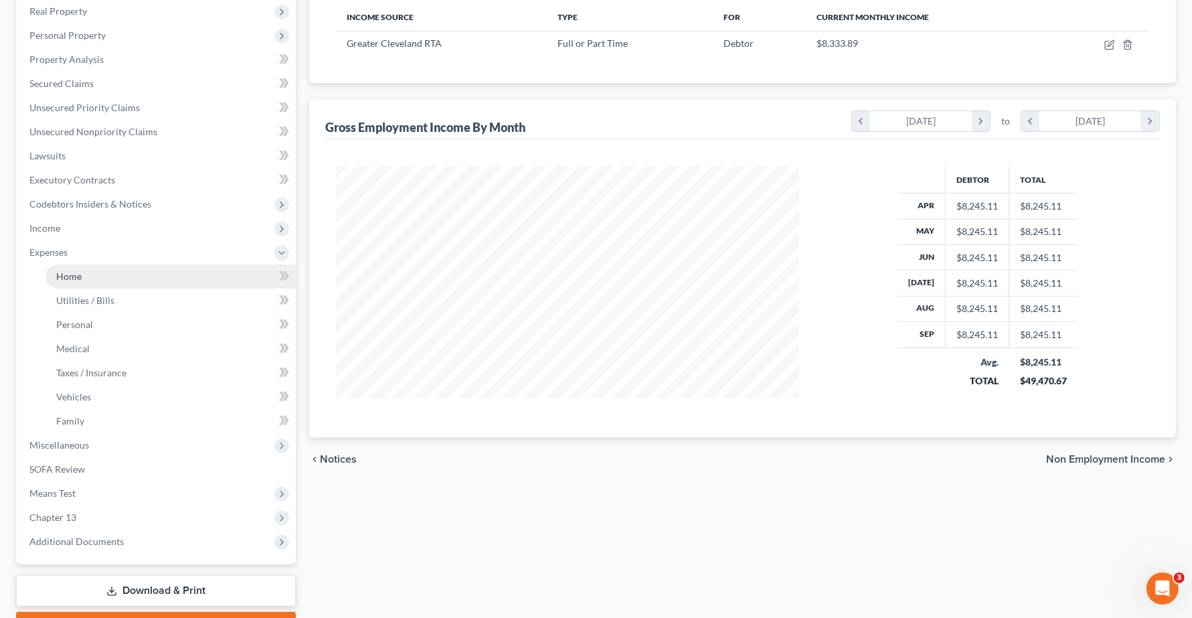
click at [64, 279] on link "Home" at bounding box center [170, 276] width 250 height 24
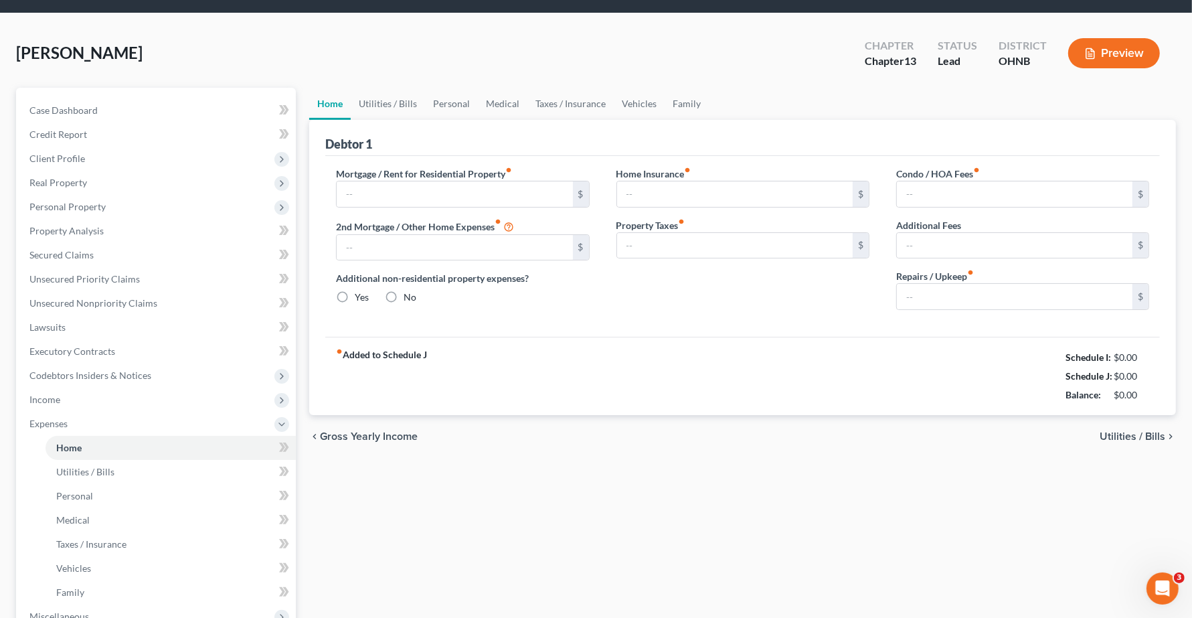
type input "1,100.00"
type input "0.00"
radio input "true"
type input "25.00"
type input "0.00"
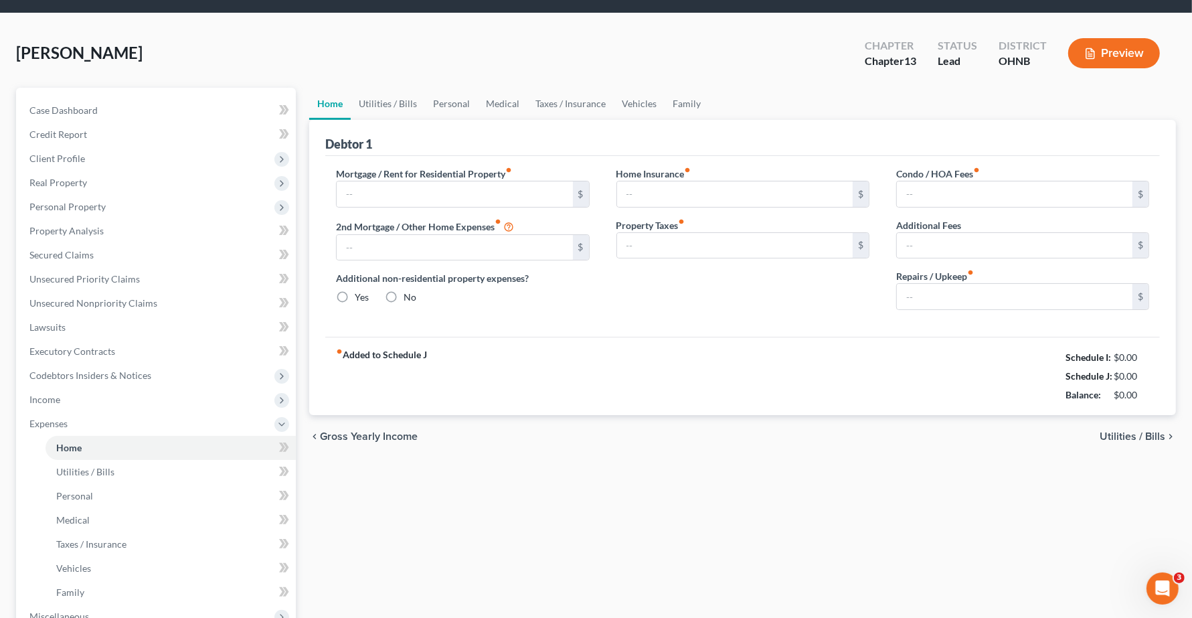
type input "0.00"
type input "80.00"
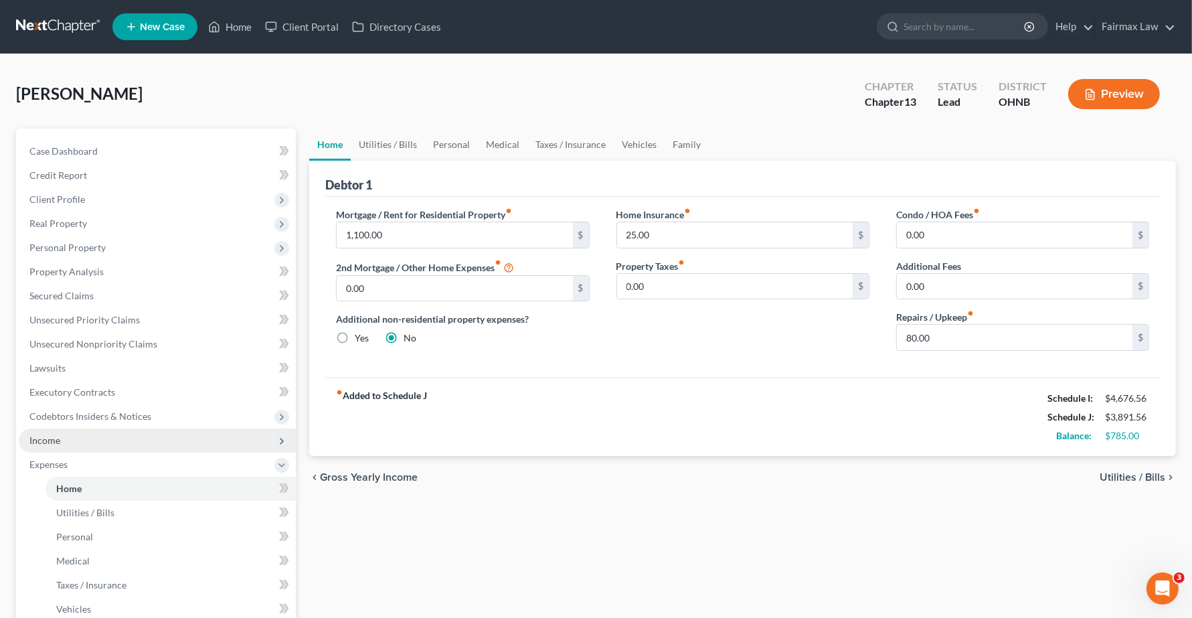
click at [55, 440] on span "Income" at bounding box center [44, 439] width 31 height 11
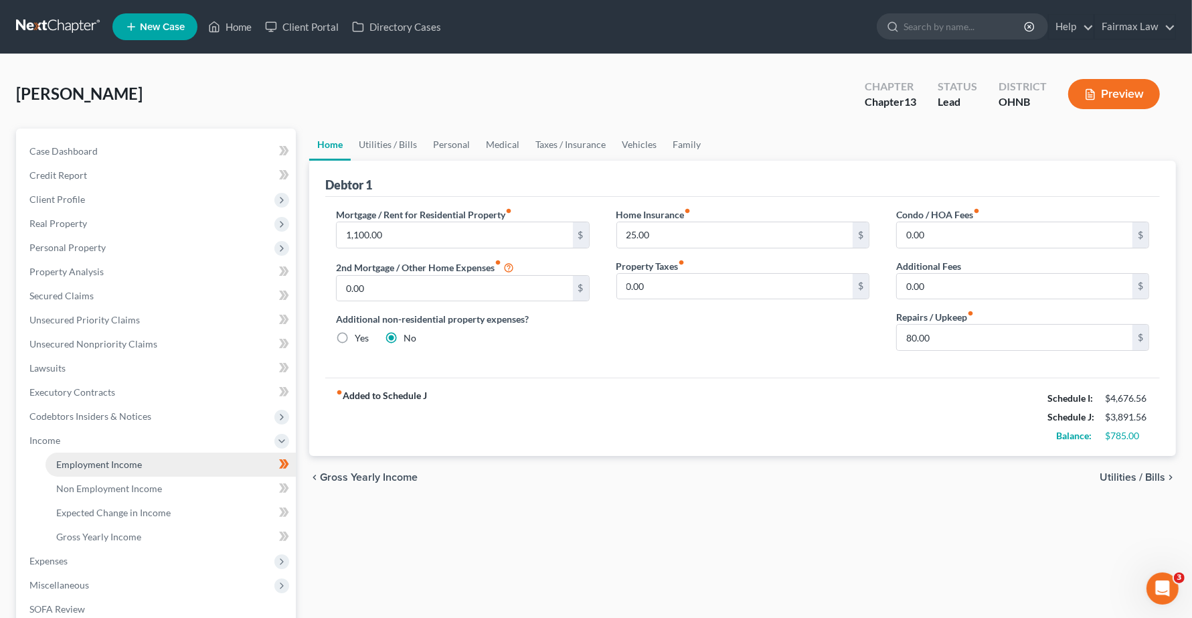
click at [70, 466] on span "Employment Income" at bounding box center [99, 463] width 86 height 11
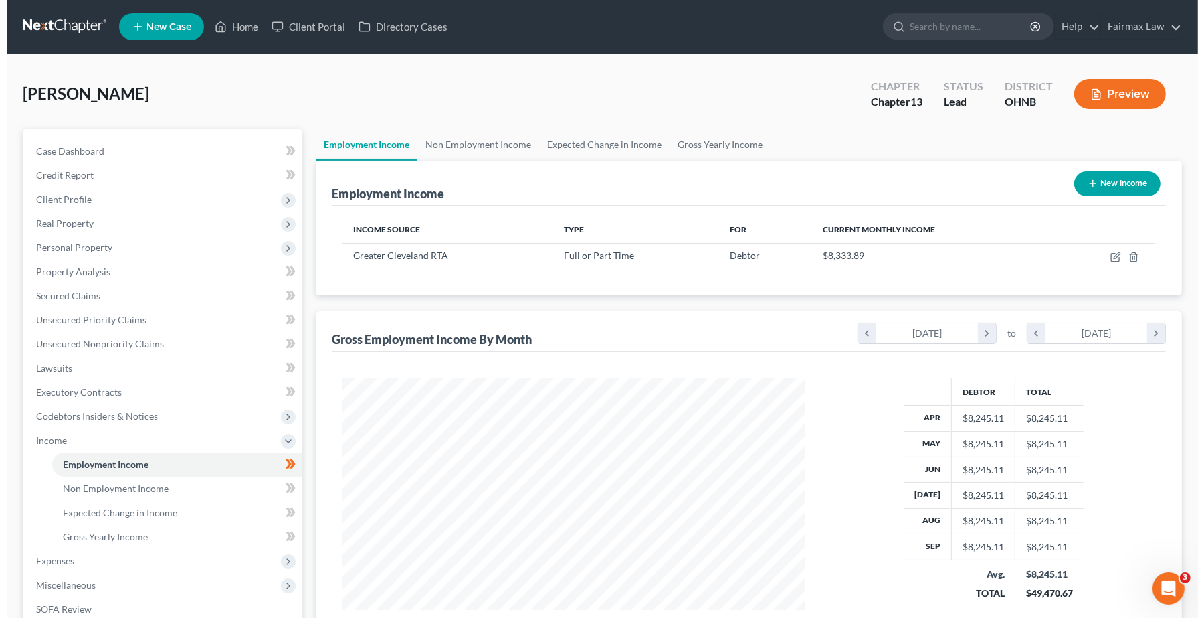
scroll to position [241, 489]
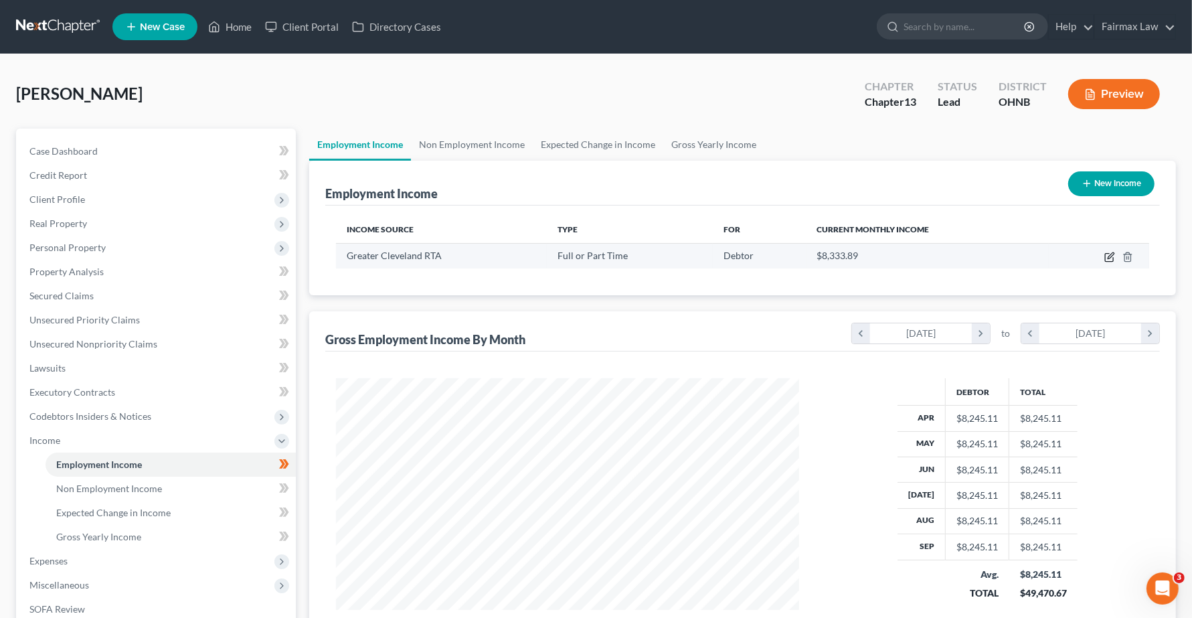
click at [1107, 258] on icon "button" at bounding box center [1109, 257] width 11 height 11
select select "0"
select select "36"
select select "2"
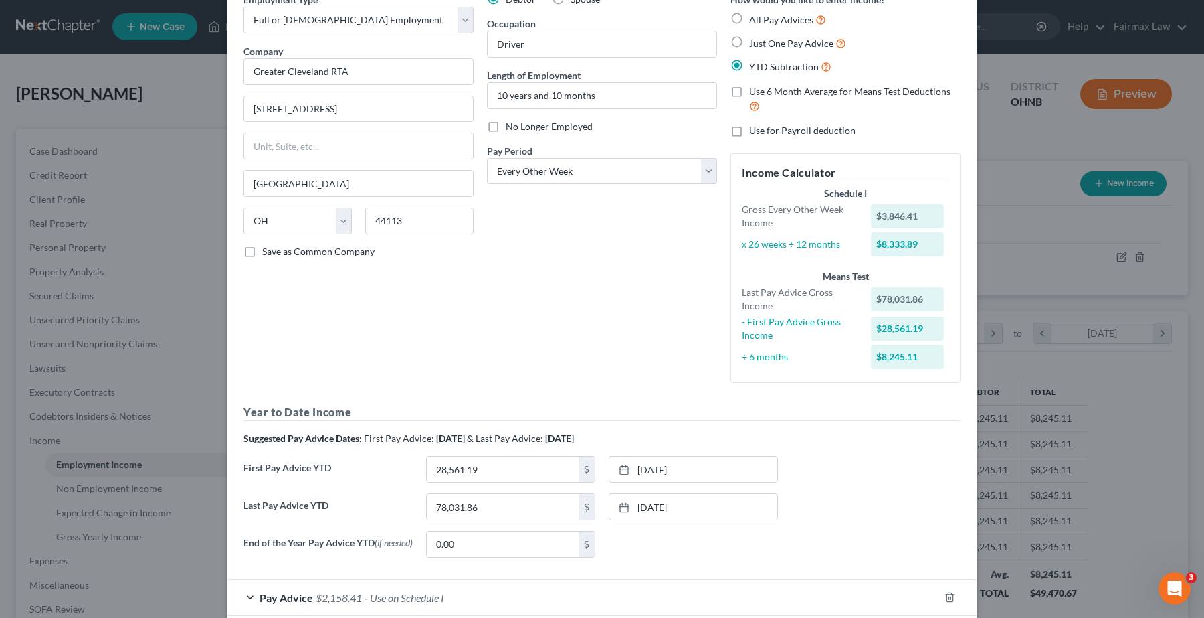
scroll to position [144, 0]
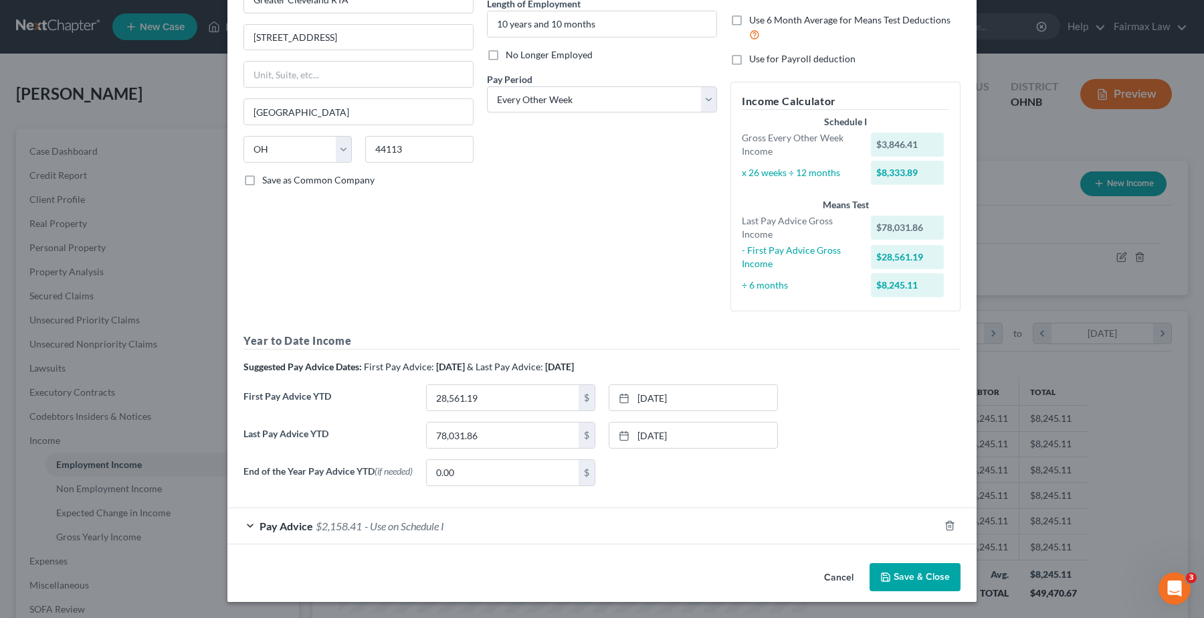
click at [278, 527] on span "Pay Advice" at bounding box center [287, 525] width 54 height 13
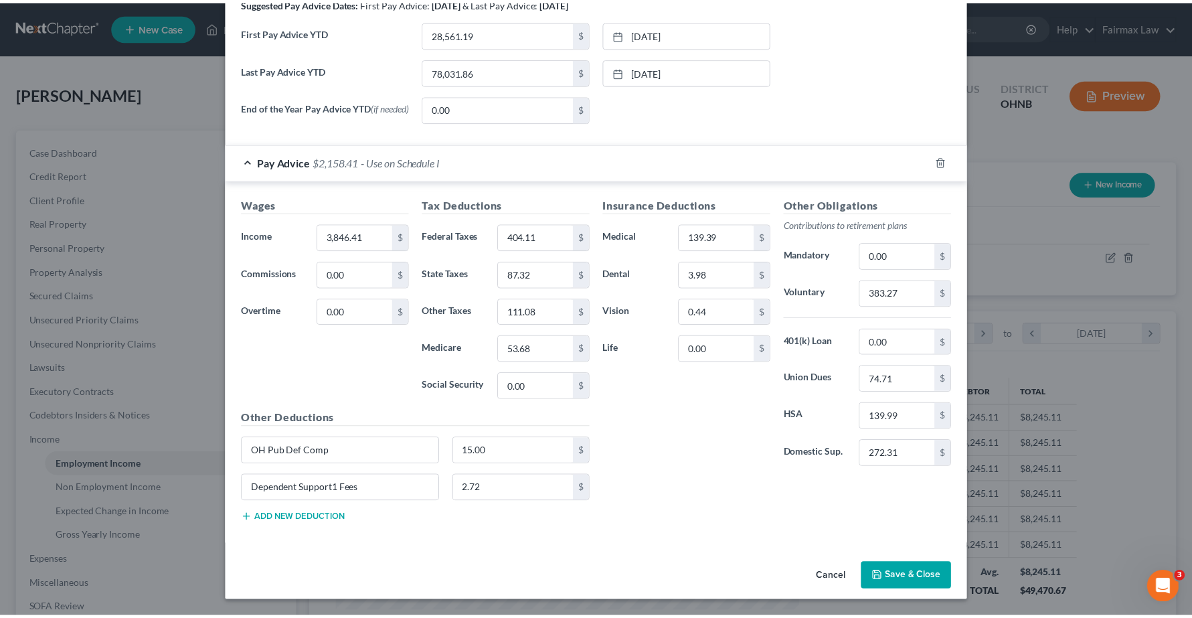
scroll to position [511, 0]
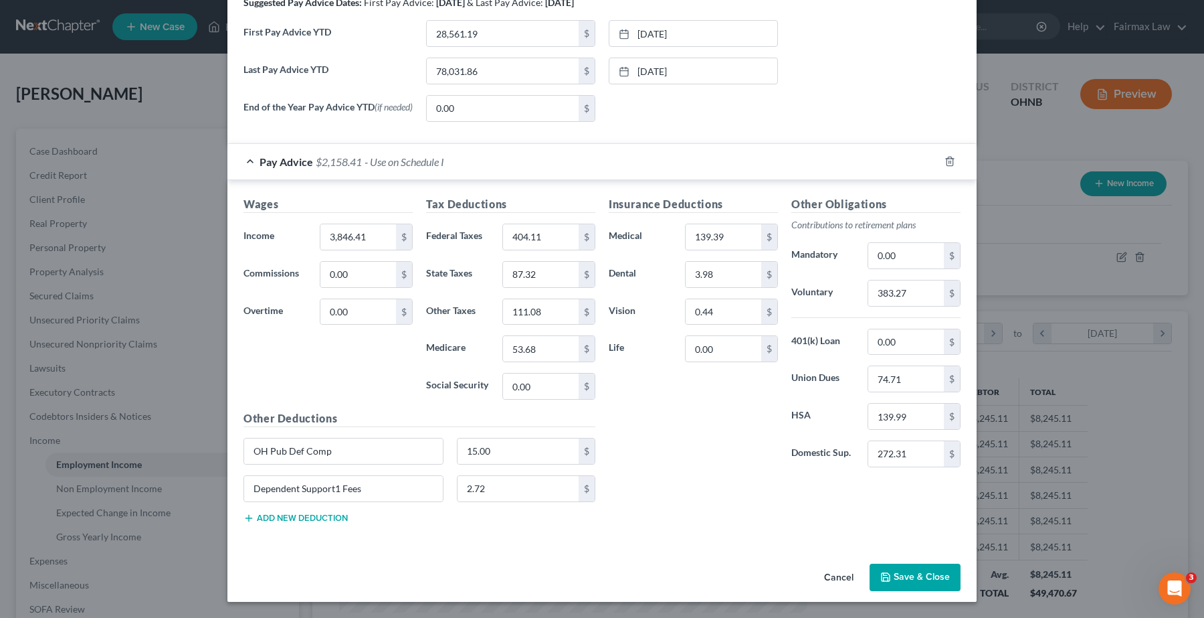
click at [904, 573] on button "Save & Close" at bounding box center [915, 577] width 91 height 28
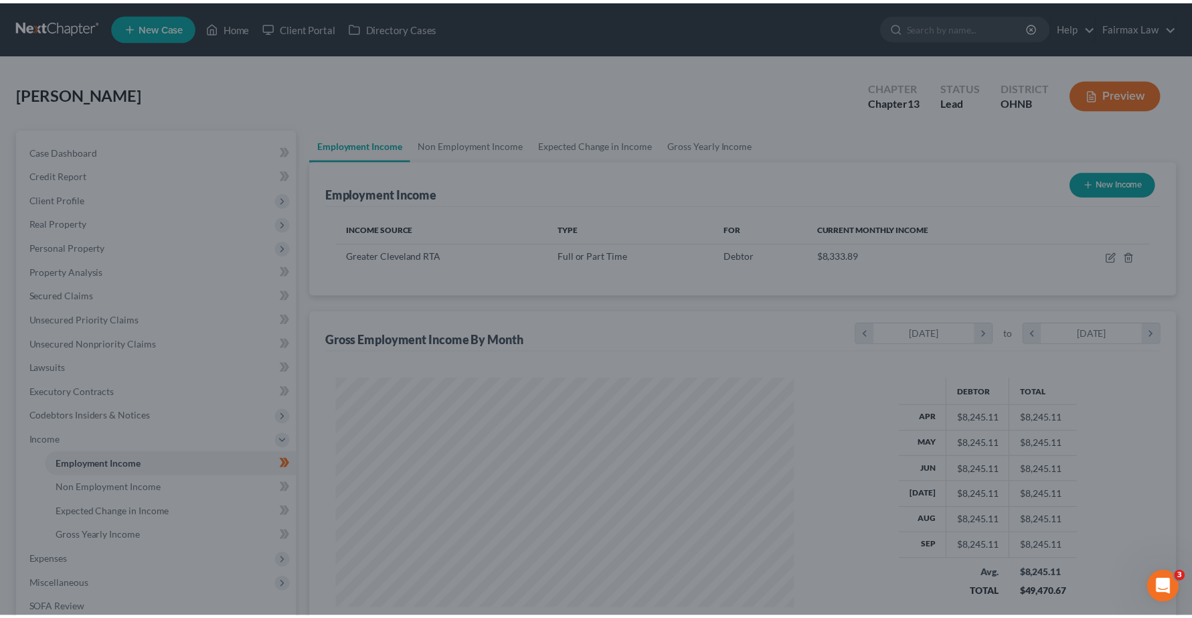
scroll to position [668839, 668589]
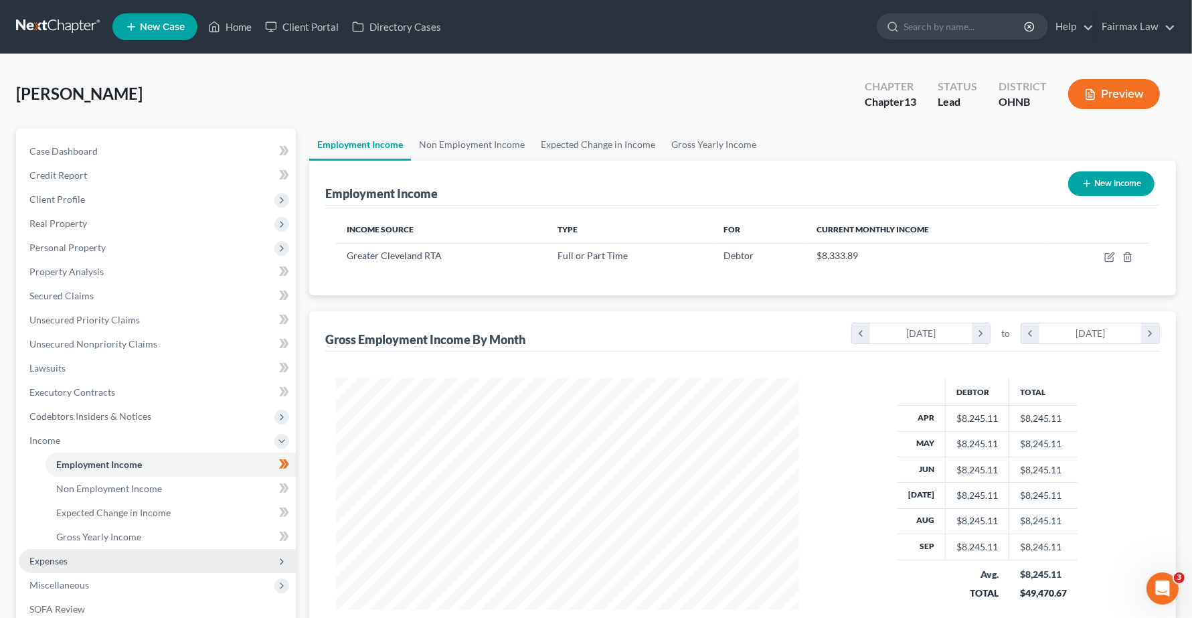
click at [68, 566] on span "Expenses" at bounding box center [157, 561] width 277 height 24
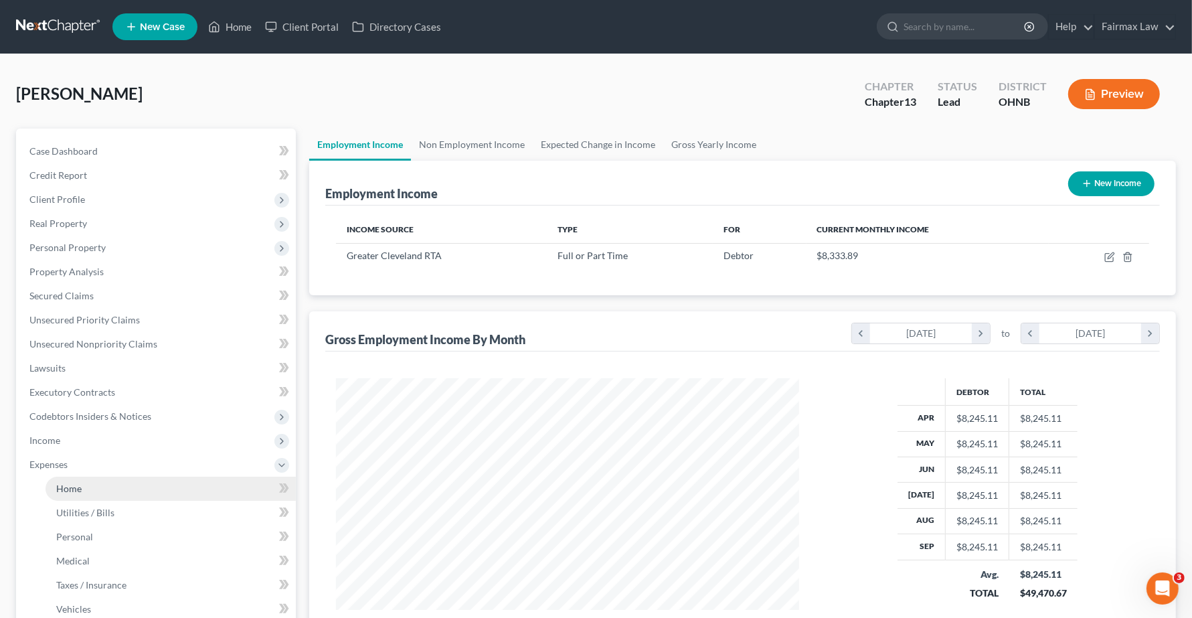
click at [61, 486] on span "Home" at bounding box center [68, 487] width 25 height 11
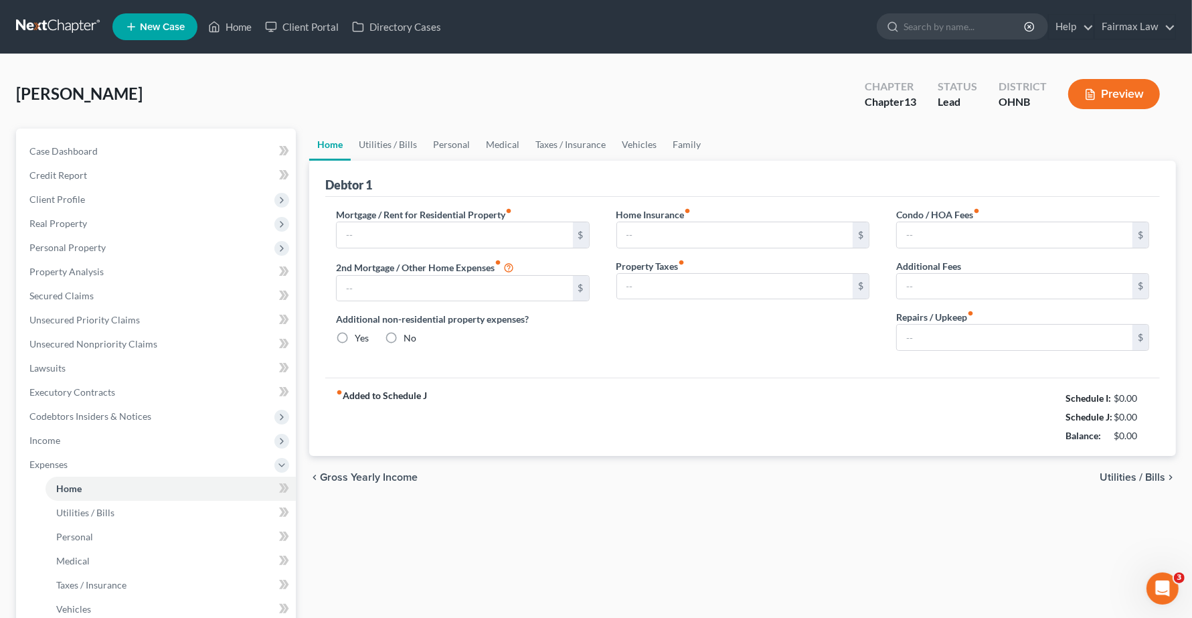
type input "1,100.00"
type input "0.00"
radio input "true"
type input "25.00"
type input "0.00"
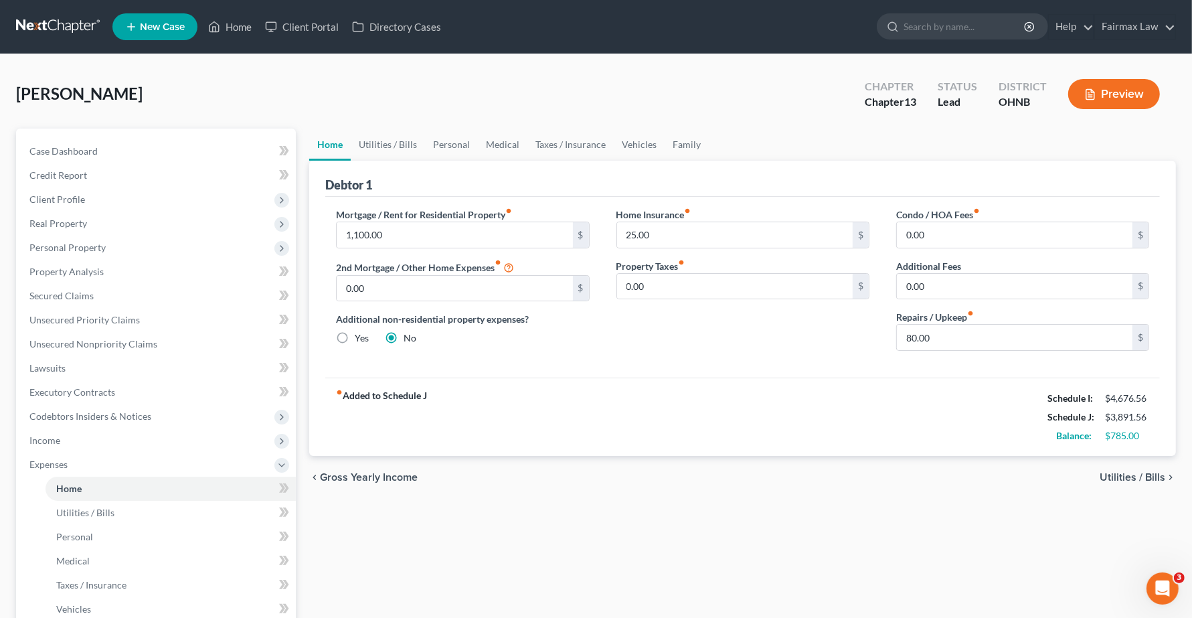
click at [1125, 479] on span "Utilities / Bills" at bounding box center [1132, 477] width 66 height 11
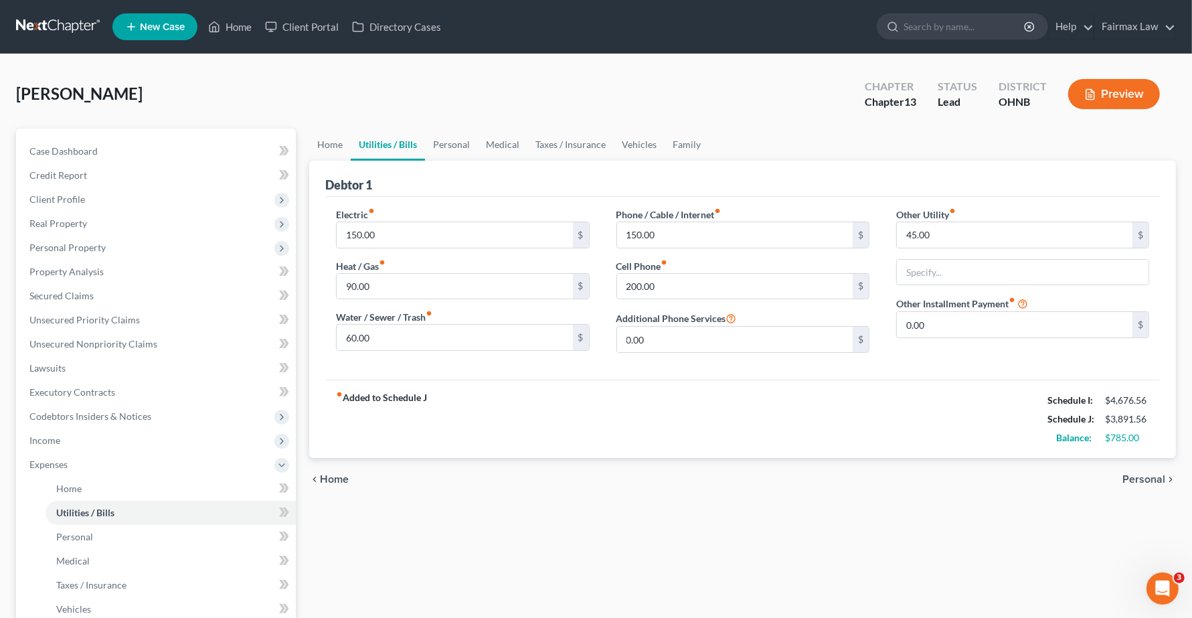
click at [1125, 482] on span "Personal" at bounding box center [1143, 479] width 43 height 11
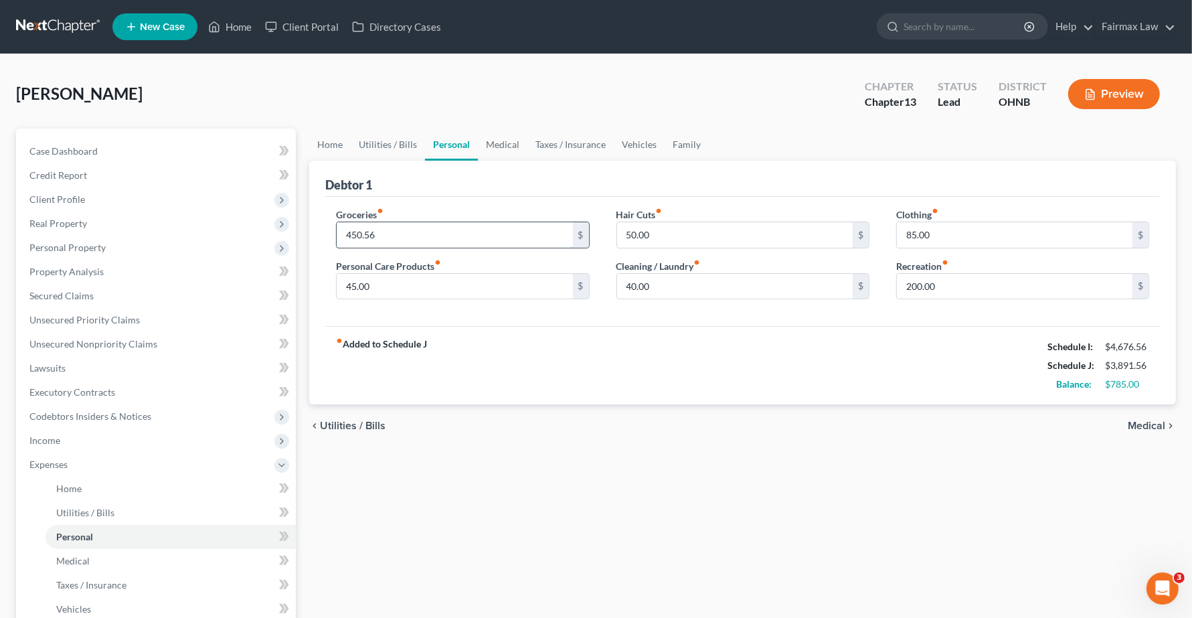
click at [423, 236] on input "450.56" at bounding box center [455, 234] width 236 height 25
click at [1149, 429] on span "Medical" at bounding box center [1145, 425] width 37 height 11
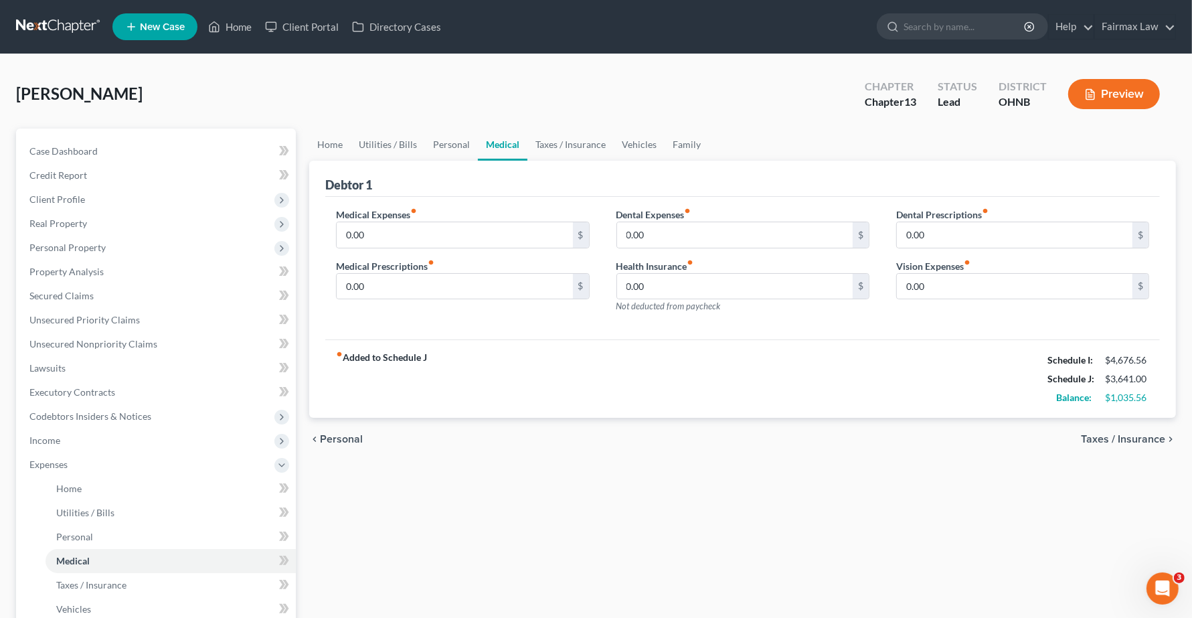
click at [1144, 437] on span "Taxes / Insurance" at bounding box center [1123, 439] width 84 height 11
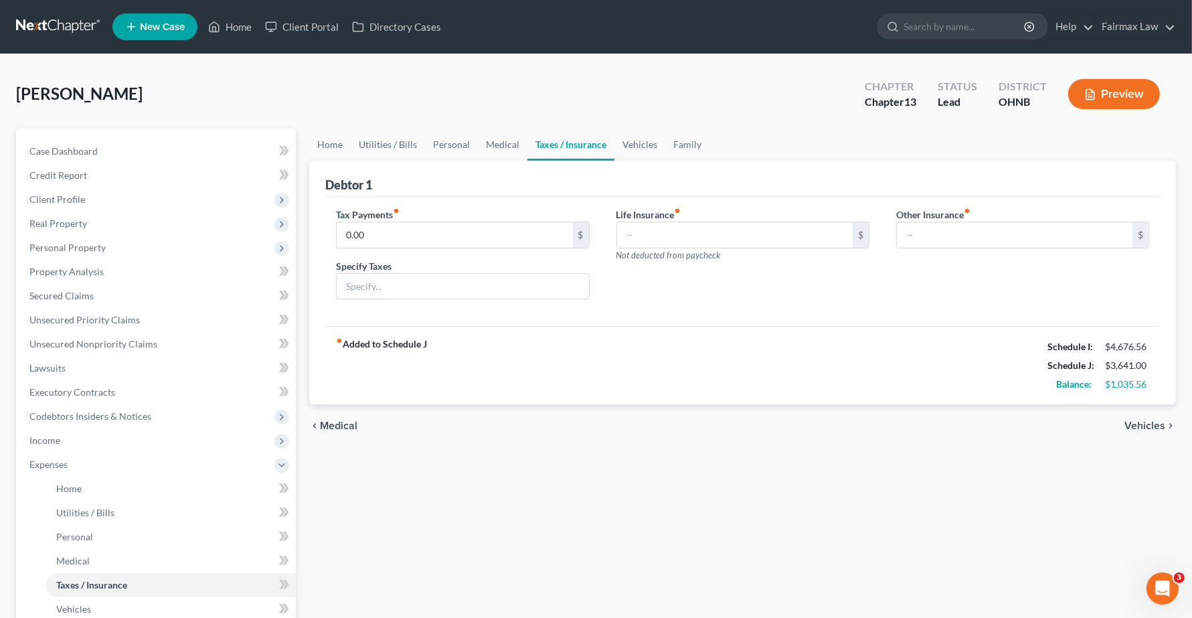
click at [1145, 427] on span "Vehicles" at bounding box center [1144, 425] width 41 height 11
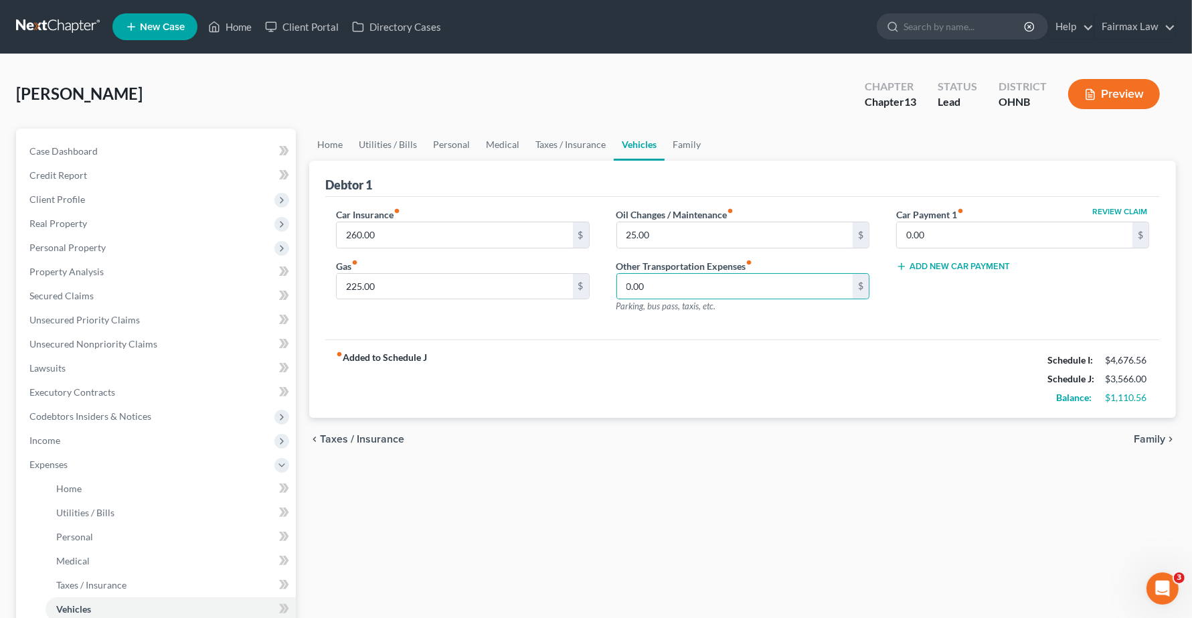
click at [1151, 437] on span "Family" at bounding box center [1148, 439] width 31 height 11
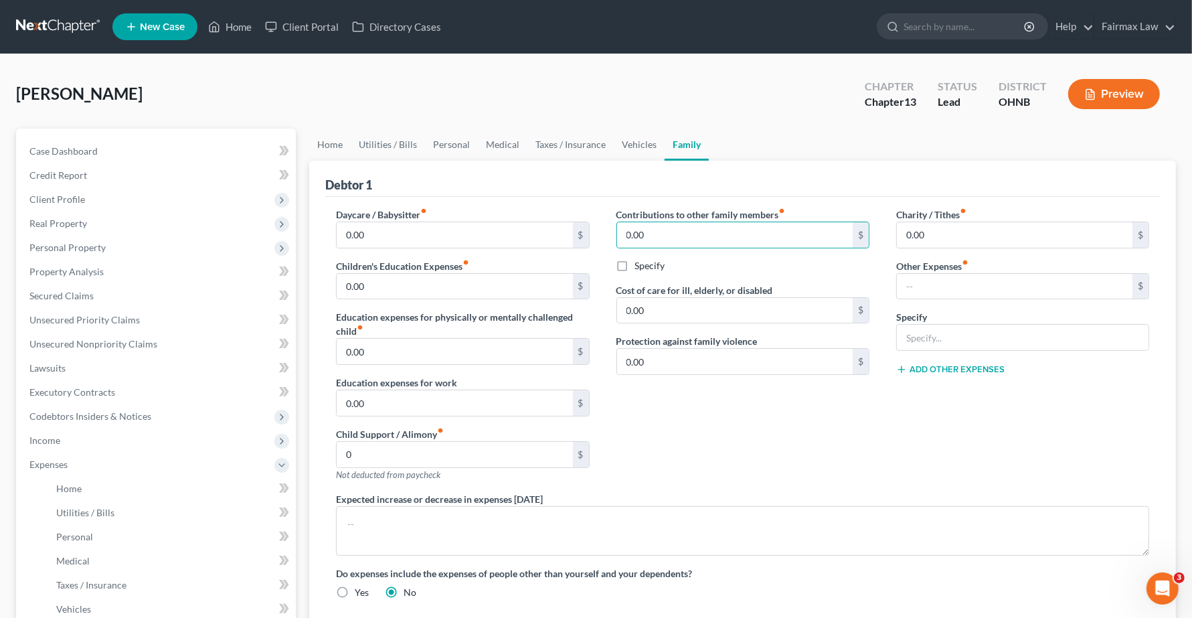
click at [843, 448] on div "Contributions to other family members fiber_manual_record 0.00 $ Specify Cost o…" at bounding box center [743, 349] width 280 height 284
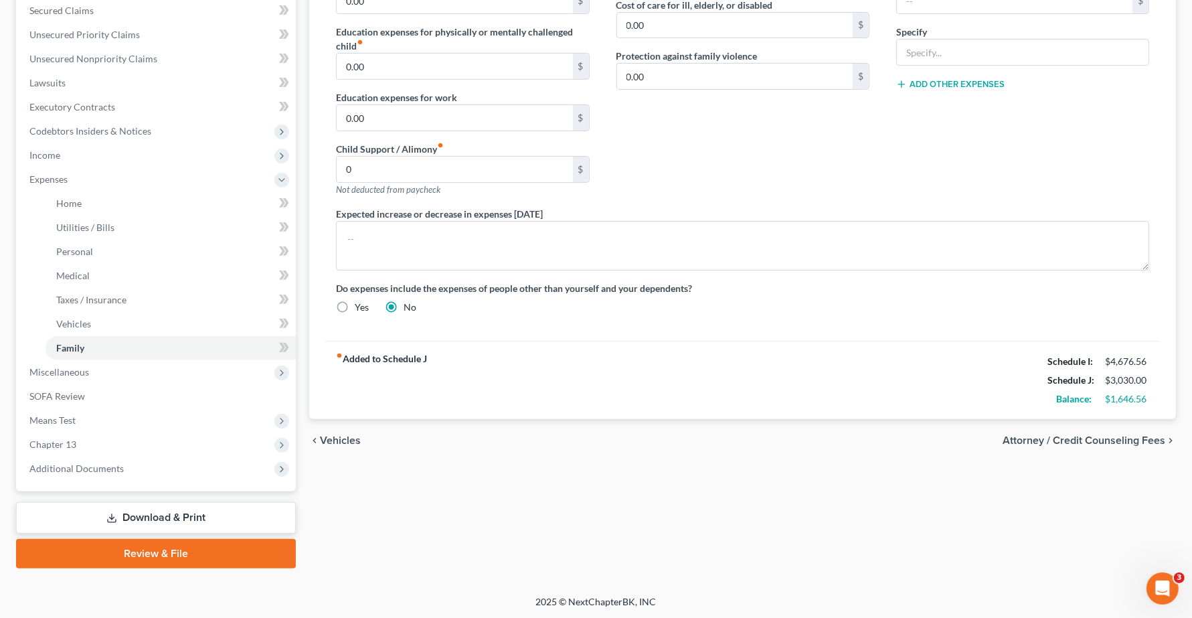
scroll to position [201, 0]
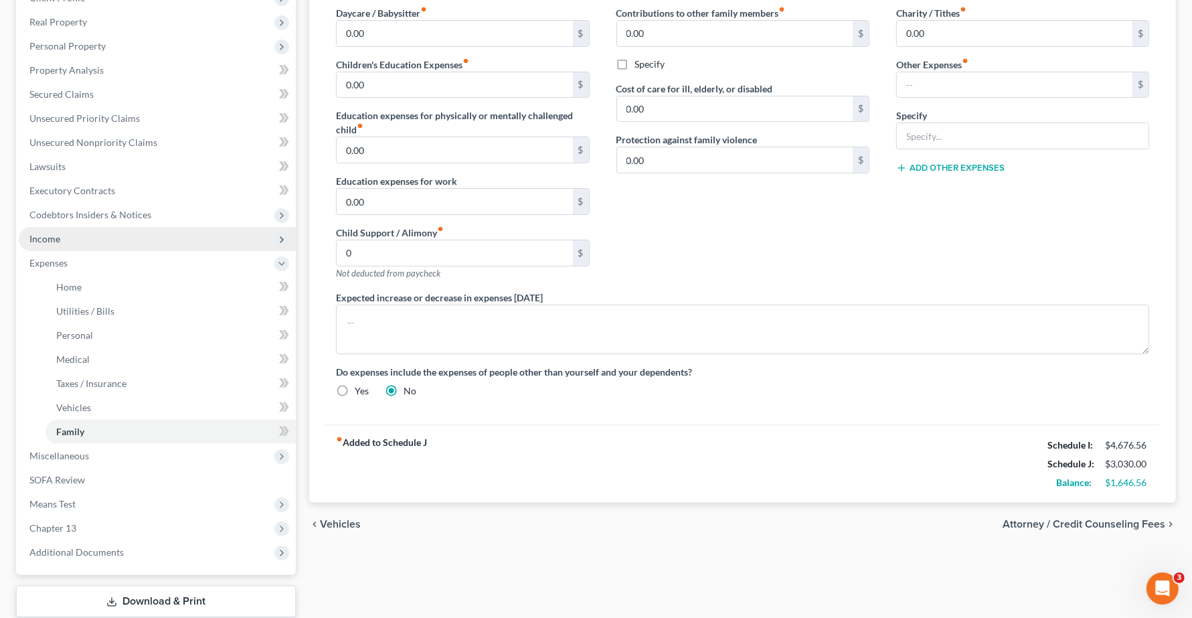
click at [41, 231] on span "Income" at bounding box center [157, 239] width 277 height 24
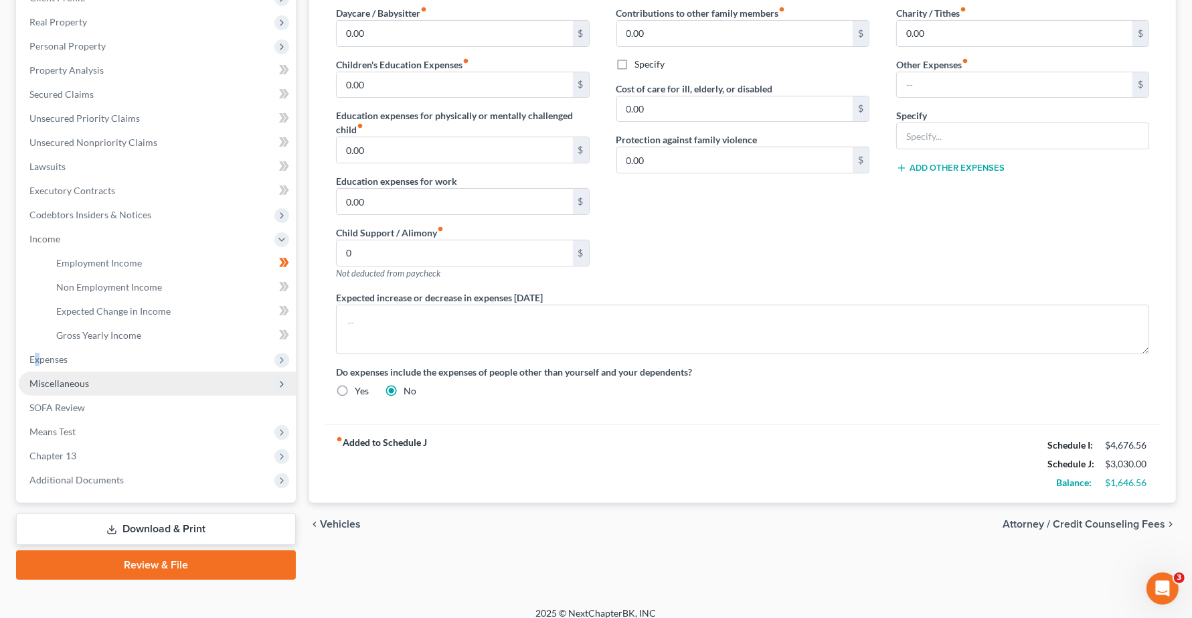
drag, startPoint x: 37, startPoint y: 359, endPoint x: 39, endPoint y: 385, distance: 26.8
click at [38, 359] on span "Expenses" at bounding box center [48, 358] width 38 height 11
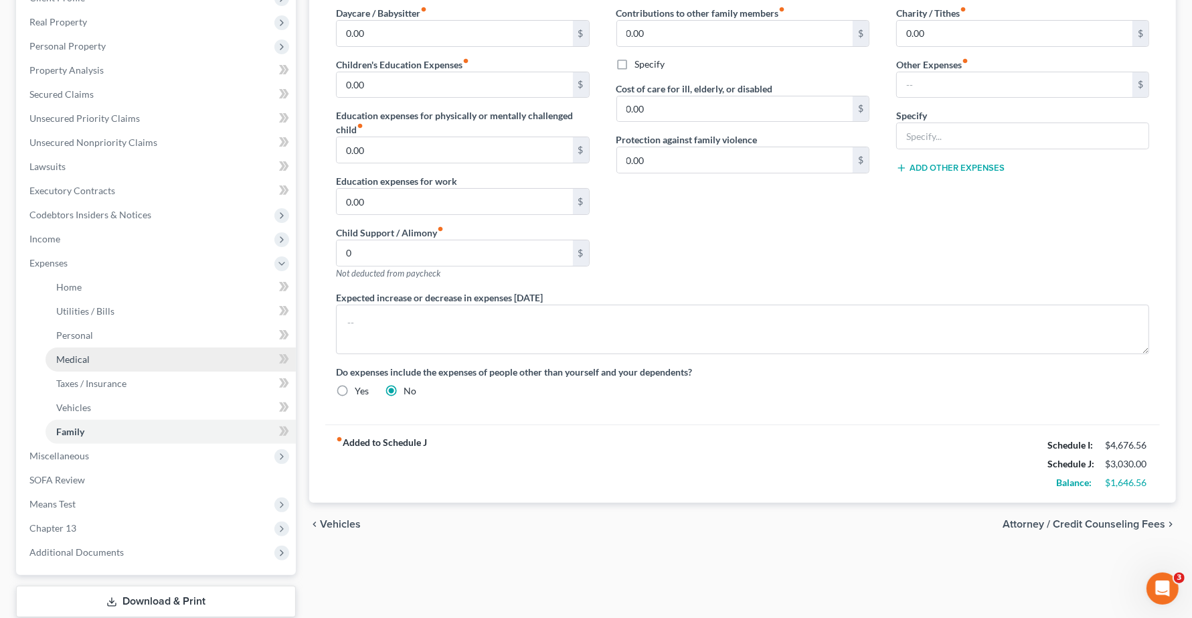
click at [45, 420] on li "Family" at bounding box center [170, 432] width 250 height 24
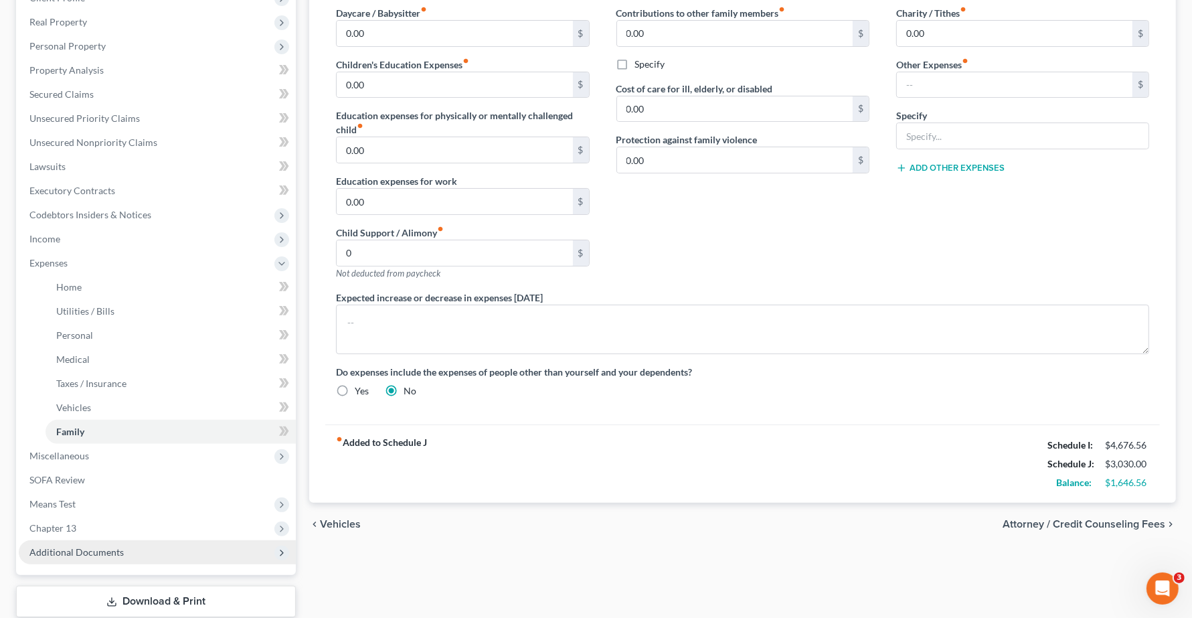
click at [62, 540] on span "Additional Documents" at bounding box center [157, 552] width 277 height 24
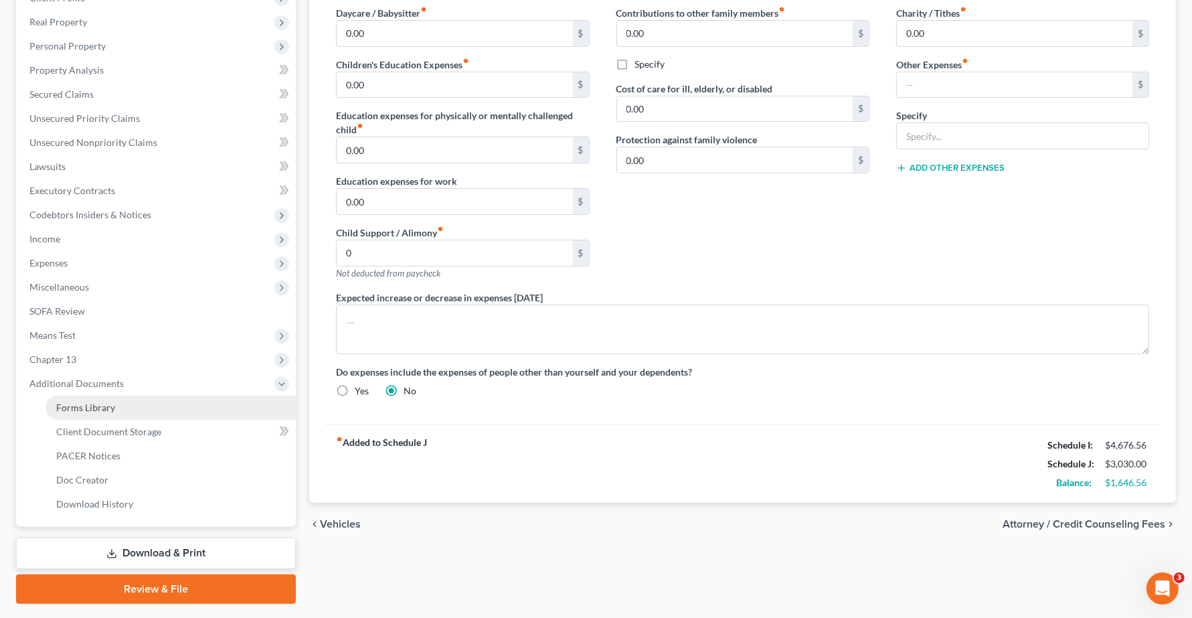
click at [88, 402] on span "Forms Library" at bounding box center [85, 406] width 59 height 11
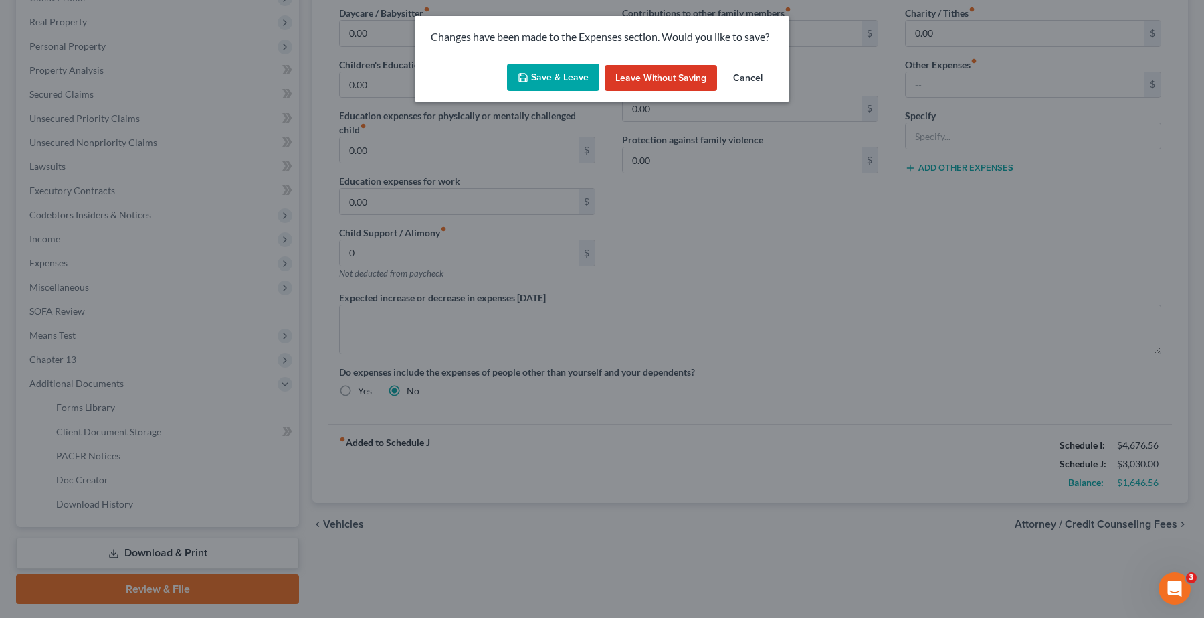
click at [552, 85] on button "Save & Leave" at bounding box center [553, 78] width 92 height 28
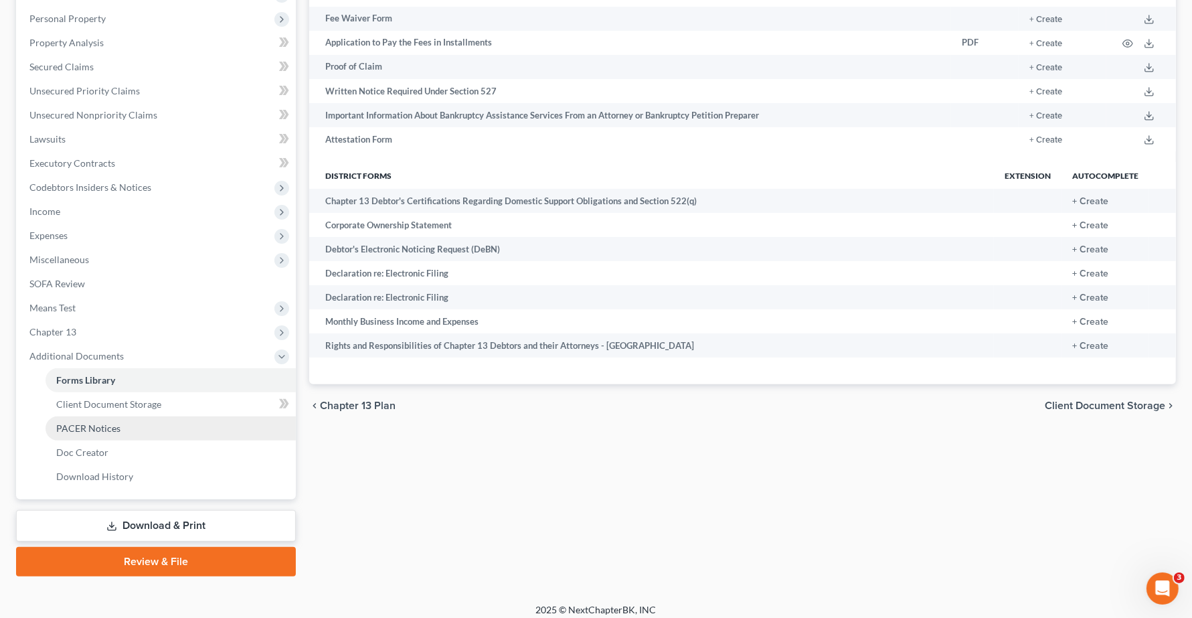
scroll to position [236, 0]
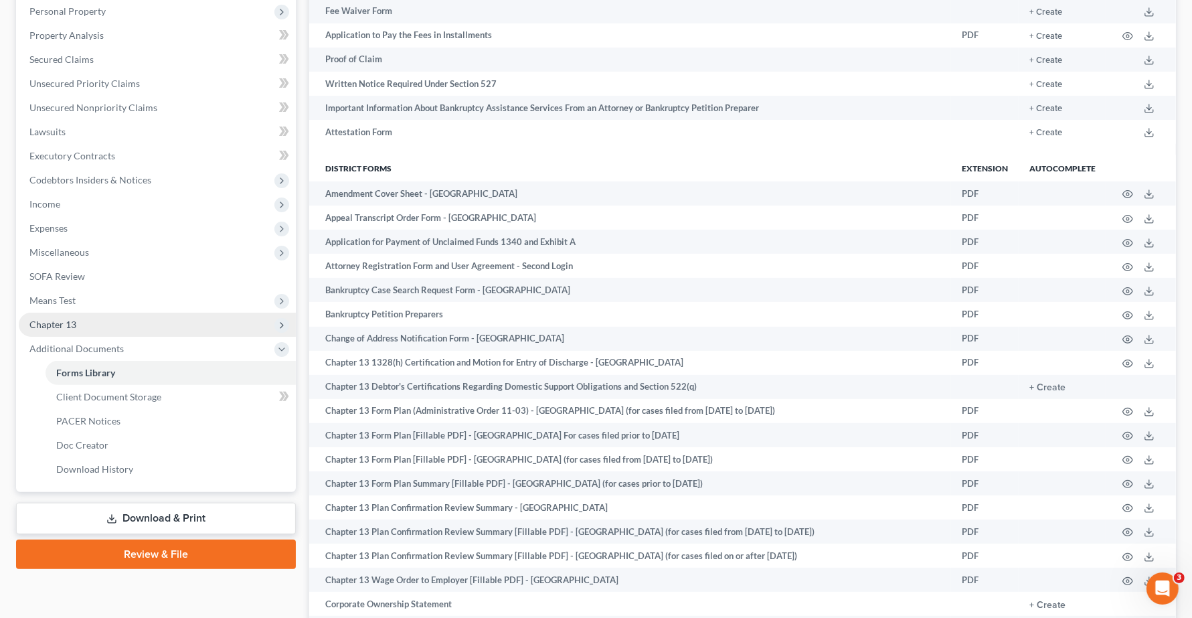
click at [54, 325] on span "Chapter 13" at bounding box center [52, 323] width 47 height 11
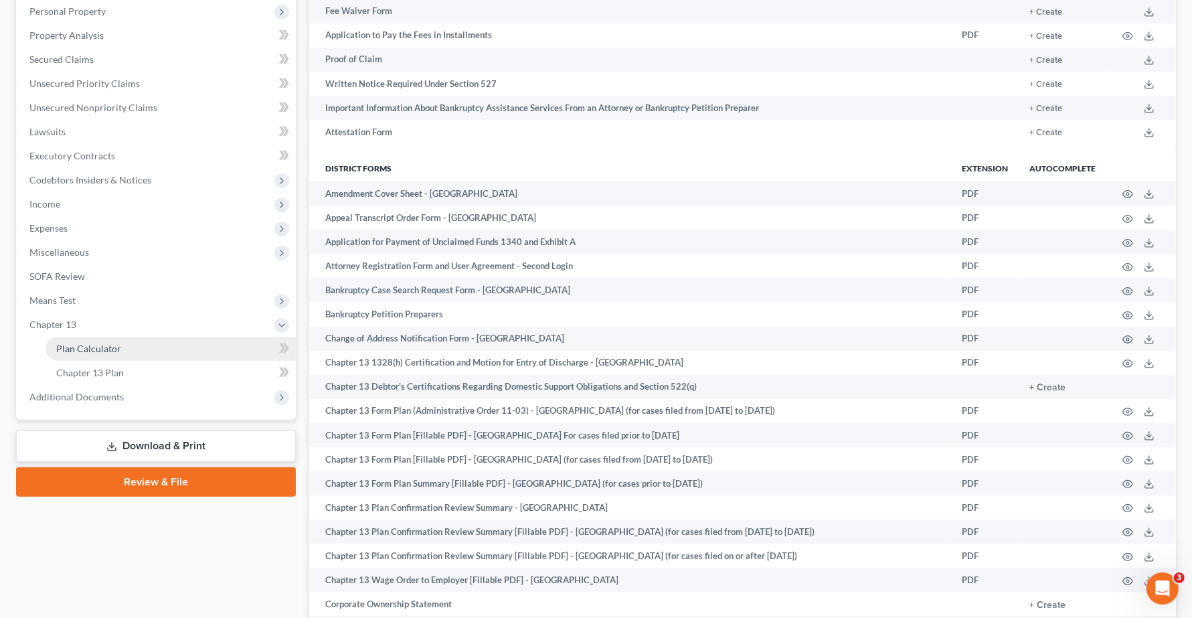
click at [84, 348] on span "Plan Calculator" at bounding box center [88, 348] width 65 height 11
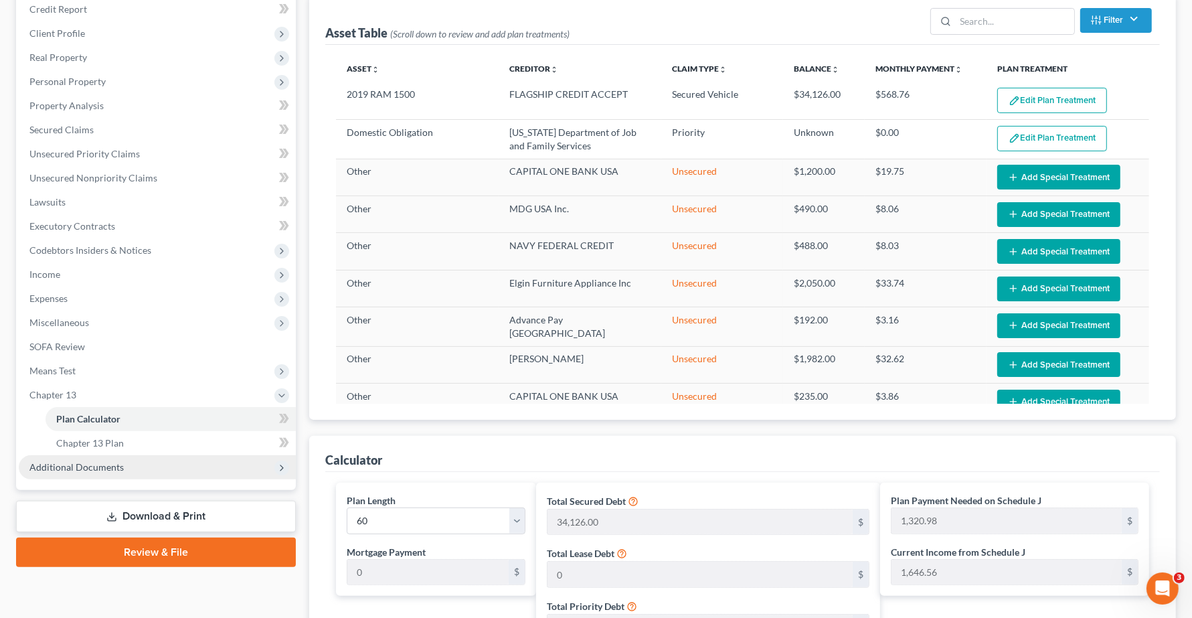
scroll to position [167, 0]
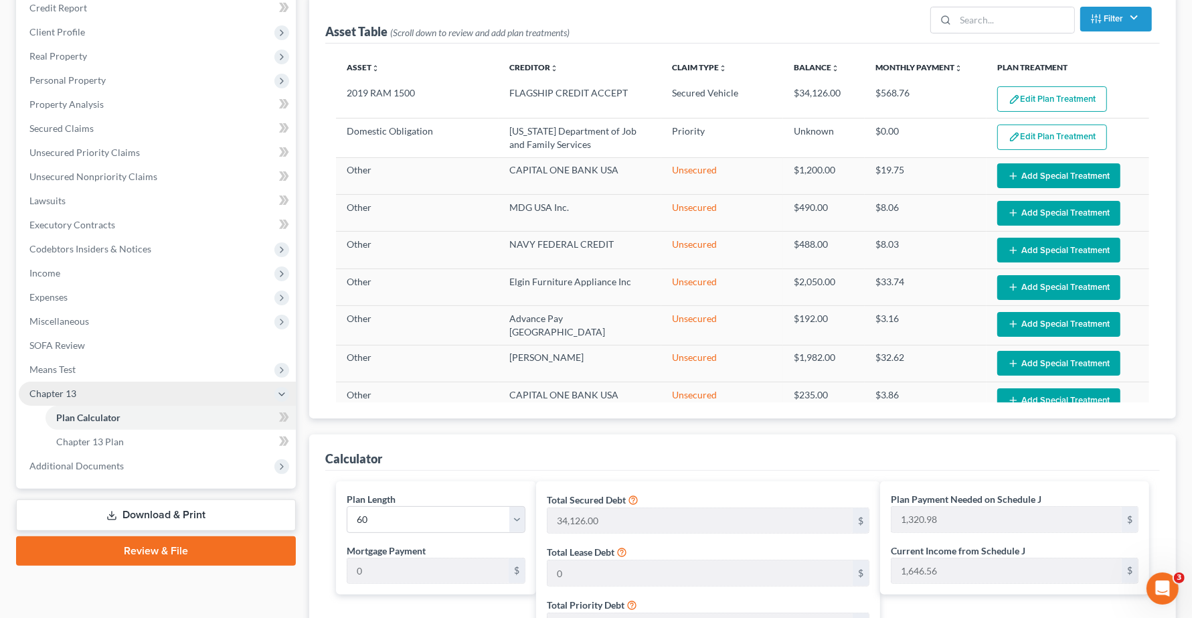
click at [38, 399] on span "Chapter 13" at bounding box center [157, 393] width 277 height 24
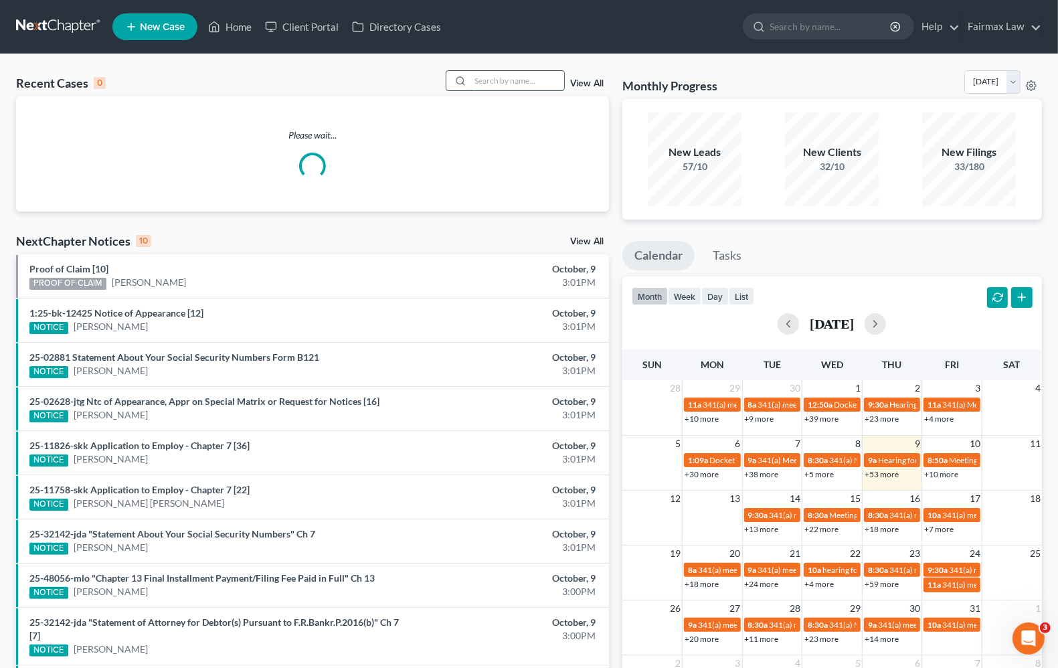
click at [522, 79] on input "search" at bounding box center [517, 80] width 94 height 19
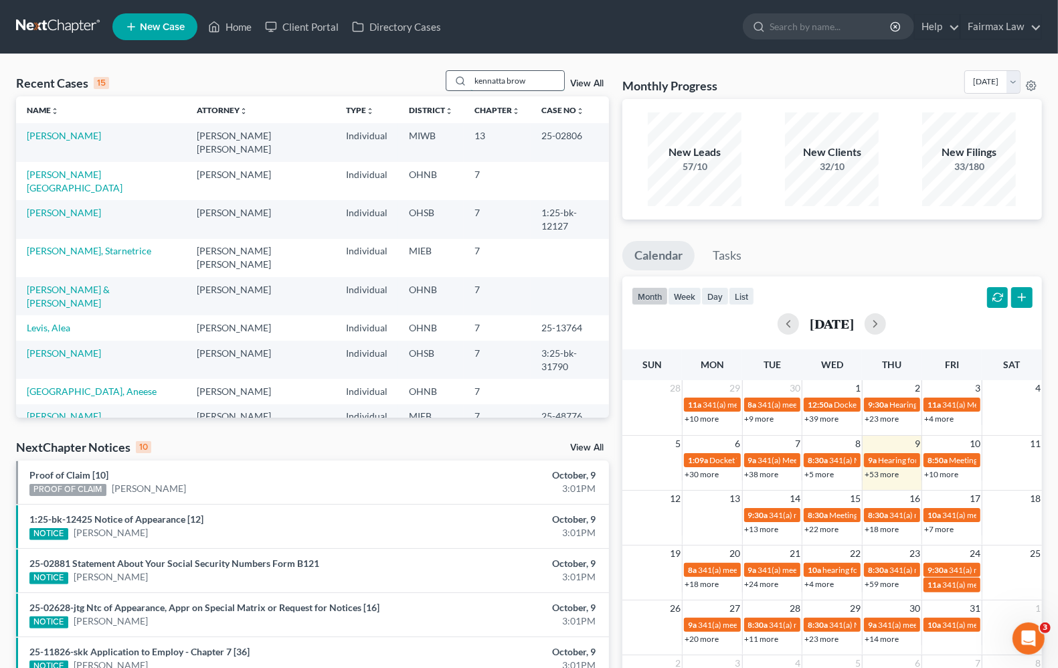
type input "kennatta brown"
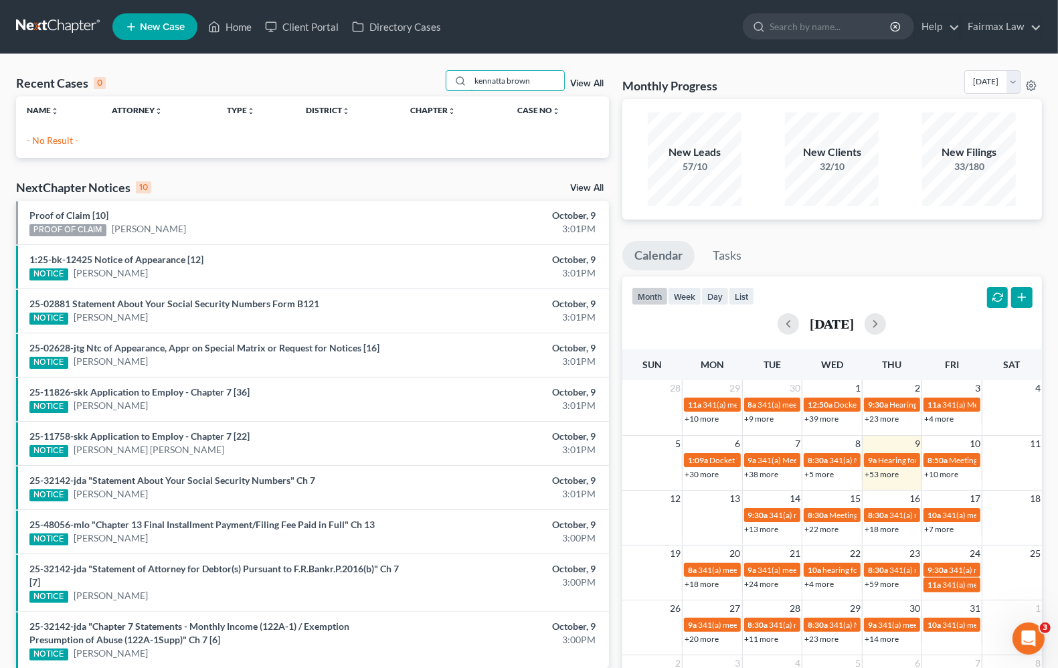
drag, startPoint x: 549, startPoint y: 80, endPoint x: 353, endPoint y: 64, distance: 196.7
click at [353, 64] on div "Recent Cases 0 kennatta brown View All Name unfold_more expand_more expand_less…" at bounding box center [529, 401] width 1058 height 695
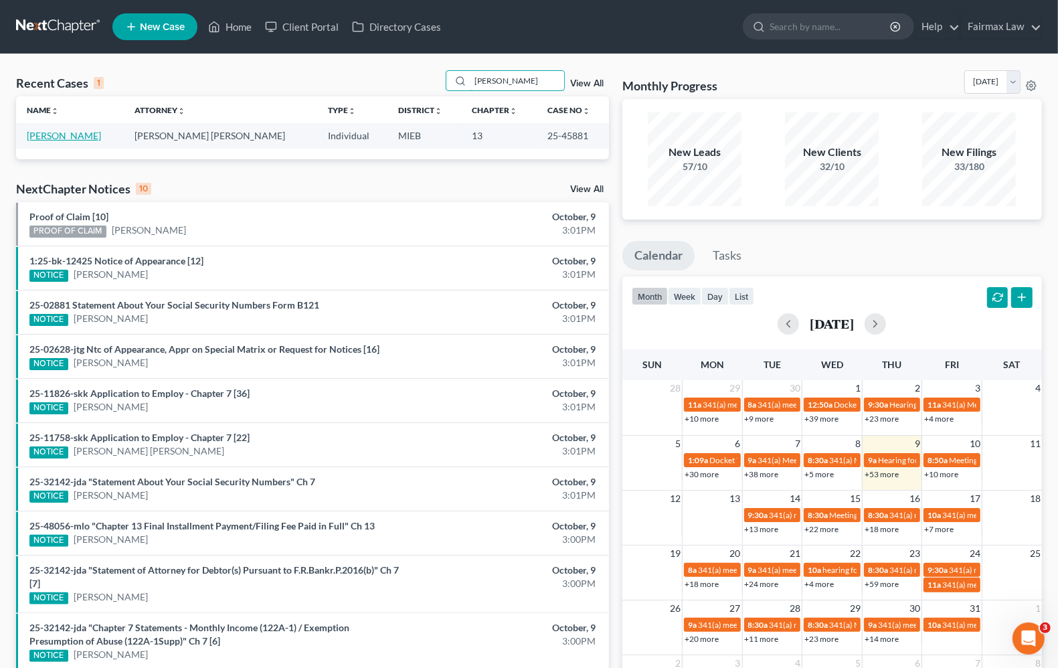
type input "kennetta"
click at [59, 136] on link "Brown, Kennetta" at bounding box center [64, 135] width 74 height 11
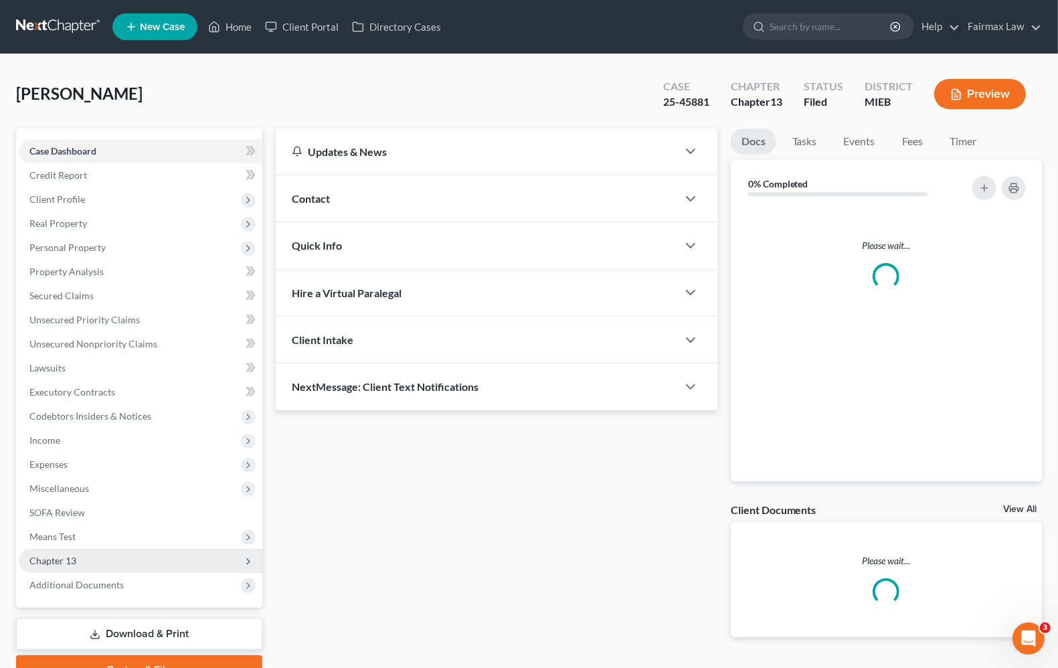
click at [75, 557] on span "Chapter 13" at bounding box center [52, 560] width 47 height 11
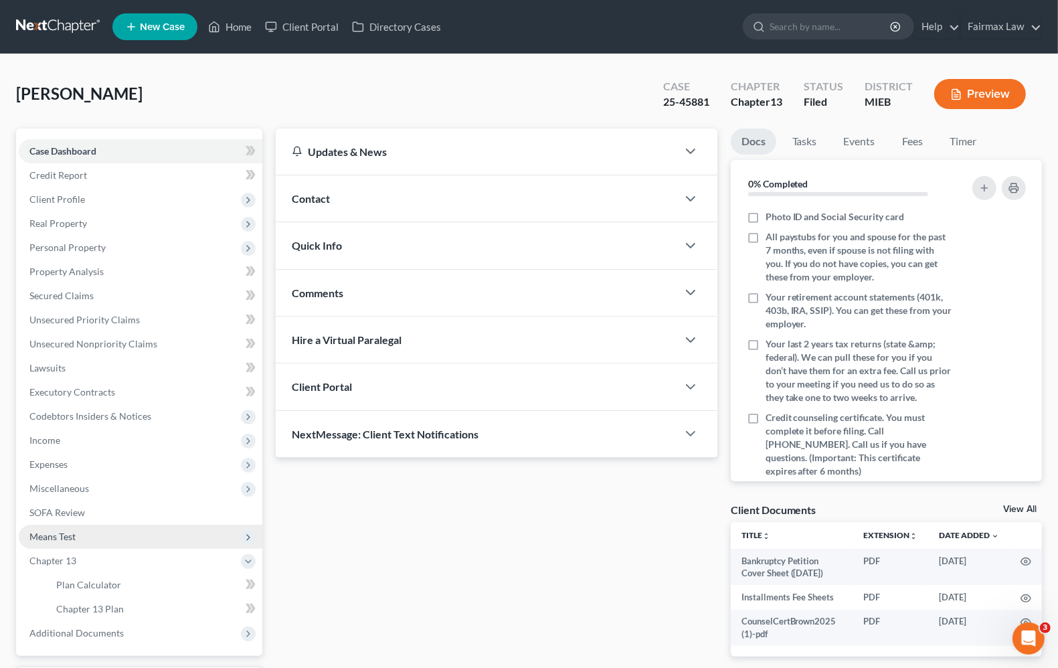
click at [74, 537] on span "Means Test" at bounding box center [52, 536] width 46 height 11
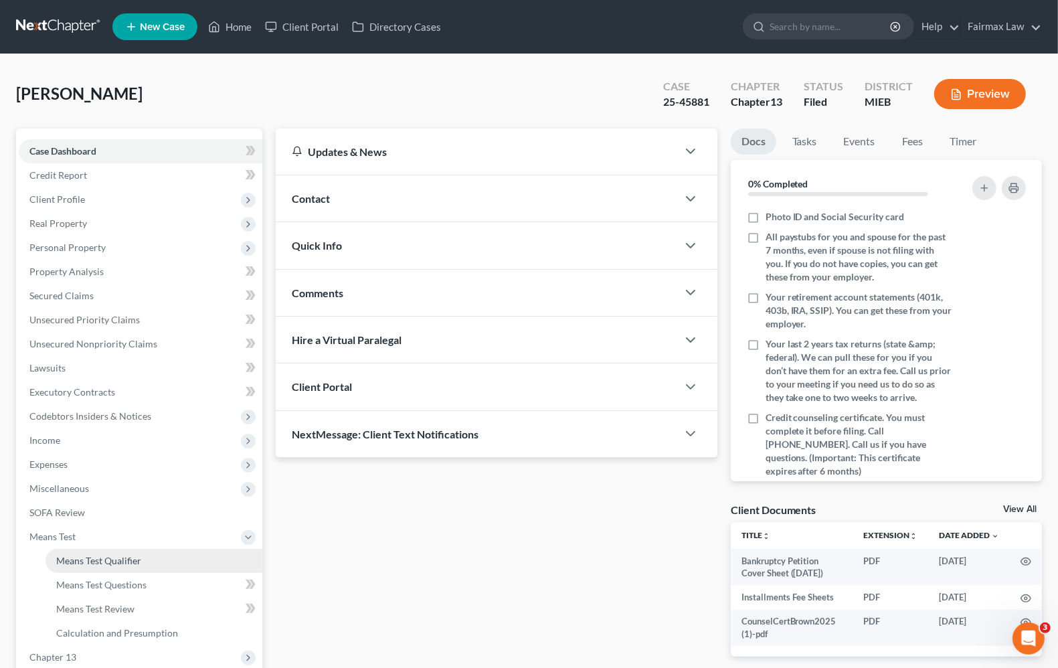
click at [84, 555] on span "Means Test Qualifier" at bounding box center [98, 560] width 85 height 11
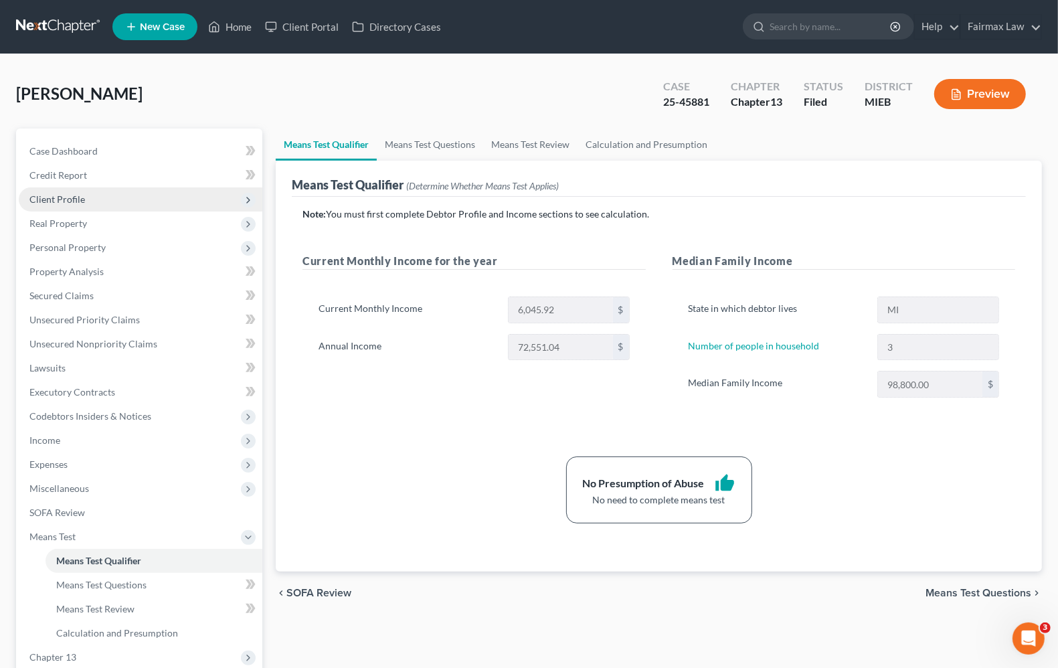
click at [57, 201] on span "Client Profile" at bounding box center [57, 198] width 56 height 11
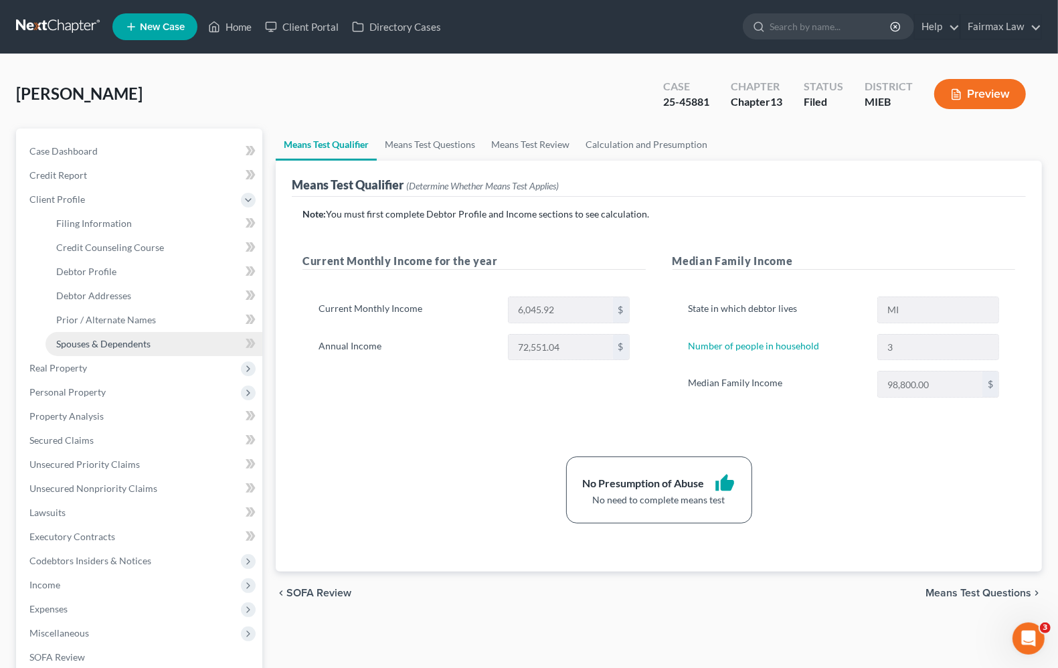
click at [78, 346] on span "Spouses & Dependents" at bounding box center [103, 343] width 94 height 11
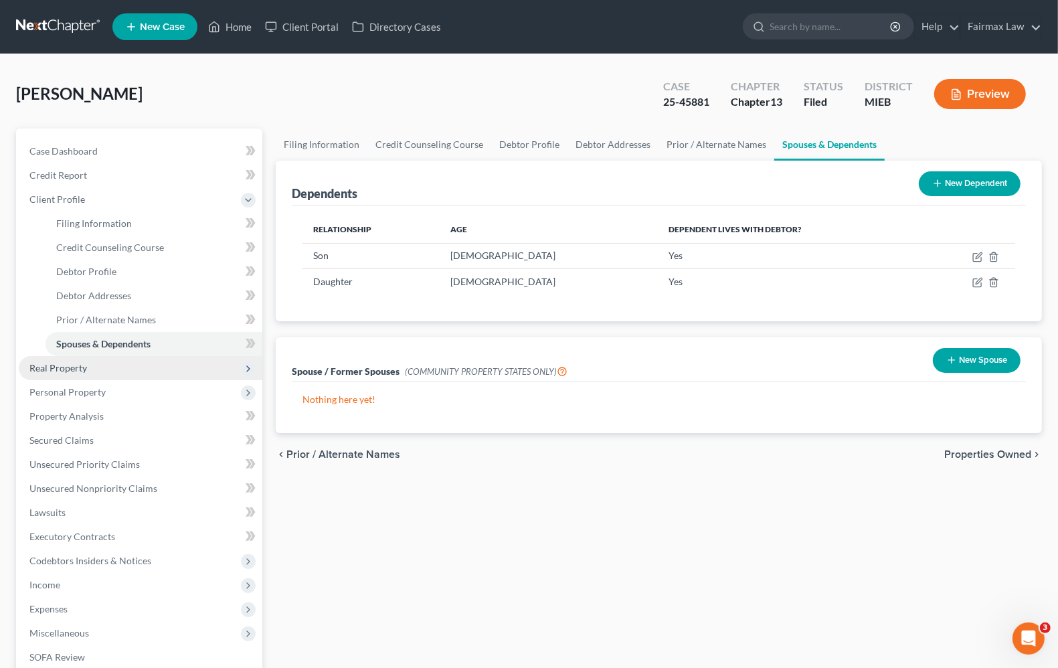
click at [81, 370] on span "Real Property" at bounding box center [58, 367] width 58 height 11
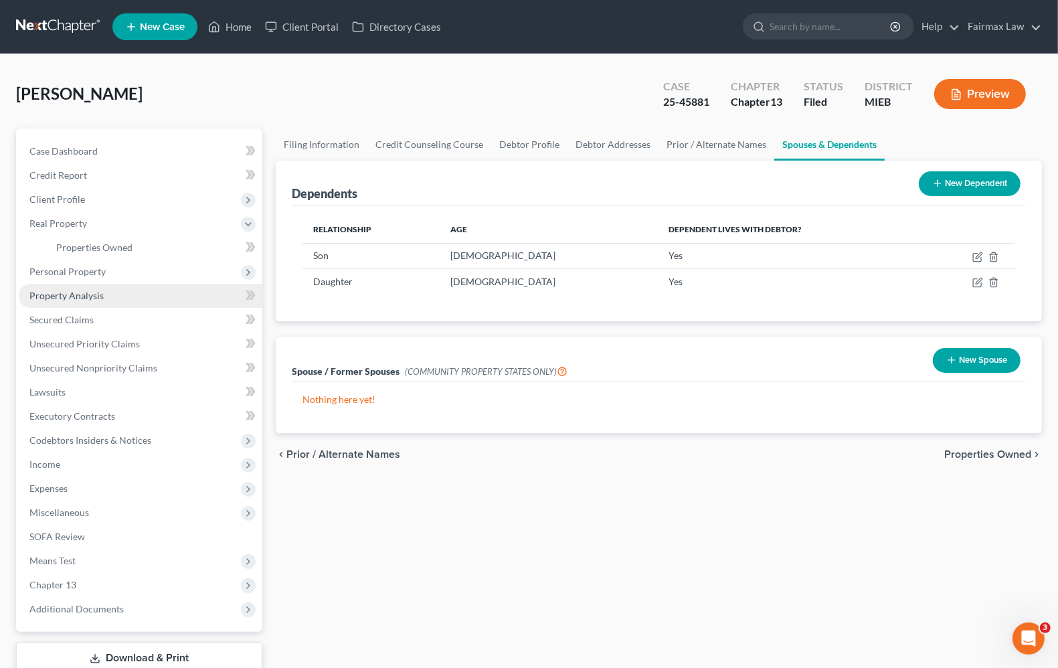
click at [66, 292] on span "Property Analysis" at bounding box center [66, 295] width 74 height 11
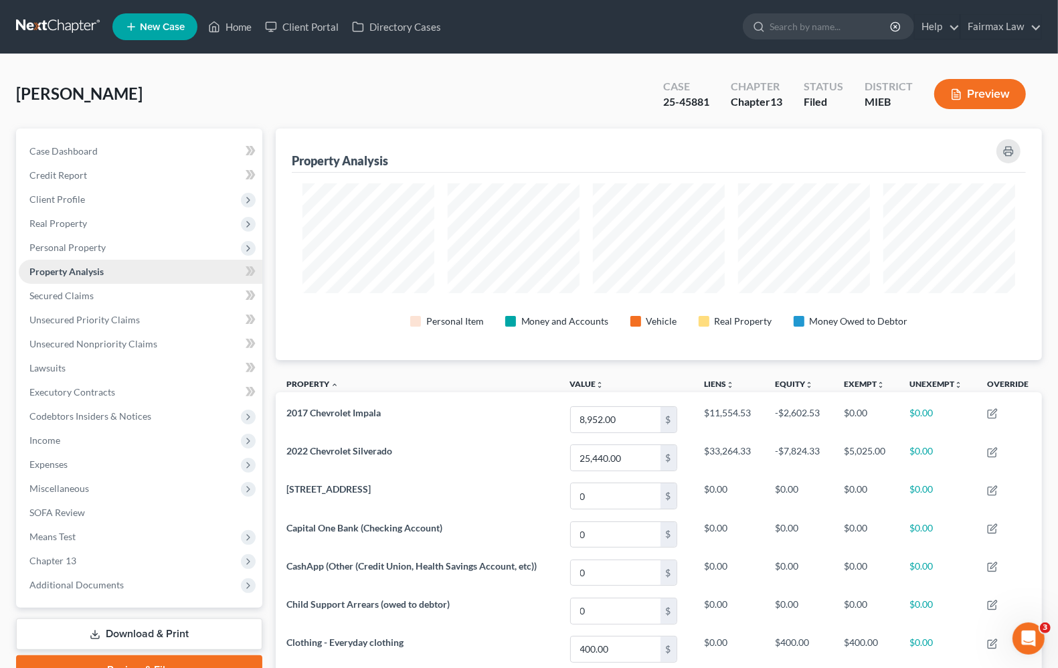
scroll to position [232, 766]
click at [17, 567] on div "Case Dashboard Payments Invoices Payments Payments Credit Report Client Profile…" at bounding box center [139, 367] width 246 height 479
click at [40, 564] on span "Chapter 13" at bounding box center [52, 560] width 47 height 11
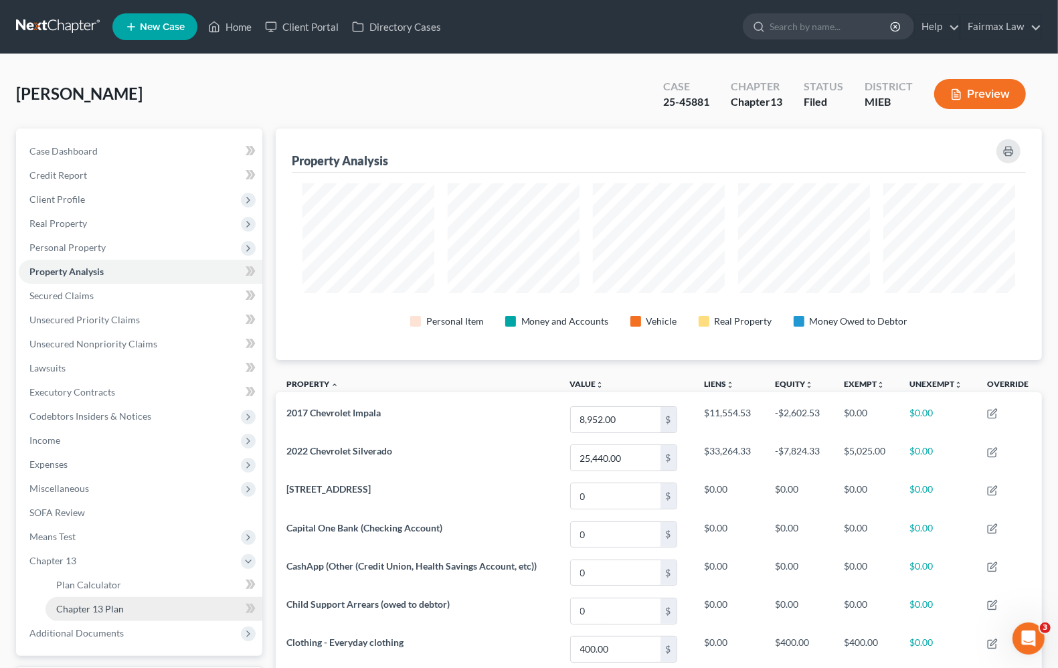
click at [88, 606] on span "Chapter 13 Plan" at bounding box center [90, 608] width 68 height 11
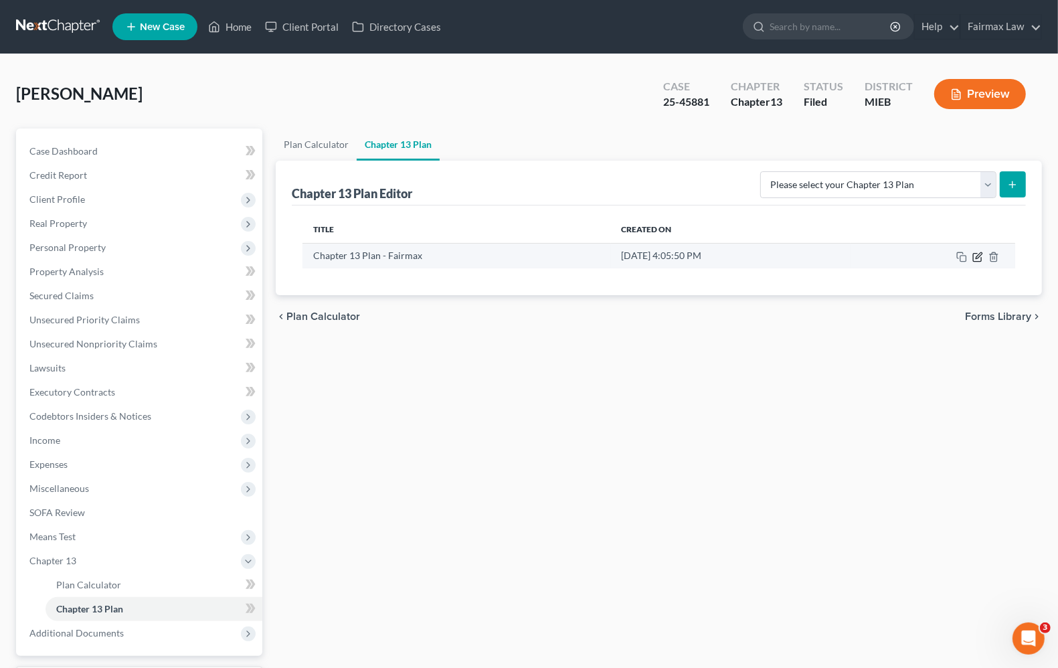
click at [976, 255] on icon "button" at bounding box center [977, 257] width 11 height 11
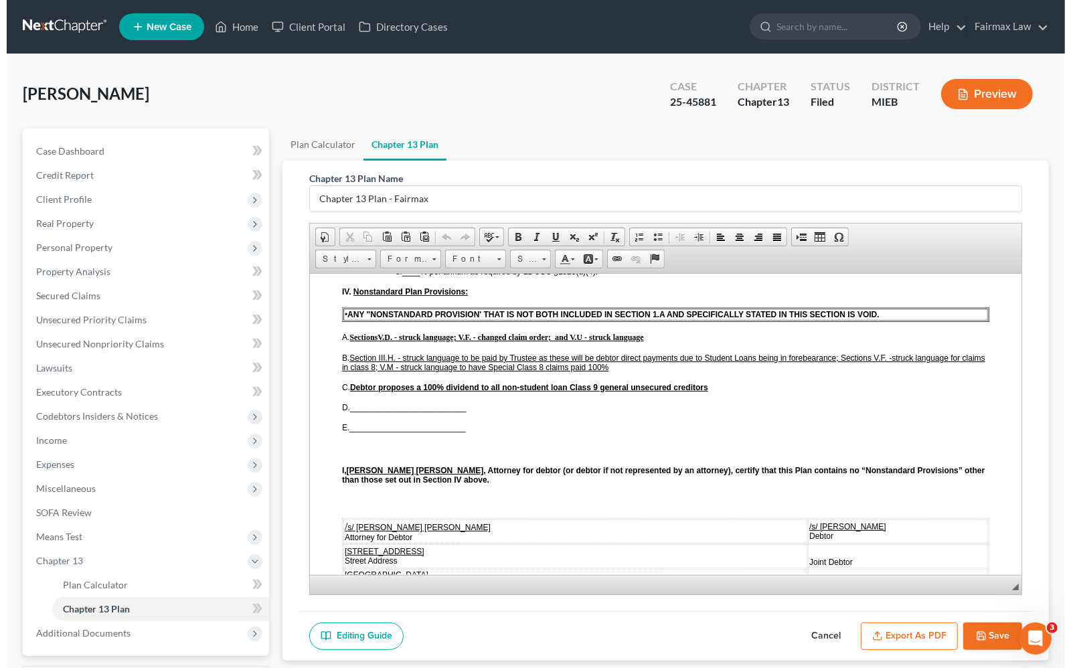
scroll to position [3345, 0]
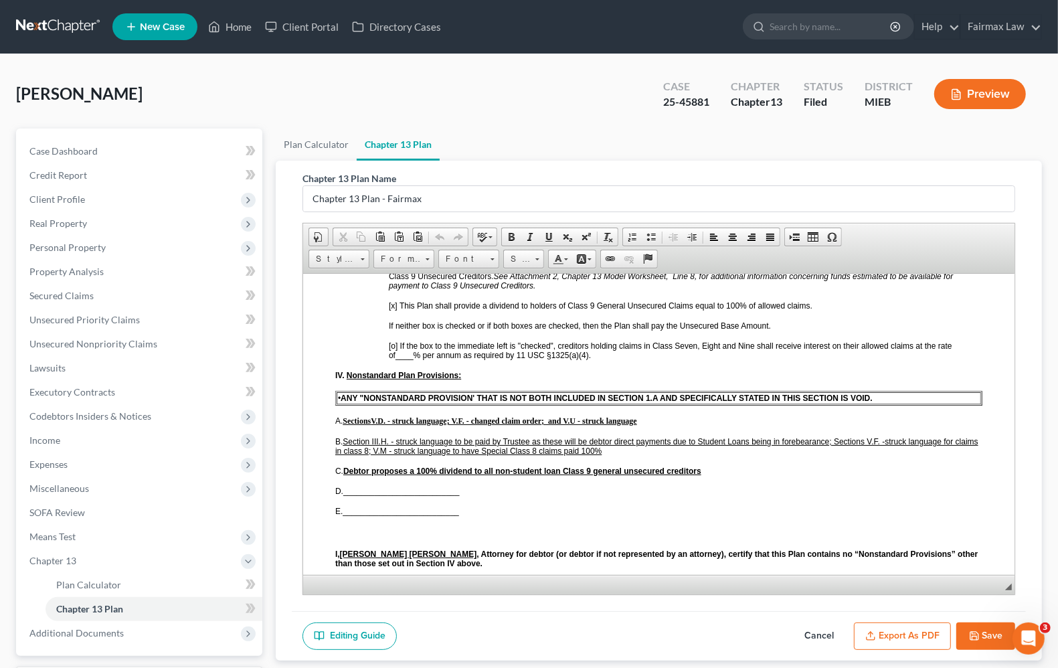
click at [895, 637] on button "Export as PDF" at bounding box center [902, 636] width 97 height 28
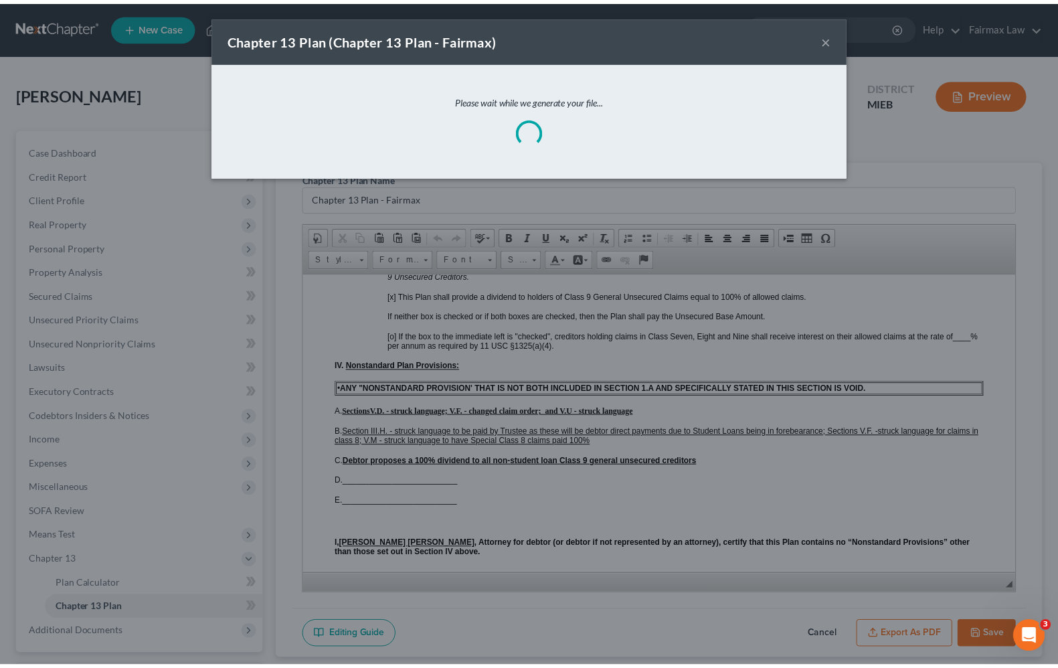
scroll to position [3312, 0]
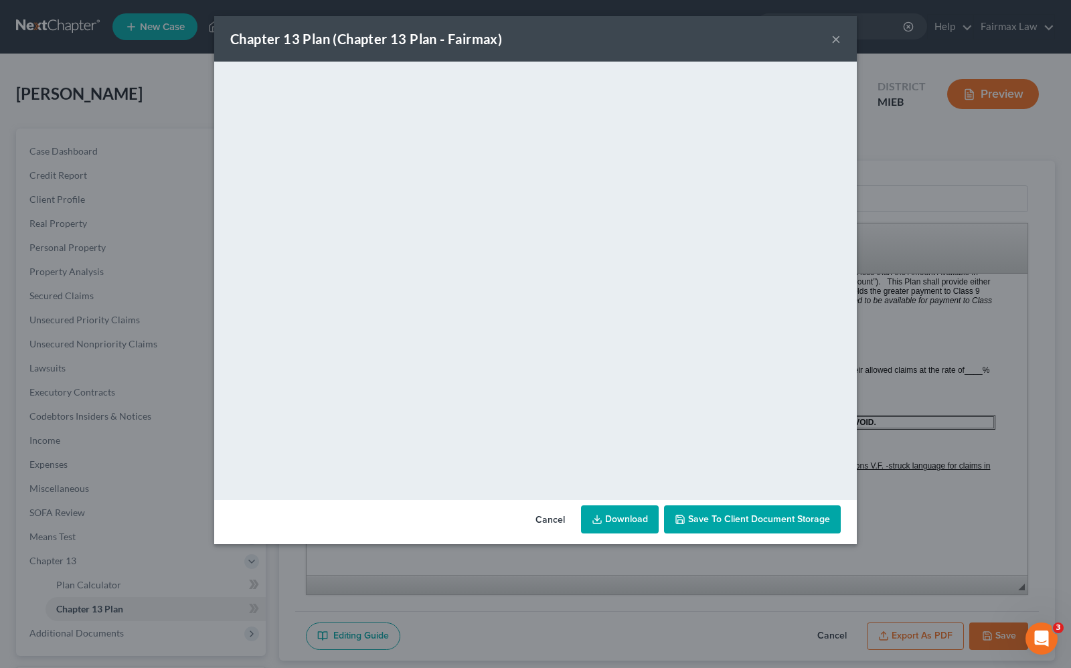
click at [619, 526] on link "Download" at bounding box center [620, 519] width 78 height 28
click at [836, 37] on button "×" at bounding box center [835, 39] width 9 height 16
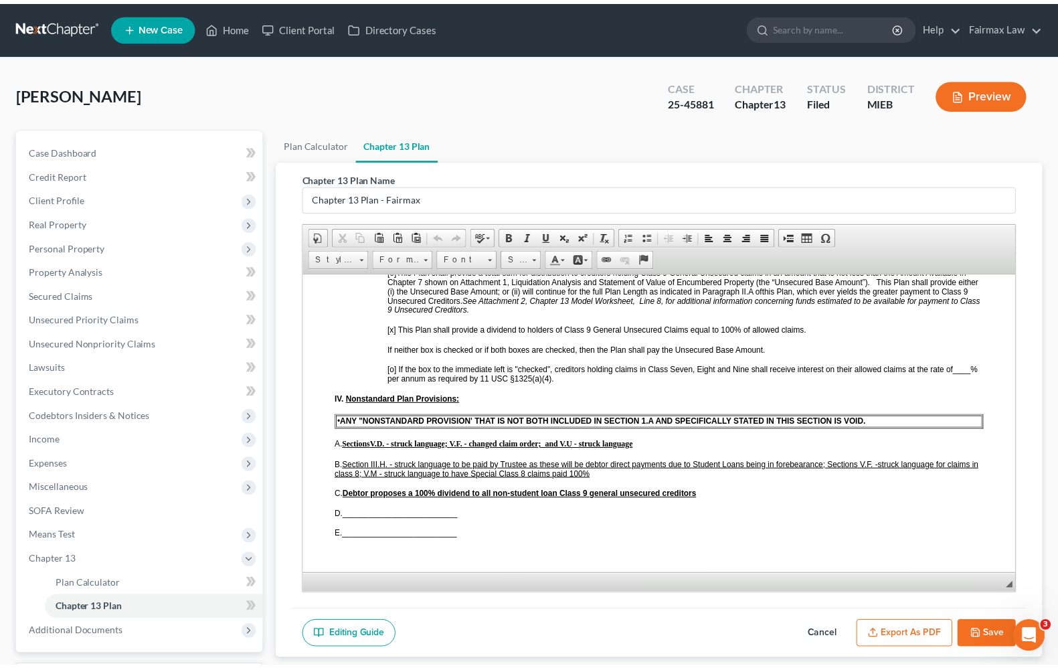
scroll to position [3345, 0]
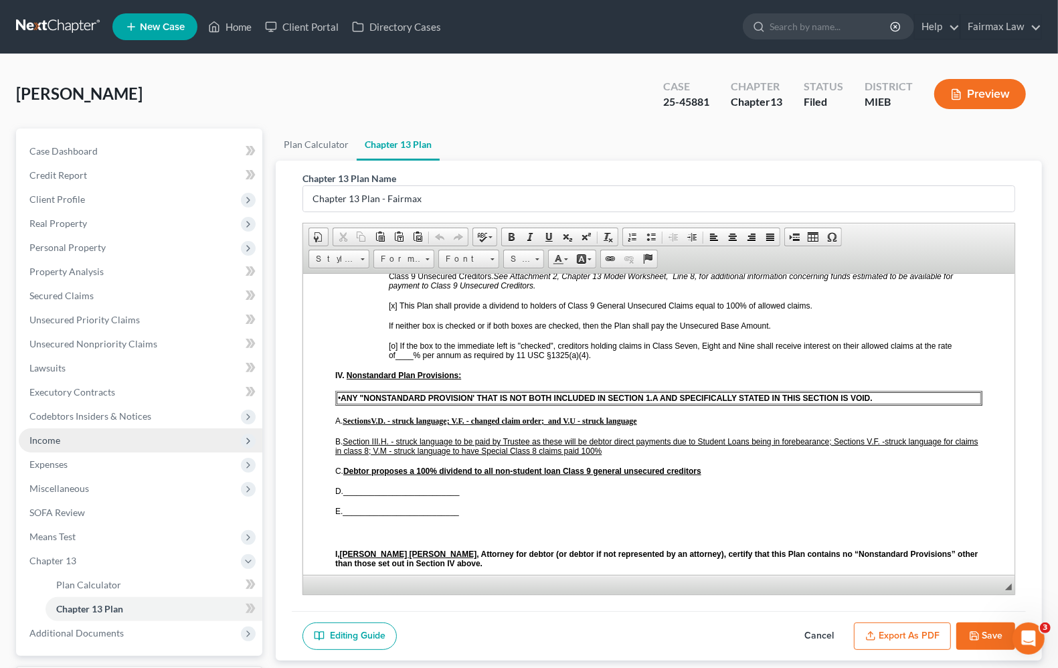
click at [50, 442] on span "Income" at bounding box center [44, 439] width 31 height 11
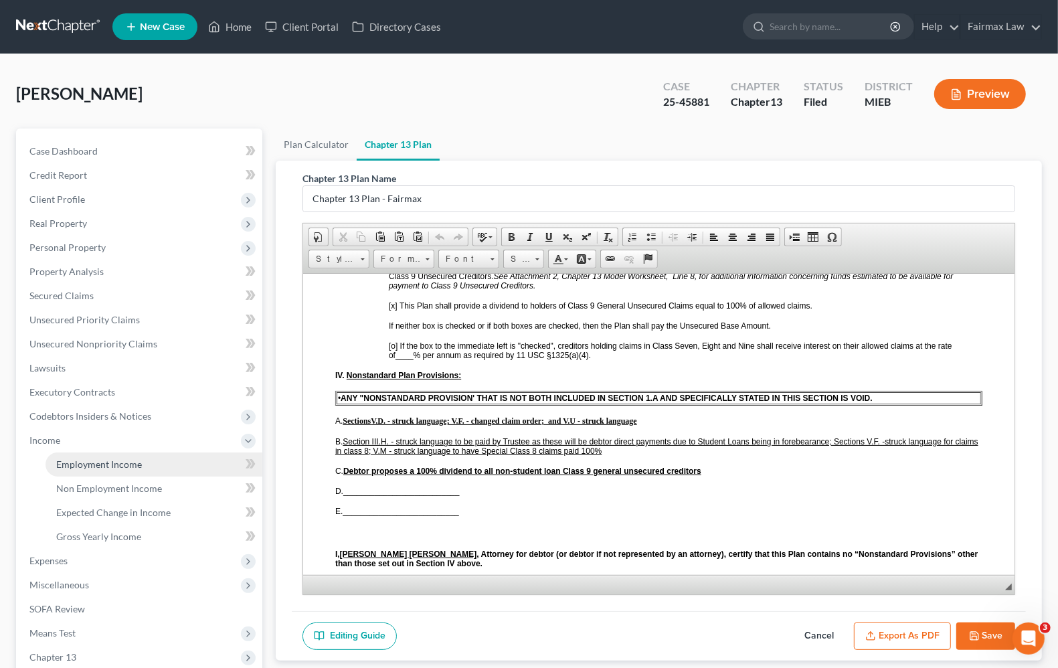
click at [60, 462] on span "Employment Income" at bounding box center [99, 463] width 86 height 11
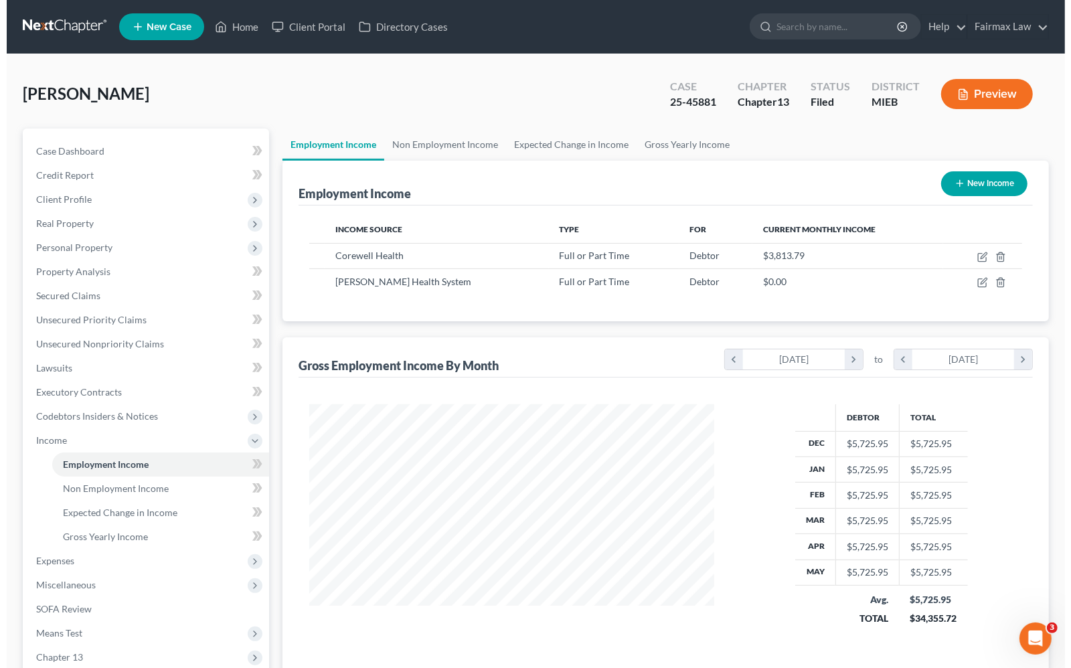
scroll to position [241, 430]
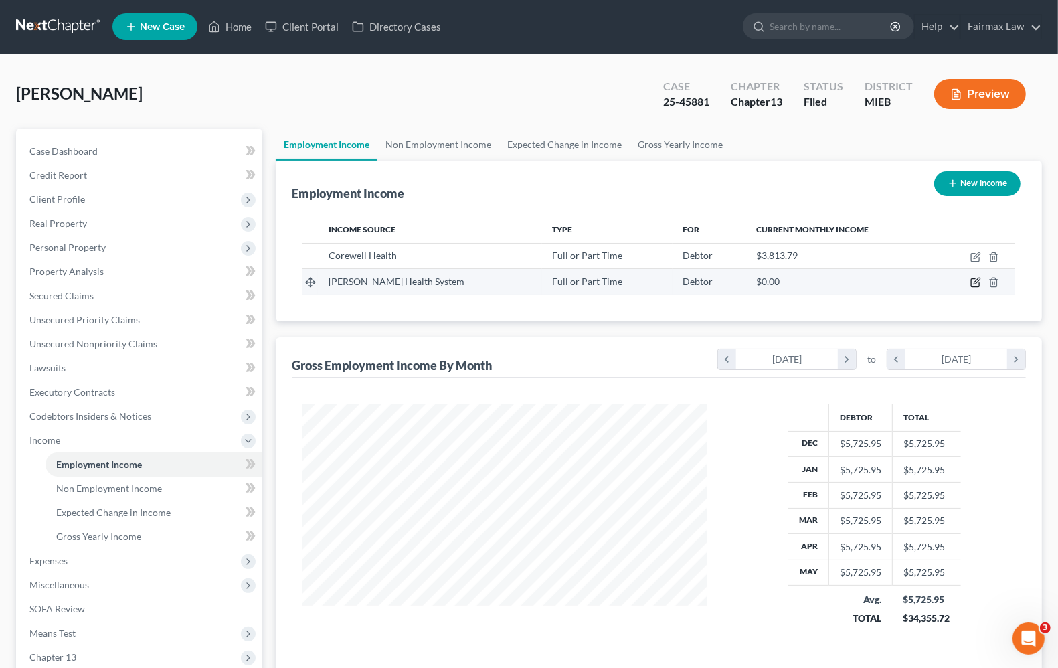
click at [974, 279] on icon "button" at bounding box center [975, 282] width 11 height 11
select select "0"
select select "23"
select select "2"
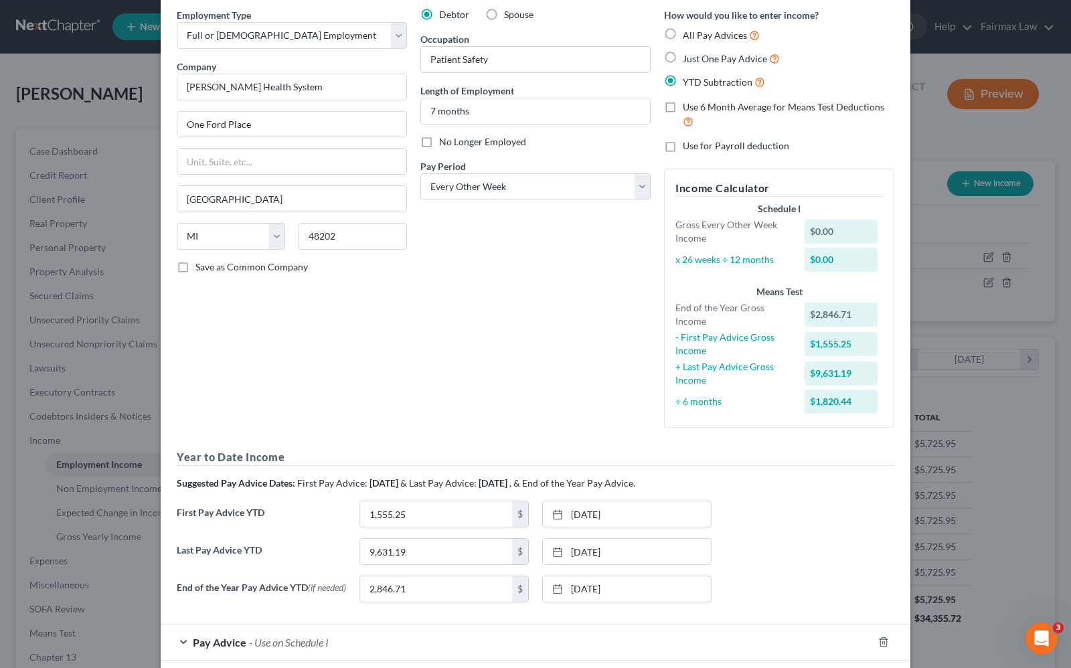
scroll to position [122, 0]
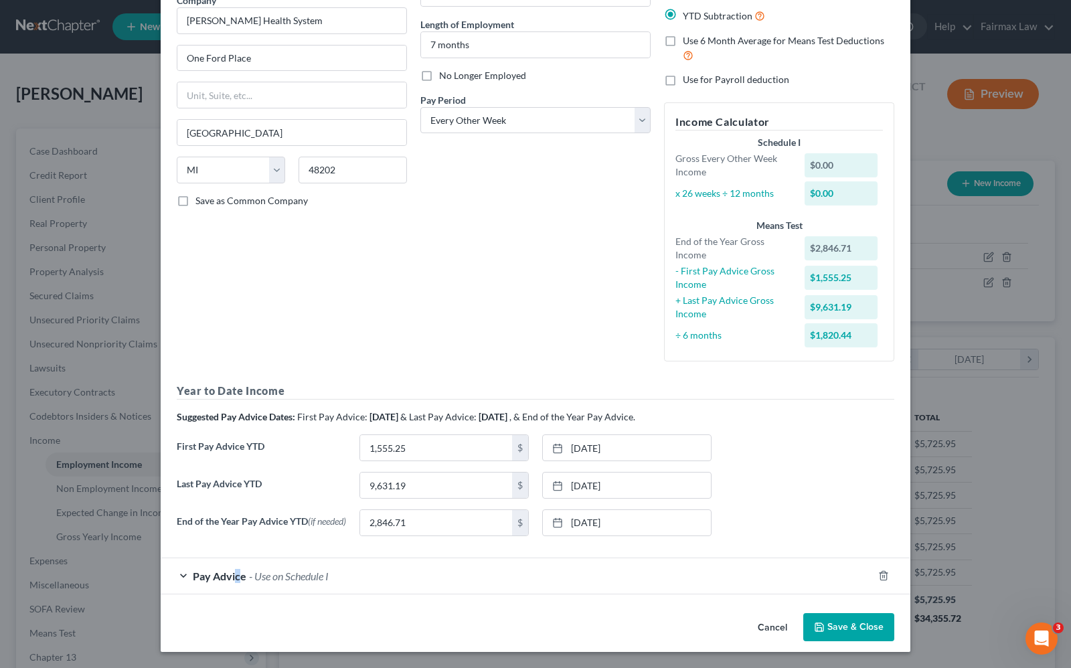
click at [232, 573] on span "Pay Advice" at bounding box center [220, 575] width 54 height 13
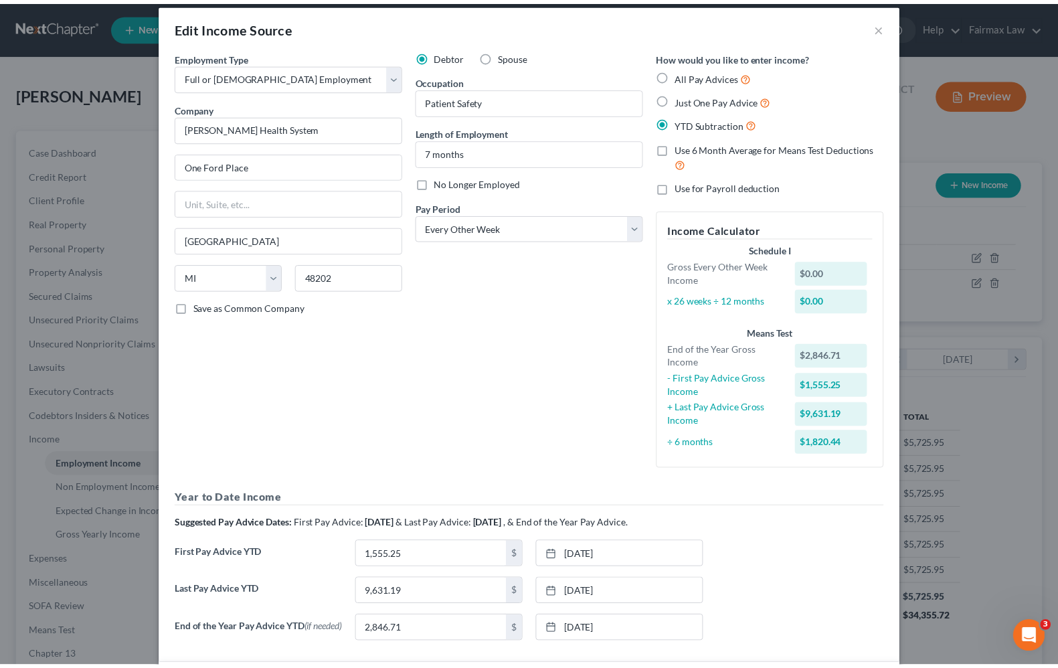
scroll to position [0, 0]
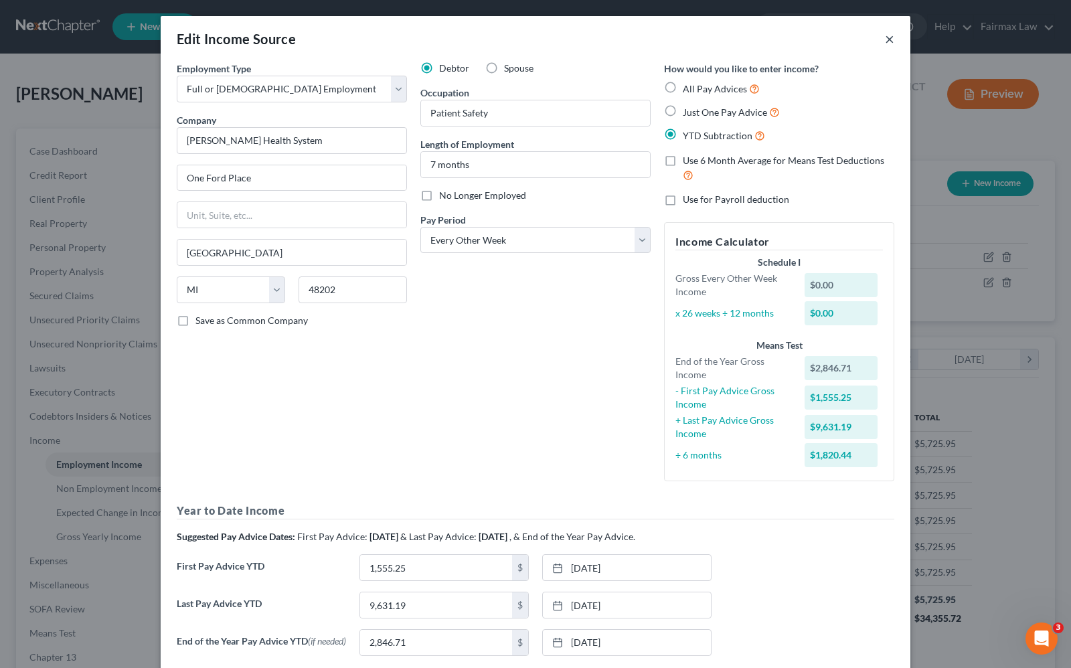
click at [885, 44] on button "×" at bounding box center [889, 39] width 9 height 16
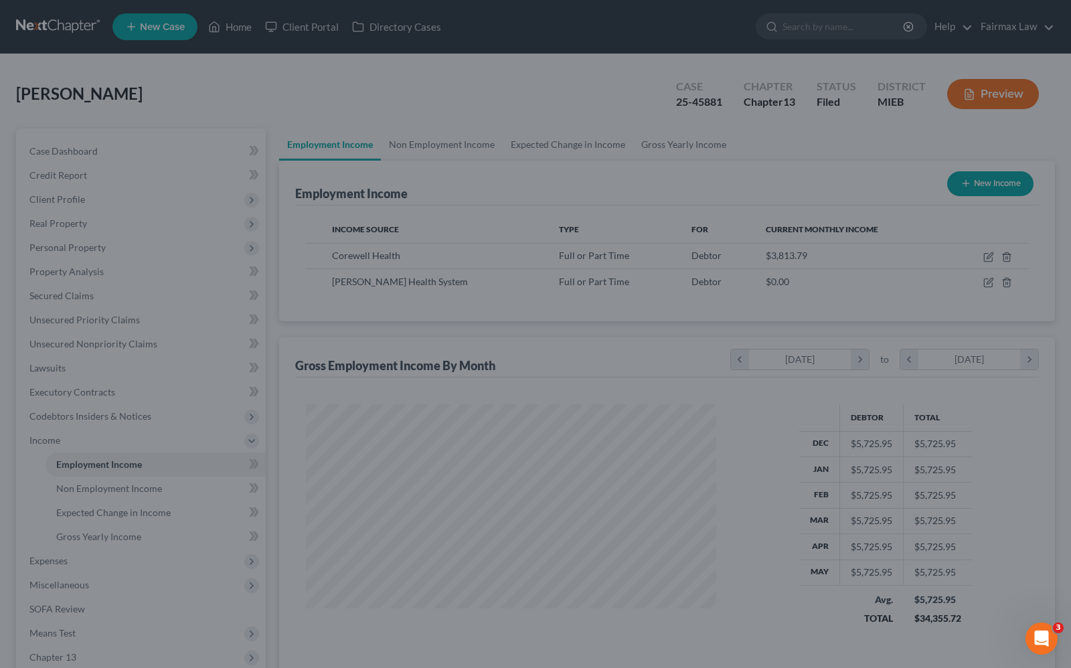
scroll to position [668839, 668648]
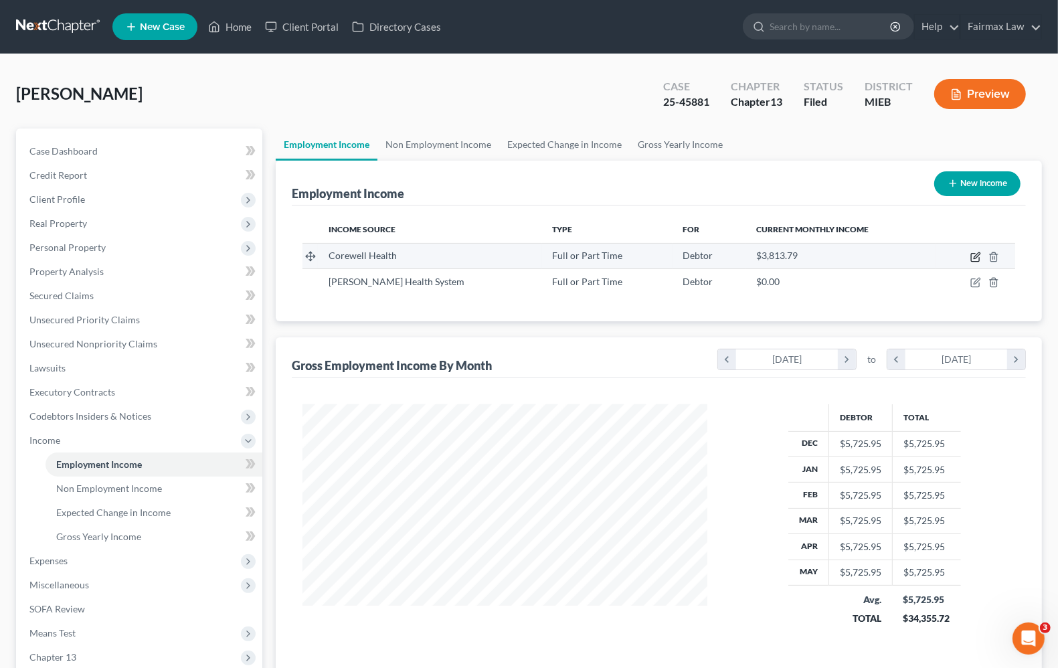
click at [978, 256] on icon "button" at bounding box center [975, 257] width 11 height 11
select select "0"
select select "23"
select select "2"
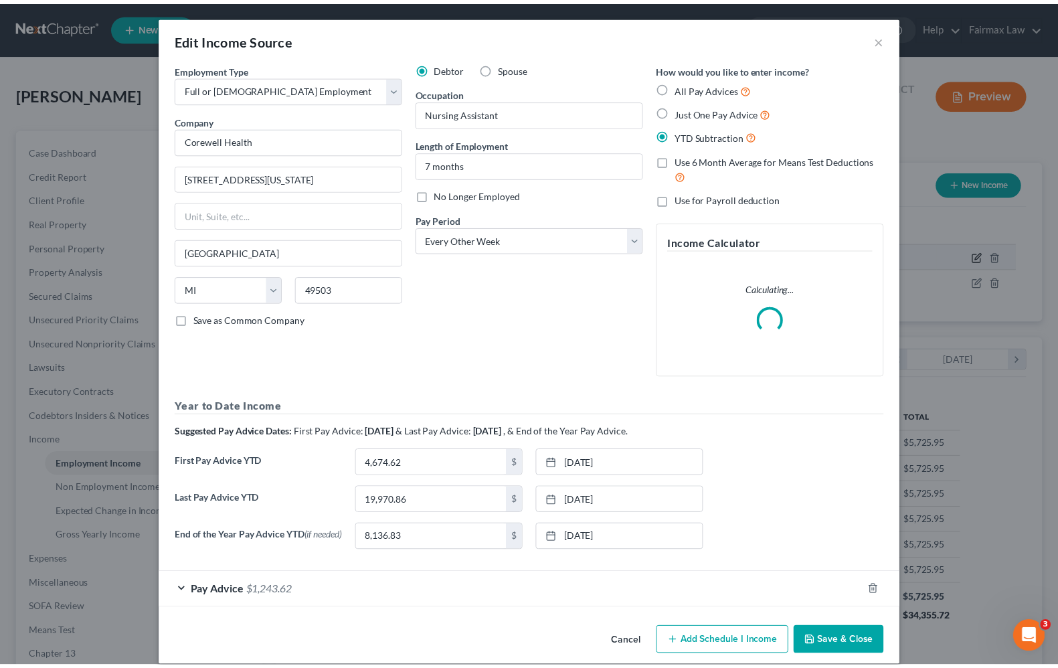
scroll to position [241, 436]
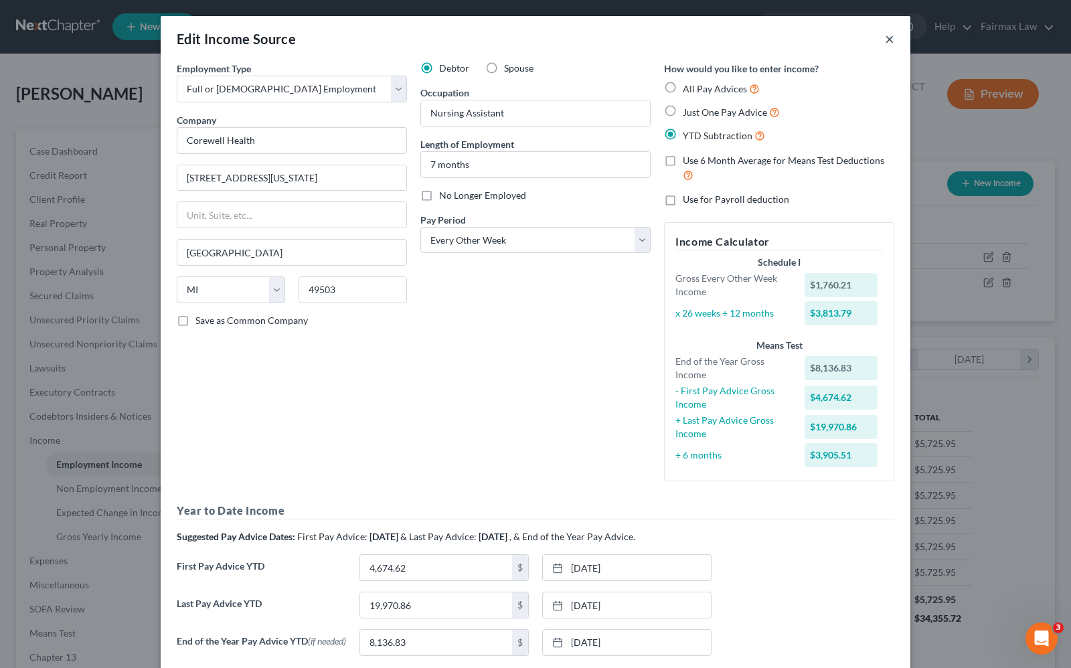
click at [885, 37] on button "×" at bounding box center [889, 39] width 9 height 16
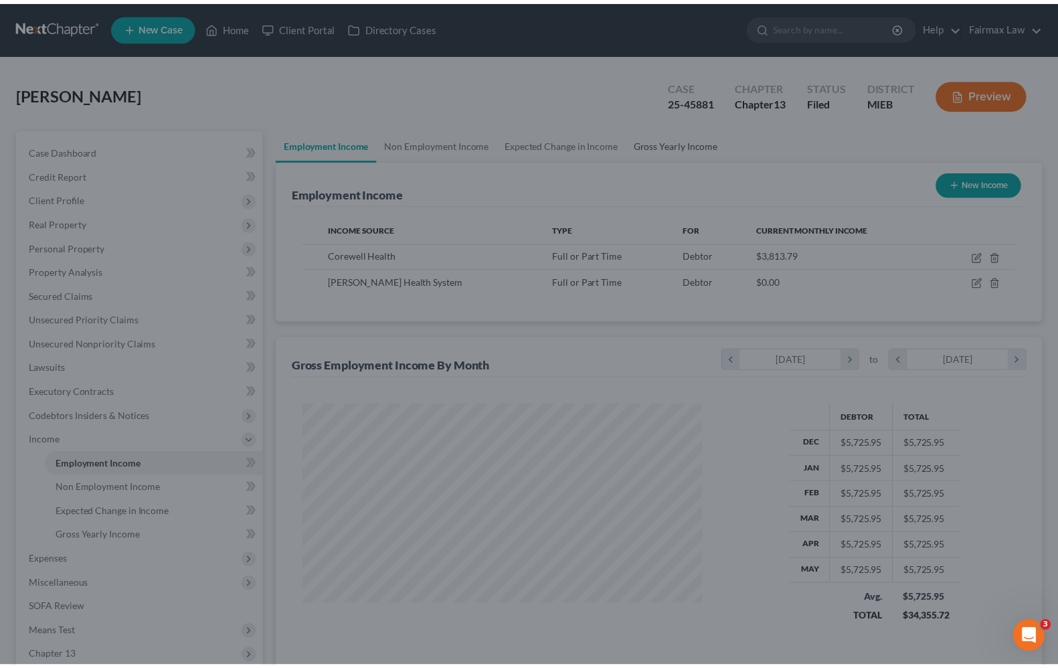
scroll to position [668839, 668648]
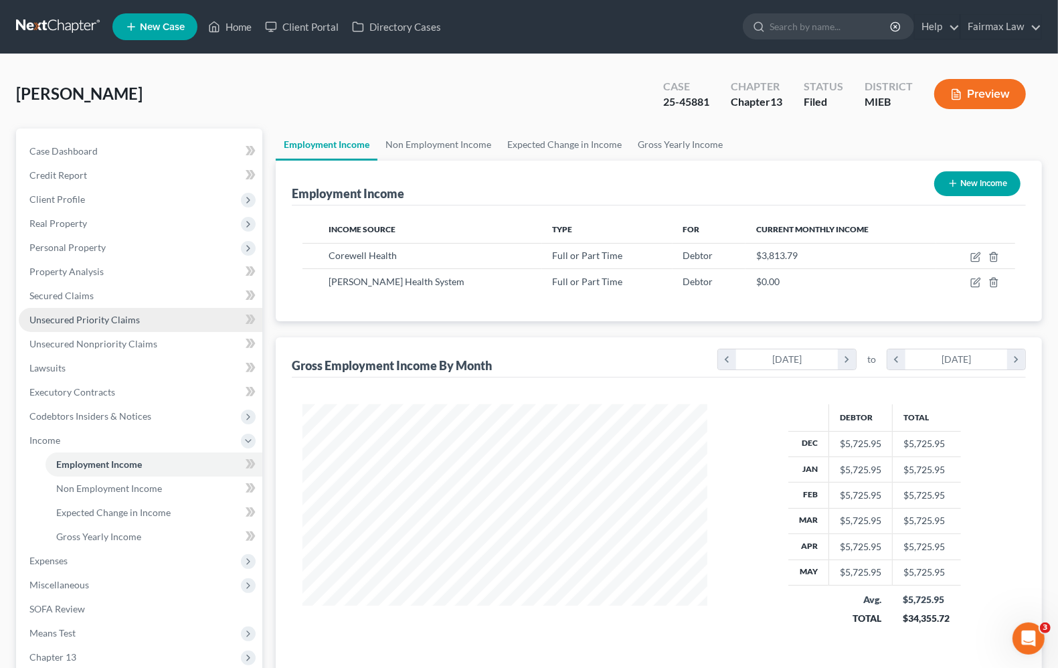
click at [54, 328] on link "Unsecured Priority Claims" at bounding box center [141, 320] width 244 height 24
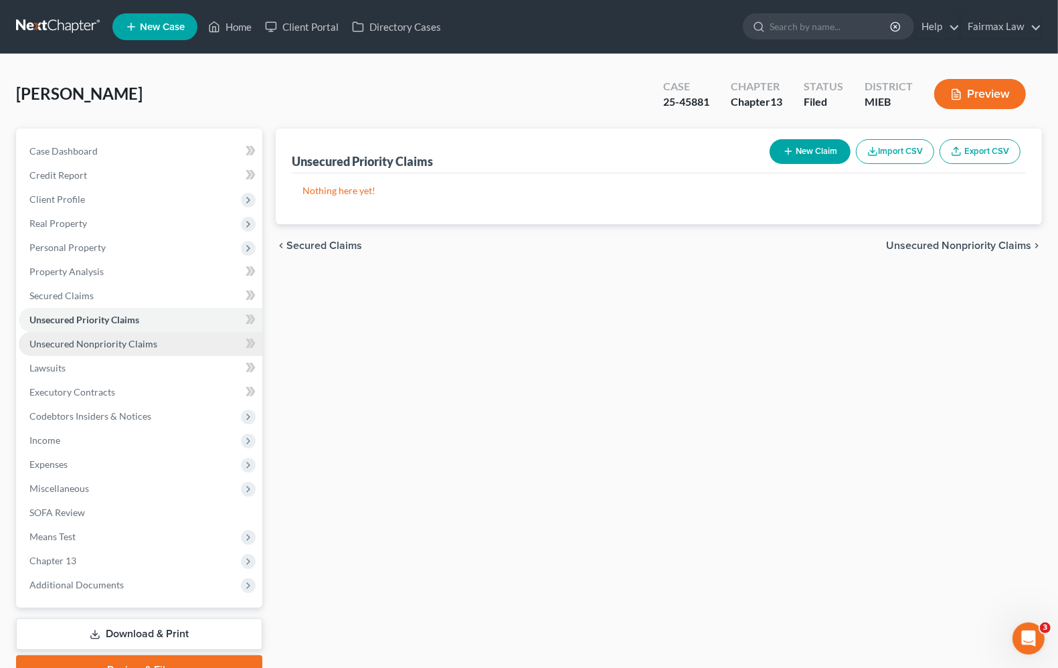
click at [71, 340] on span "Unsecured Nonpriority Claims" at bounding box center [93, 343] width 128 height 11
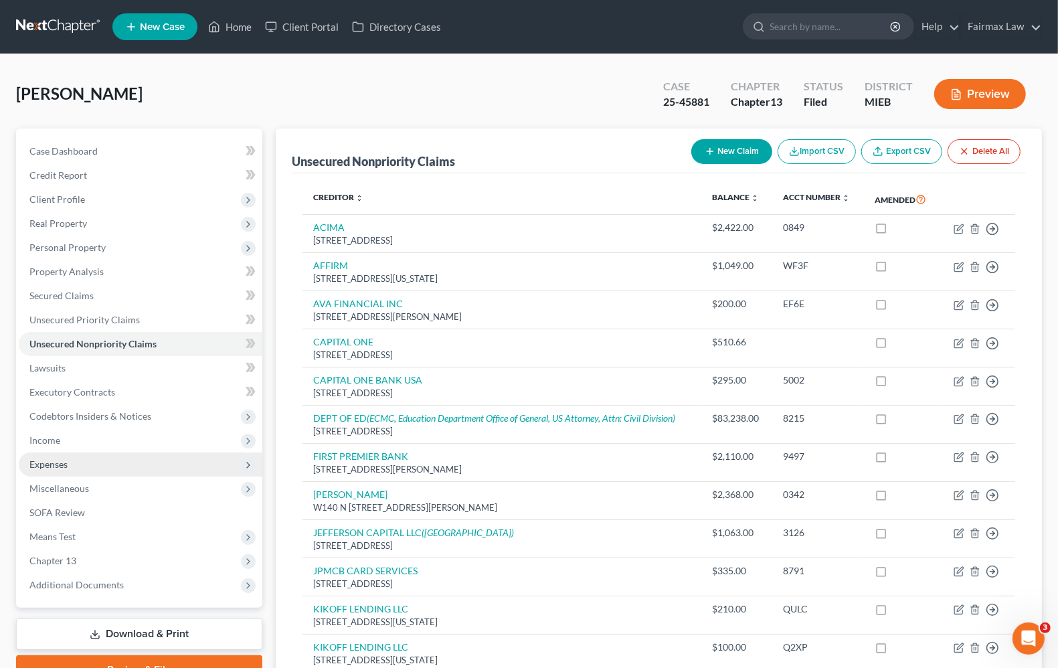
click at [54, 464] on span "Expenses" at bounding box center [48, 463] width 38 height 11
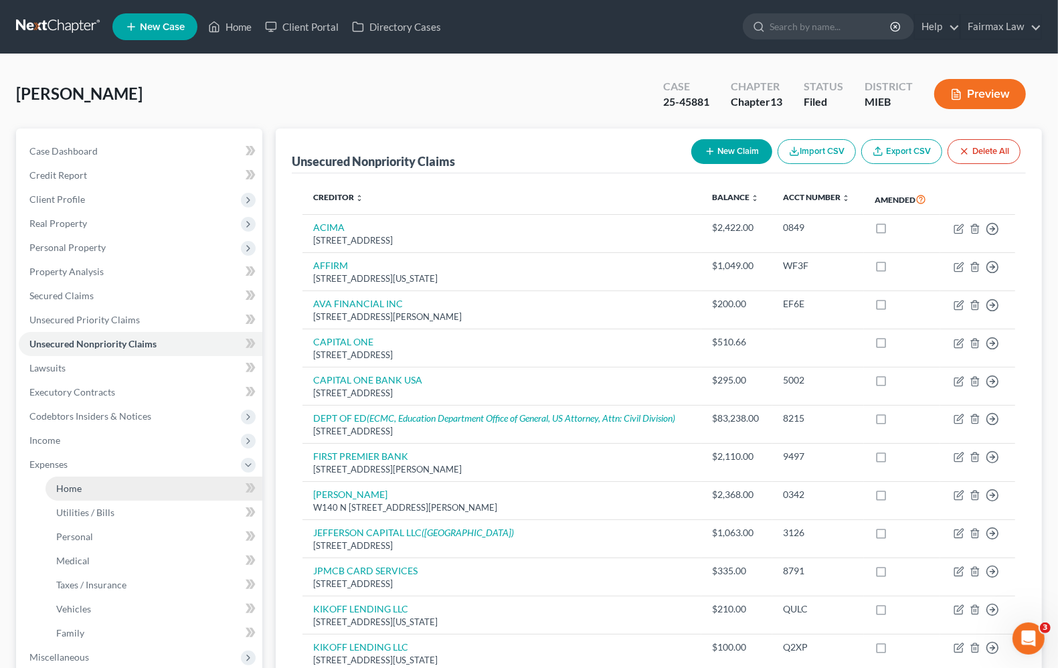
click at [61, 486] on span "Home" at bounding box center [68, 487] width 25 height 11
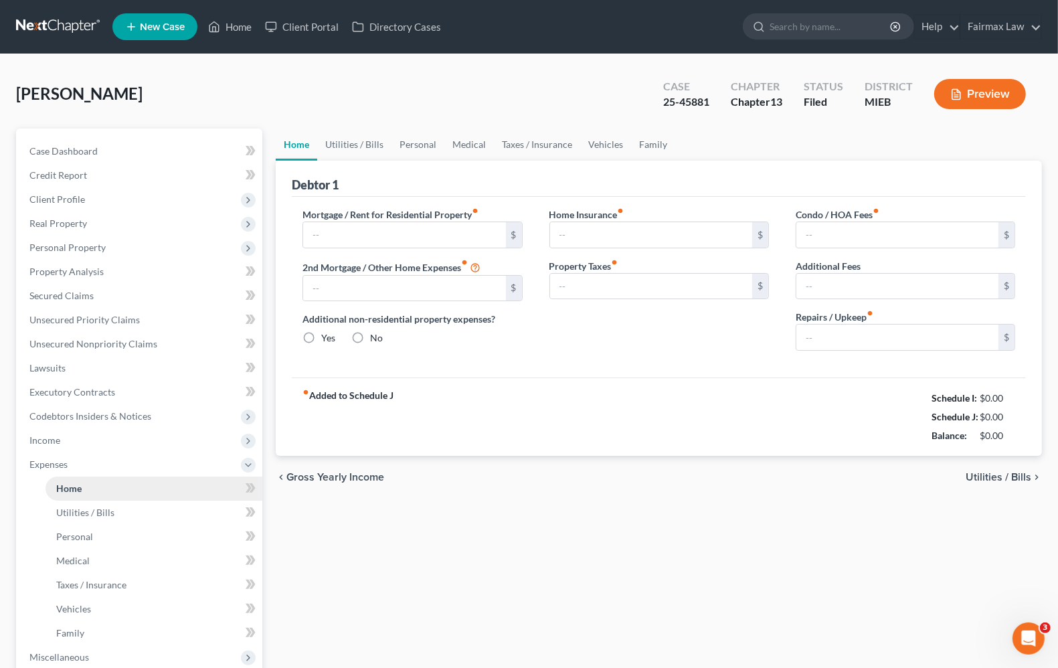
type input "0.00"
radio input "true"
type input "0.00"
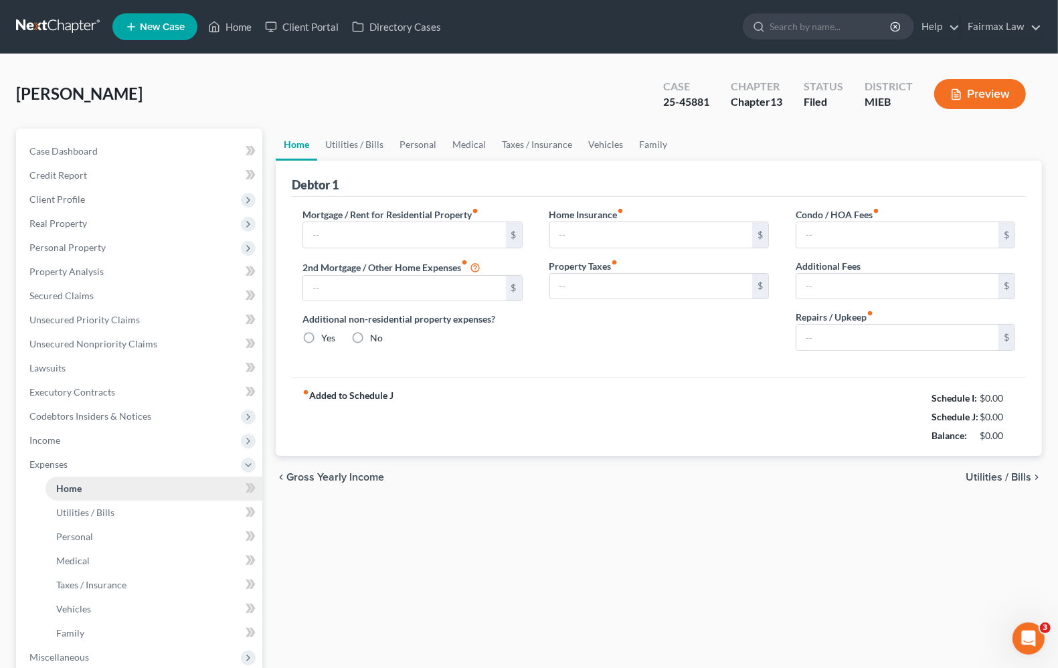
type input "0.00"
click at [998, 476] on span "Utilities / Bills" at bounding box center [998, 477] width 66 height 11
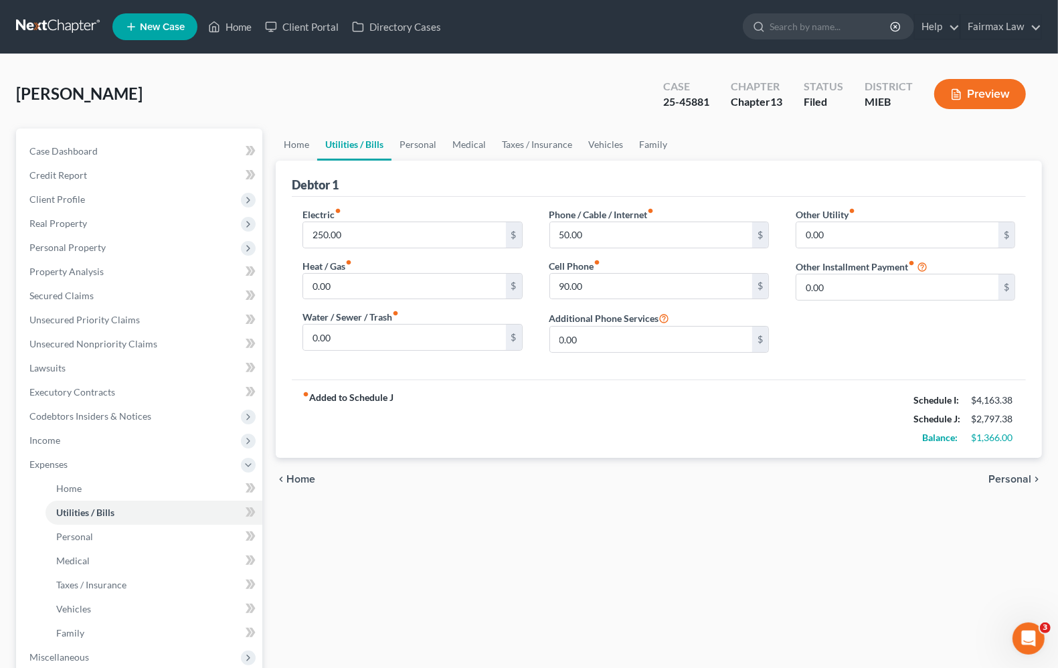
click at [998, 476] on span "Personal" at bounding box center [1009, 479] width 43 height 11
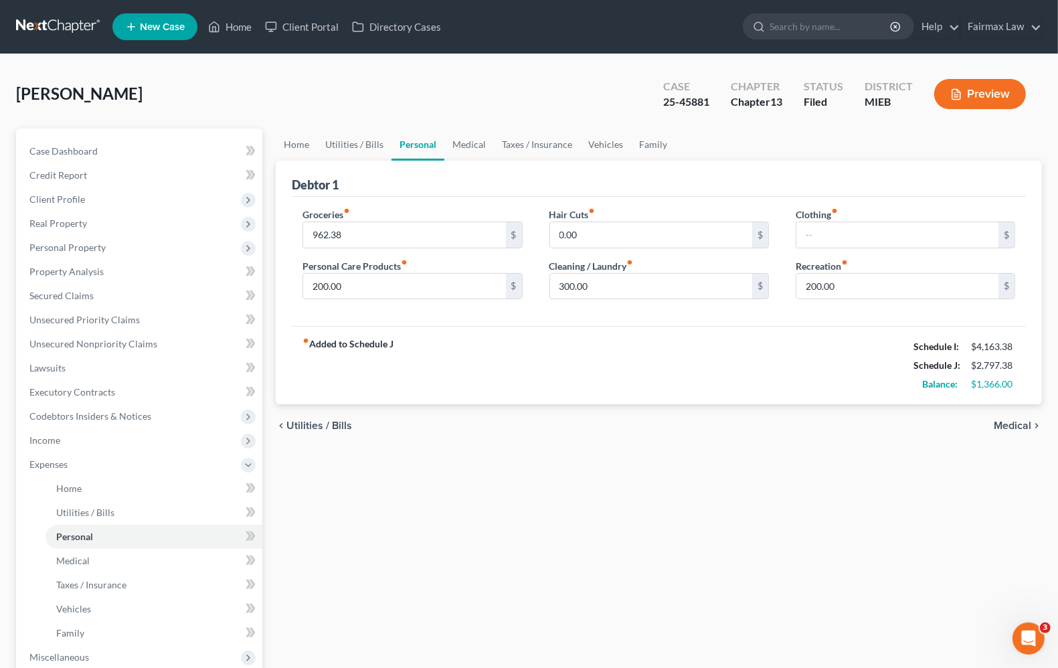
click at [1024, 420] on span "Medical" at bounding box center [1012, 425] width 37 height 11
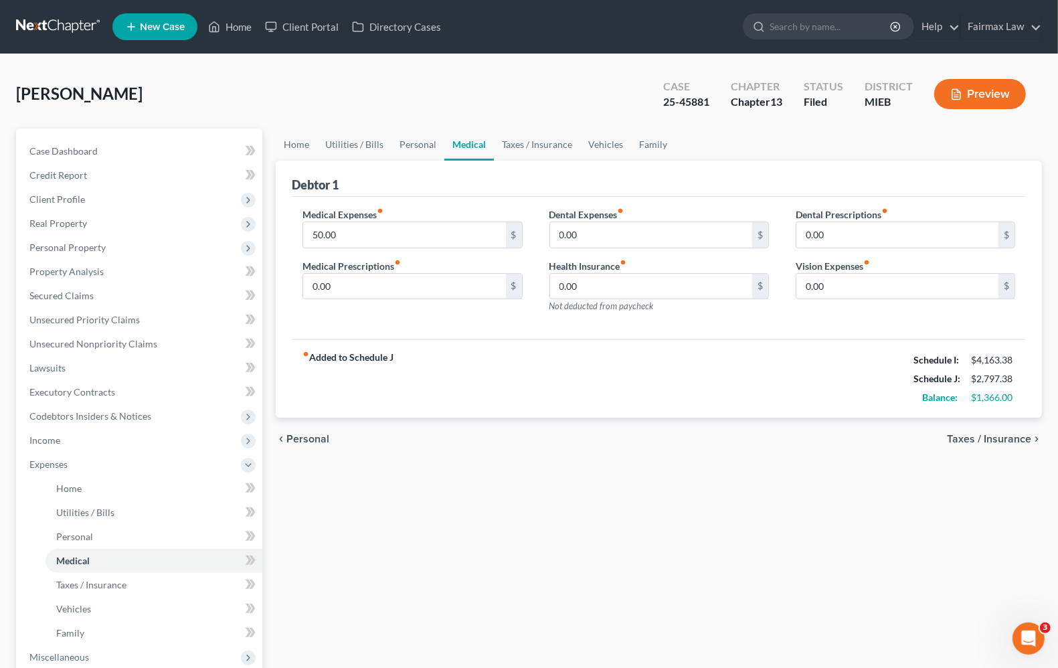
click at [1008, 440] on span "Taxes / Insurance" at bounding box center [989, 439] width 84 height 11
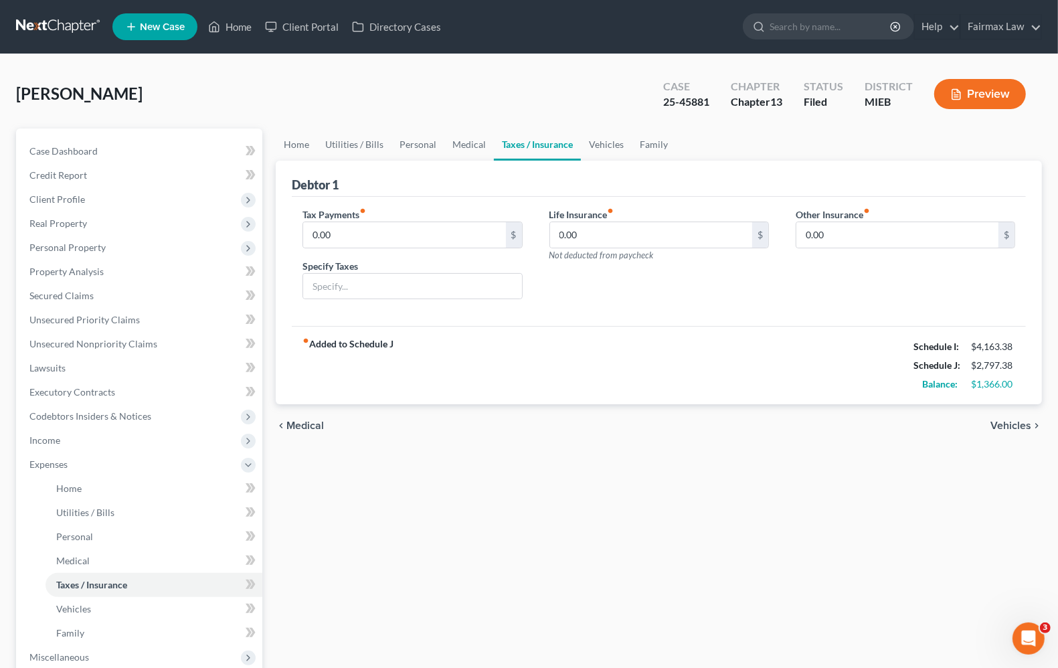
click at [1008, 423] on span "Vehicles" at bounding box center [1010, 425] width 41 height 11
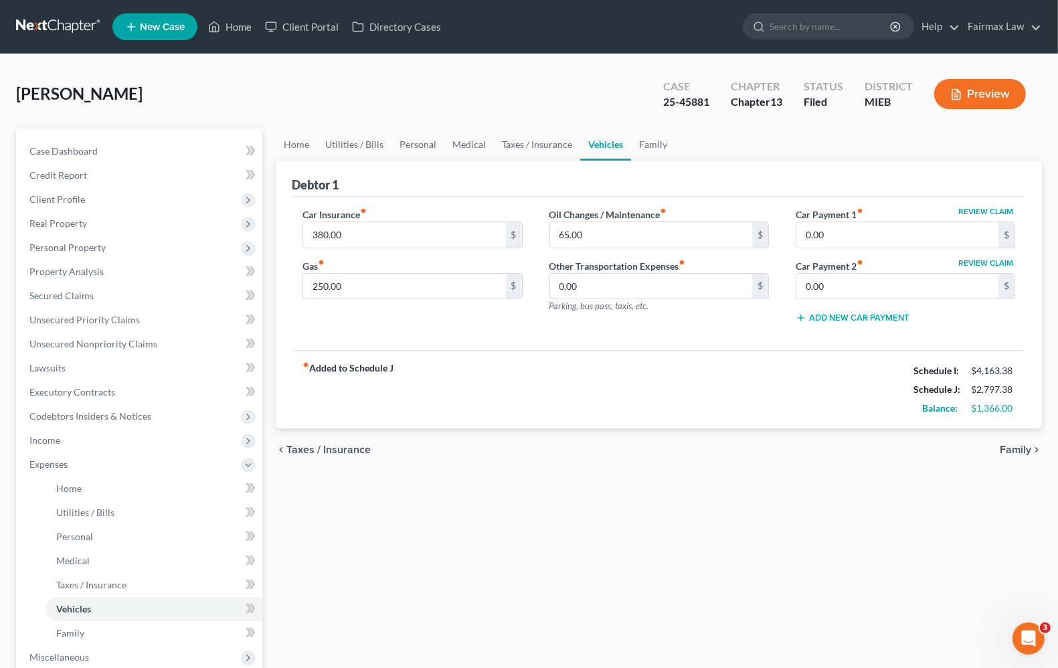
click at [1006, 444] on span "Family" at bounding box center [1015, 449] width 31 height 11
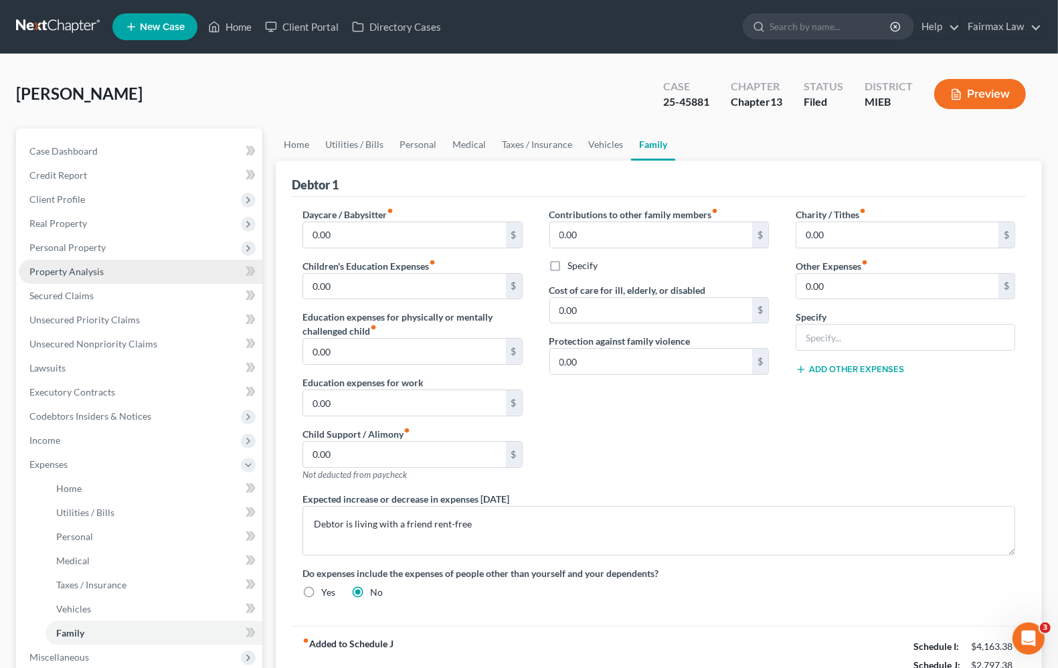
click at [71, 272] on span "Property Analysis" at bounding box center [66, 271] width 74 height 11
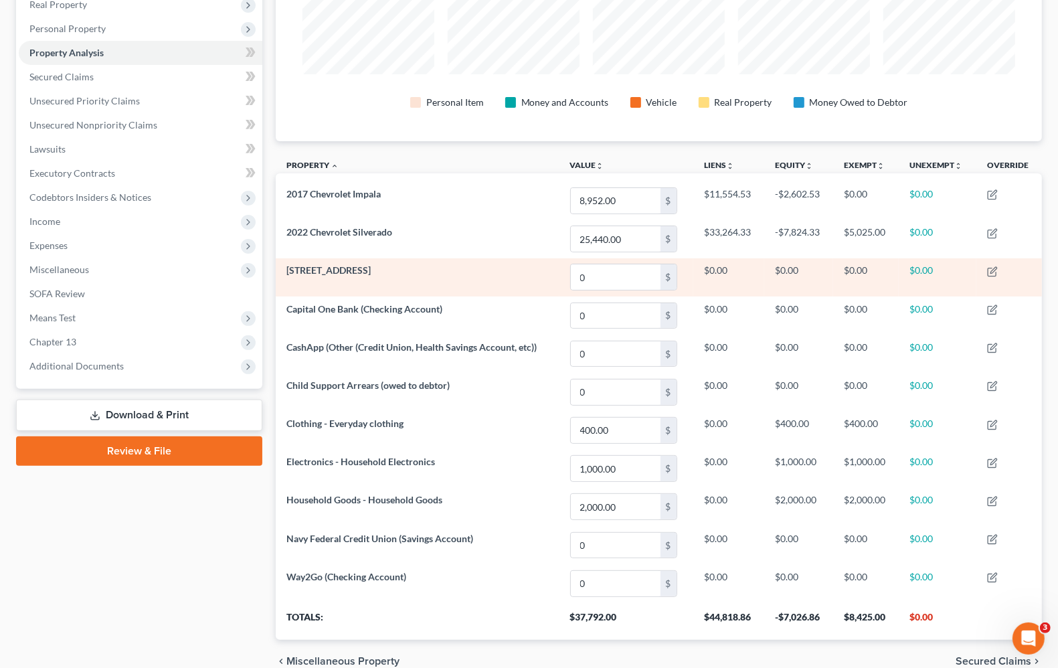
scroll to position [119, 0]
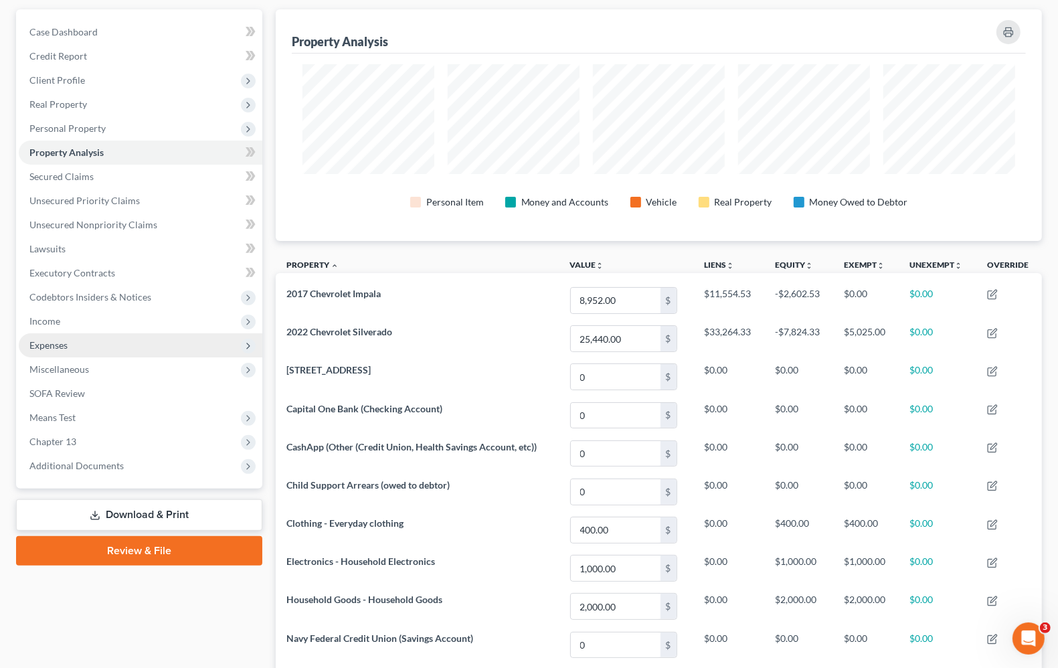
click at [54, 339] on span "Expenses" at bounding box center [48, 344] width 38 height 11
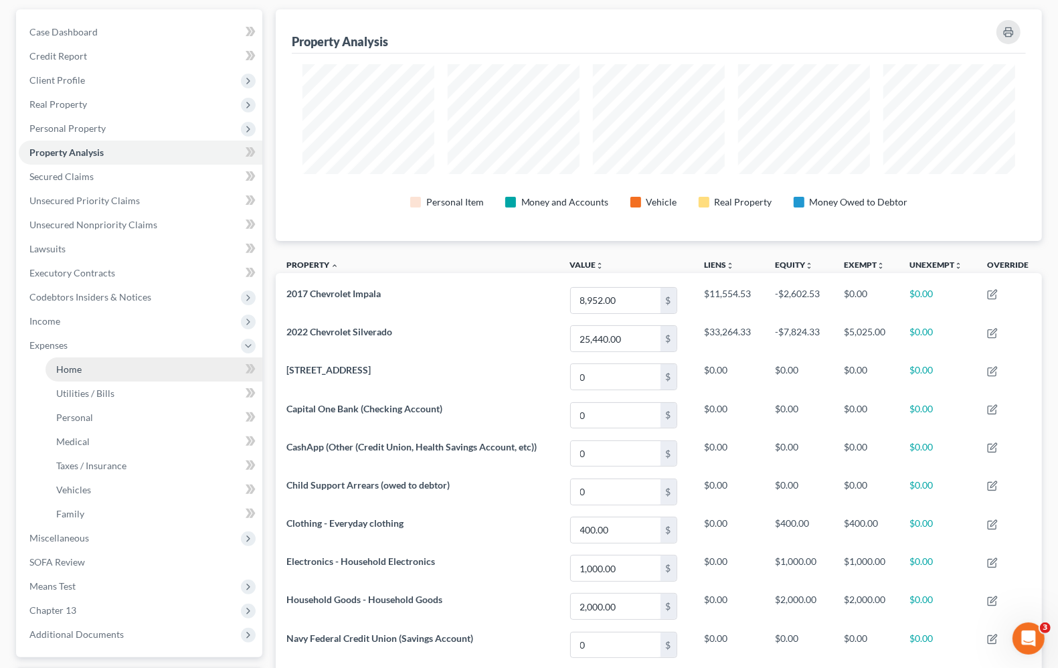
click at [72, 357] on link "Home" at bounding box center [153, 369] width 217 height 24
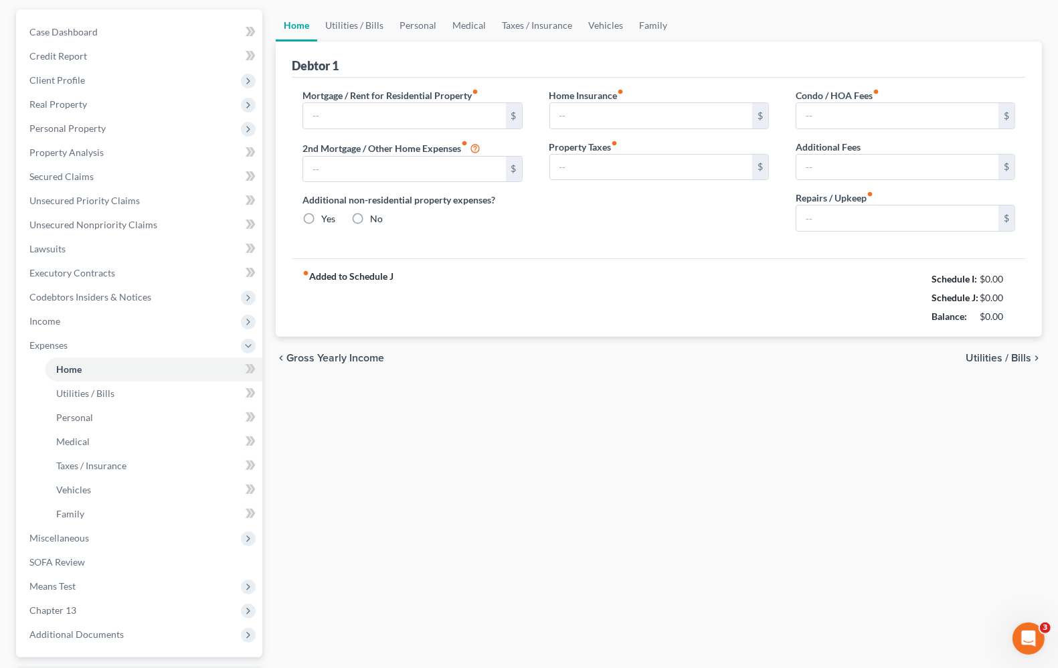
scroll to position [10, 0]
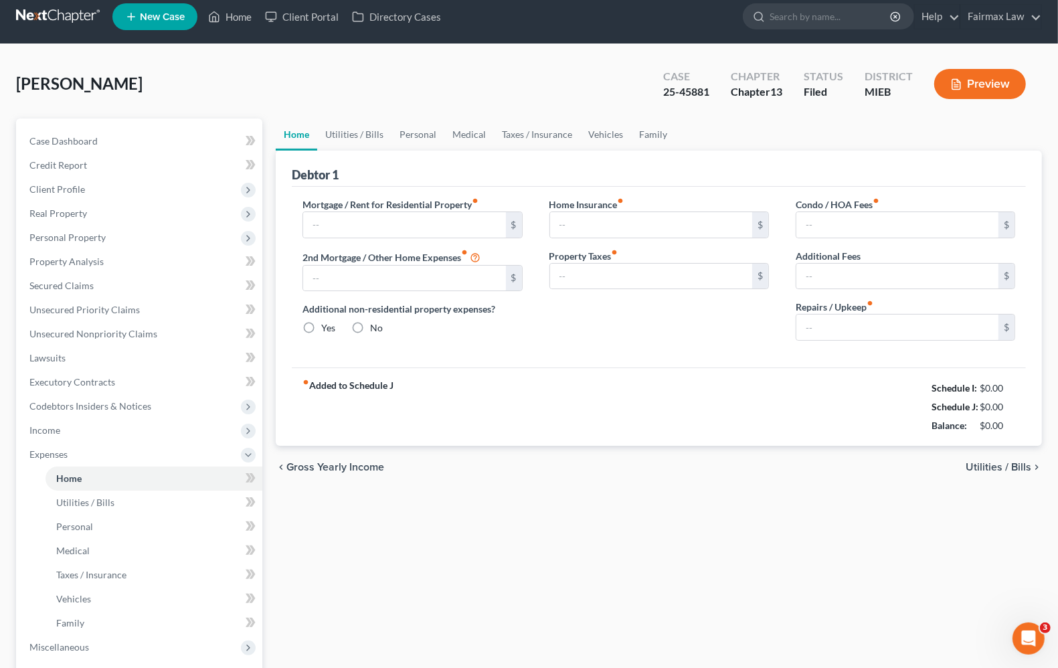
type input "0.00"
radio input "true"
type input "0.00"
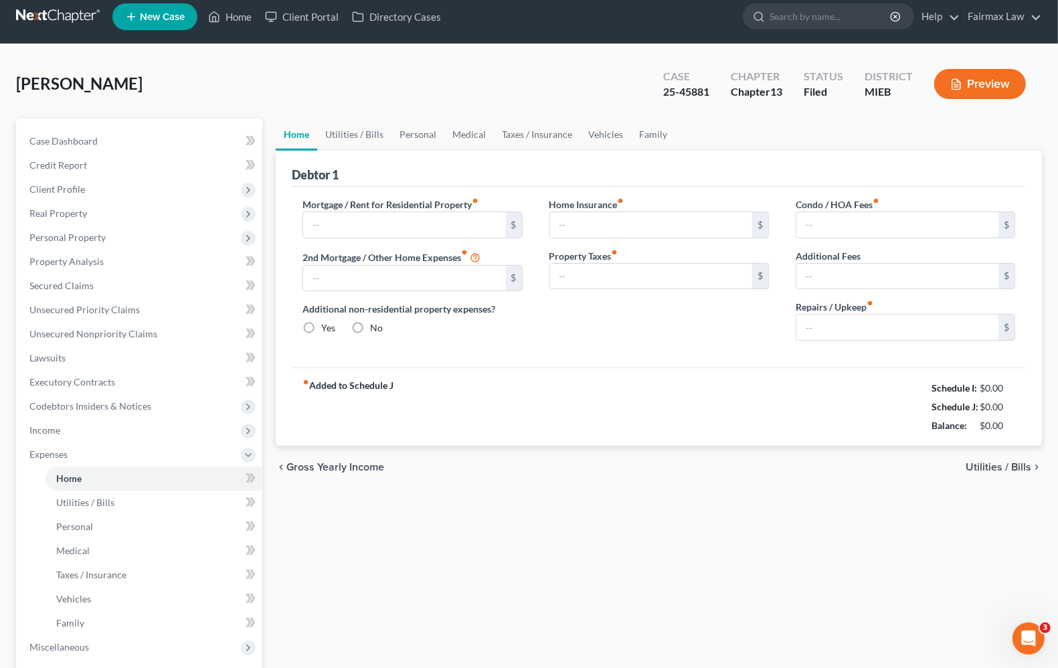
type input "0.00"
